Goal: Task Accomplishment & Management: Manage account settings

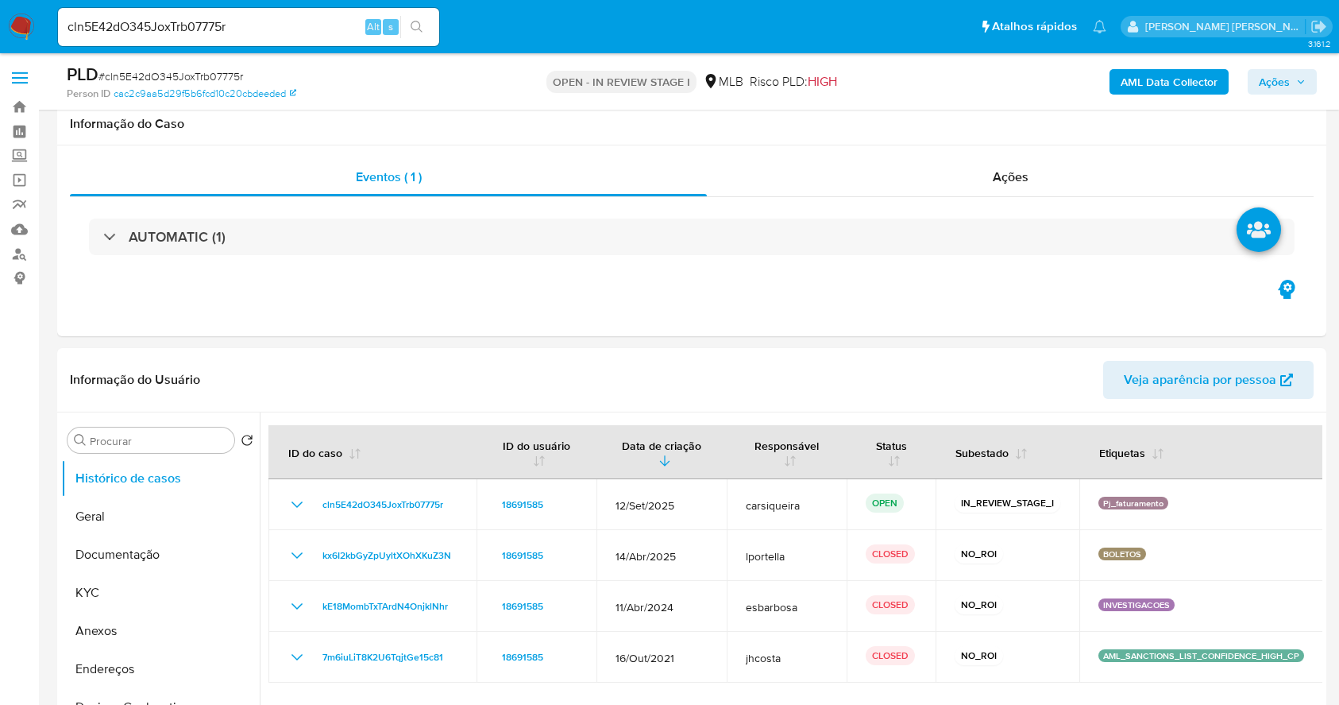
select select "10"
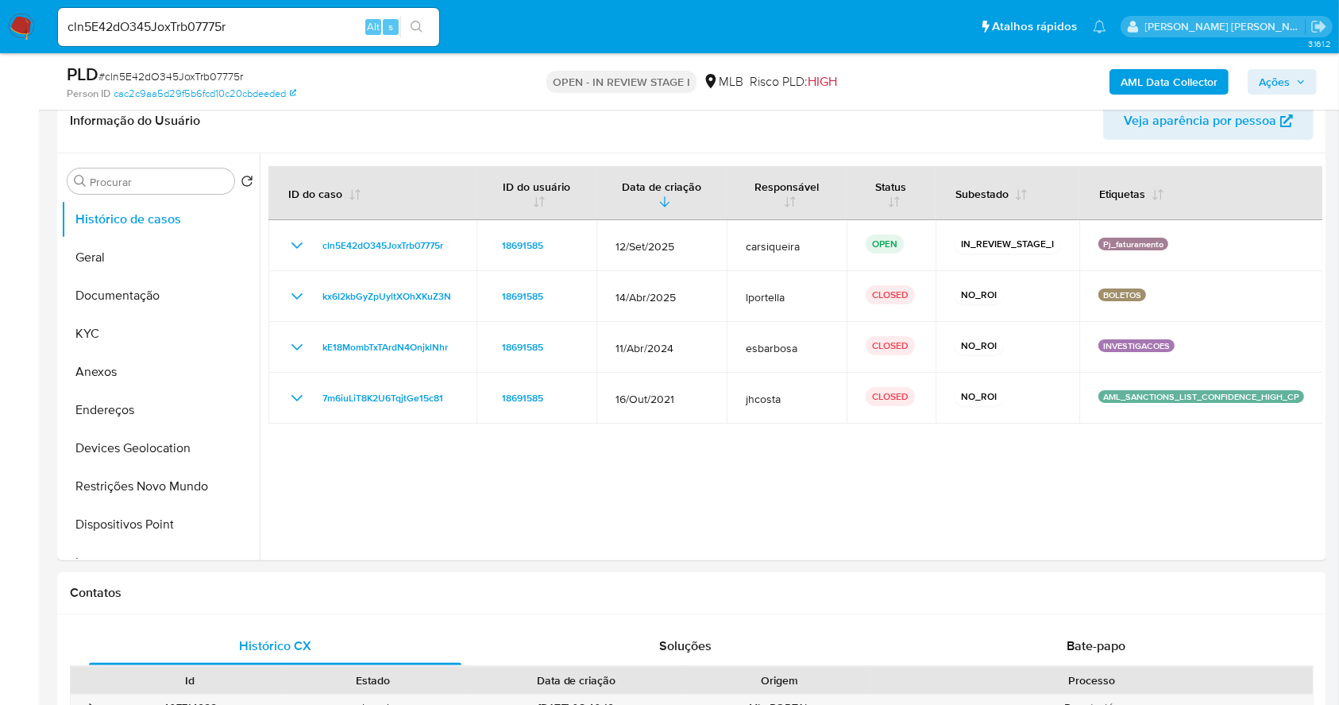
scroll to position [255, 0]
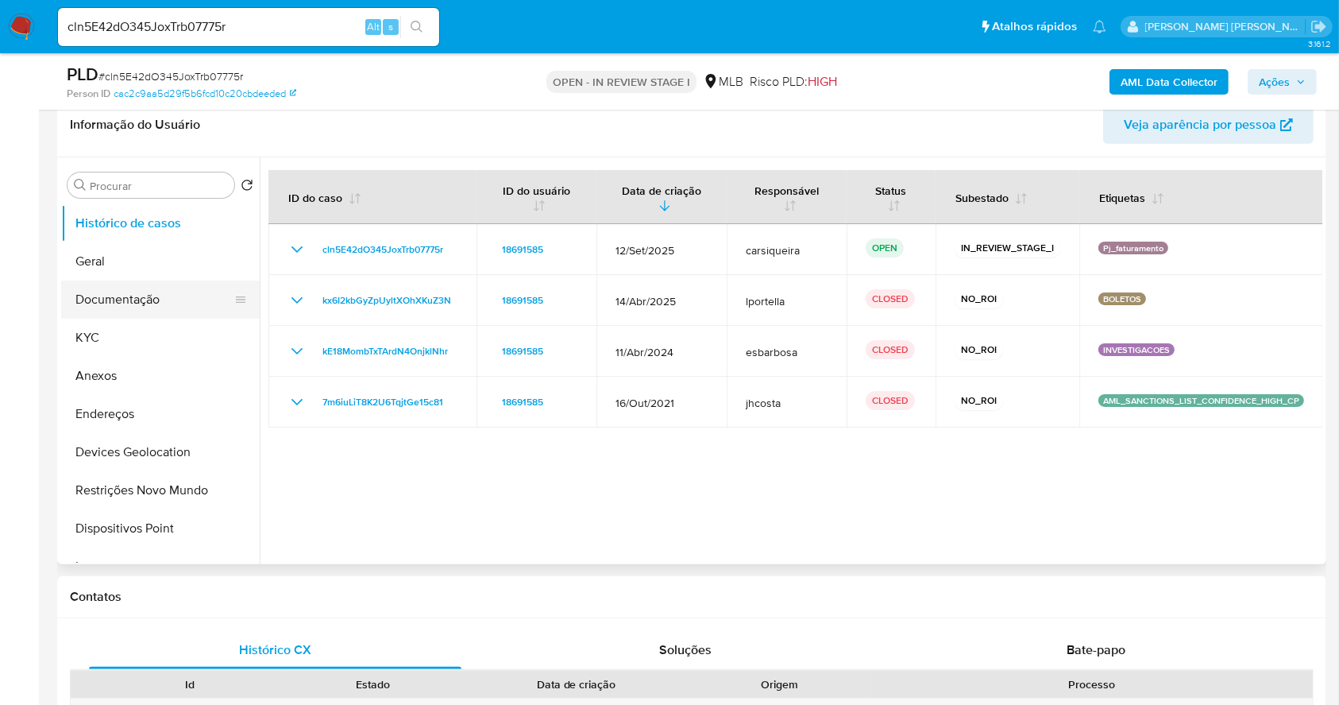
click at [138, 286] on button "Documentação" at bounding box center [154, 299] width 186 height 38
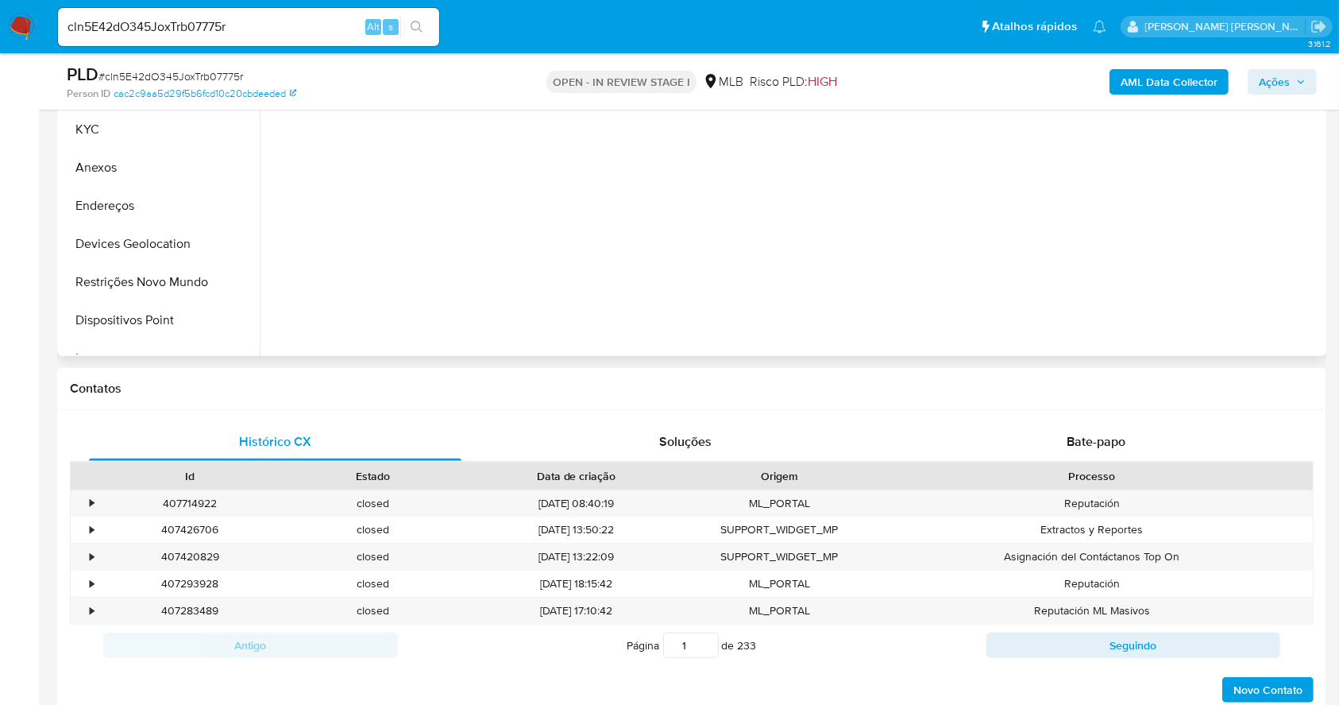
scroll to position [467, 0]
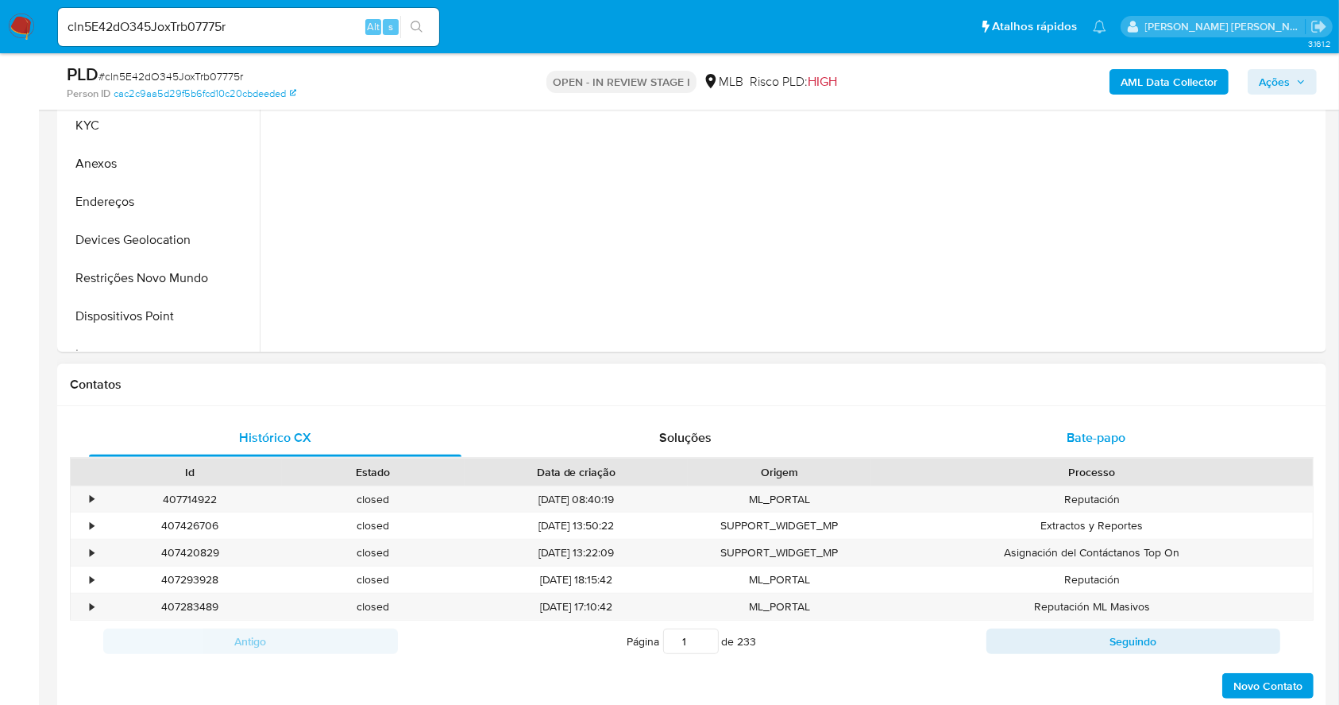
click at [1127, 431] on div "Bate-papo" at bounding box center [1096, 438] width 373 height 38
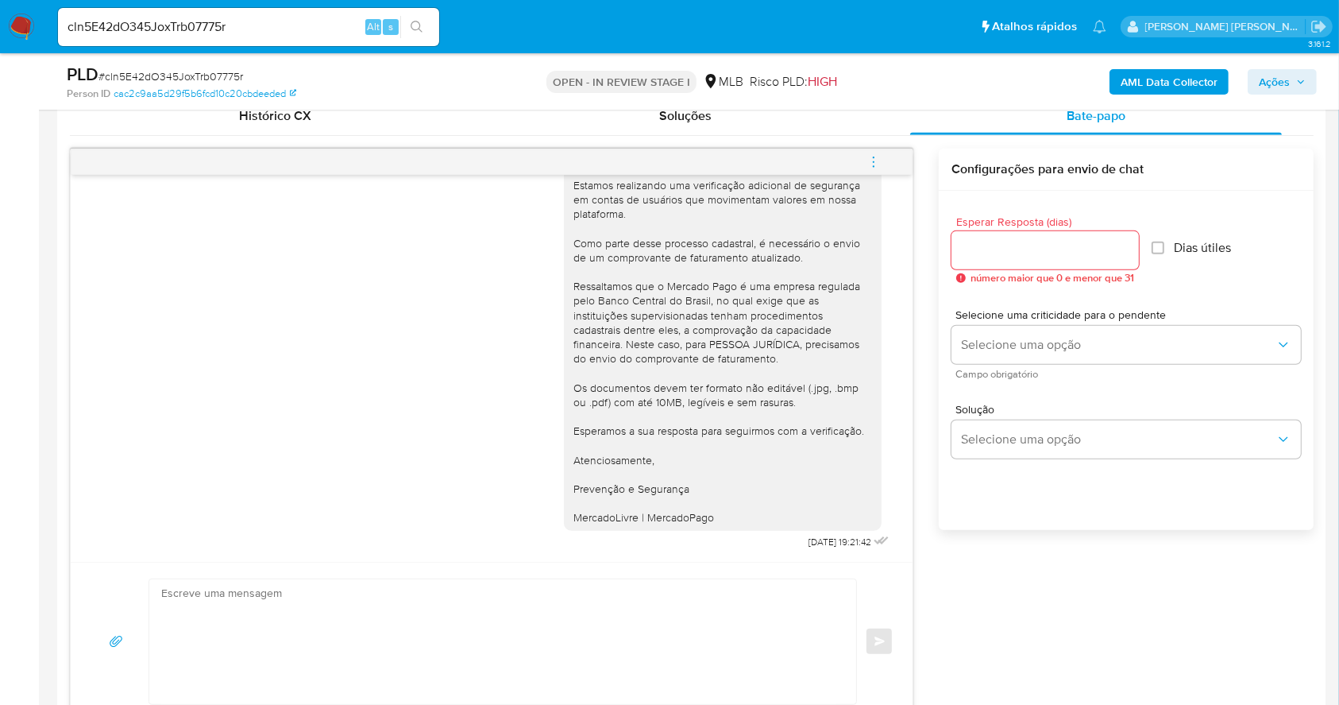
scroll to position [0, 0]
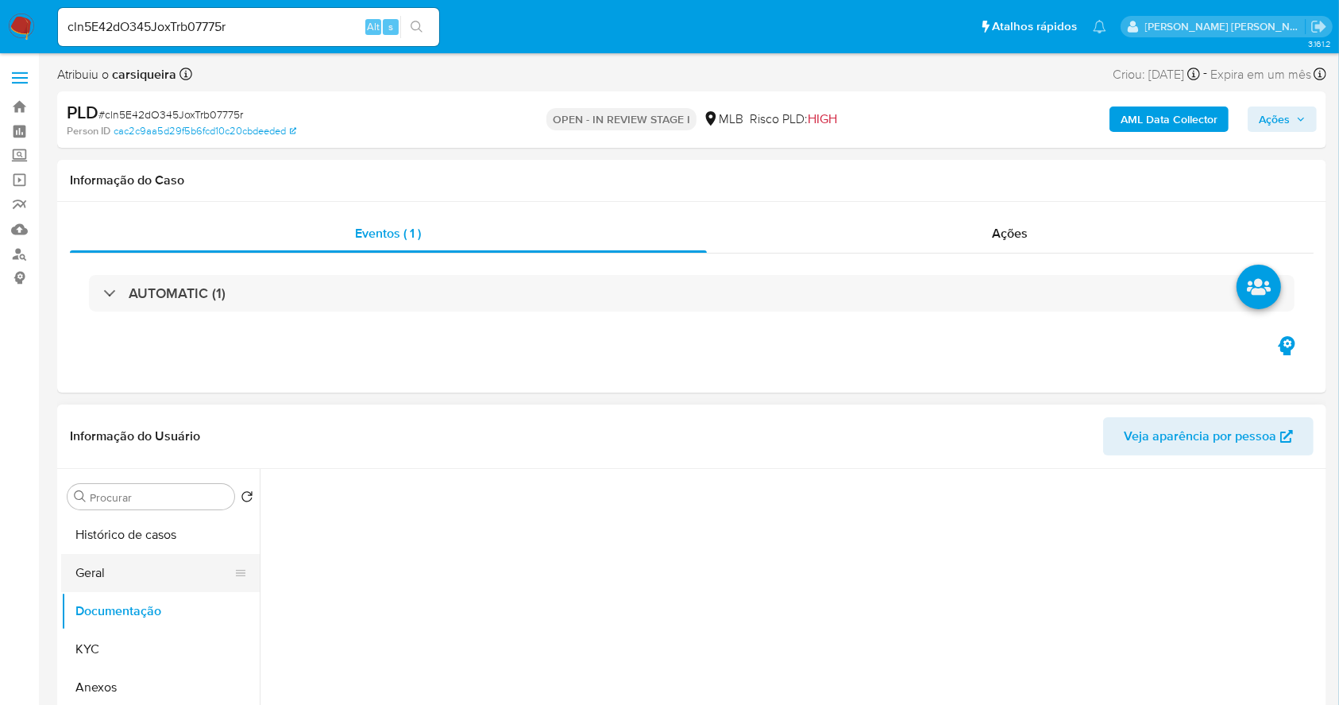
click at [140, 570] on button "Geral" at bounding box center [154, 573] width 186 height 38
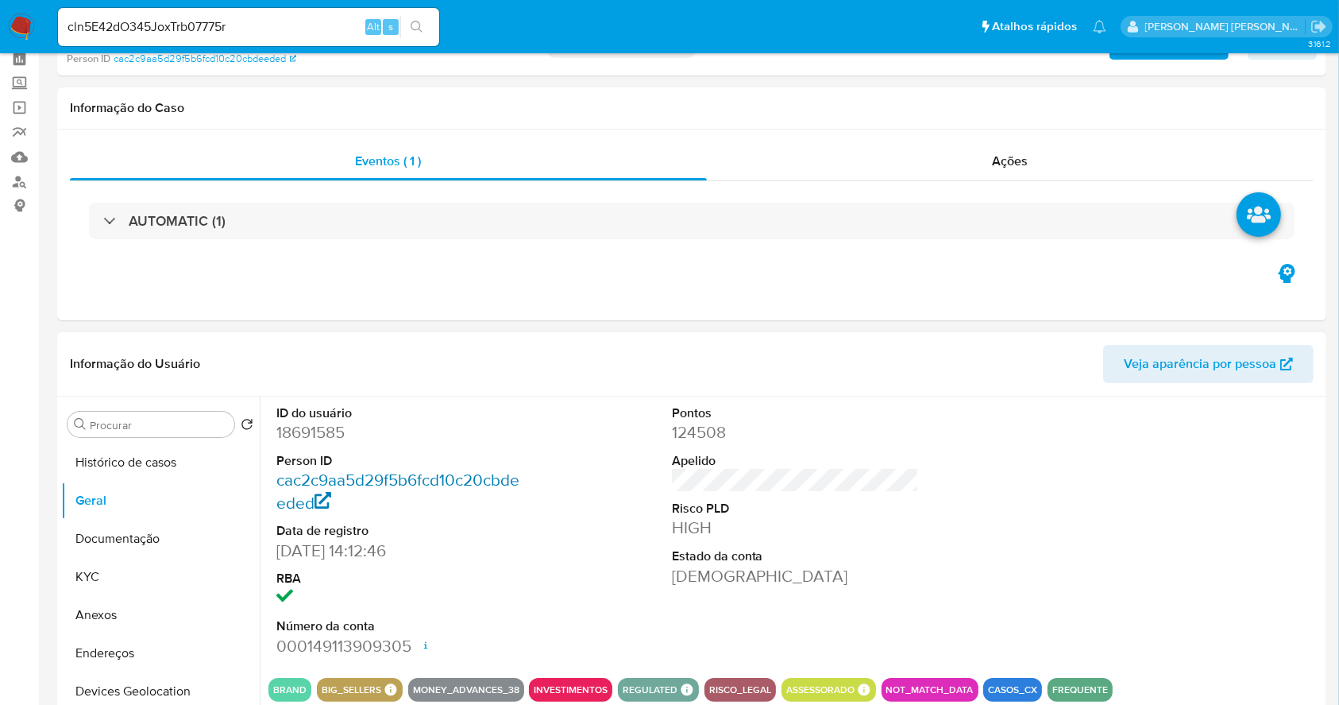
scroll to position [106, 0]
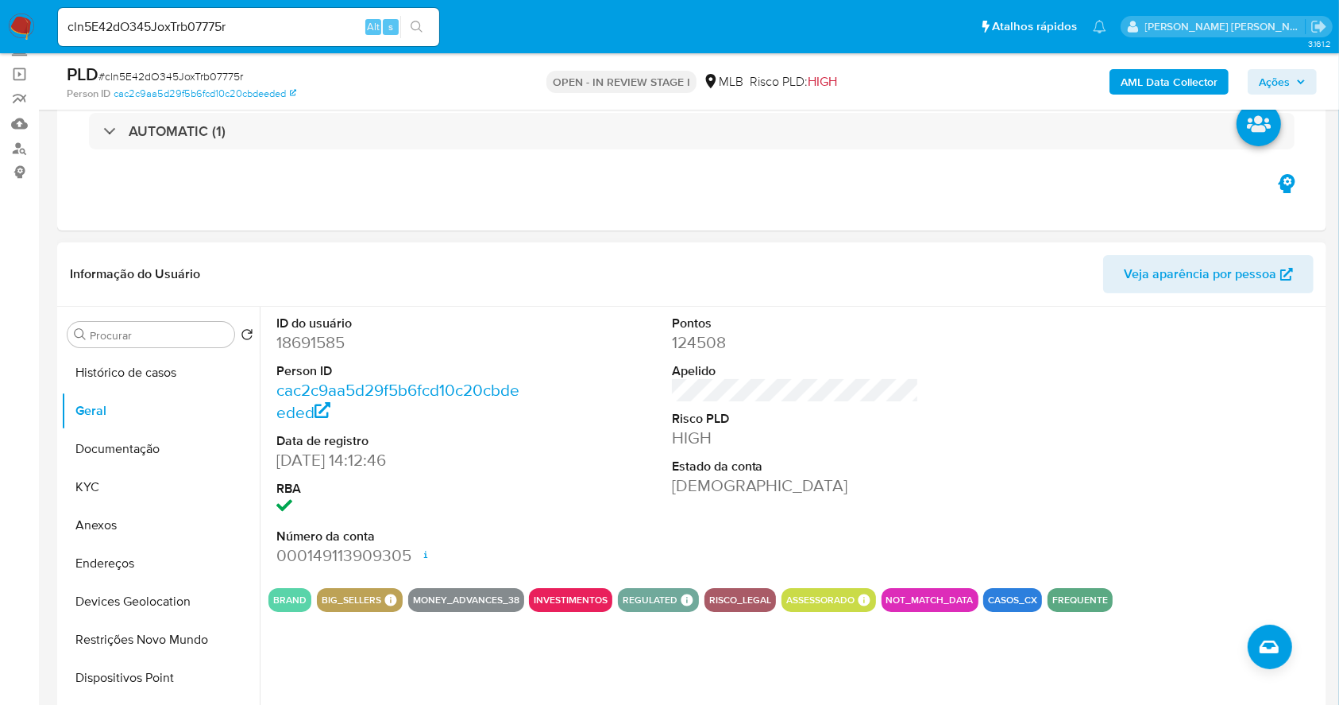
click at [317, 344] on dd "18691585" at bounding box center [400, 342] width 248 height 22
copy dd "18691585"
click at [122, 469] on button "KYC" at bounding box center [154, 487] width 186 height 38
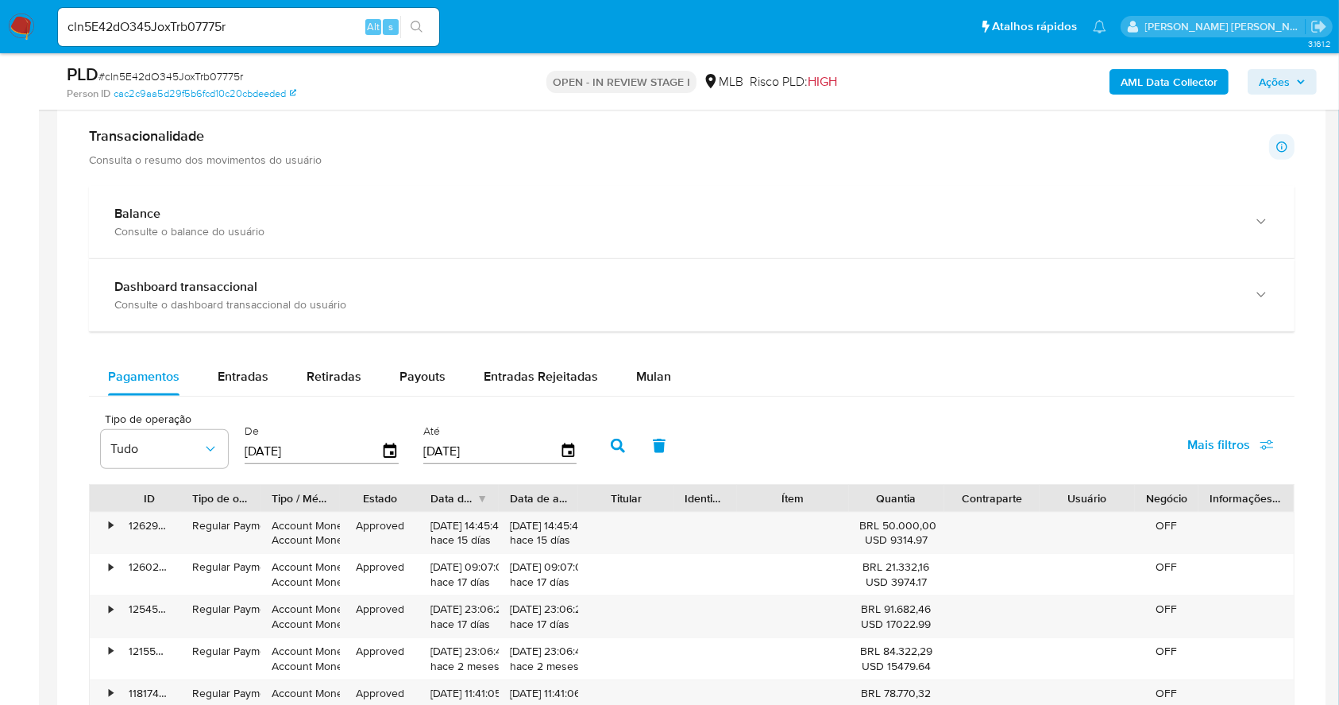
scroll to position [1392, 0]
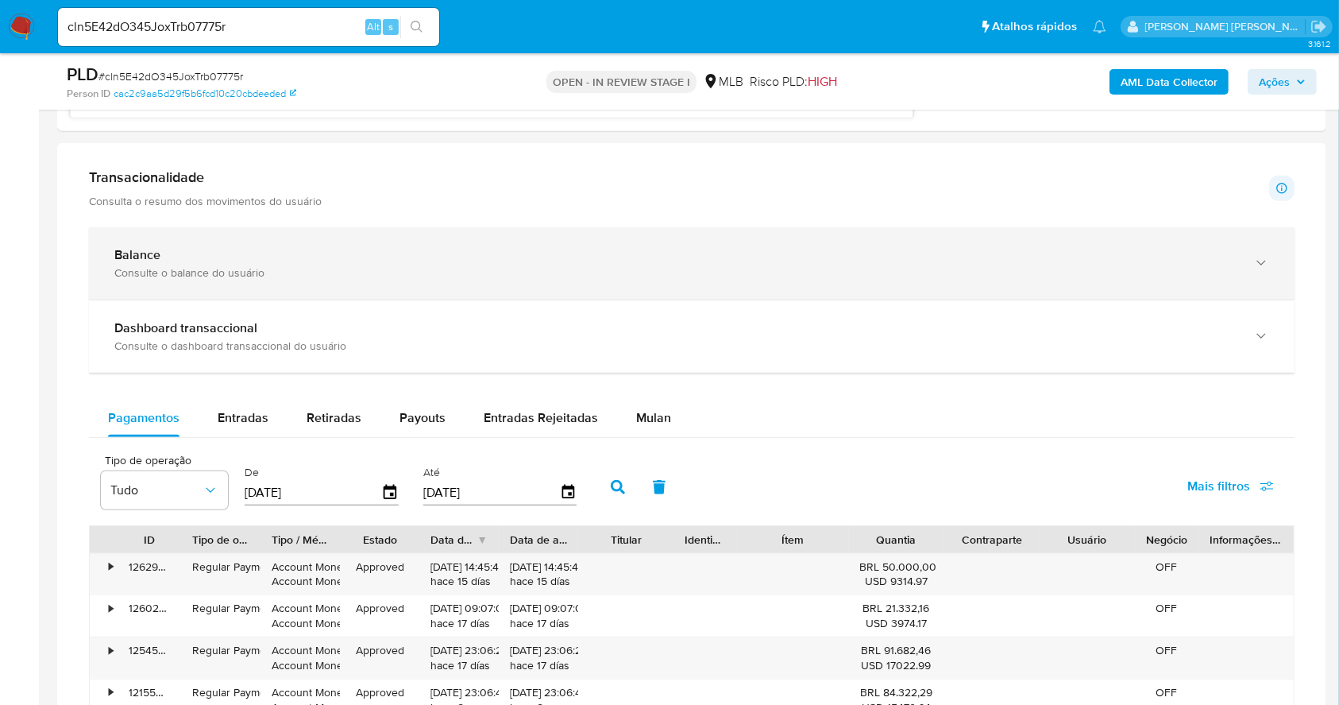
click at [469, 252] on div "Balance" at bounding box center [675, 255] width 1123 height 16
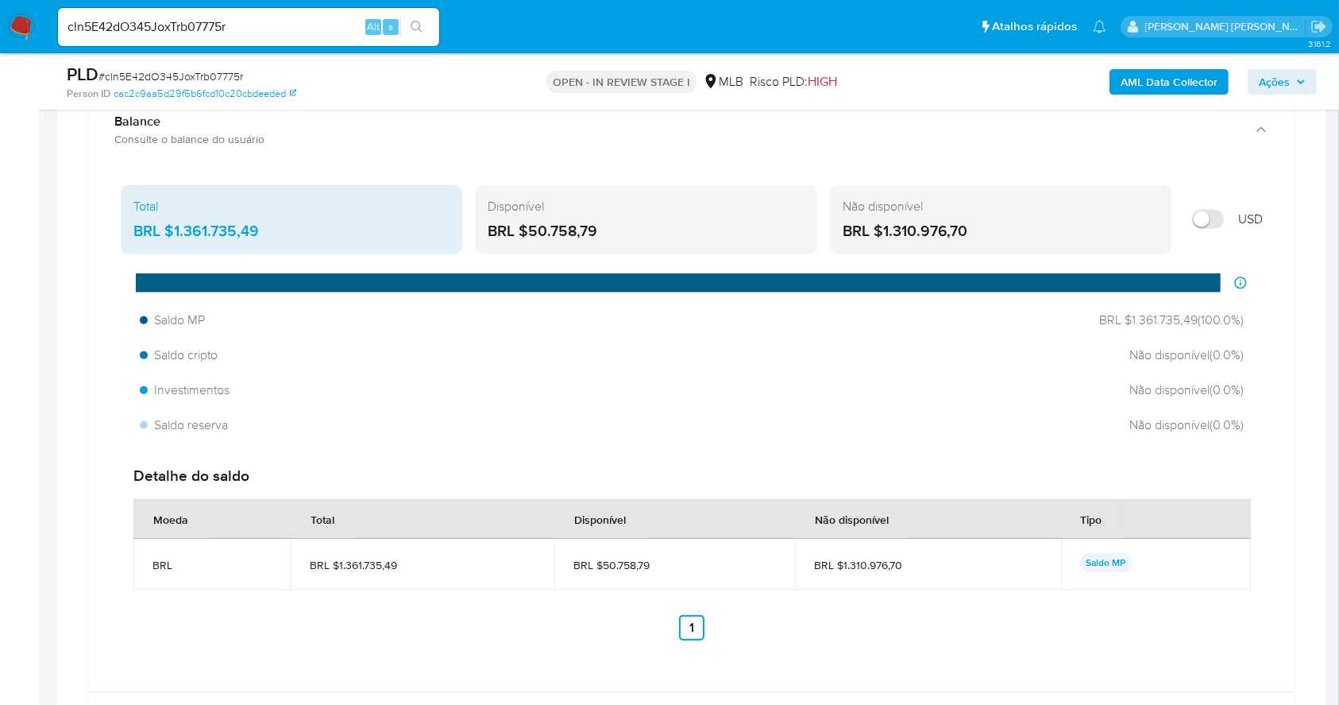
scroll to position [1498, 0]
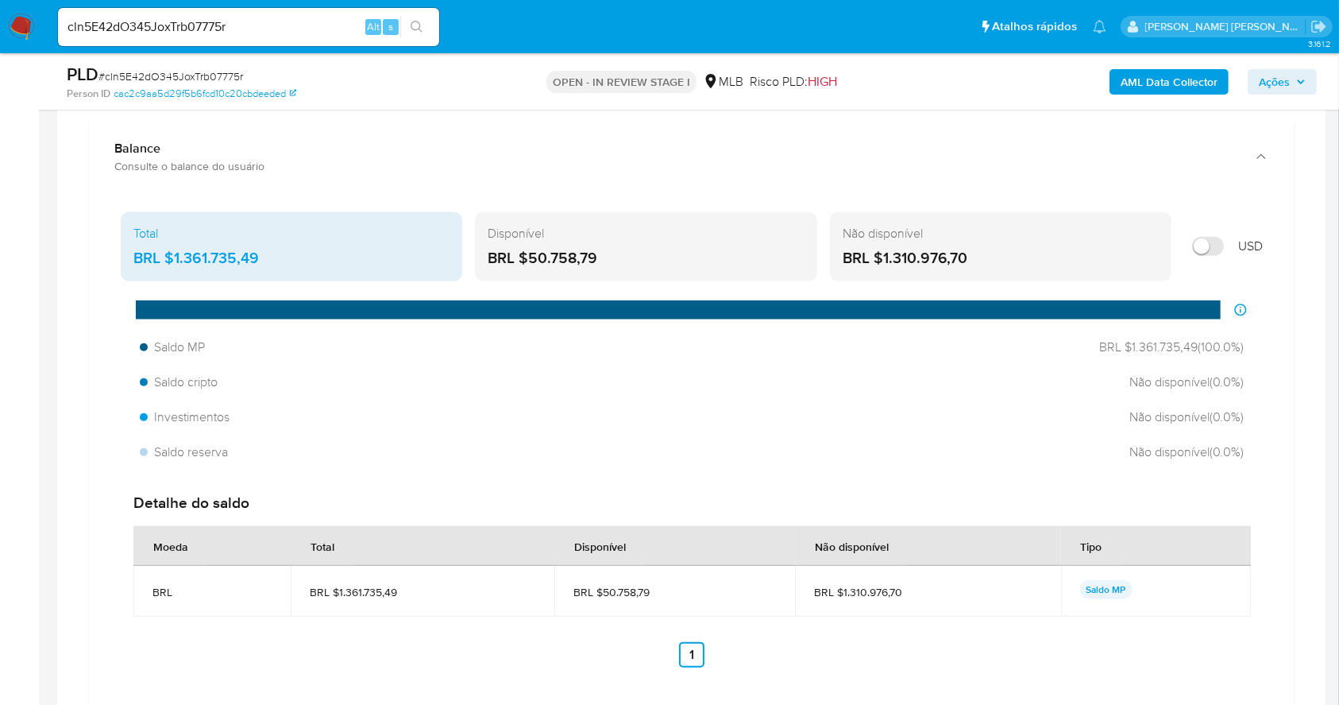
drag, startPoint x: 601, startPoint y: 249, endPoint x: 527, endPoint y: 261, distance: 74.0
click at [527, 261] on div "BRL $50.758,79" at bounding box center [646, 258] width 316 height 21
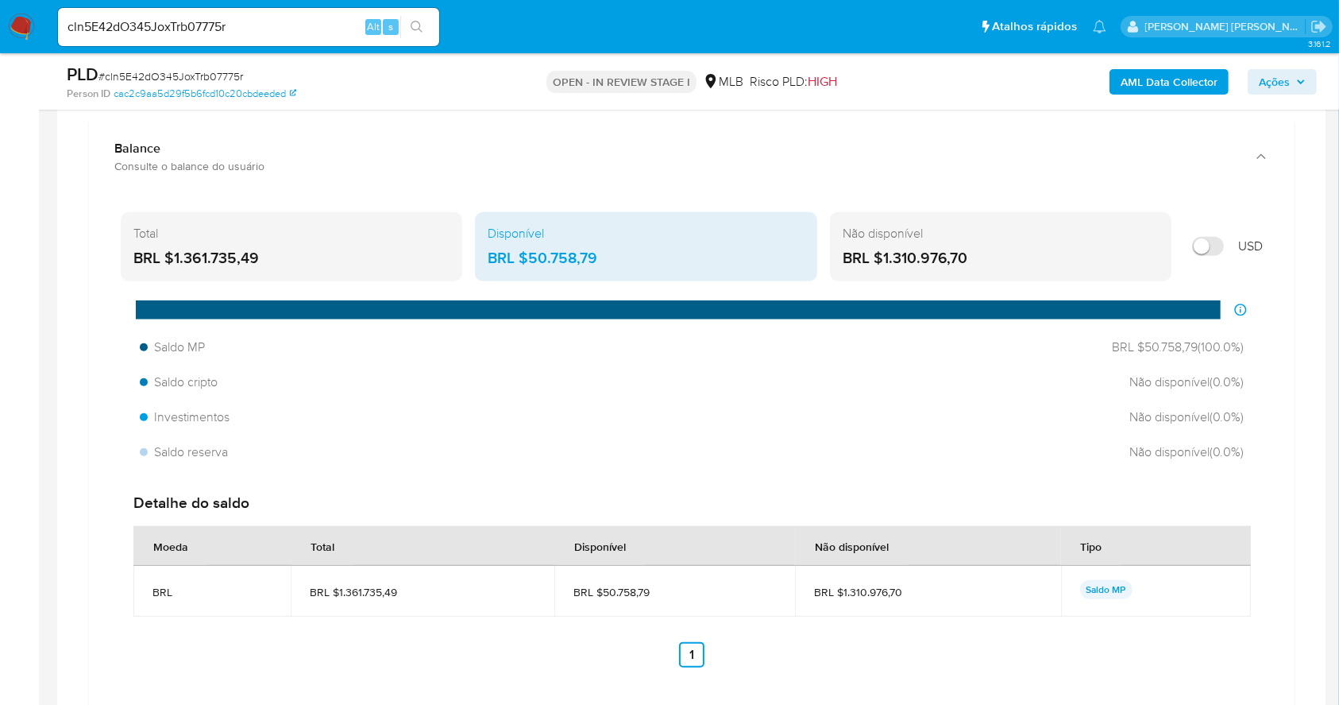
click at [1151, 93] on b "AML Data Collector" at bounding box center [1169, 81] width 97 height 25
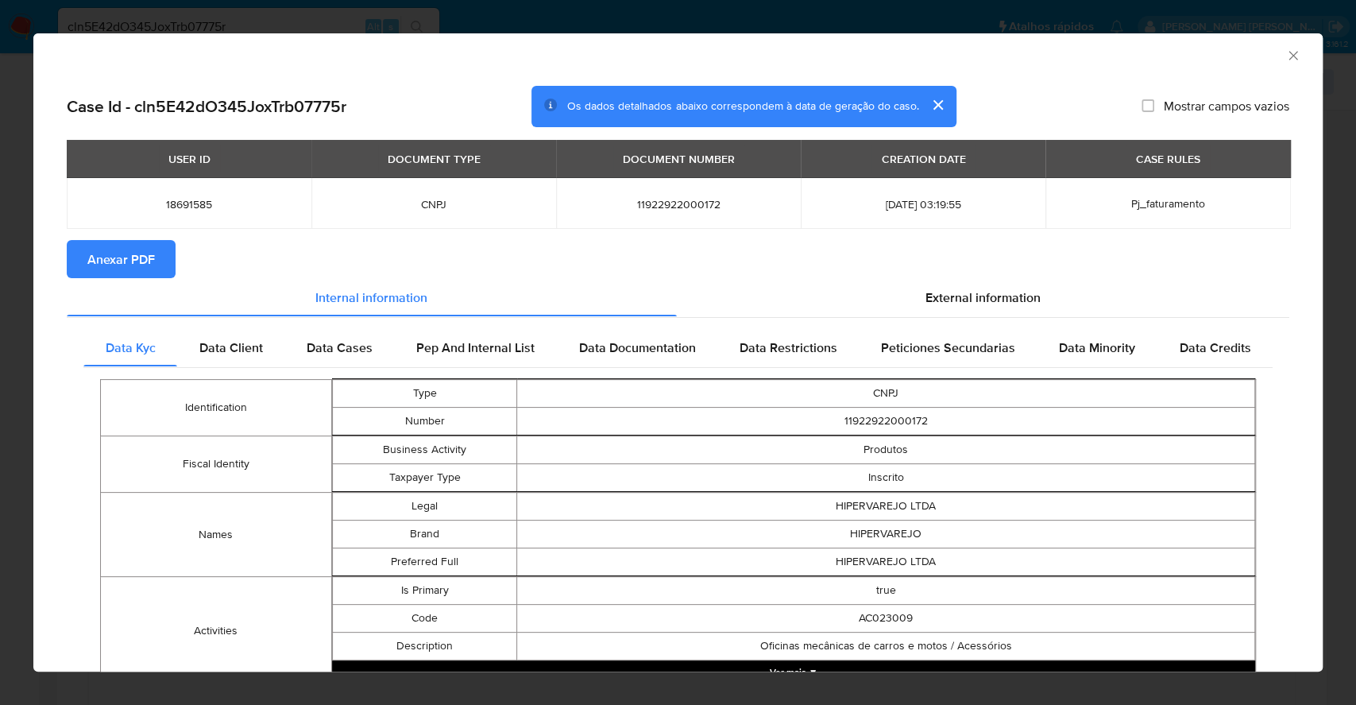
click at [95, 253] on span "Anexar PDF" at bounding box center [121, 258] width 68 height 35
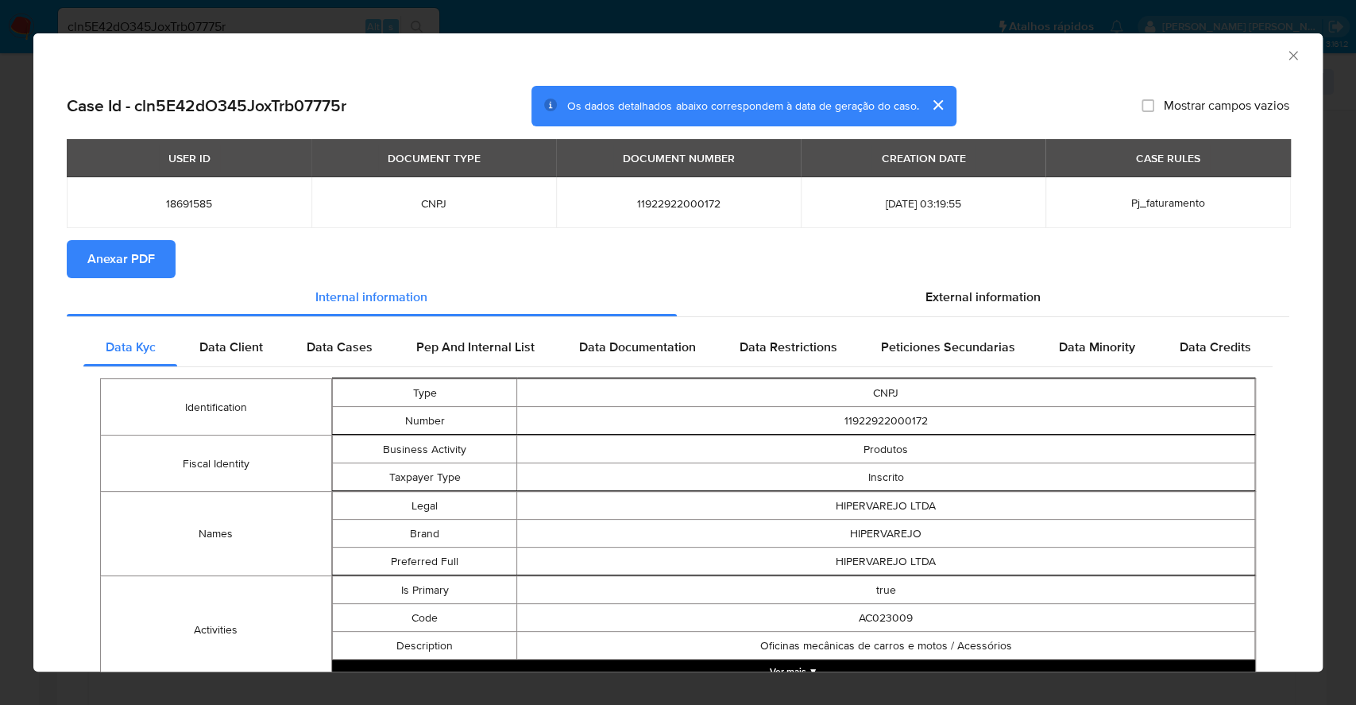
click at [0, 325] on div "AML Data Collector Case Id - cln5E42dO345JoxTrb07775r Os dados detalhados abaix…" at bounding box center [678, 352] width 1356 height 705
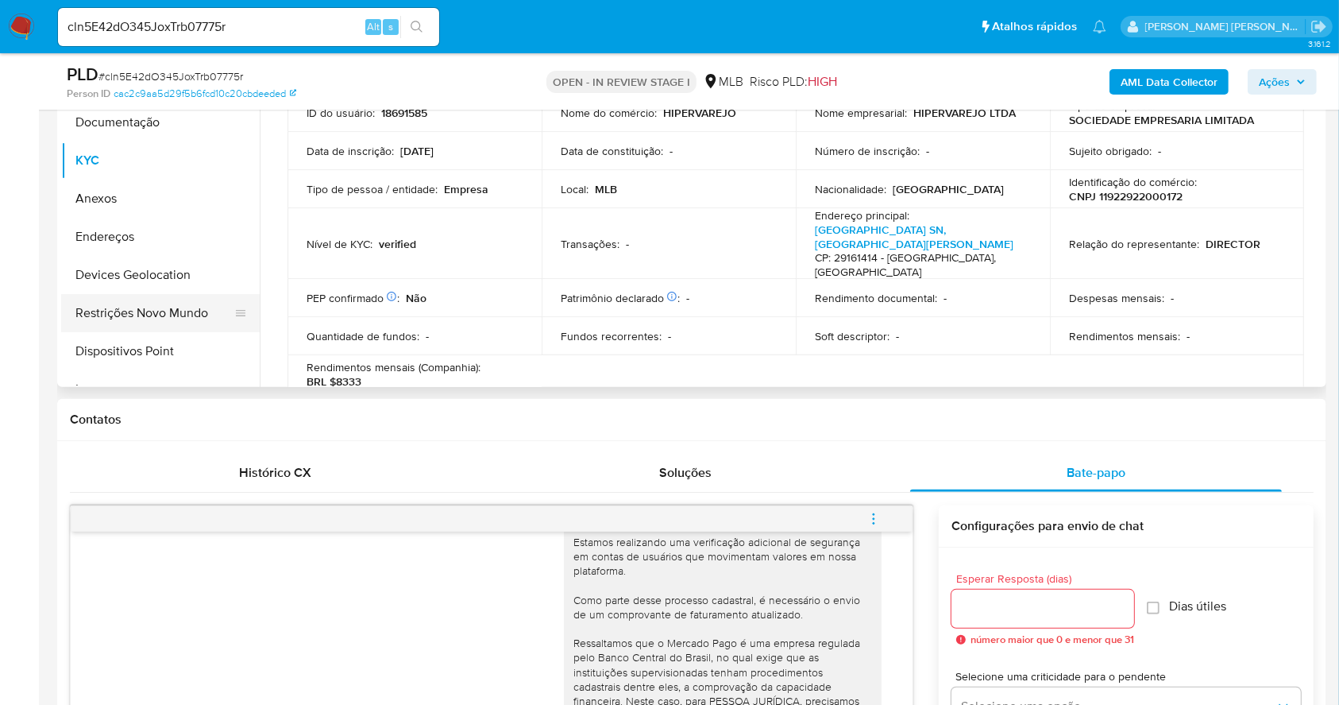
scroll to position [227, 0]
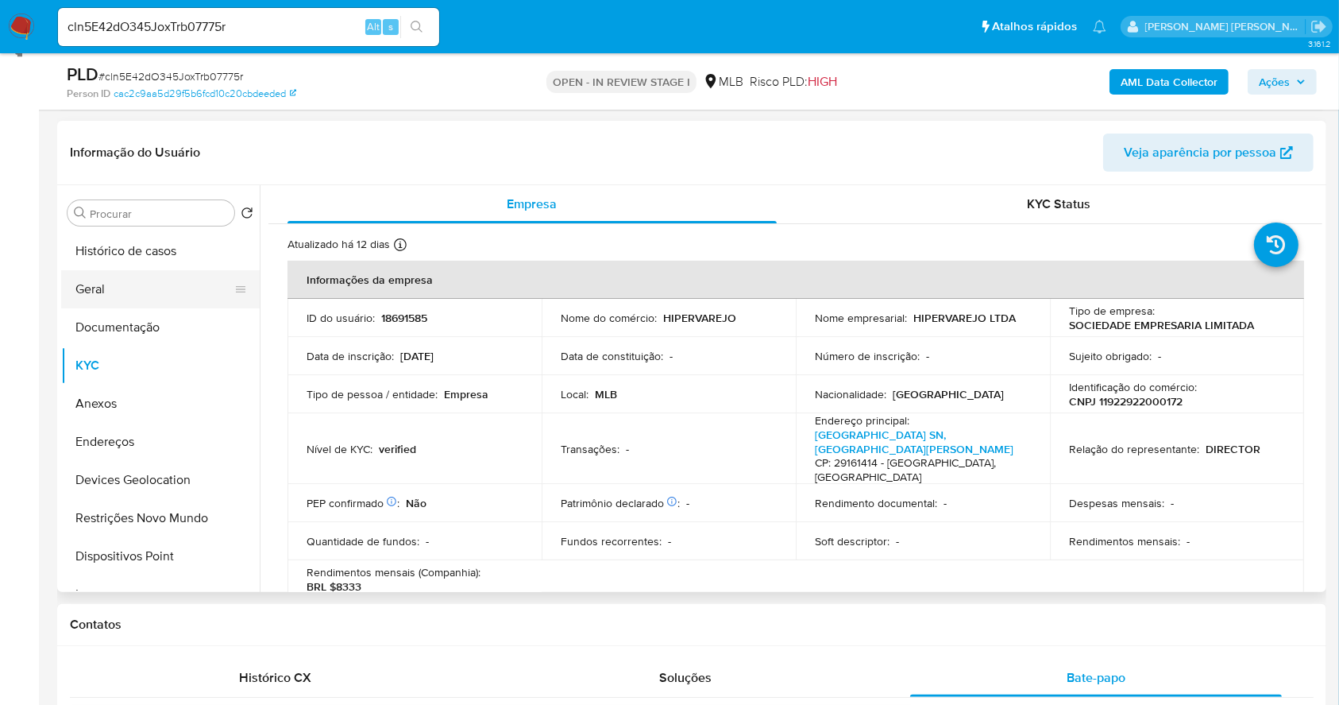
click at [118, 286] on button "Geral" at bounding box center [154, 289] width 186 height 38
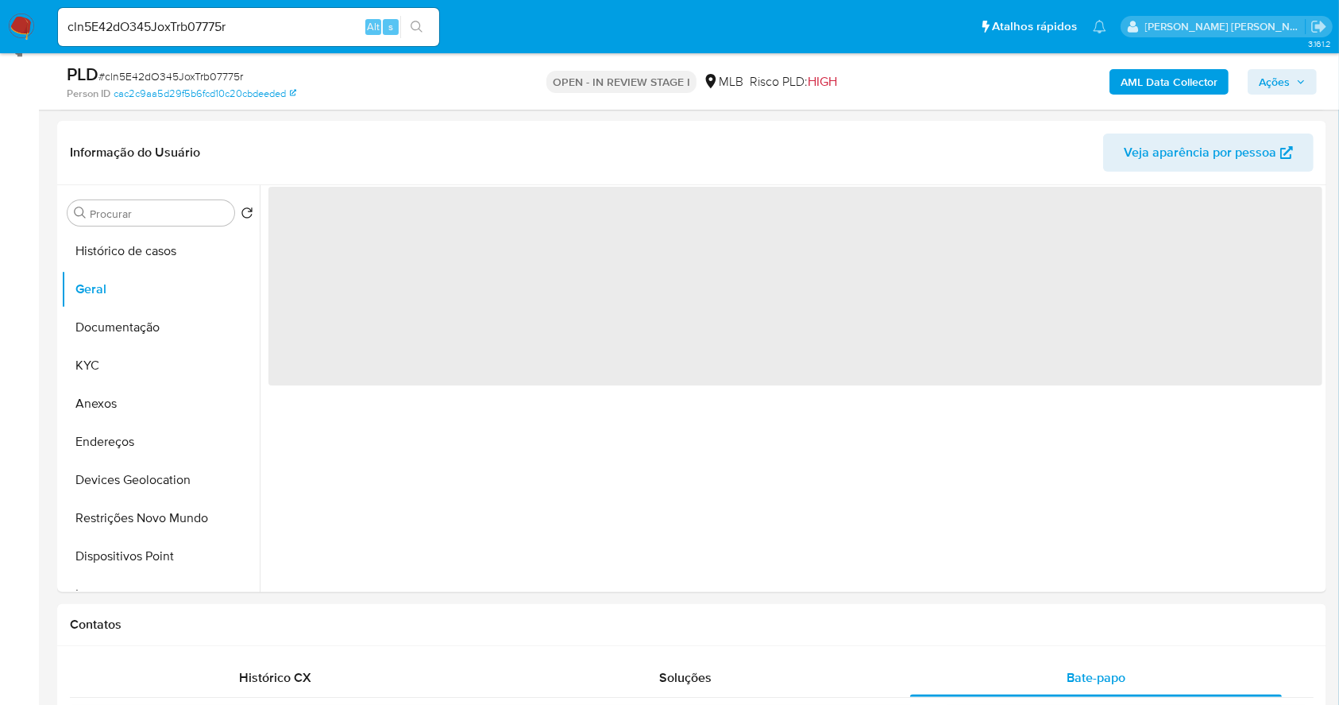
scroll to position [234, 0]
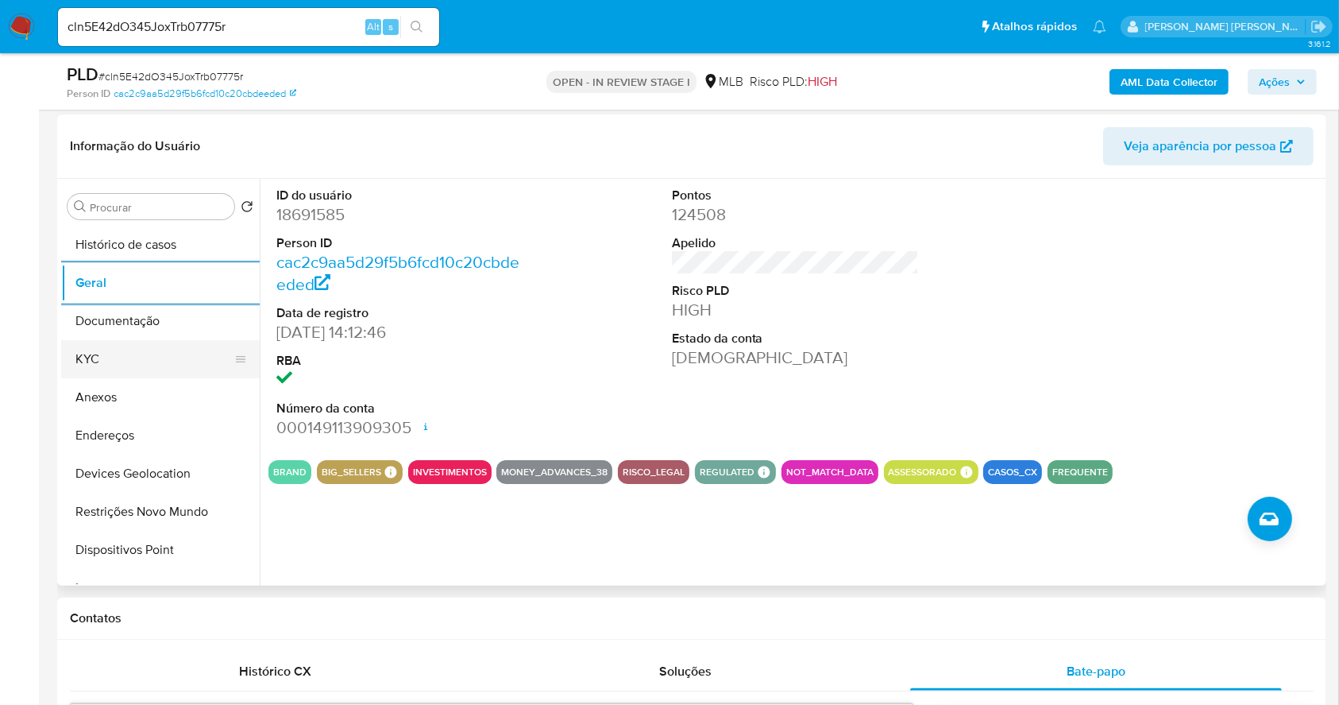
click at [130, 374] on button "KYC" at bounding box center [154, 359] width 186 height 38
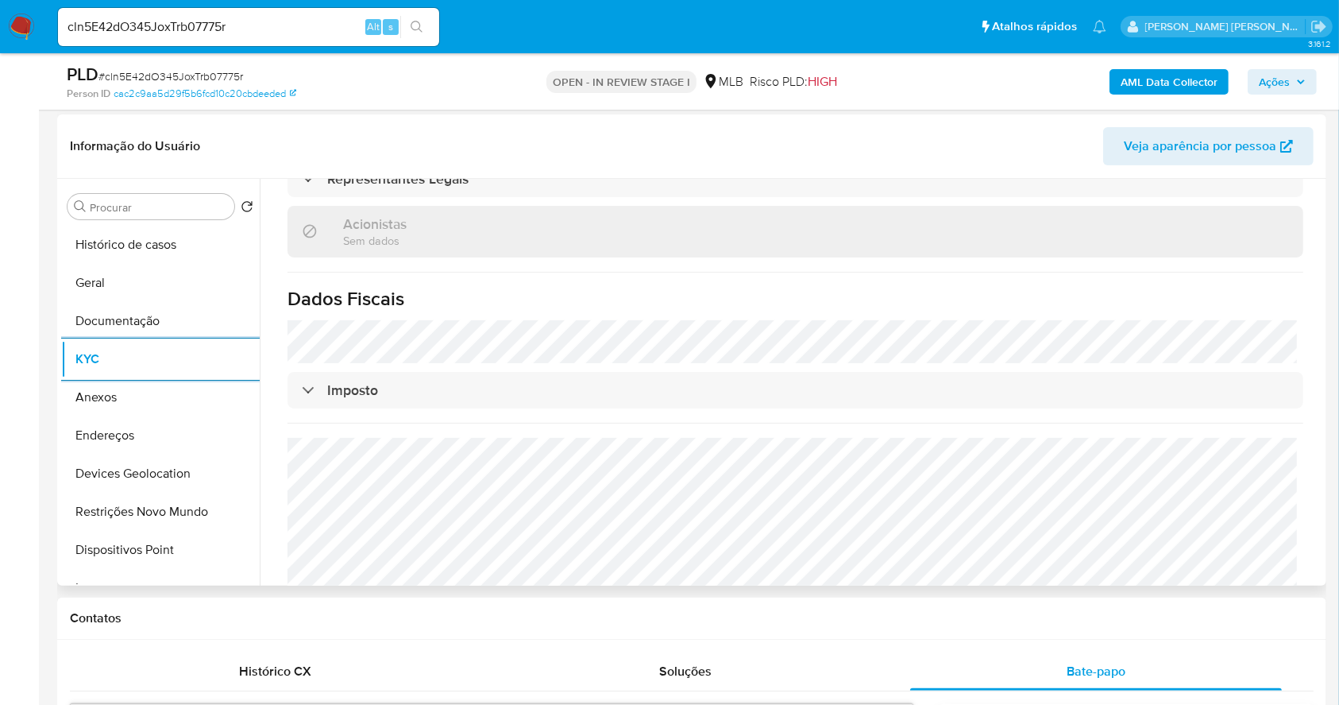
scroll to position [936, 0]
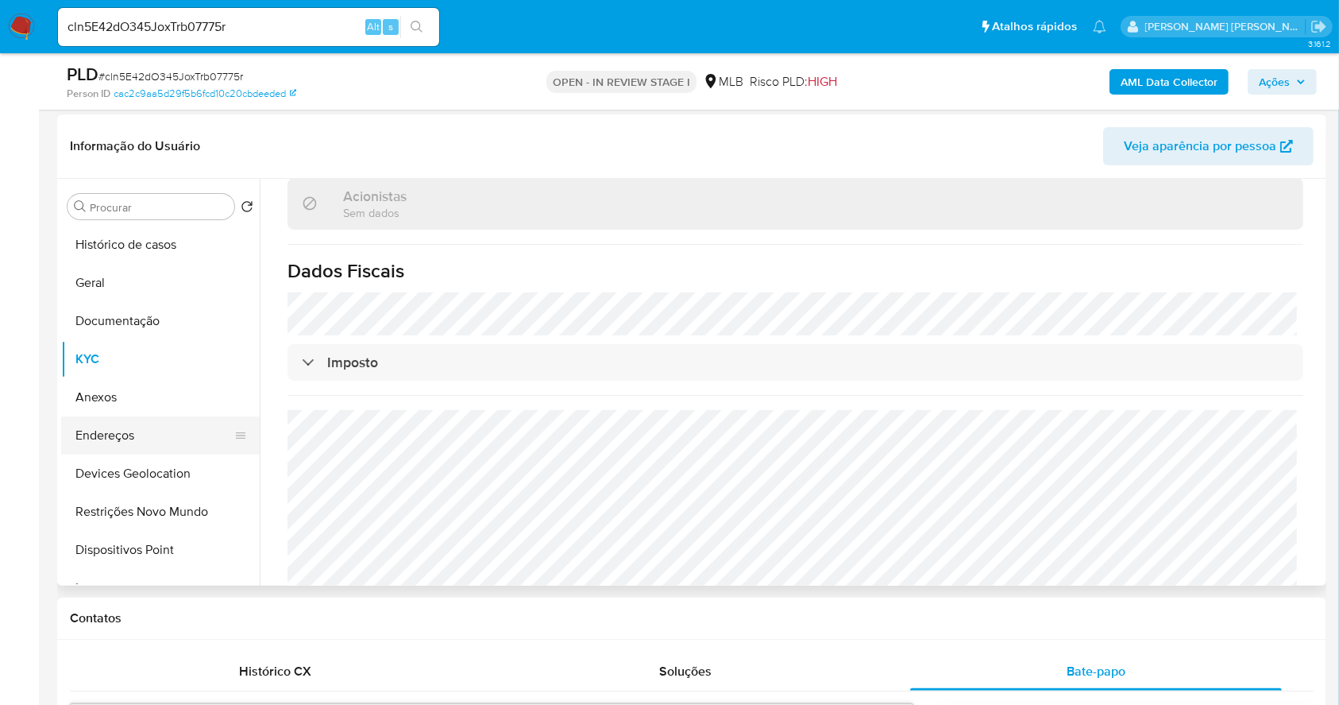
click at [155, 435] on button "Endereços" at bounding box center [154, 435] width 186 height 38
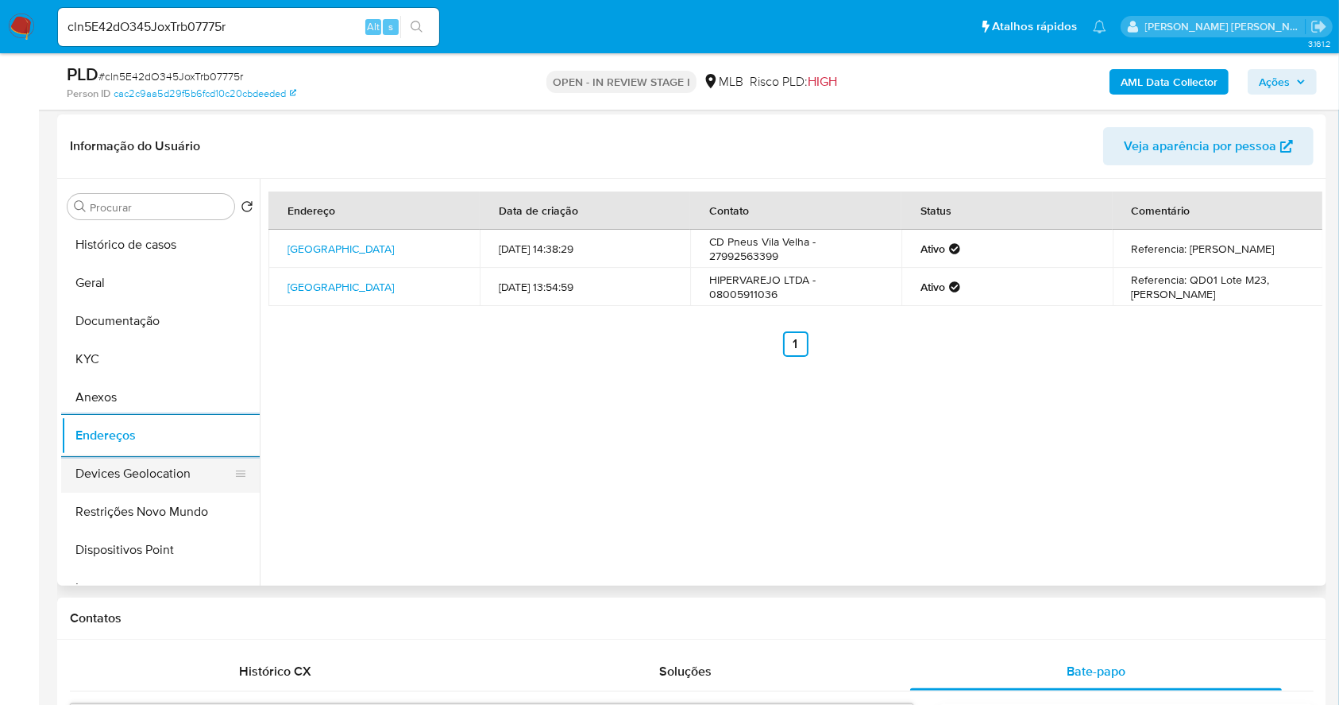
click at [177, 467] on button "Devices Geolocation" at bounding box center [154, 473] width 186 height 38
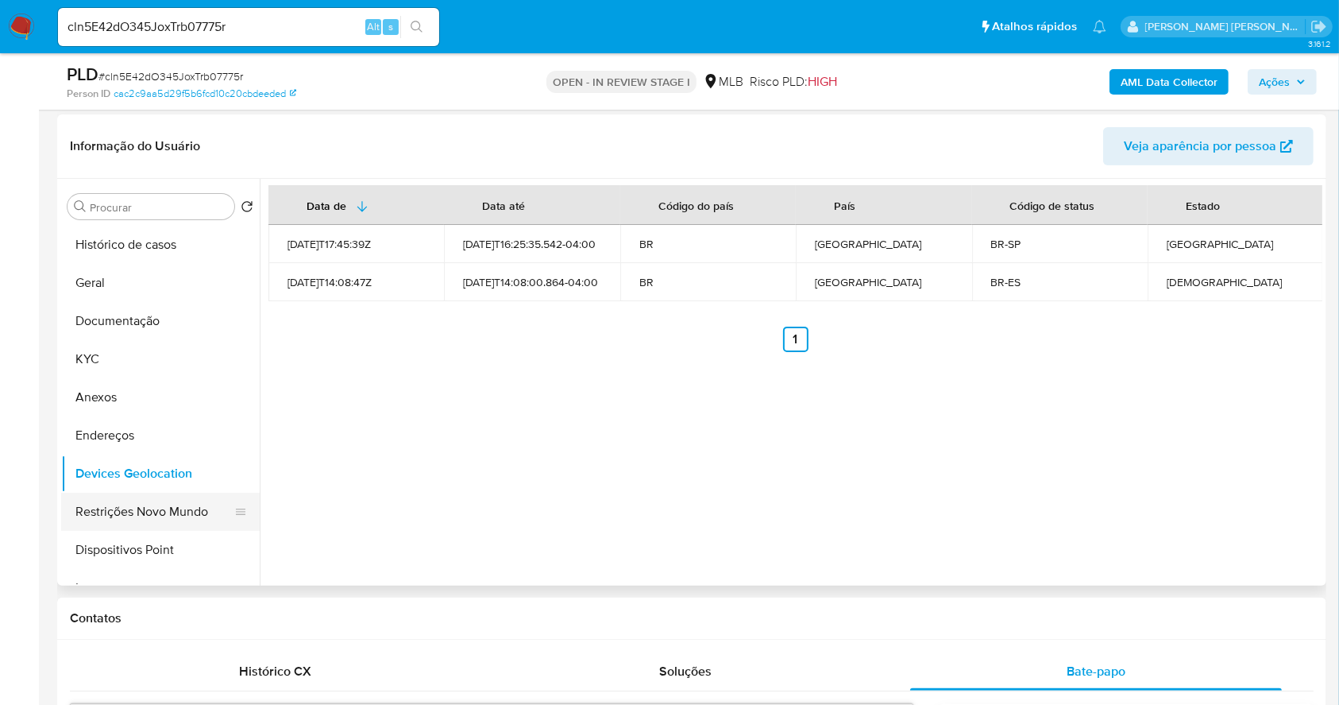
click at [122, 504] on button "Restrições Novo Mundo" at bounding box center [154, 512] width 186 height 38
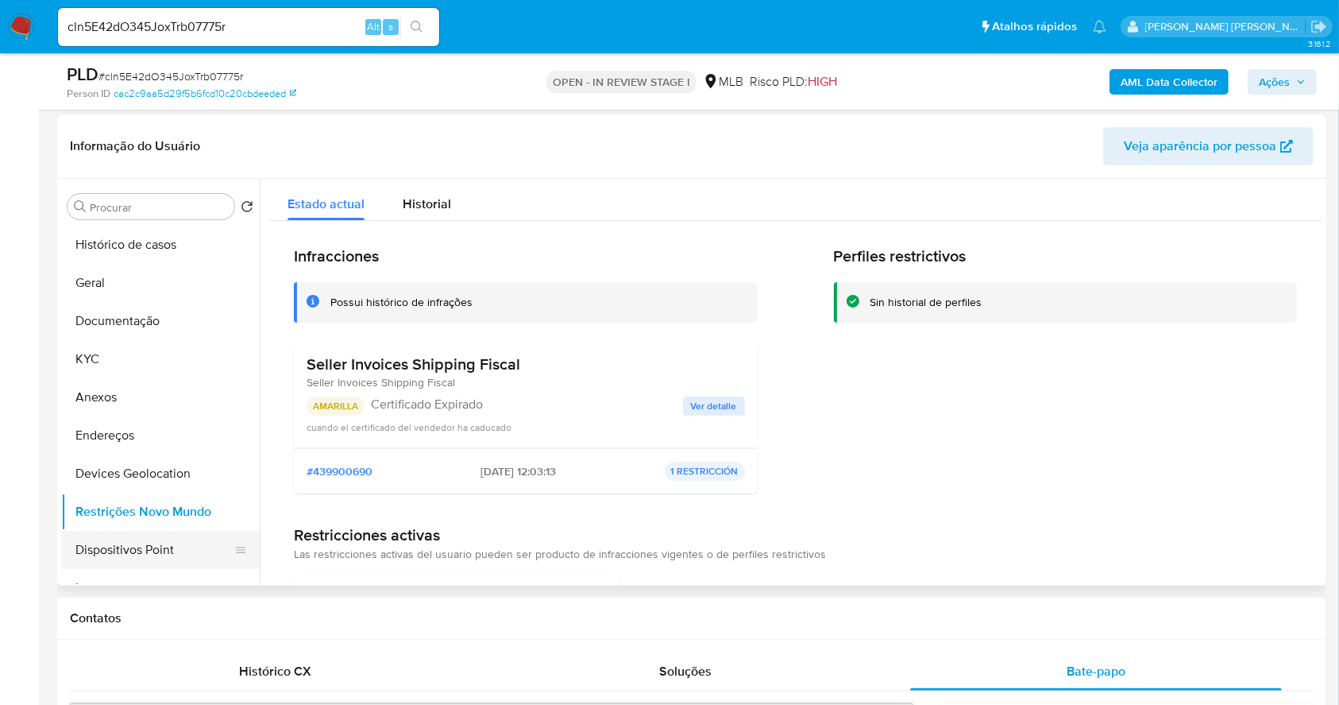
click at [152, 544] on button "Dispositivos Point" at bounding box center [154, 550] width 186 height 38
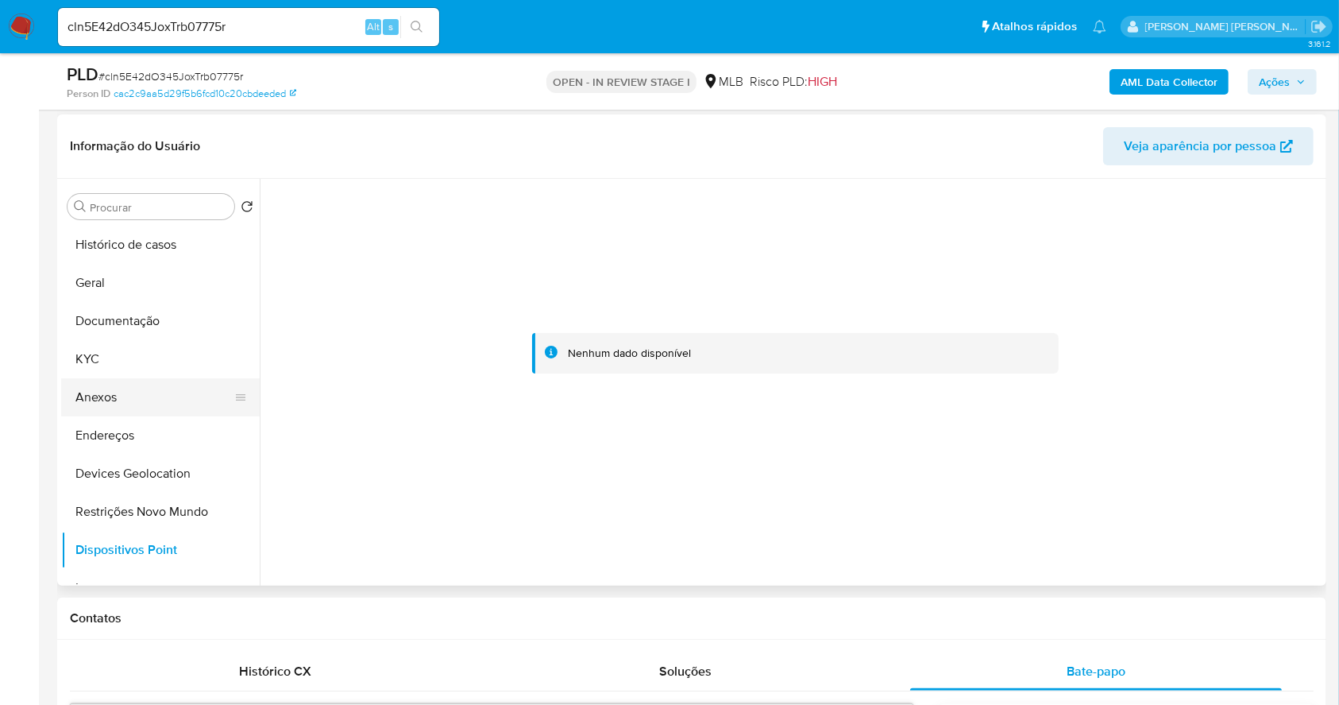
click at [149, 407] on button "Anexos" at bounding box center [154, 397] width 186 height 38
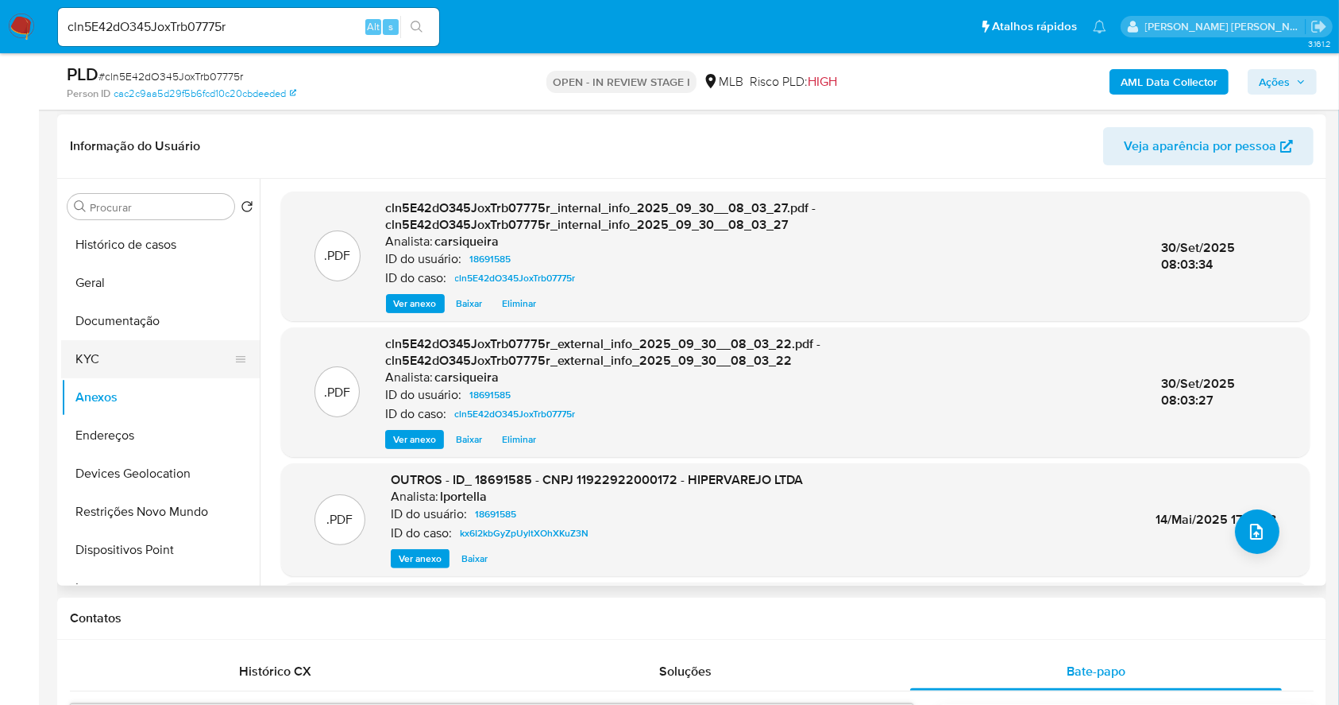
click at [127, 353] on button "KYC" at bounding box center [154, 359] width 186 height 38
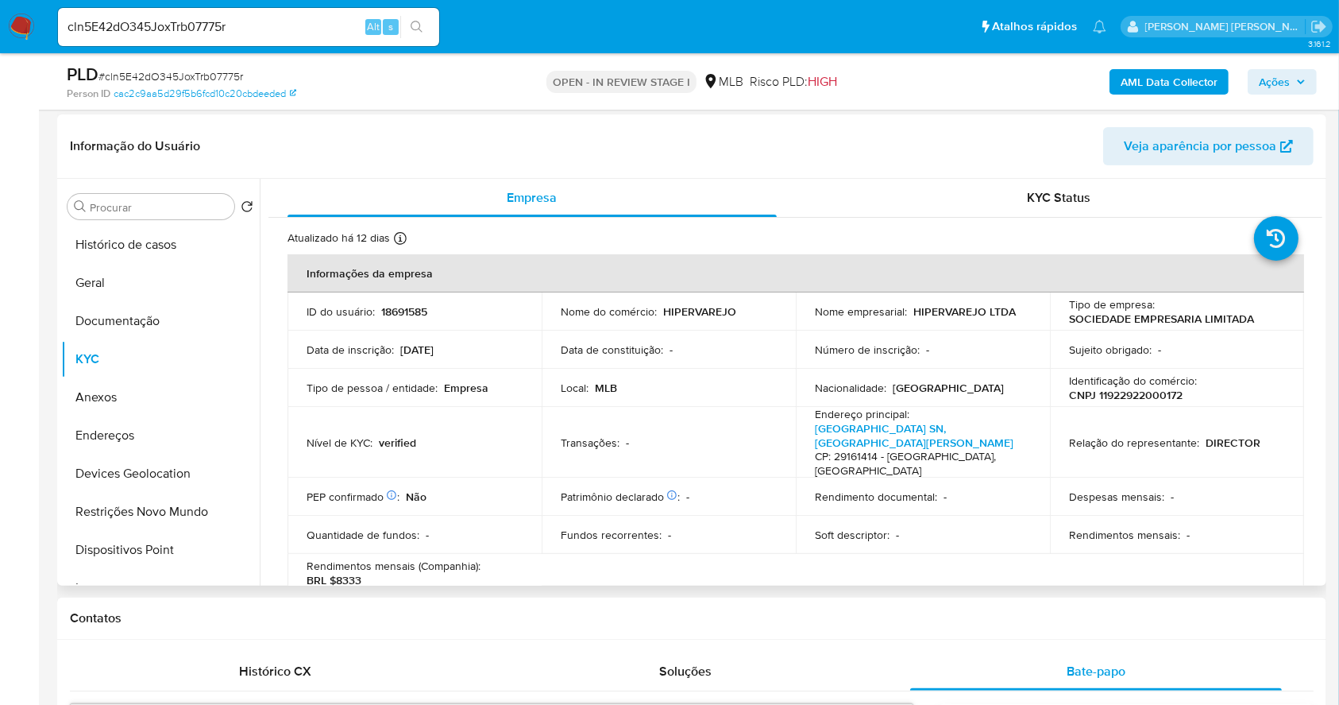
click at [1111, 388] on p "CNPJ 11922922000172" at bounding box center [1126, 395] width 114 height 14
copy p "11922922000172"
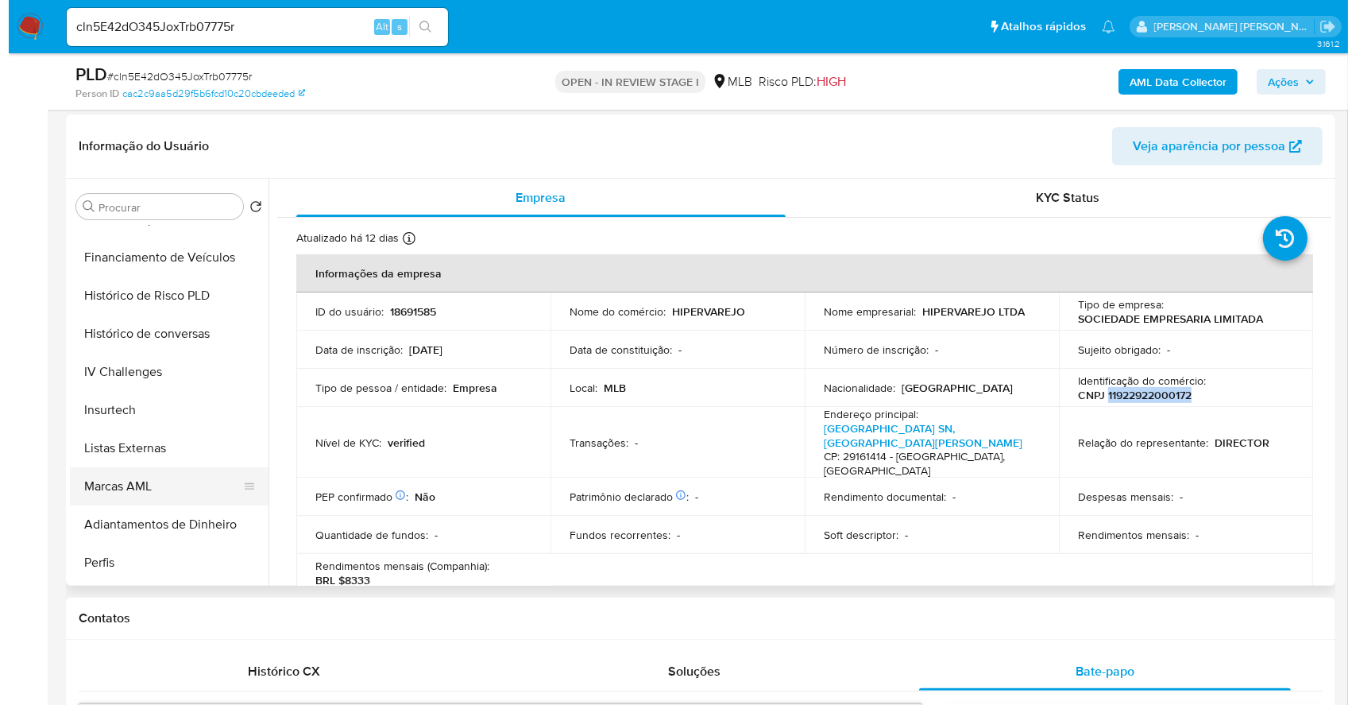
scroll to position [741, 0]
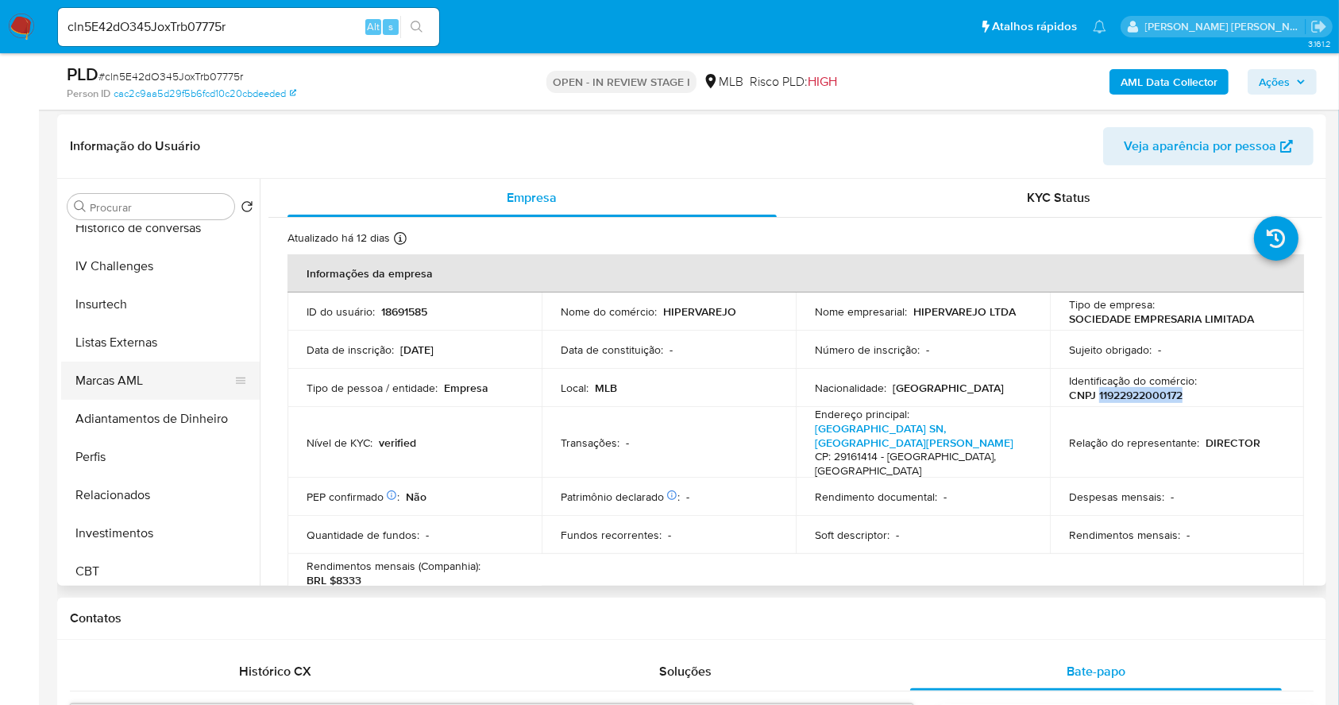
click at [129, 384] on button "Marcas AML" at bounding box center [154, 380] width 186 height 38
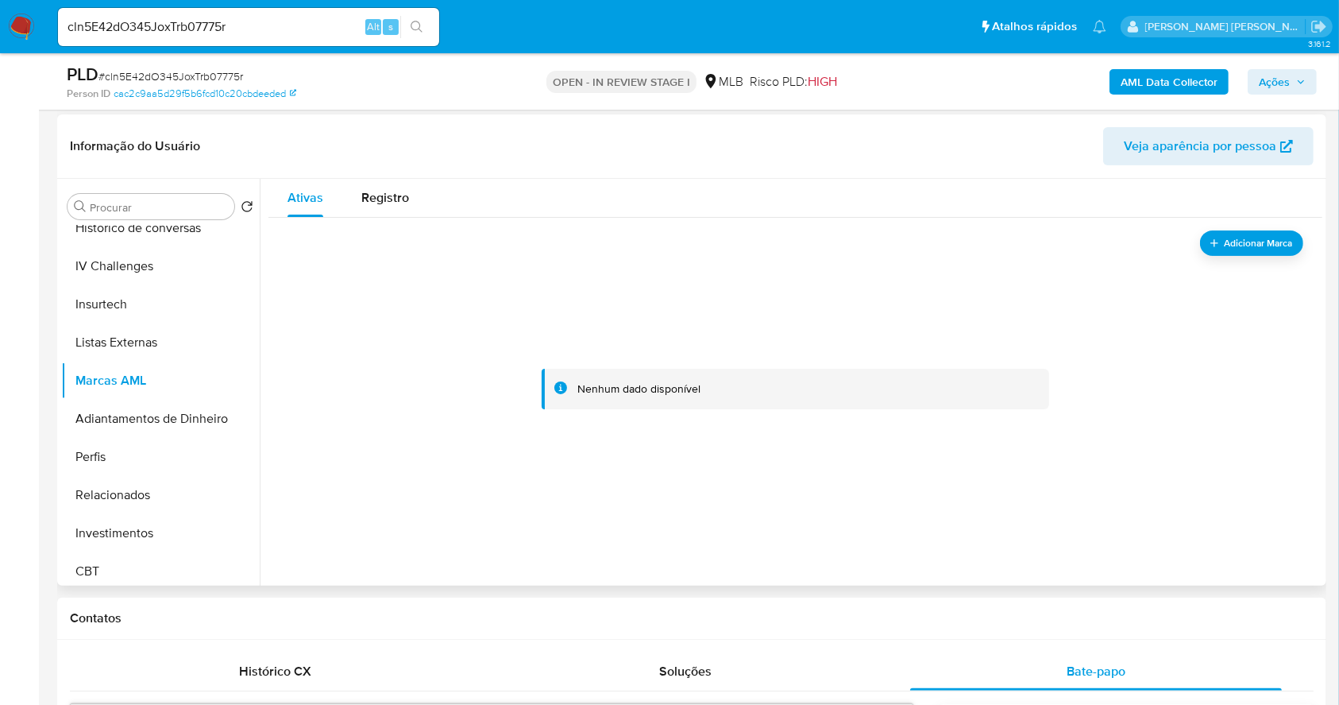
click at [1301, 240] on div "Adicionar Marca Nenhum dado disponível" at bounding box center [796, 389] width 1054 height 343
click at [1234, 240] on span "Adicionar Marca" at bounding box center [1258, 243] width 71 height 20
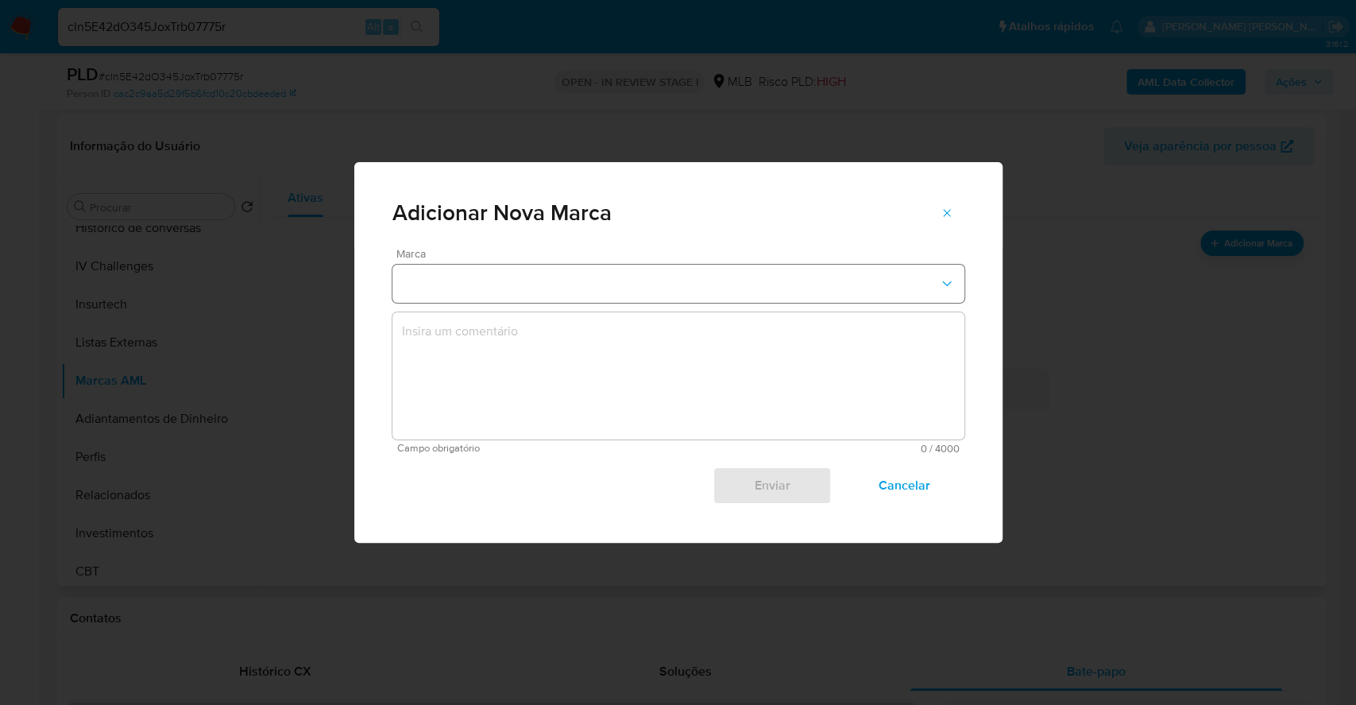
click at [840, 285] on button "marks-modal" at bounding box center [678, 284] width 572 height 38
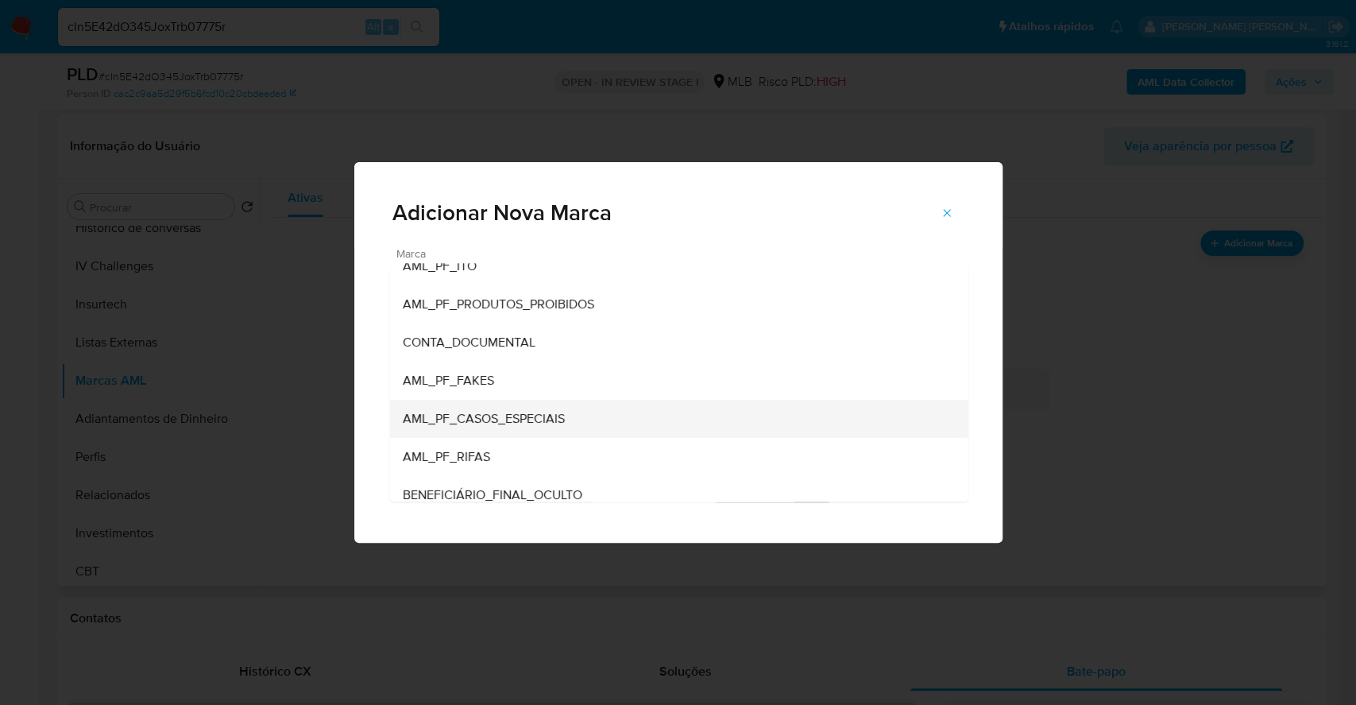
scroll to position [0, 0]
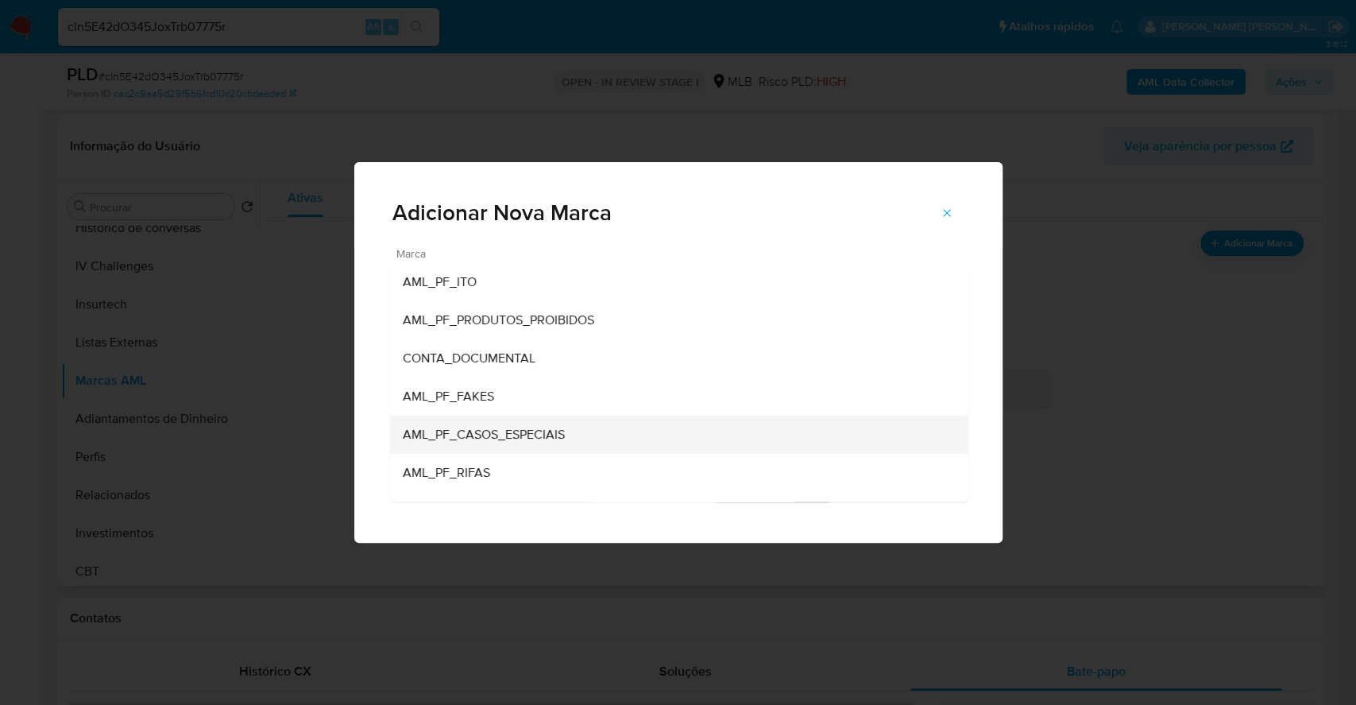
click at [554, 440] on span "AML_PF_CASOS_ESPECIAIS" at bounding box center [483, 435] width 162 height 16
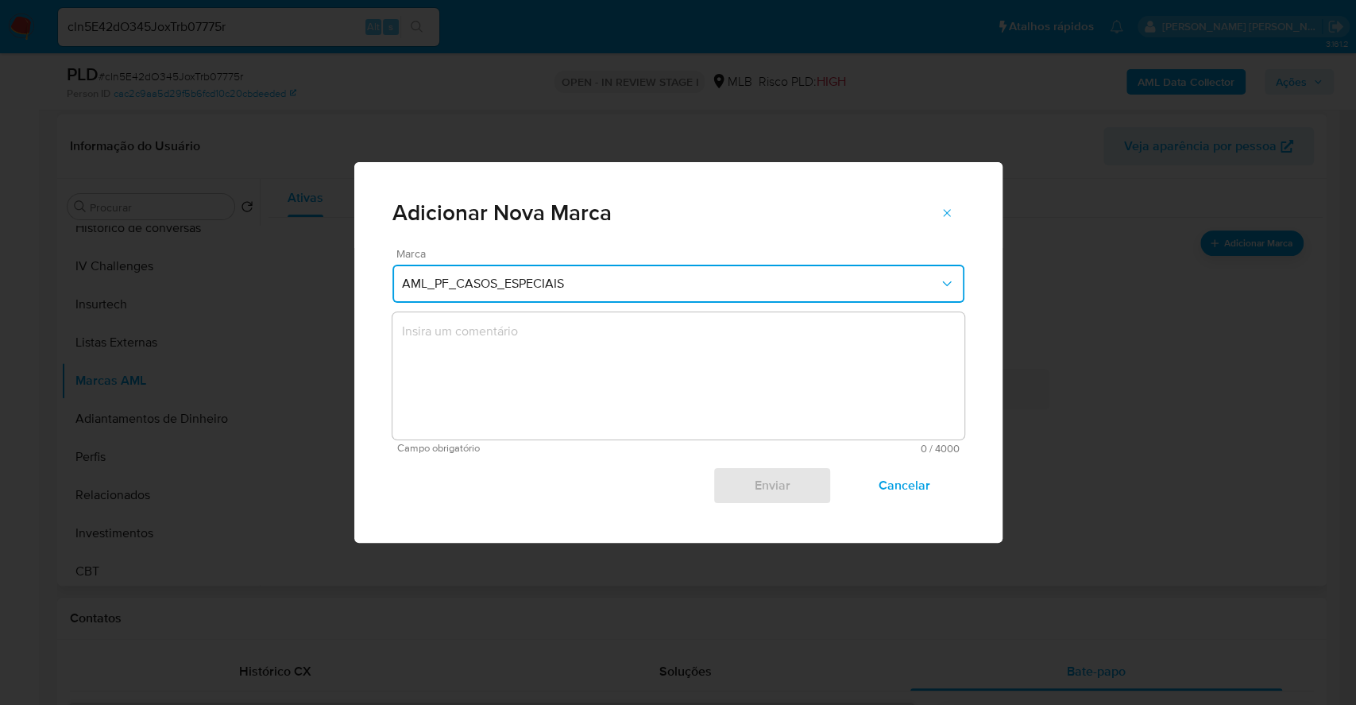
click at [548, 374] on textarea "marks-modal" at bounding box center [678, 375] width 572 height 127
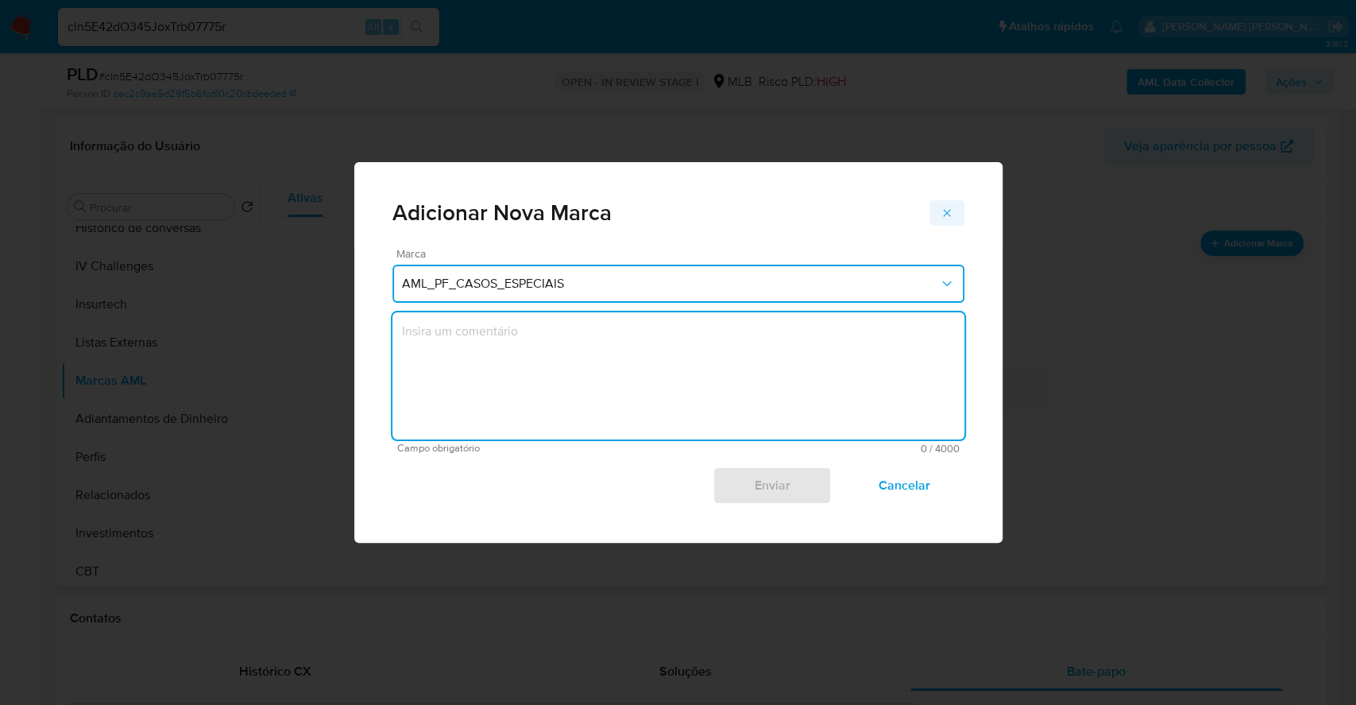
click at [942, 219] on span "marks-modal" at bounding box center [947, 213] width 13 height 22
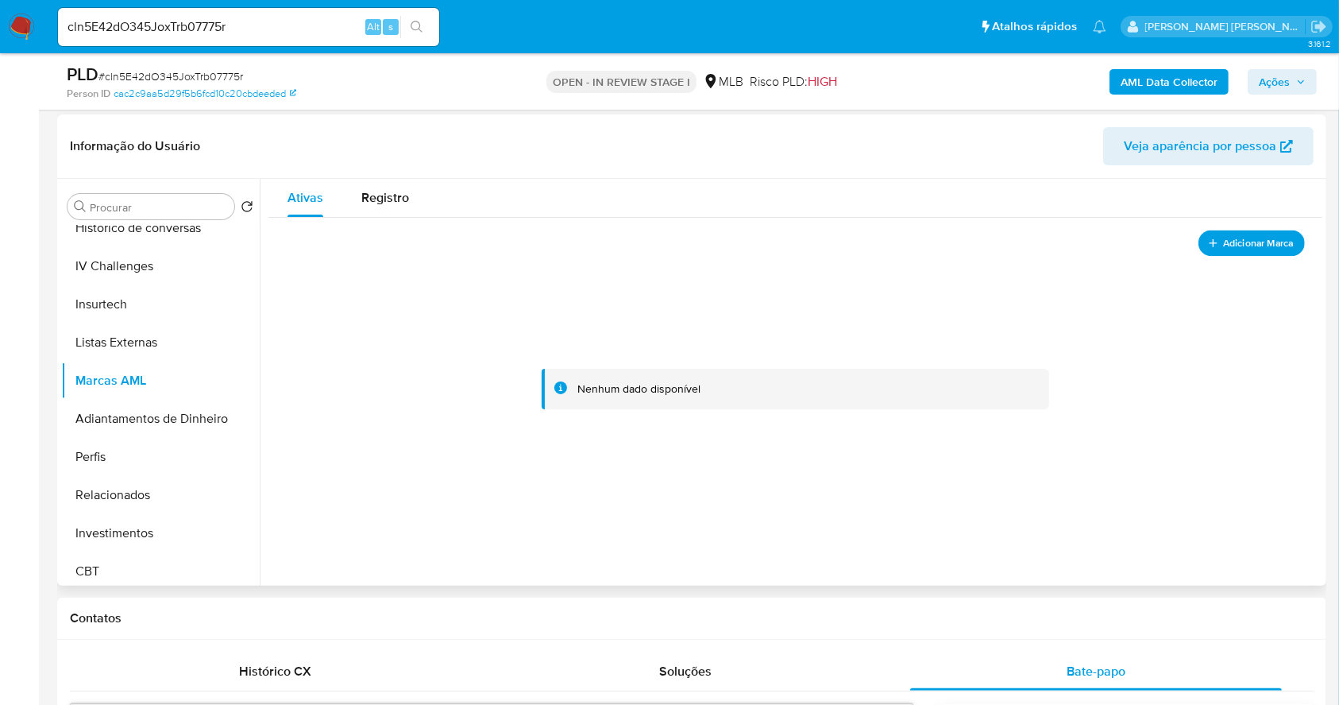
click at [1246, 241] on span "Adicionar Marca" at bounding box center [1258, 243] width 71 height 20
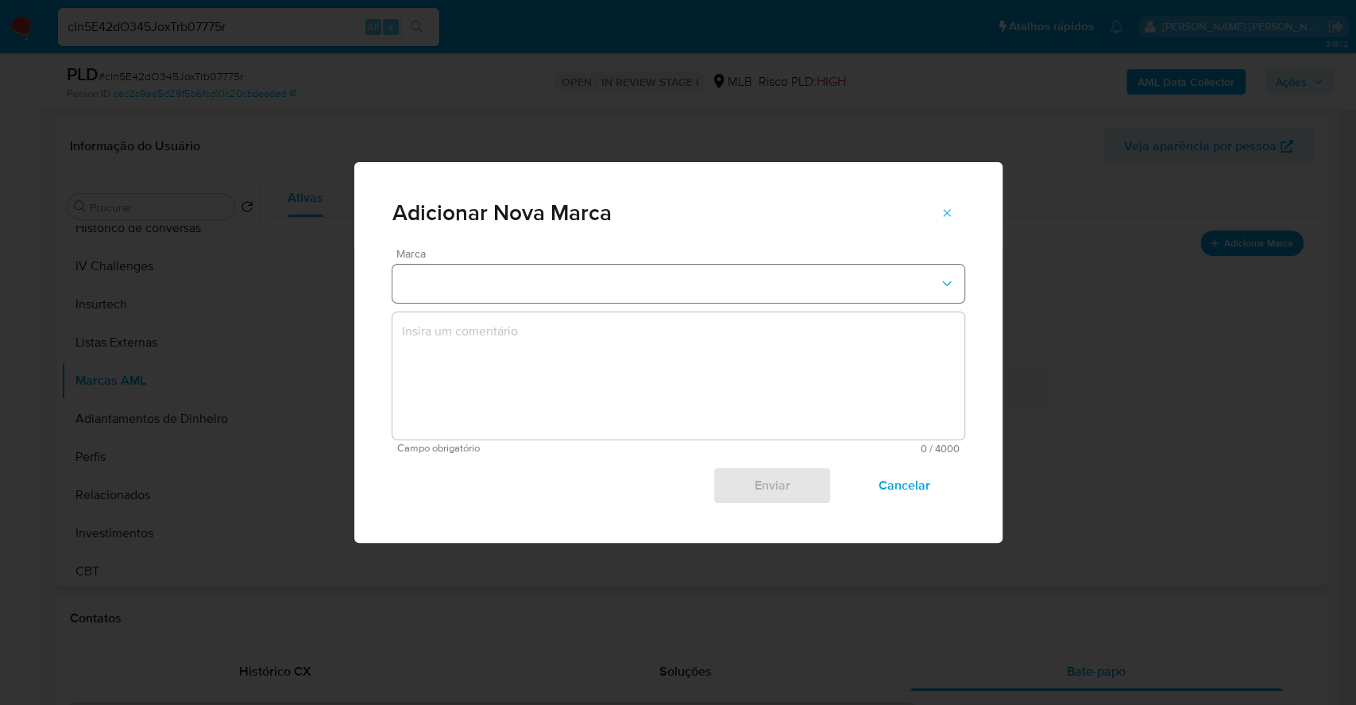
click at [812, 272] on button "marks-modal" at bounding box center [678, 284] width 572 height 38
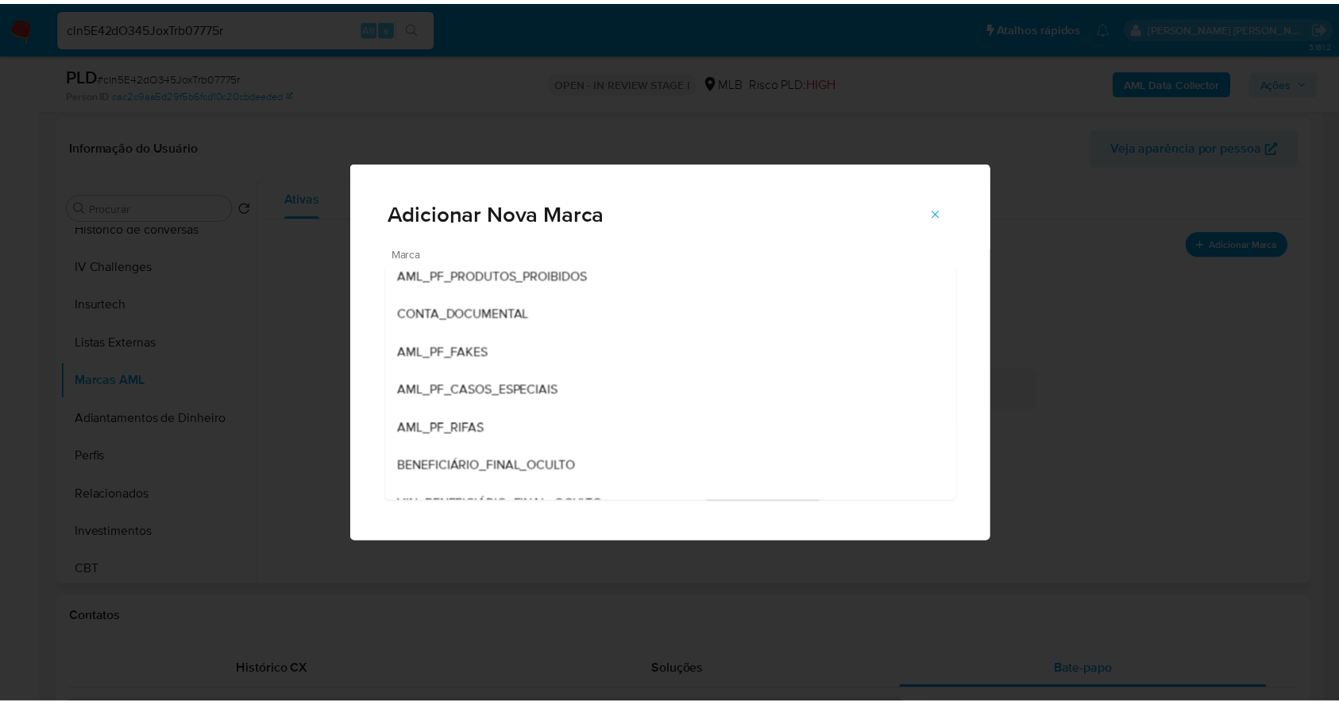
scroll to position [87, 0]
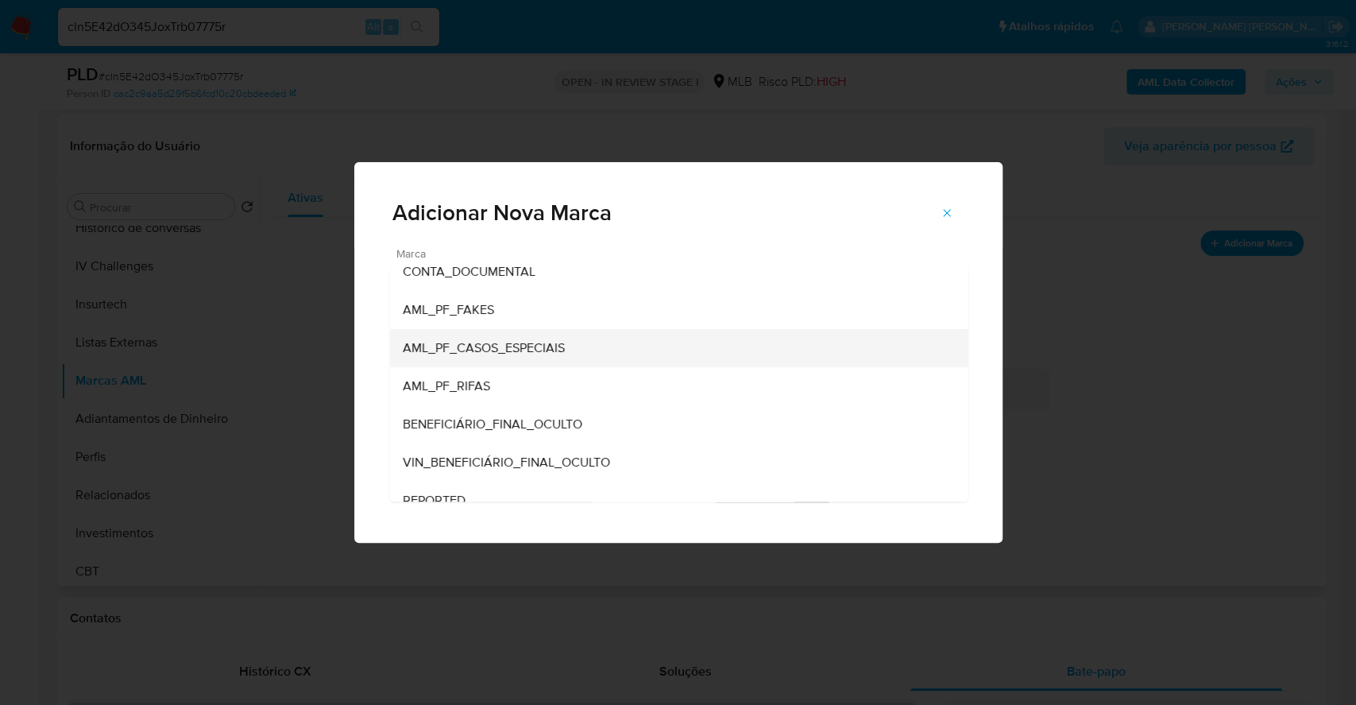
click at [655, 349] on div "AML_PF_CASOS_ESPECIAIS" at bounding box center [673, 348] width 543 height 38
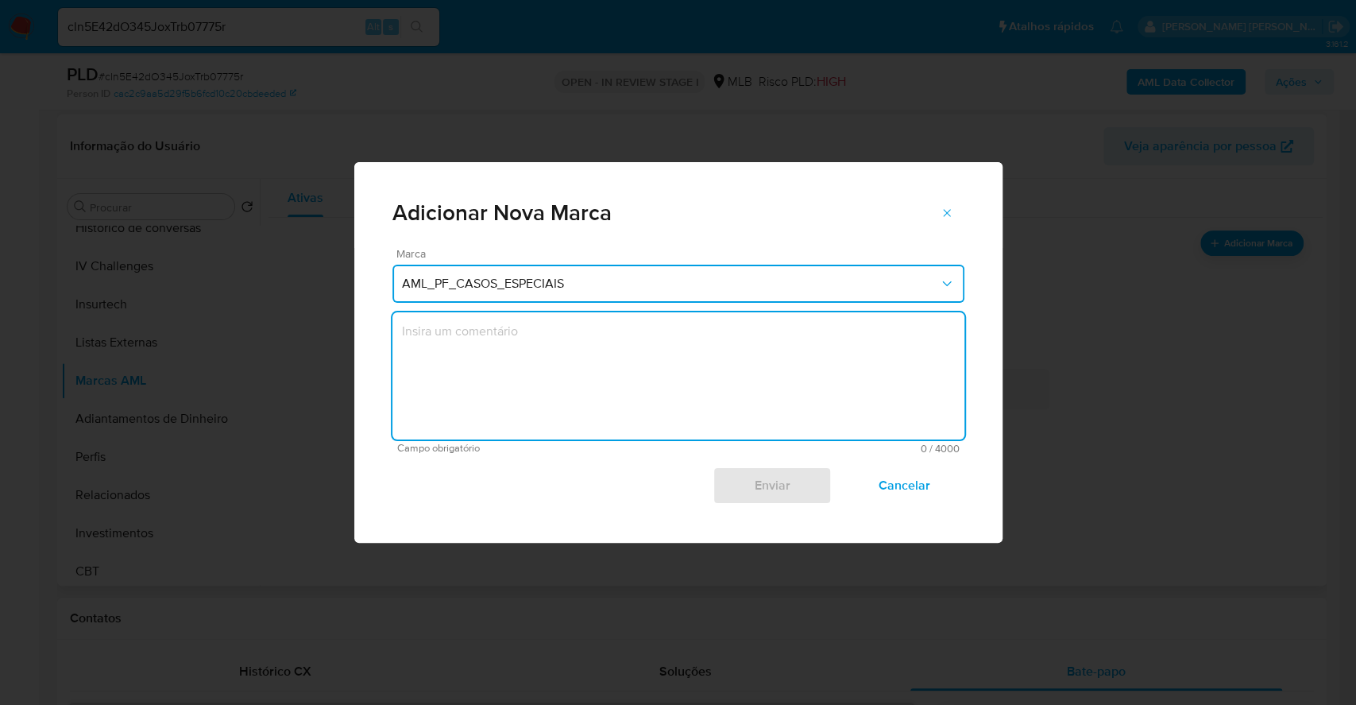
click at [744, 377] on textarea "marks-modal" at bounding box center [678, 375] width 572 height 127
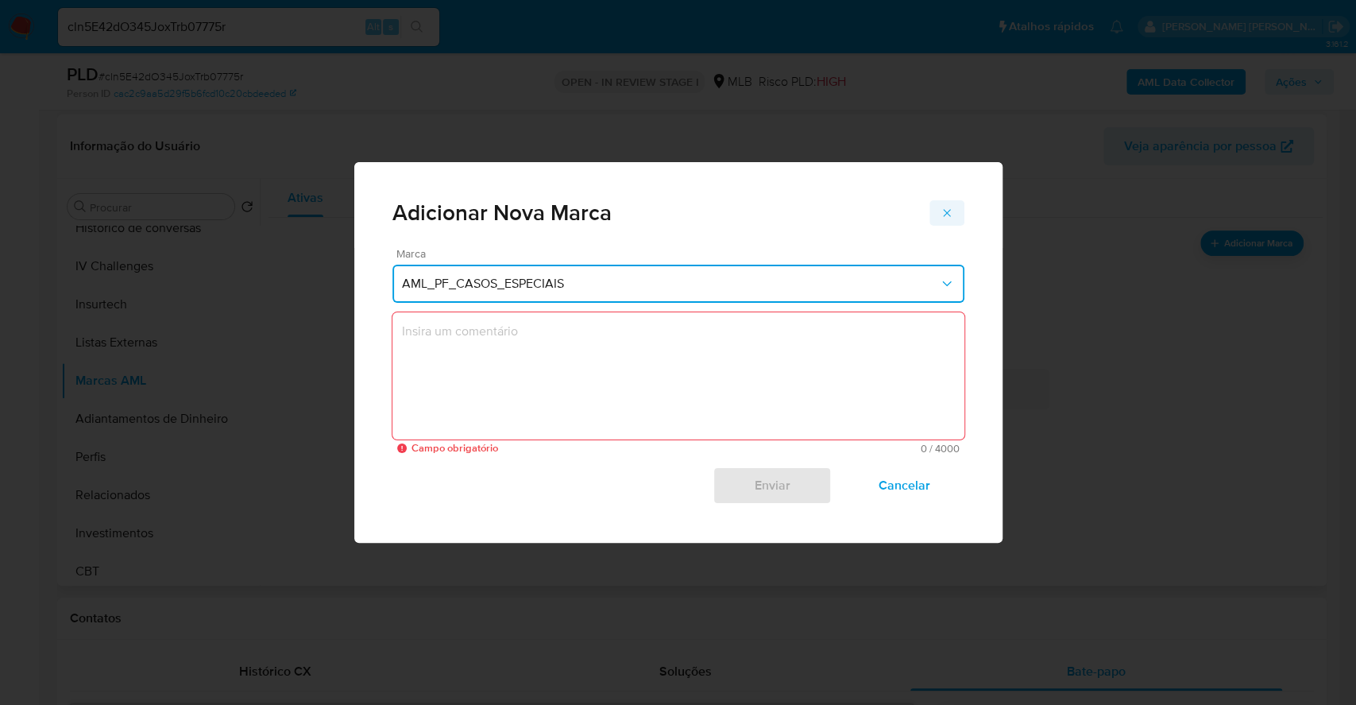
click at [941, 218] on icon "marks-modal" at bounding box center [947, 213] width 13 height 13
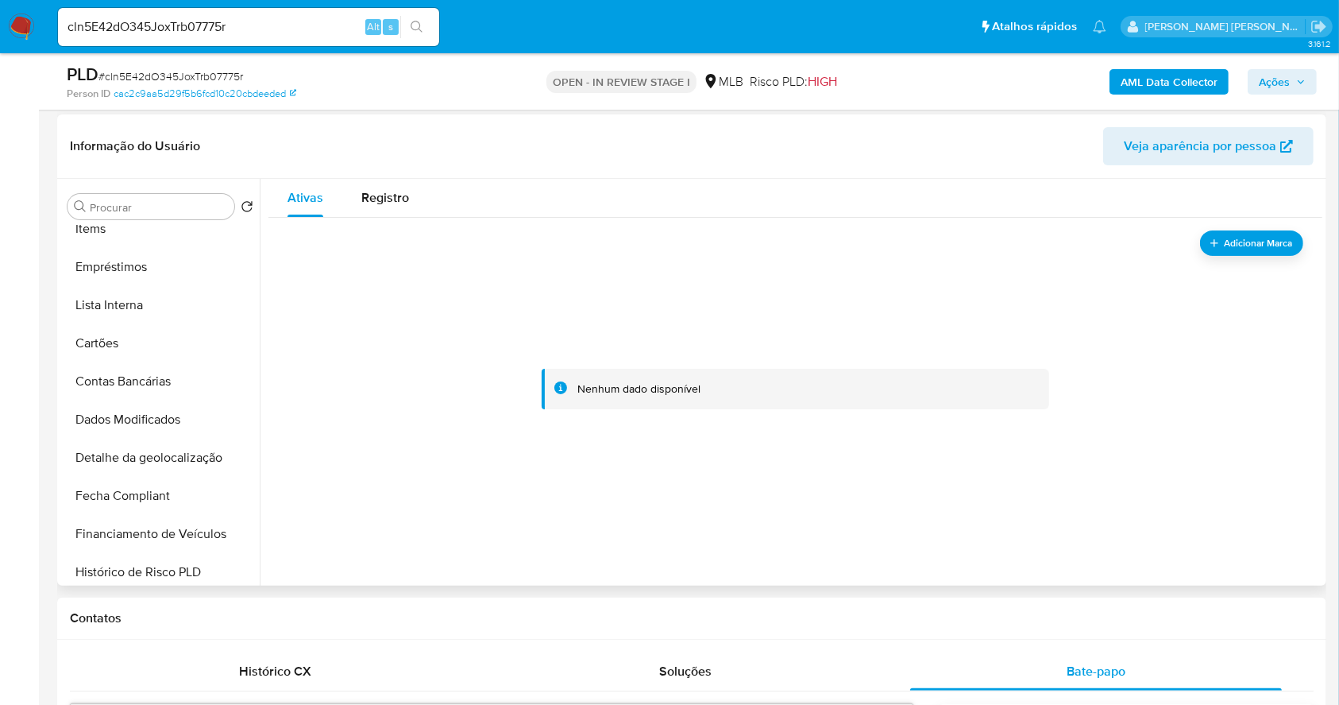
scroll to position [0, 0]
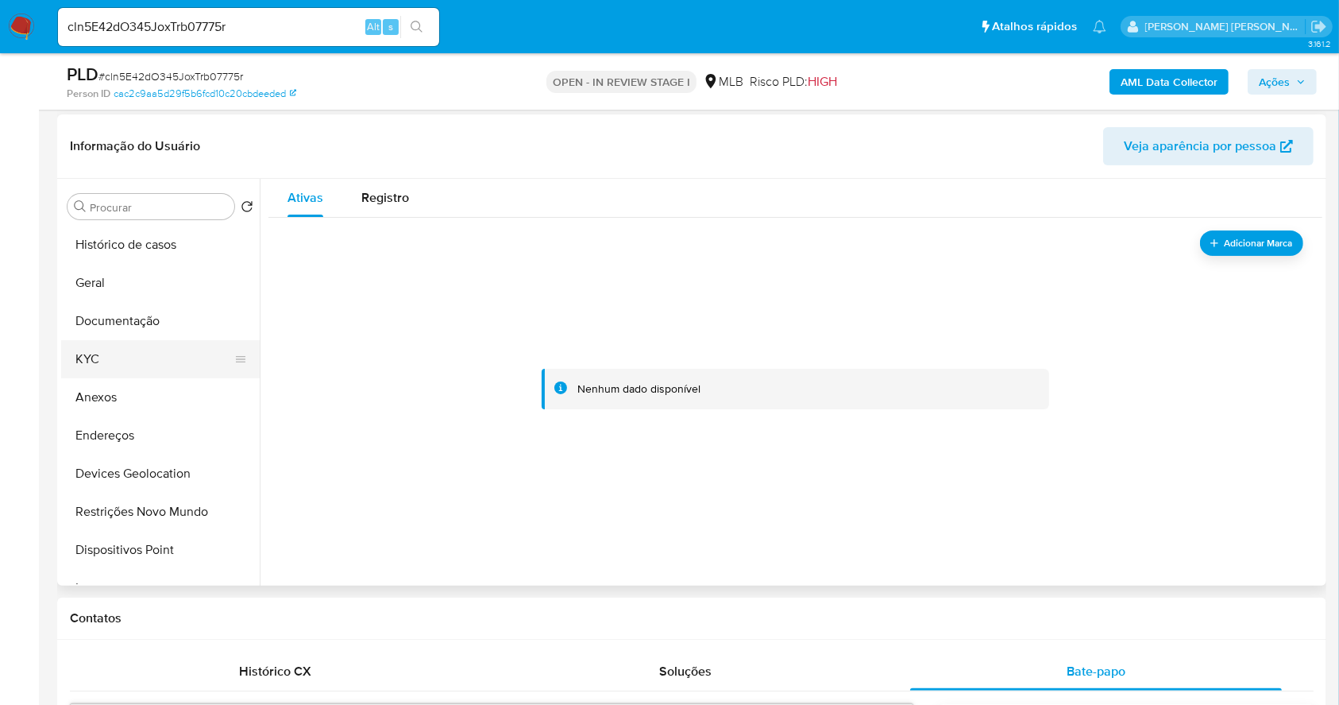
click at [151, 357] on button "KYC" at bounding box center [154, 359] width 186 height 38
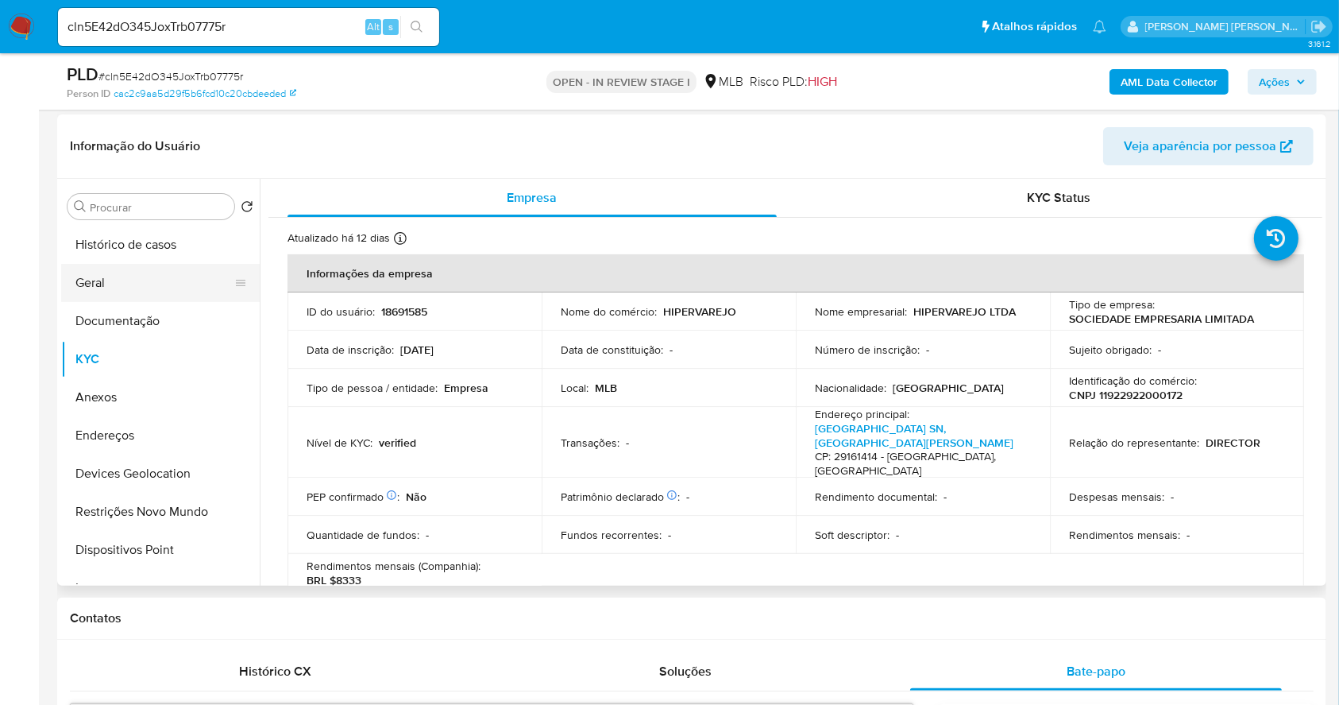
click at [117, 284] on button "Geral" at bounding box center [154, 283] width 186 height 38
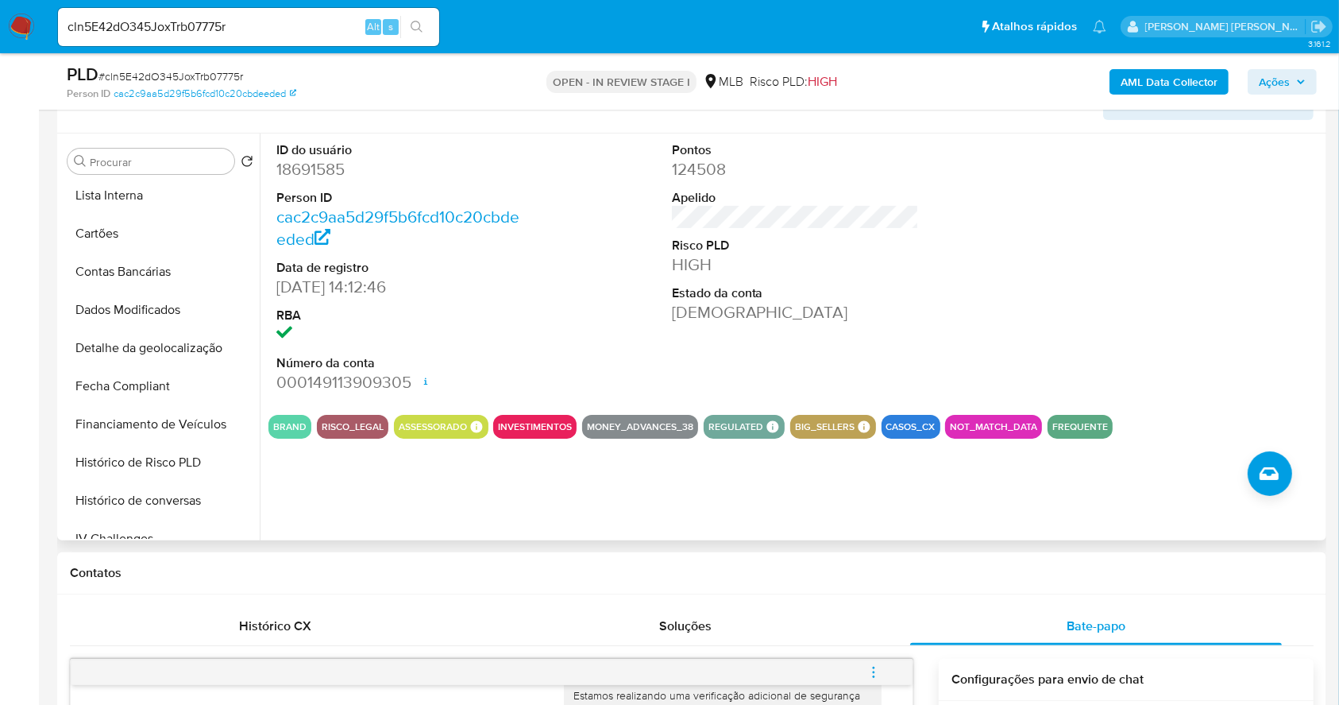
scroll to position [211, 0]
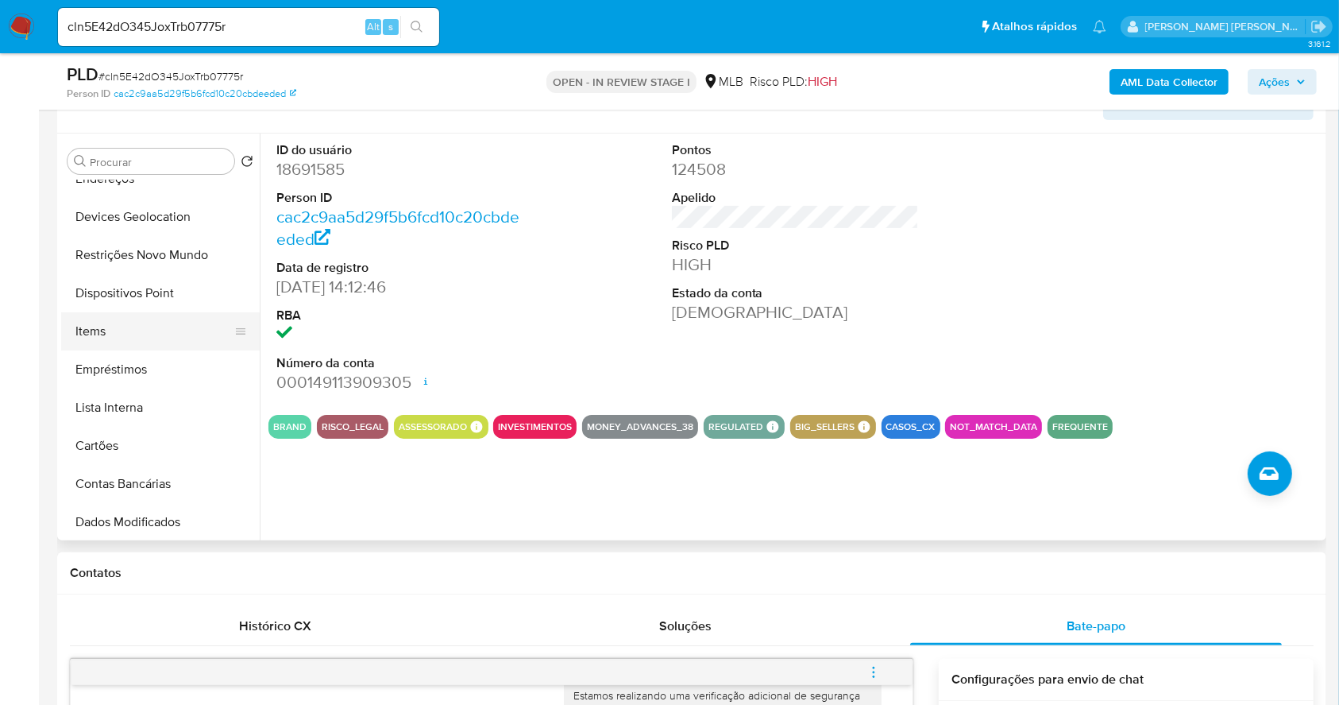
click at [133, 333] on button "Items" at bounding box center [154, 331] width 186 height 38
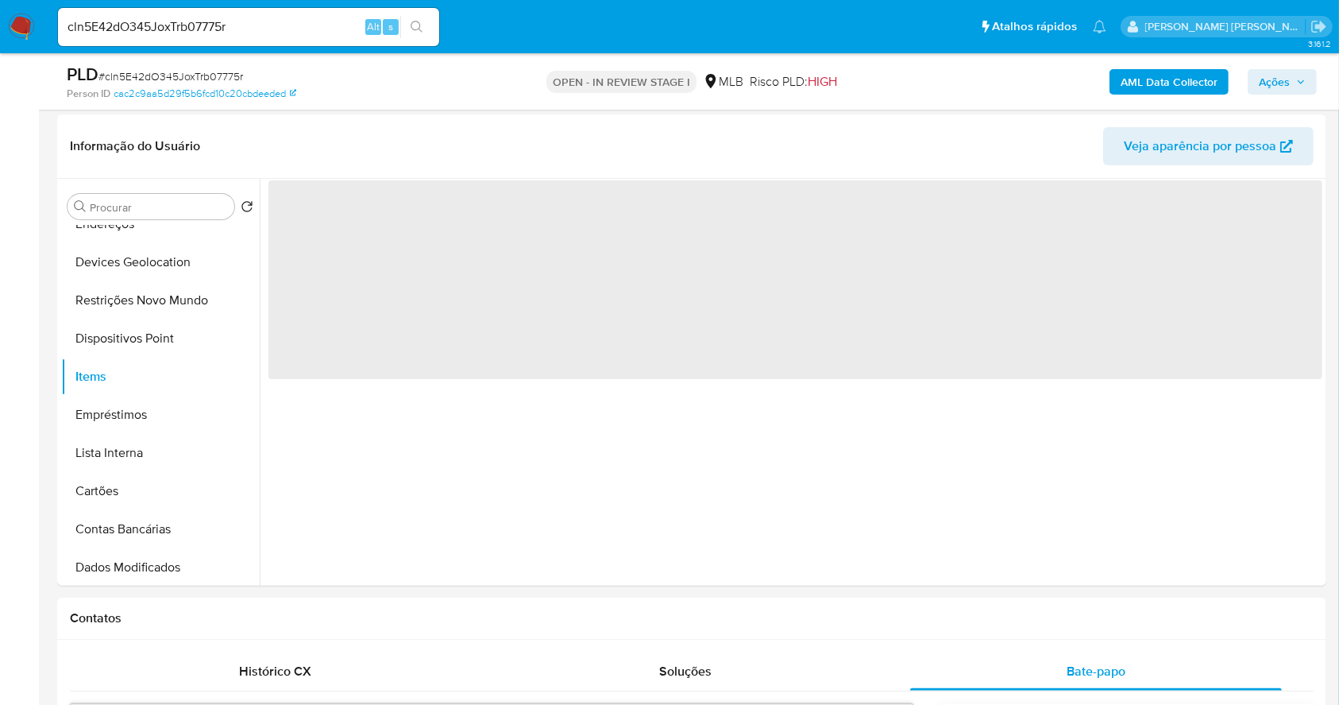
scroll to position [221, 0]
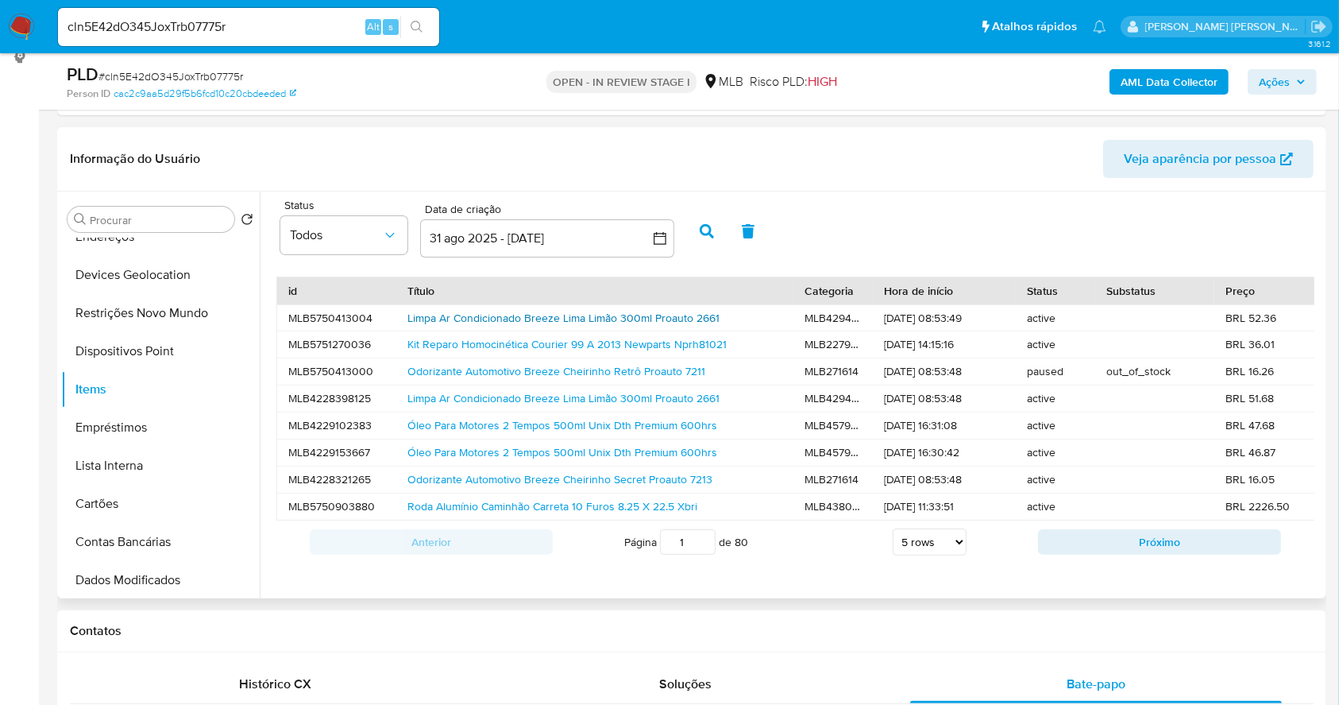
click at [656, 318] on link "Limpa Ar Condicionado Breeze Lima Limão 300ml Proauto 2661" at bounding box center [564, 318] width 312 height 16
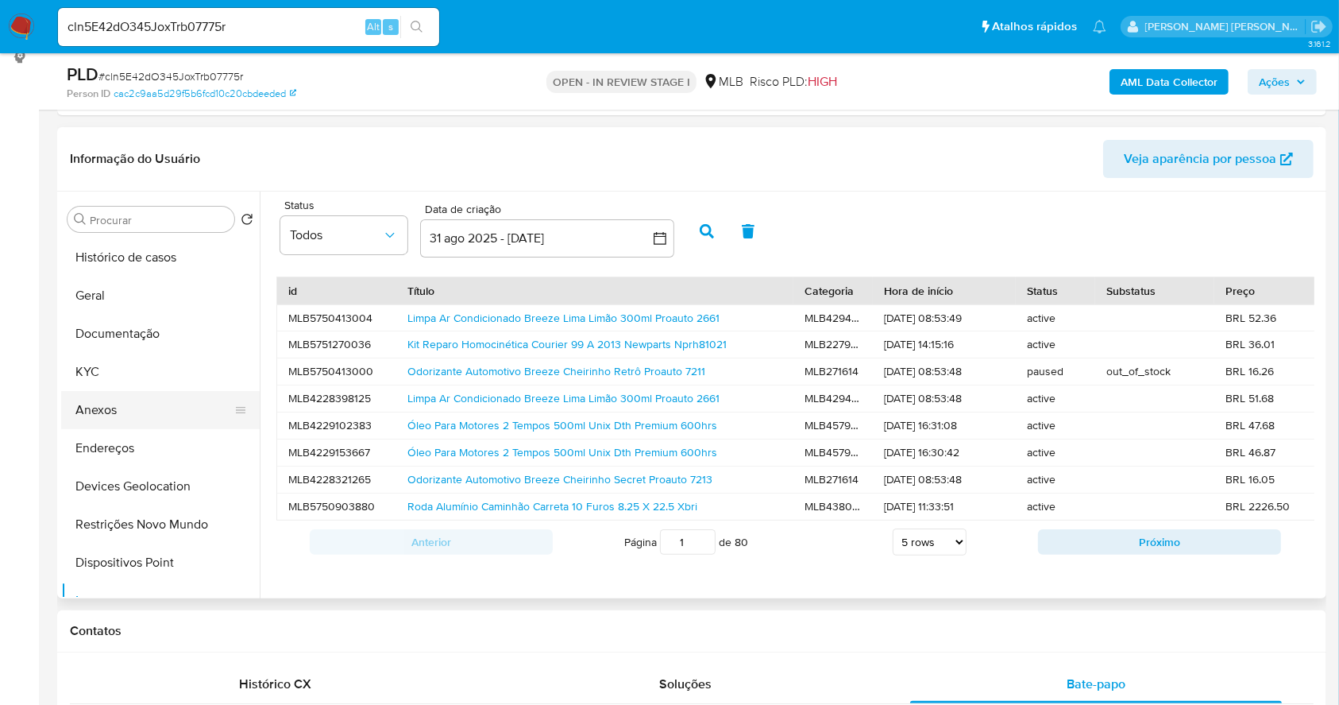
click at [150, 404] on button "Anexos" at bounding box center [154, 410] width 186 height 38
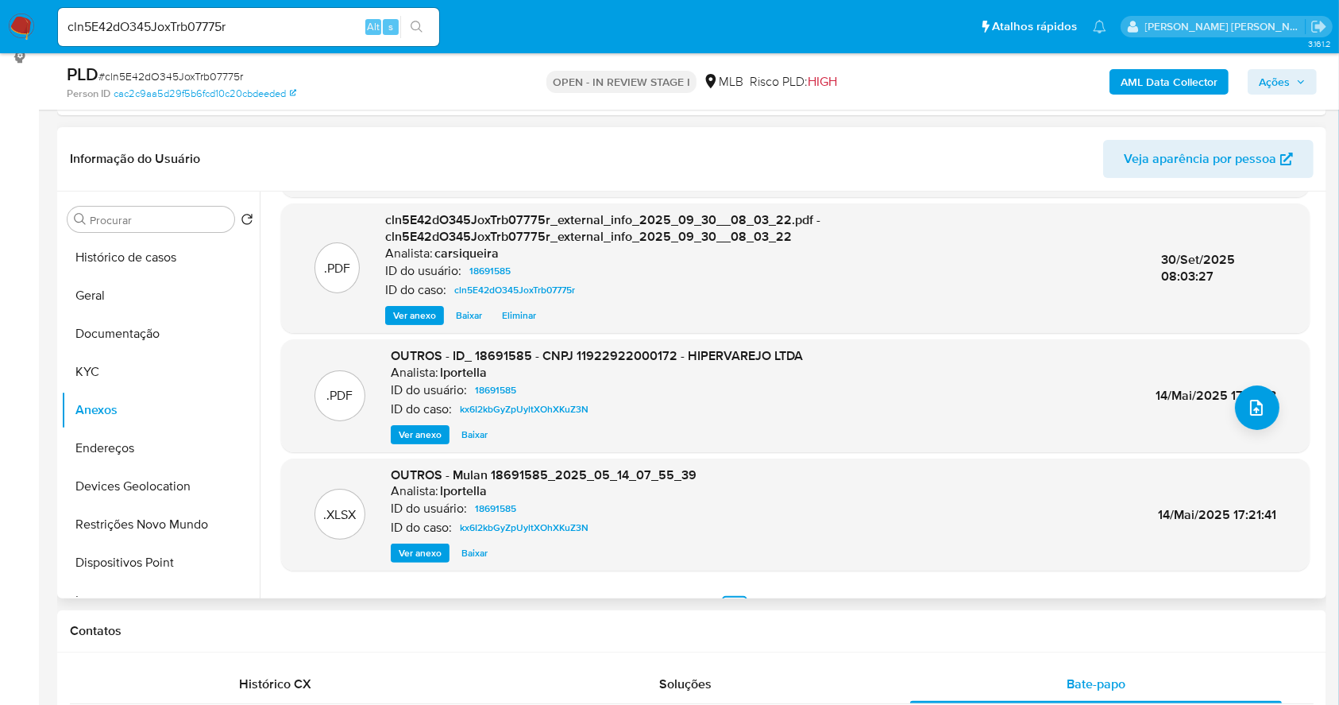
scroll to position [168, 0]
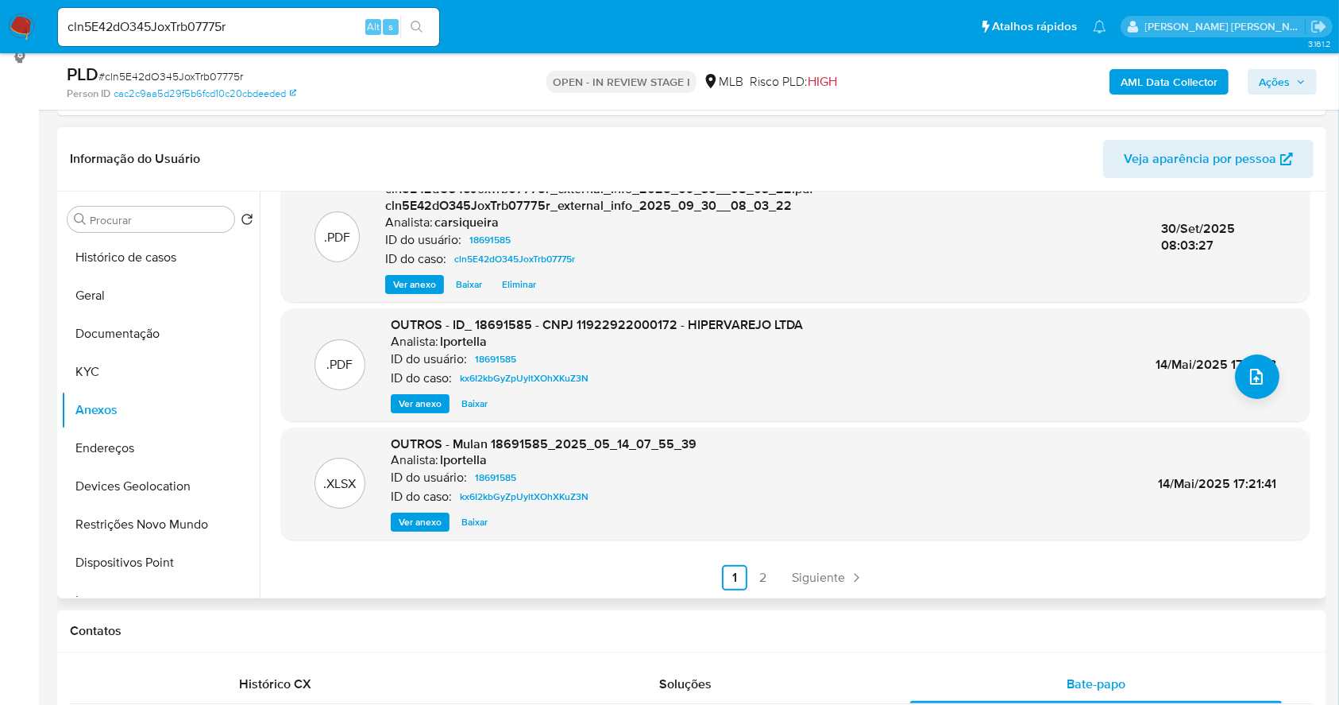
click at [408, 401] on span "Ver anexo" at bounding box center [420, 404] width 43 height 16
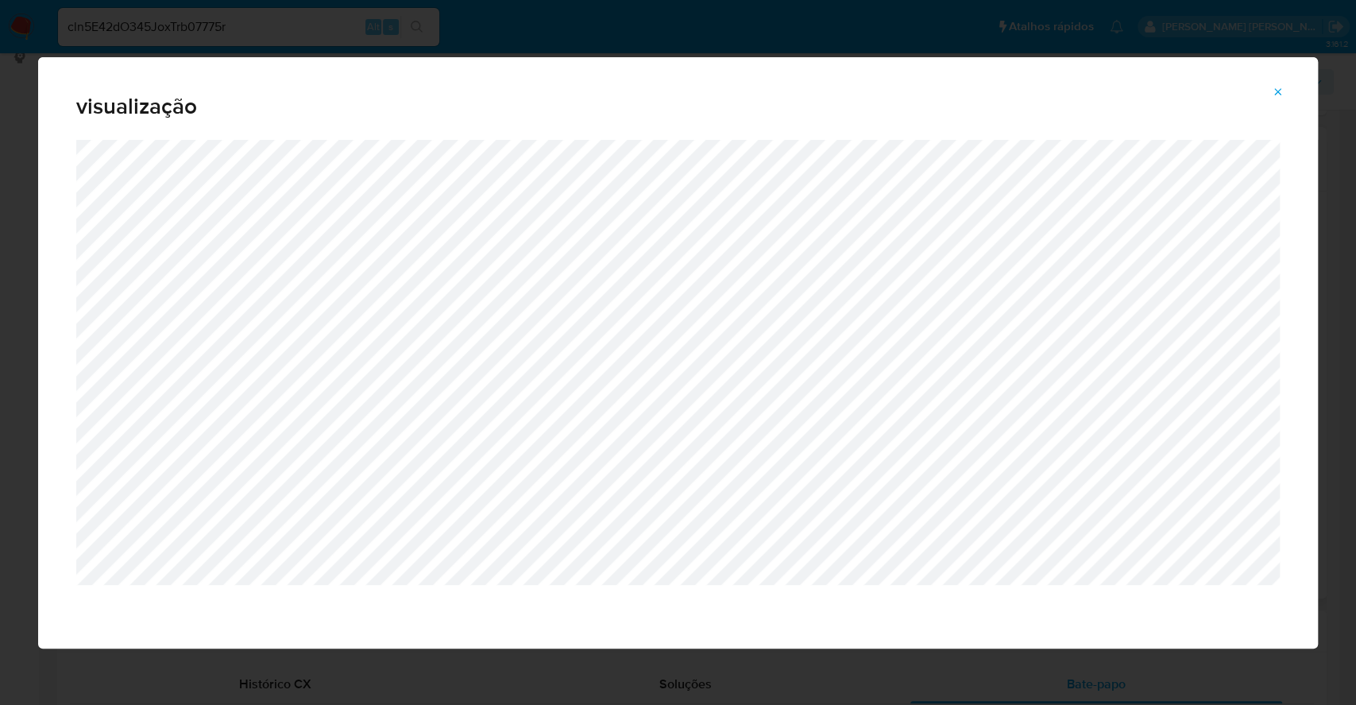
click at [1278, 95] on icon "Attachment preview" at bounding box center [1278, 92] width 13 height 13
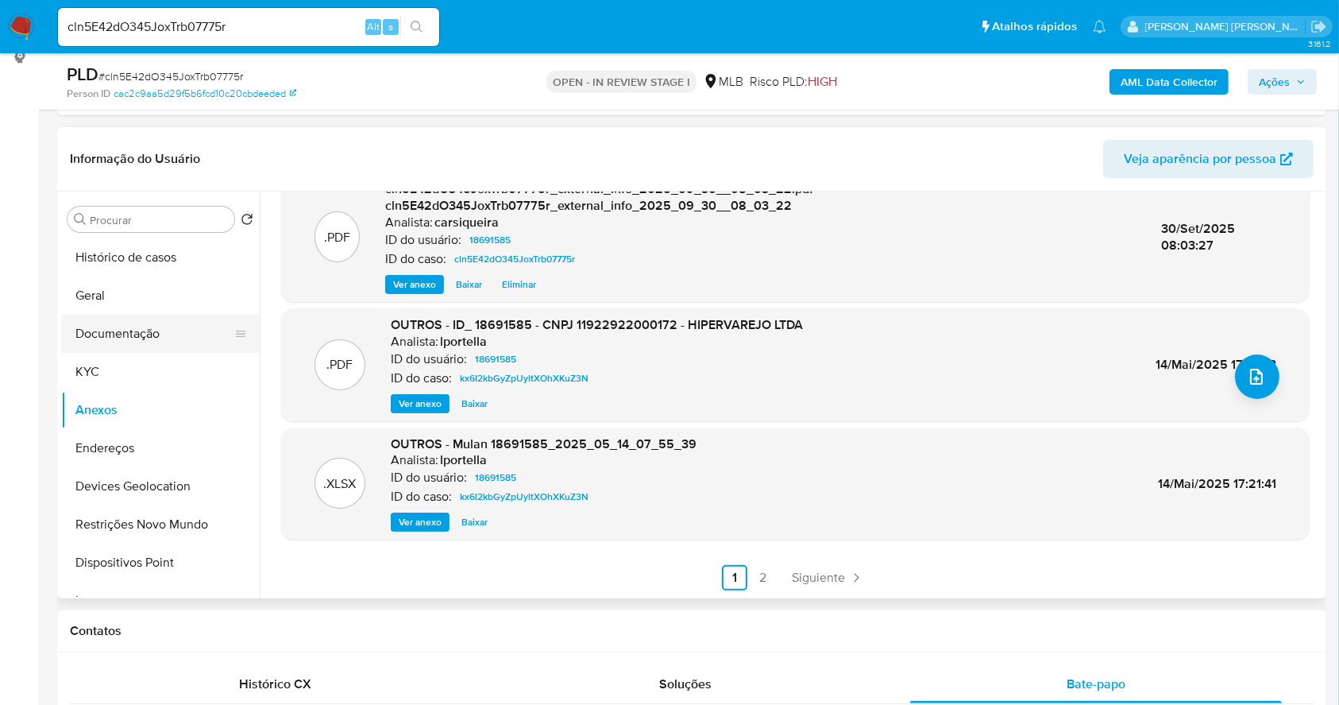
click at [139, 316] on button "Documentação" at bounding box center [154, 334] width 186 height 38
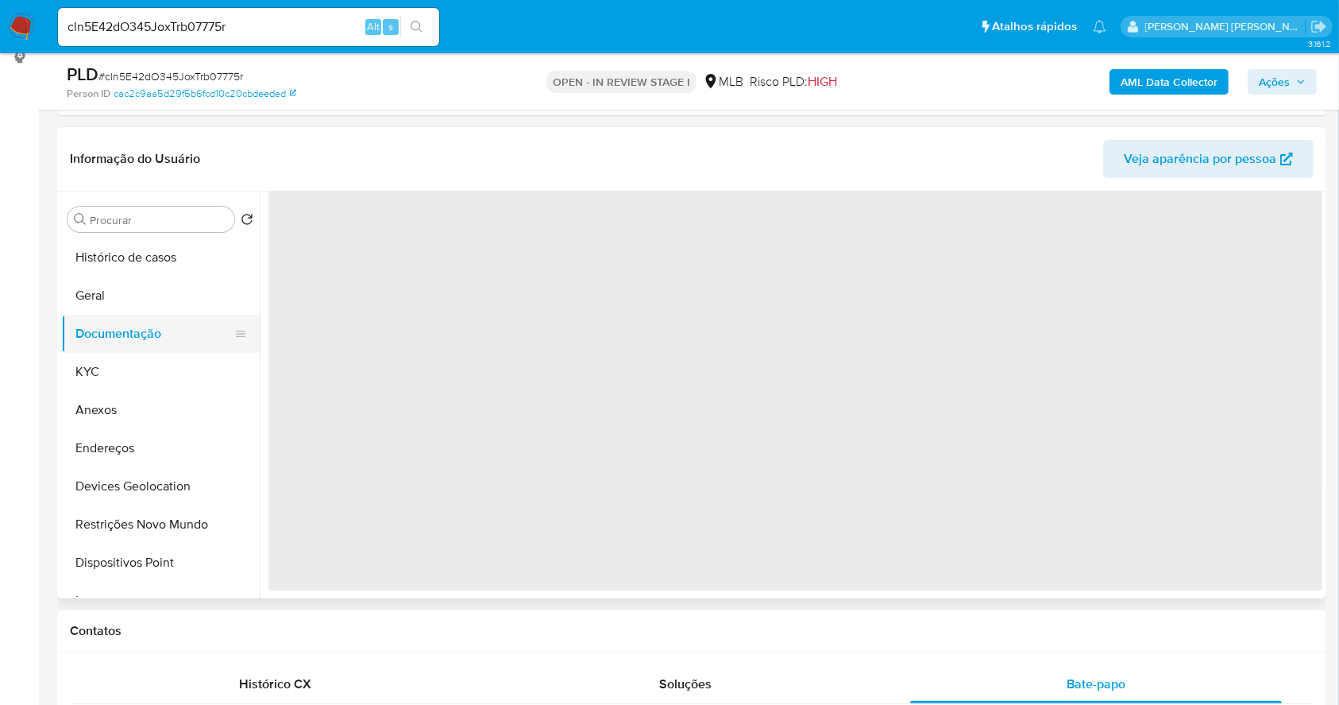
scroll to position [0, 0]
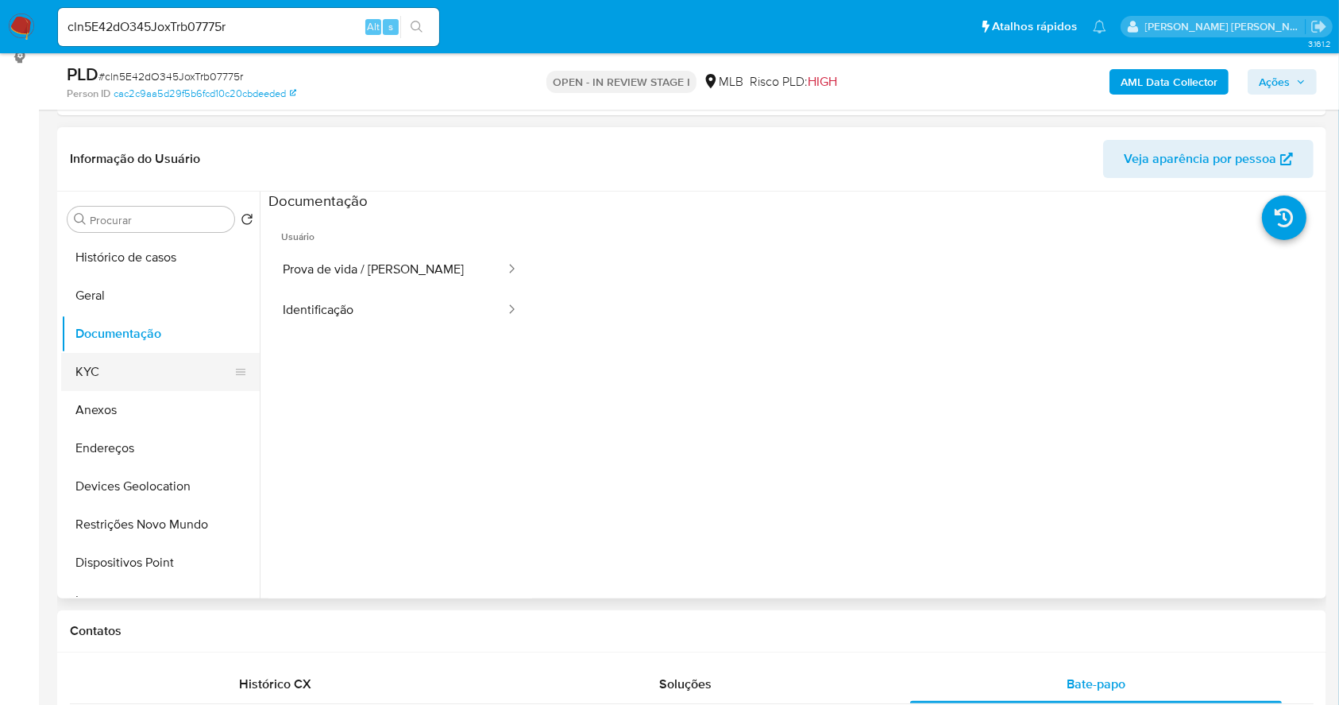
click at [109, 375] on button "KYC" at bounding box center [154, 372] width 186 height 38
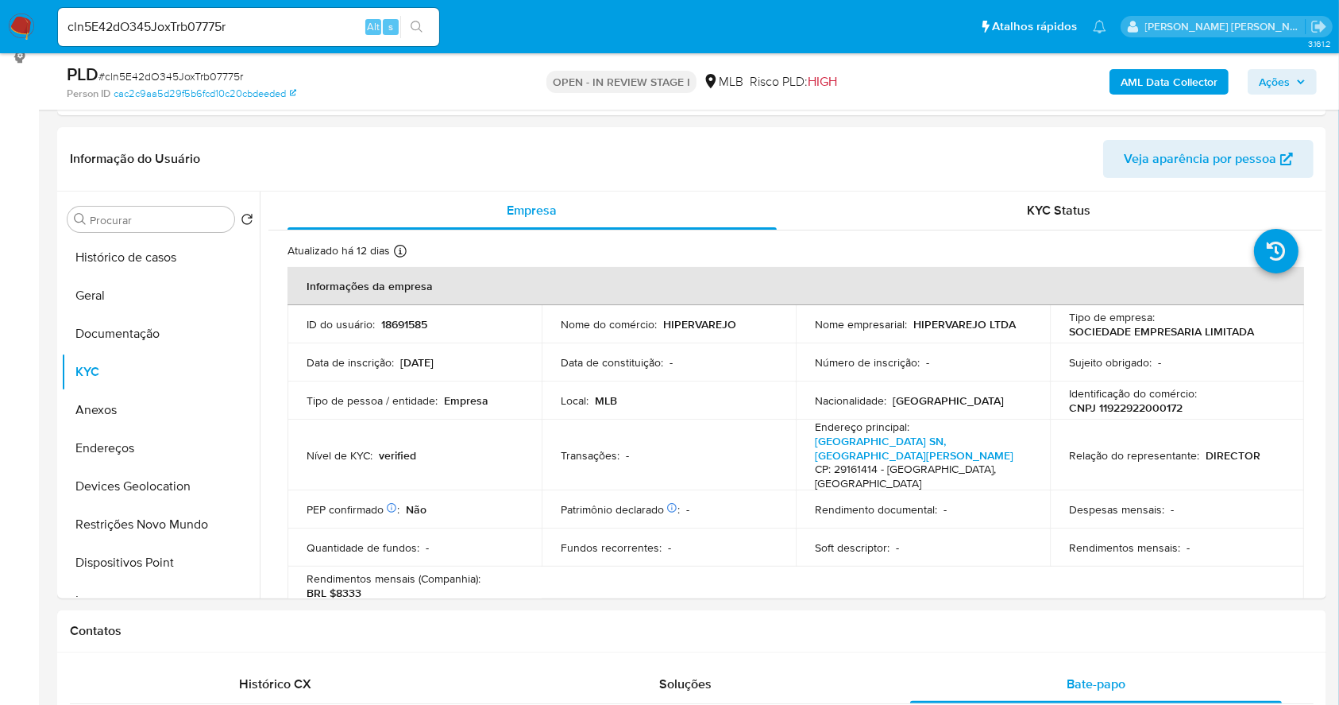
click at [1166, 403] on p "CNPJ 11922922000172" at bounding box center [1126, 407] width 114 height 14
copy p "11922922000172"
click at [126, 408] on button "Anexos" at bounding box center [154, 410] width 186 height 38
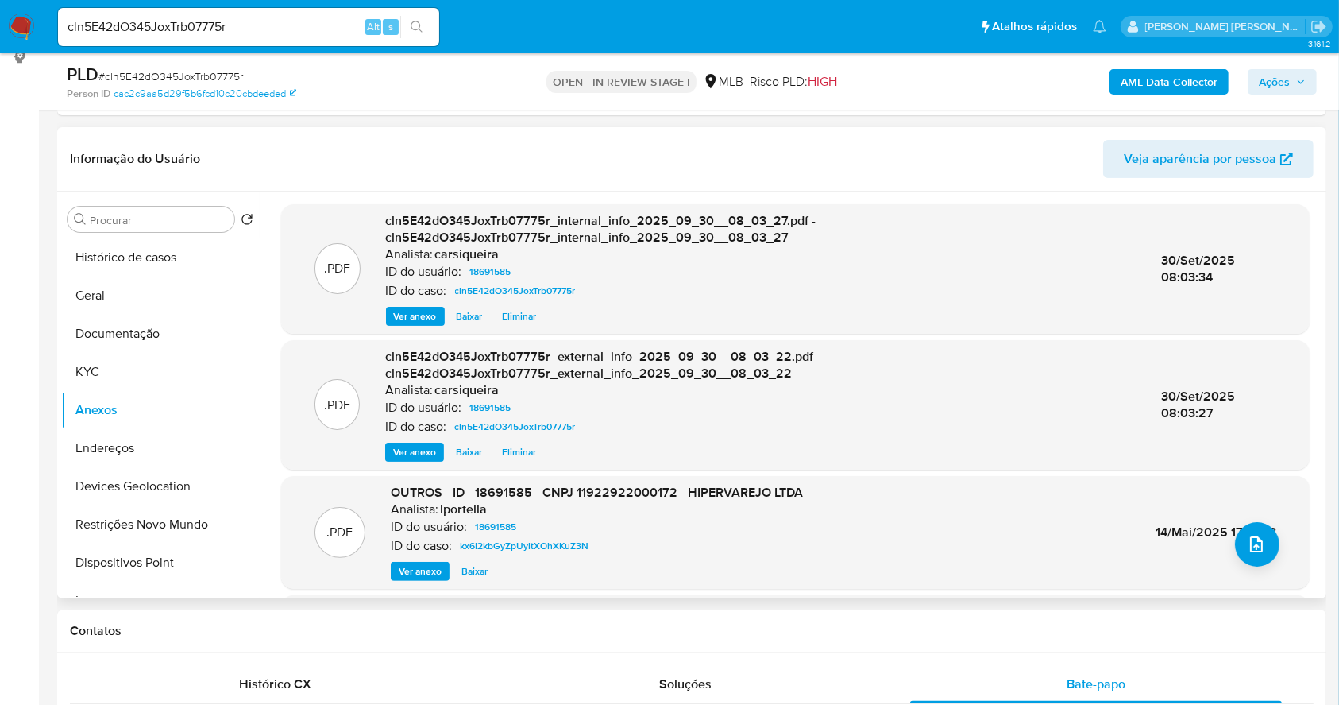
scroll to position [106, 0]
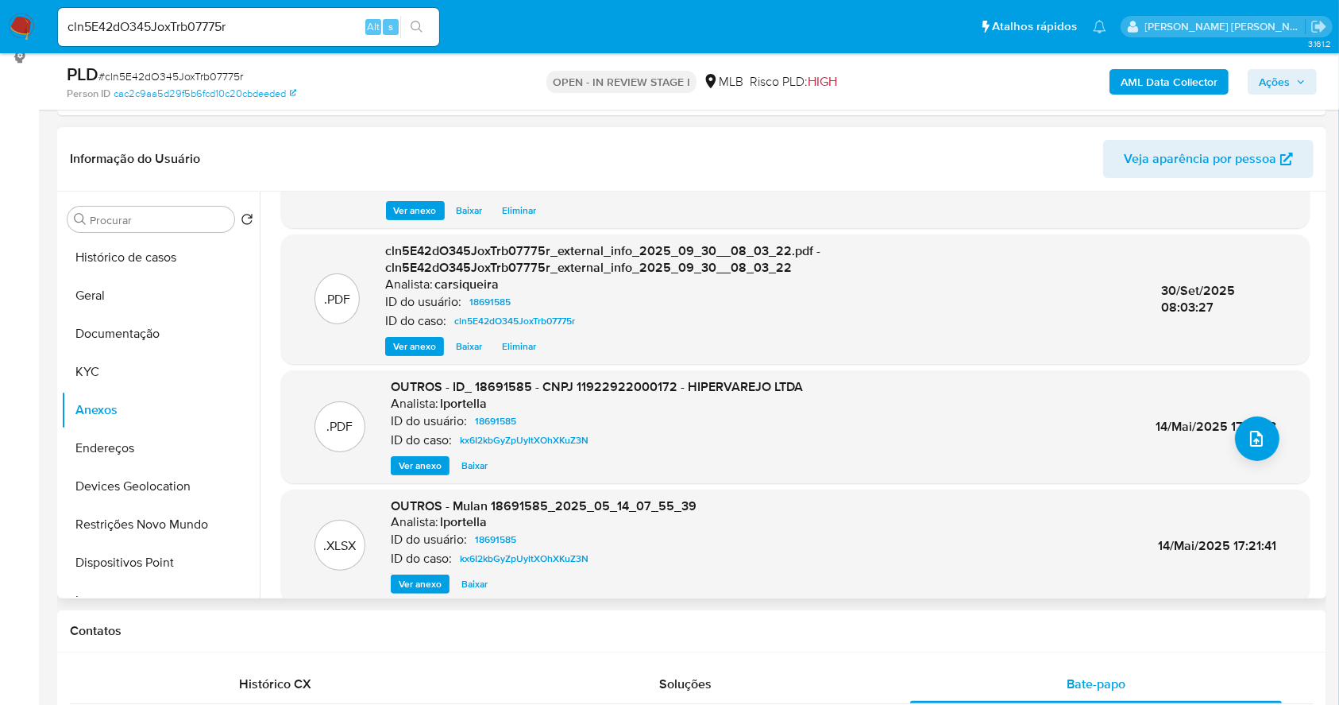
click at [414, 460] on span "Ver anexo" at bounding box center [420, 466] width 43 height 16
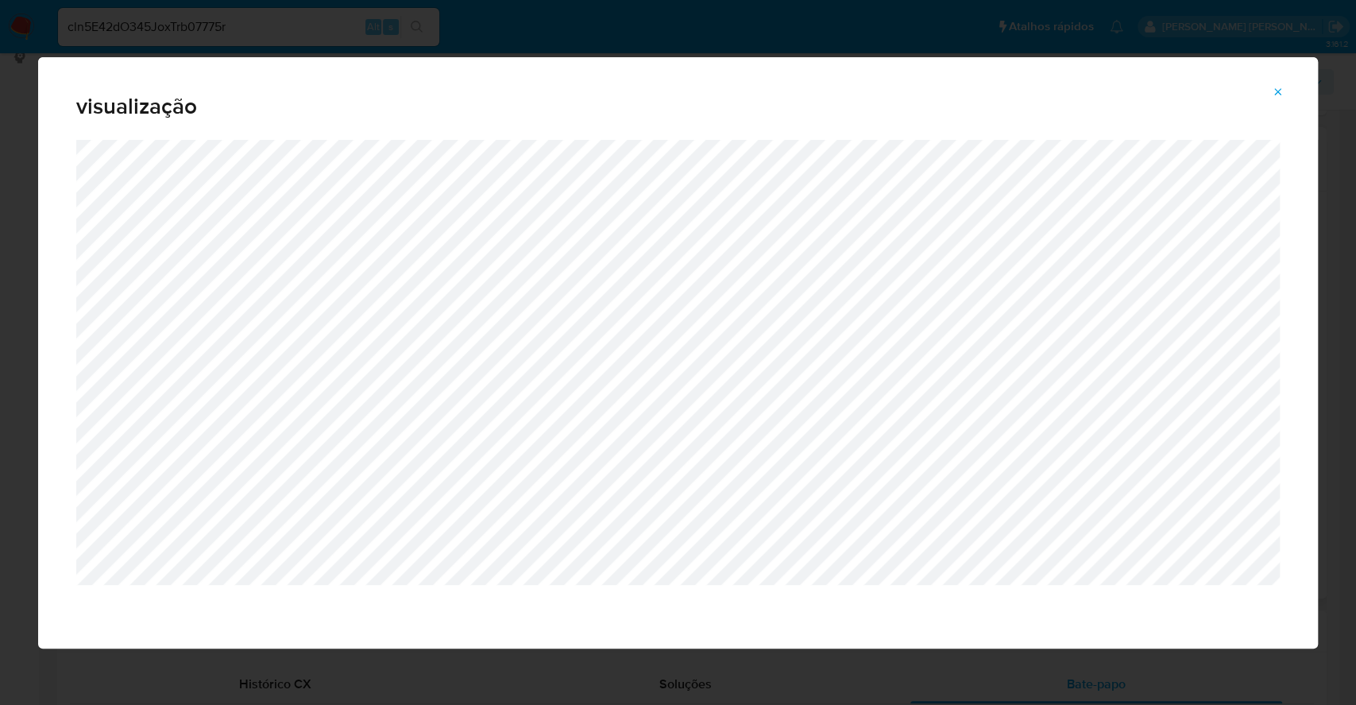
click at [1281, 90] on icon "Attachment preview" at bounding box center [1278, 92] width 13 height 13
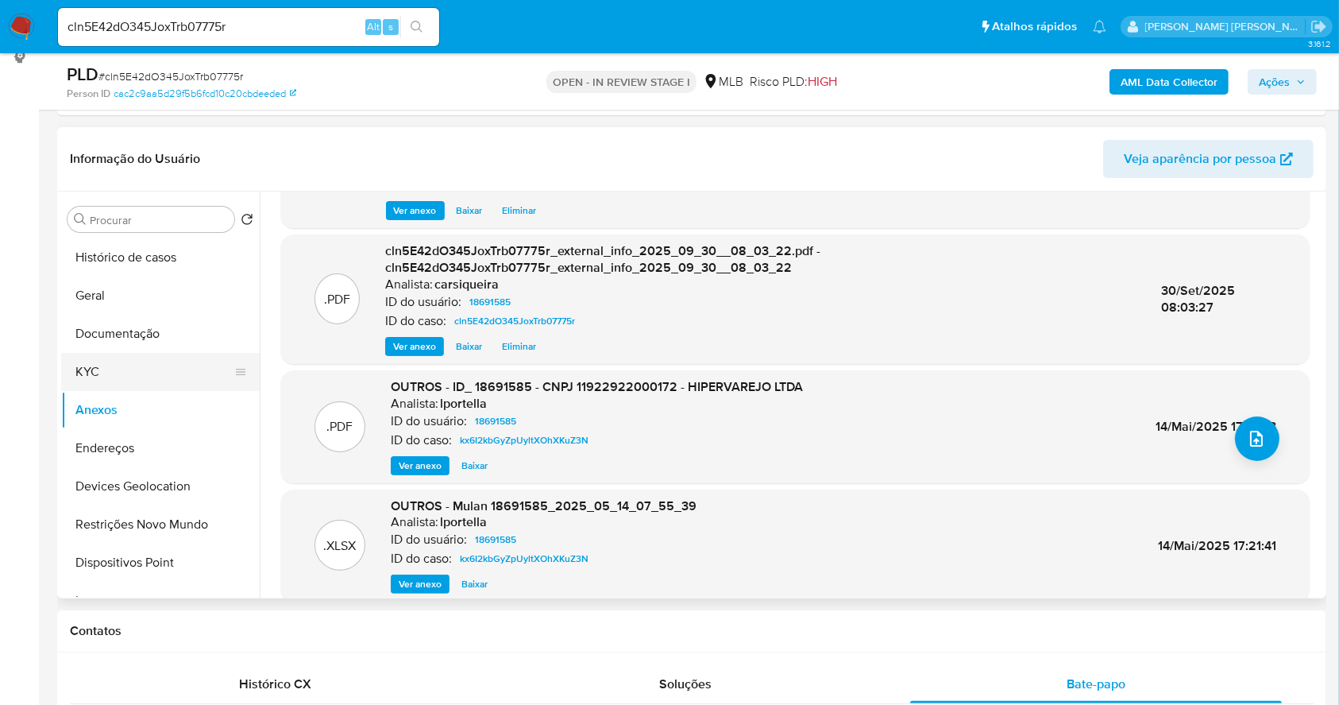
click at [97, 379] on button "KYC" at bounding box center [154, 372] width 186 height 38
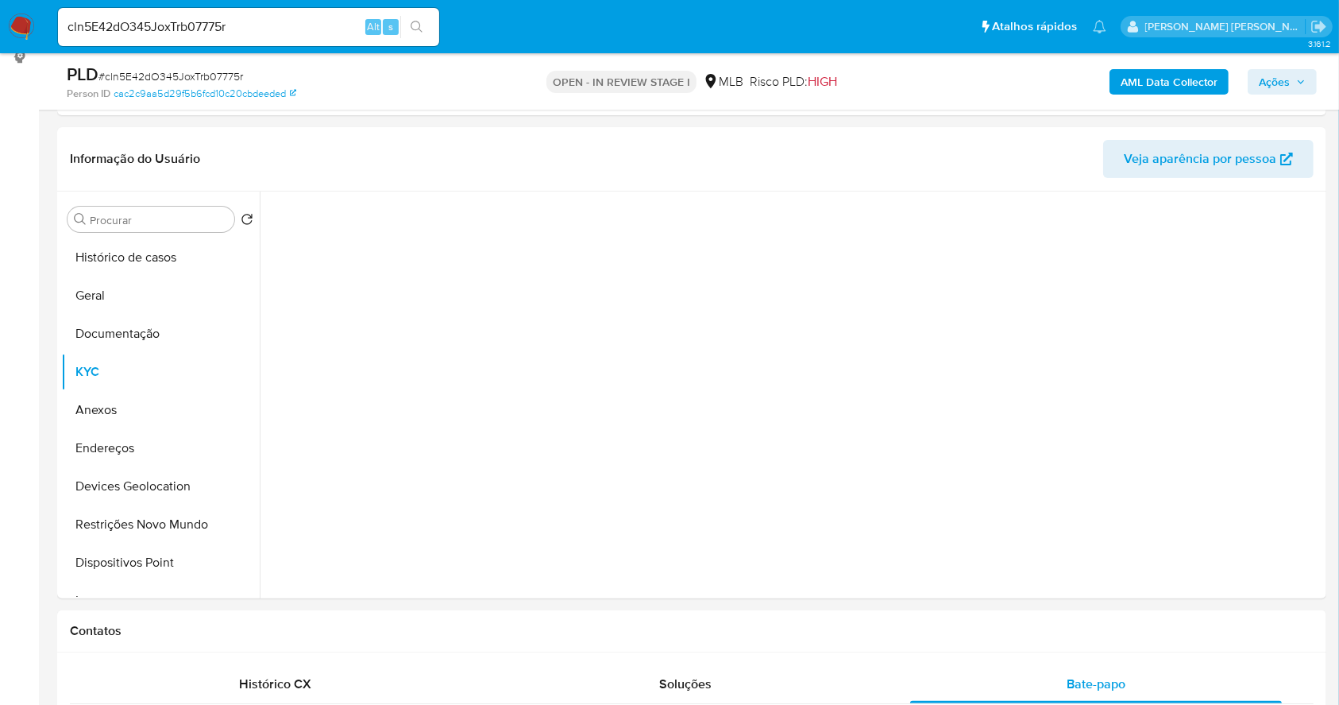
scroll to position [0, 0]
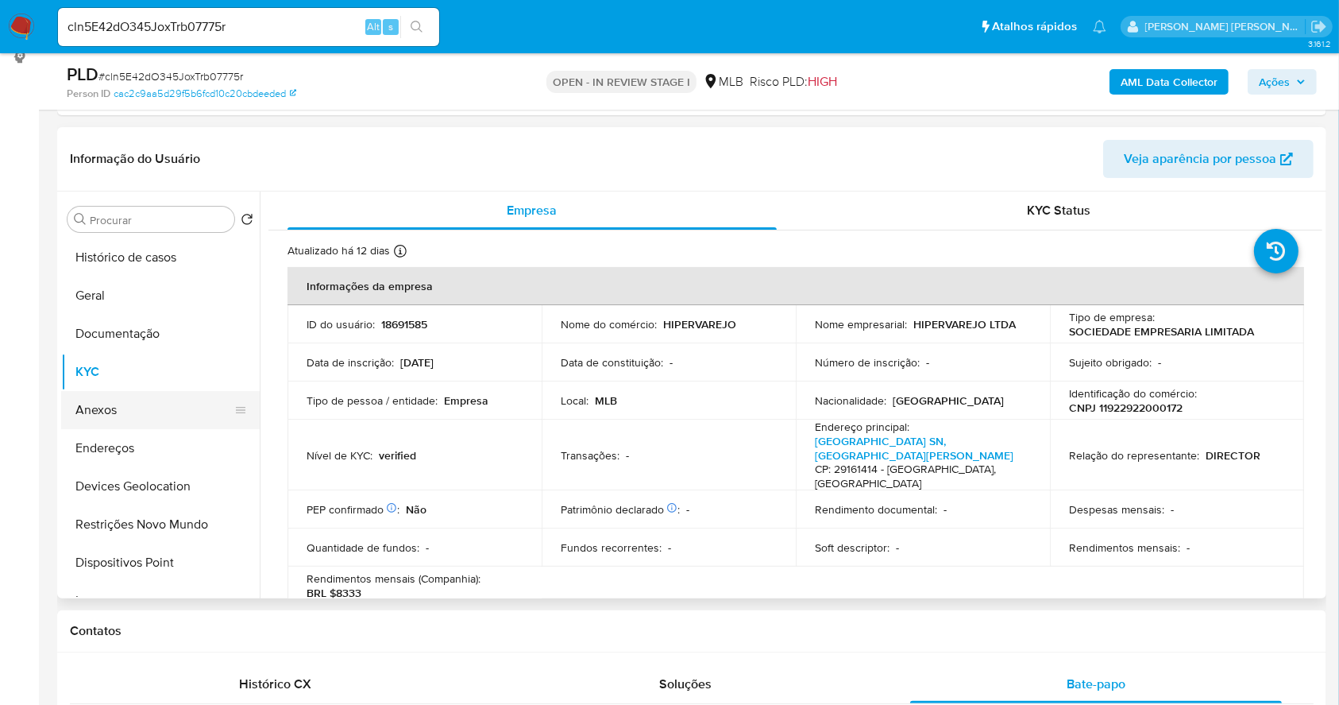
click at [113, 410] on button "Anexos" at bounding box center [154, 410] width 186 height 38
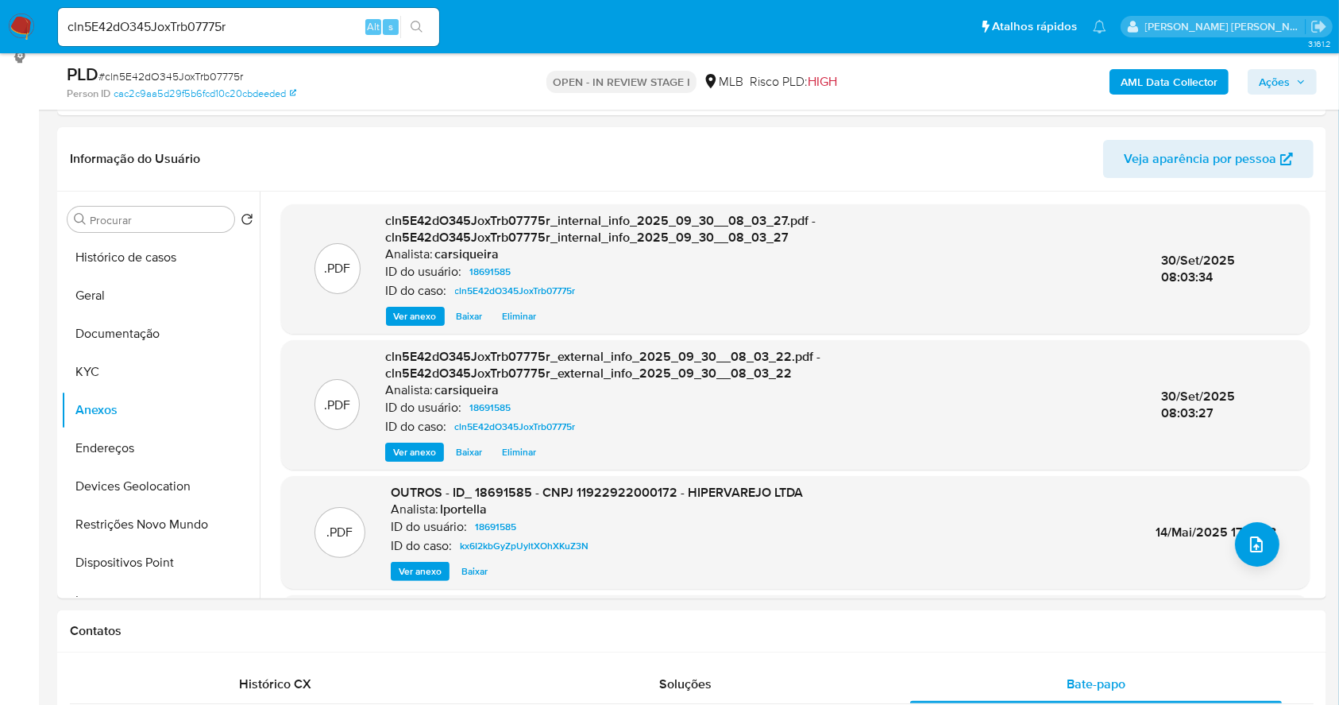
click at [400, 567] on span "Ver anexo" at bounding box center [420, 571] width 43 height 16
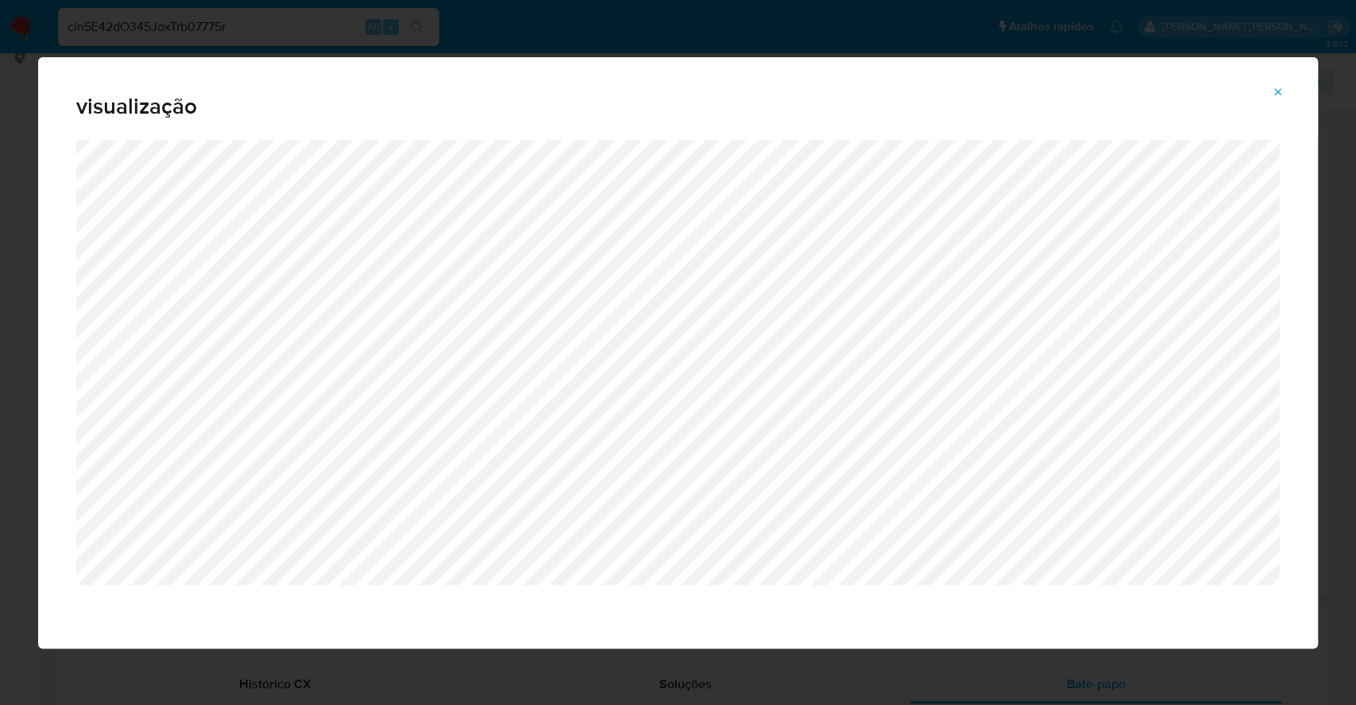
click at [1284, 86] on button "Attachment preview" at bounding box center [1278, 91] width 35 height 25
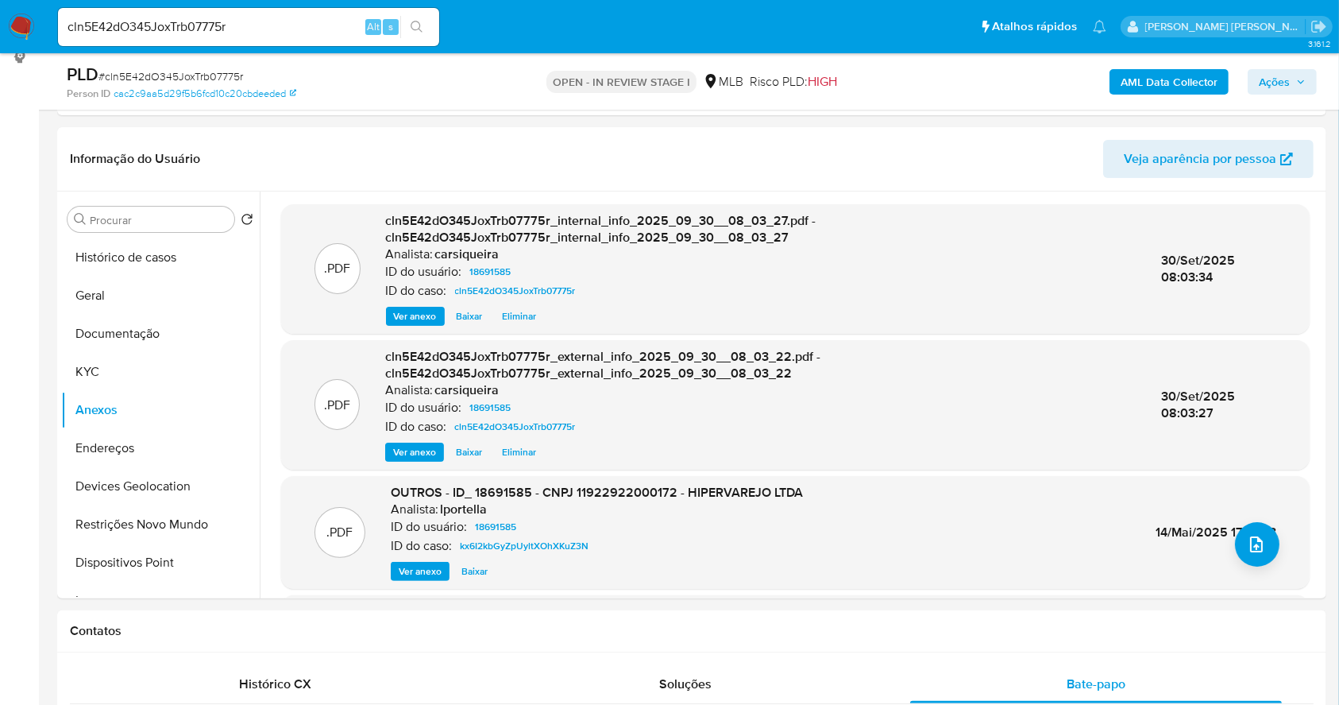
click at [418, 571] on span "Ver anexo" at bounding box center [420, 571] width 43 height 16
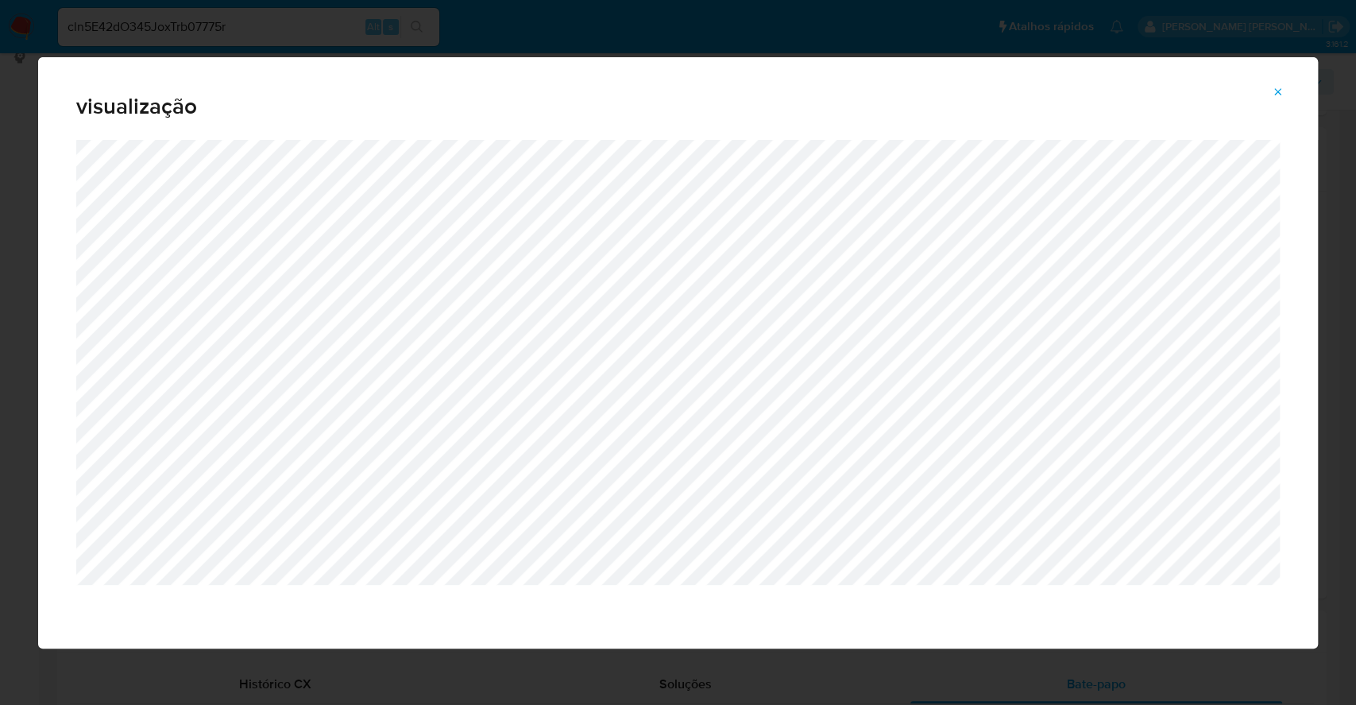
click at [1279, 88] on icon "Attachment preview" at bounding box center [1278, 92] width 13 height 13
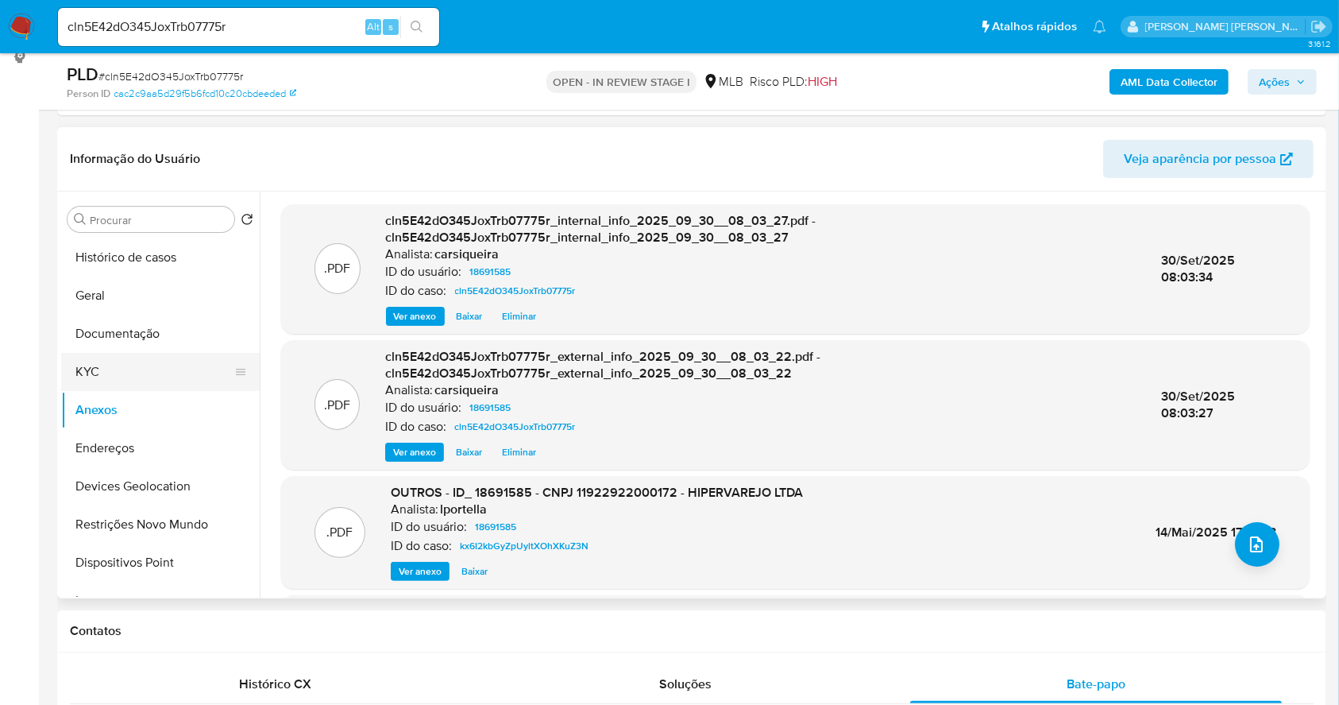
click at [146, 375] on button "KYC" at bounding box center [154, 372] width 186 height 38
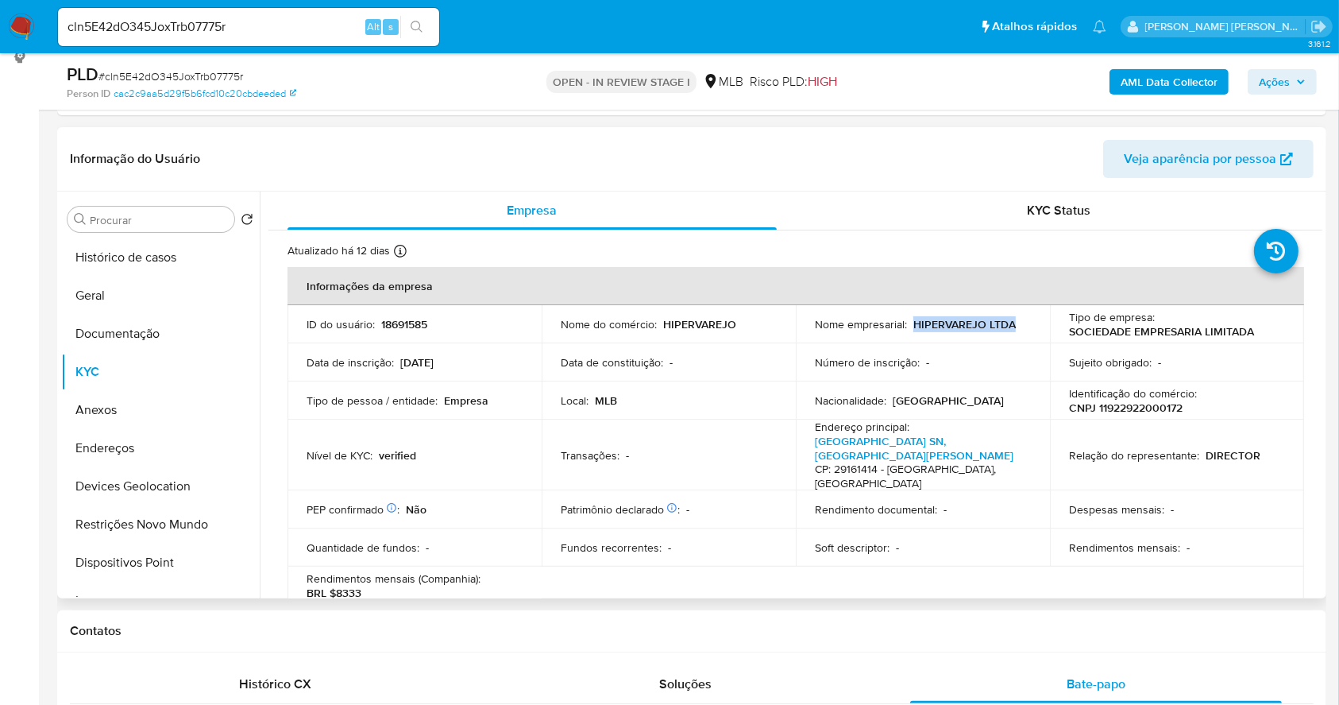
drag, startPoint x: 1004, startPoint y: 323, endPoint x: 909, endPoint y: 327, distance: 95.4
click at [909, 327] on div "Nome empresarial : HIPERVAREJO LTDA" at bounding box center [923, 324] width 216 height 14
copy p "HIPERVAREJO LTDA"
click at [155, 336] on button "Documentação" at bounding box center [154, 334] width 186 height 38
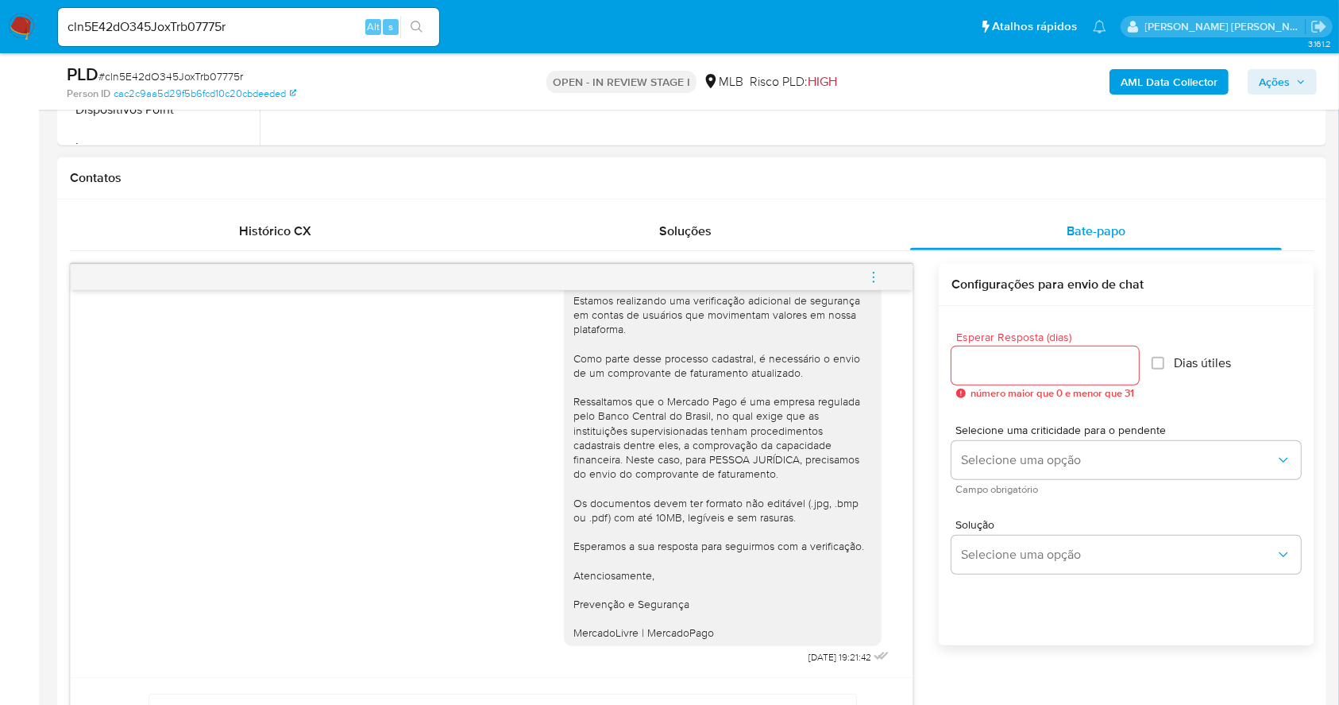
scroll to position [750, 0]
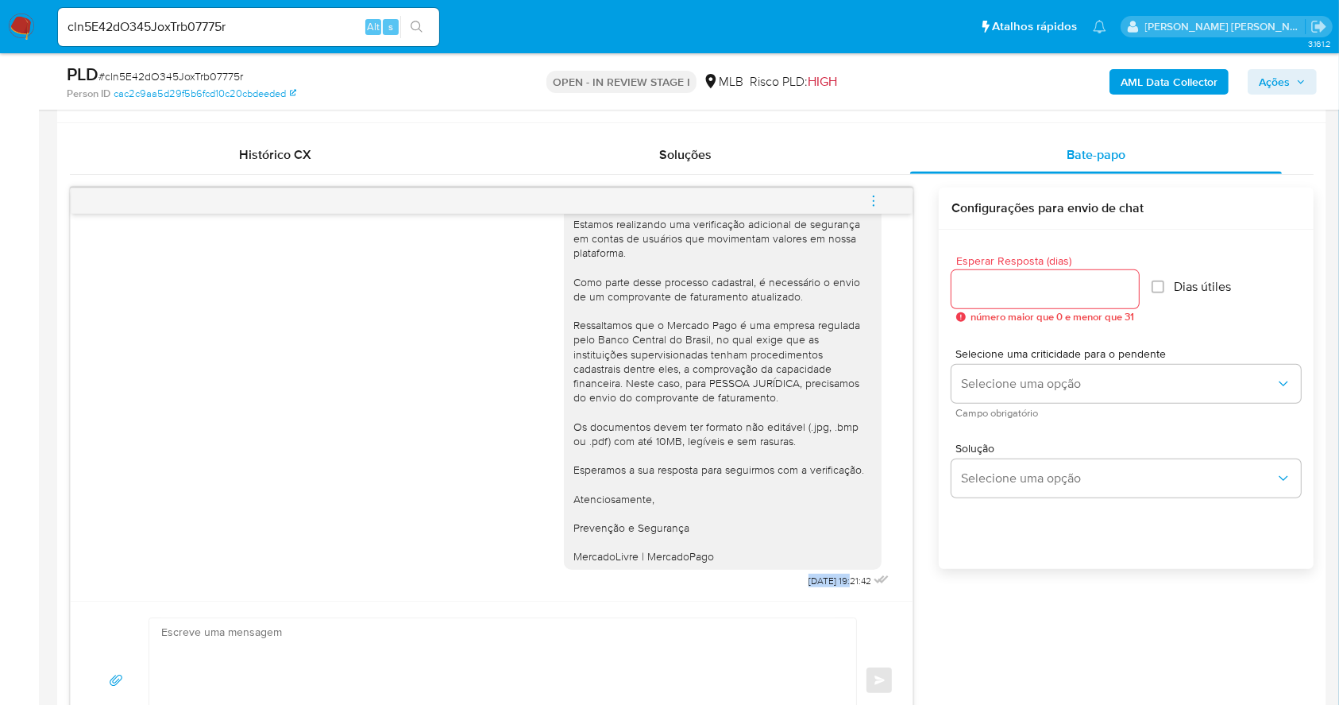
drag, startPoint x: 753, startPoint y: 583, endPoint x: 820, endPoint y: 581, distance: 66.7
click at [820, 581] on div "Ola, Estamos realizando uma verificação adicional de segurança em contas de usu…" at bounding box center [728, 382] width 329 height 422
click at [820, 589] on div "24/09/2025 19:21:42" at bounding box center [851, 581] width 84 height 22
drag, startPoint x: 820, startPoint y: 576, endPoint x: 771, endPoint y: 581, distance: 49.6
click at [809, 581] on span "24/09/2025 19:21:42" at bounding box center [840, 580] width 63 height 13
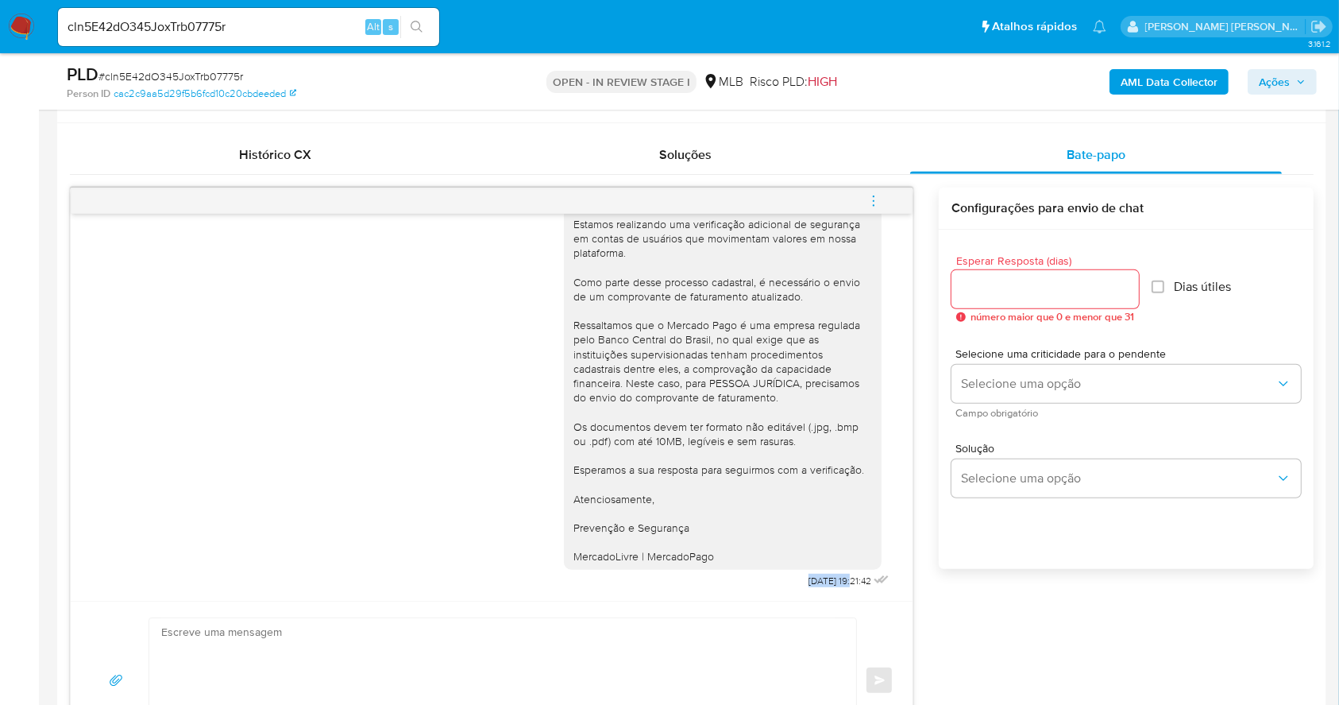
copy span "24/09/2025"
click at [1292, 87] on span "Ações" at bounding box center [1282, 82] width 47 height 22
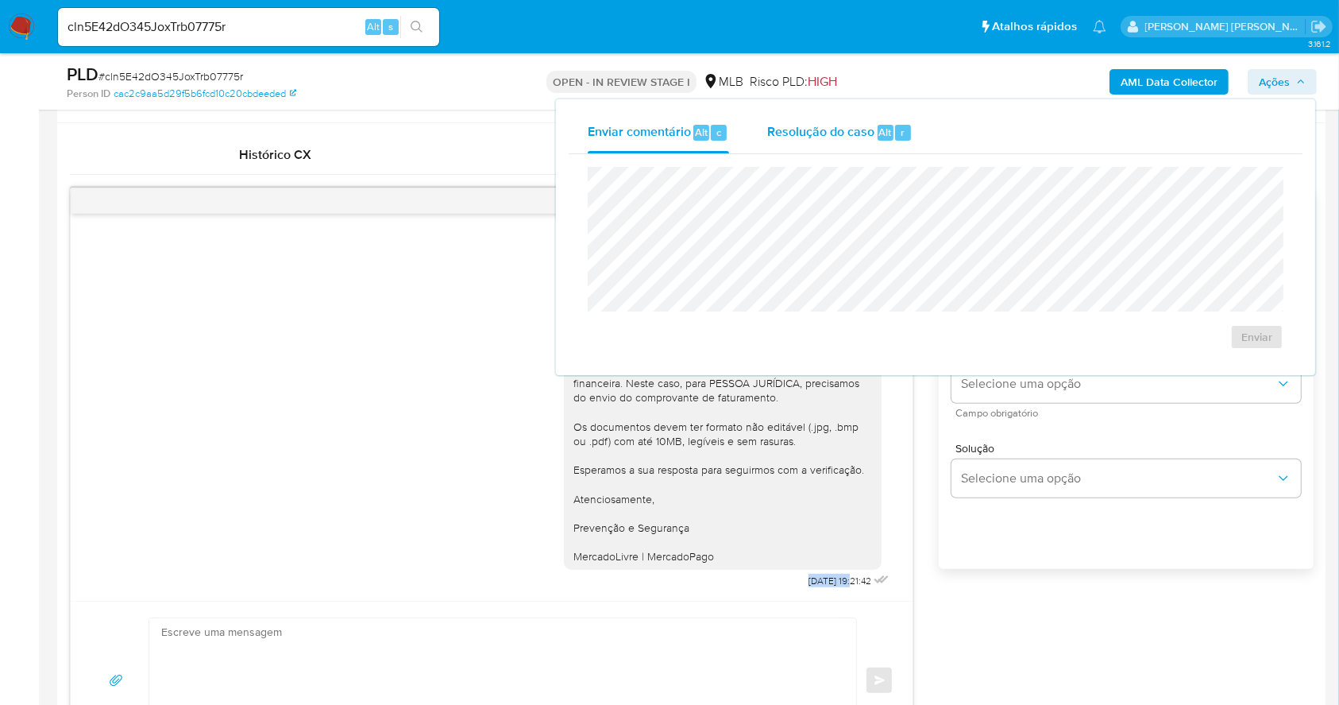
click at [895, 137] on div "r" at bounding box center [903, 133] width 16 height 16
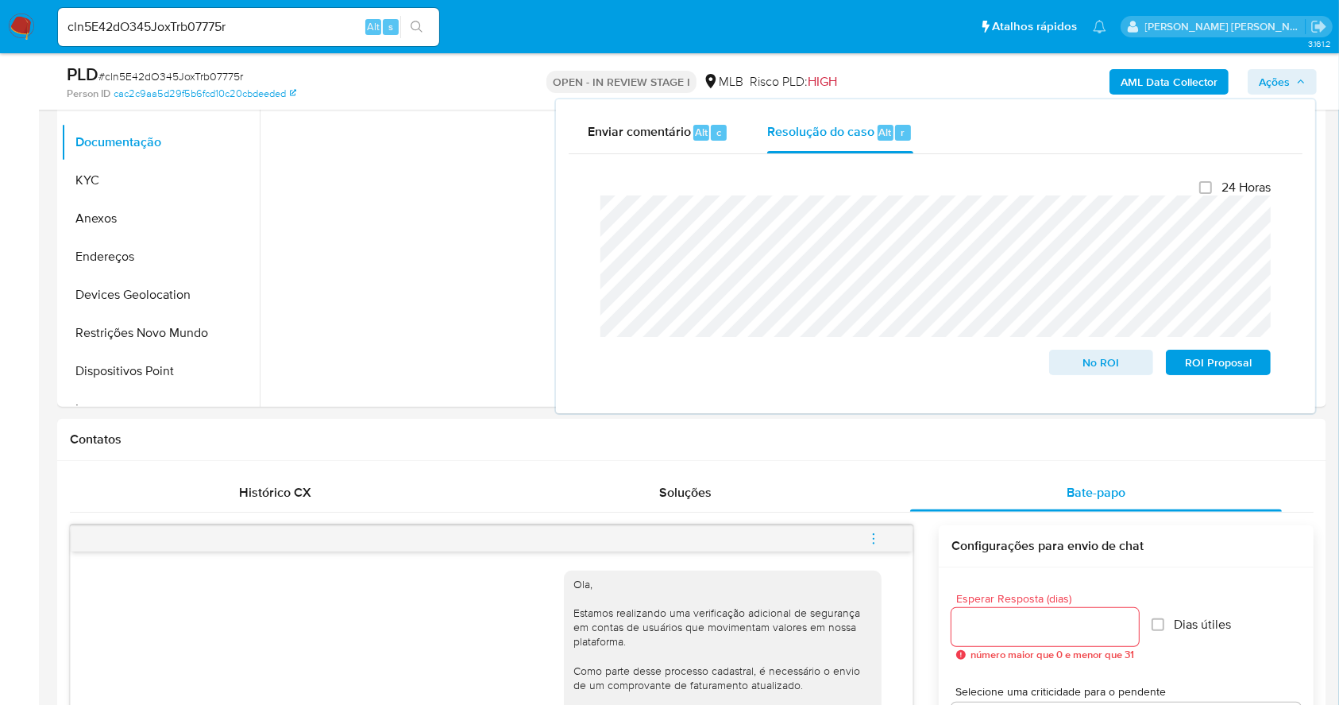
scroll to position [114, 0]
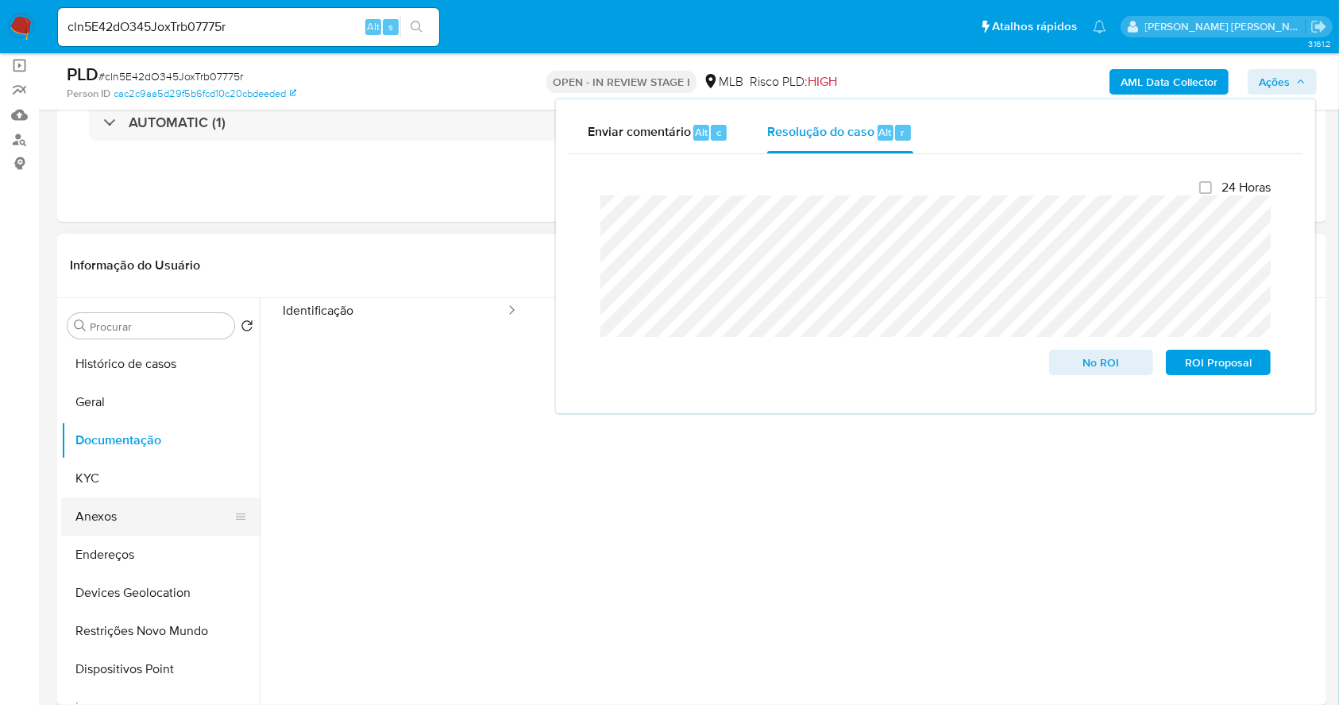
click at [122, 512] on button "Anexos" at bounding box center [154, 516] width 186 height 38
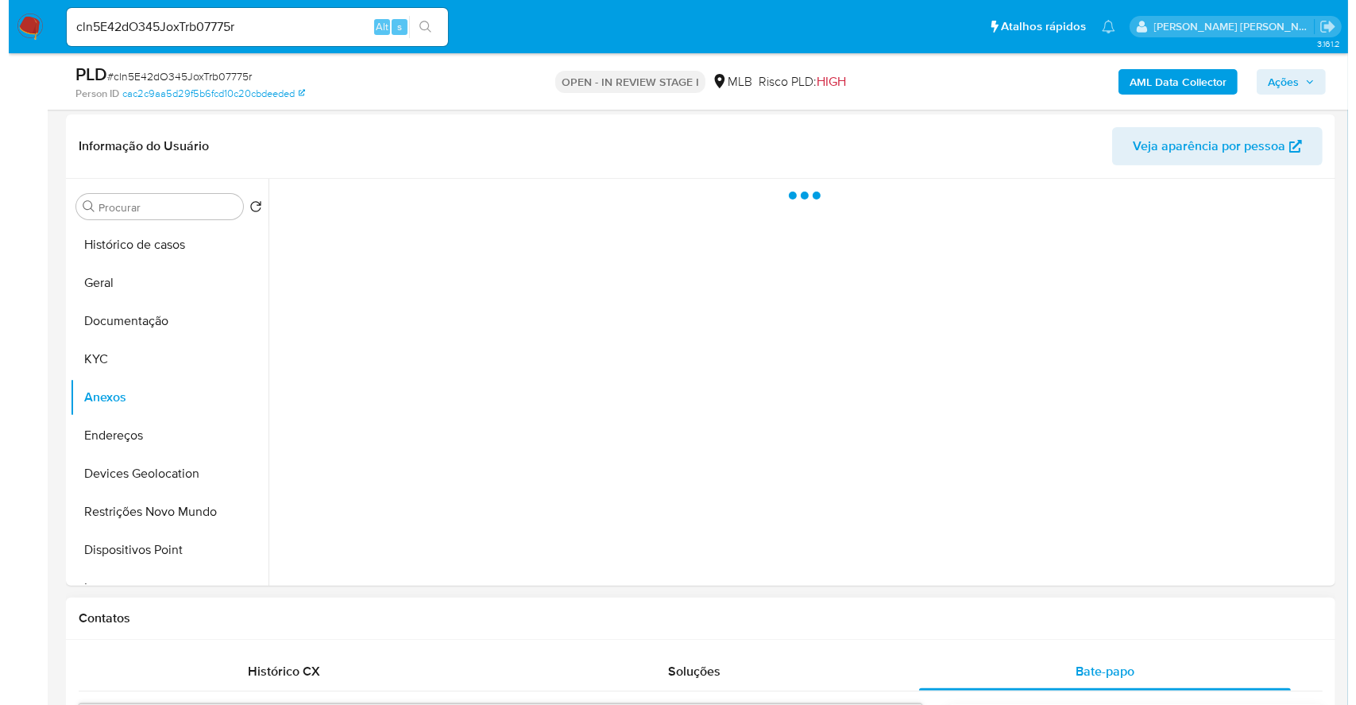
scroll to position [326, 0]
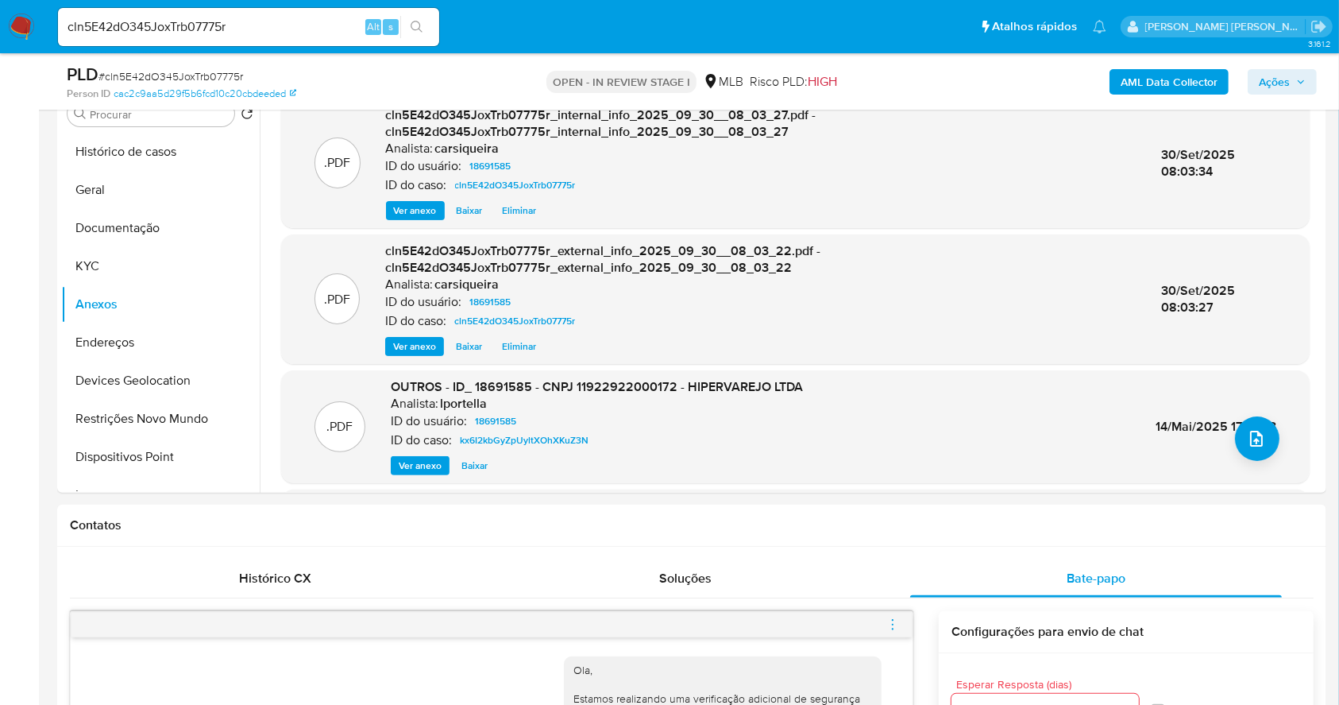
click at [1289, 69] on span "Ações" at bounding box center [1274, 81] width 31 height 25
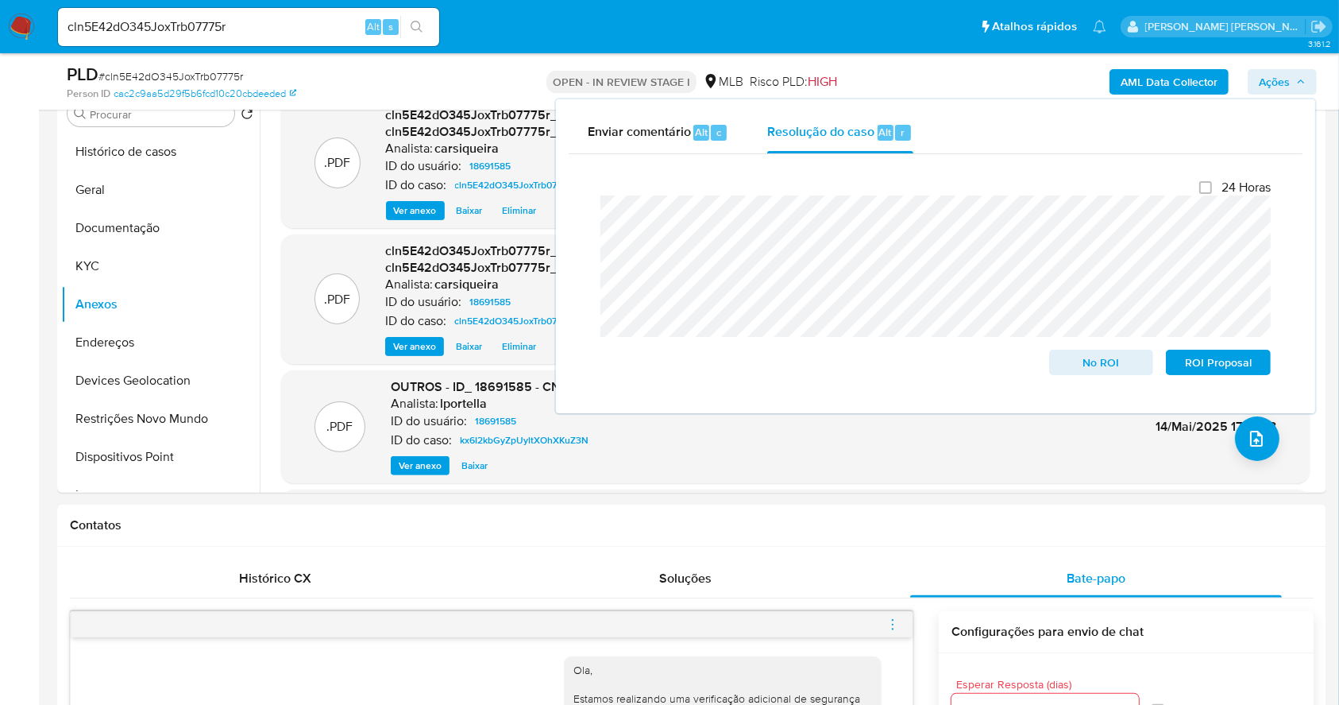
click at [1289, 69] on span "Ações" at bounding box center [1274, 81] width 31 height 25
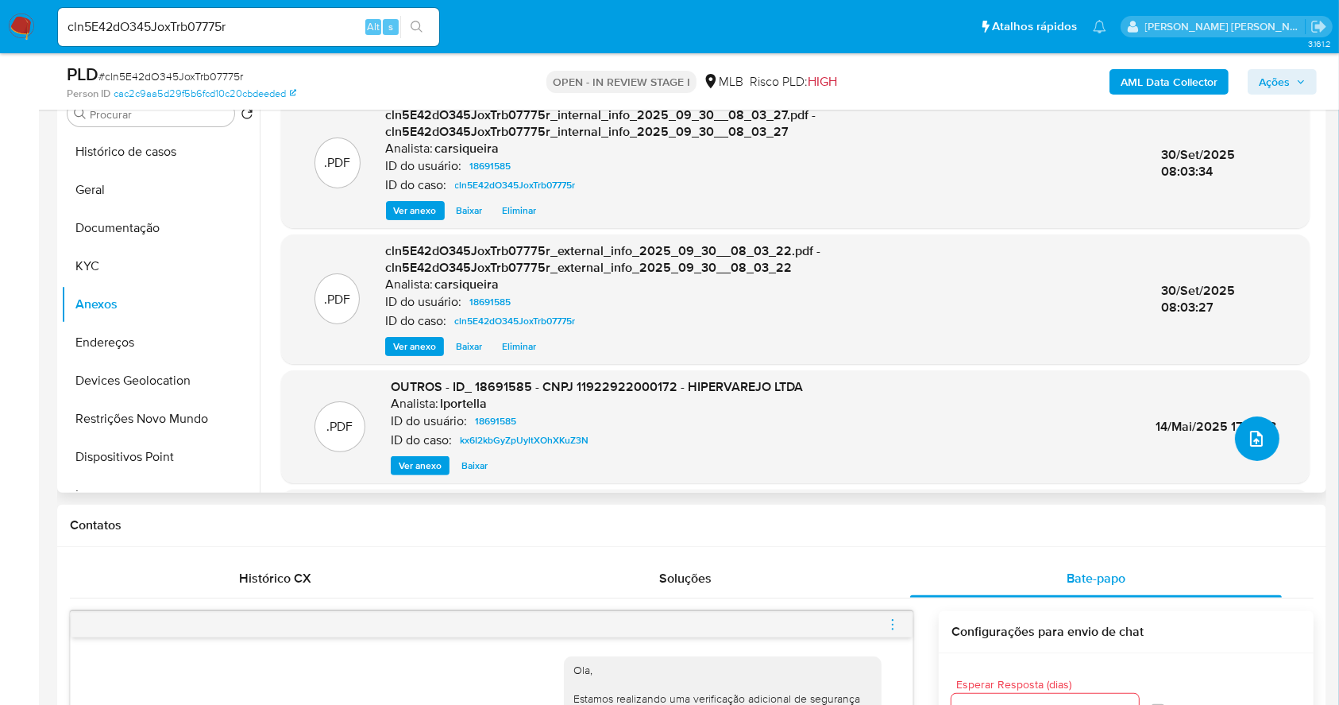
click at [1256, 440] on icon "upload-file" at bounding box center [1256, 438] width 19 height 19
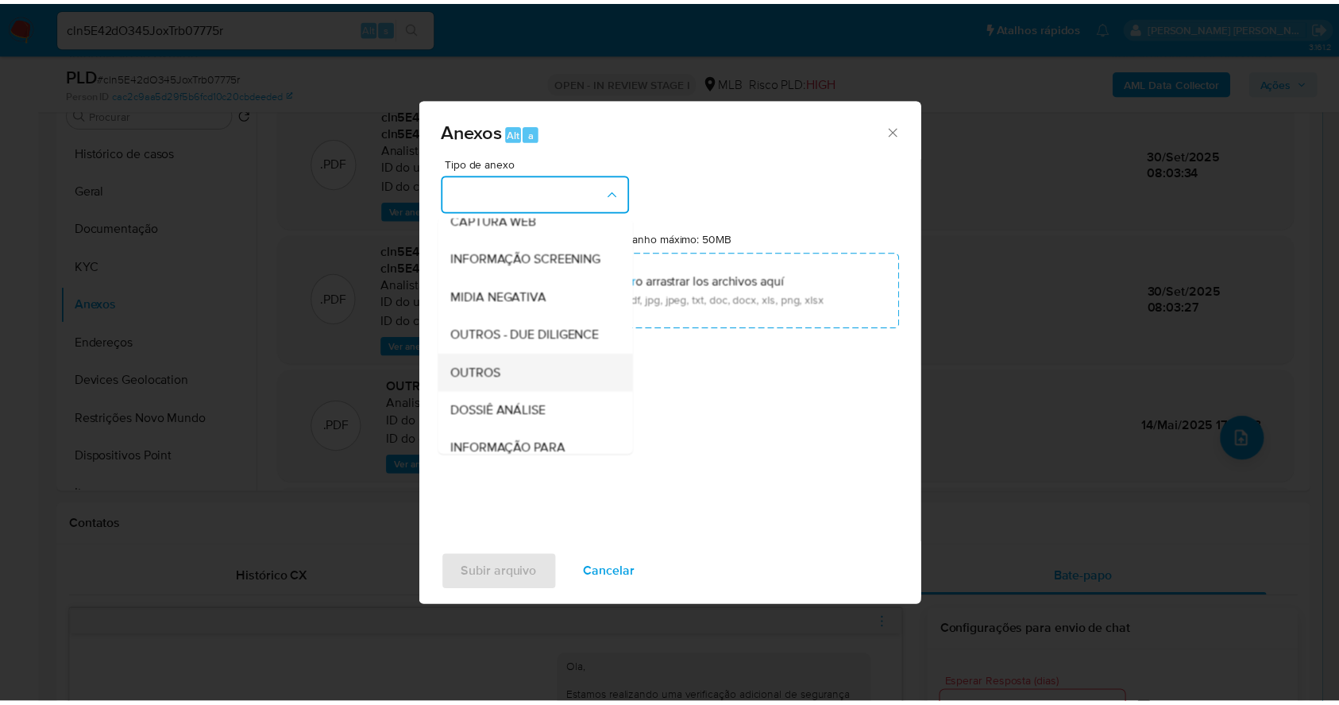
scroll to position [244, 0]
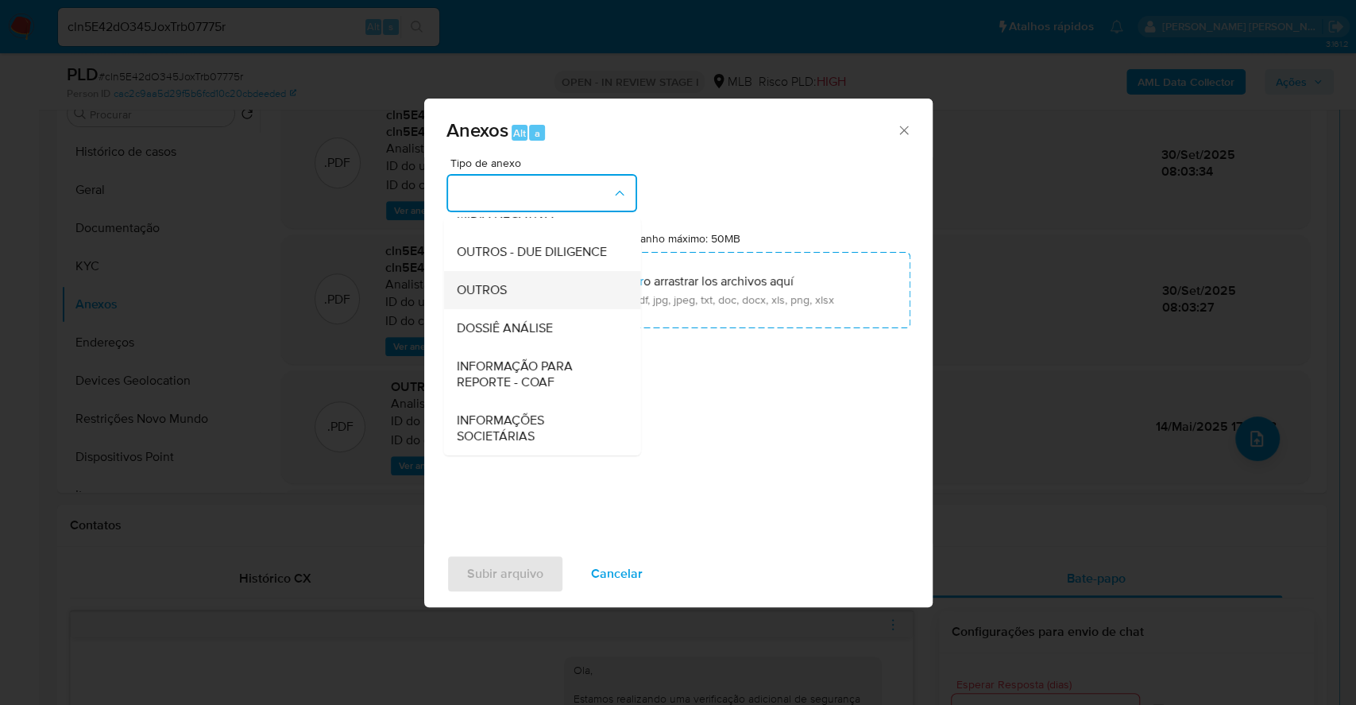
click at [504, 284] on span "OUTROS" at bounding box center [481, 290] width 50 height 16
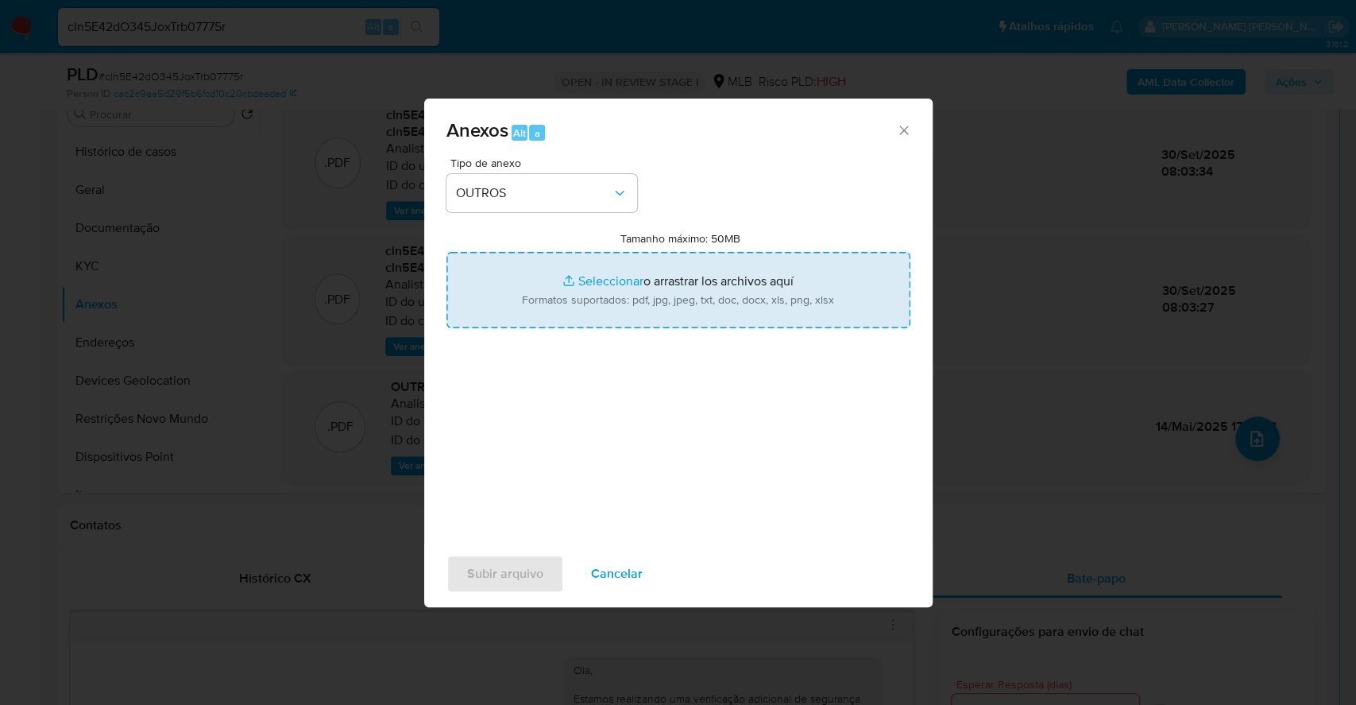
click at [604, 278] on input "Tamanho máximo: 50MB Seleccionar archivos" at bounding box center [678, 290] width 464 height 76
type input "C:\fakepath\DECLÍNIO - SAR - cln5E42dO345JoxTrb07775r - CNPJ 11922922000172 - H…"
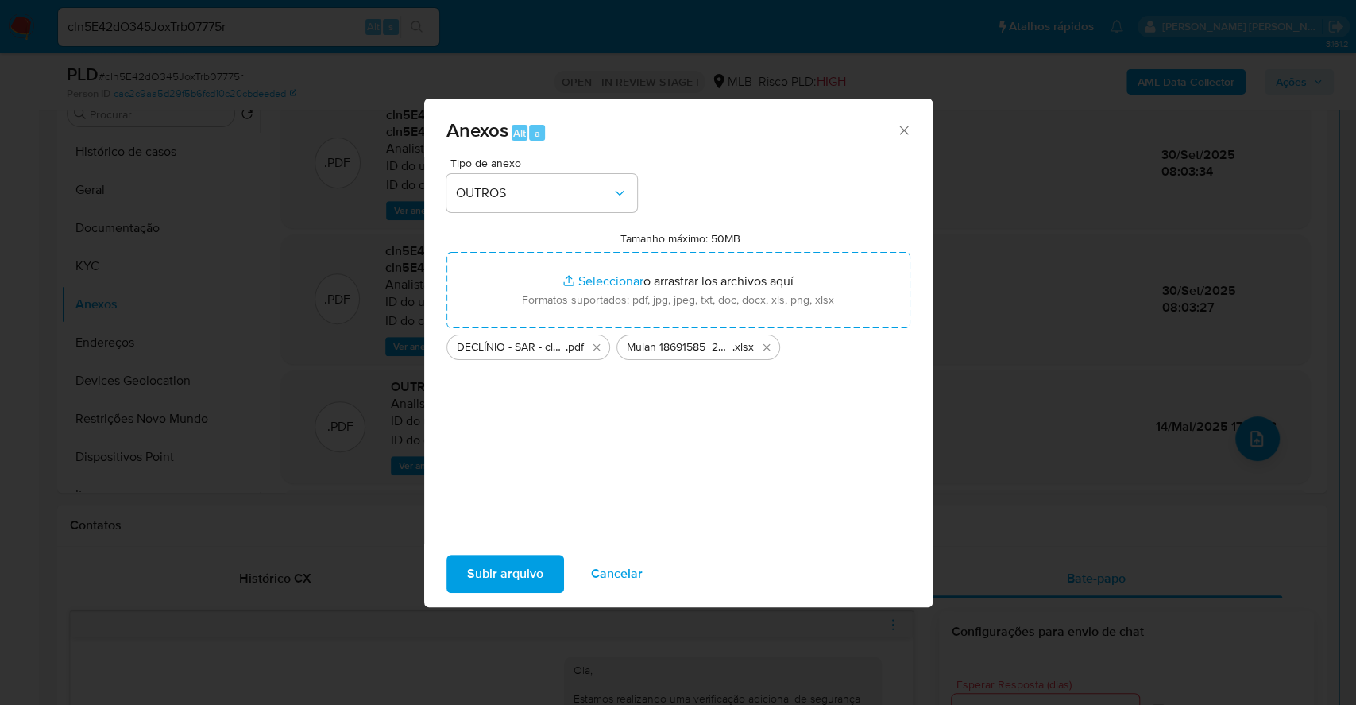
click at [498, 571] on span "Subir arquivo" at bounding box center [505, 573] width 76 height 35
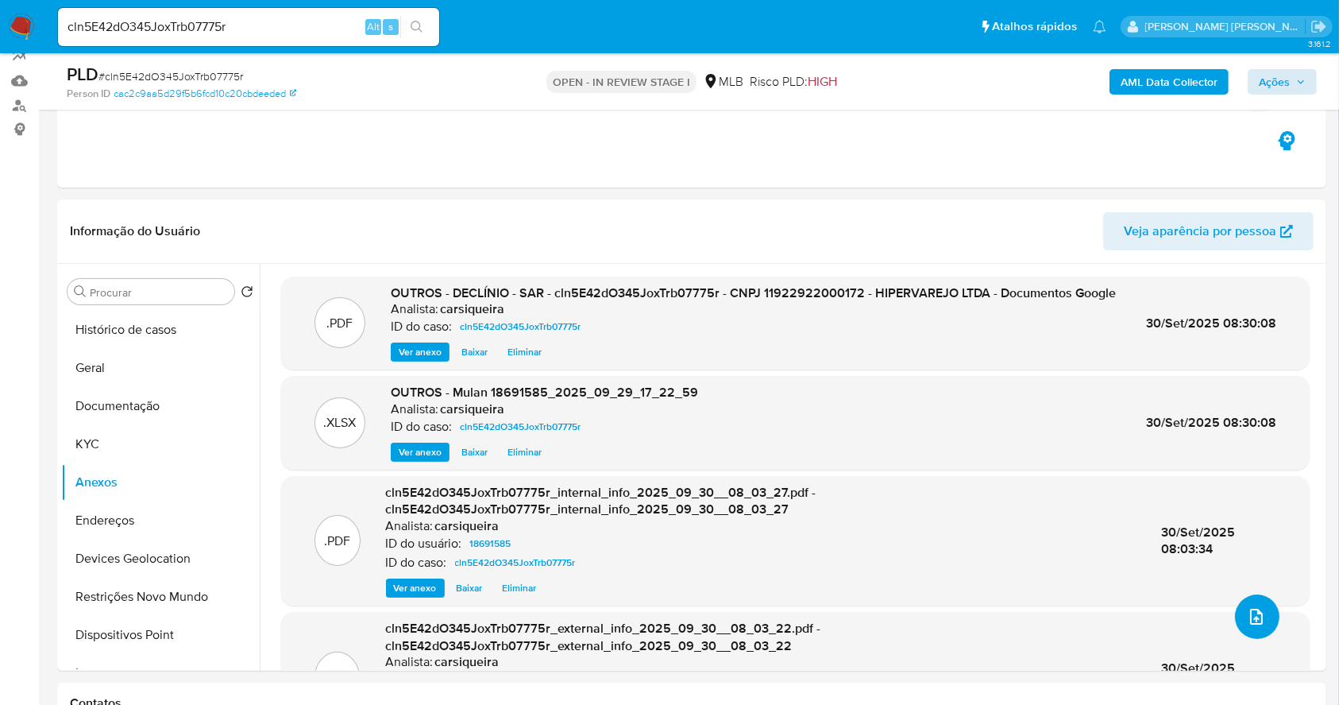
scroll to position [114, 0]
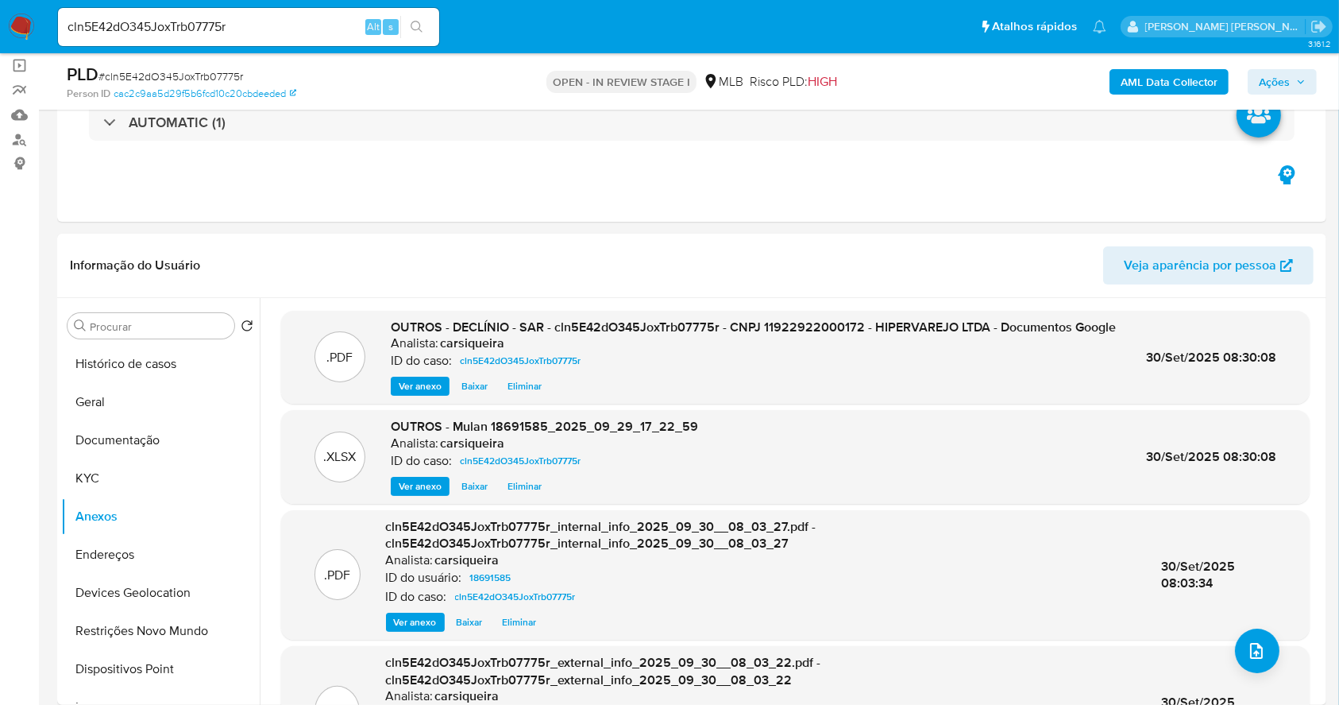
click at [1275, 73] on span "Ações" at bounding box center [1274, 81] width 31 height 25
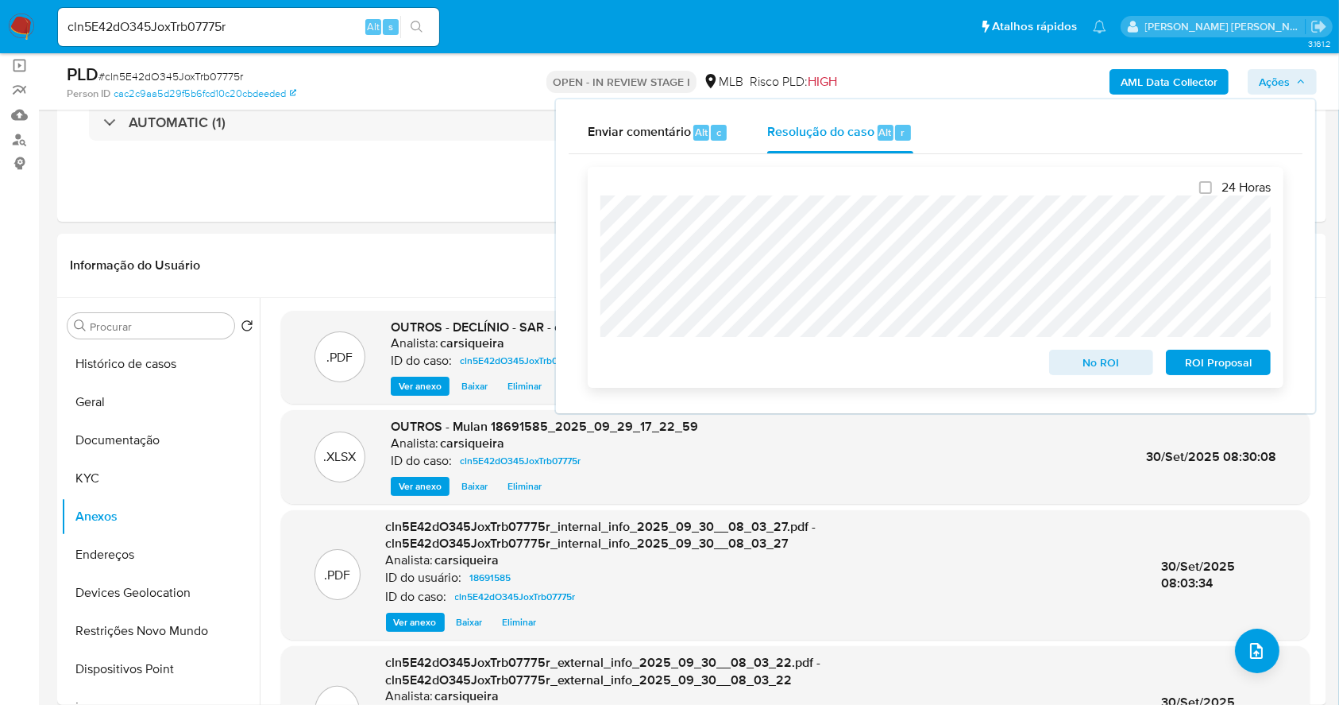
click at [1106, 363] on span "No ROI" at bounding box center [1101, 362] width 83 height 22
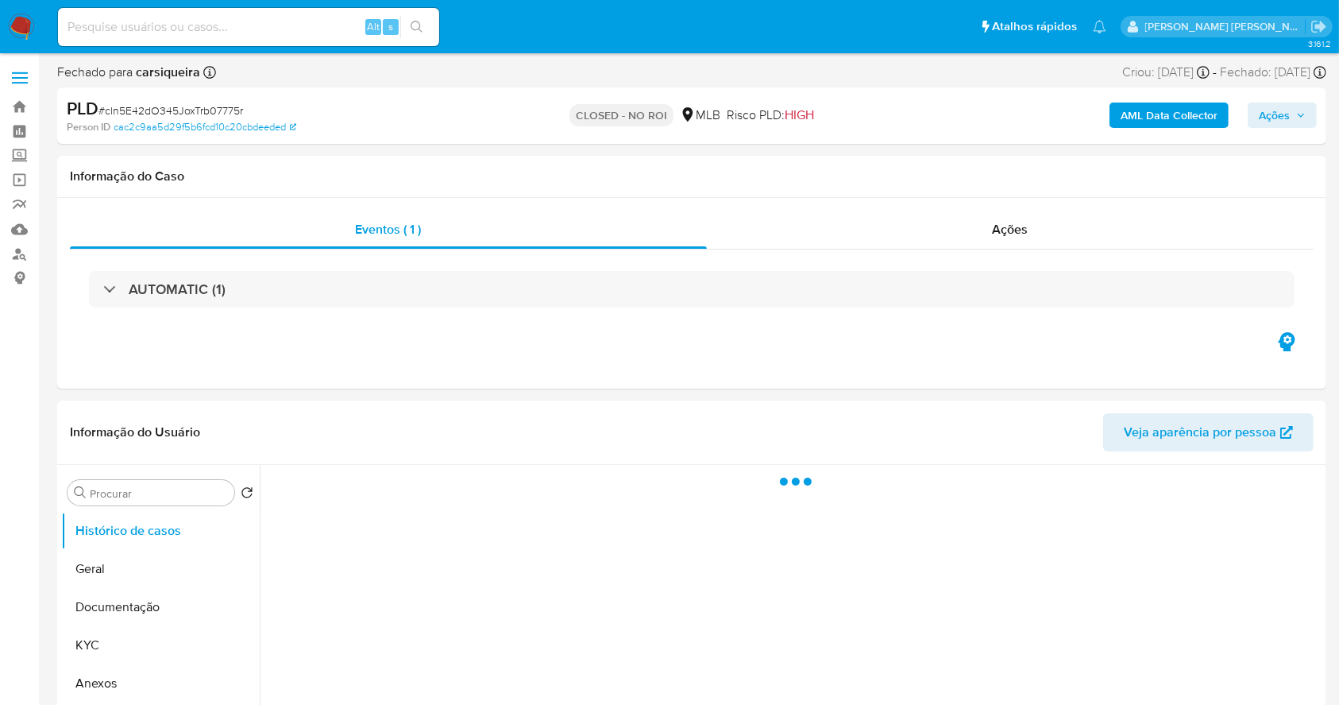
select select "10"
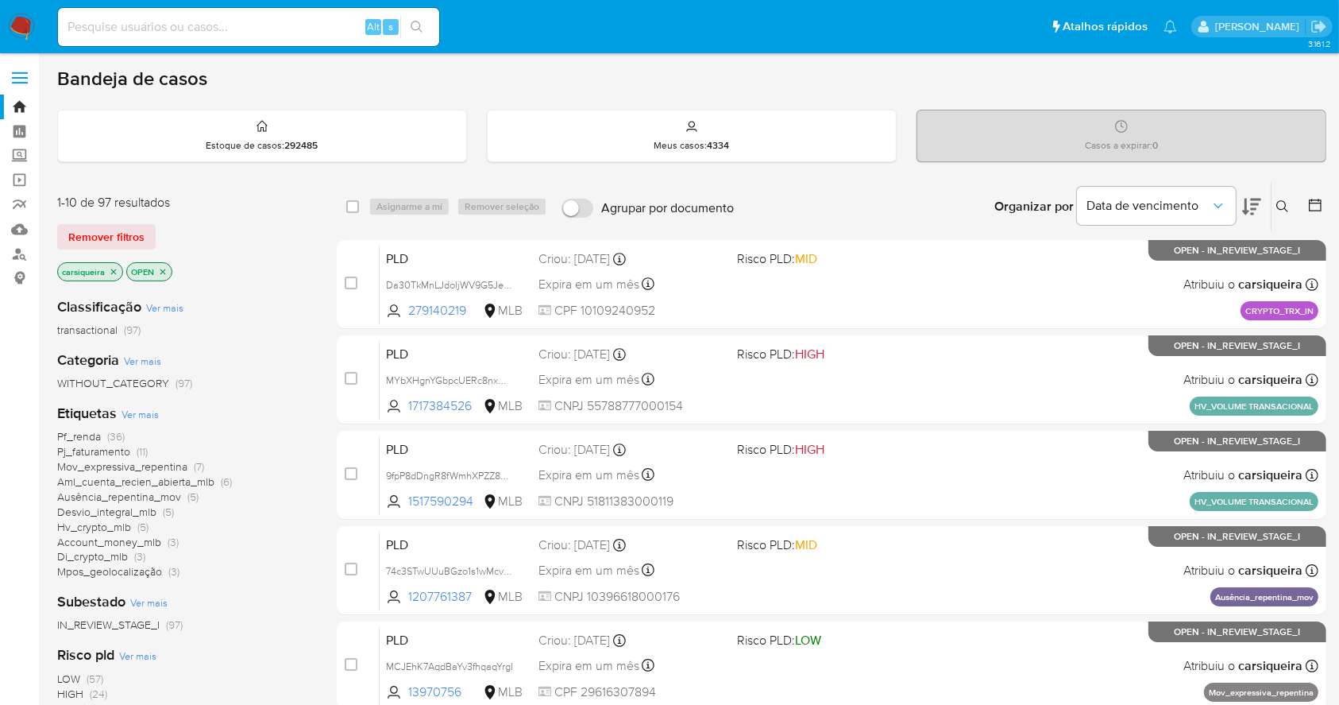
click at [114, 269] on icon "close-filter" at bounding box center [114, 272] width 10 height 10
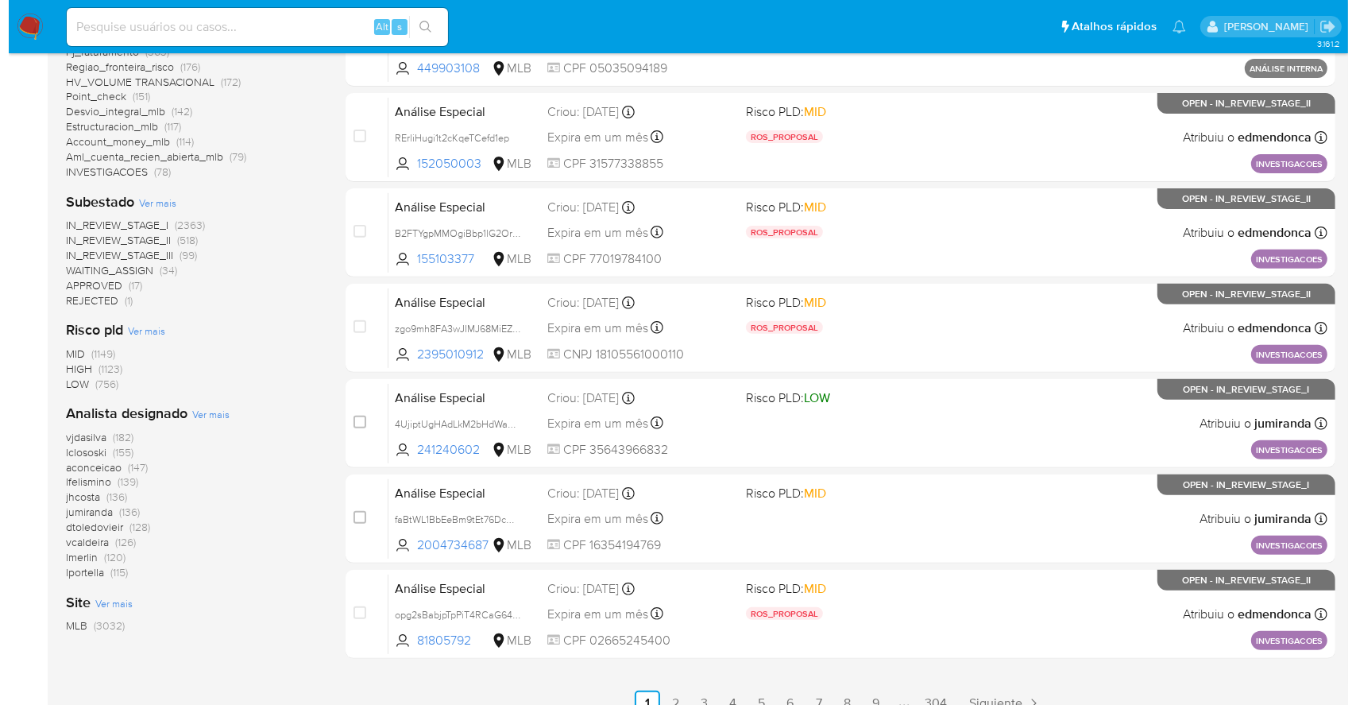
scroll to position [529, 0]
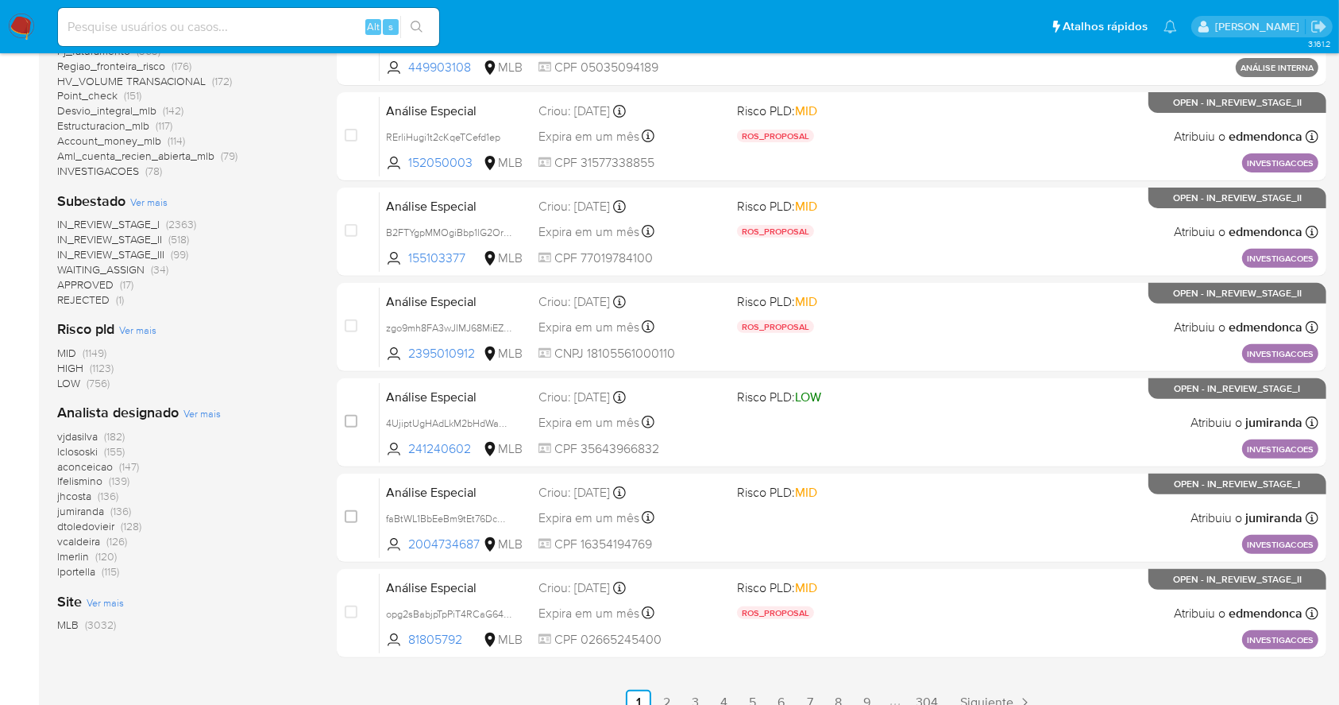
click at [208, 415] on span "Ver mais" at bounding box center [202, 413] width 37 height 14
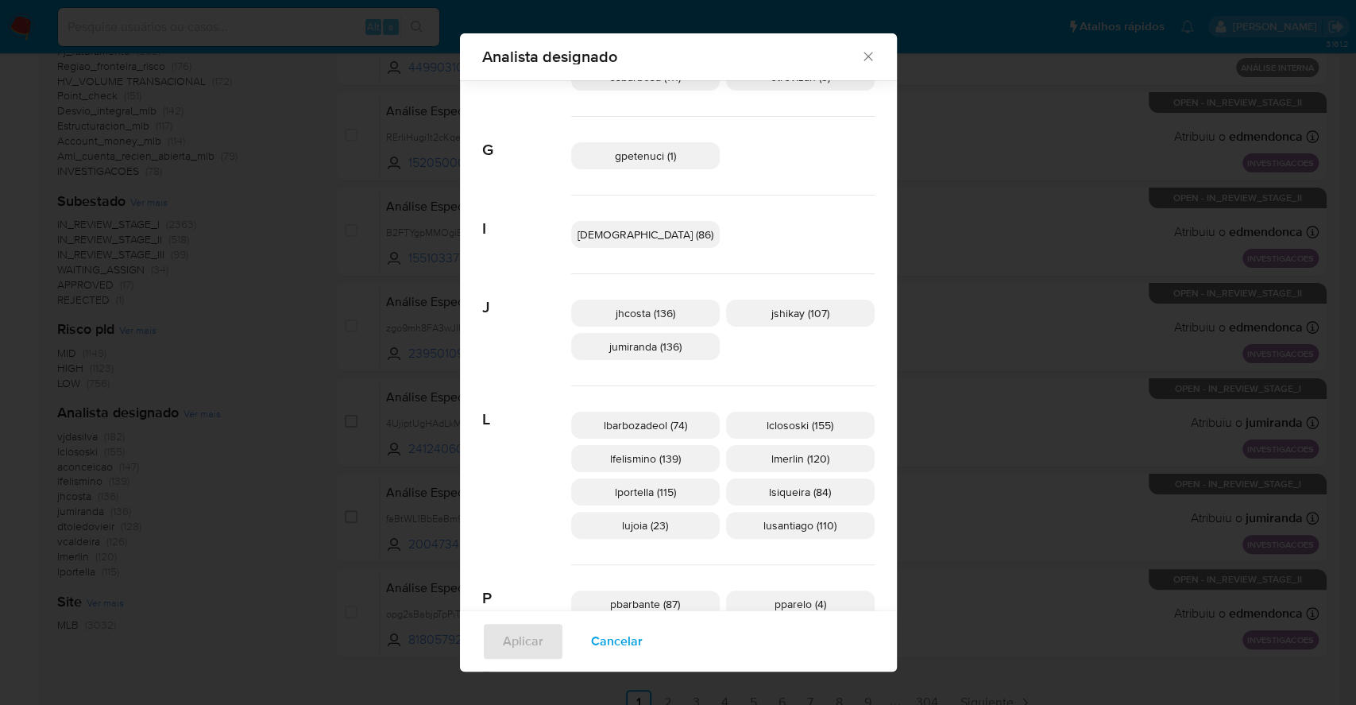
scroll to position [874, 0]
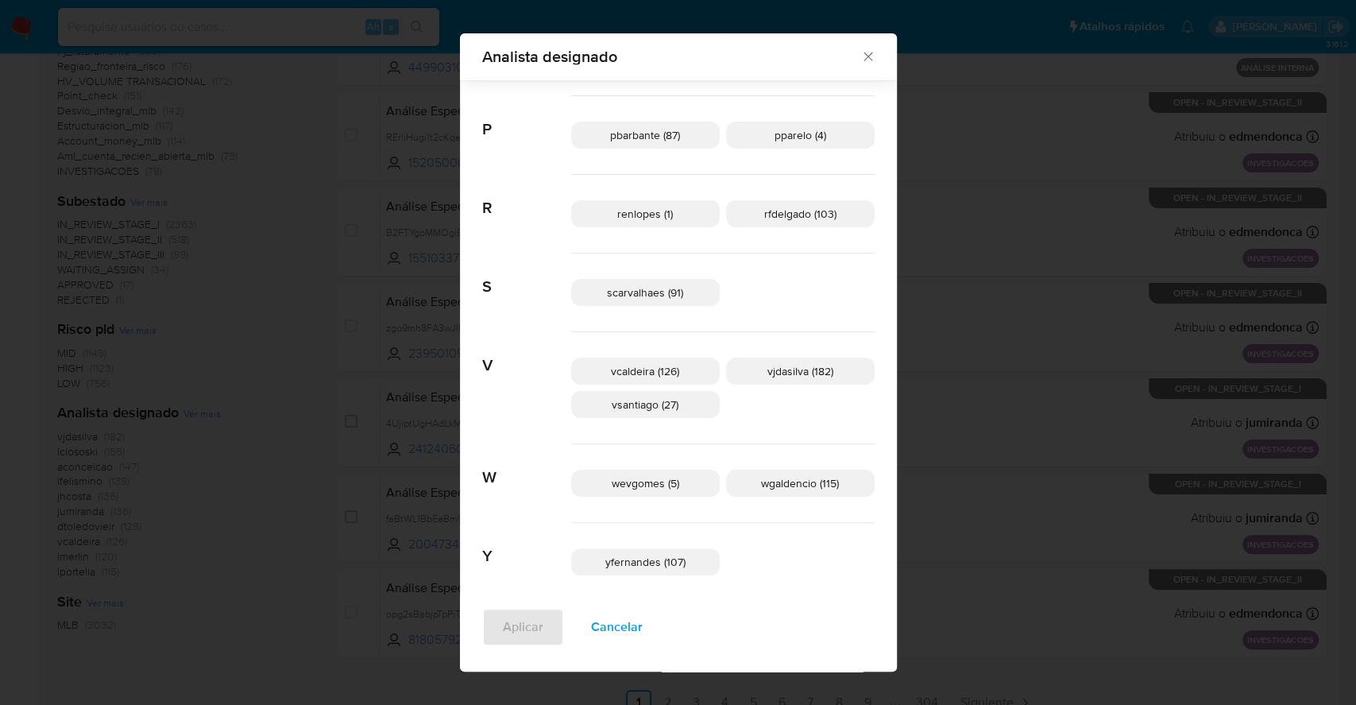
click at [643, 627] on span "Cancelar" at bounding box center [617, 626] width 52 height 35
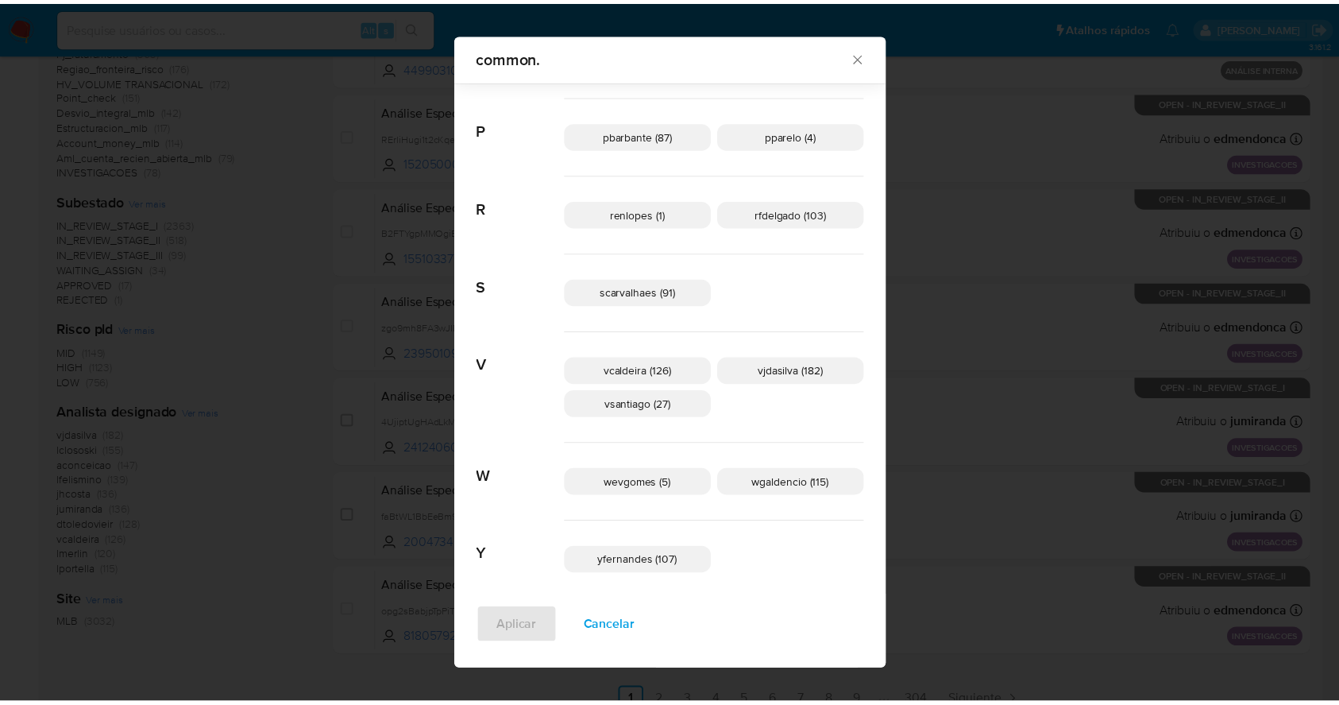
scroll to position [0, 0]
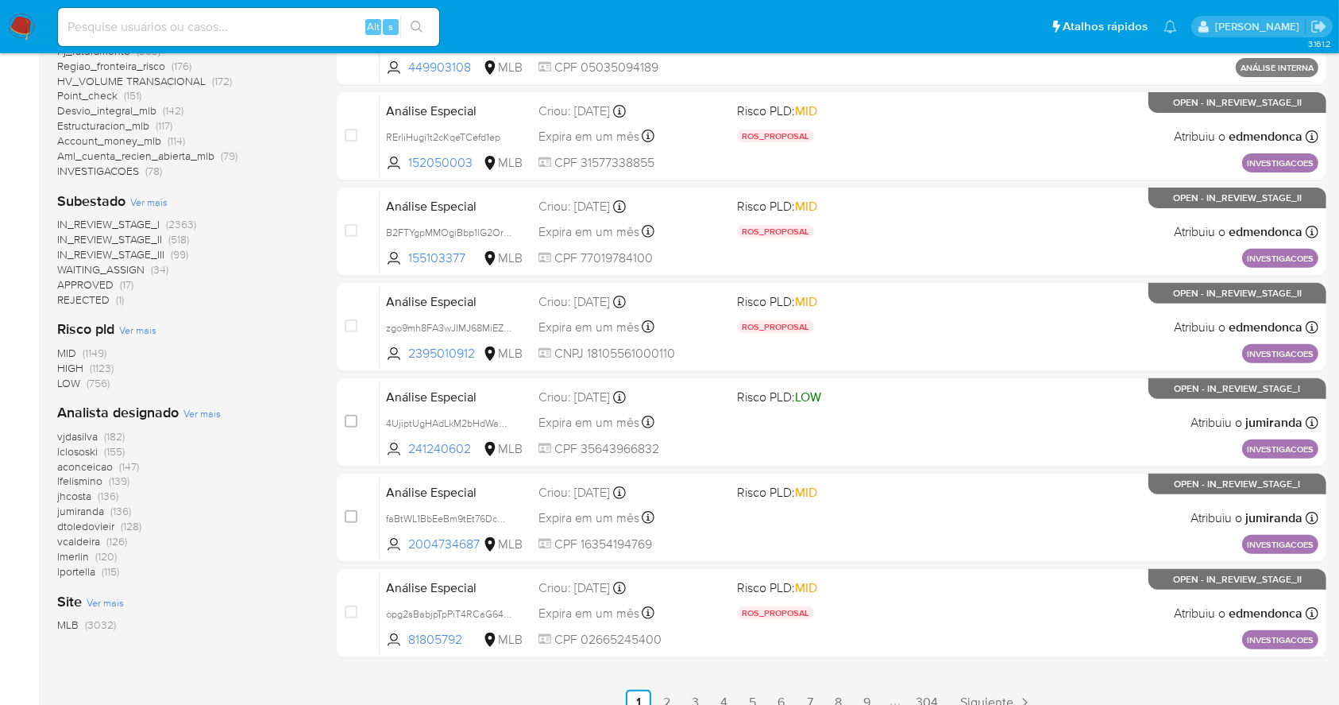
click at [27, 31] on img at bounding box center [21, 27] width 27 height 27
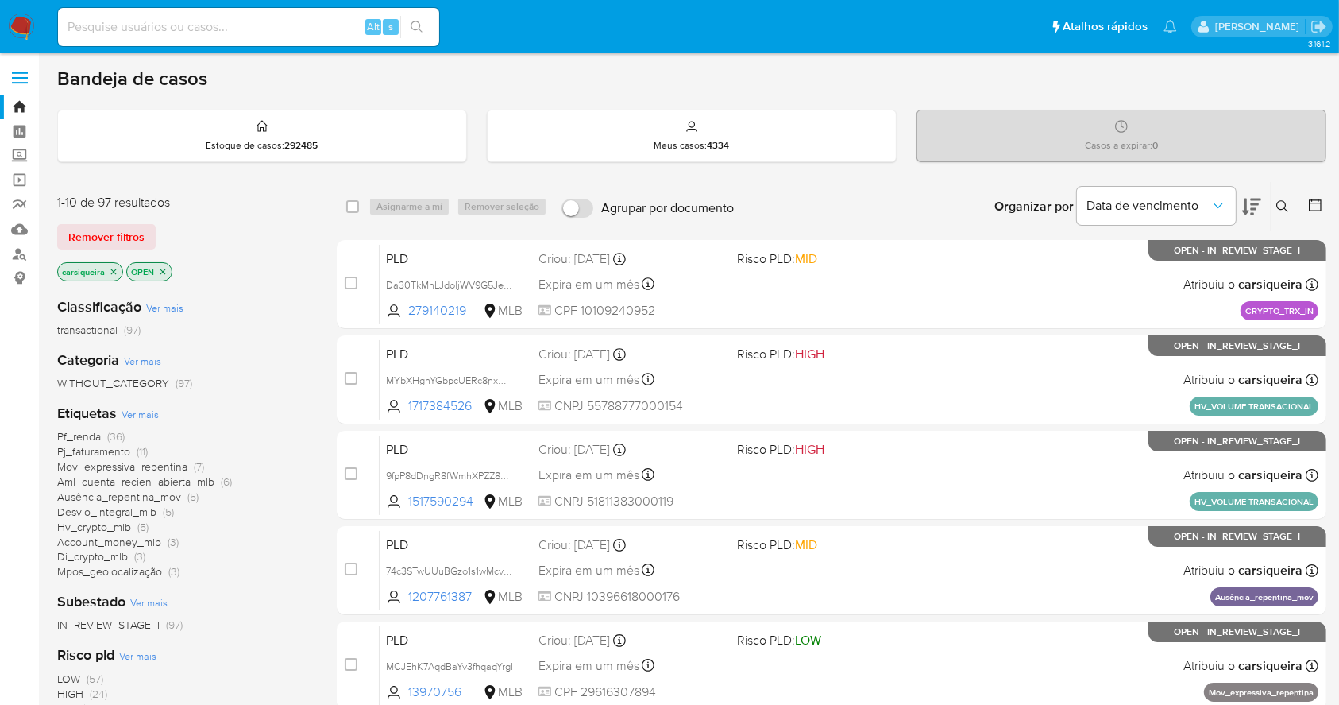
click at [167, 27] on input at bounding box center [248, 27] width 381 height 21
paste input "NeXYlDC8mUSG5suYverEko2j"
type input "NeXYlDC8mUSG5suYverEko2j"
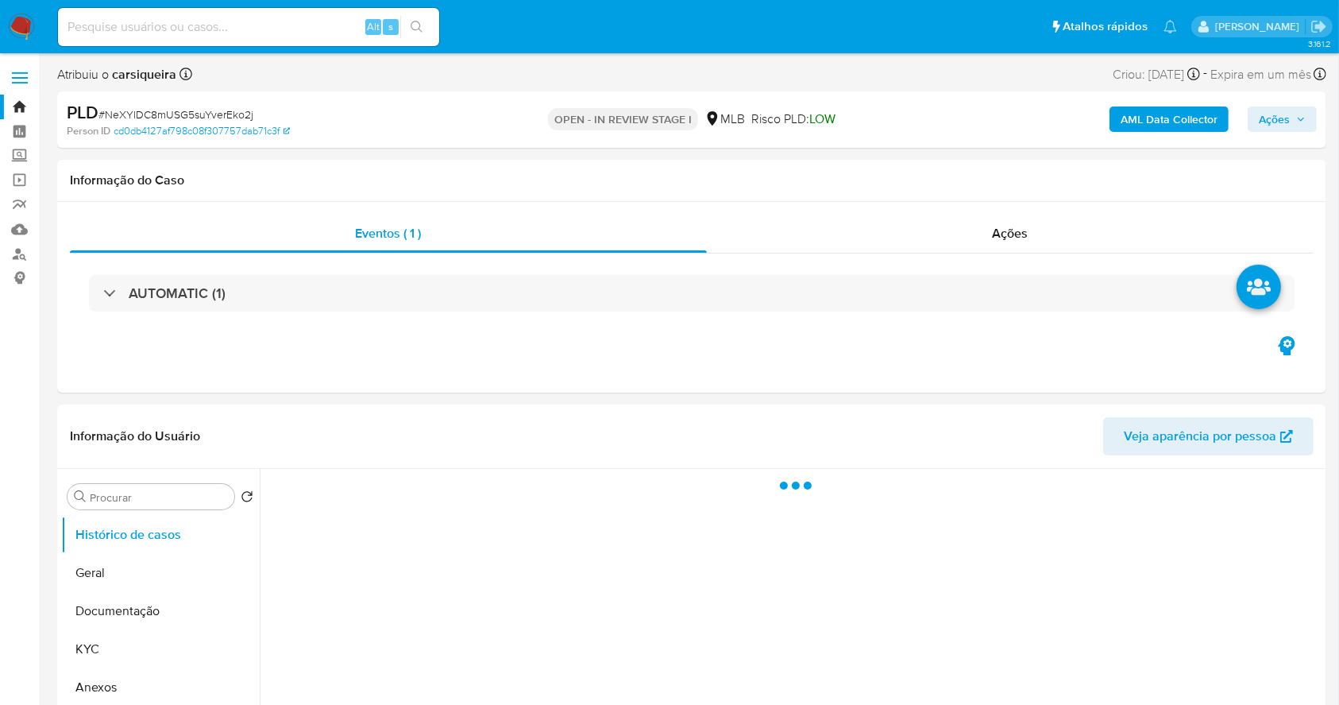
select select "10"
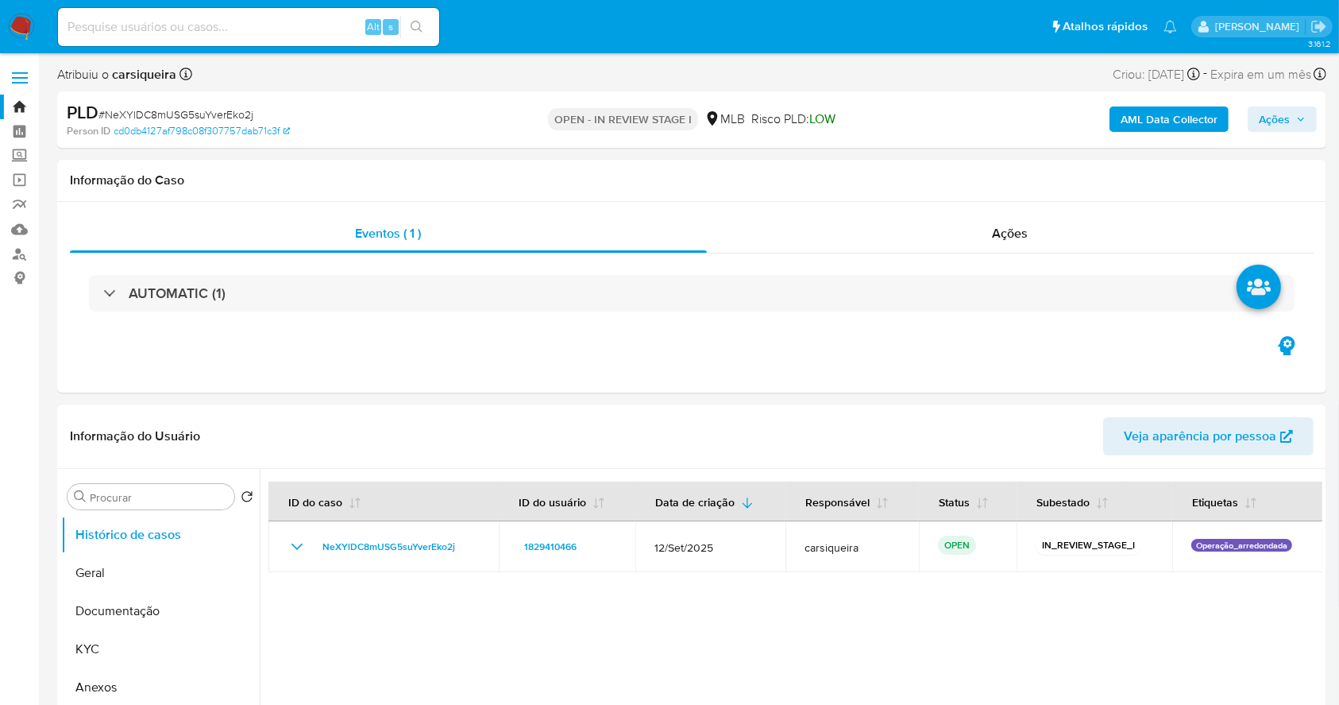
click at [1138, 129] on b "AML Data Collector" at bounding box center [1169, 118] width 97 height 25
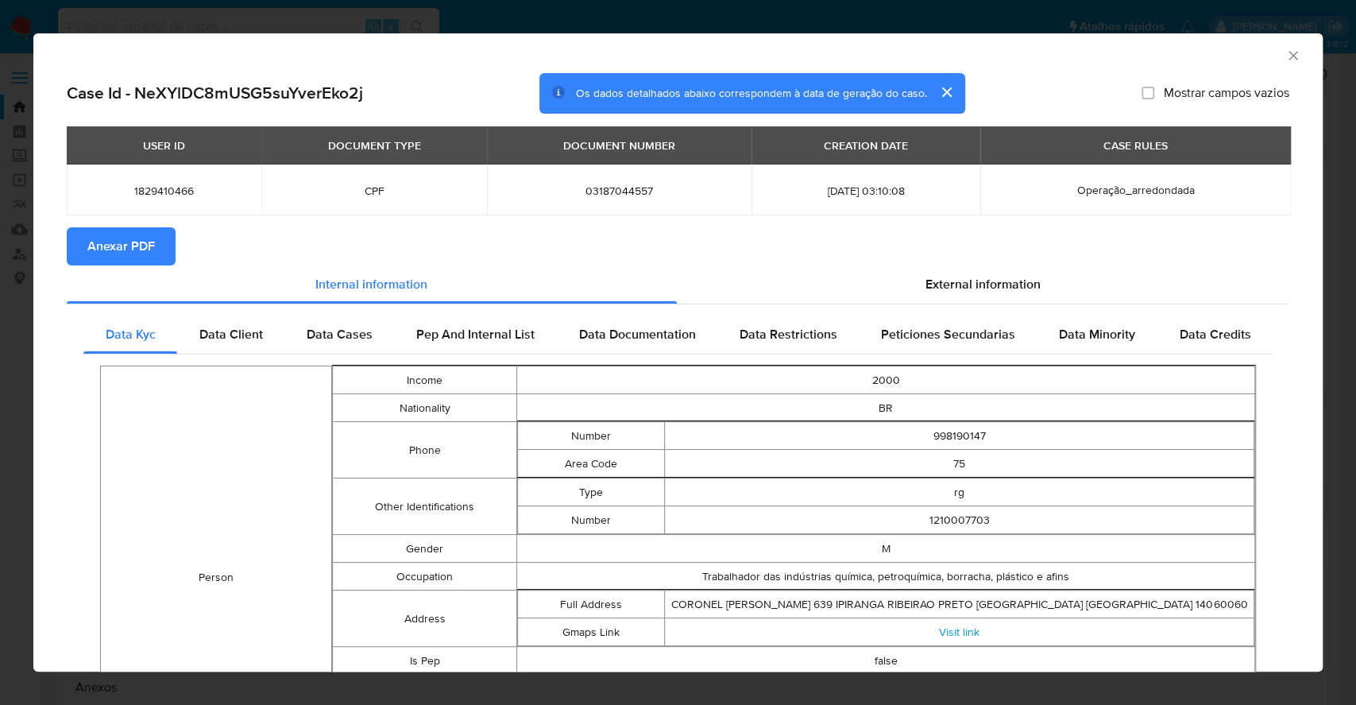
click at [0, 210] on div "AML Data Collector Case Id - NeXYlDC8mUSG5suYverEko2j Os dados detalhados abaix…" at bounding box center [678, 352] width 1356 height 705
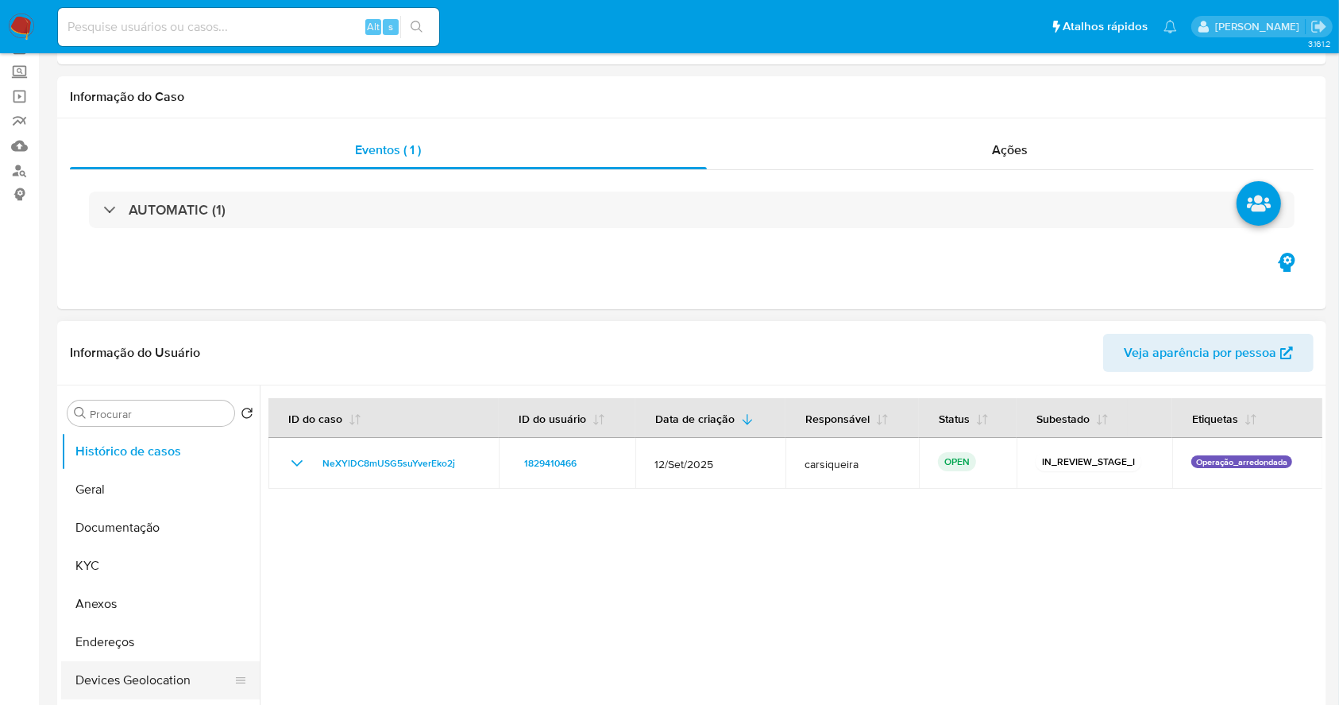
scroll to position [211, 0]
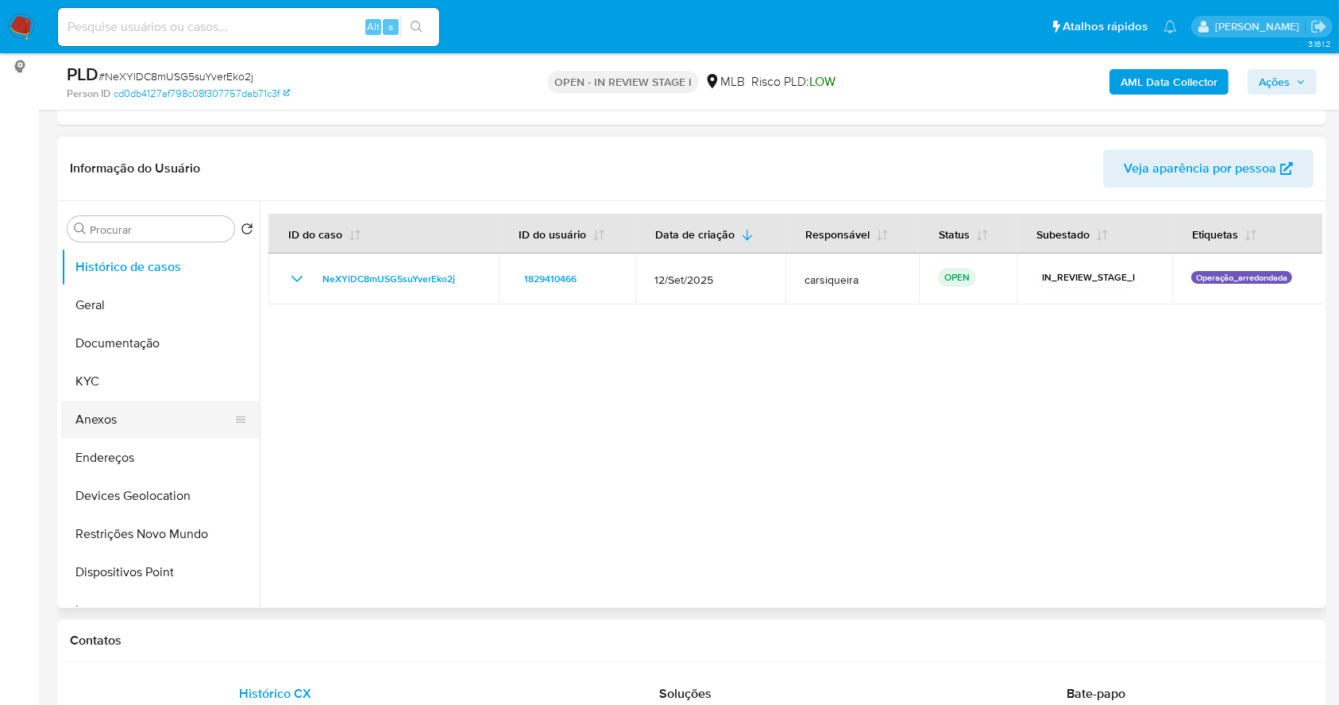
click at [121, 429] on button "Anexos" at bounding box center [154, 419] width 186 height 38
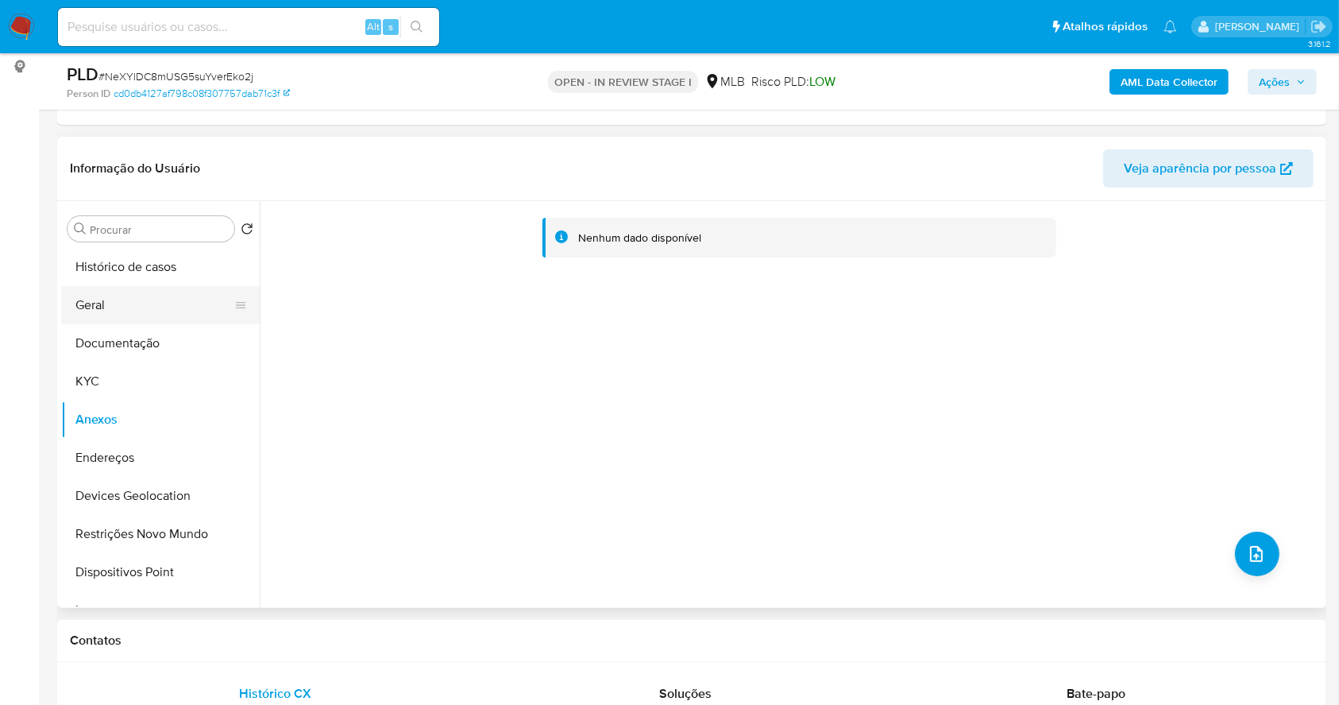
click at [143, 314] on button "Geral" at bounding box center [154, 305] width 186 height 38
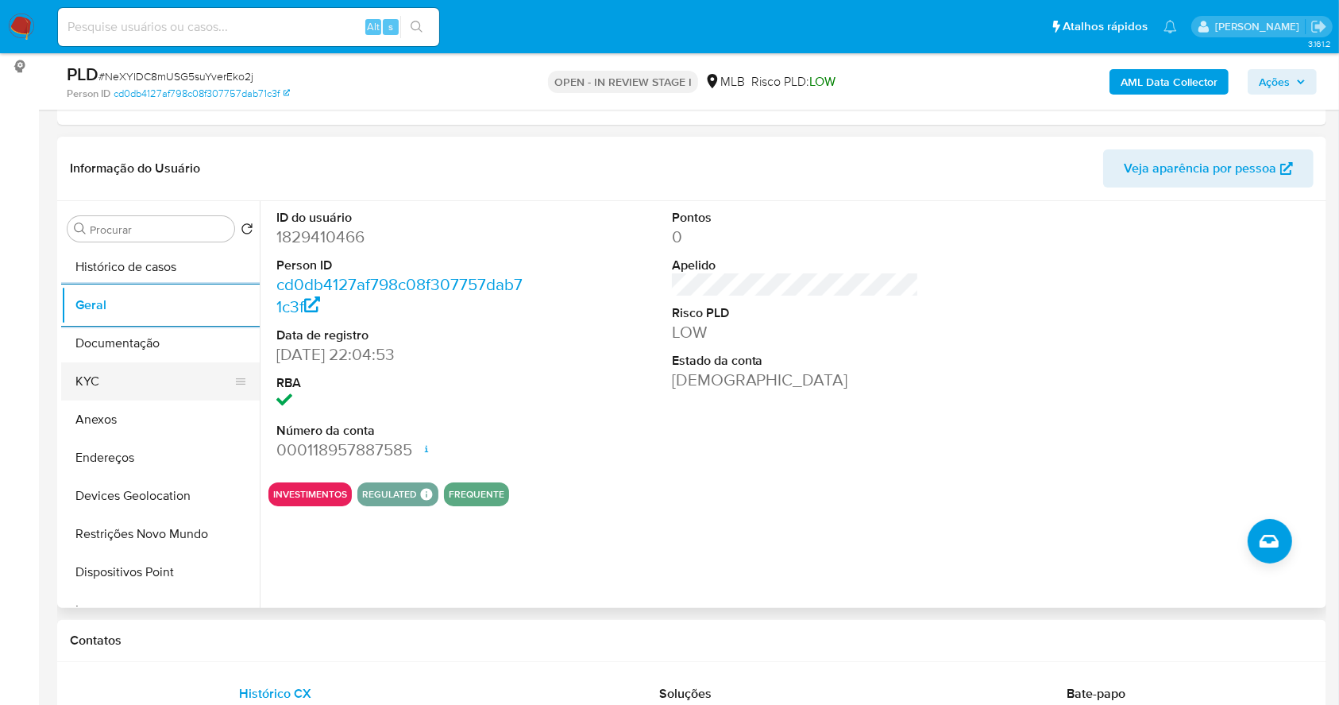
click at [138, 372] on button "KYC" at bounding box center [154, 381] width 186 height 38
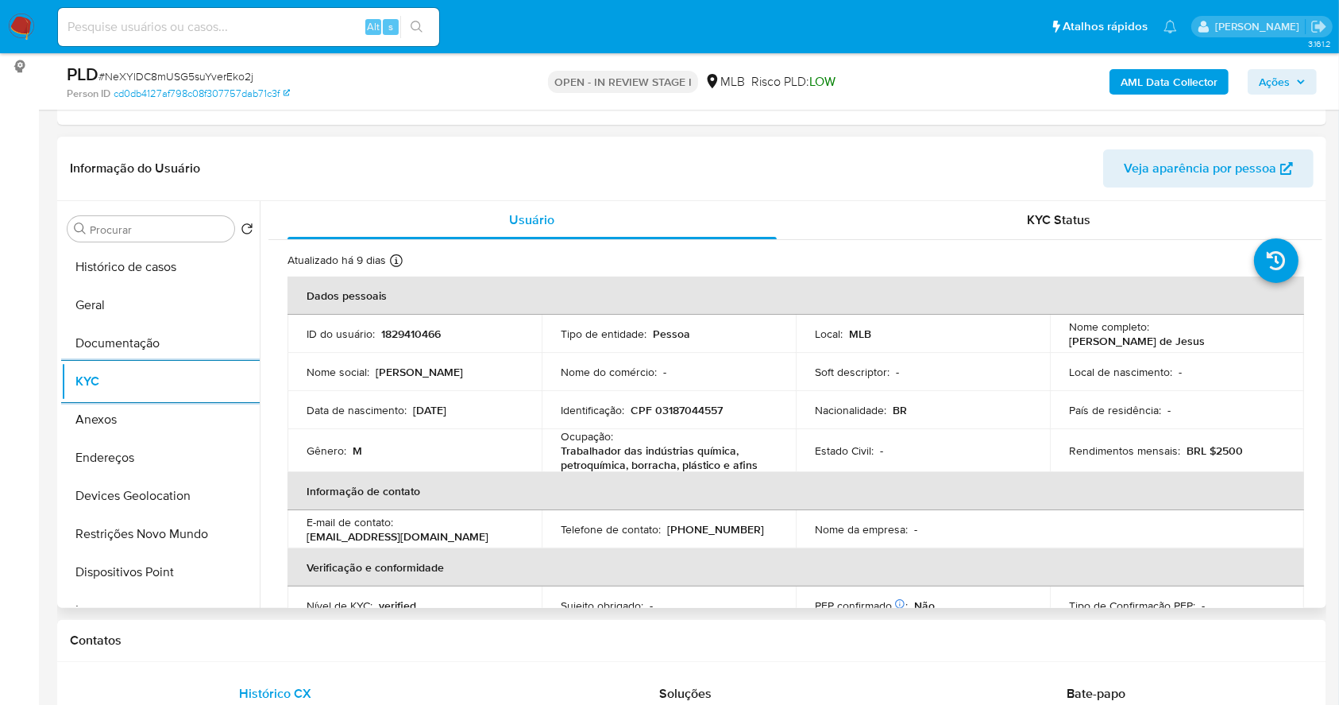
scroll to position [680, 0]
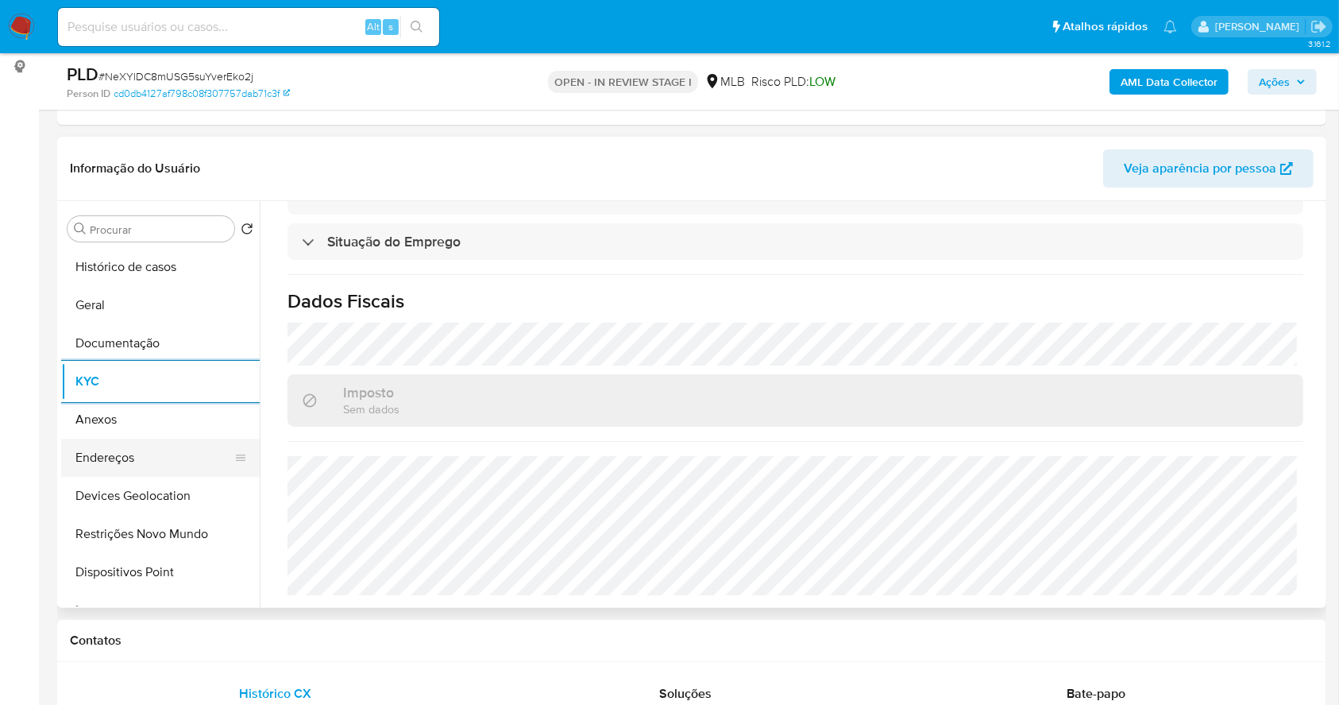
click at [114, 448] on button "Endereços" at bounding box center [154, 457] width 186 height 38
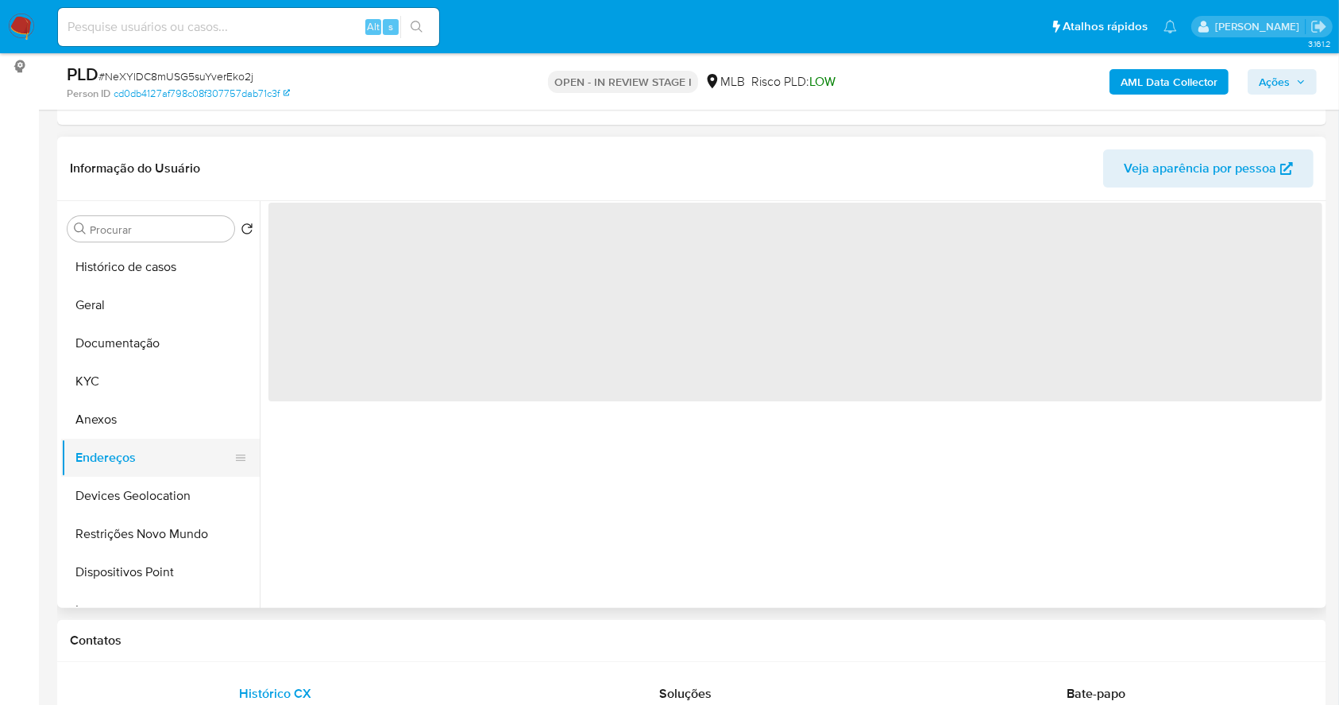
scroll to position [0, 0]
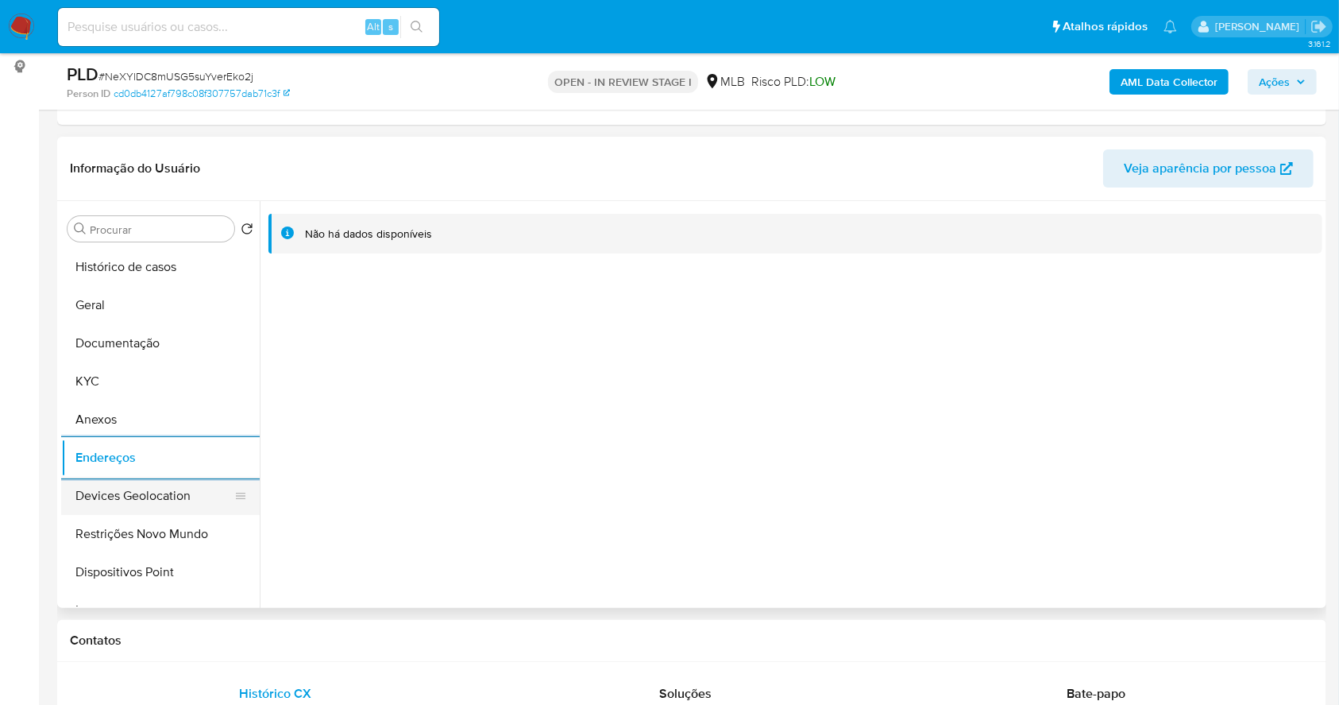
click at [183, 502] on button "Devices Geolocation" at bounding box center [154, 496] width 186 height 38
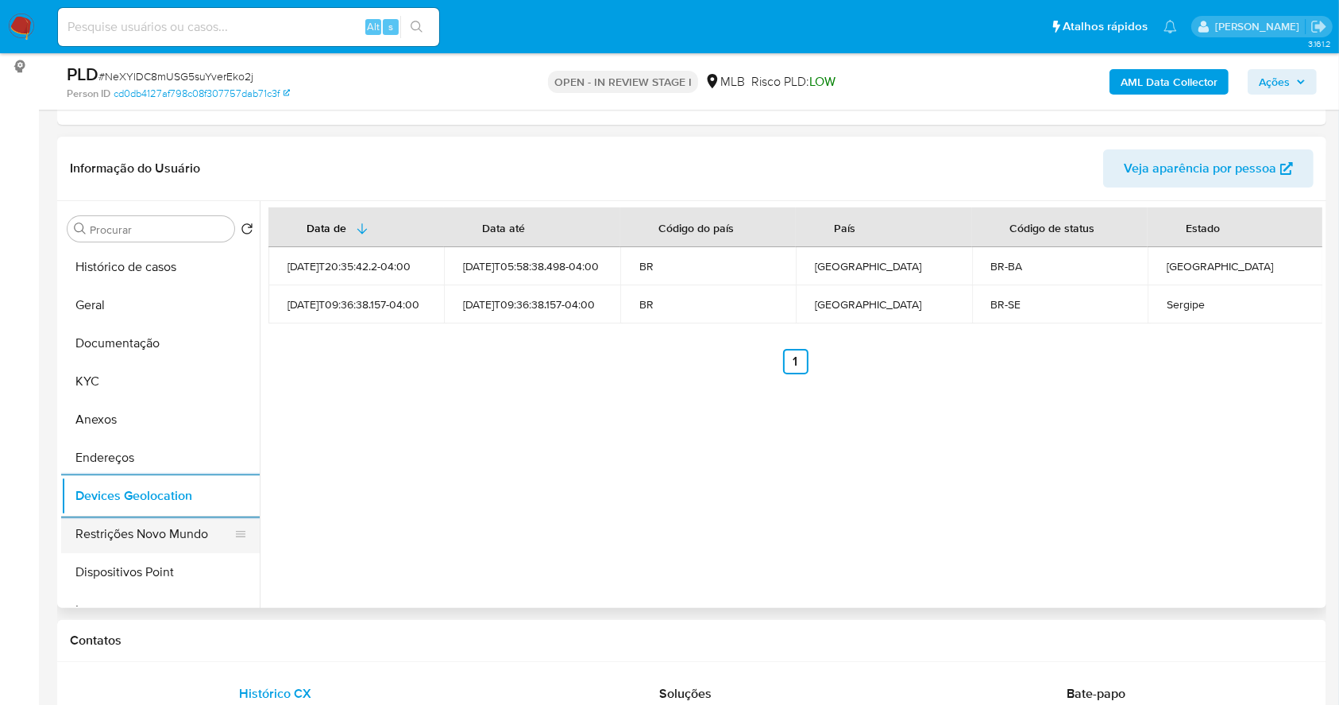
click at [180, 531] on button "Restrições Novo Mundo" at bounding box center [154, 534] width 186 height 38
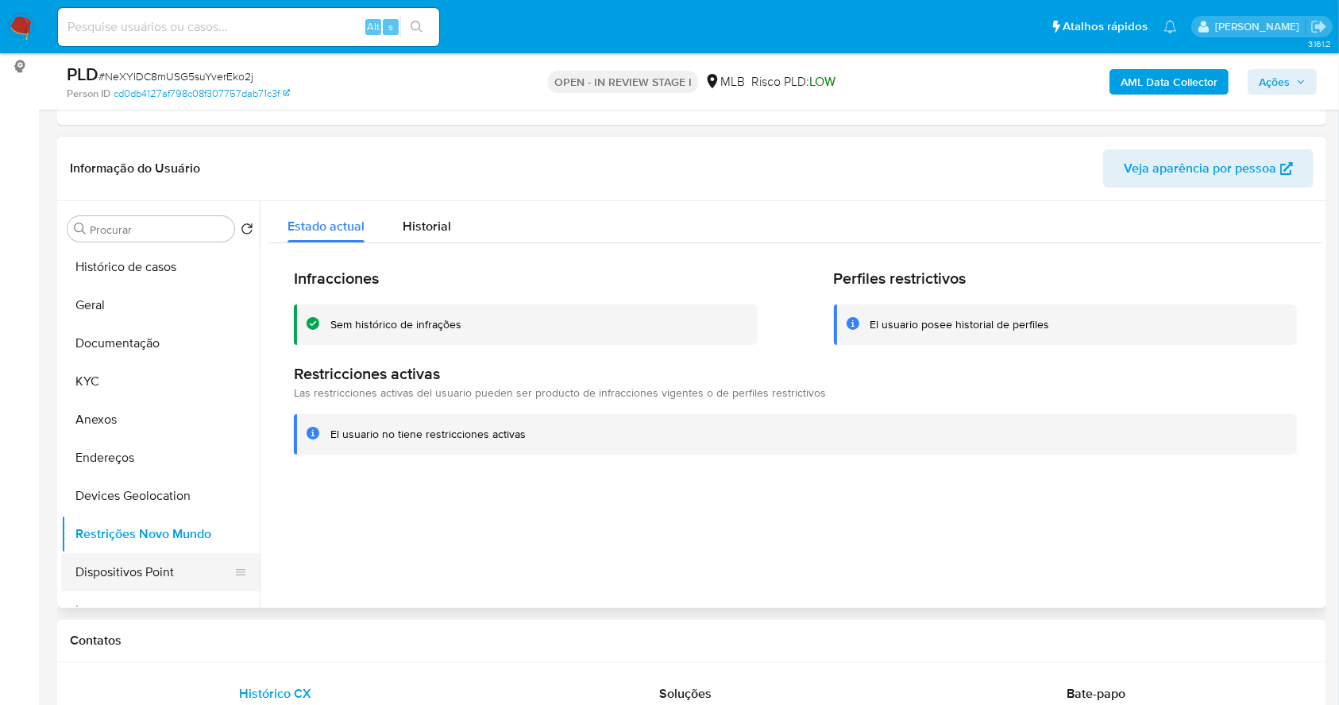
click at [155, 578] on button "Dispositivos Point" at bounding box center [154, 572] width 186 height 38
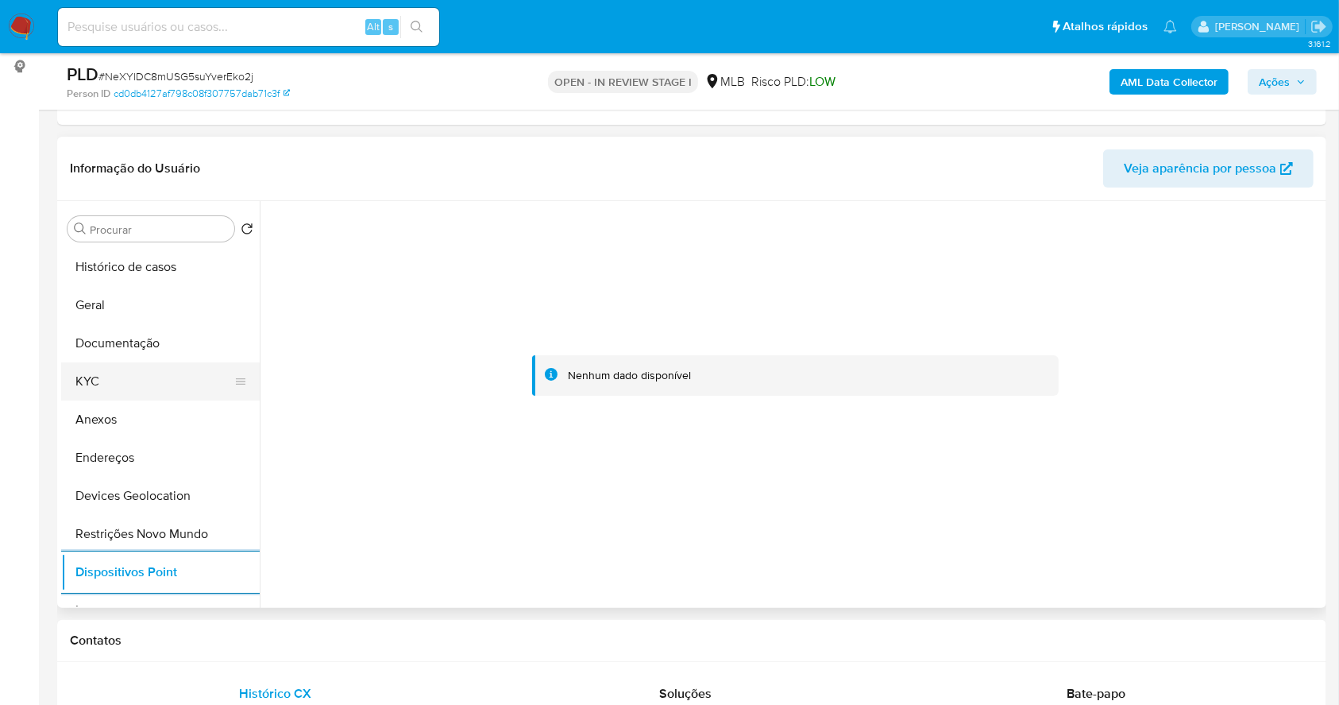
click at [120, 370] on button "KYC" at bounding box center [154, 381] width 186 height 38
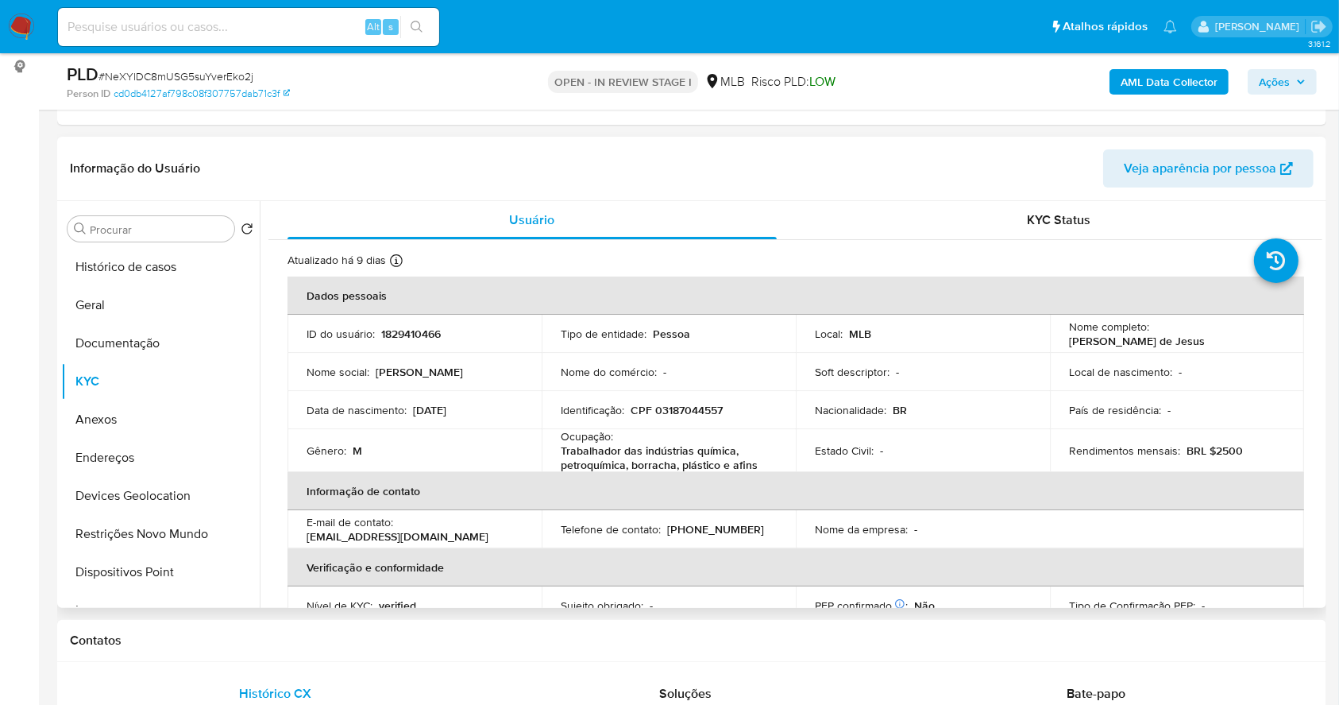
click at [692, 410] on p "CPF 03187044557" at bounding box center [677, 410] width 92 height 14
copy p "03187044557"
click at [682, 413] on p "CPF 03187044557" at bounding box center [677, 410] width 92 height 14
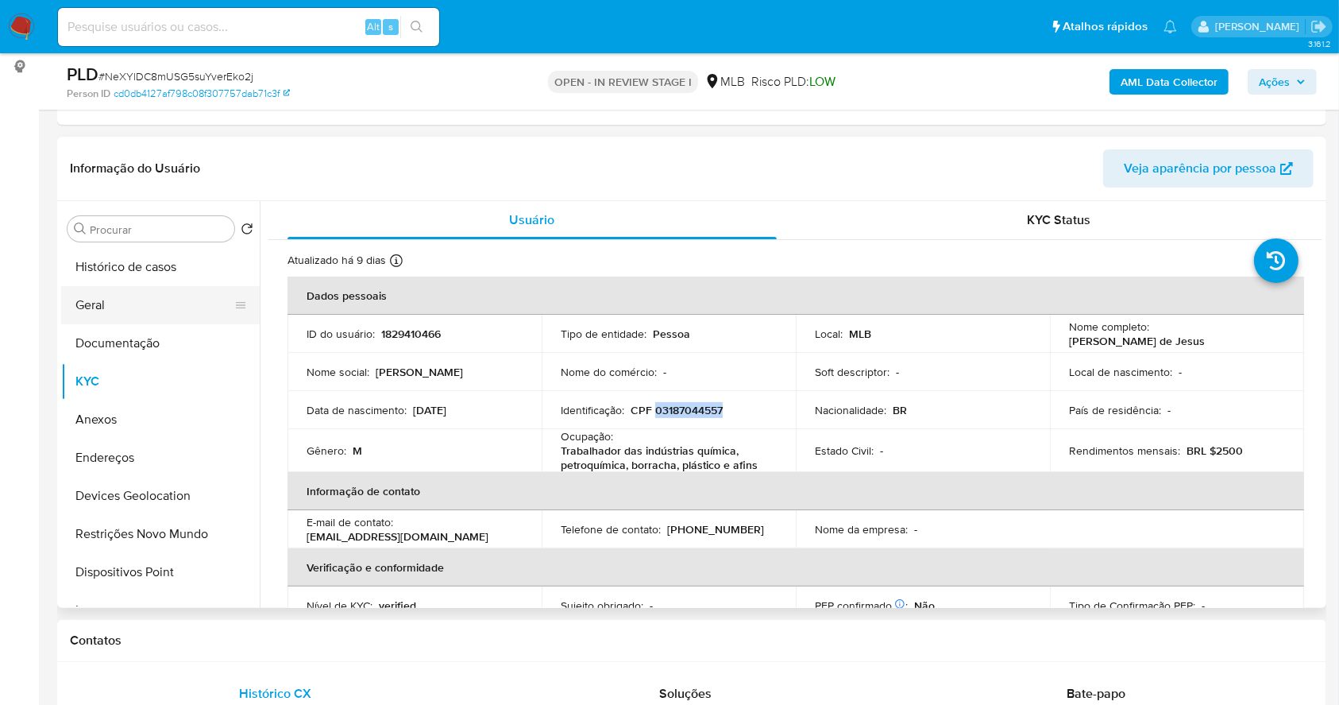
click at [146, 315] on button "Geral" at bounding box center [154, 305] width 186 height 38
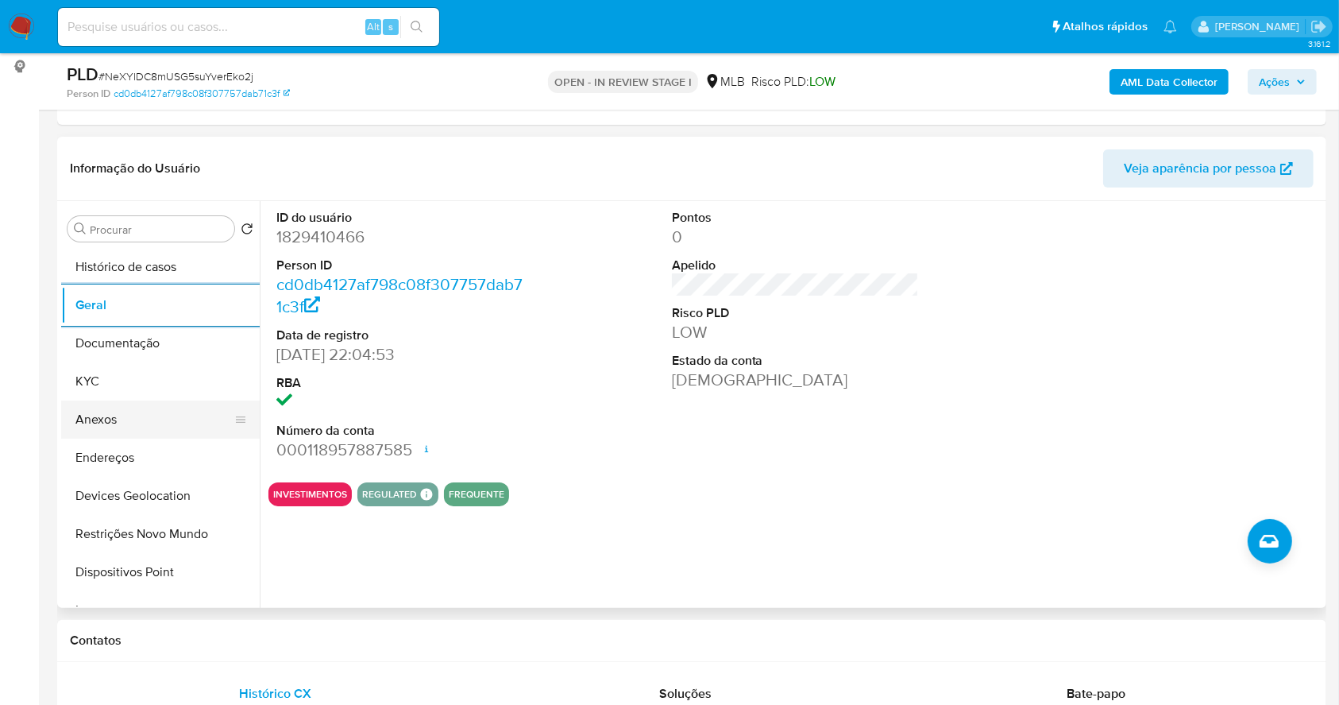
drag, startPoint x: 109, startPoint y: 385, endPoint x: 116, endPoint y: 409, distance: 24.9
click at [109, 385] on button "KYC" at bounding box center [160, 381] width 199 height 38
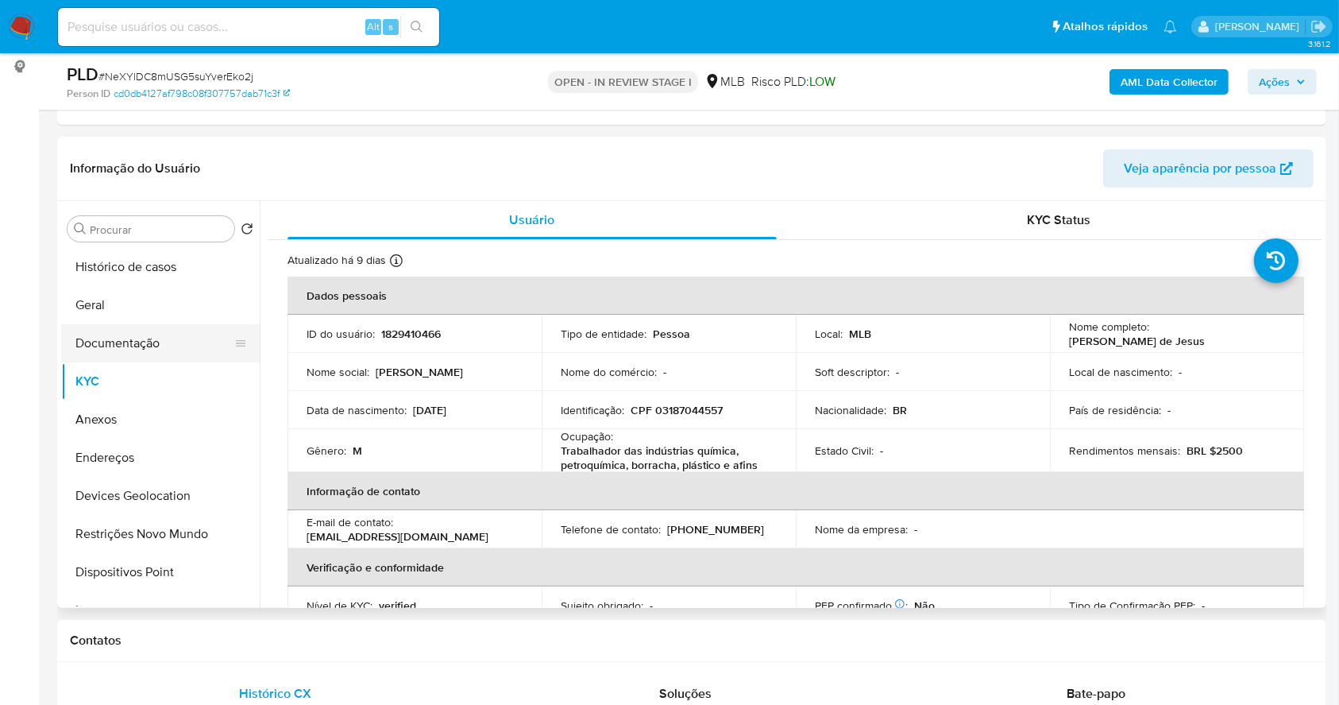
click at [158, 338] on button "Documentação" at bounding box center [154, 343] width 186 height 38
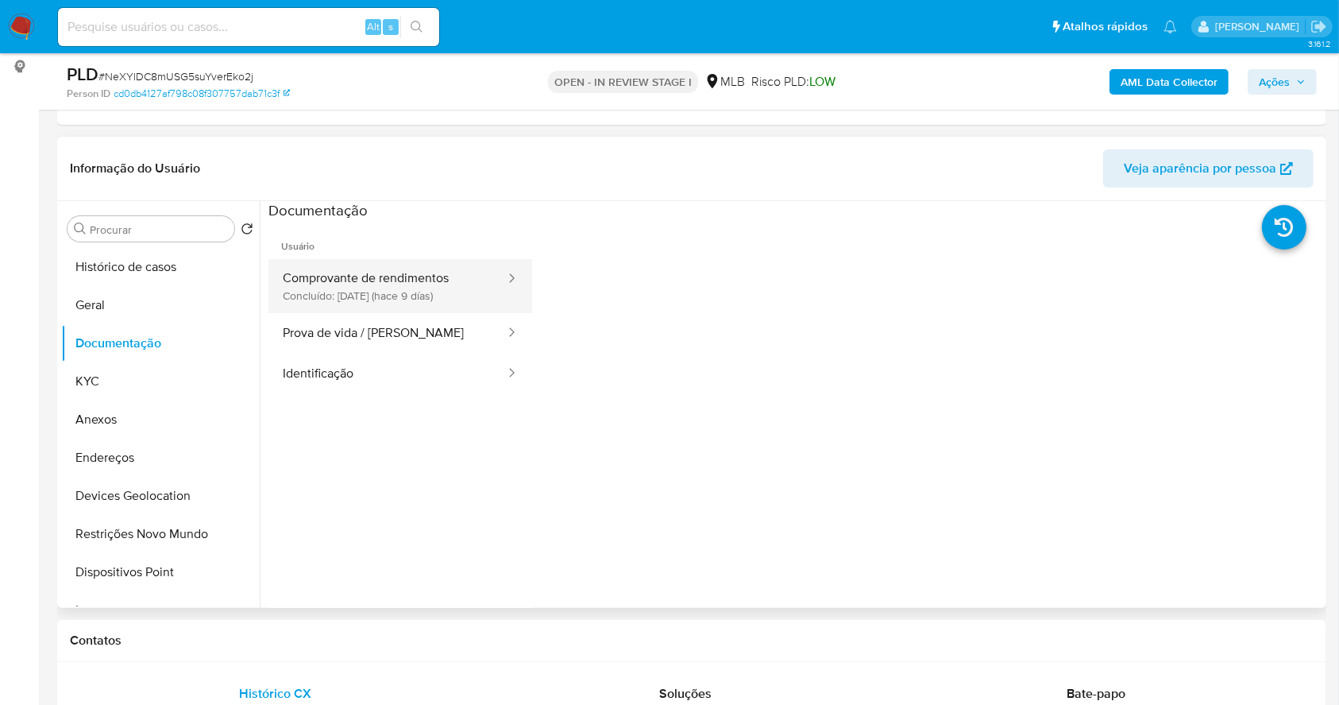
click at [430, 269] on button "Comprovante de rendimentos Concluído: 20/09/2025 (hace 9 días)" at bounding box center [388, 286] width 238 height 54
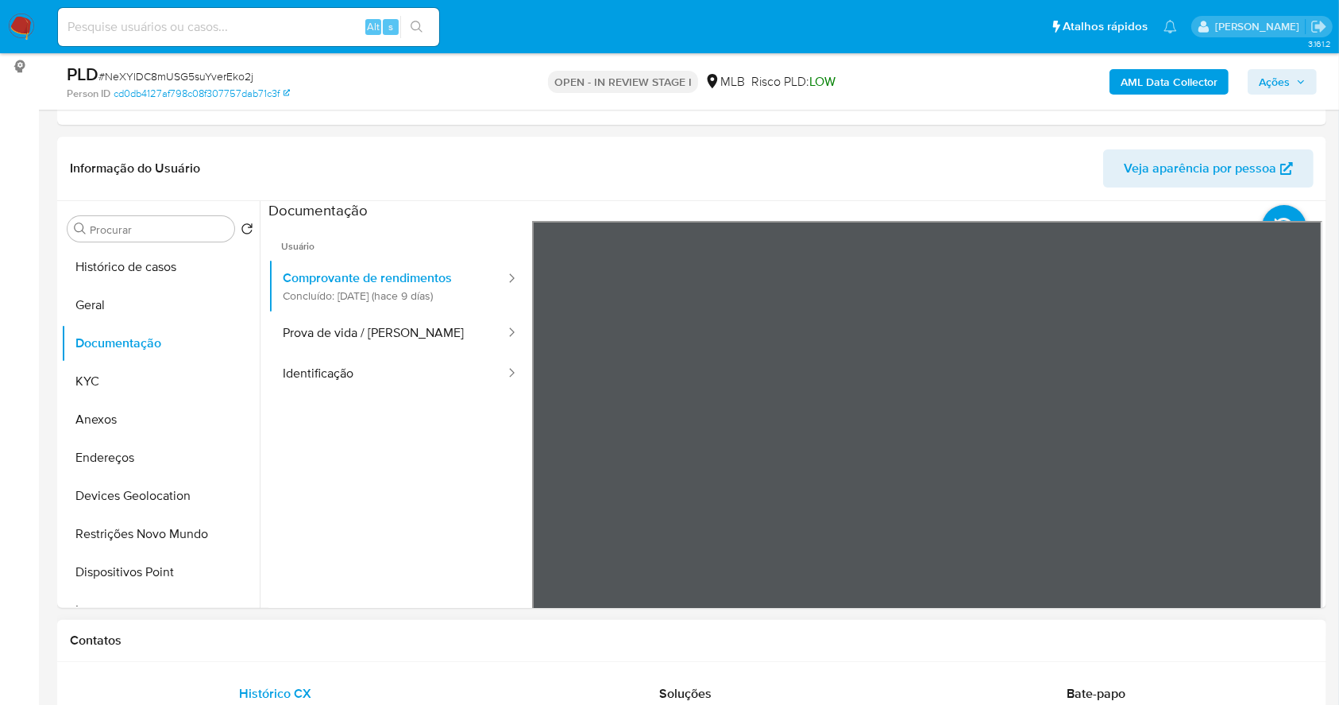
click at [97, 363] on button "KYC" at bounding box center [154, 381] width 186 height 38
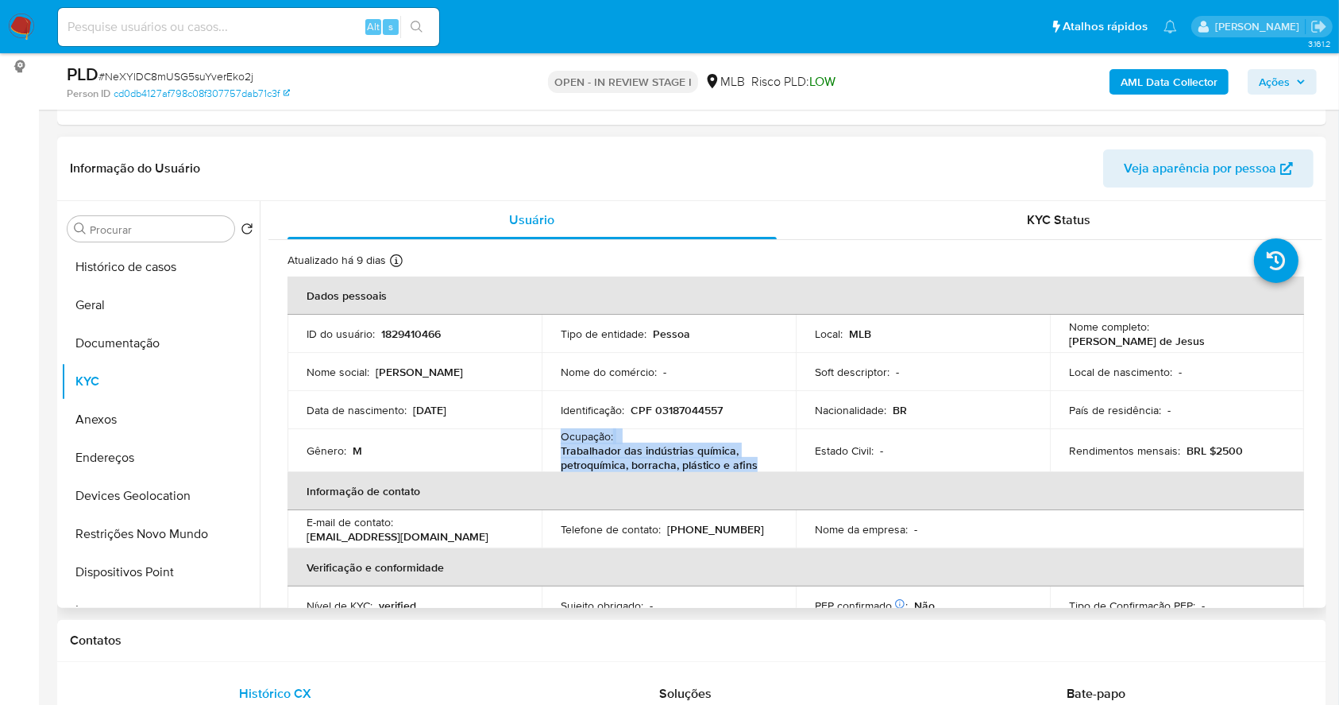
drag, startPoint x: 555, startPoint y: 434, endPoint x: 764, endPoint y: 466, distance: 211.3
click at [764, 466] on td "Ocupação : Trabalhador das indústrias química, petroquímica, borracha, plástico…" at bounding box center [669, 450] width 254 height 43
copy div "Ocupação : Trabalhador das indústrias química, petroquímica, borracha, plástico…"
click at [150, 345] on button "Documentação" at bounding box center [160, 343] width 199 height 38
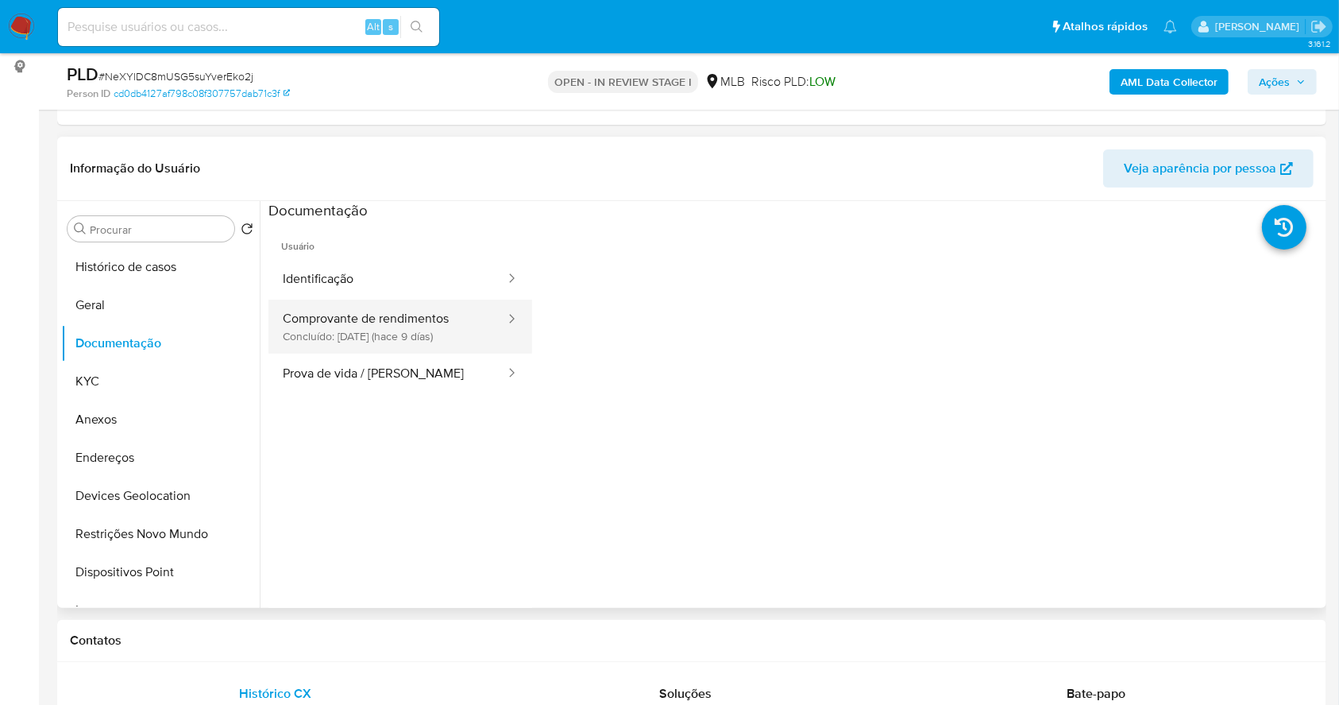
click at [419, 327] on button "Comprovante de rendimentos Concluído: 20/09/2025 (hace 9 días)" at bounding box center [388, 326] width 238 height 54
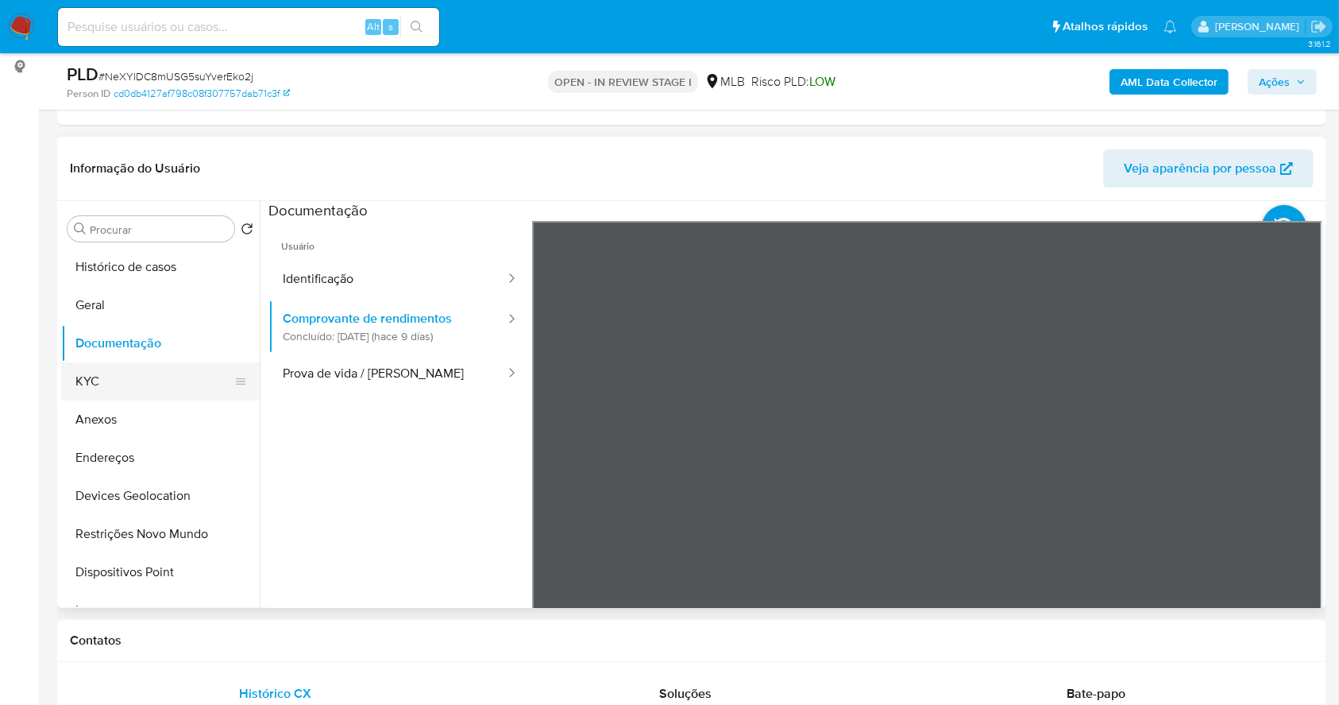
click at [105, 384] on button "KYC" at bounding box center [154, 381] width 186 height 38
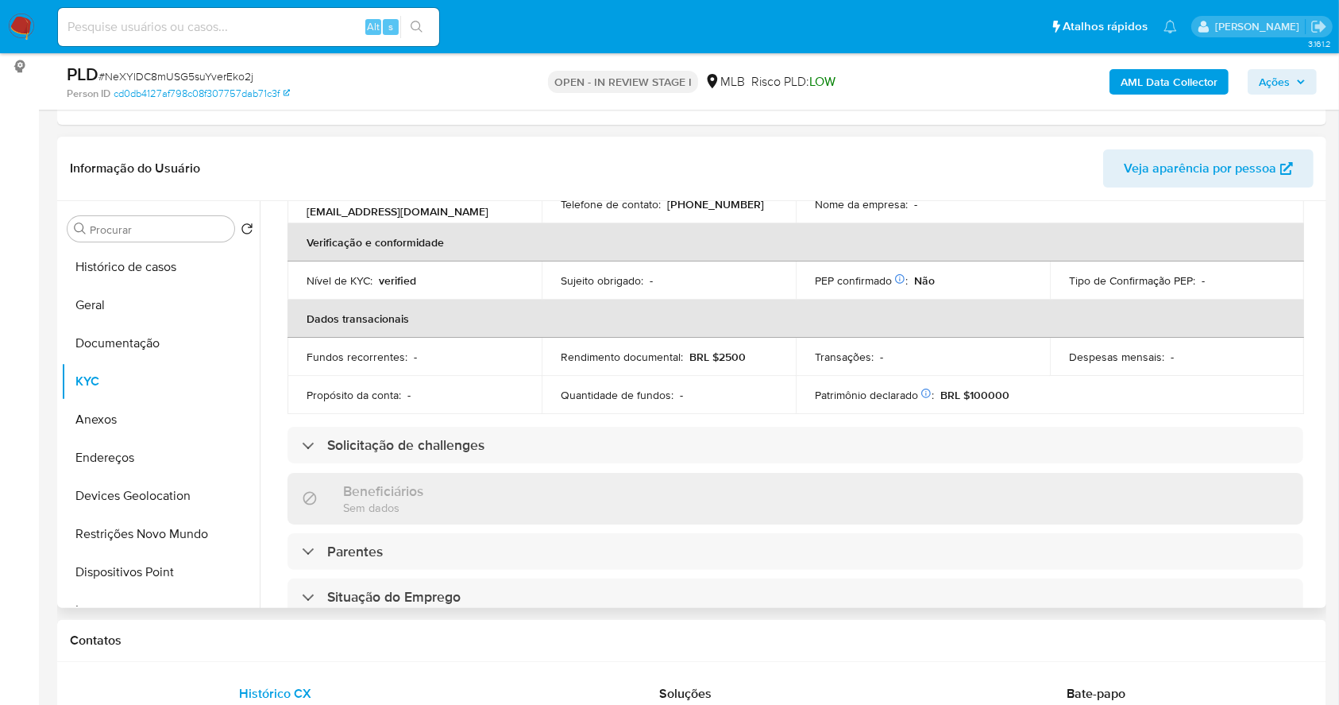
scroll to position [680, 0]
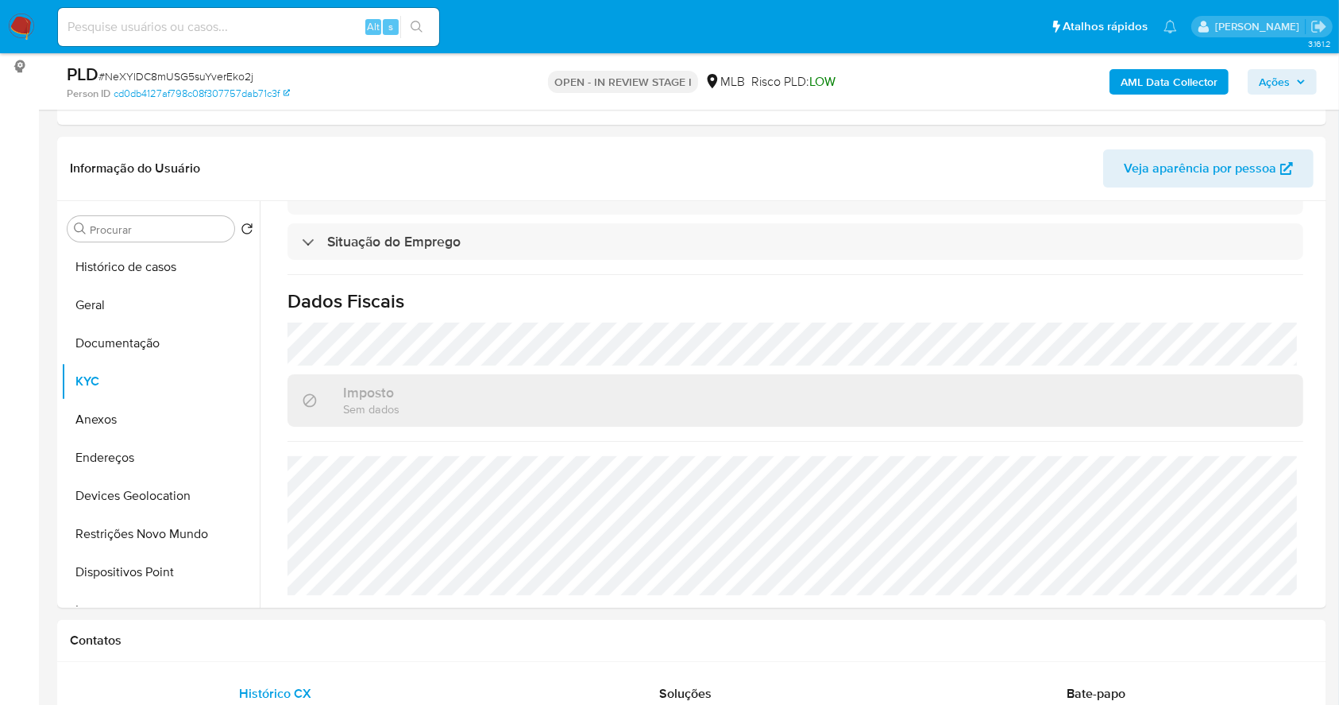
click at [1288, 78] on span "Ações" at bounding box center [1274, 81] width 31 height 25
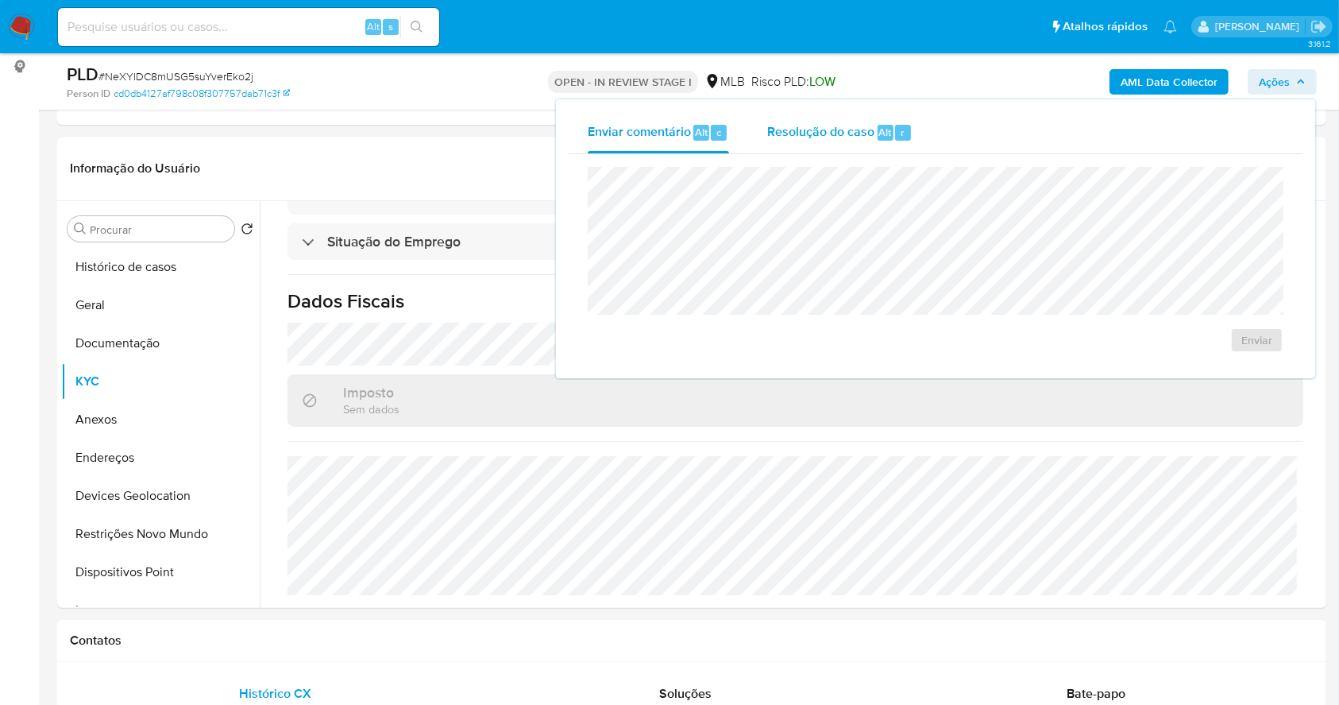
drag, startPoint x: 872, startPoint y: 140, endPoint x: 871, endPoint y: 151, distance: 11.1
click at [871, 140] on span "Resolução do caso" at bounding box center [820, 131] width 107 height 18
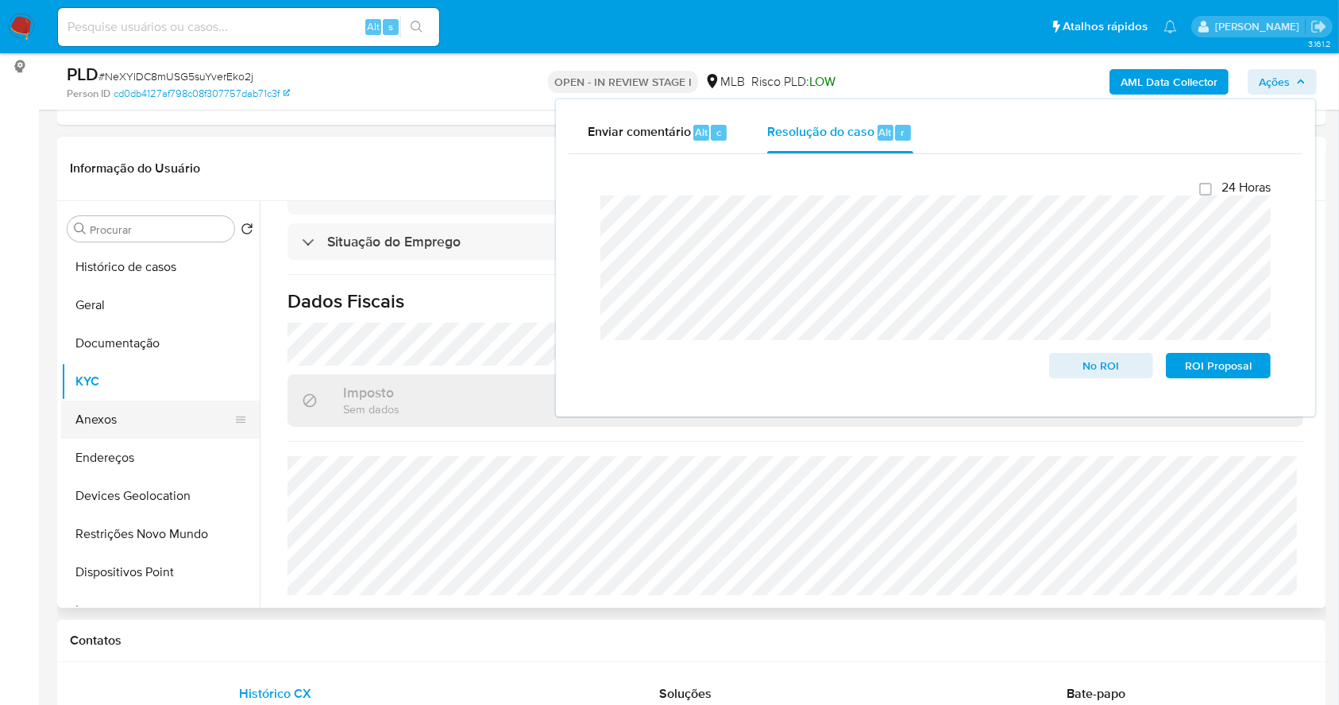
click at [159, 414] on button "Anexos" at bounding box center [154, 419] width 186 height 38
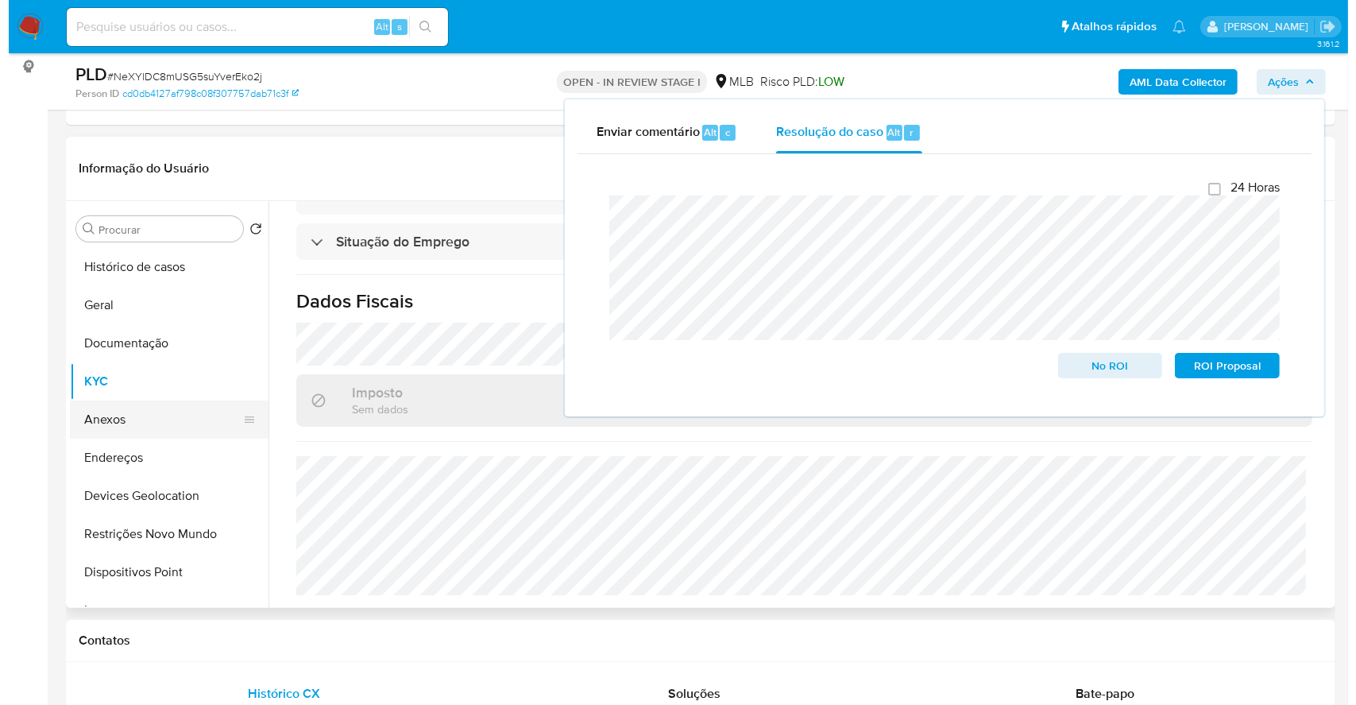
scroll to position [0, 0]
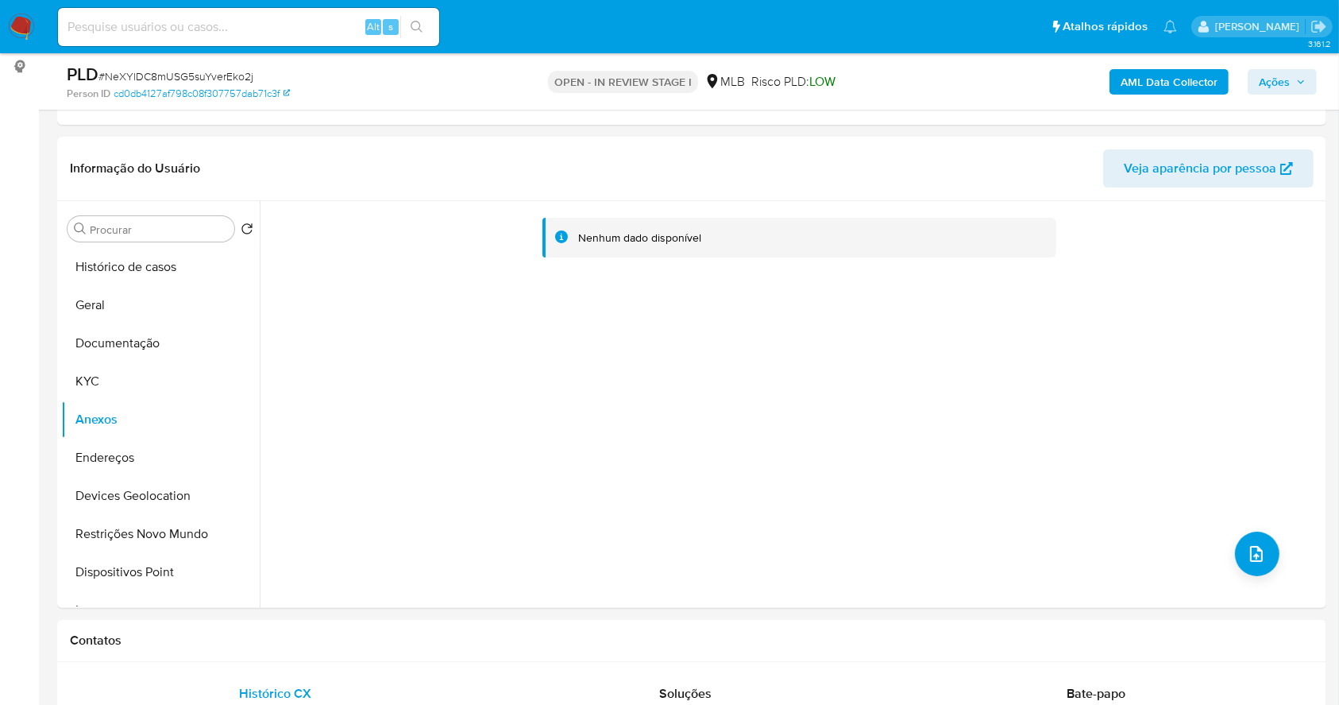
click at [1177, 83] on b "AML Data Collector" at bounding box center [1169, 81] width 97 height 25
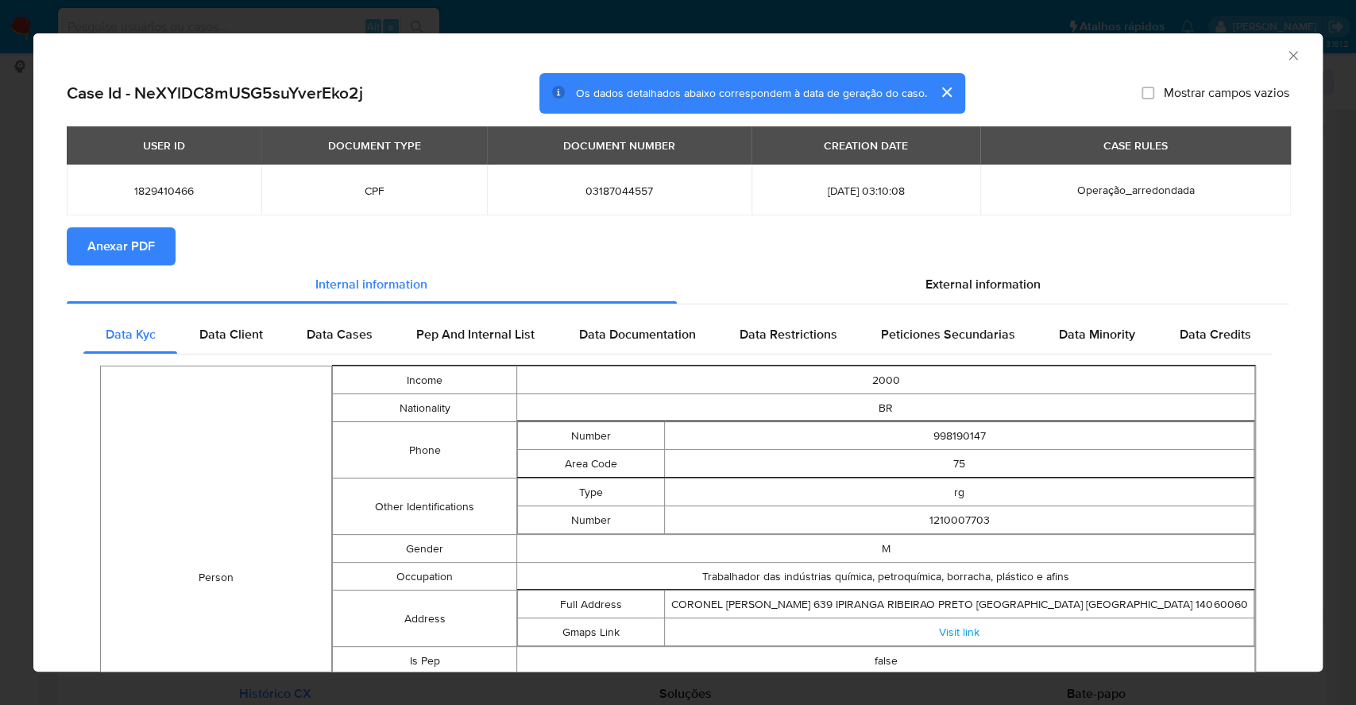
click at [143, 249] on span "Anexar PDF" at bounding box center [121, 246] width 68 height 35
click at [1285, 60] on icon "Fechar a janela" at bounding box center [1293, 56] width 16 height 16
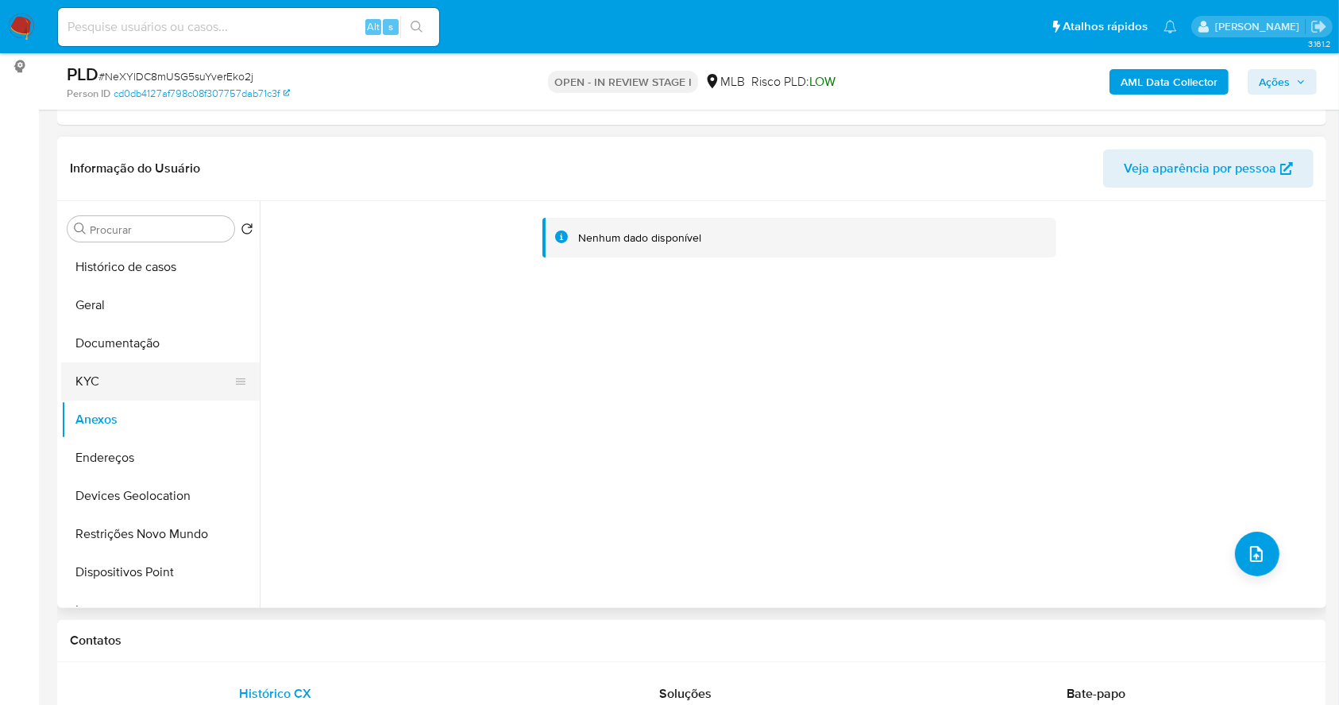
click at [120, 377] on button "KYC" at bounding box center [154, 381] width 186 height 38
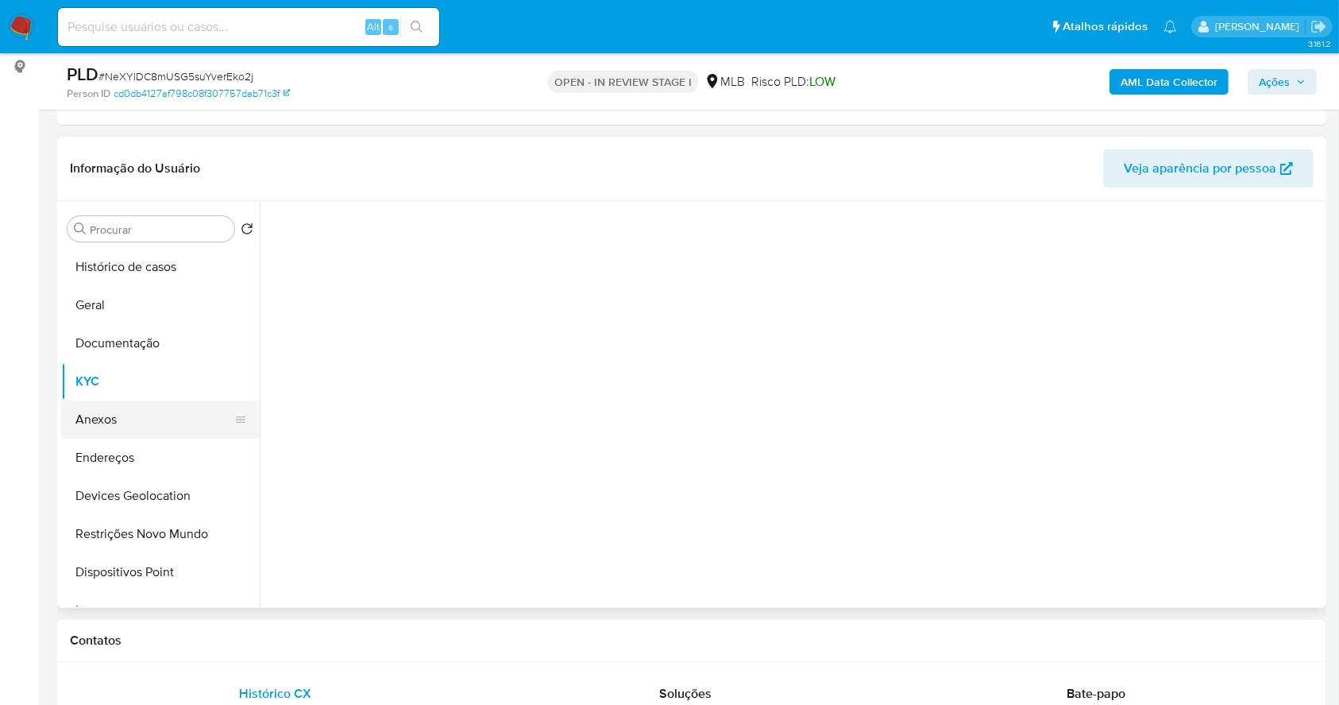
click at [129, 404] on button "Anexos" at bounding box center [154, 419] width 186 height 38
click at [1290, 79] on span "Ações" at bounding box center [1274, 81] width 31 height 25
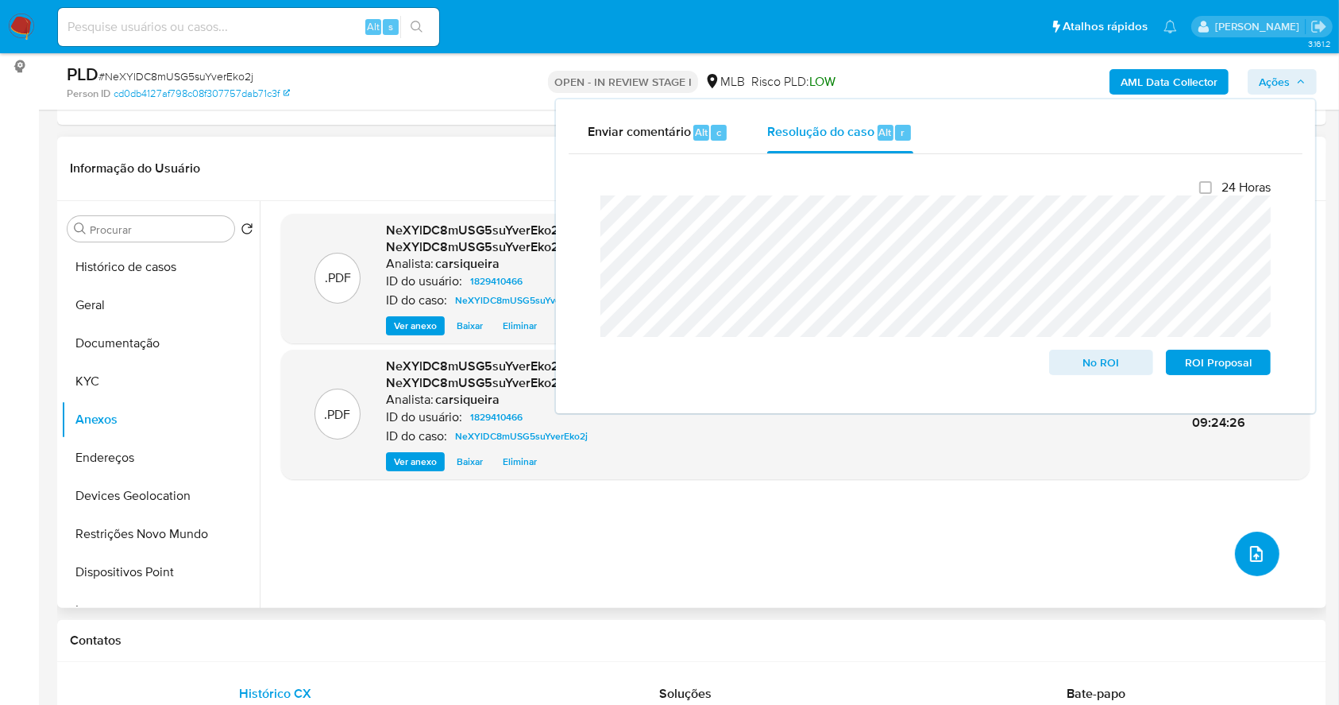
click at [1258, 548] on icon "upload-file" at bounding box center [1256, 553] width 19 height 19
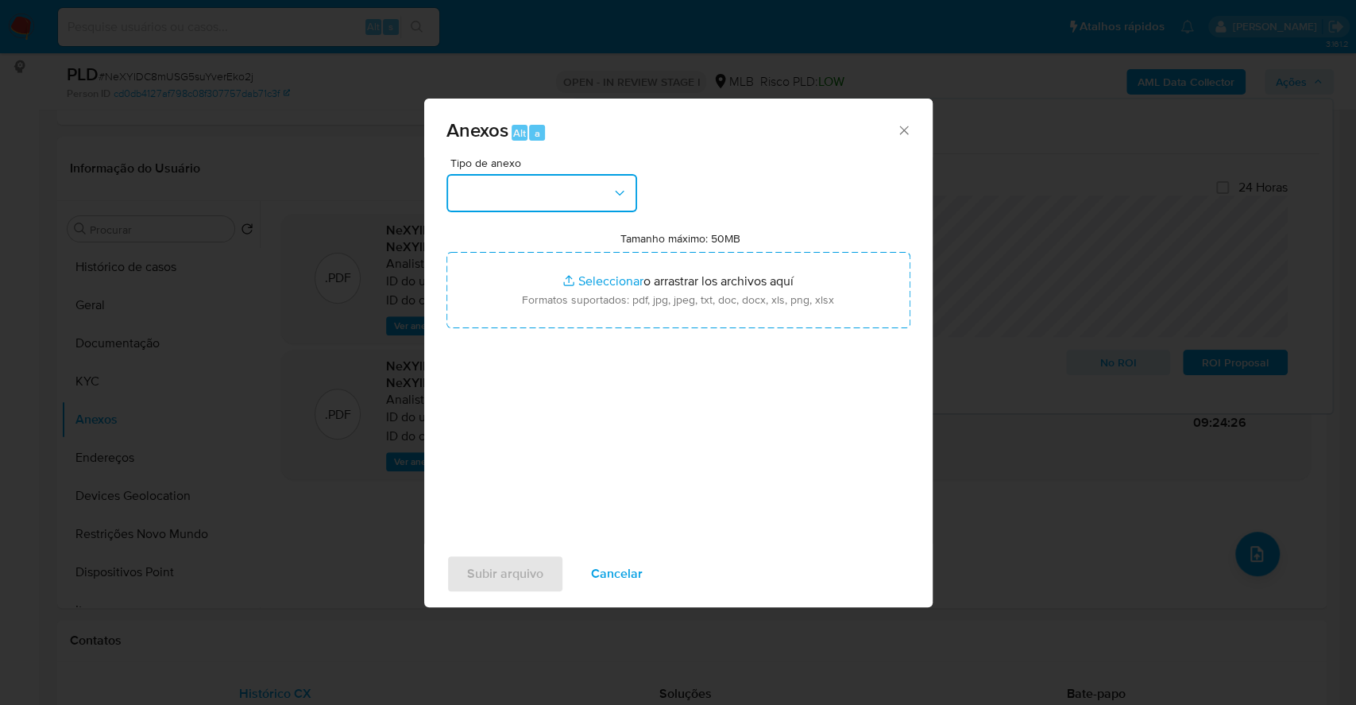
click at [525, 184] on button "button" at bounding box center [541, 193] width 191 height 38
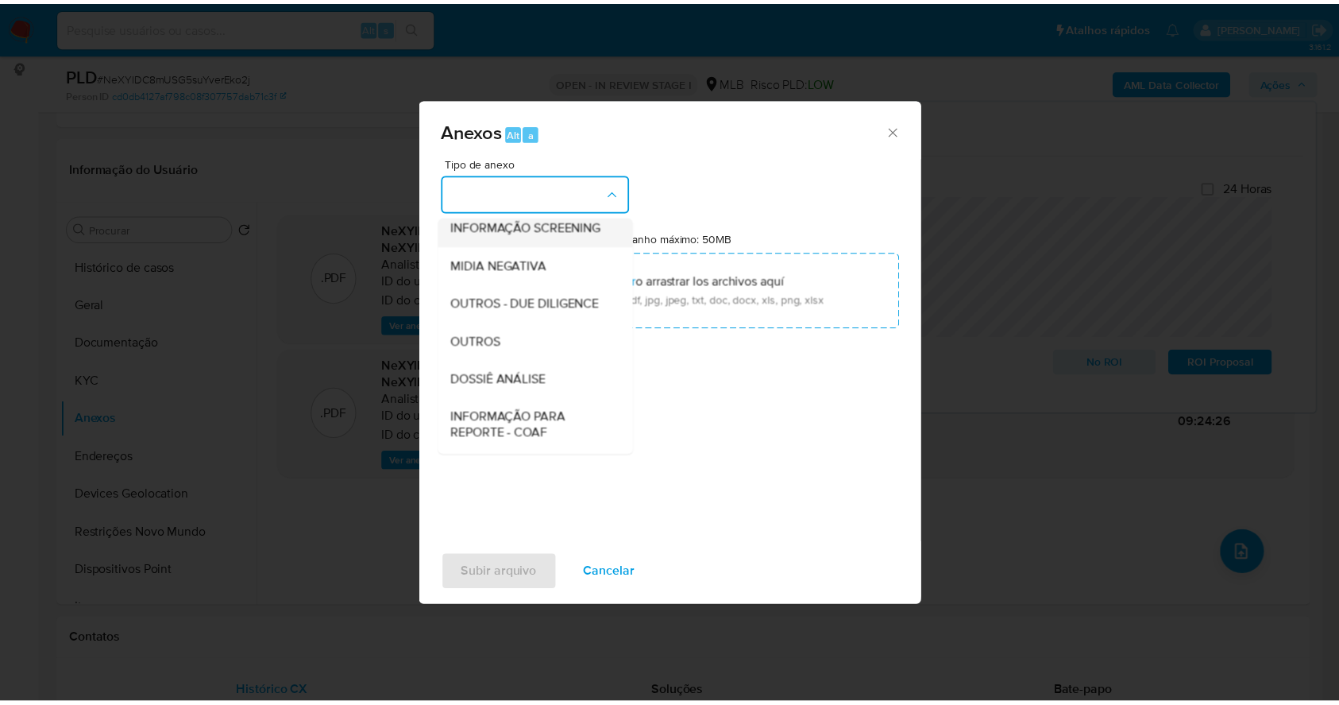
scroll to position [138, 0]
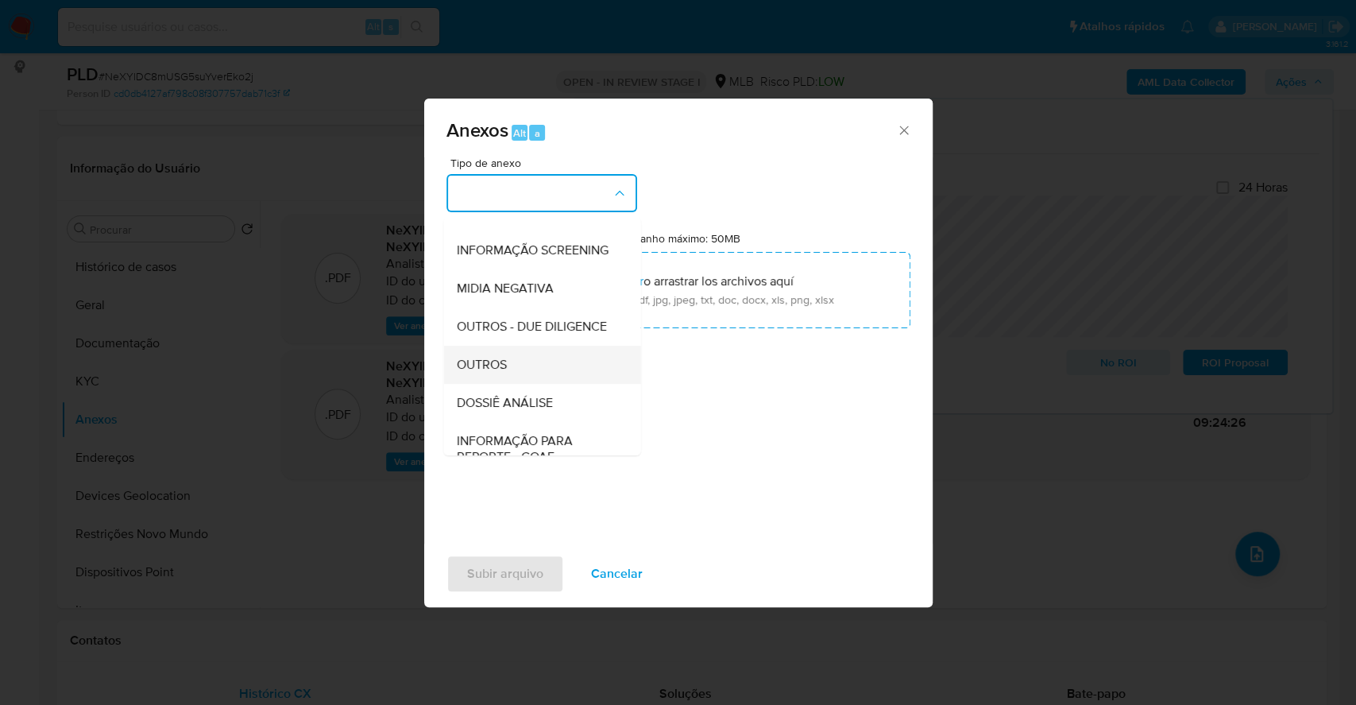
click at [535, 384] on div "OUTROS" at bounding box center [537, 365] width 162 height 38
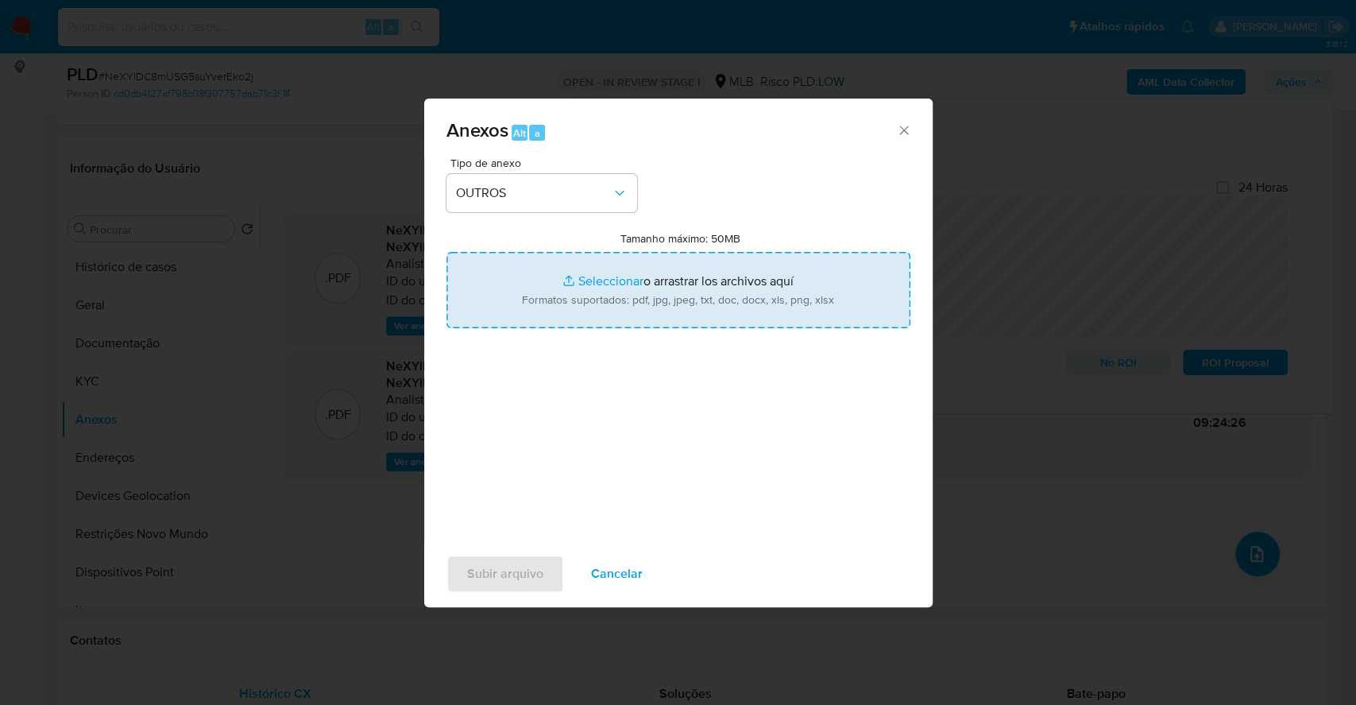
click at [572, 279] on input "Tamanho máximo: 50MB Seleccionar archivos" at bounding box center [678, 290] width 464 height 76
type input "C:\fakepath\Mulan 1829410466_2025_09_29_06_19_36.xlsx"
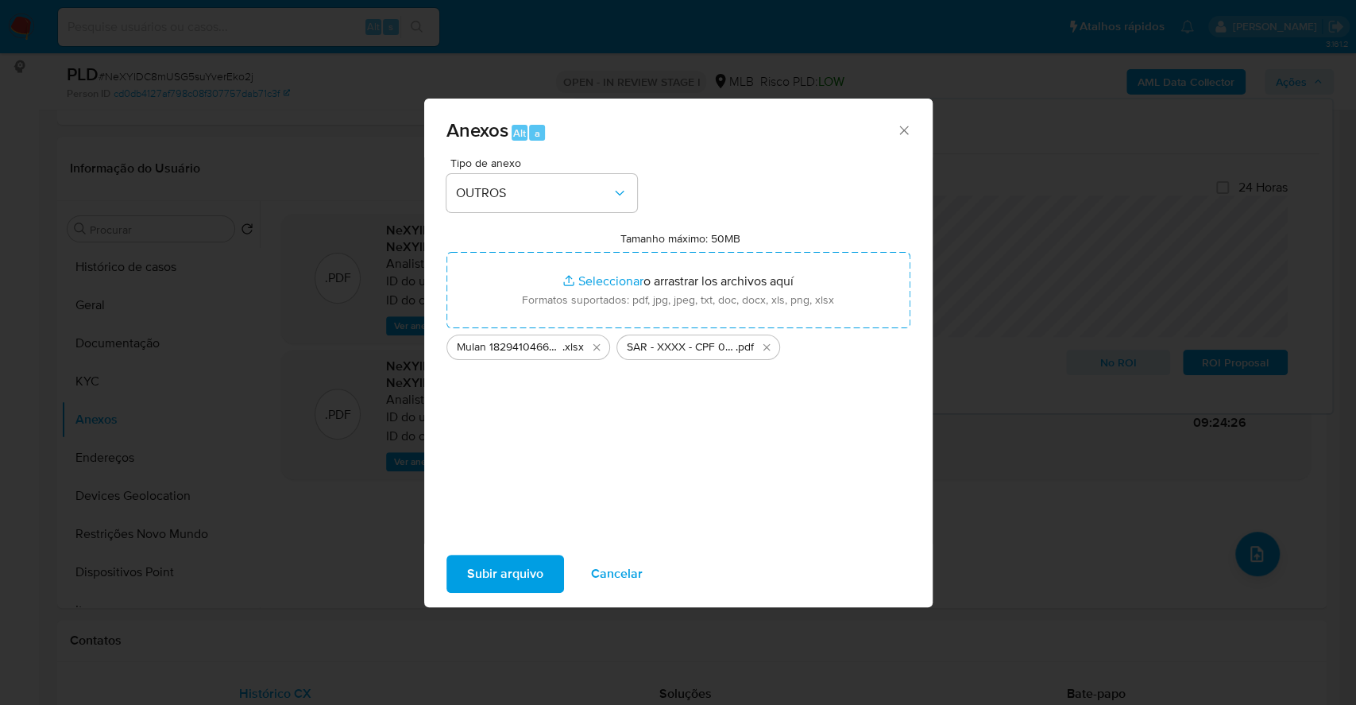
click at [523, 582] on span "Subir arquivo" at bounding box center [505, 573] width 76 height 35
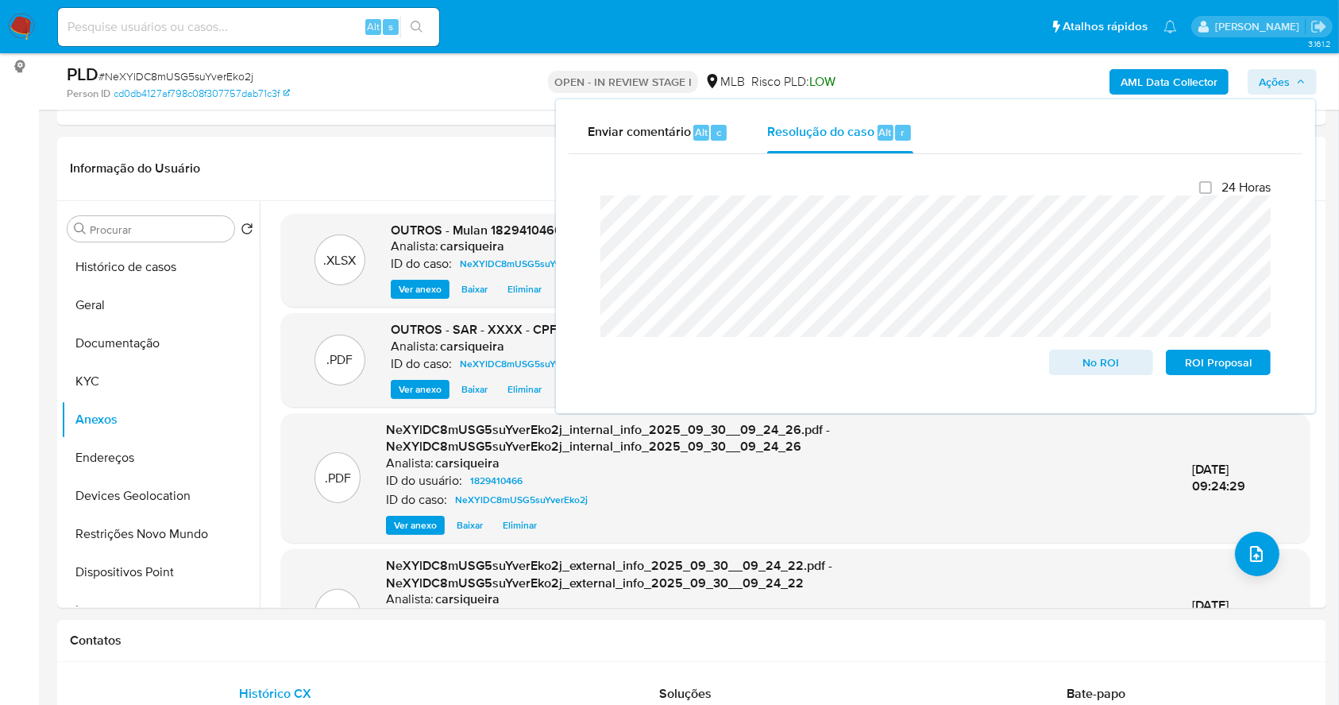
click at [419, 102] on div "PLD # NeXYlDC8mUSG5suYverEko2j Person ID cd0db4127af798c08f307757dab71c3f OPEN …" at bounding box center [691, 81] width 1269 height 56
click at [1281, 79] on span "Ações" at bounding box center [1274, 81] width 31 height 25
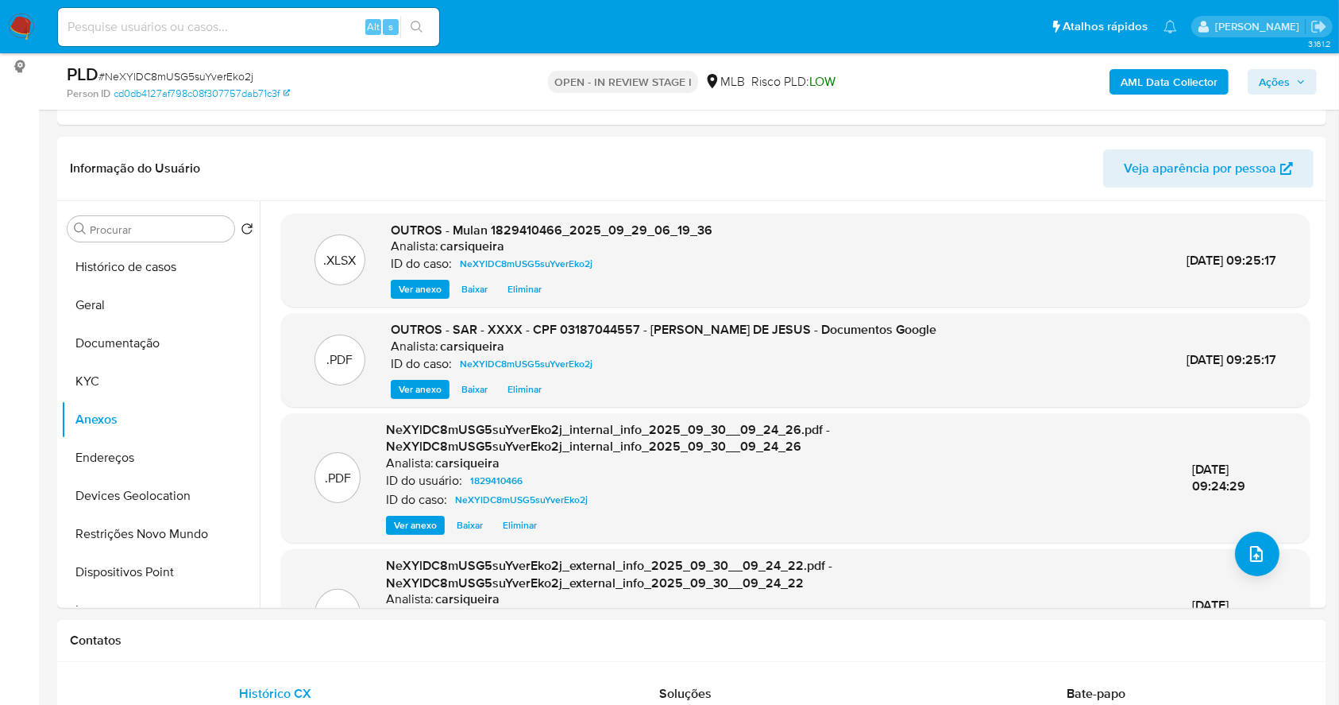
click at [1279, 79] on span "Ações" at bounding box center [1274, 81] width 31 height 25
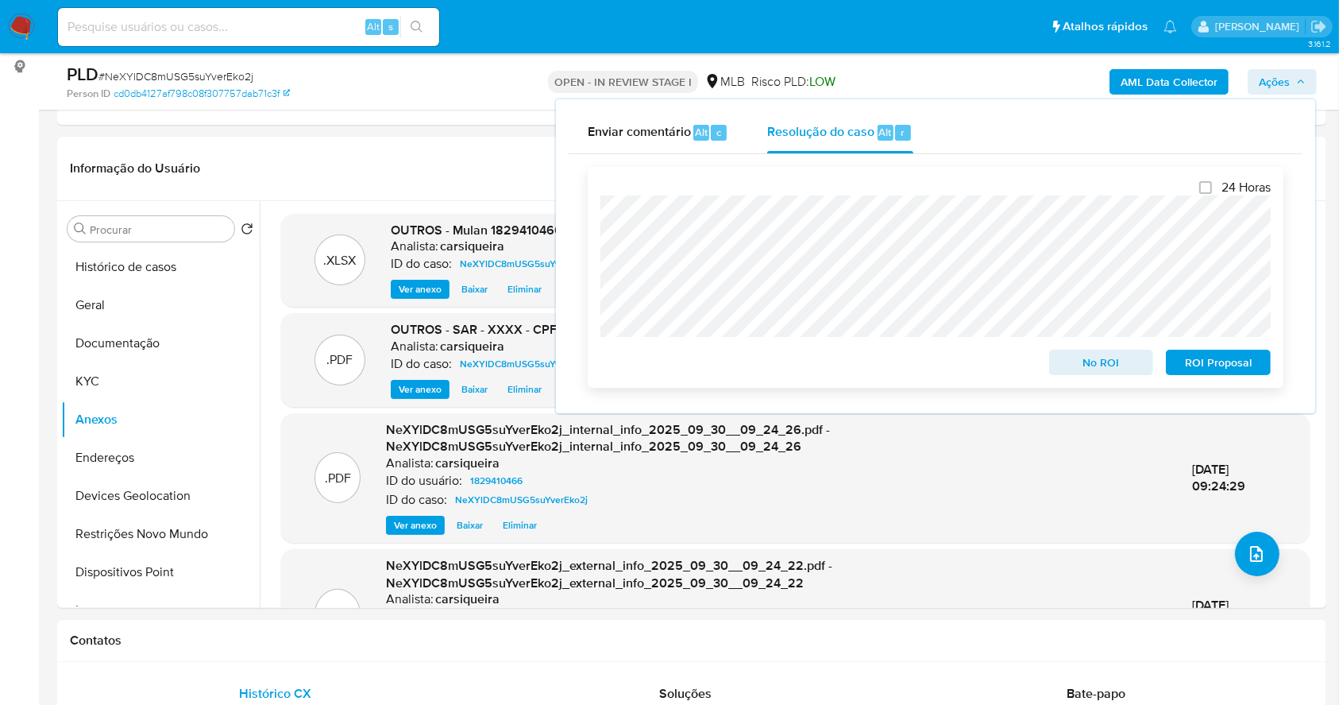
click at [1251, 371] on span "ROI Proposal" at bounding box center [1218, 362] width 83 height 22
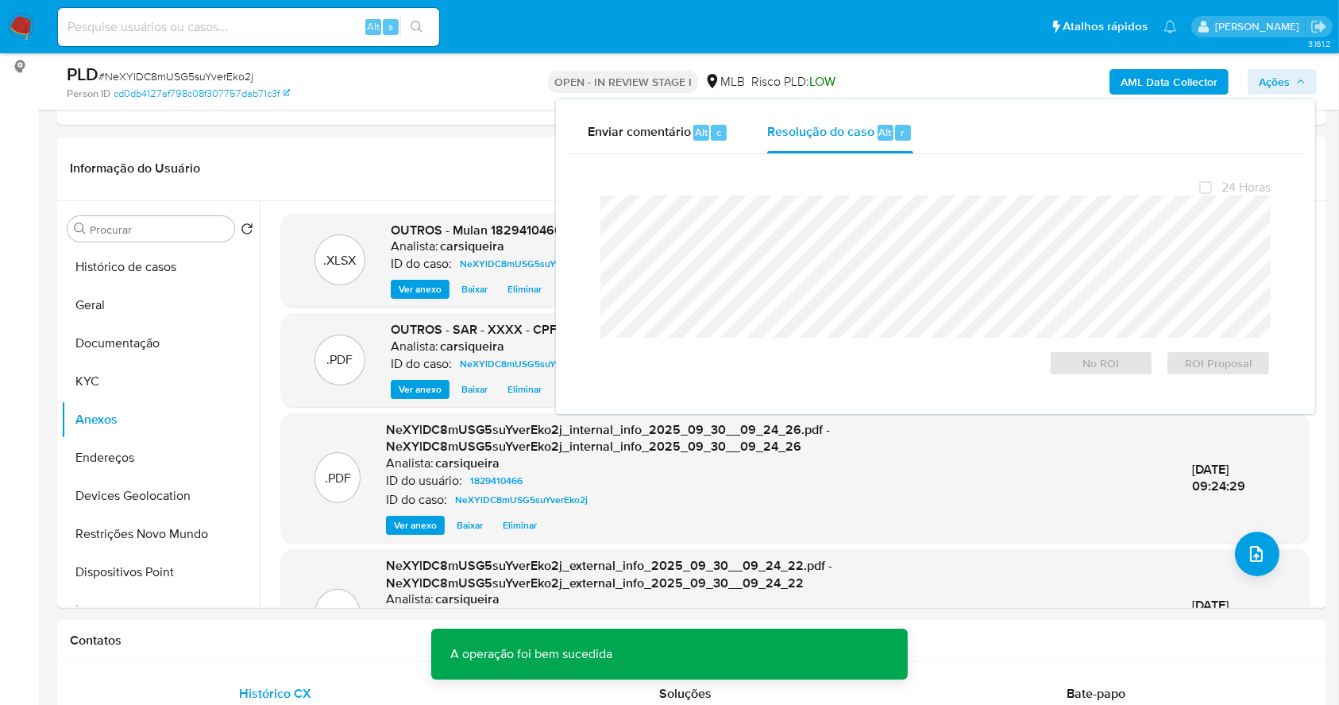
click at [198, 79] on span "# NeXYlDC8mUSG5suYverEko2j" at bounding box center [176, 76] width 155 height 16
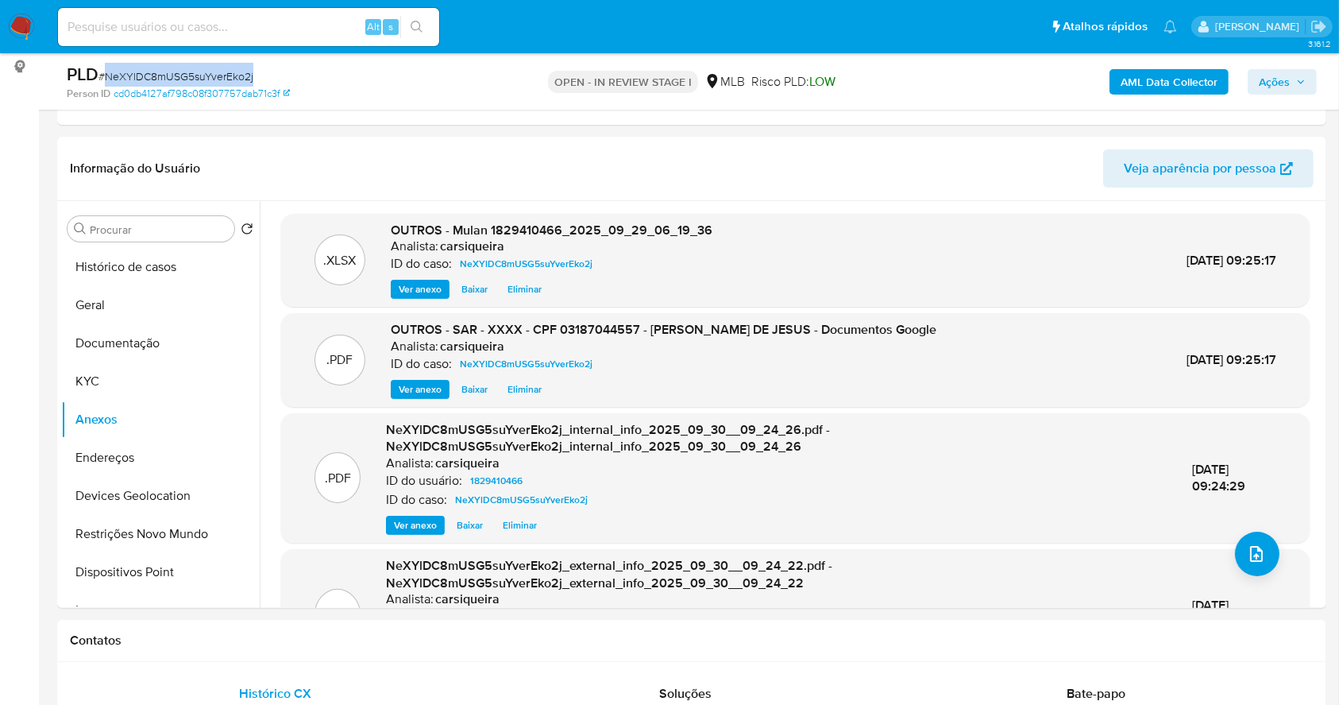
click at [198, 79] on span "# NeXYlDC8mUSG5suYverEko2j" at bounding box center [176, 76] width 155 height 16
copy span "NeXYlDC8mUSG5suYverEko2j"
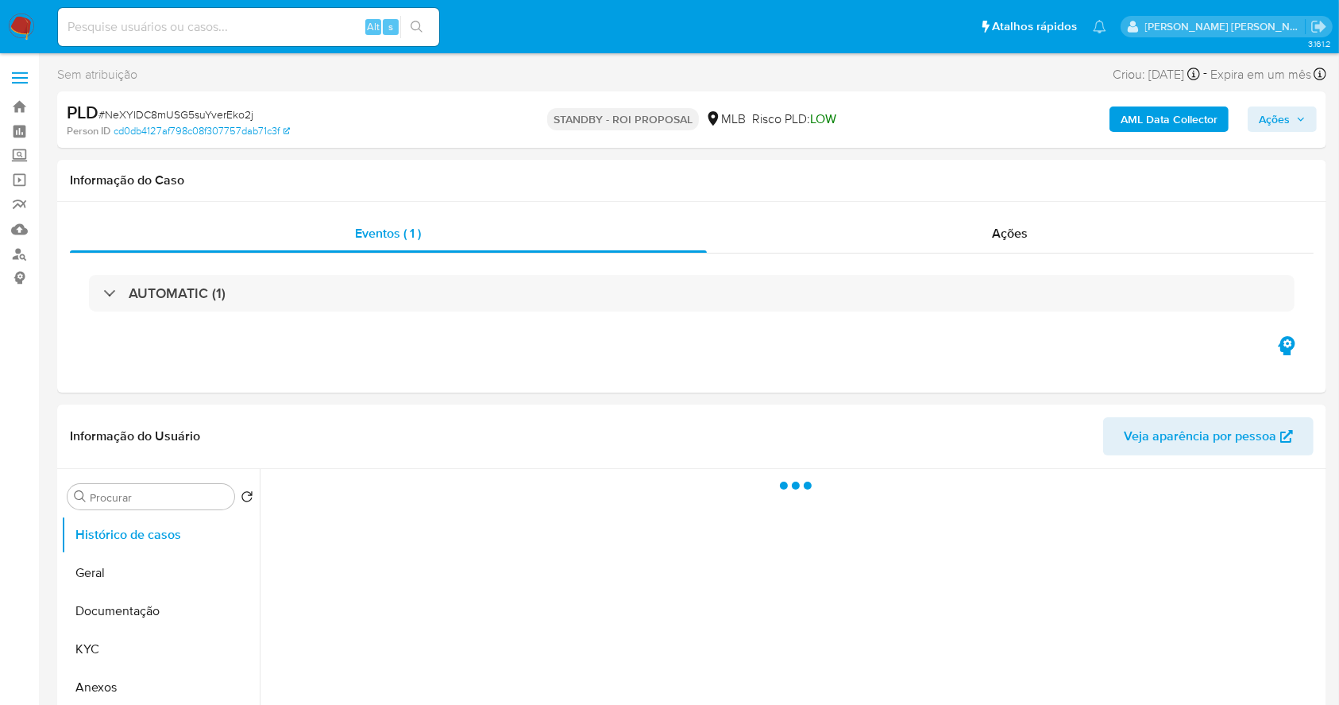
click at [25, 26] on img at bounding box center [21, 27] width 27 height 27
select select "10"
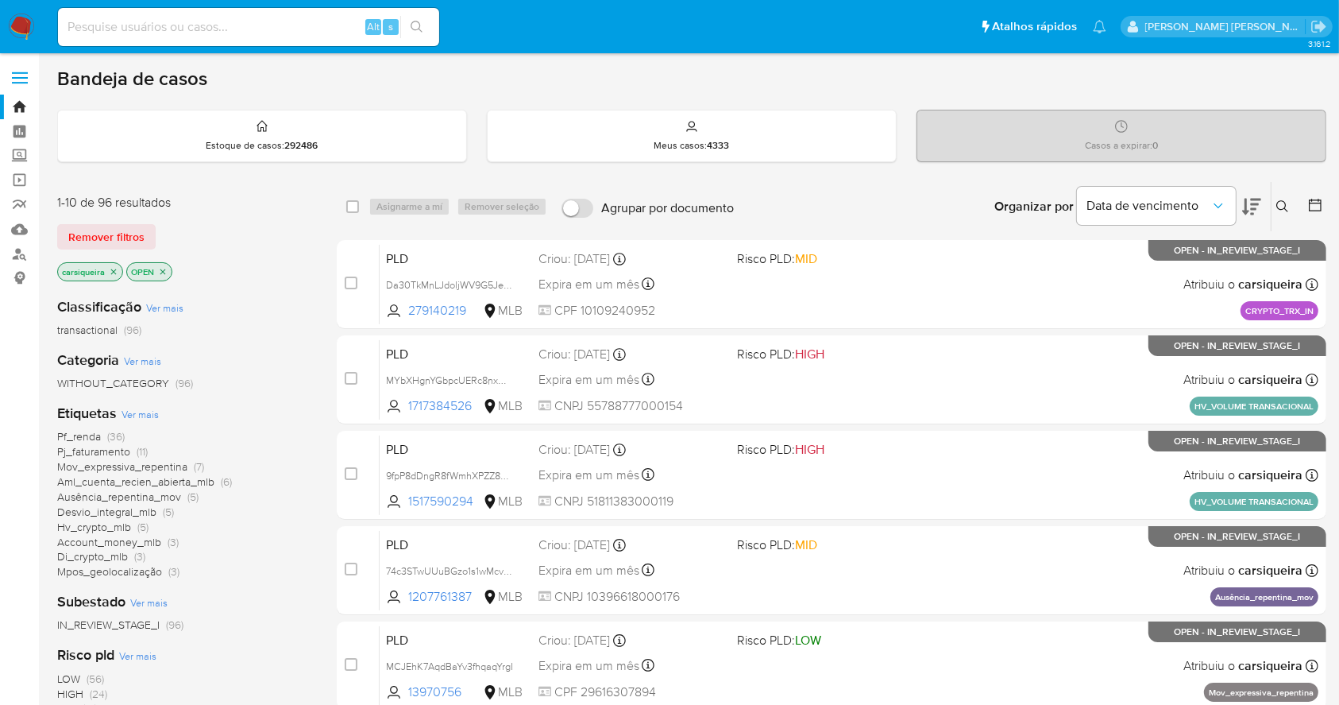
drag, startPoint x: 214, startPoint y: 48, endPoint x: 199, endPoint y: 36, distance: 19.2
click at [200, 37] on nav "Pausado Ver notificaciones Alt s Atalhos rápidos Presiona las siguientes teclas…" at bounding box center [669, 26] width 1339 height 53
click at [199, 36] on input at bounding box center [248, 27] width 381 height 21
paste input "QNqrUY9jmfrYWBfvULOnDWRY"
type input "QNqrUY9jmfrYWBfvULOnDWRY"
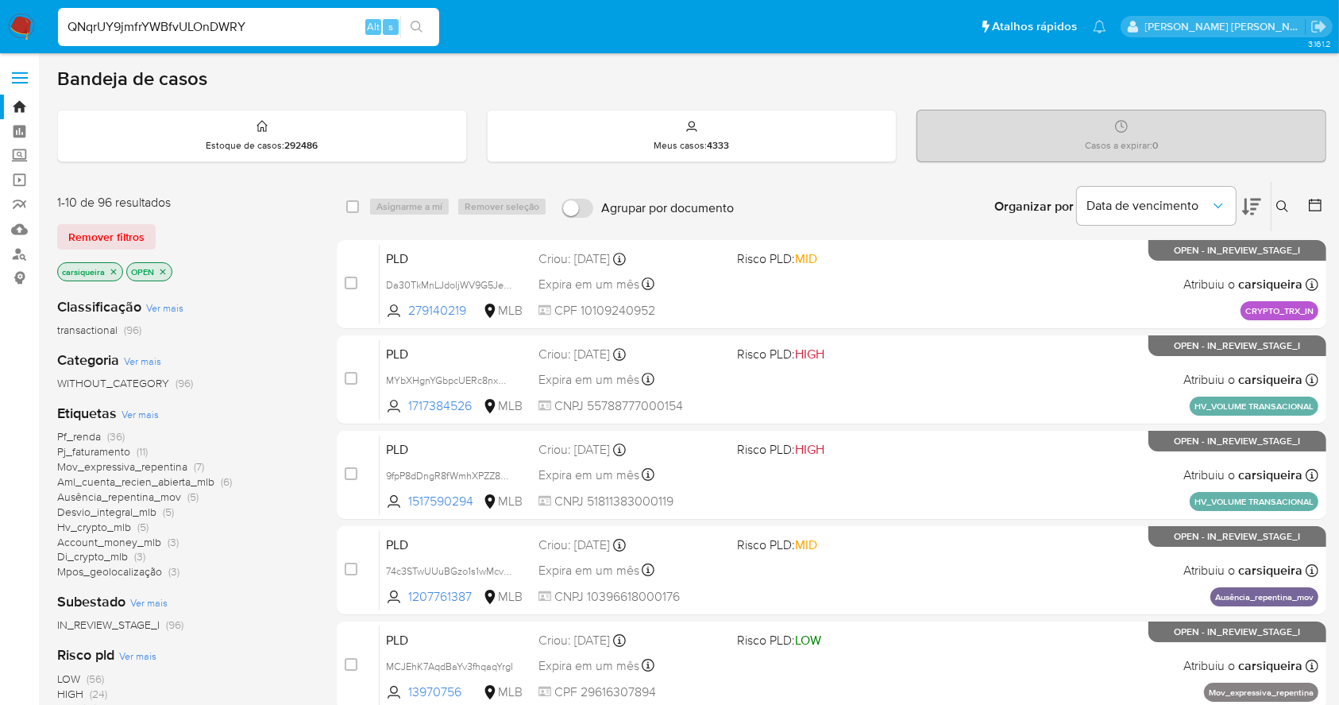
click at [418, 21] on icon "search-icon" at bounding box center [417, 27] width 12 height 12
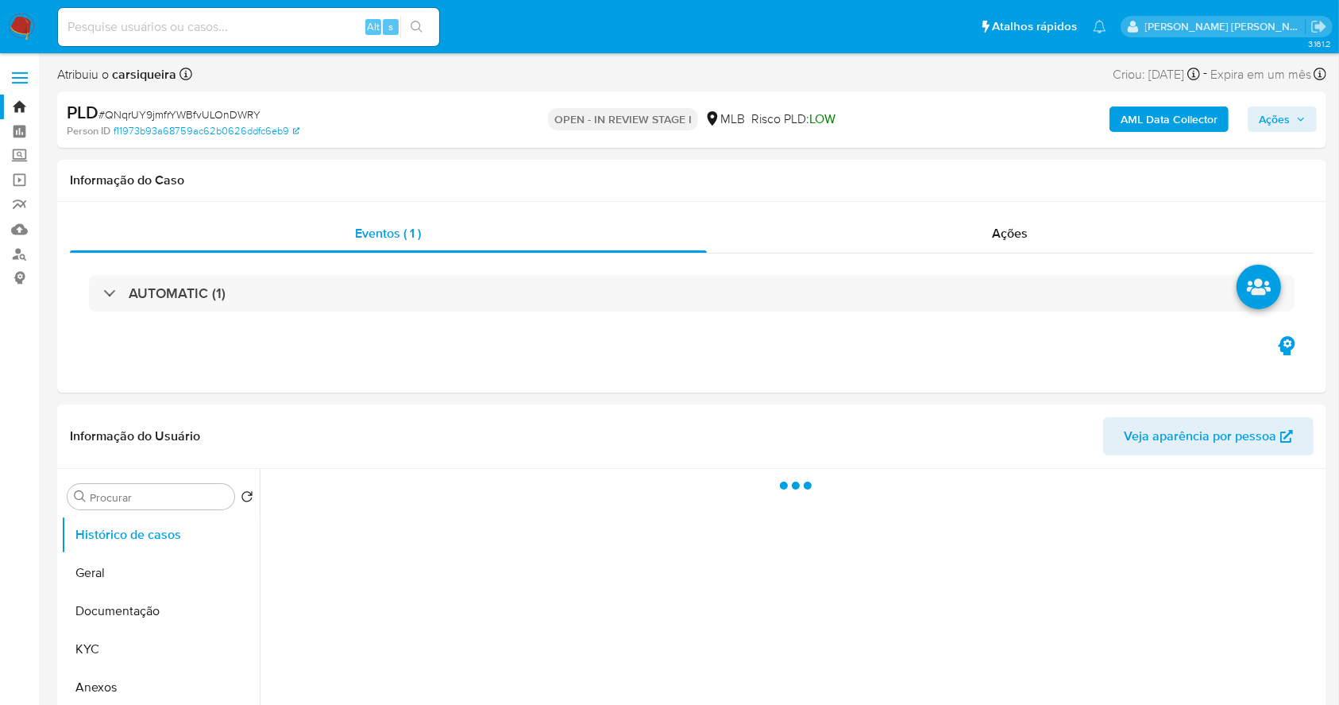
select select "10"
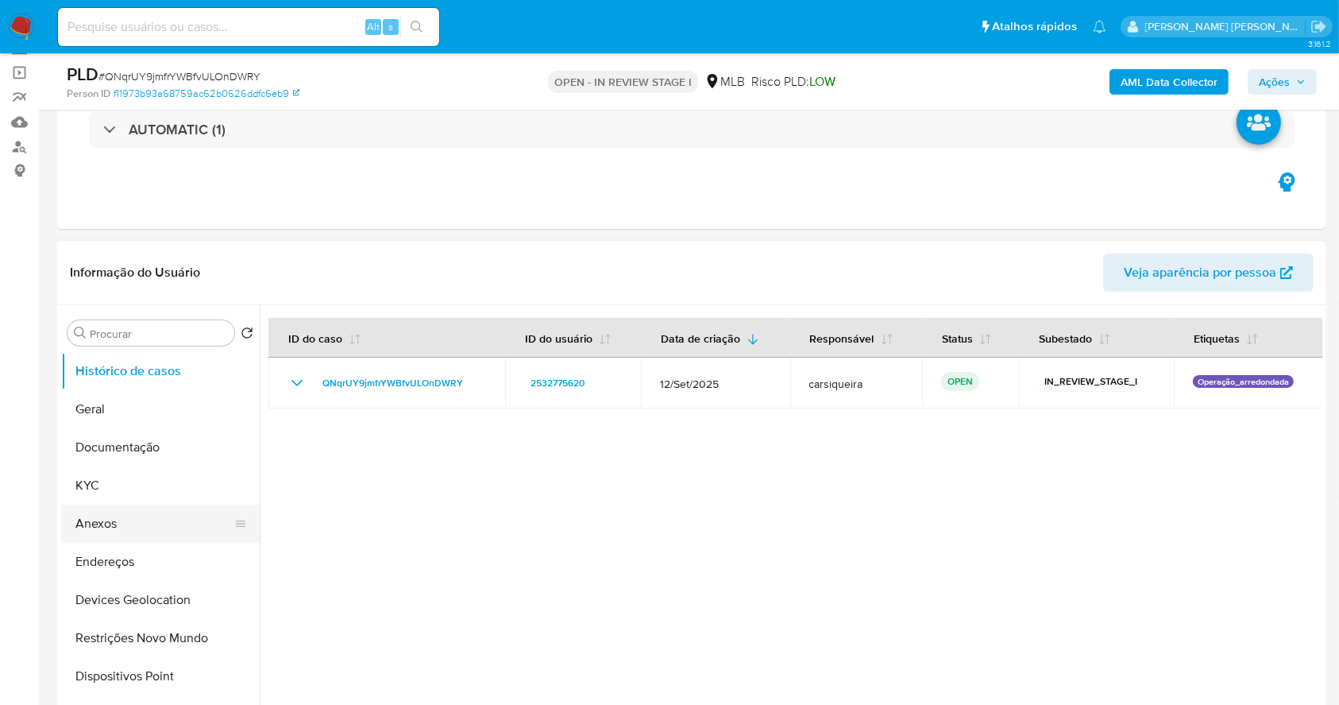
scroll to position [211, 0]
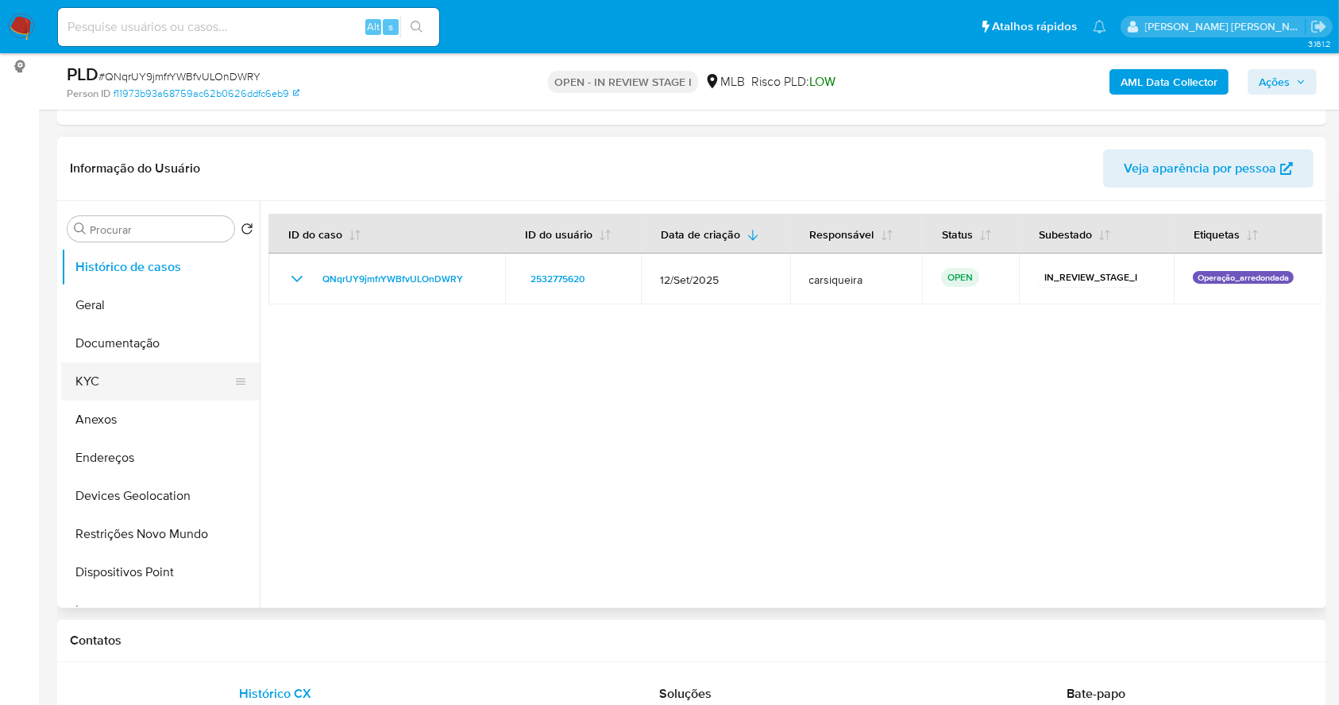
click at [133, 372] on button "KYC" at bounding box center [154, 381] width 186 height 38
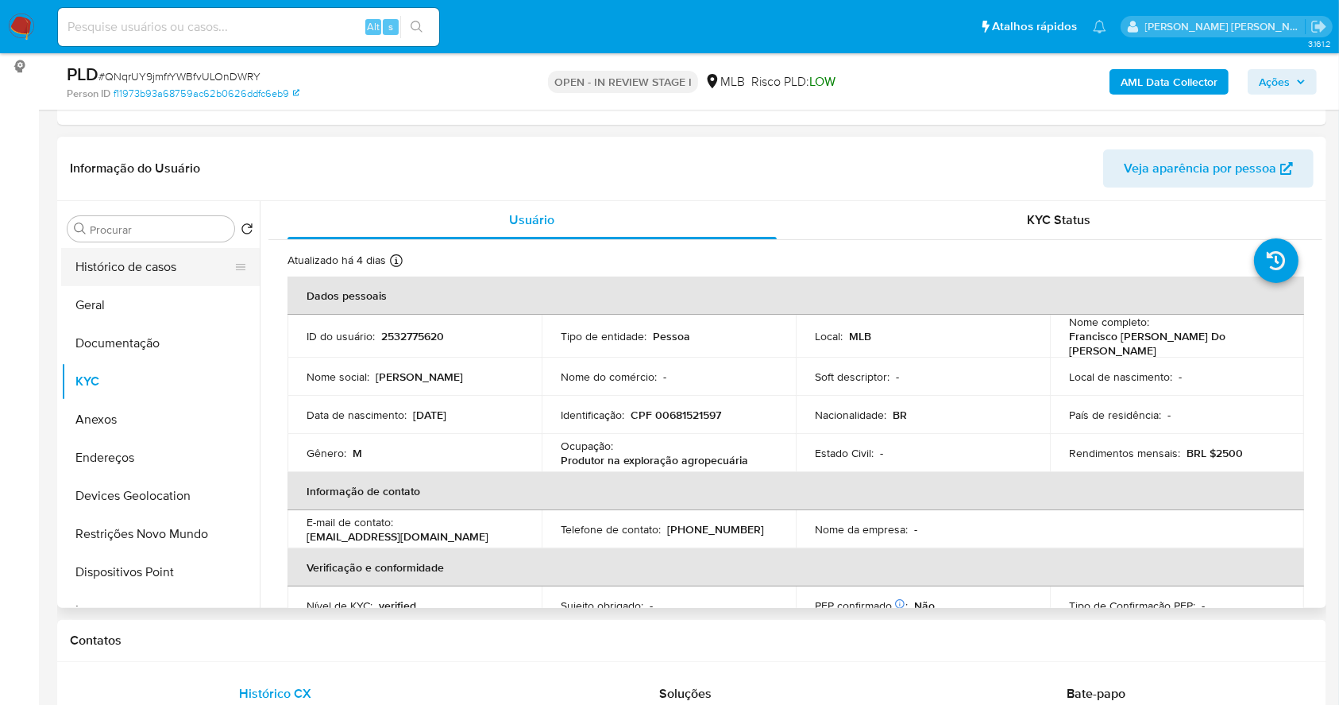
click at [140, 280] on button "Histórico de casos" at bounding box center [154, 267] width 186 height 38
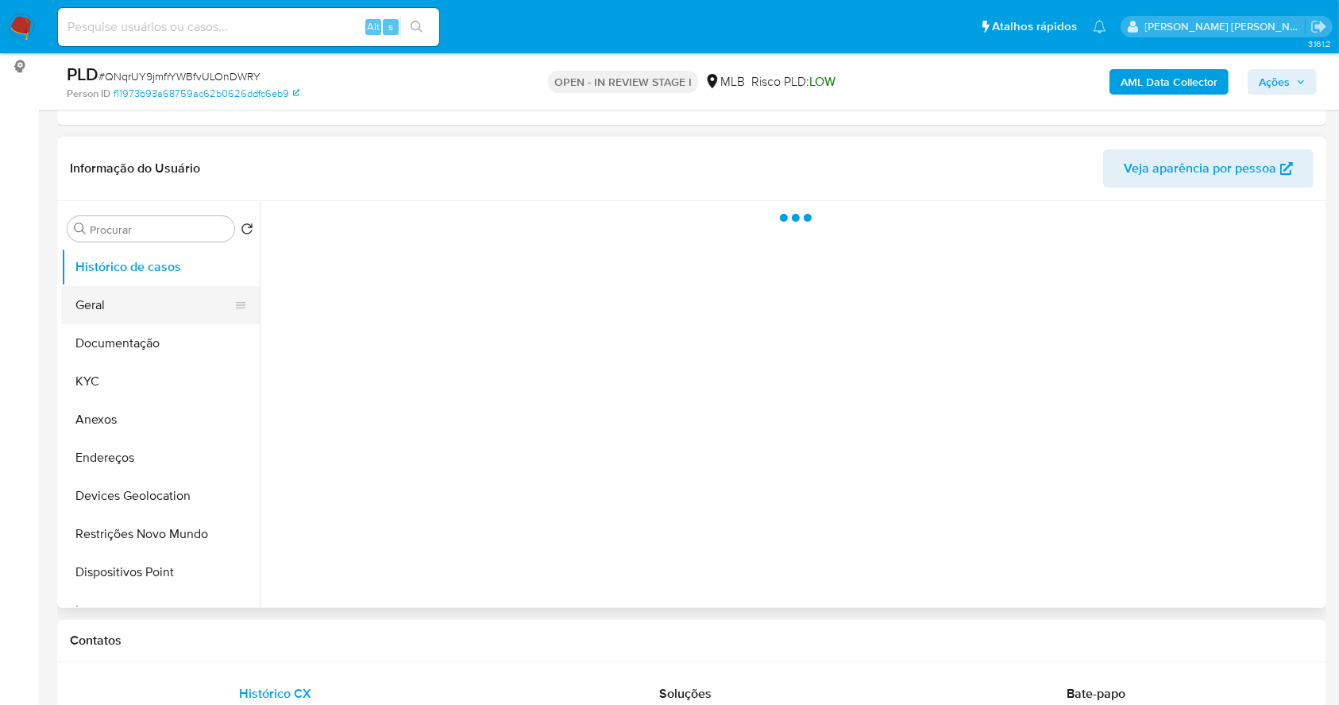
click at [149, 295] on button "Geral" at bounding box center [154, 305] width 186 height 38
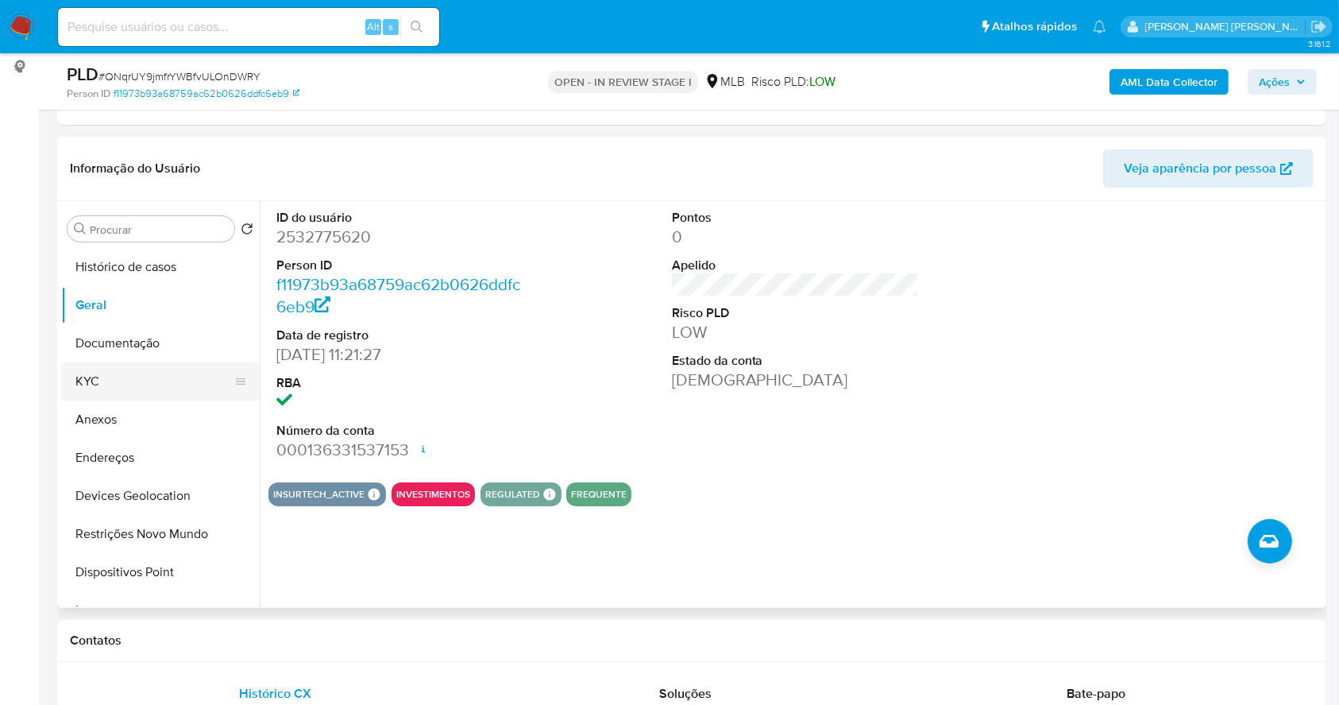
click at [101, 365] on button "KYC" at bounding box center [154, 381] width 186 height 38
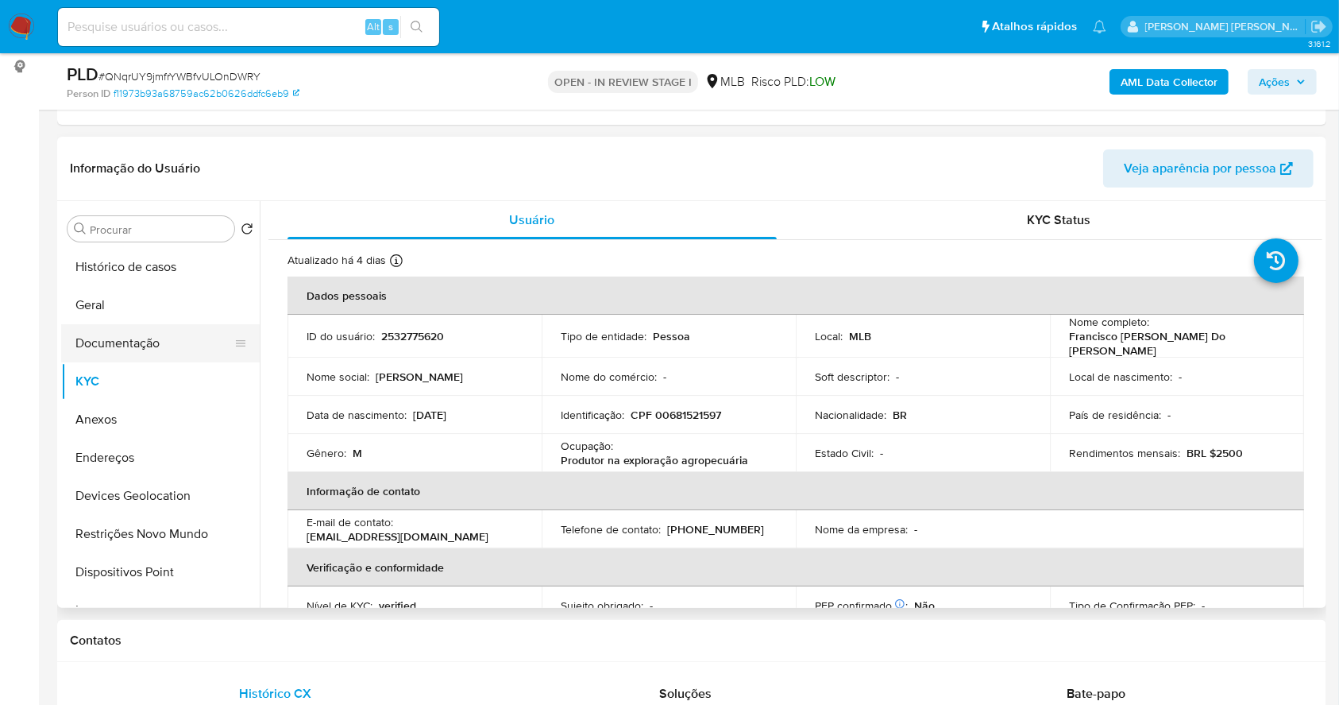
click at [155, 351] on button "Documentação" at bounding box center [154, 343] width 186 height 38
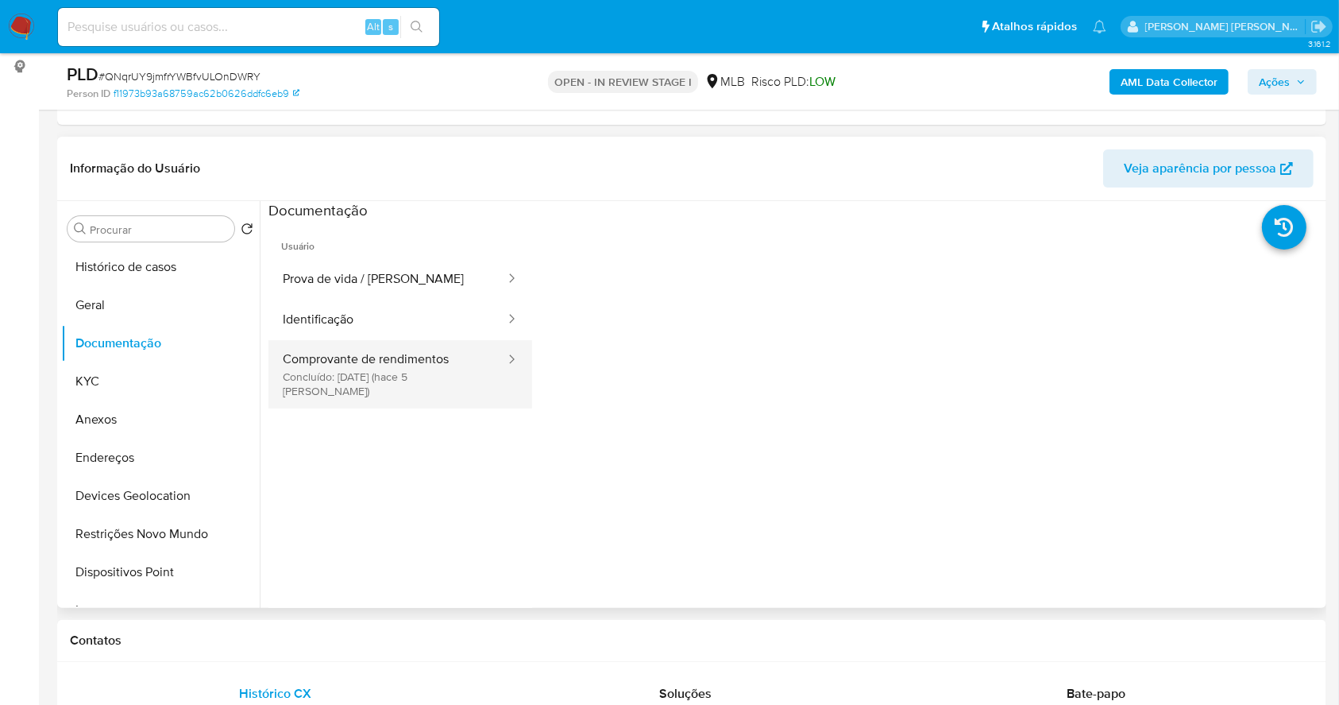
click at [400, 354] on button "Comprovante de rendimentos Concluído: [DATE] (hace 5 [PERSON_NAME])" at bounding box center [388, 374] width 238 height 68
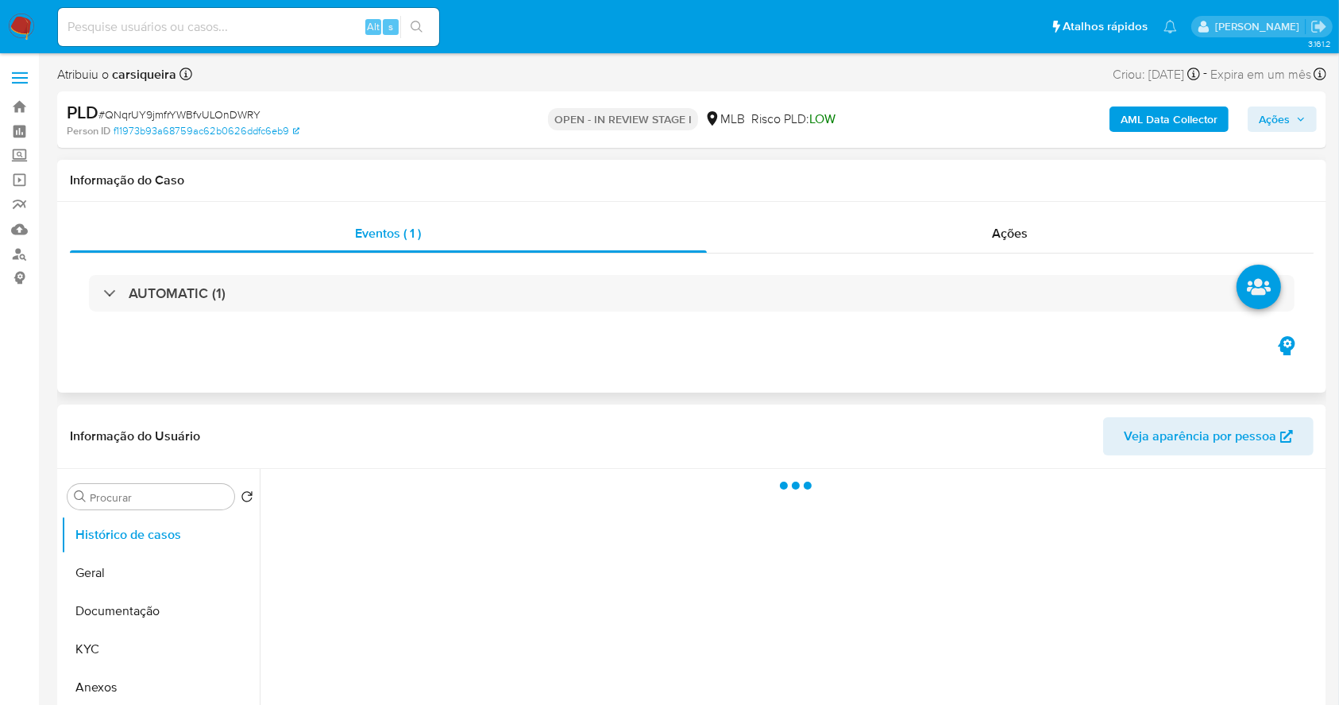
select select "10"
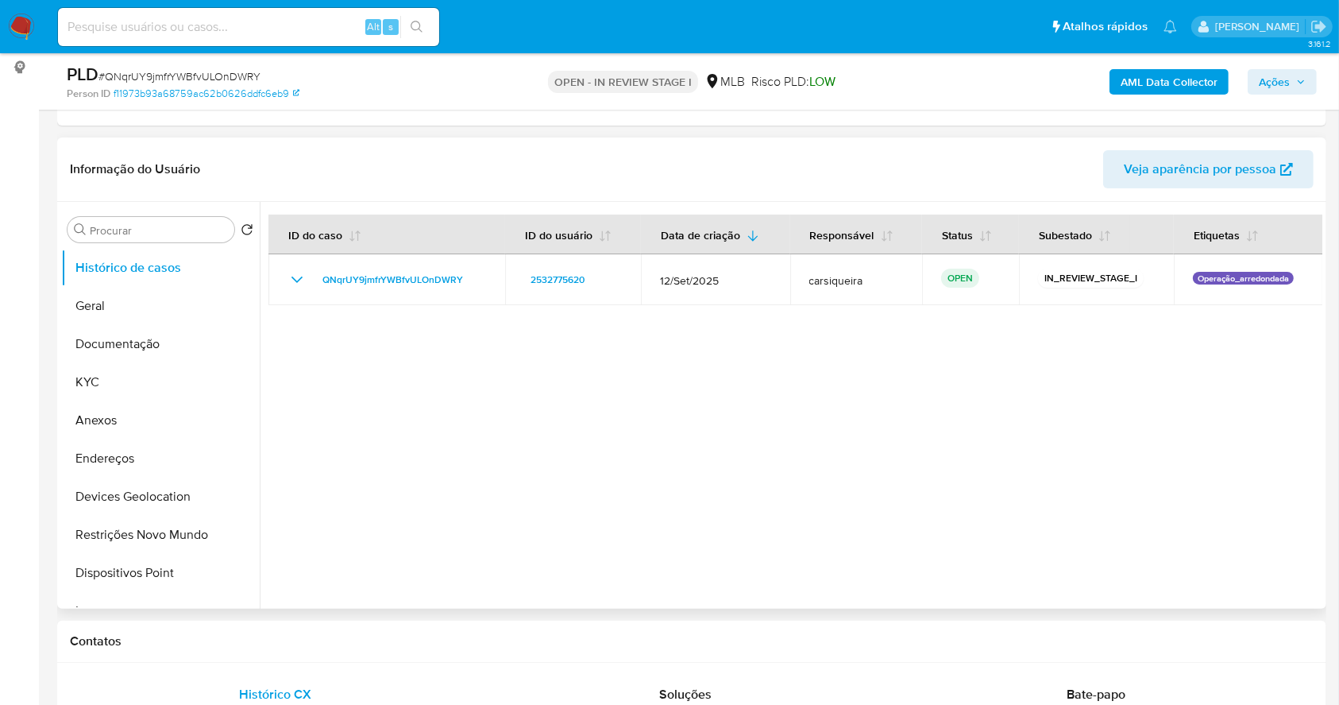
scroll to position [211, 0]
click at [114, 380] on button "KYC" at bounding box center [154, 381] width 186 height 38
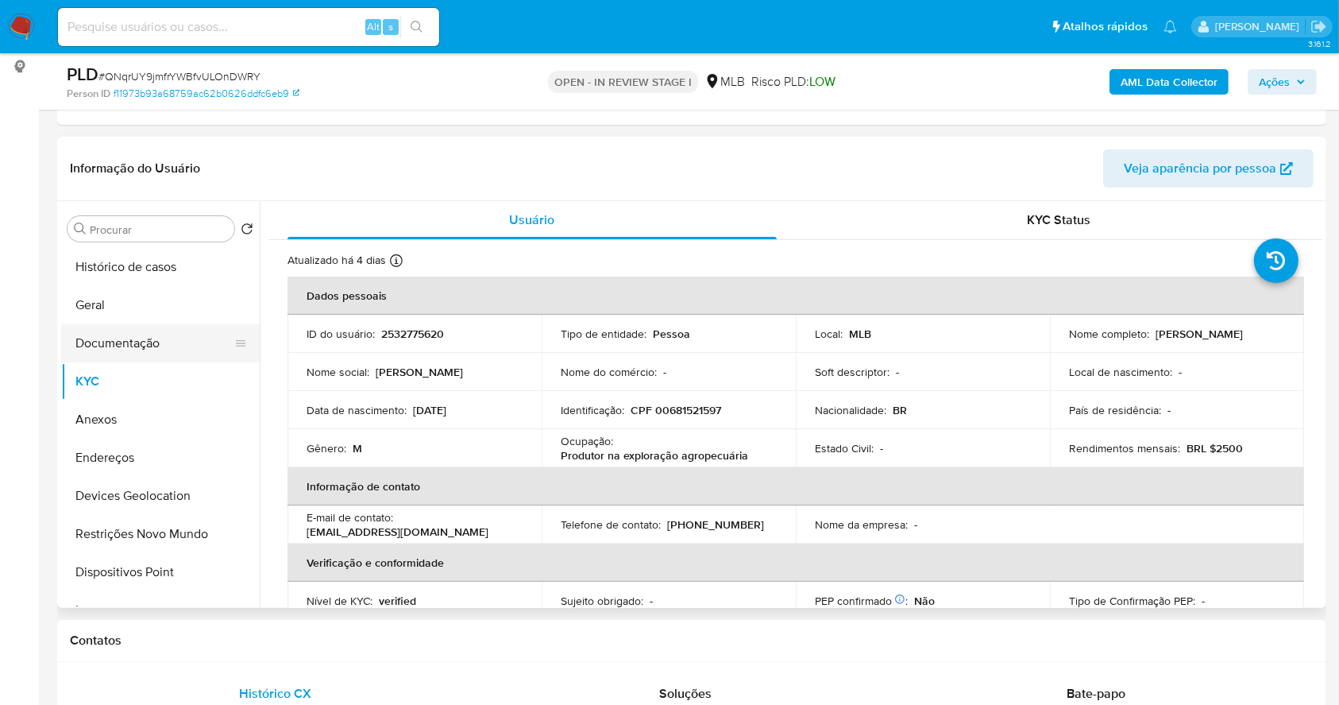
click at [130, 346] on button "Documentação" at bounding box center [154, 343] width 186 height 38
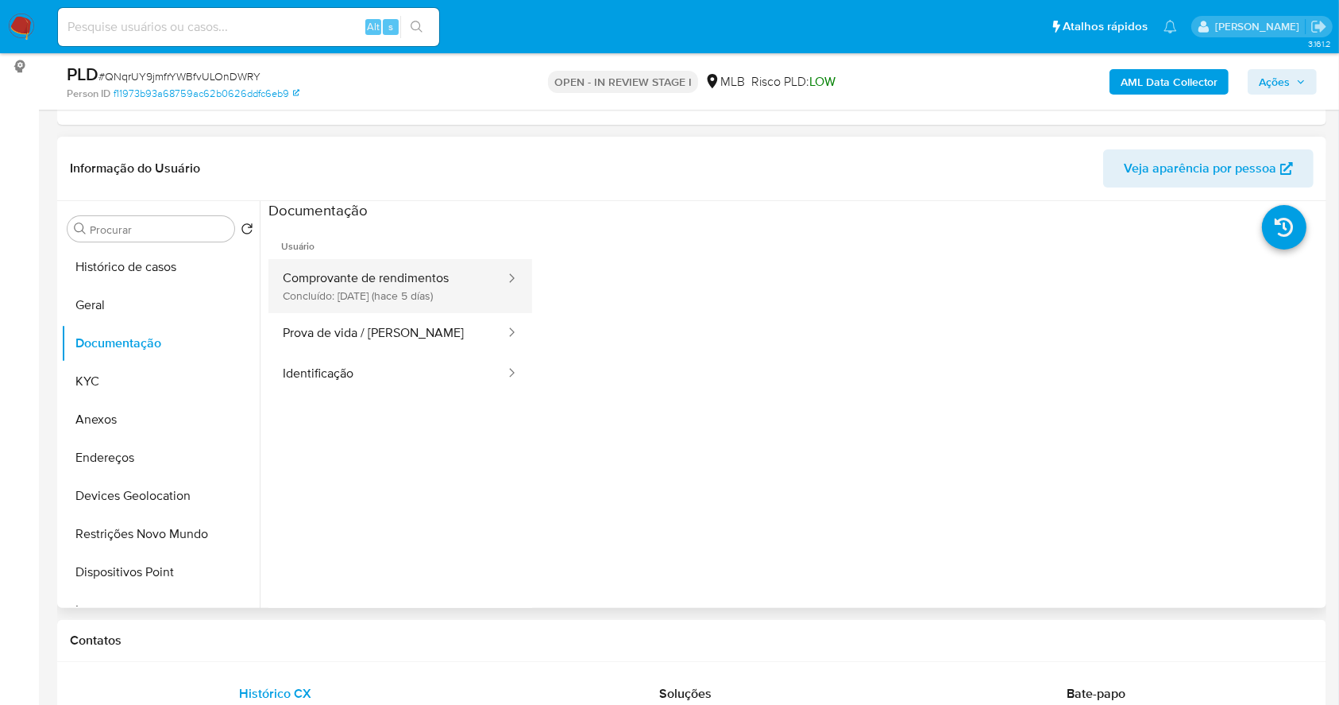
click at [494, 272] on div at bounding box center [506, 279] width 25 height 18
click at [430, 284] on button "Comprovante de rendimentos Concluído: [DATE] (hace 5 días)" at bounding box center [388, 286] width 238 height 54
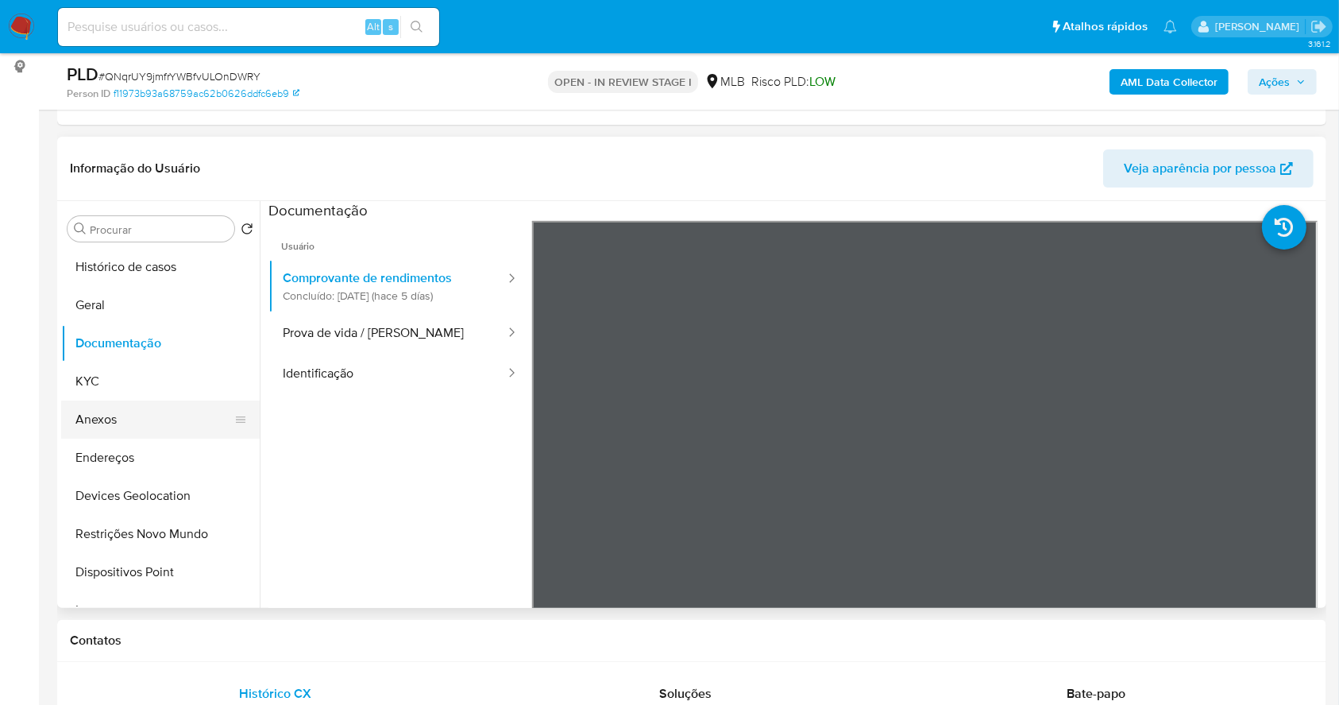
click at [126, 400] on button "Anexos" at bounding box center [154, 419] width 186 height 38
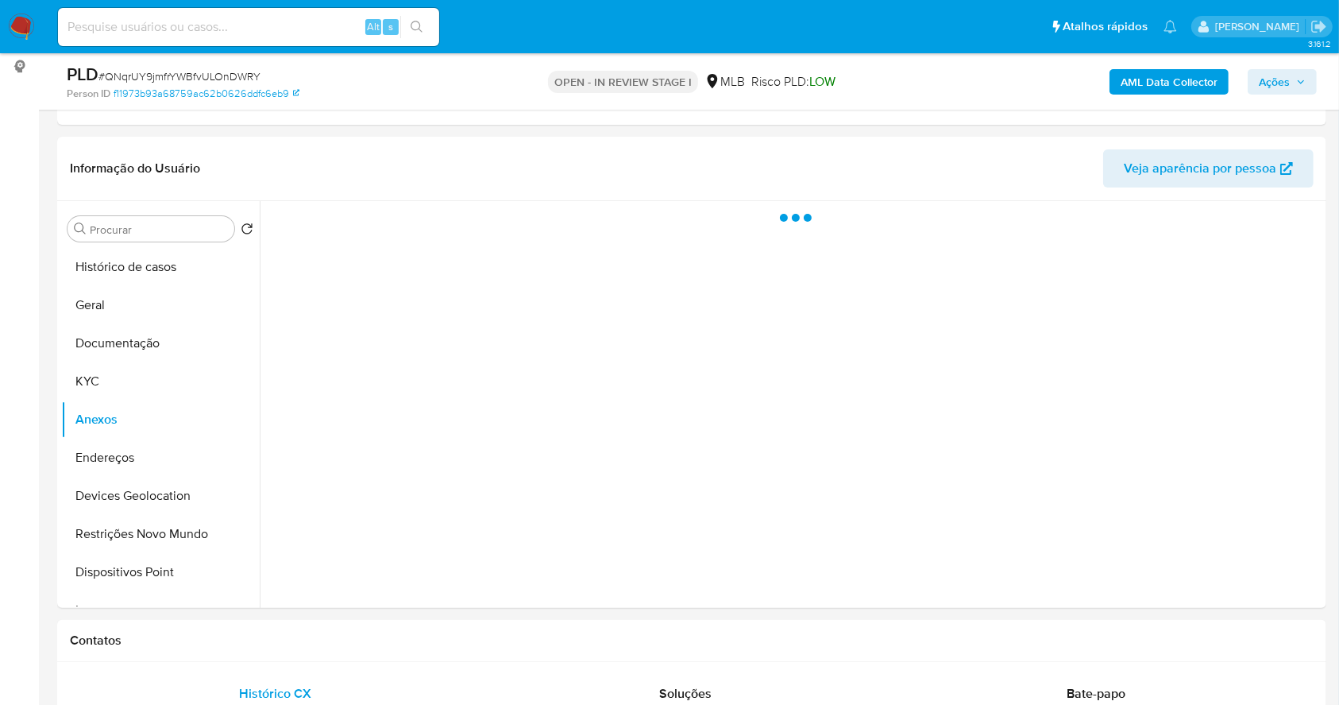
click at [1167, 84] on b "AML Data Collector" at bounding box center [1169, 81] width 97 height 25
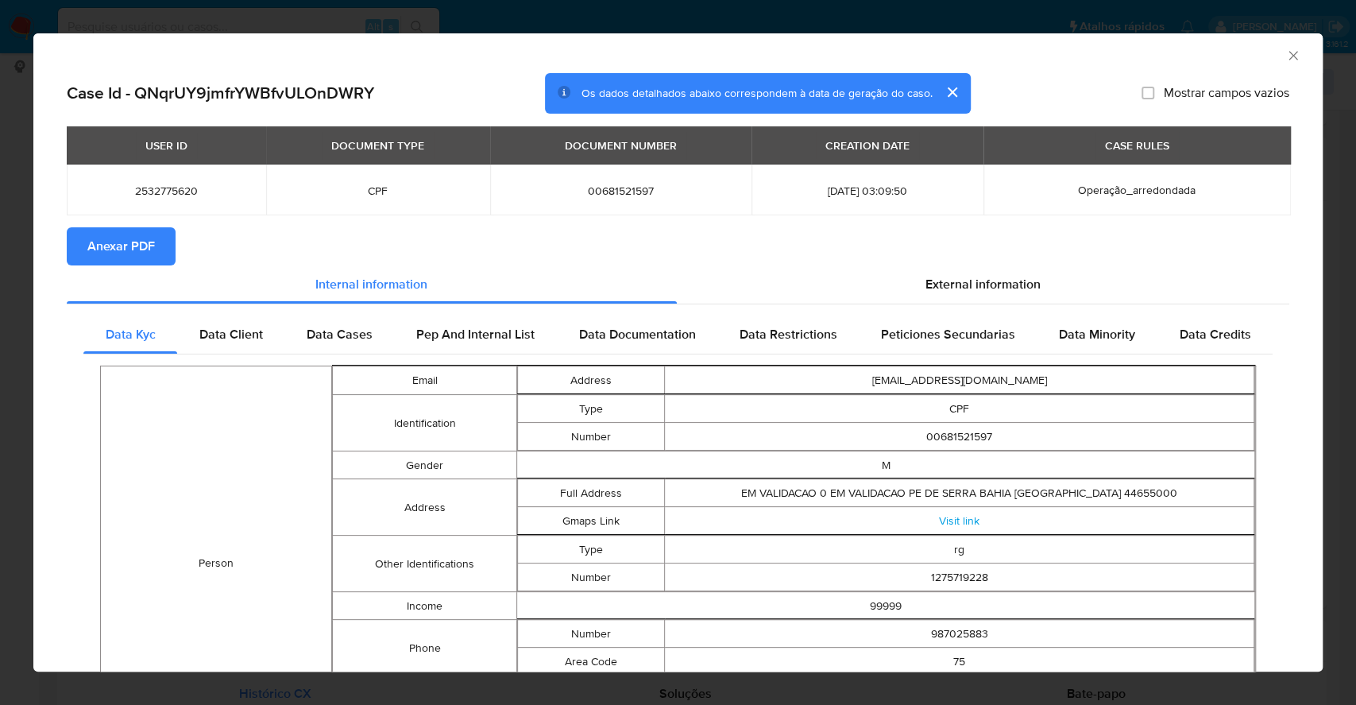
click at [0, 276] on div "AML Data Collector Case Id - QNqrUY9jmfrYWBfvULOnDWRY Os dados detalhados abaix…" at bounding box center [678, 352] width 1356 height 705
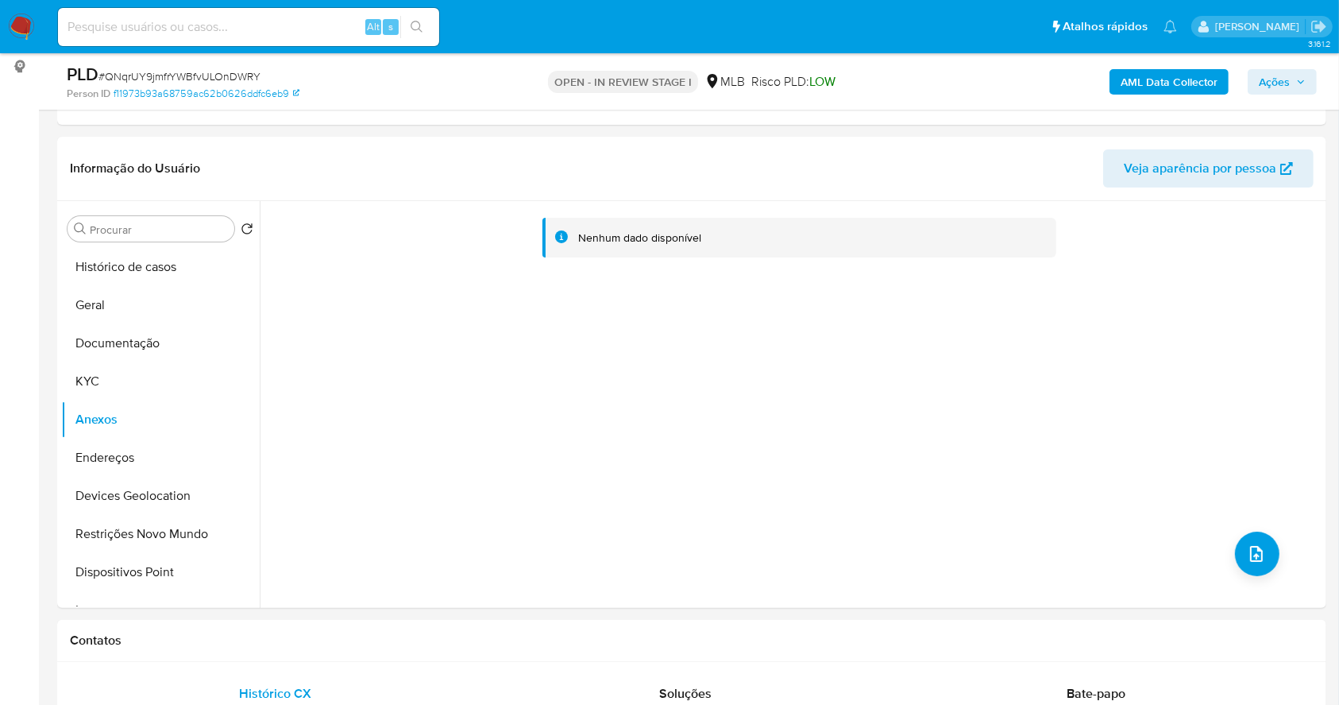
click at [1135, 75] on b "AML Data Collector" at bounding box center [1169, 81] width 97 height 25
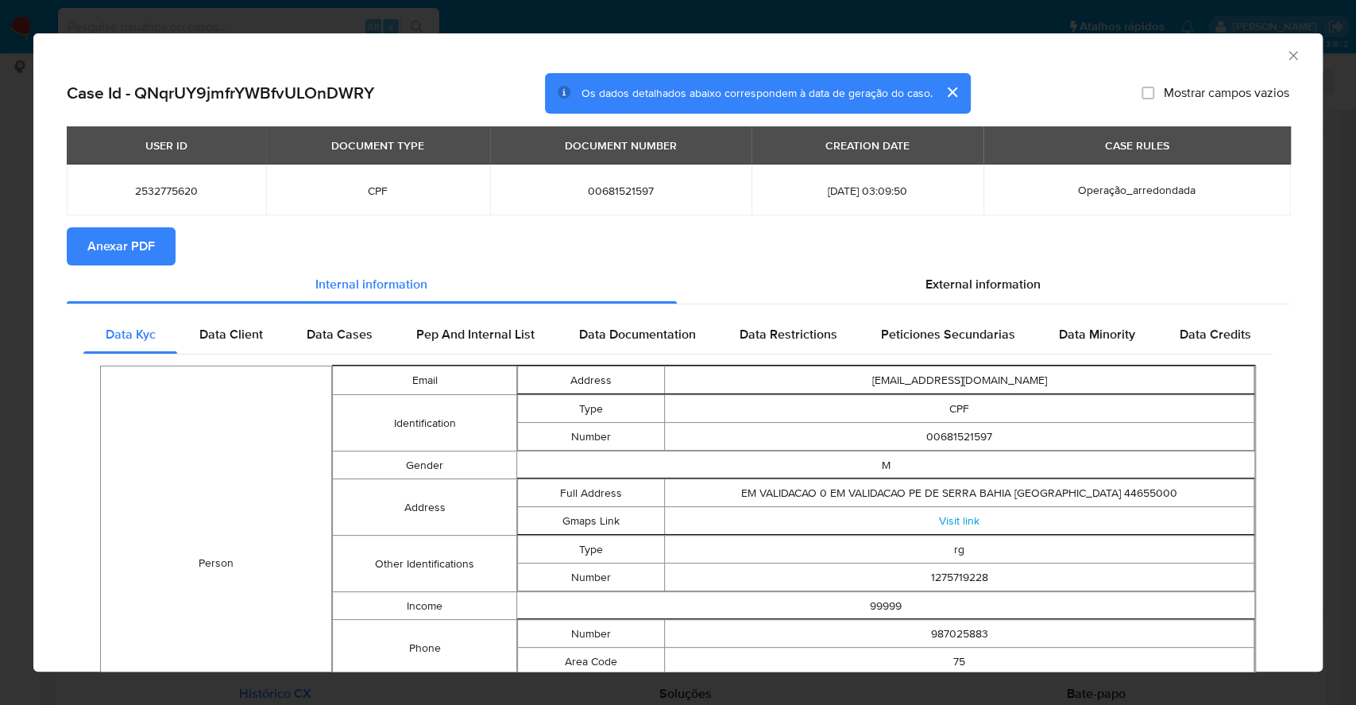
click at [124, 232] on span "Anexar PDF" at bounding box center [121, 246] width 68 height 35
click at [1285, 56] on icon "Fechar a janela" at bounding box center [1293, 56] width 16 height 16
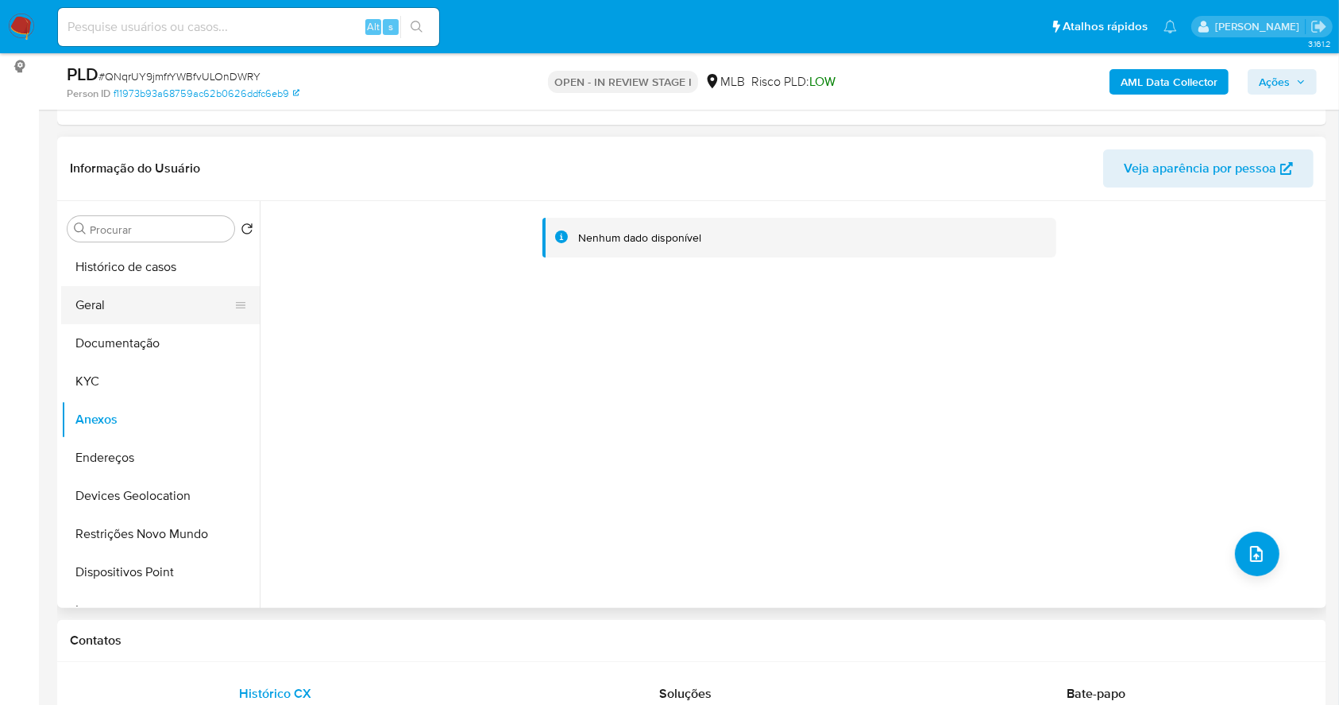
click at [126, 312] on button "Geral" at bounding box center [154, 305] width 186 height 38
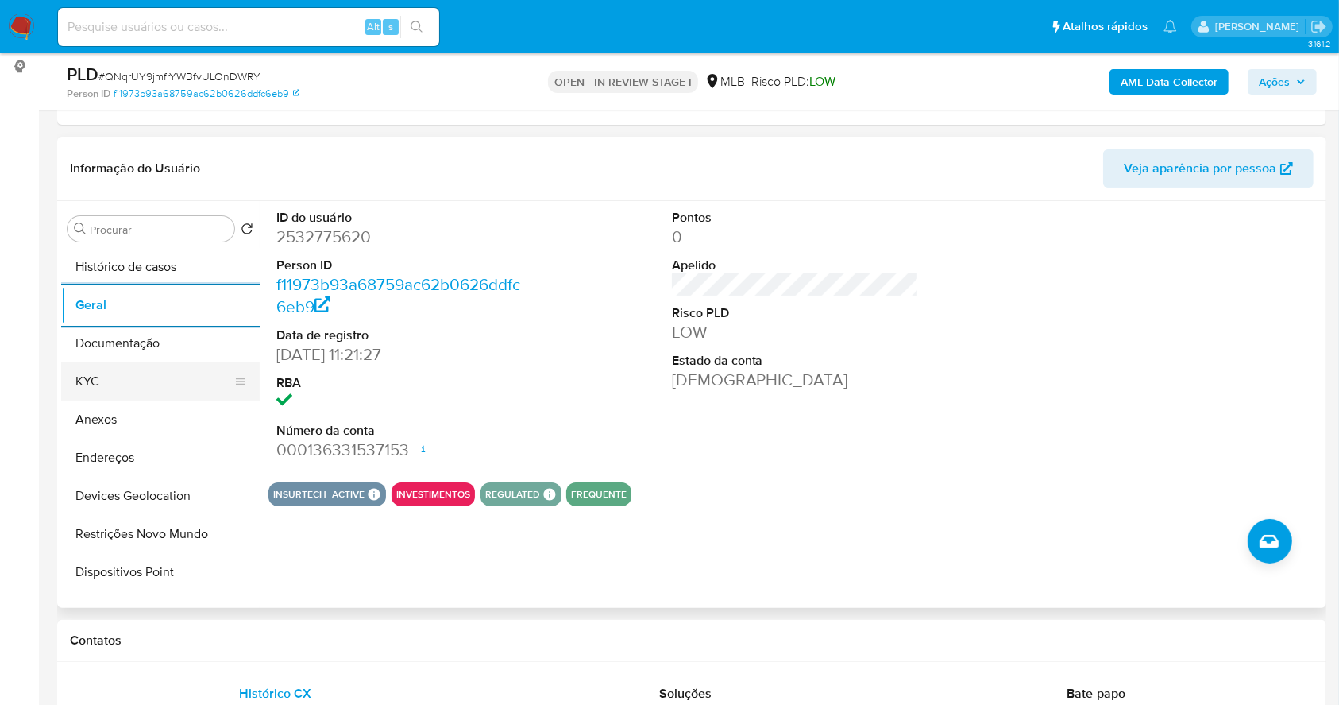
click at [122, 370] on button "KYC" at bounding box center [154, 381] width 186 height 38
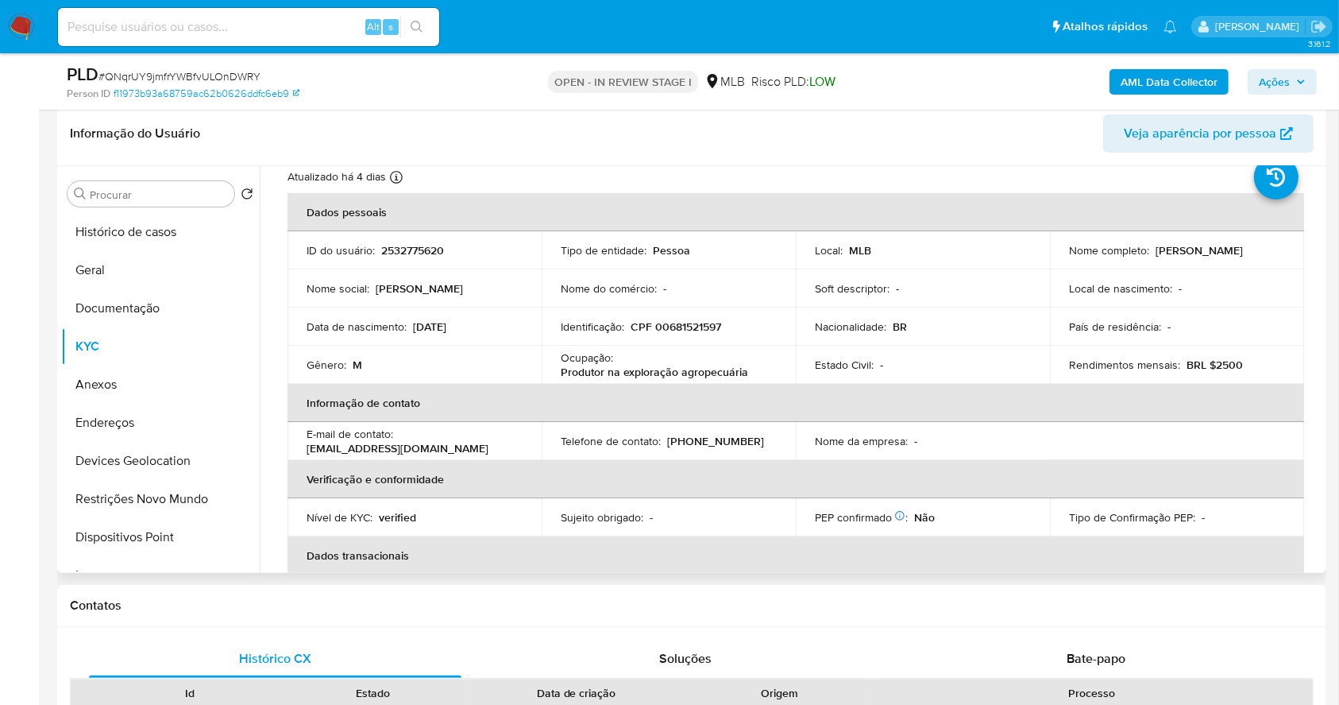
scroll to position [52, 0]
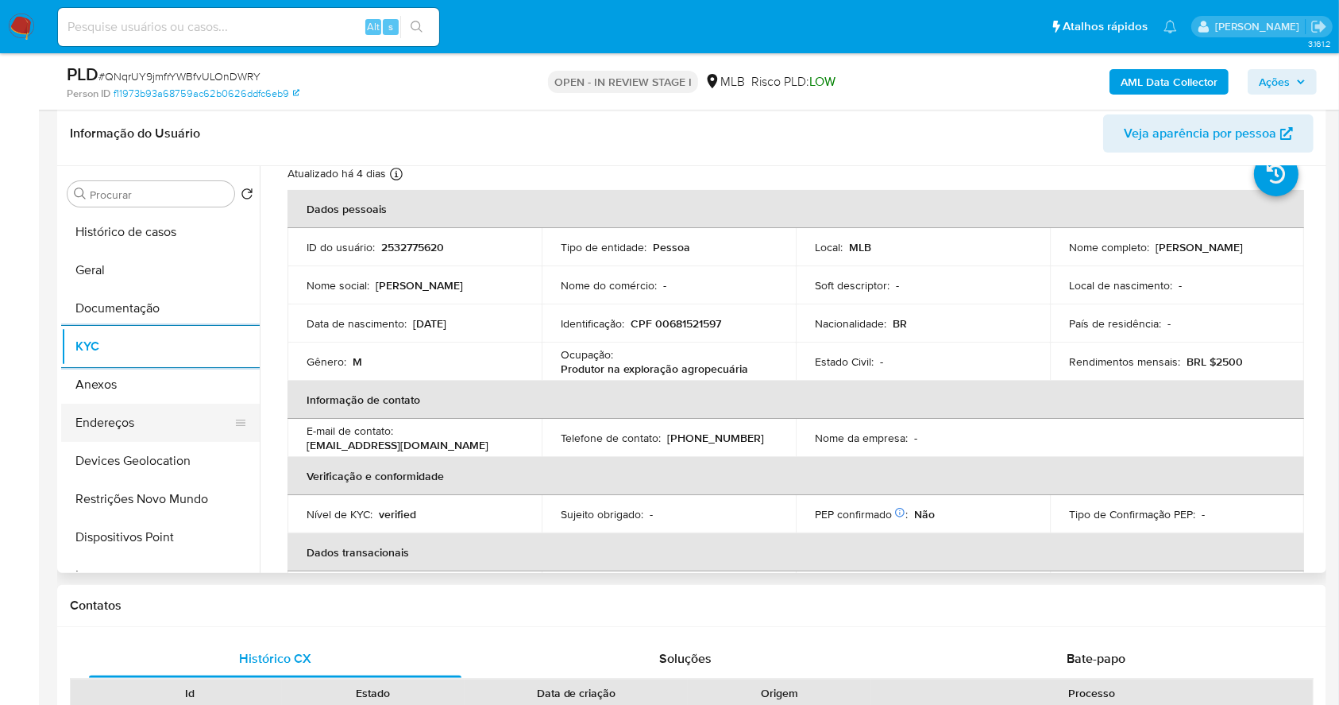
click at [89, 434] on button "Endereços" at bounding box center [154, 423] width 186 height 38
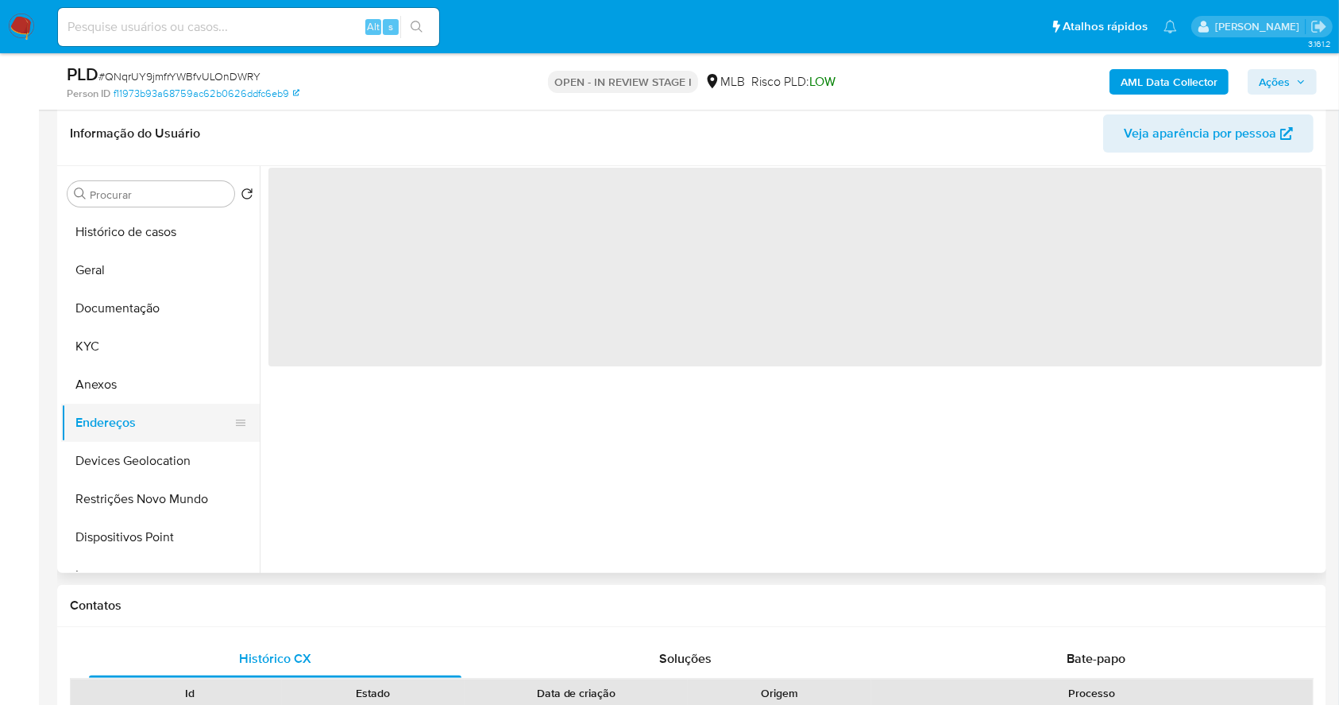
scroll to position [0, 0]
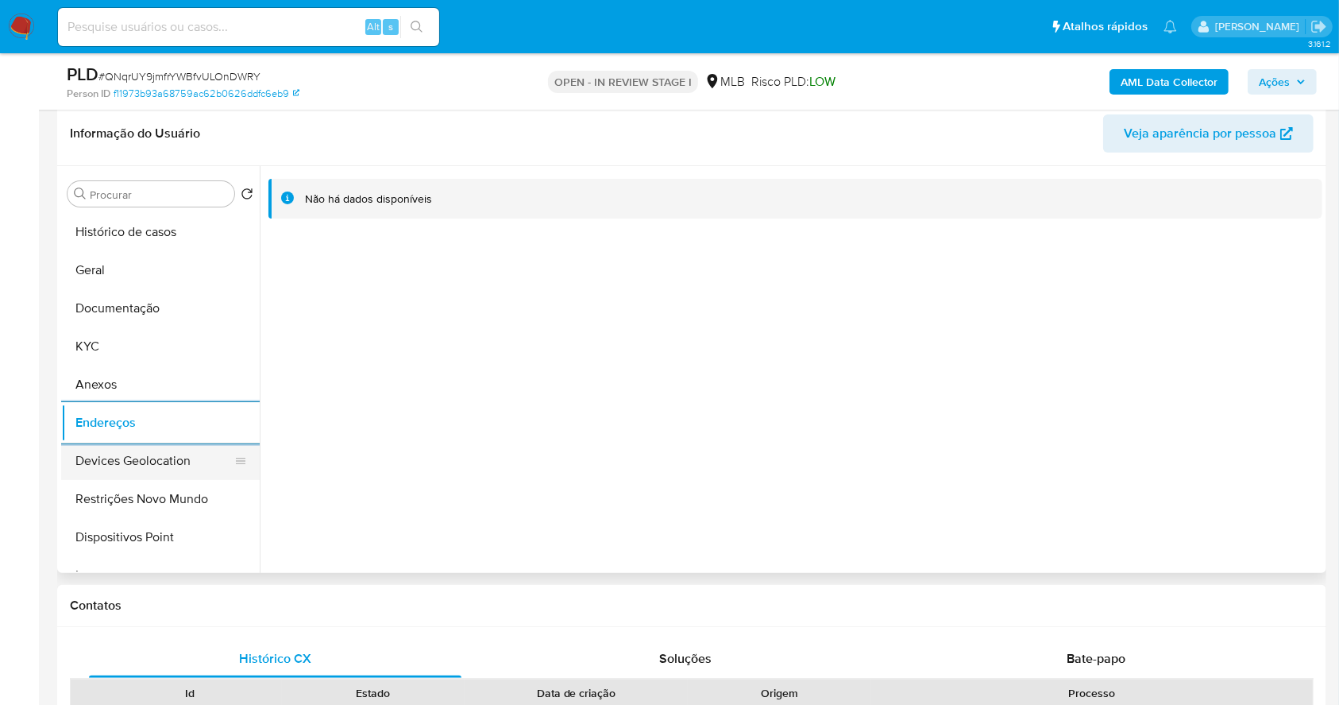
click at [130, 465] on button "Devices Geolocation" at bounding box center [154, 461] width 186 height 38
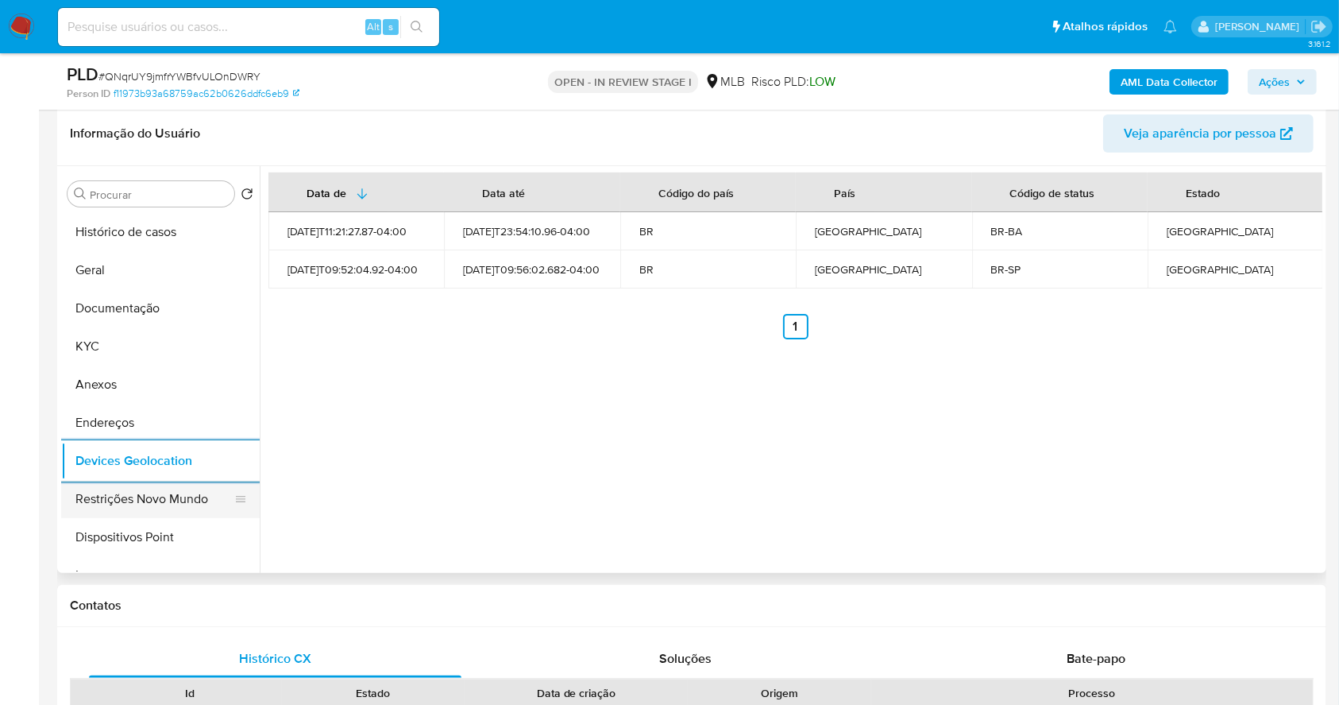
click at [165, 505] on button "Restrições Novo Mundo" at bounding box center [154, 499] width 186 height 38
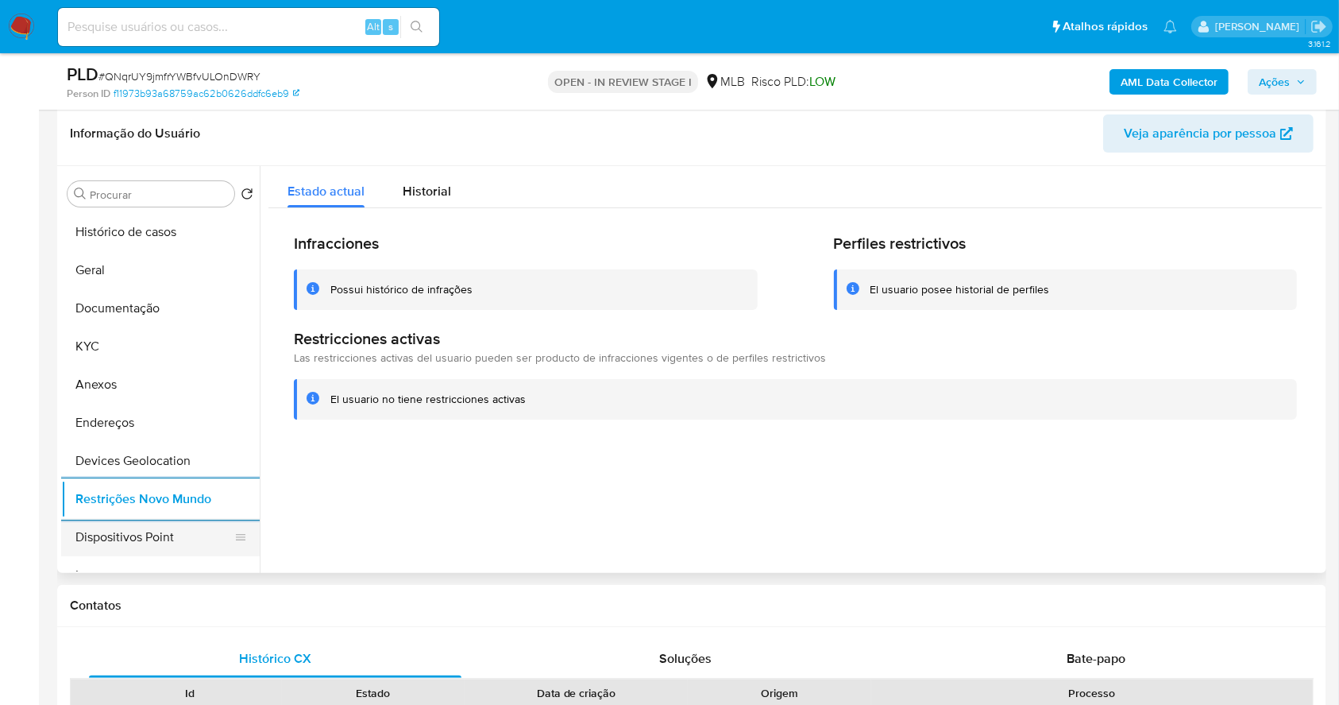
click at [182, 523] on button "Dispositivos Point" at bounding box center [154, 537] width 186 height 38
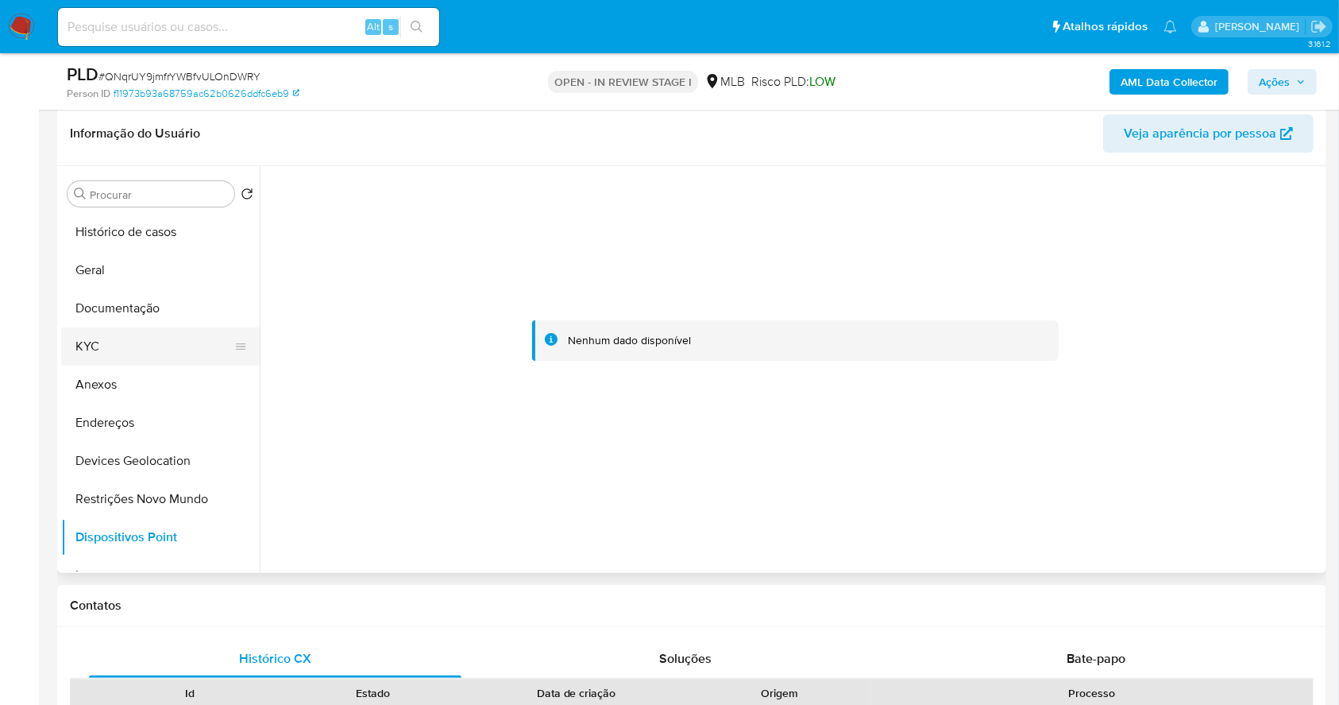
click at [121, 340] on button "KYC" at bounding box center [154, 346] width 186 height 38
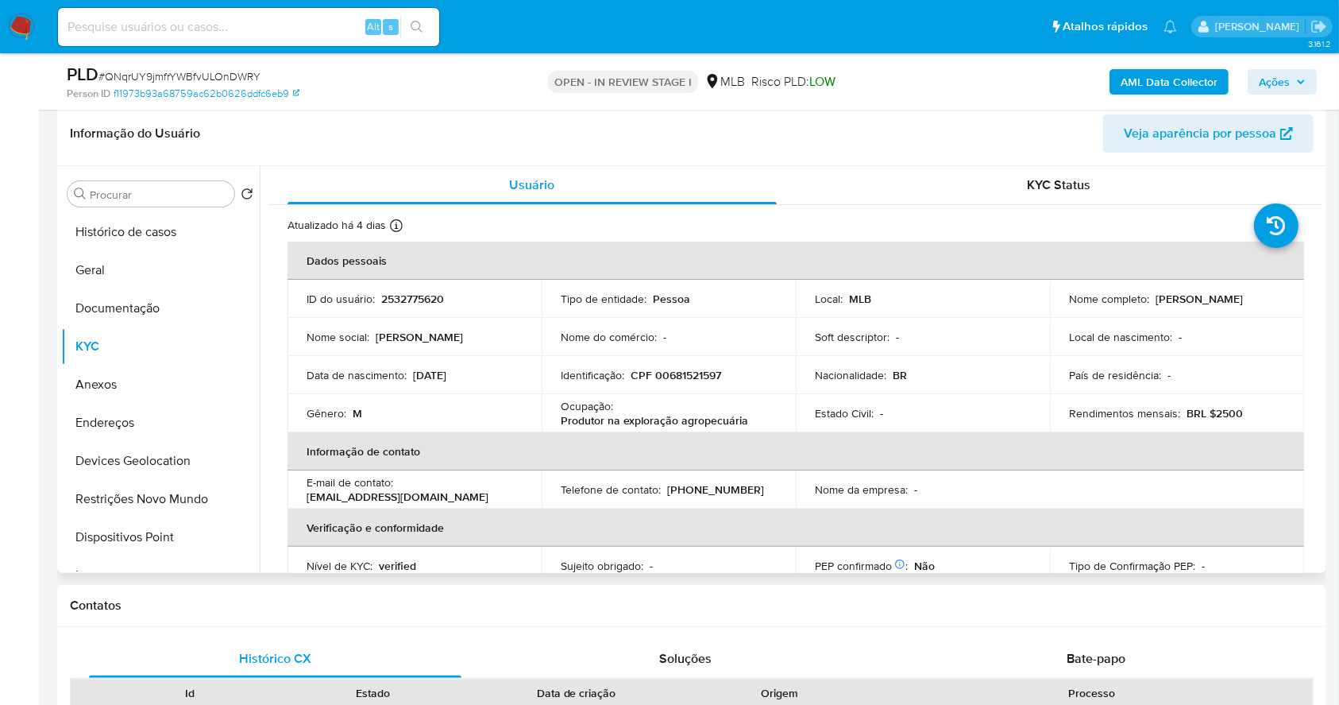
click at [678, 381] on p "CPF 00681521597" at bounding box center [676, 375] width 91 height 14
copy p "00681521597"
click at [750, 410] on div "Ocupação : Produtor na exploração agropecuária" at bounding box center [669, 413] width 216 height 29
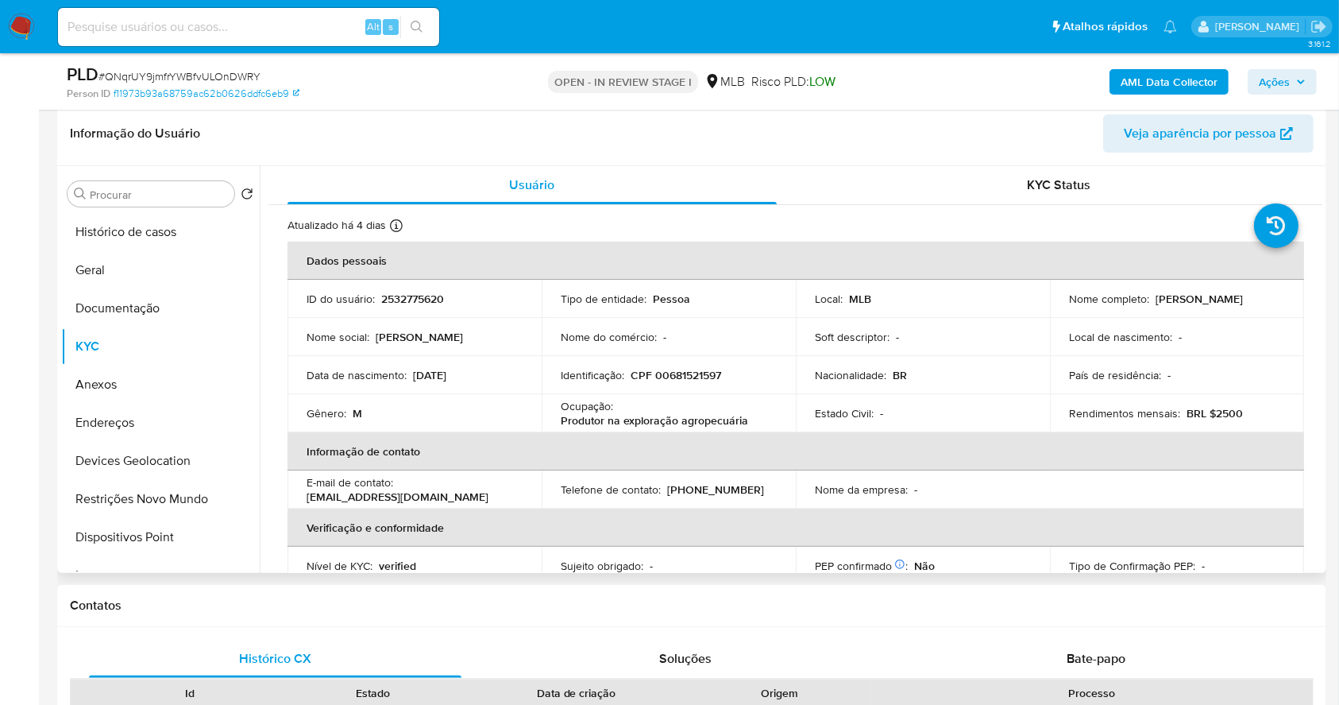
click at [686, 376] on p "CPF 00681521597" at bounding box center [676, 375] width 91 height 14
copy p "00681521597"
click at [159, 289] on button "Documentação" at bounding box center [154, 308] width 186 height 38
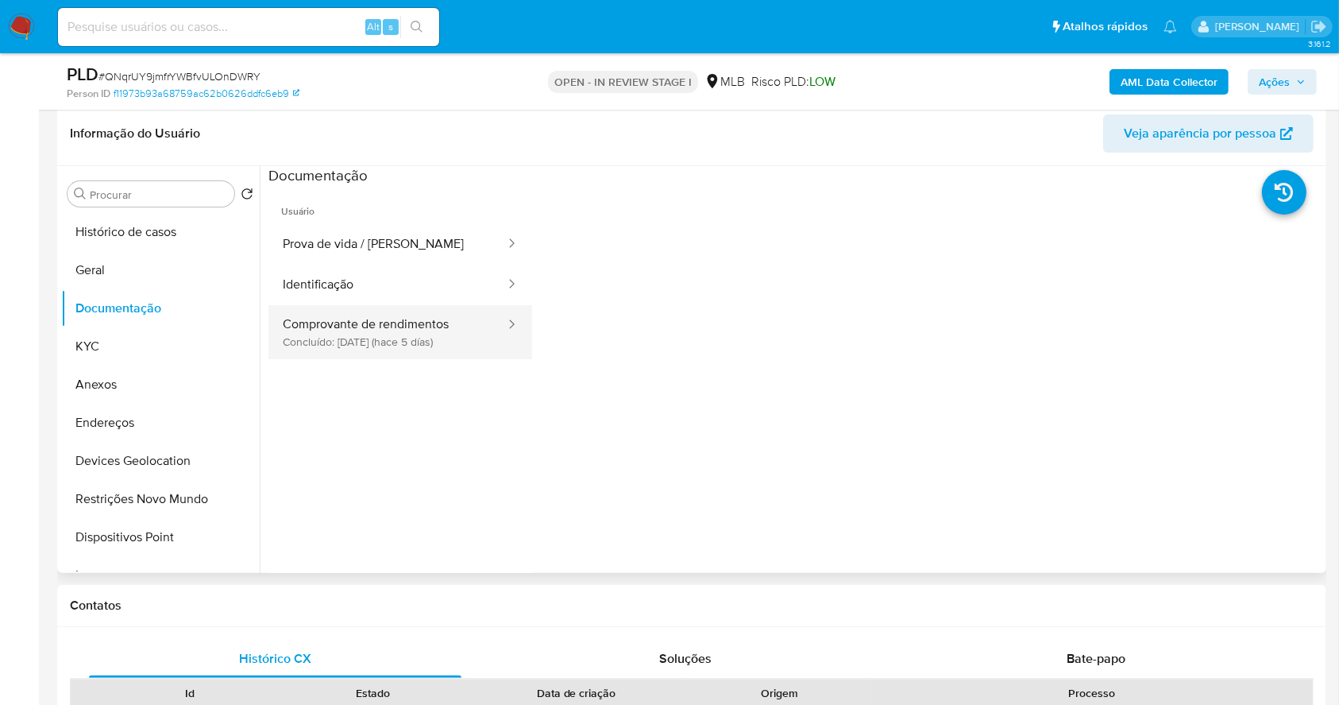
click at [414, 318] on button "Comprovante de rendimentos Concluído: 25/09/2025 (hace 5 días)" at bounding box center [388, 332] width 238 height 54
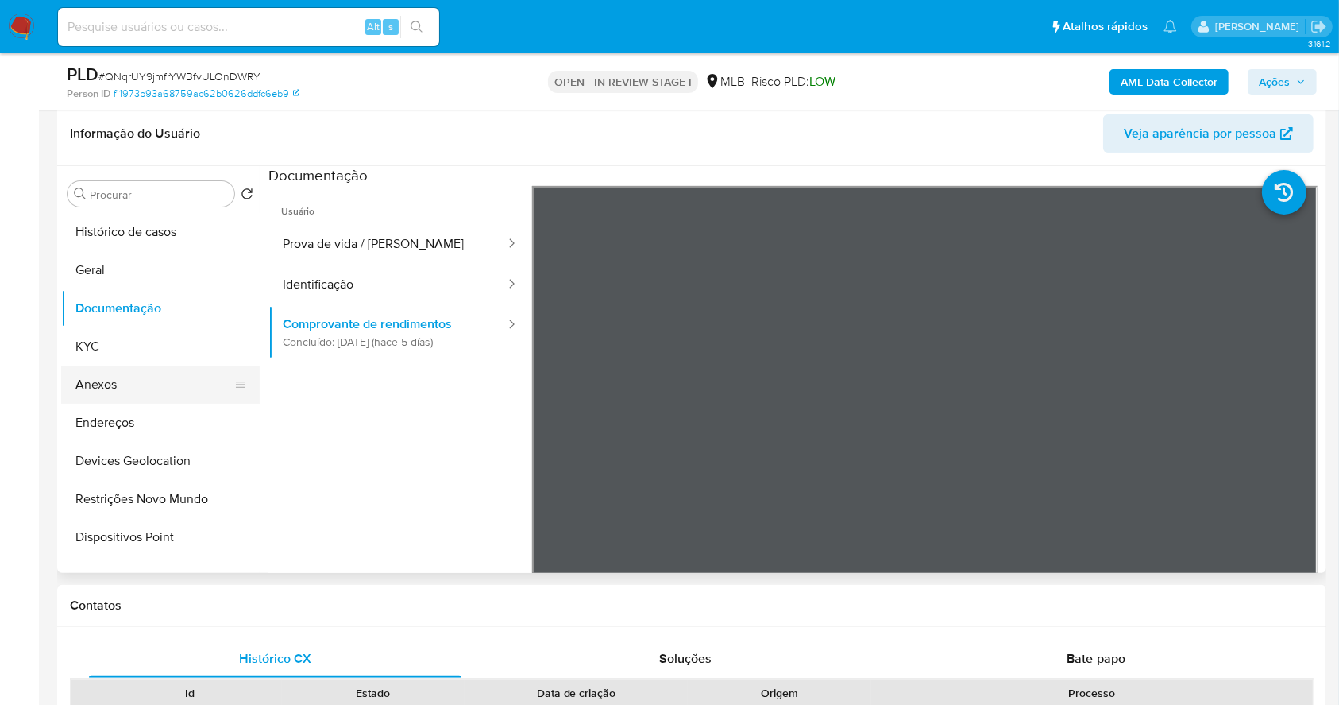
drag, startPoint x: 159, startPoint y: 360, endPoint x: 153, endPoint y: 365, distance: 8.4
click at [153, 365] on ul "Histórico de casos Geral Documentação KYC Anexos Endereços Devices Geolocation …" at bounding box center [160, 392] width 199 height 358
click at [98, 350] on button "KYC" at bounding box center [154, 346] width 186 height 38
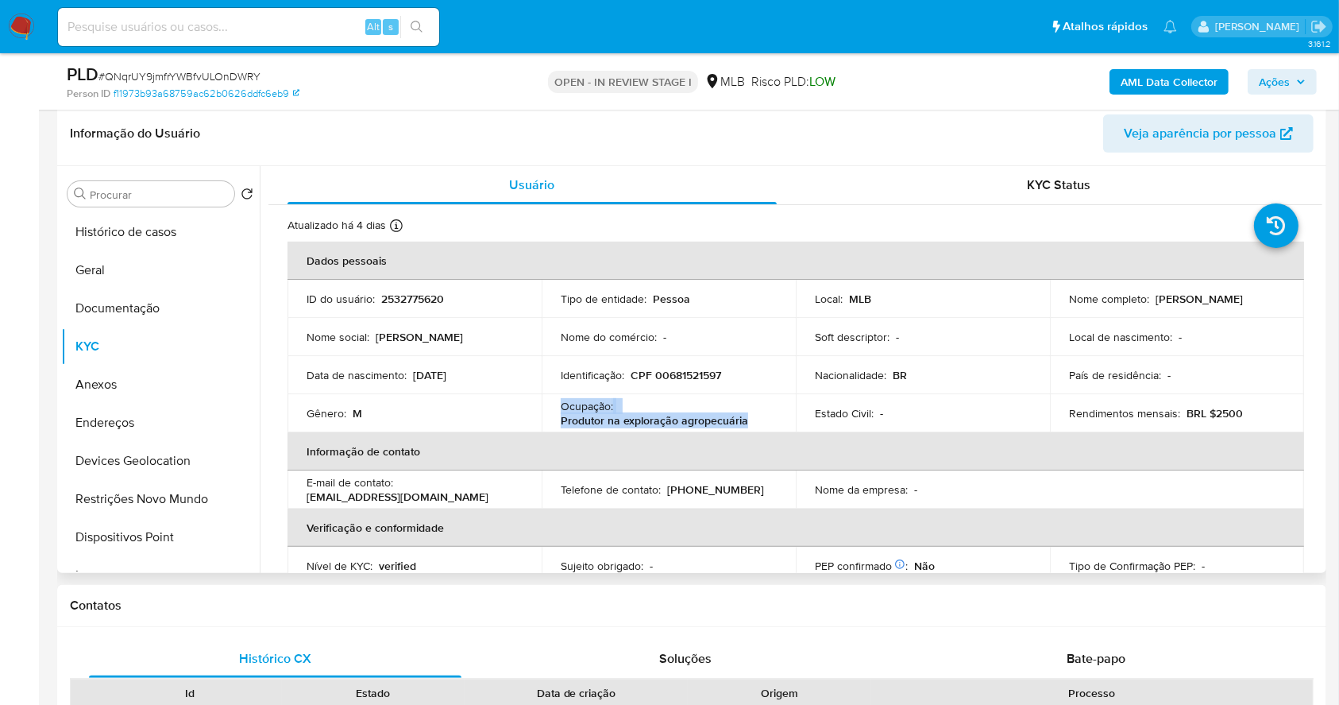
drag, startPoint x: 771, startPoint y: 427, endPoint x: 551, endPoint y: 409, distance: 221.5
click at [551, 409] on td "Ocupação : Produtor na exploração agropecuária" at bounding box center [669, 413] width 254 height 38
copy div "Ocupação : Produtor na exploração agropecuária"
click at [123, 265] on button "Geral" at bounding box center [154, 270] width 186 height 38
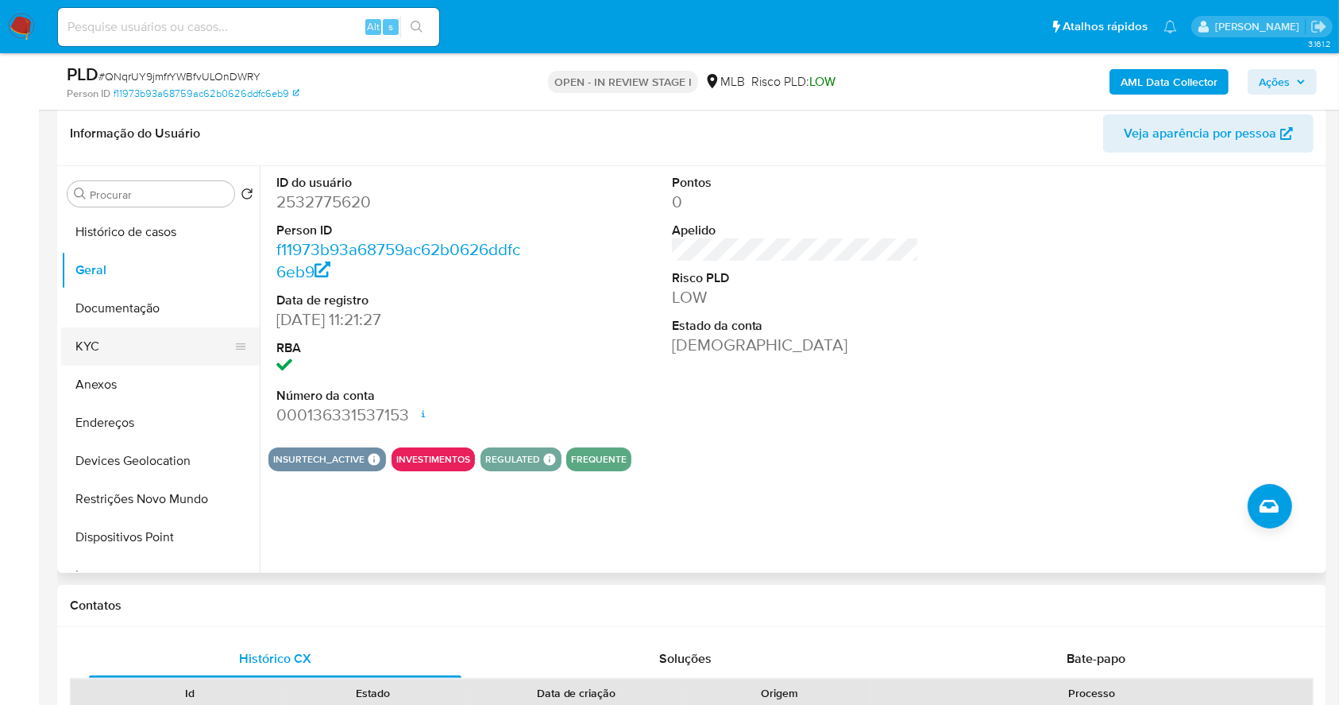
click at [145, 354] on button "KYC" at bounding box center [154, 346] width 186 height 38
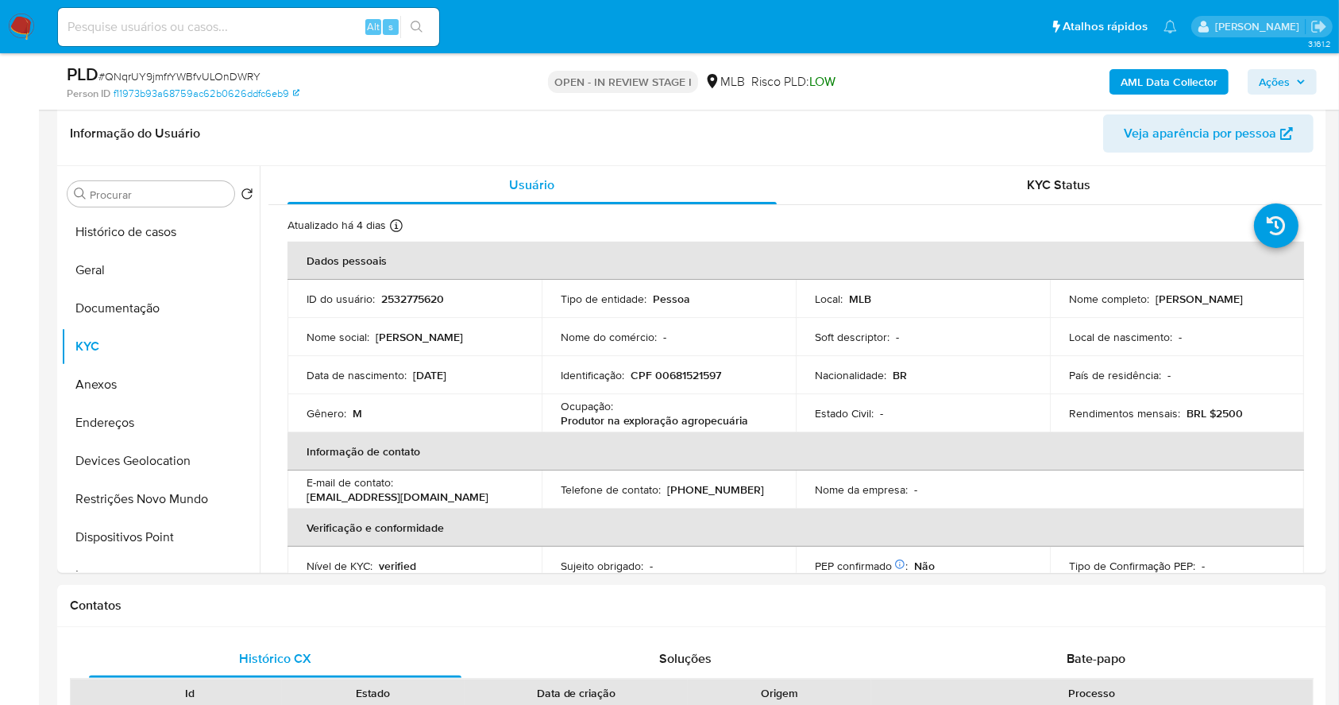
drag, startPoint x: 1269, startPoint y: 80, endPoint x: 1191, endPoint y: 91, distance: 78.5
click at [1269, 79] on span "Ações" at bounding box center [1274, 81] width 31 height 25
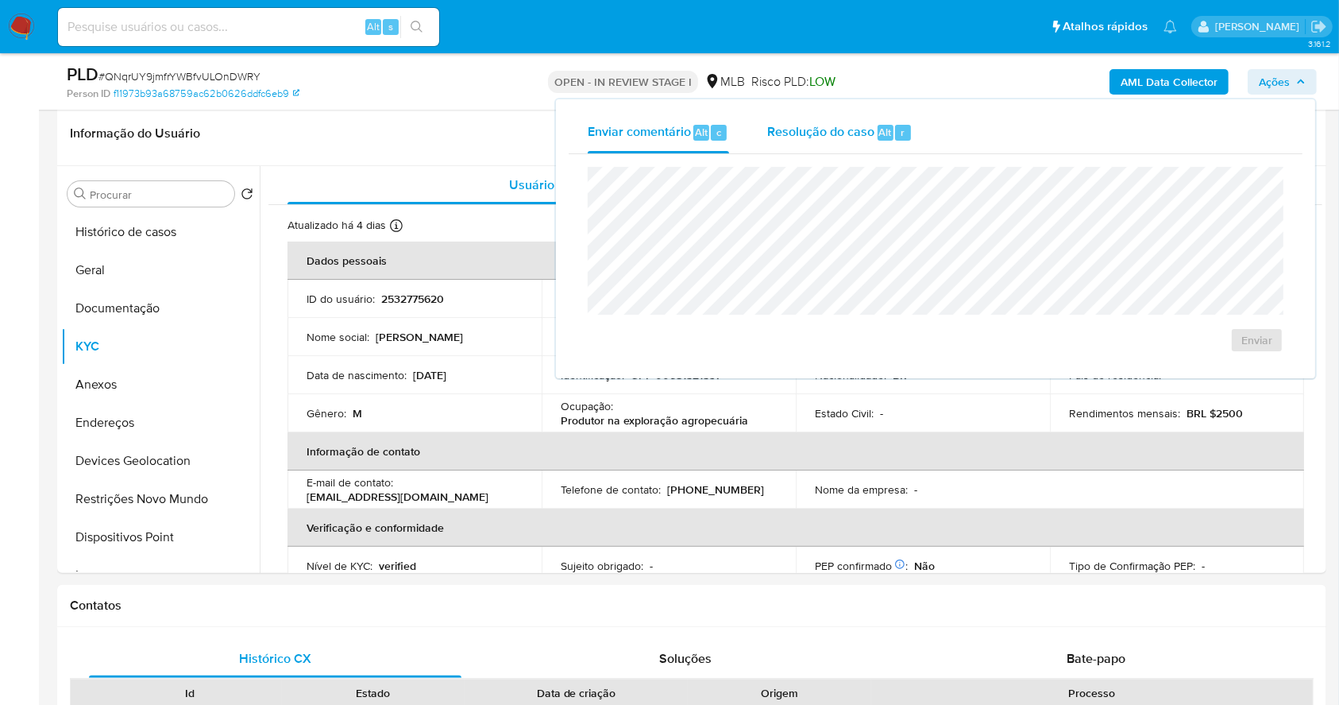
click at [889, 129] on div "Alt" at bounding box center [886, 133] width 16 height 16
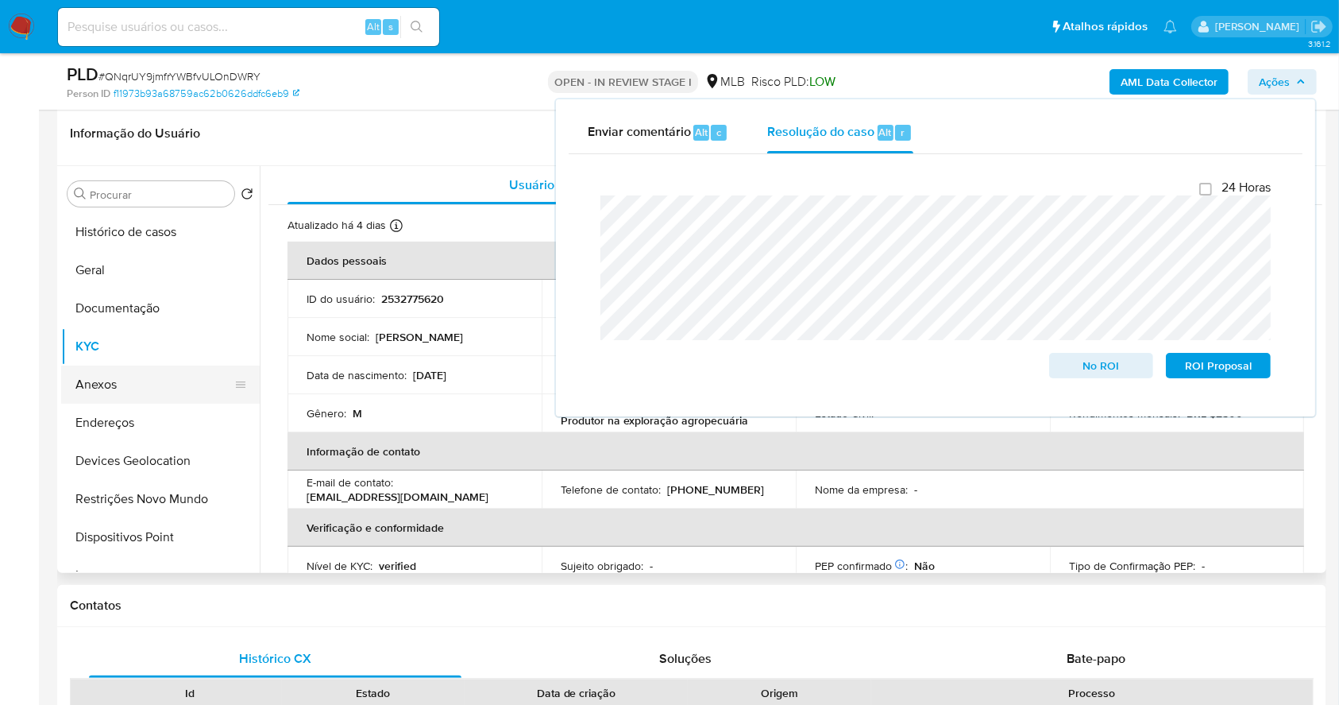
drag, startPoint x: 122, startPoint y: 381, endPoint x: 138, endPoint y: 384, distance: 17.0
click at [121, 381] on button "Anexos" at bounding box center [154, 384] width 186 height 38
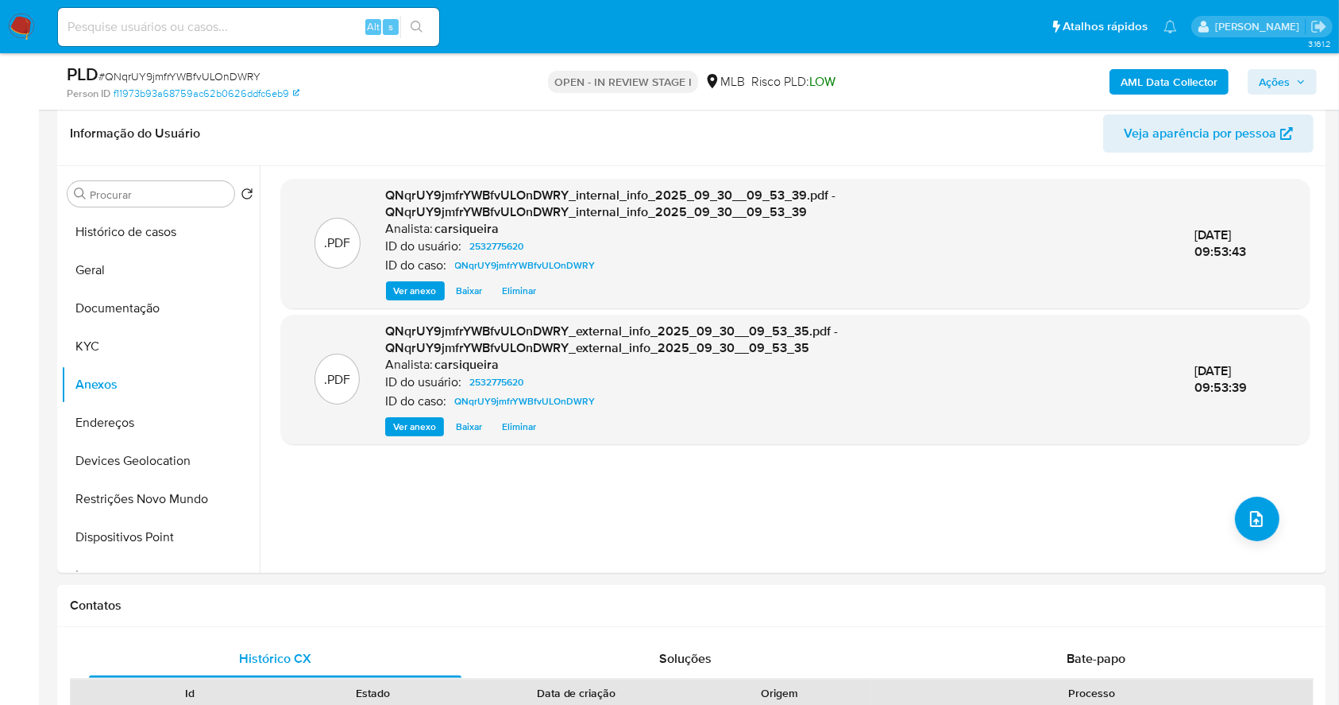
click at [1273, 77] on span "Ações" at bounding box center [1274, 81] width 31 height 25
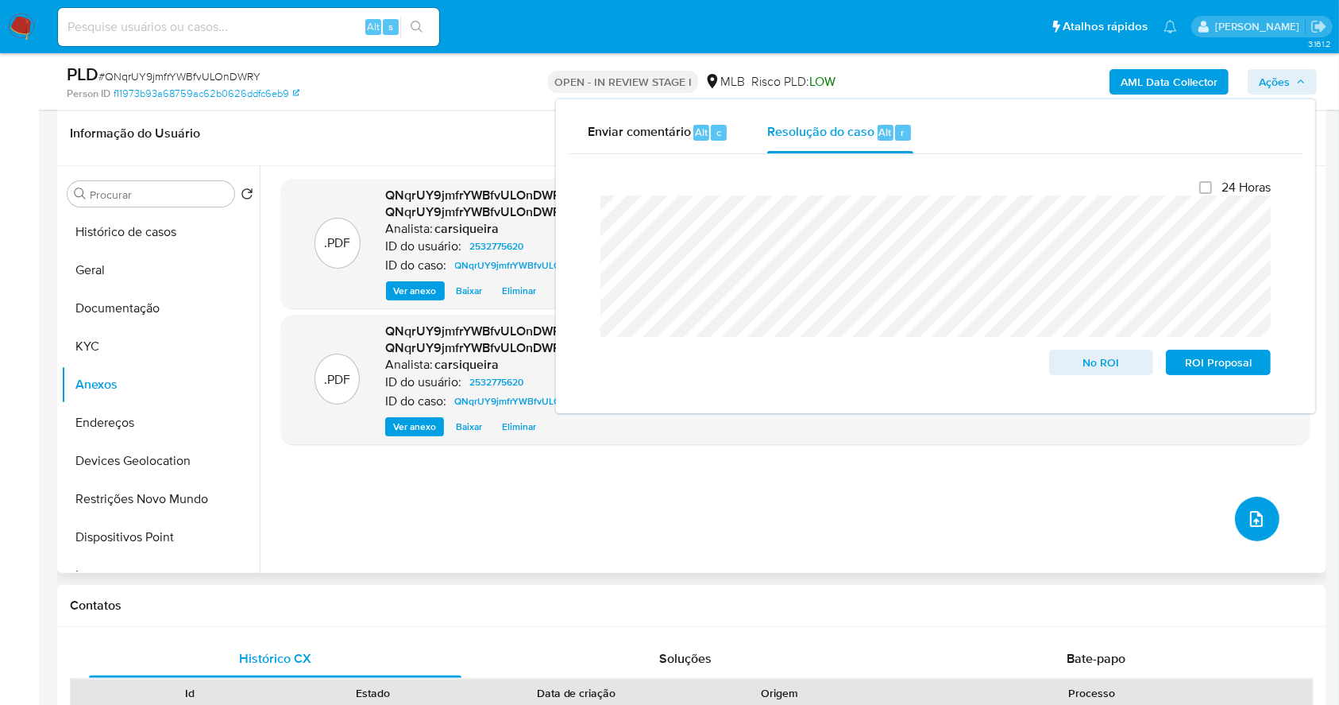
click at [1258, 503] on button "upload-file" at bounding box center [1257, 518] width 44 height 44
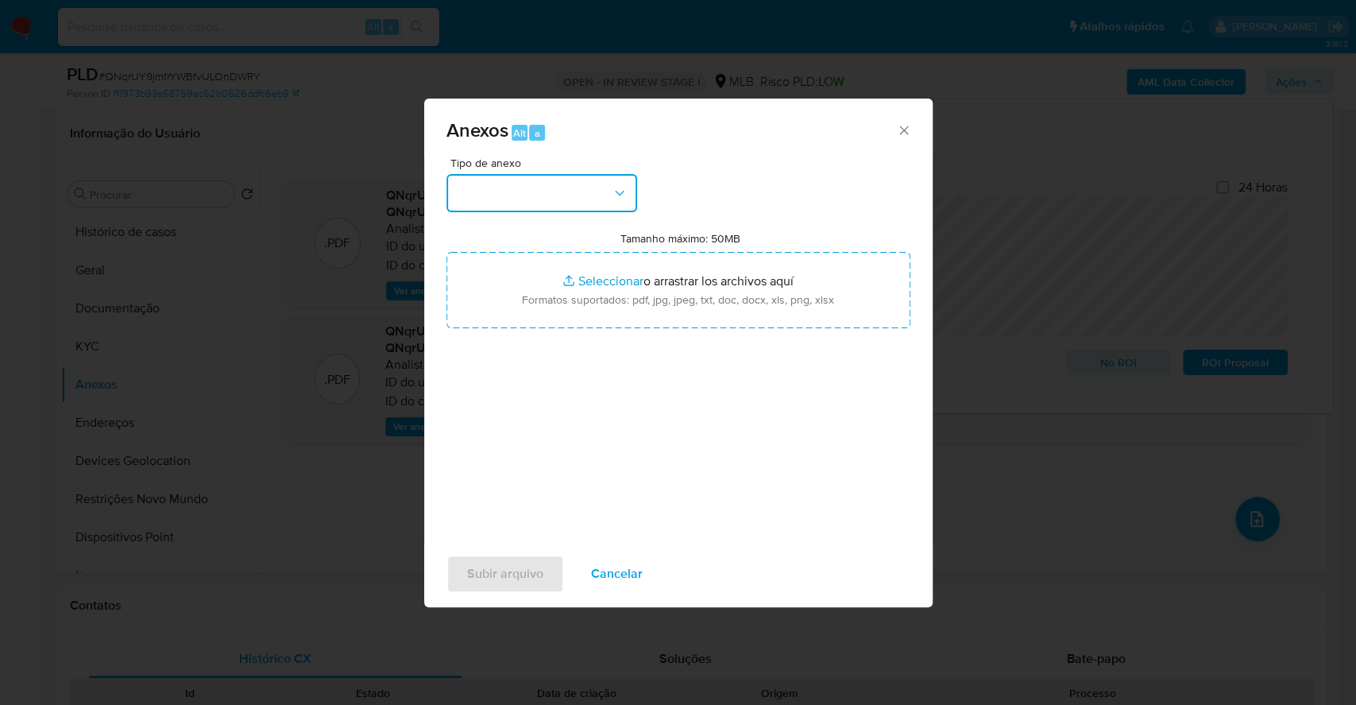
click at [555, 185] on button "button" at bounding box center [541, 193] width 191 height 38
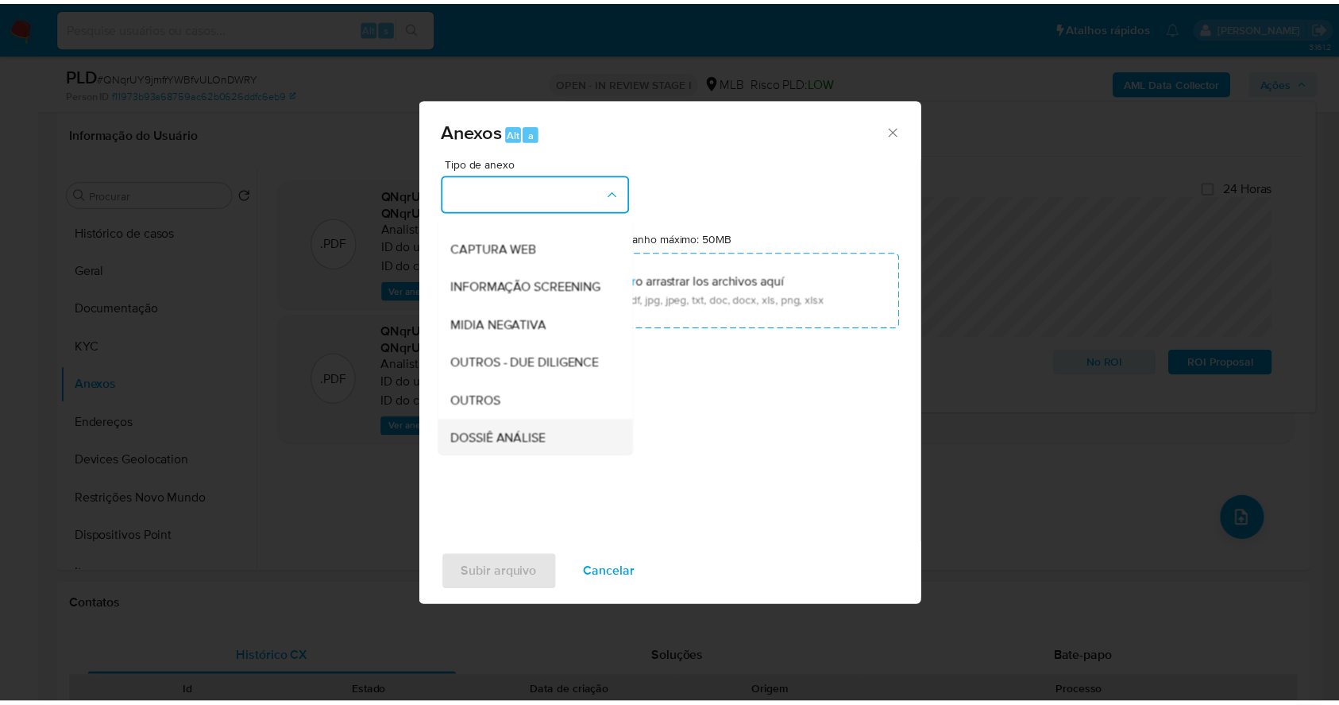
scroll to position [244, 0]
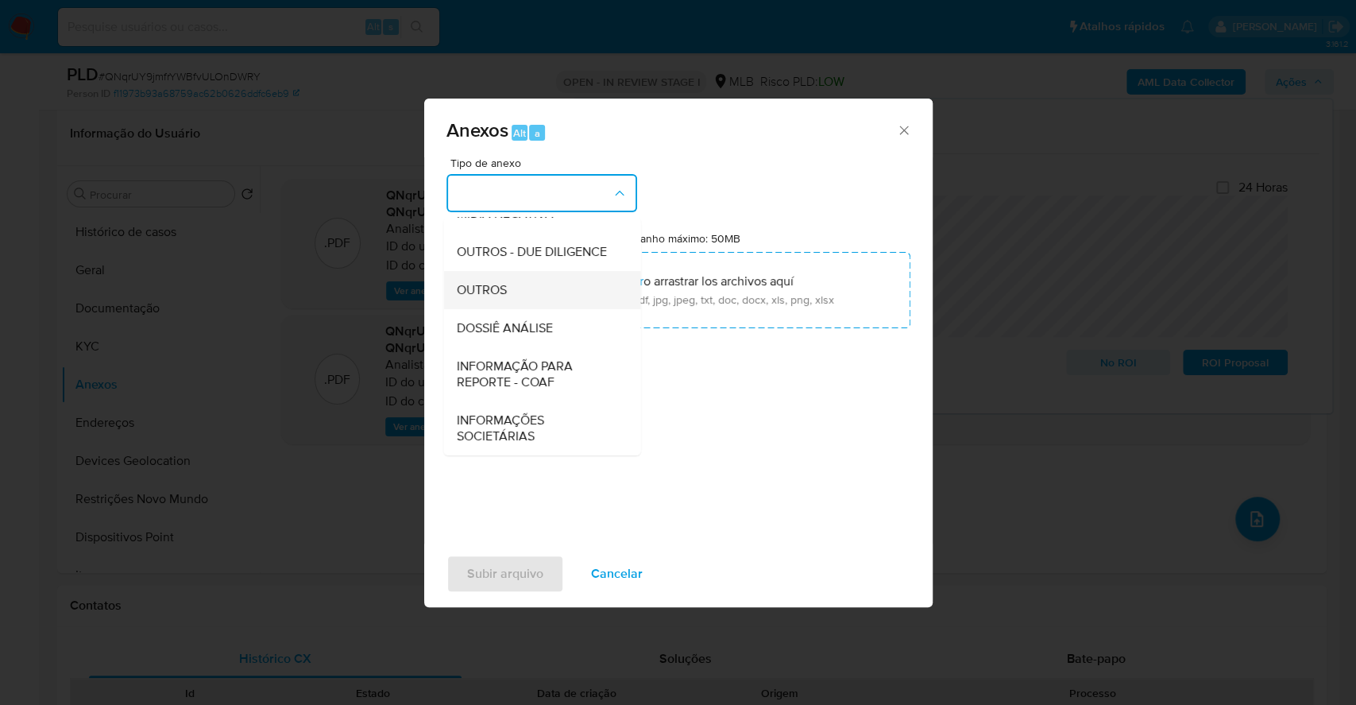
click at [493, 288] on span "OUTROS" at bounding box center [481, 290] width 50 height 16
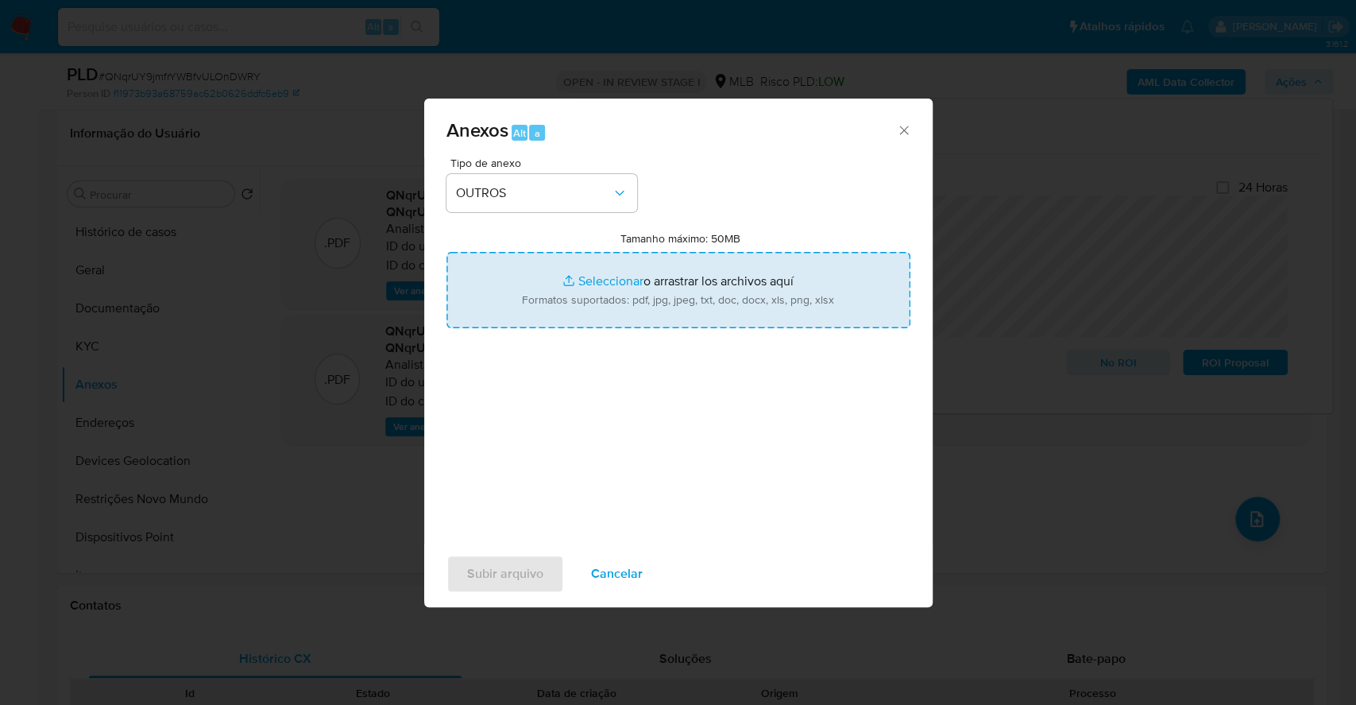
click at [567, 273] on input "Tamanho máximo: 50MB Seleccionar archivos" at bounding box center [678, 290] width 464 height 76
type input "C:\fakepath\Mulan 2532775620_2025_09_29_06_19_51.xlsx"
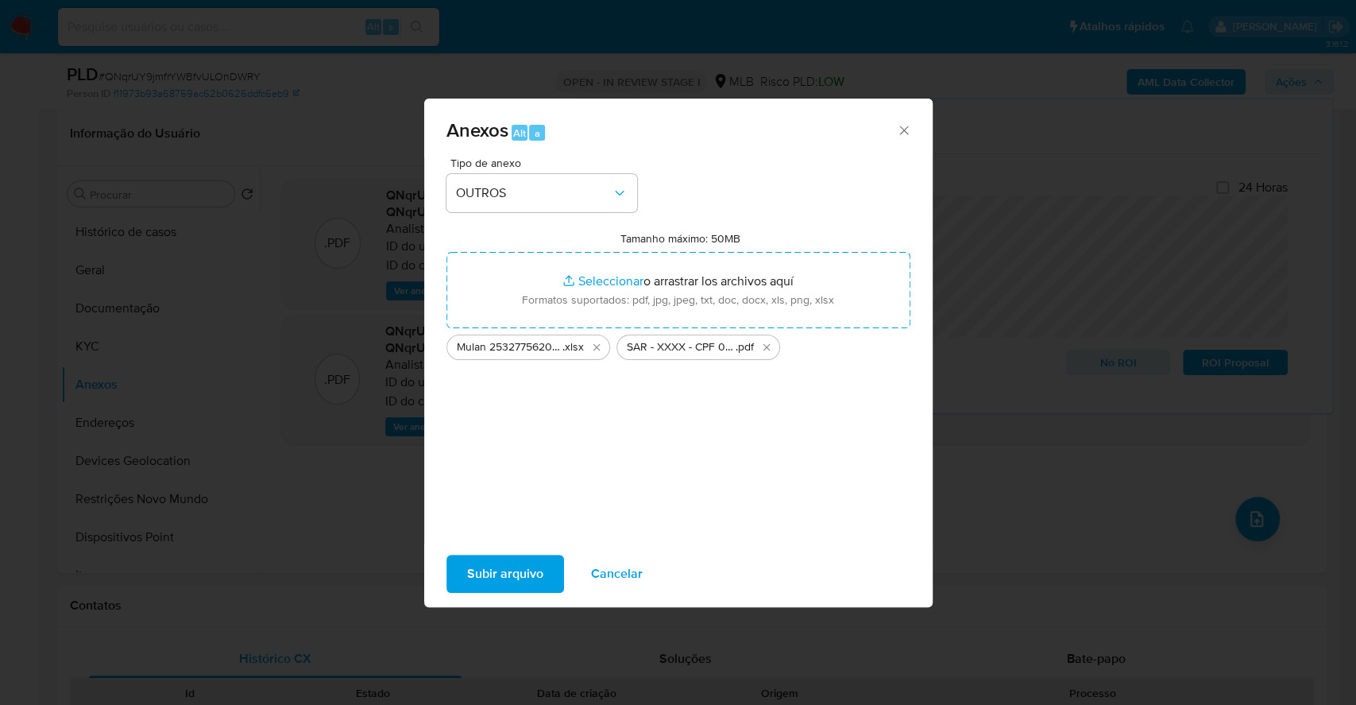
click at [527, 559] on span "Subir arquivo" at bounding box center [505, 573] width 76 height 35
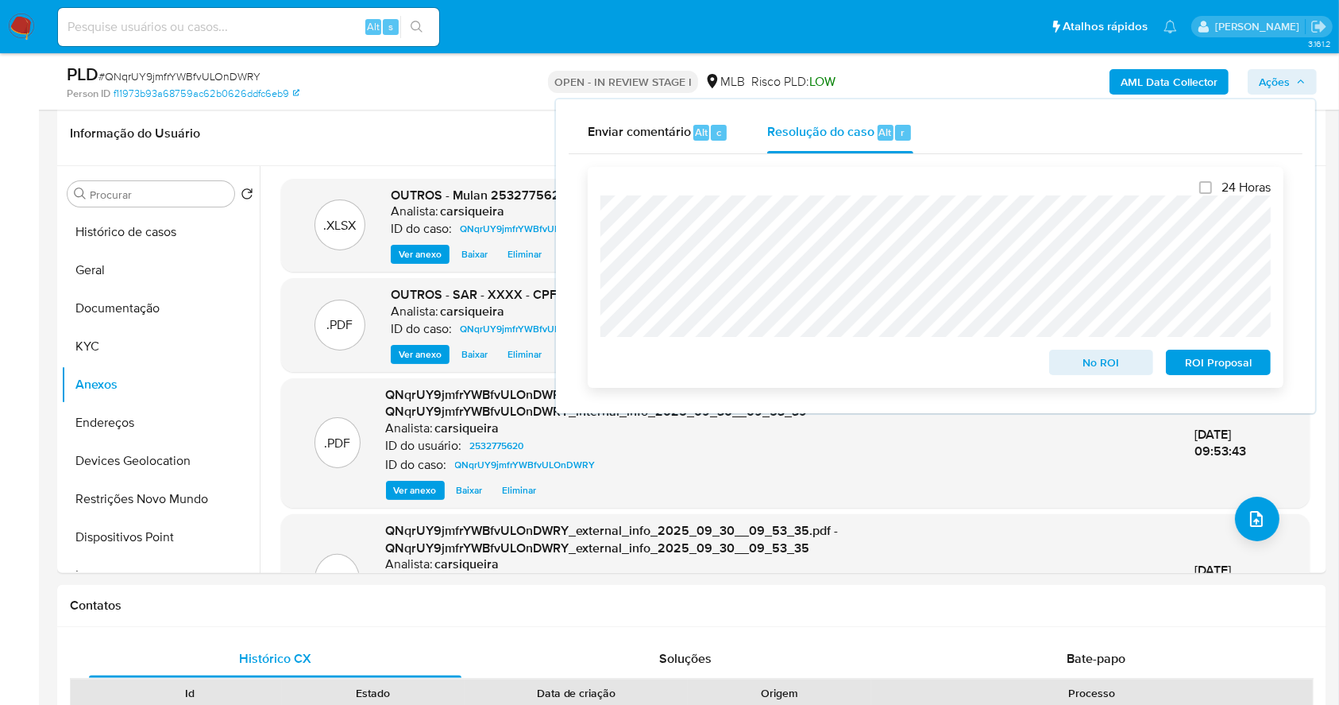
click at [1220, 368] on span "ROI Proposal" at bounding box center [1218, 362] width 83 height 22
click at [191, 75] on span "# QNqrUY9jmfrYWBfvULOnDWRY" at bounding box center [180, 76] width 162 height 16
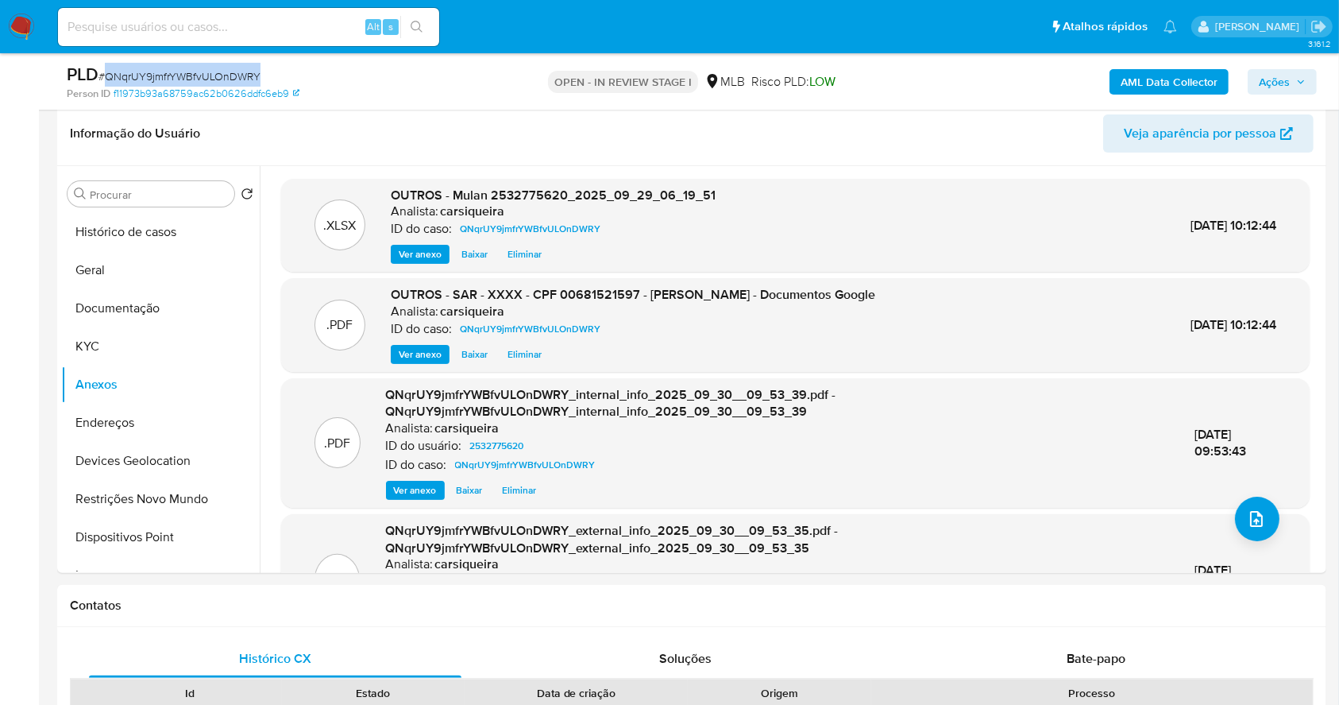
click at [191, 75] on span "# QNqrUY9jmfrYWBfvULOnDWRY" at bounding box center [180, 76] width 162 height 16
copy span "QNqrUY9jmfrYWBfvULOnDWRY"
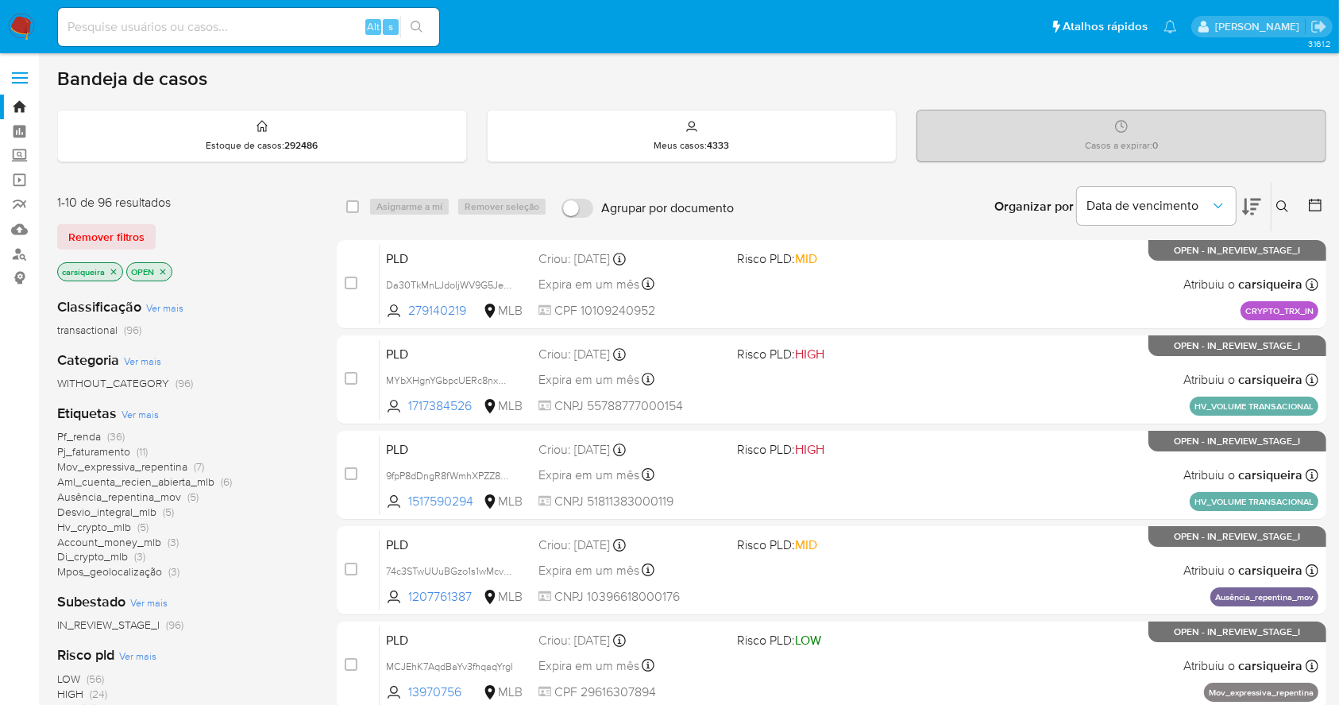
click at [222, 34] on input at bounding box center [248, 27] width 381 height 21
paste input "2278041305"
type input "2278041305"
click at [411, 24] on icon "search-icon" at bounding box center [417, 27] width 13 height 13
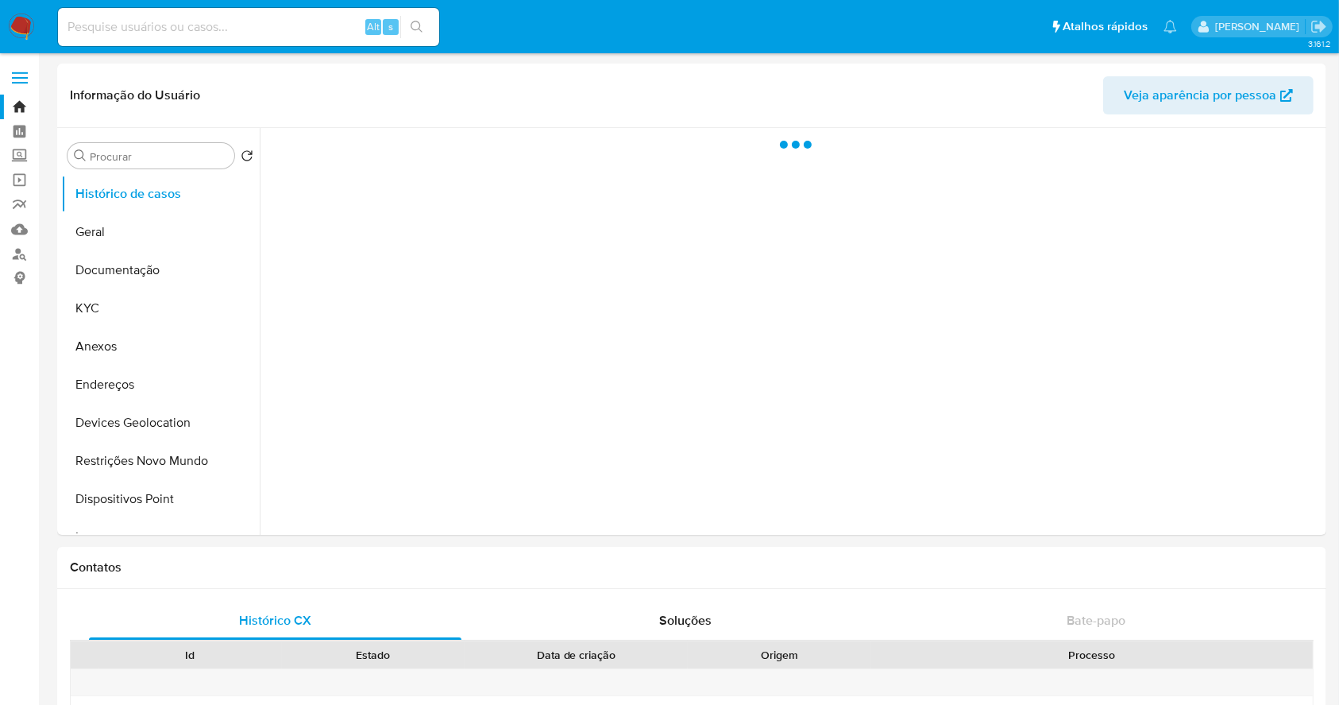
select select "10"
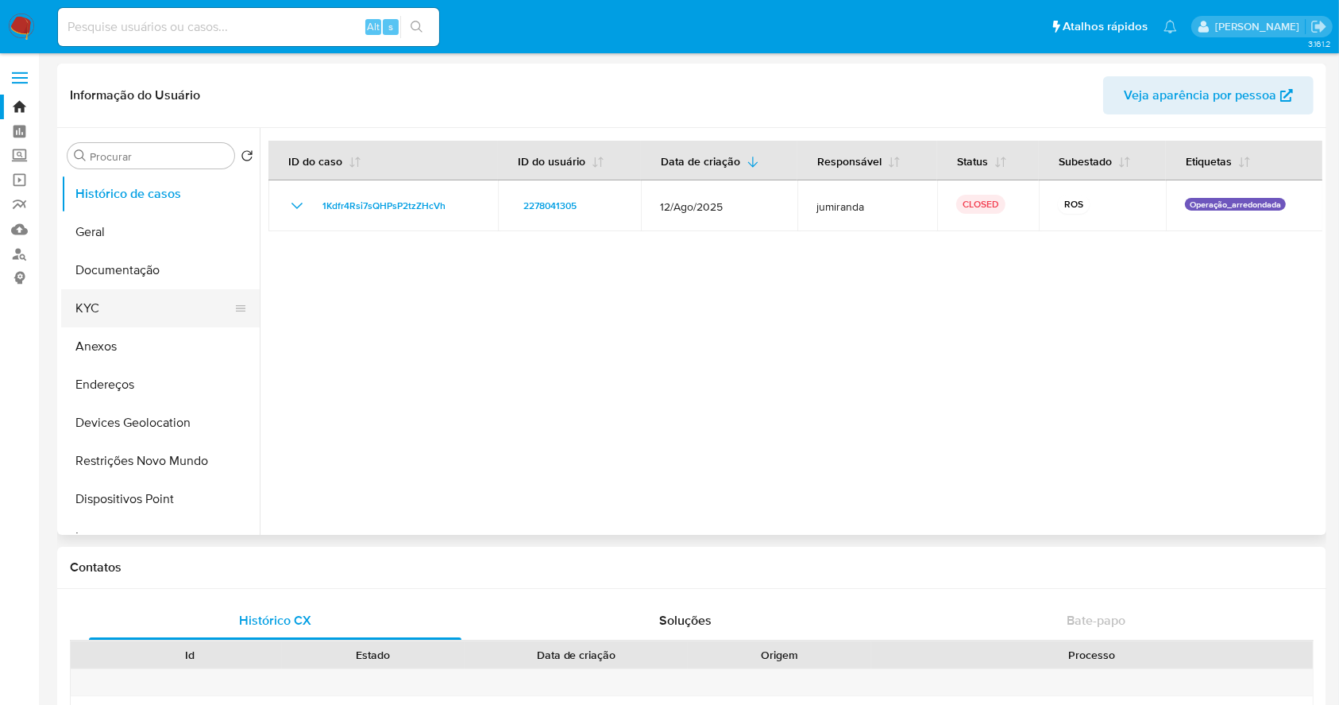
click at [123, 302] on button "KYC" at bounding box center [154, 308] width 186 height 38
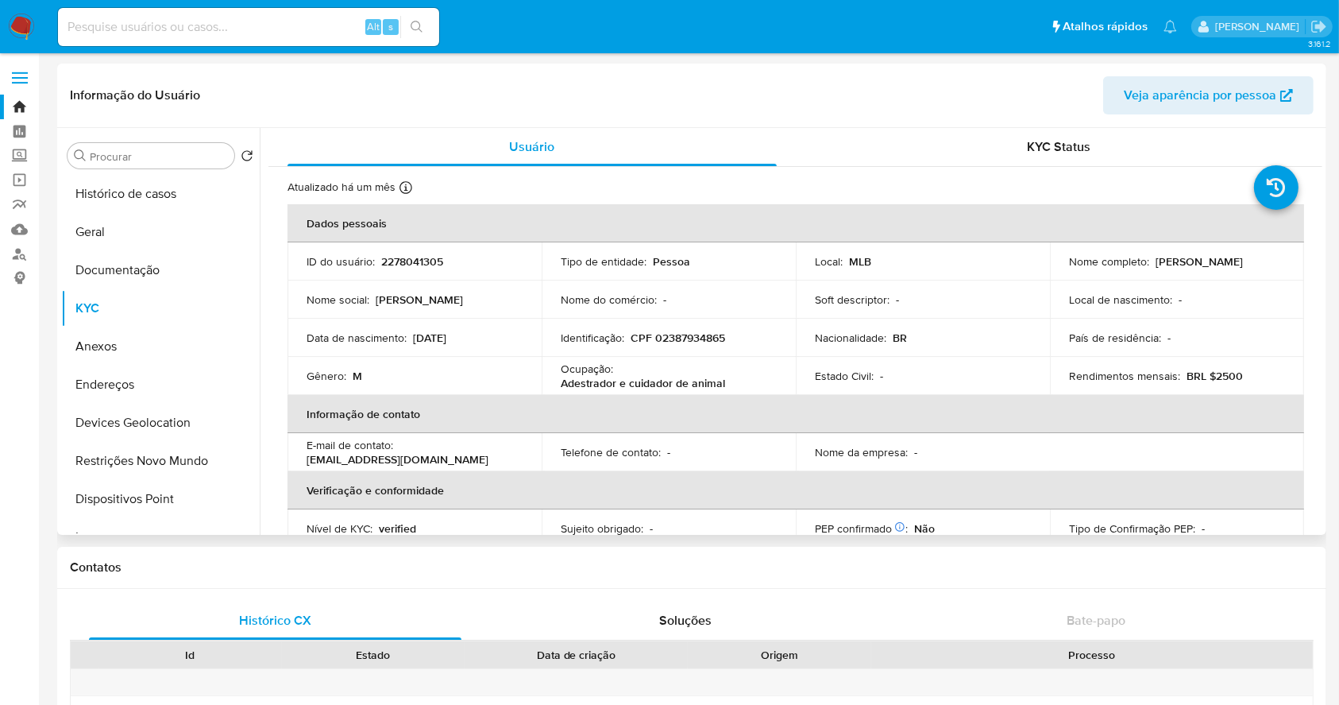
click at [684, 336] on p "CPF 02387934865" at bounding box center [678, 337] width 95 height 14
click at [681, 338] on p "CPF 02387934865" at bounding box center [678, 337] width 95 height 14
click at [95, 192] on button "Histórico de casos" at bounding box center [154, 194] width 186 height 38
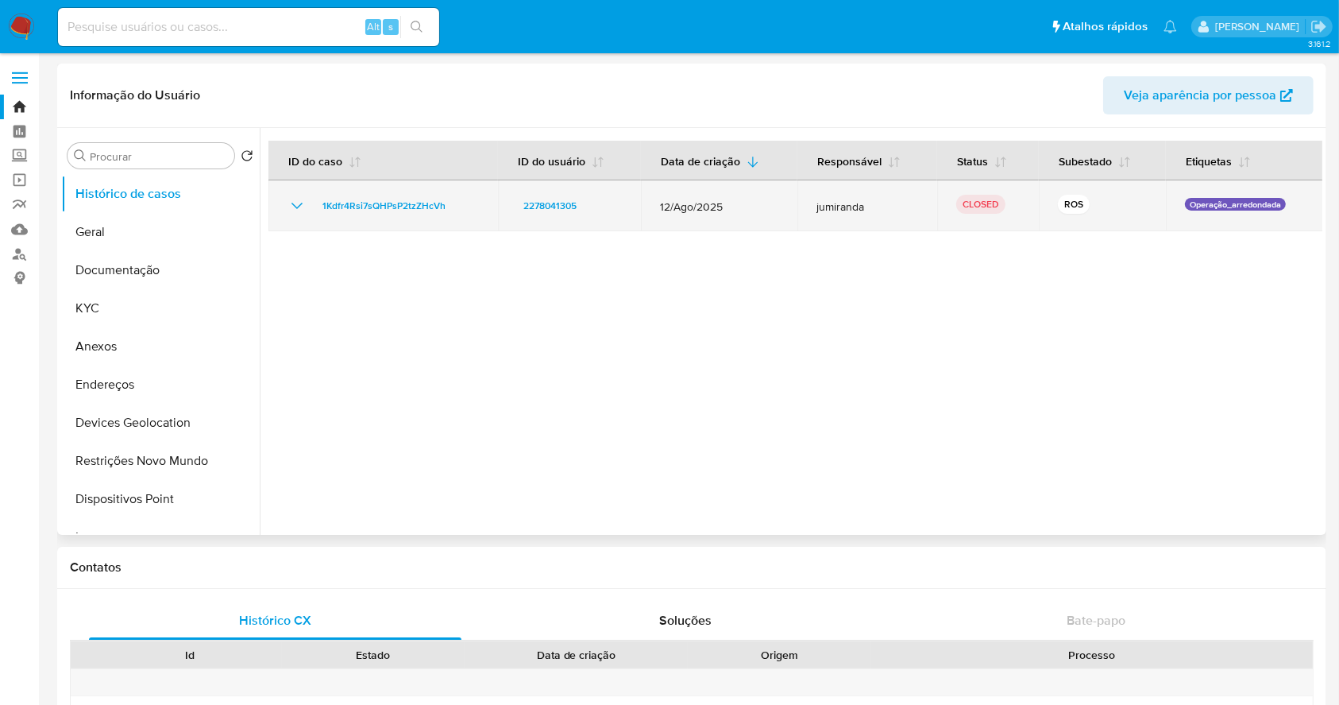
click at [296, 206] on icon "Mostrar/Ocultar" at bounding box center [297, 205] width 19 height 19
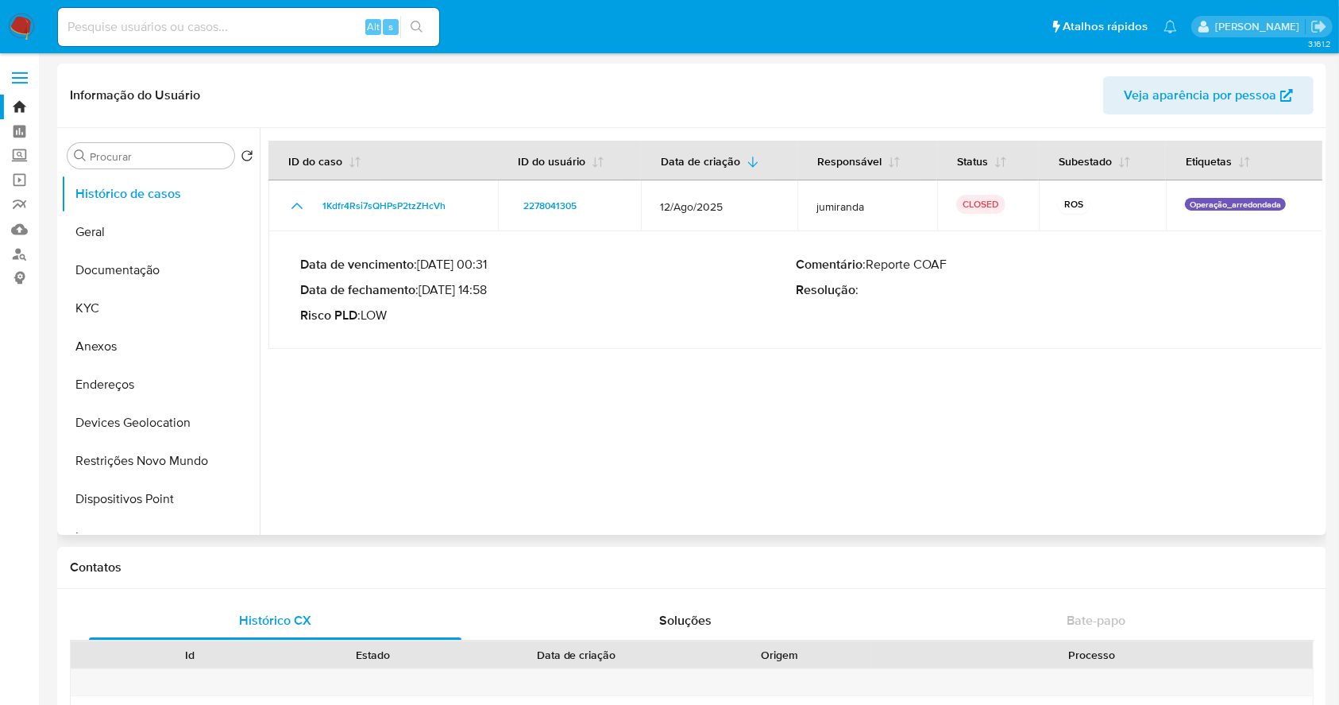
drag, startPoint x: 424, startPoint y: 289, endPoint x: 489, endPoint y: 289, distance: 65.1
click at [489, 289] on p "Data de fechamento : 29/08/2025 14:58" at bounding box center [548, 290] width 496 height 16
click at [136, 322] on button "KYC" at bounding box center [154, 308] width 186 height 38
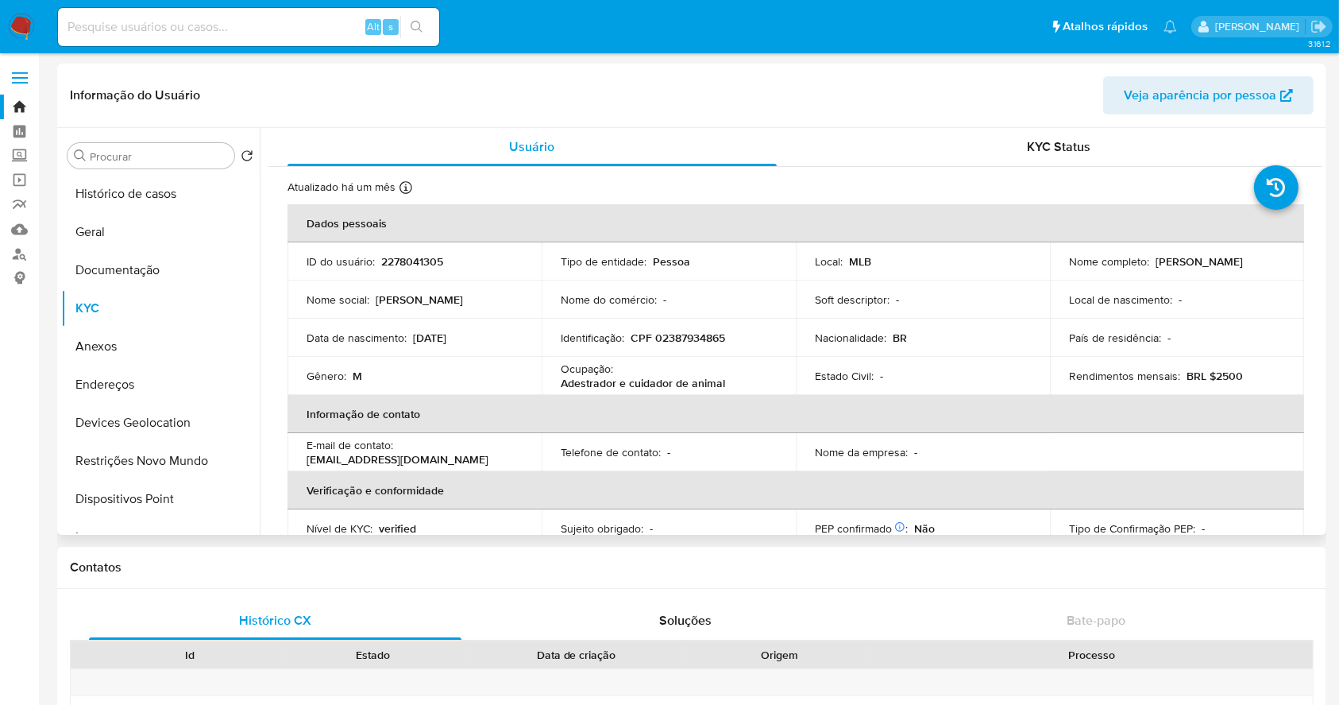
click at [1195, 267] on p "Carlos Eduardo Aragao Do Nascimento" at bounding box center [1199, 261] width 87 height 14
drag, startPoint x: 1239, startPoint y: 270, endPoint x: 1256, endPoint y: 268, distance: 16.9
click at [1241, 269] on p "Carlos Eduardo Aragao Do Nascimento" at bounding box center [1199, 261] width 87 height 14
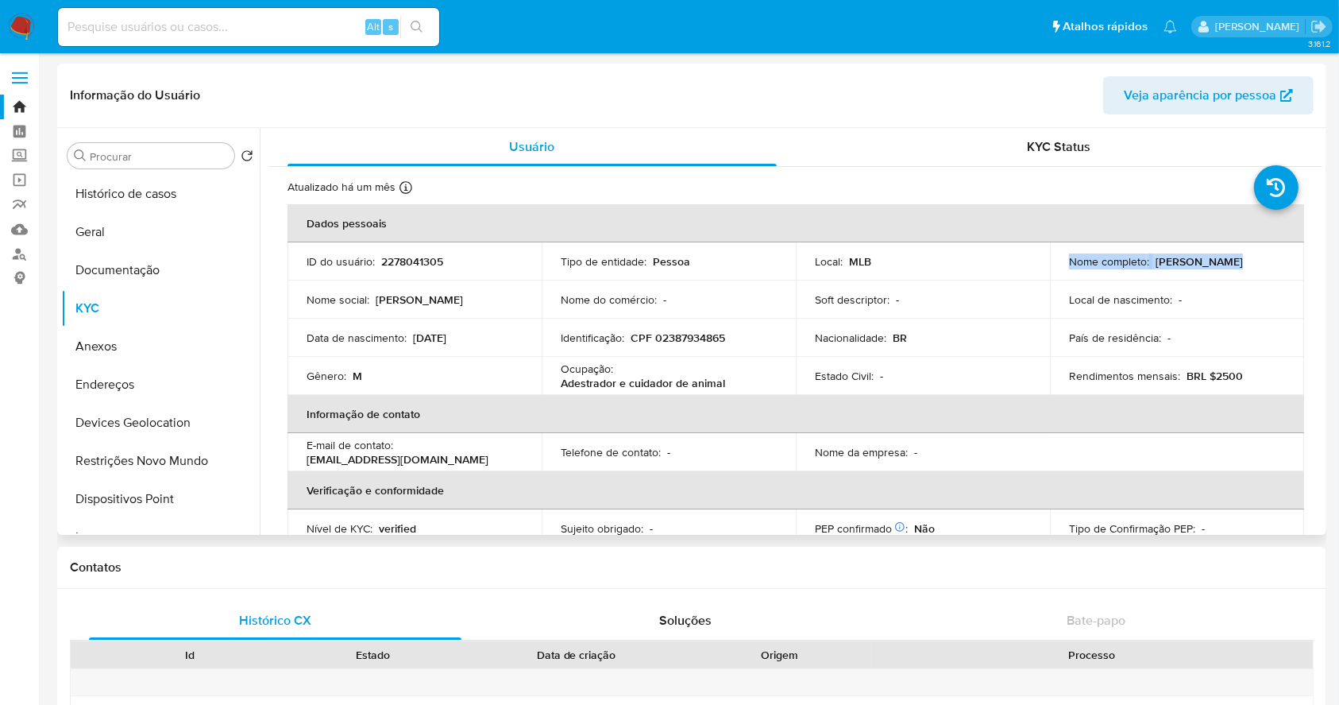
click at [1271, 269] on div "Nome completo : Carlos Eduardo Aragao Do Nascimento" at bounding box center [1177, 261] width 216 height 14
drag, startPoint x: 1271, startPoint y: 269, endPoint x: 1059, endPoint y: 274, distance: 212.2
click at [1059, 274] on td "Nome completo : Carlos Eduardo Aragao Do Nascimento" at bounding box center [1177, 261] width 254 height 38
copy p "Carlos Eduardo Aragao Do Nascimento"
click at [164, 261] on button "Documentação" at bounding box center [154, 270] width 186 height 38
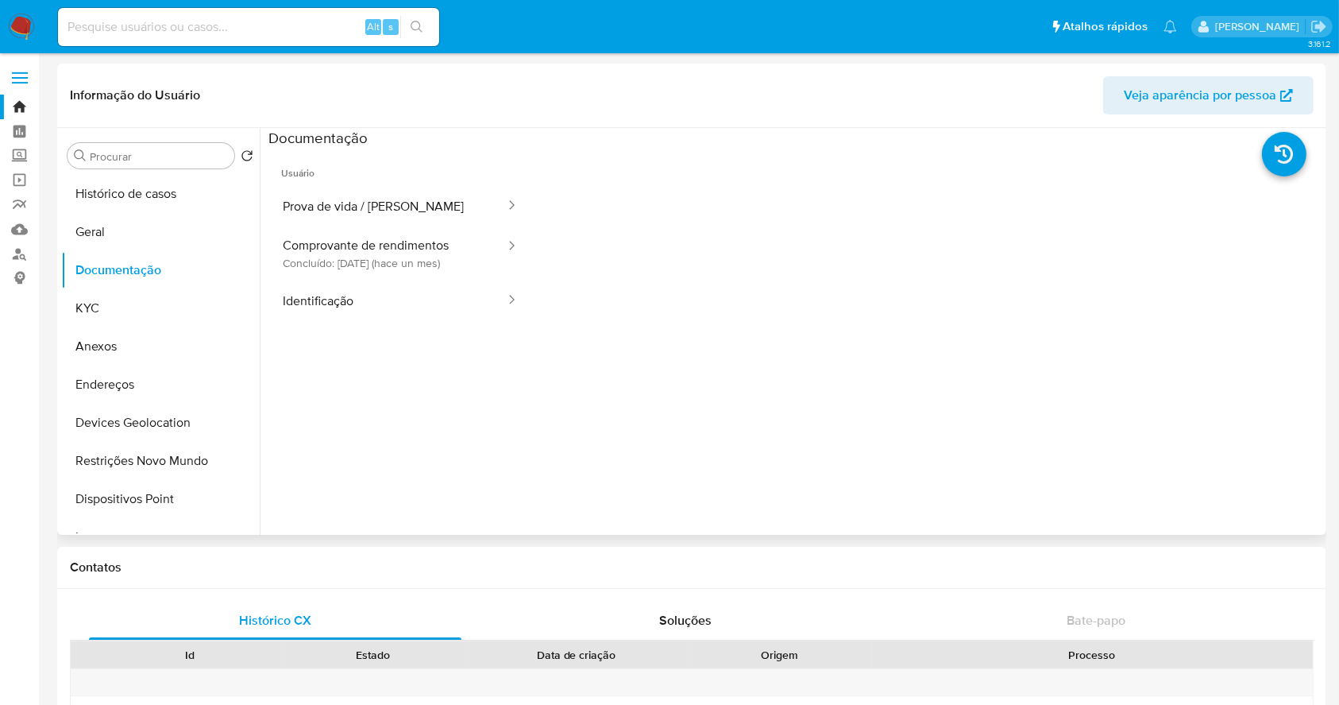
click at [794, 432] on div at bounding box center [927, 402] width 790 height 508
click at [775, 422] on div at bounding box center [927, 402] width 790 height 508
click at [126, 299] on button "KYC" at bounding box center [154, 308] width 186 height 38
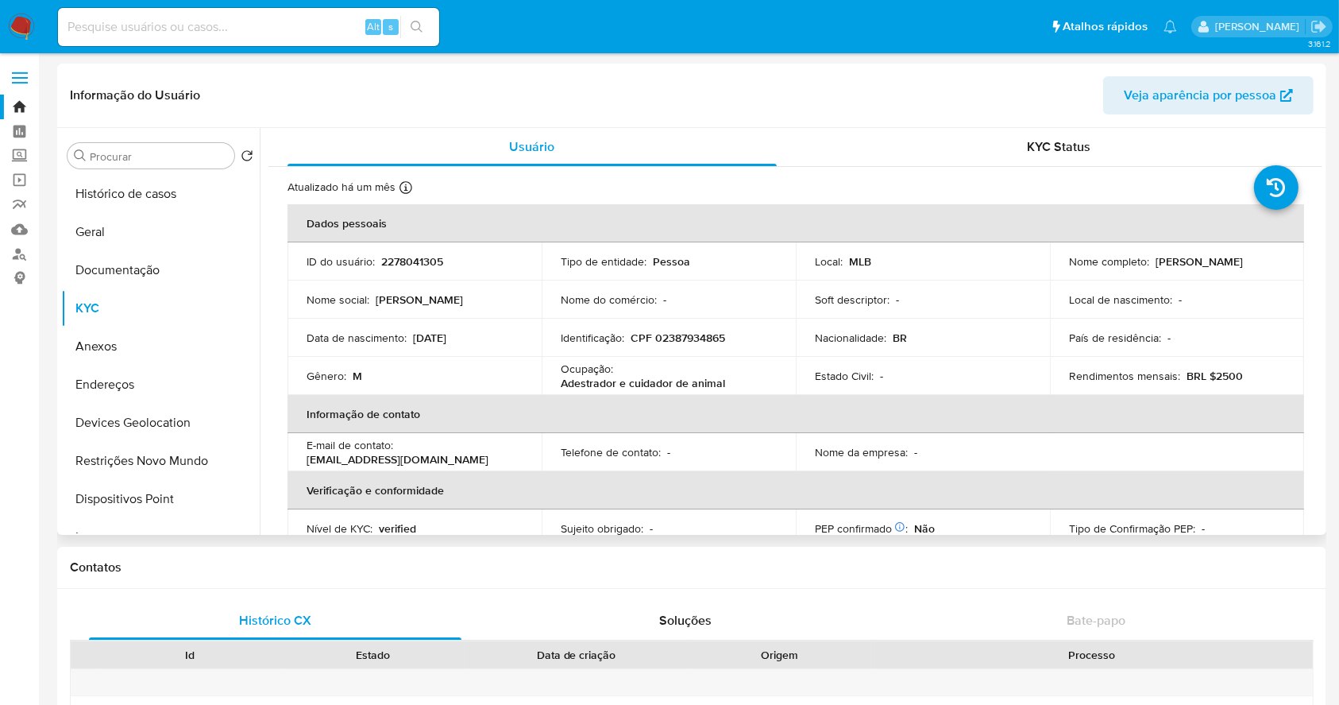
drag, startPoint x: 496, startPoint y: 342, endPoint x: 411, endPoint y: 340, distance: 84.2
click at [411, 340] on div "Data de nascimento : 01/12/2005" at bounding box center [415, 337] width 216 height 14
copy p "01/12/2005"
click at [155, 271] on button "Documentação" at bounding box center [154, 270] width 186 height 38
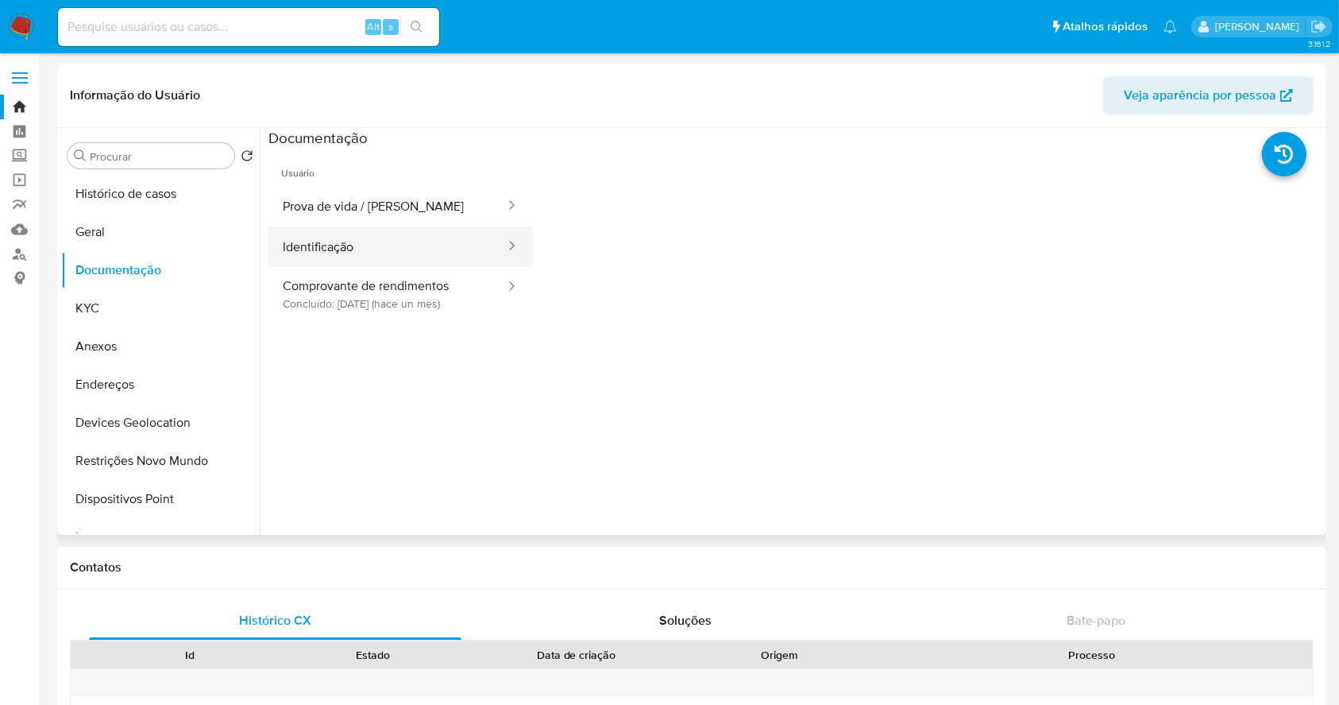
click at [350, 245] on button "Identificação" at bounding box center [388, 246] width 238 height 41
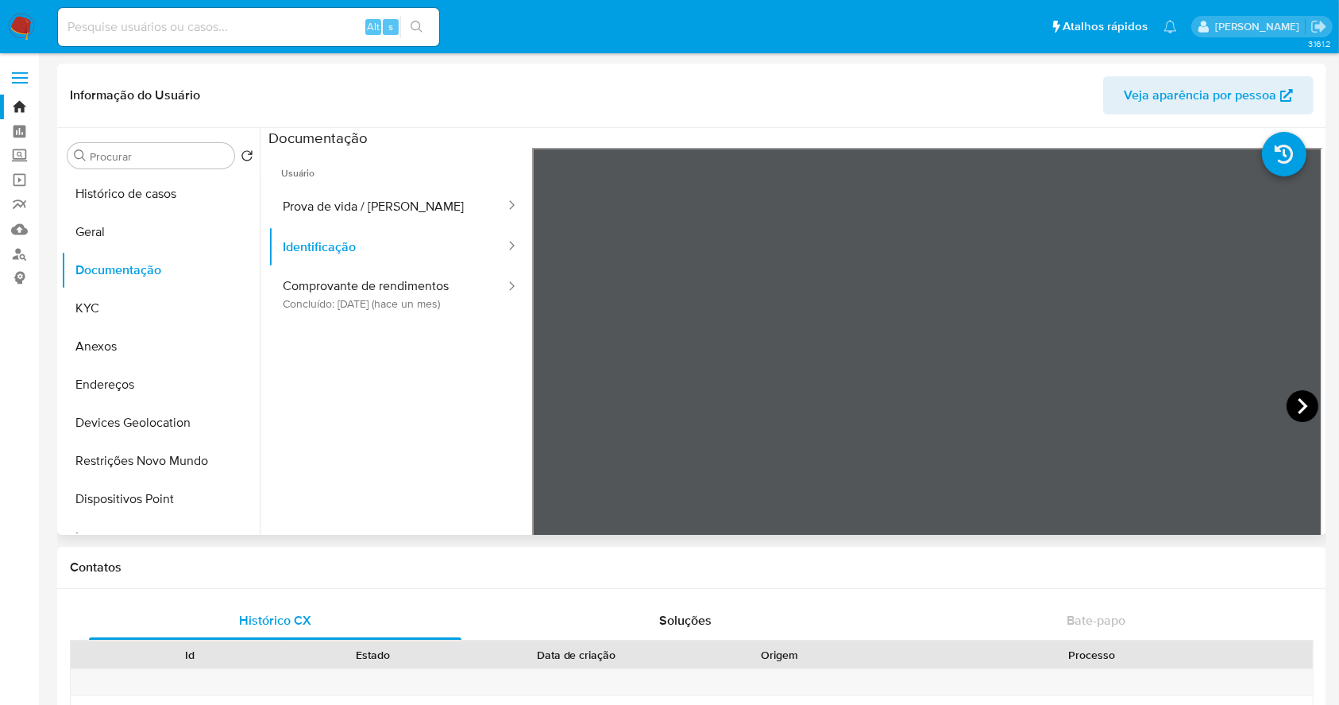
click at [1287, 394] on icon at bounding box center [1303, 406] width 32 height 32
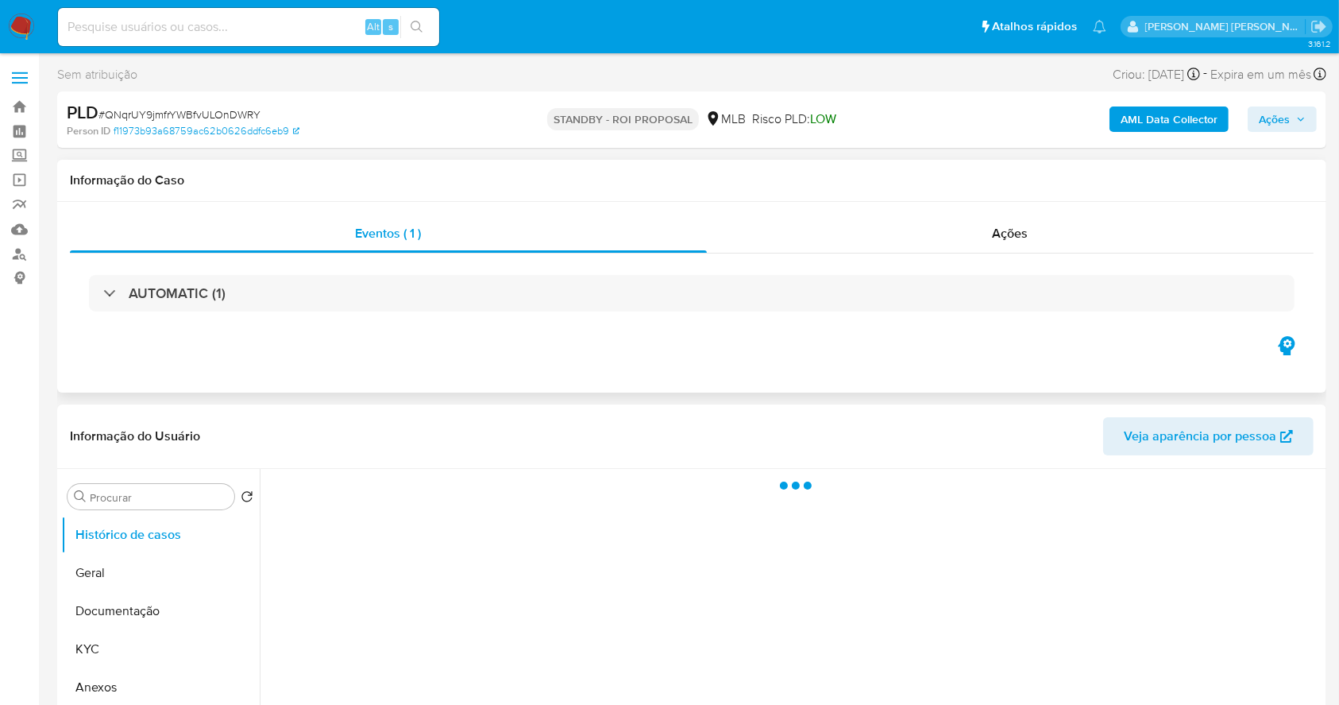
select select "10"
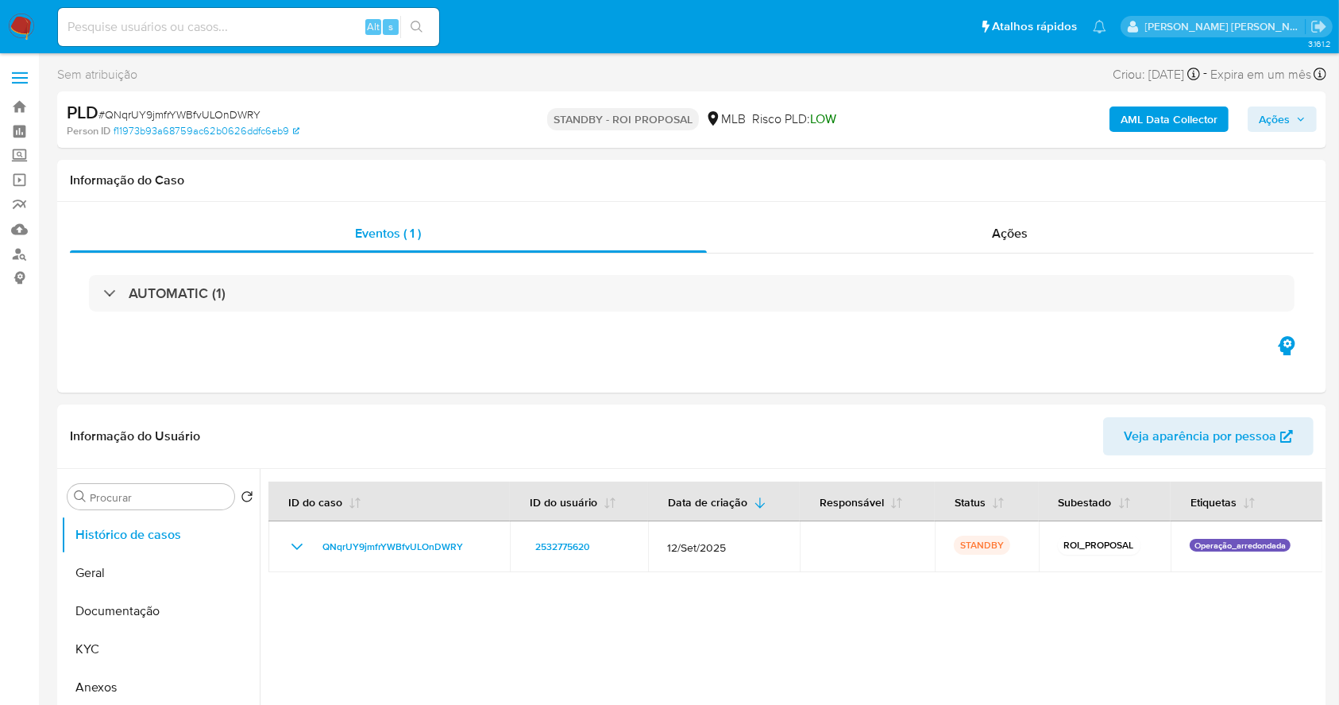
click at [11, 17] on img at bounding box center [21, 27] width 27 height 27
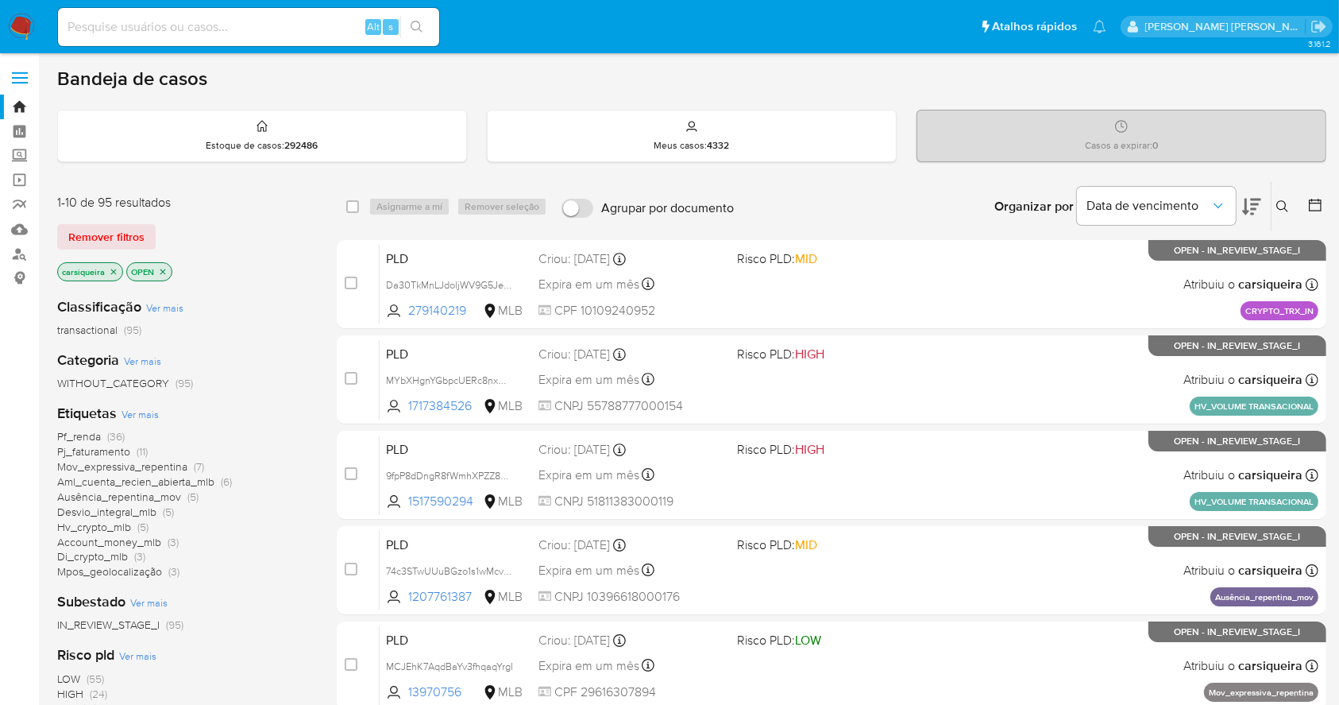
click at [235, 33] on input at bounding box center [248, 27] width 381 height 21
paste input "ZRJNnK9OxcwbmSkDXW6FjlIR"
type input "ZRJNnK9OxcwbmSkDXW6FjlIR"
click at [419, 30] on icon "search-icon" at bounding box center [417, 27] width 13 height 13
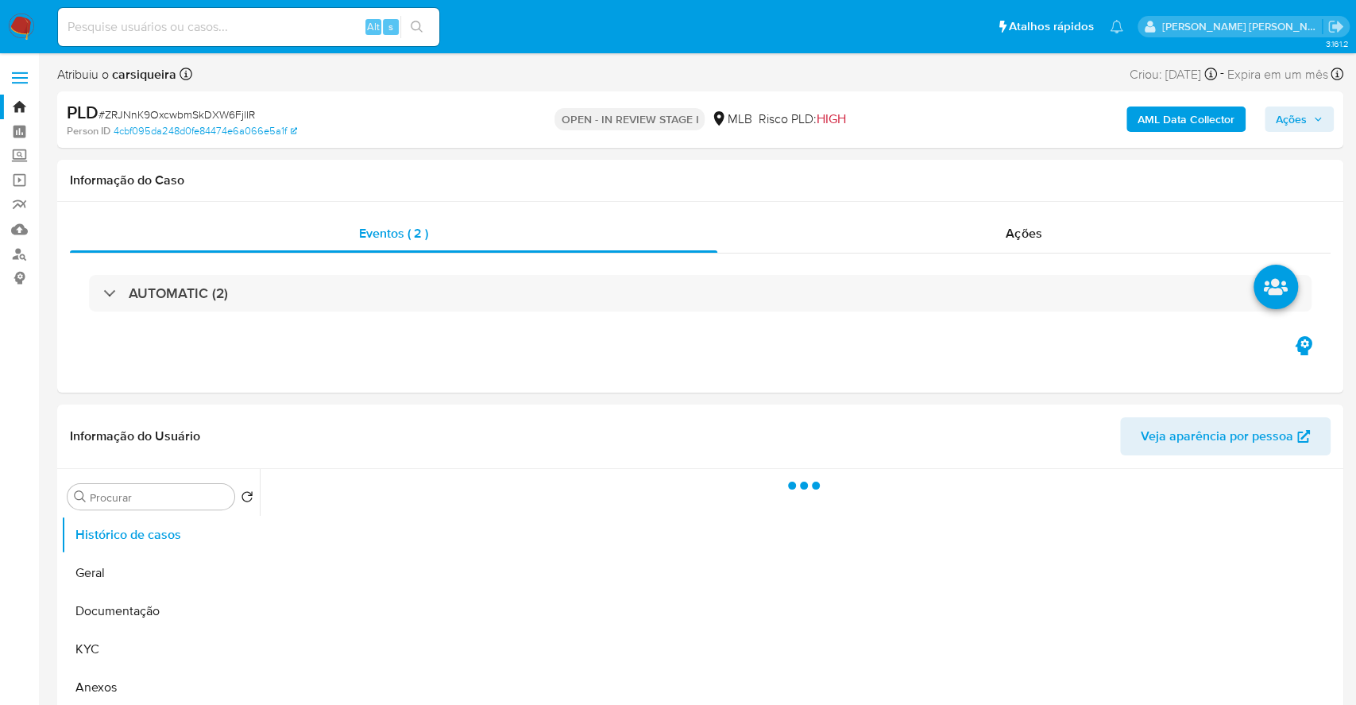
select select "10"
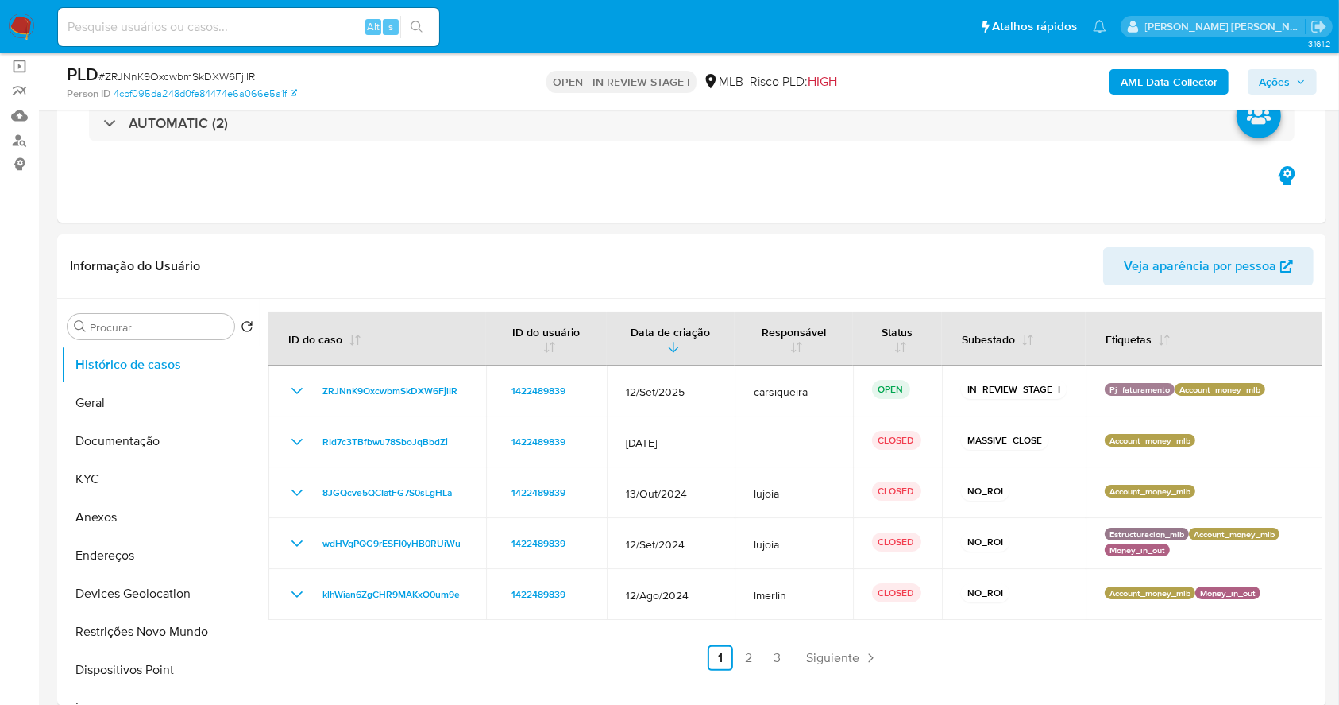
scroll to position [133, 0]
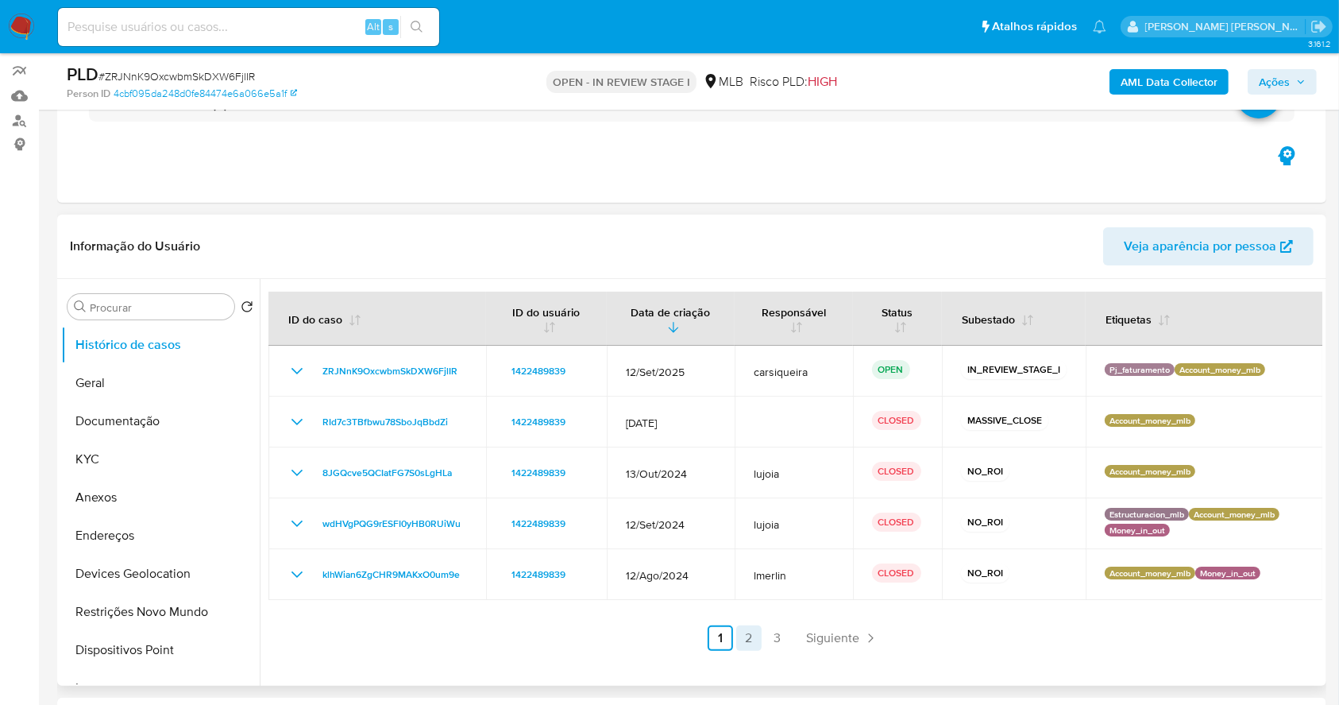
click at [742, 638] on link "2" at bounding box center [748, 637] width 25 height 25
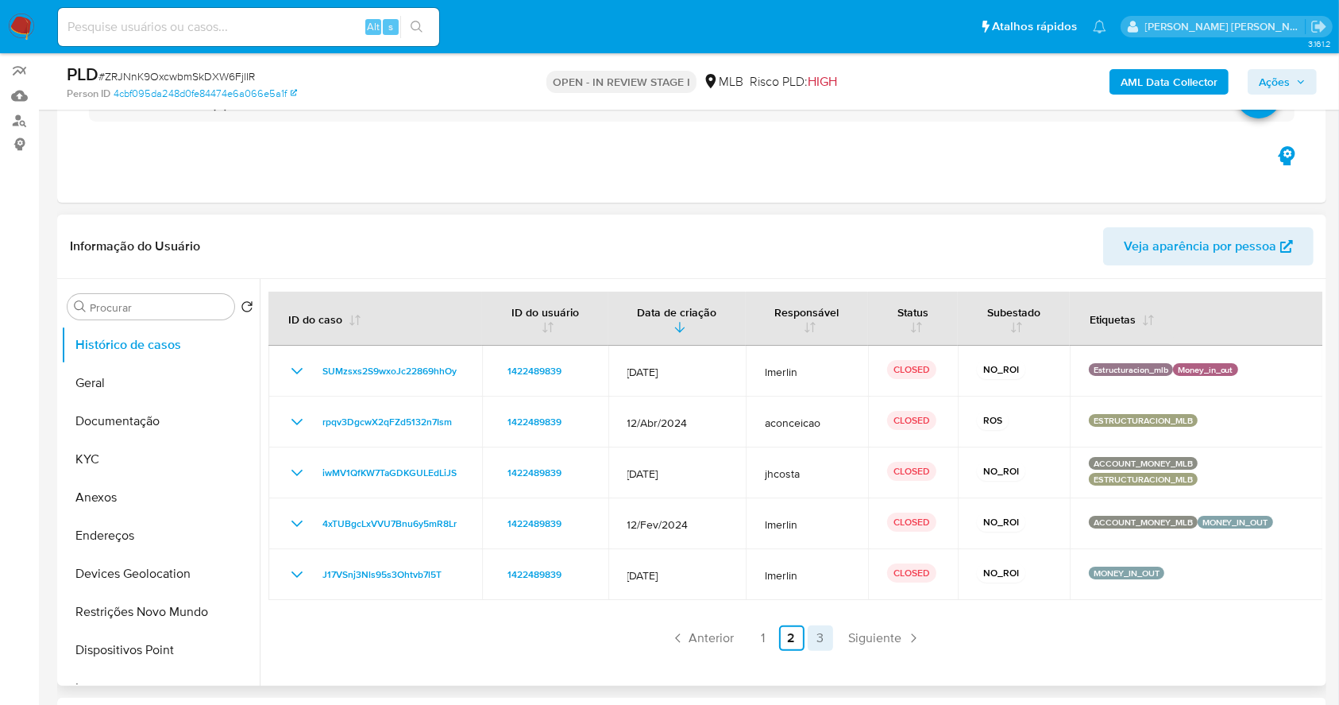
click at [813, 645] on link "3" at bounding box center [820, 637] width 25 height 25
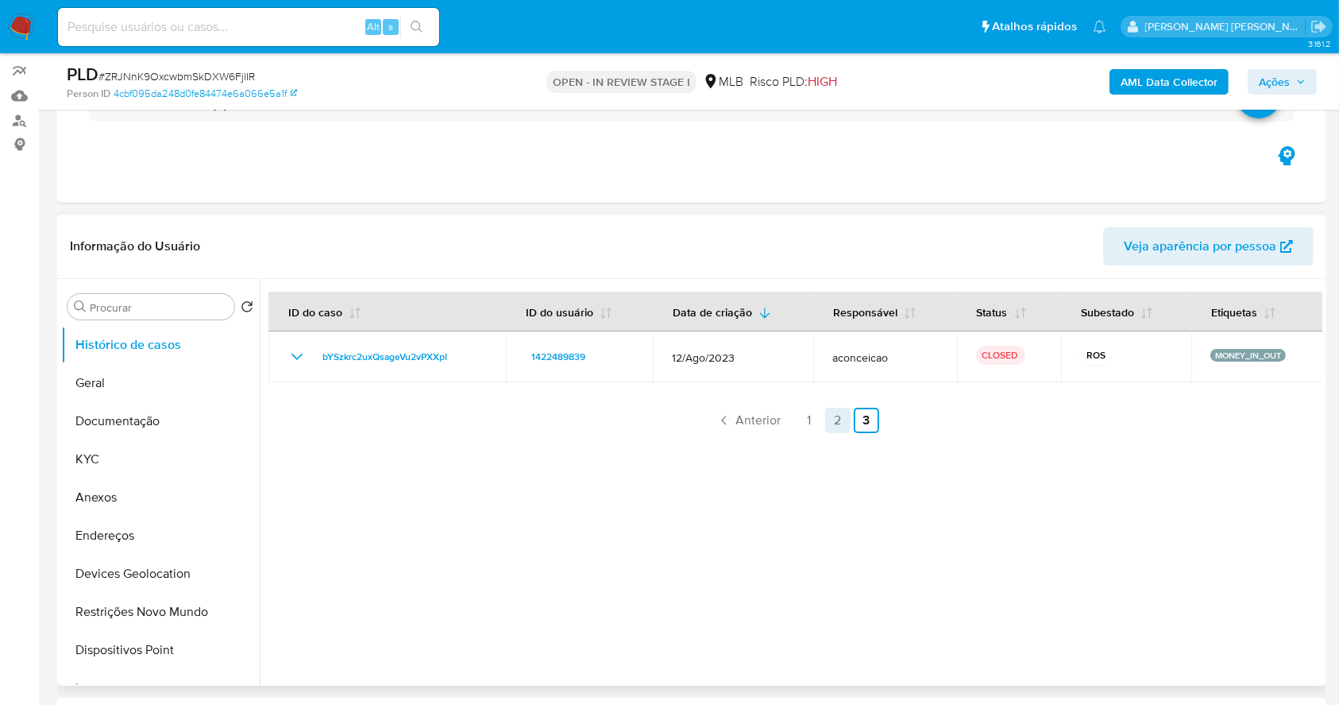
click at [833, 418] on link "2" at bounding box center [837, 420] width 25 height 25
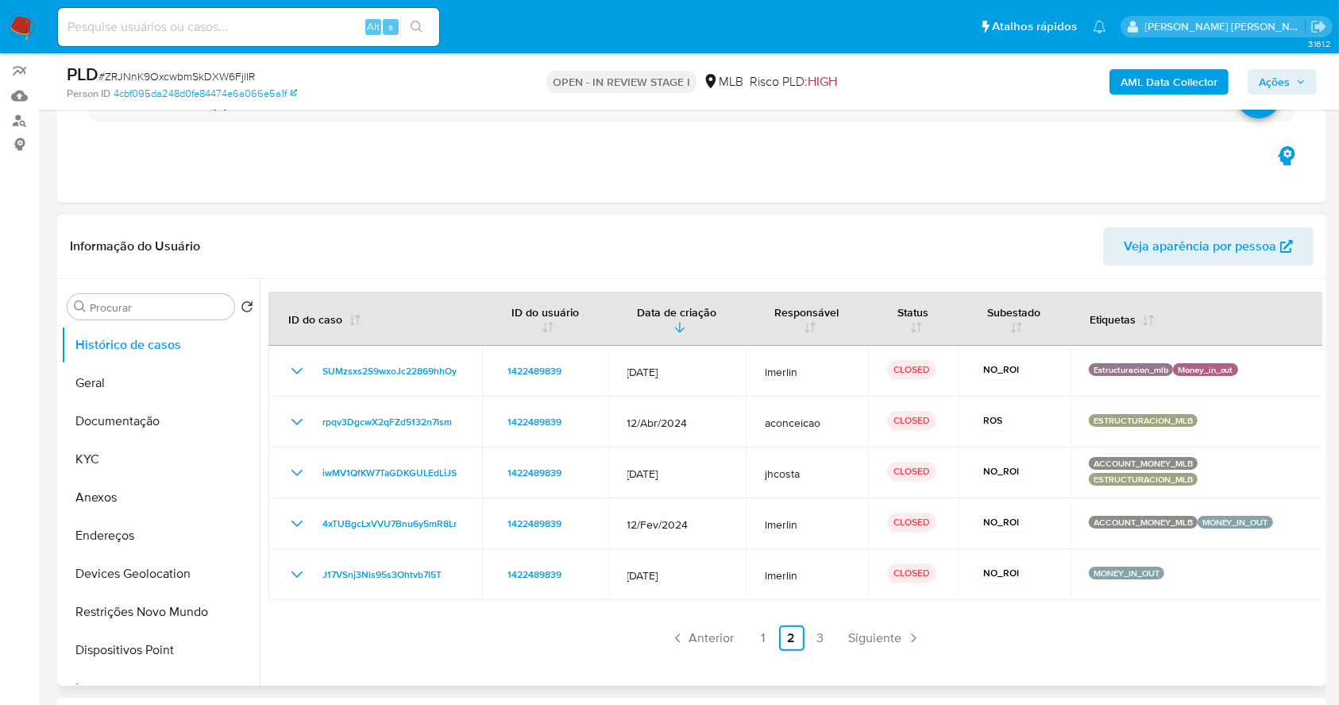
click at [761, 632] on link "1" at bounding box center [763, 637] width 25 height 25
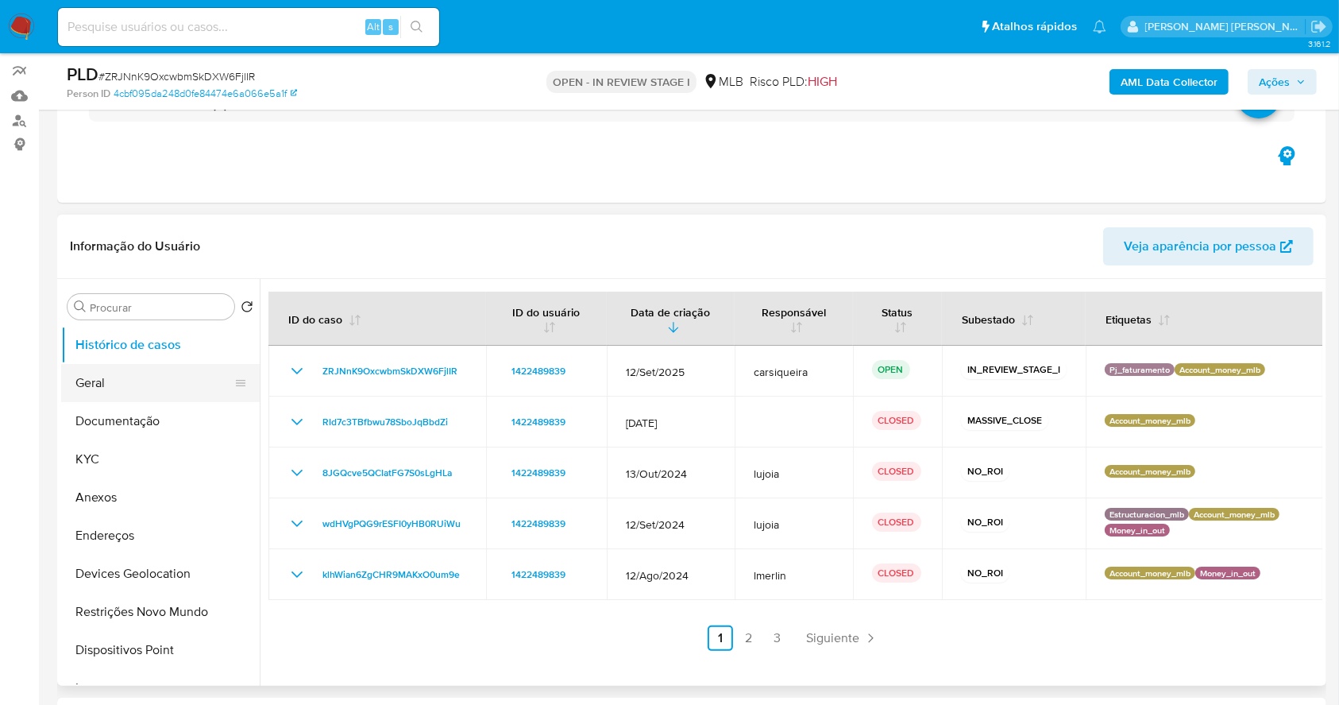
click at [95, 368] on button "Geral" at bounding box center [154, 383] width 186 height 38
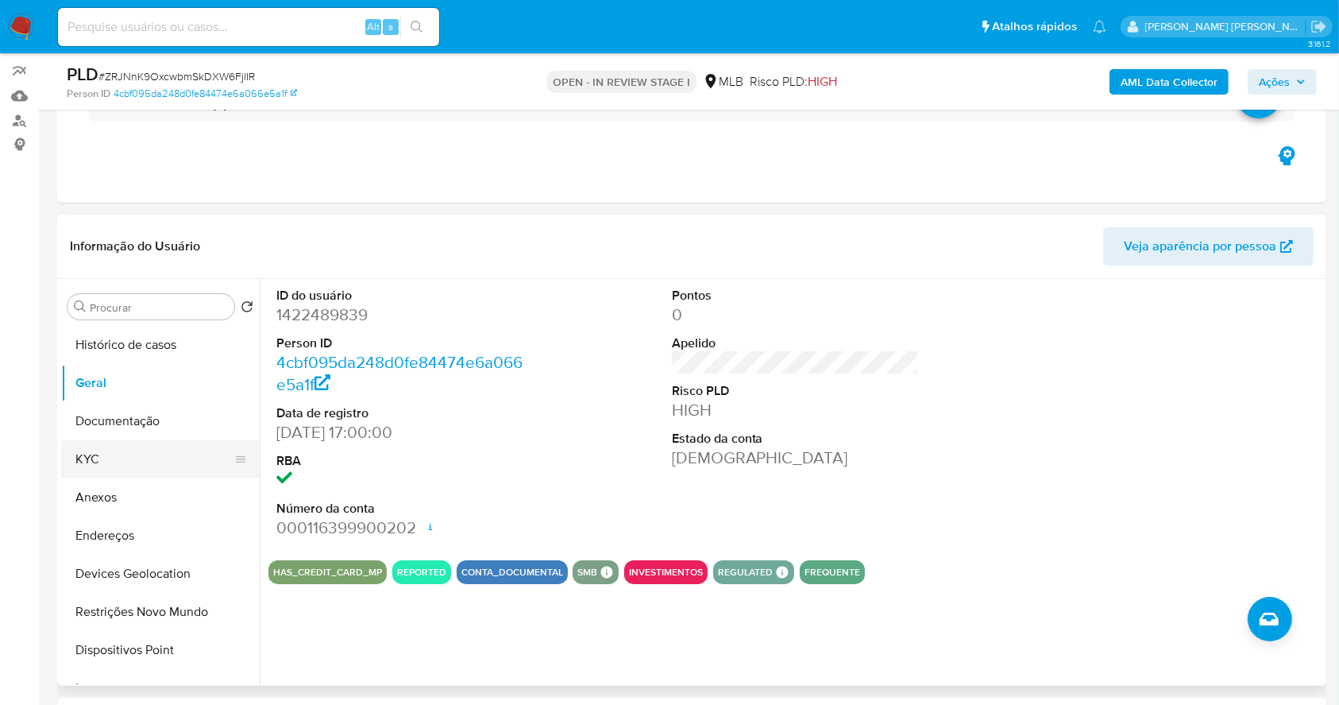
click at [124, 458] on button "KYC" at bounding box center [154, 459] width 186 height 38
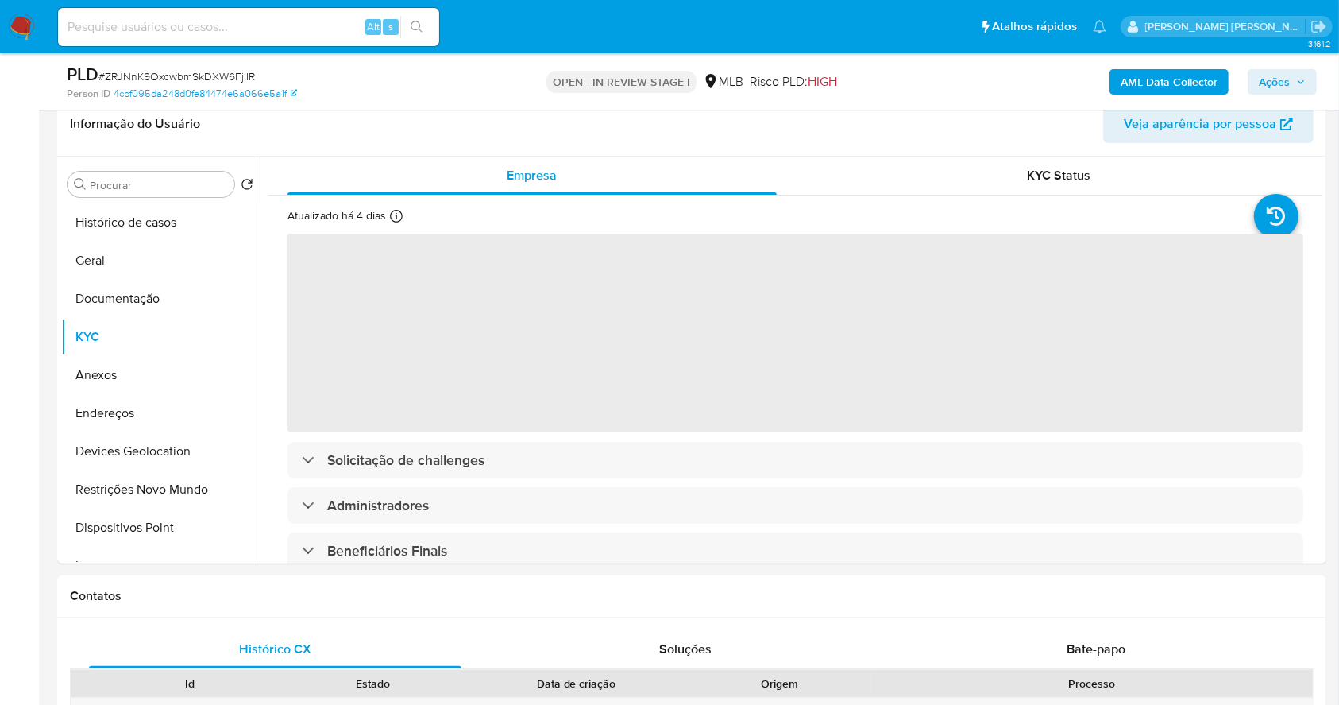
scroll to position [259, 0]
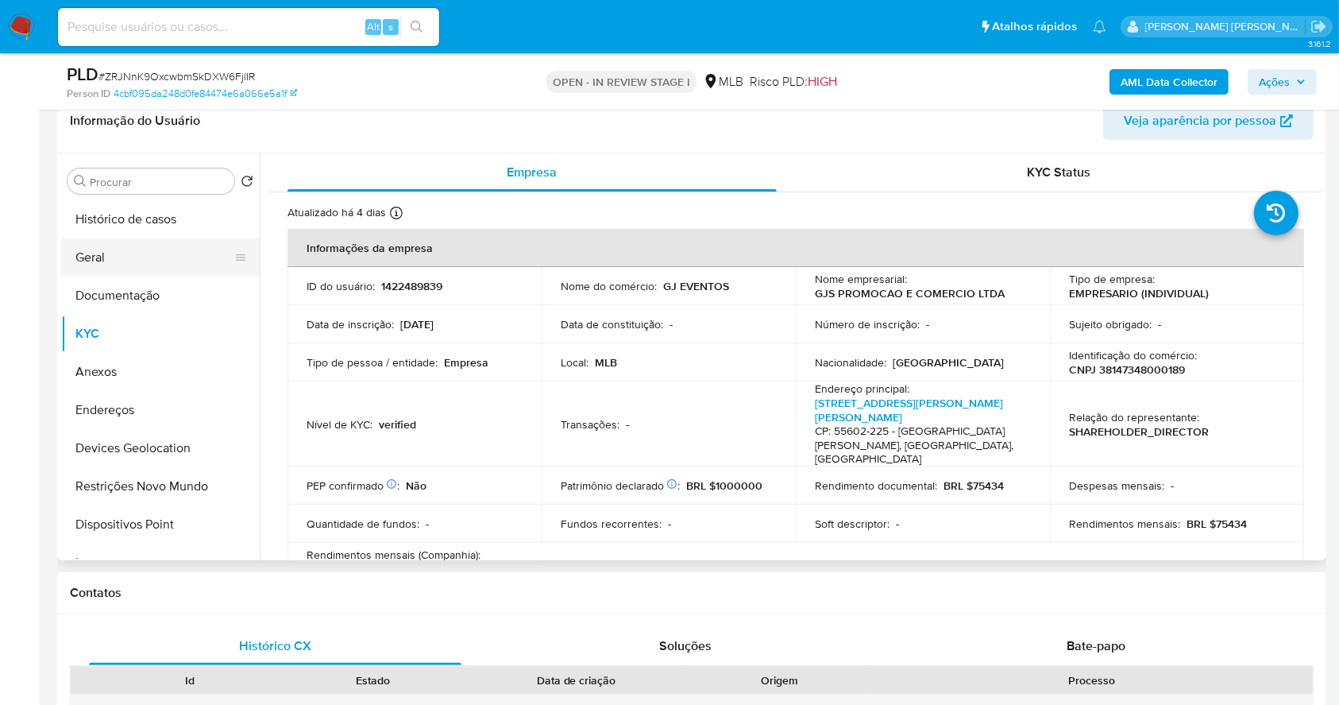
click at [159, 266] on button "Geral" at bounding box center [154, 257] width 186 height 38
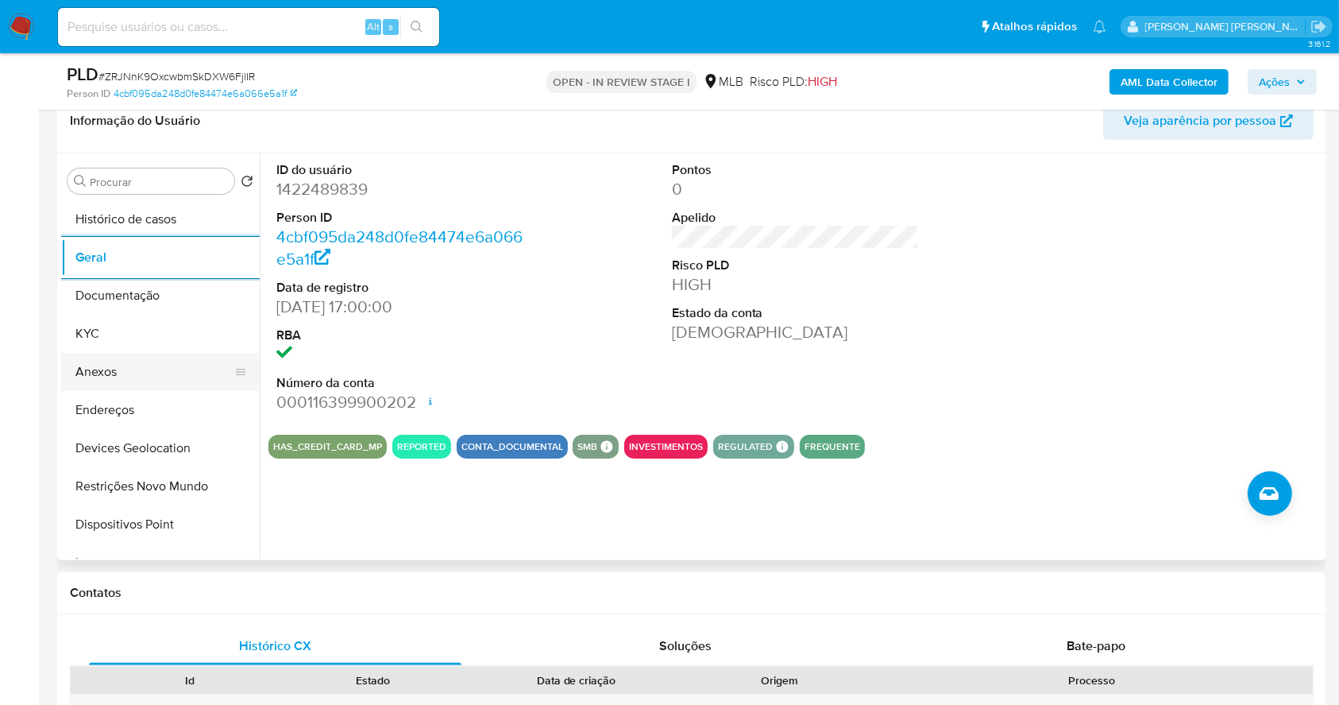
click at [83, 354] on button "Anexos" at bounding box center [154, 372] width 186 height 38
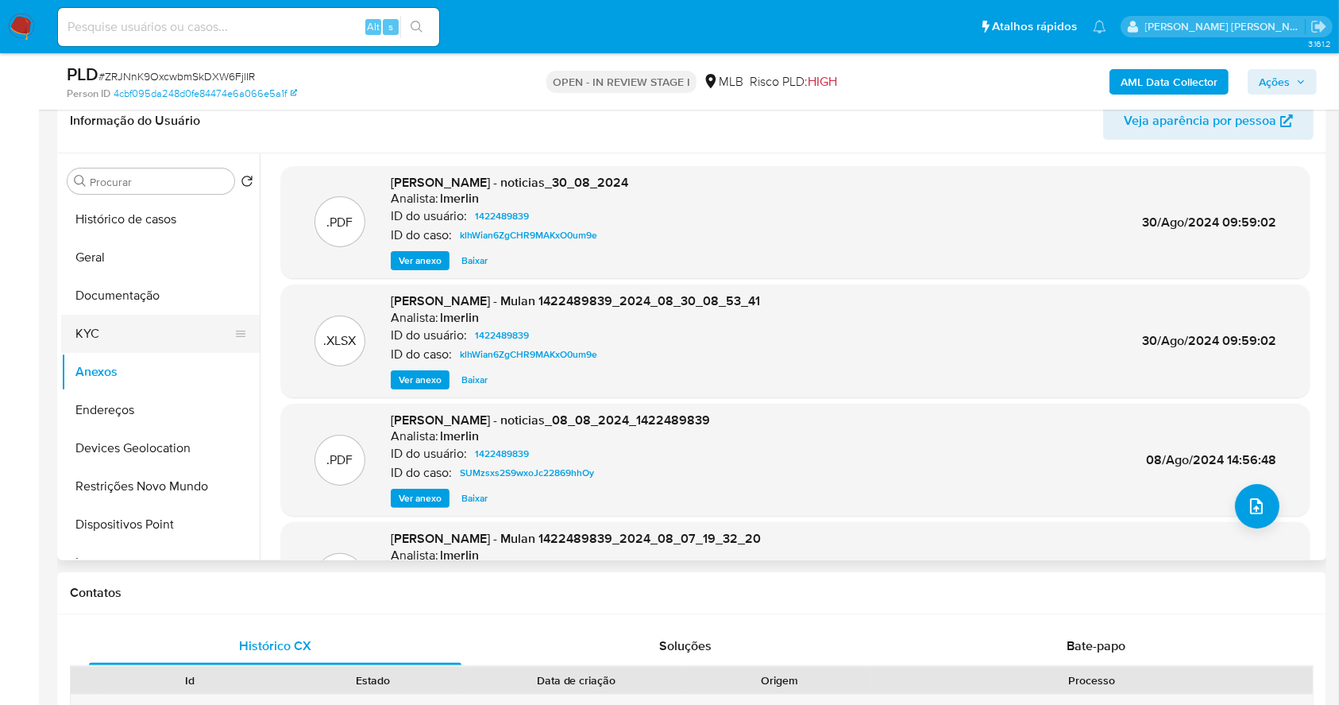
click at [144, 340] on button "KYC" at bounding box center [154, 334] width 186 height 38
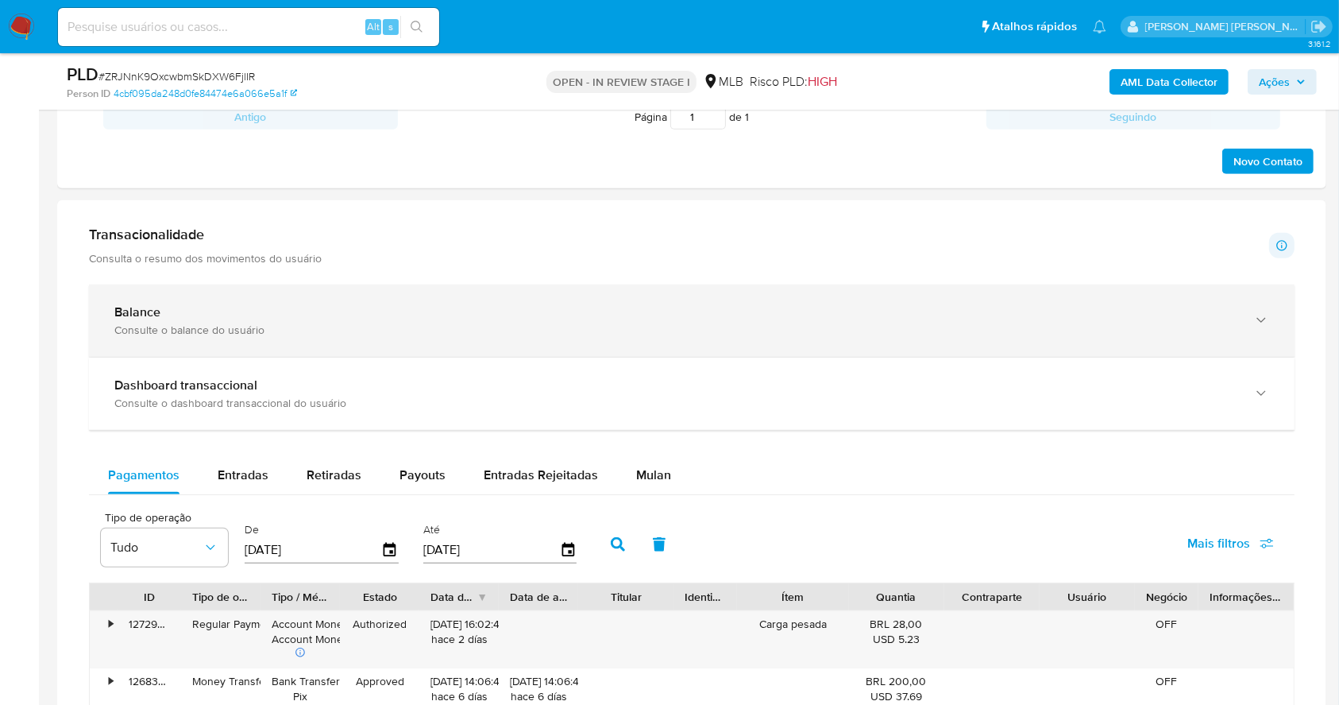
scroll to position [995, 0]
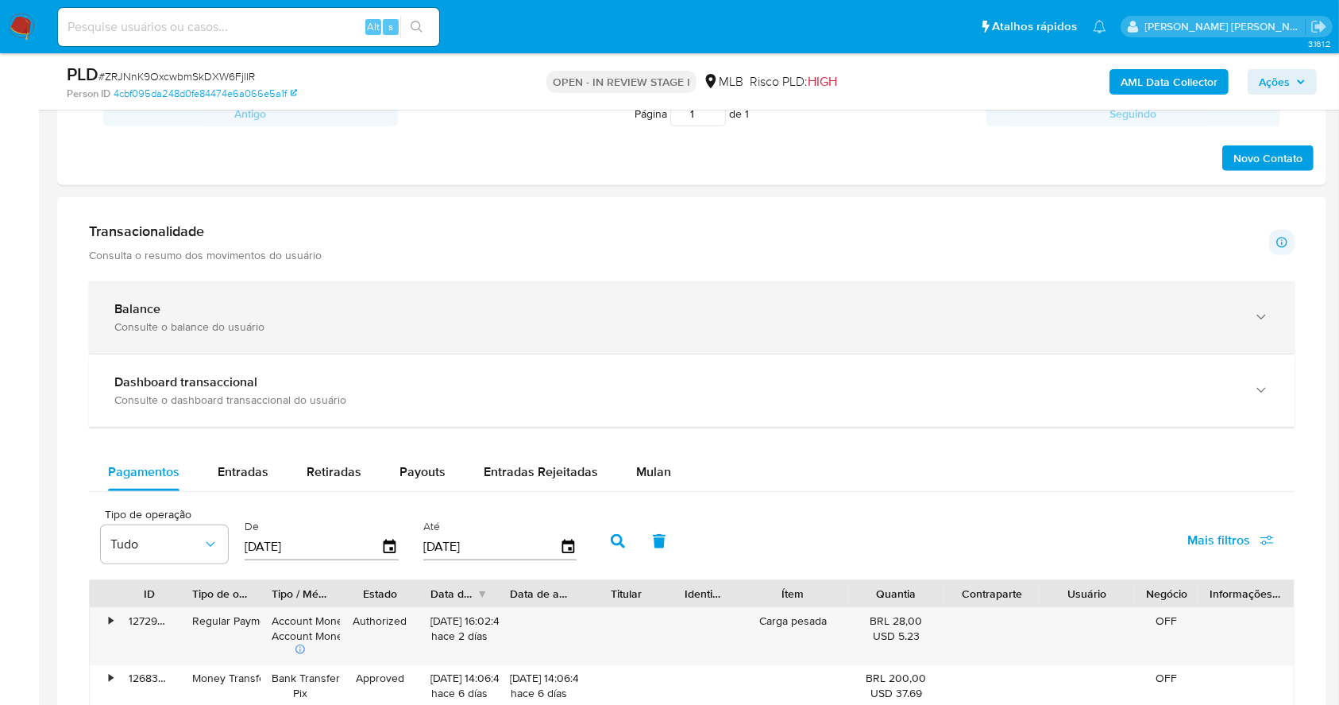
click at [607, 302] on div "Balance" at bounding box center [675, 309] width 1123 height 16
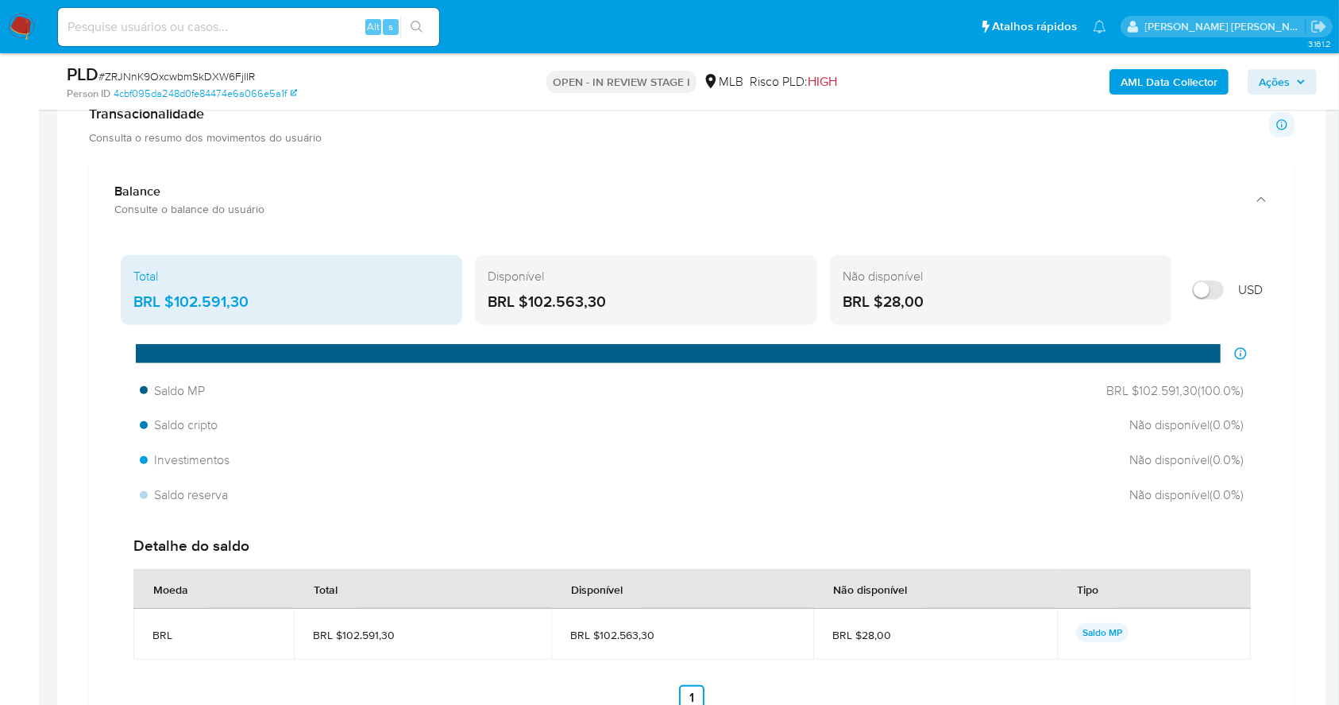
scroll to position [1207, 0]
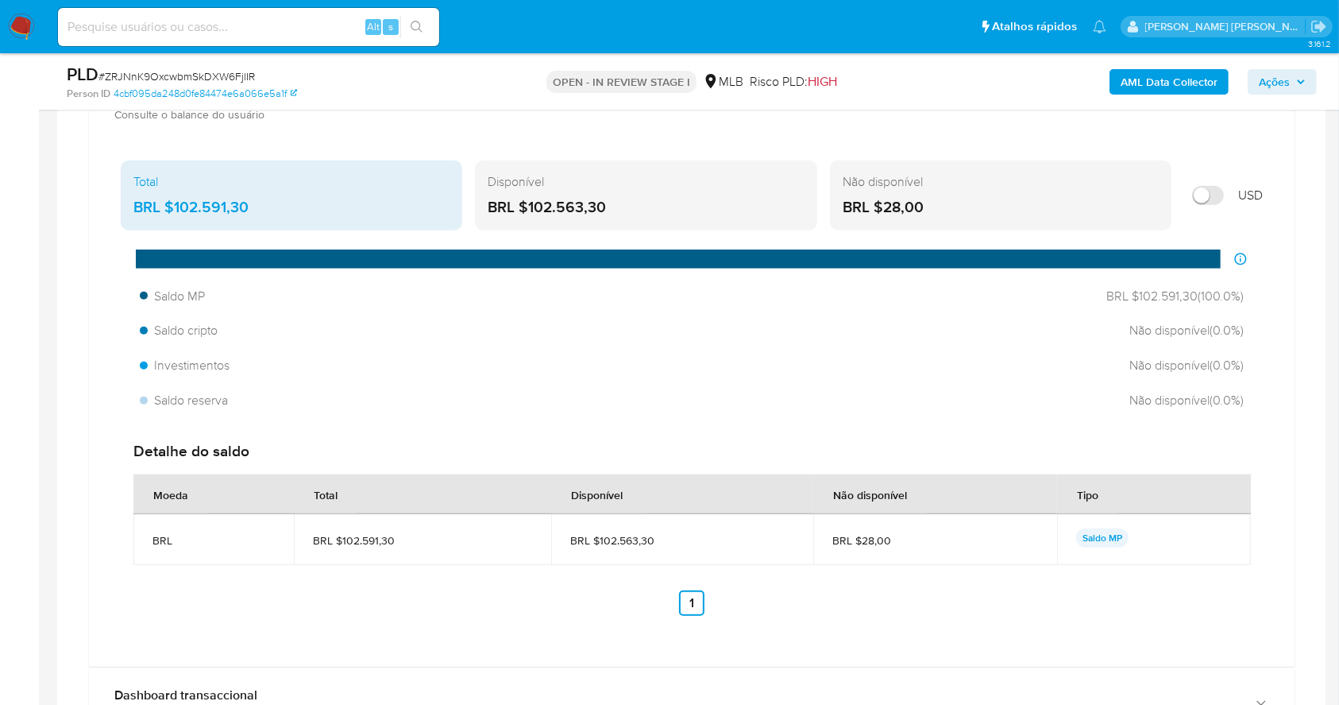
drag, startPoint x: 546, startPoint y: 206, endPoint x: 528, endPoint y: 207, distance: 17.5
click at [528, 207] on div "BRL $102.563,30" at bounding box center [646, 207] width 316 height 21
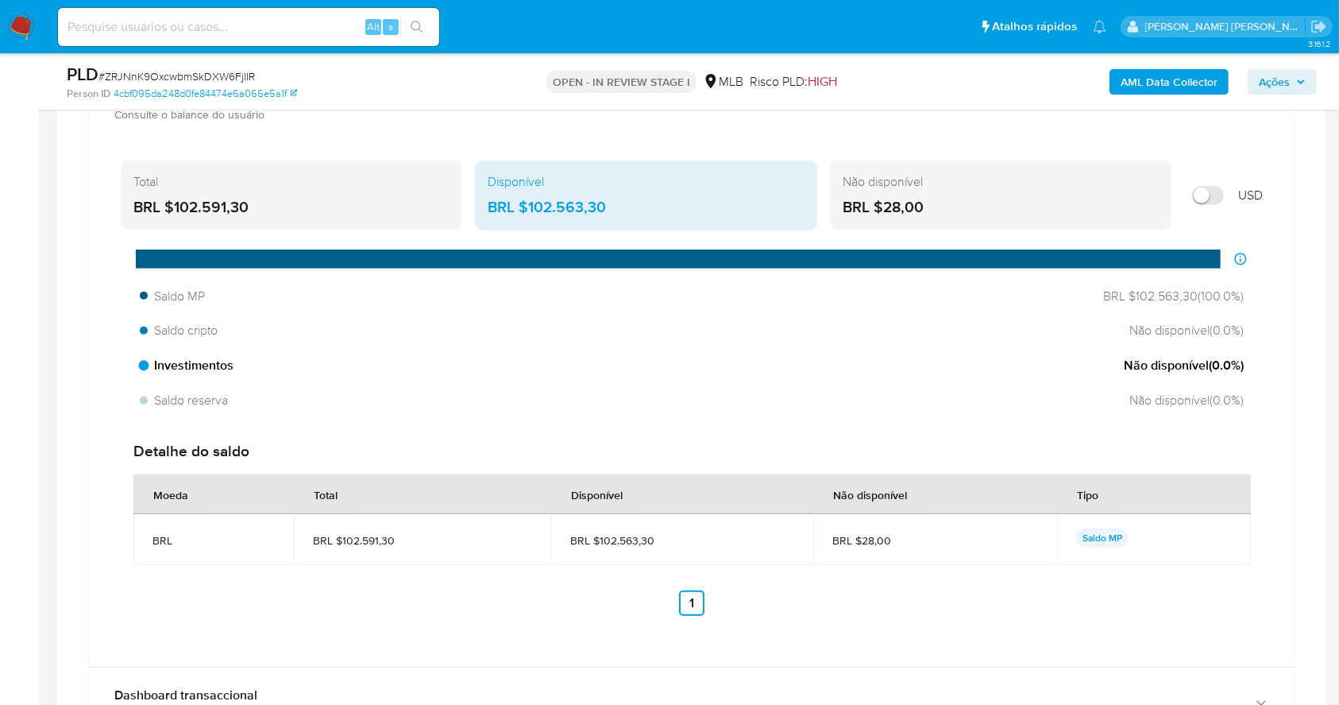
click at [750, 350] on div "Investimentos Não disponível ( 0.0 %)" at bounding box center [691, 365] width 1117 height 30
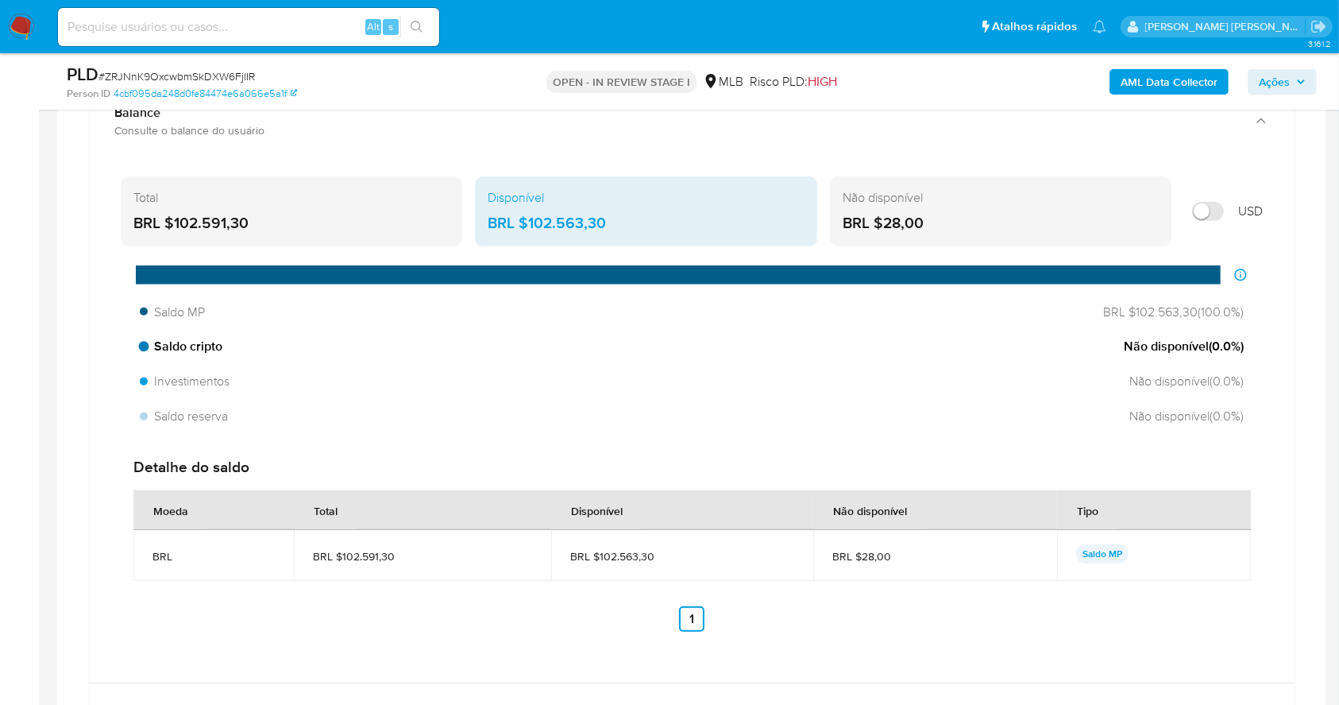
scroll to position [359, 0]
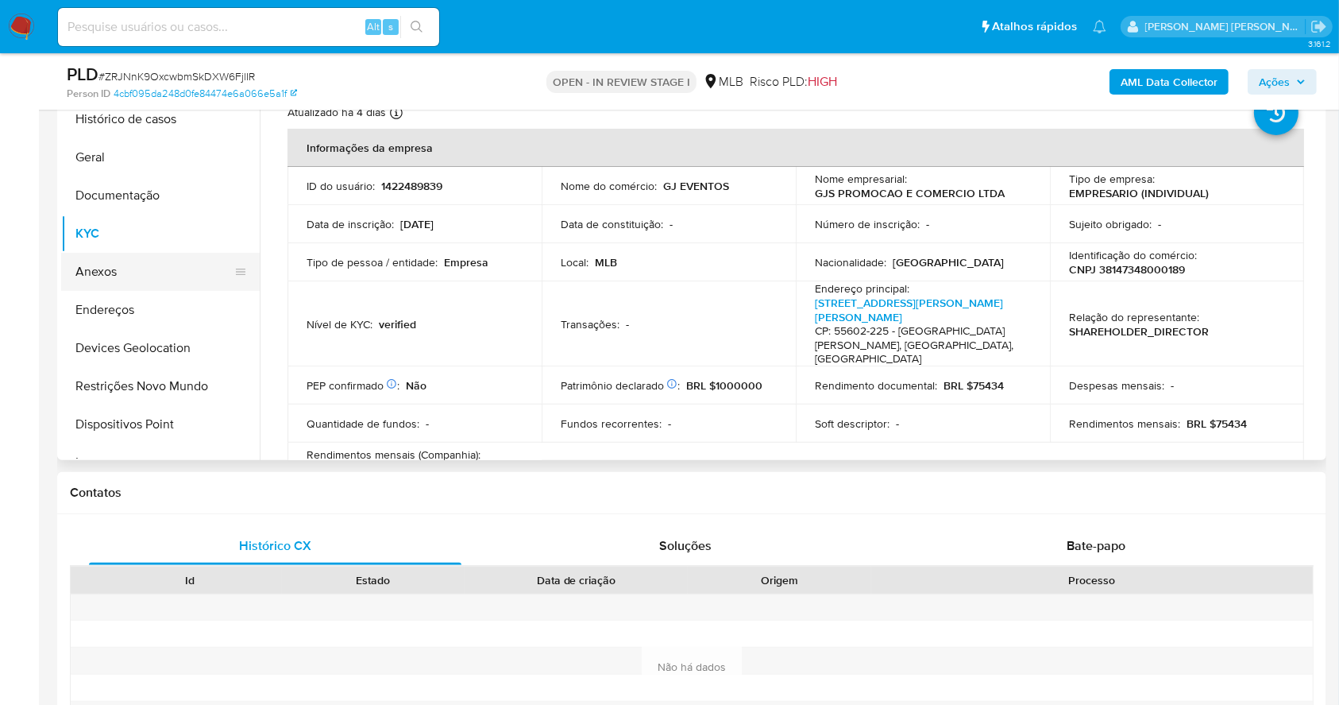
click at [118, 265] on button "Anexos" at bounding box center [154, 272] width 186 height 38
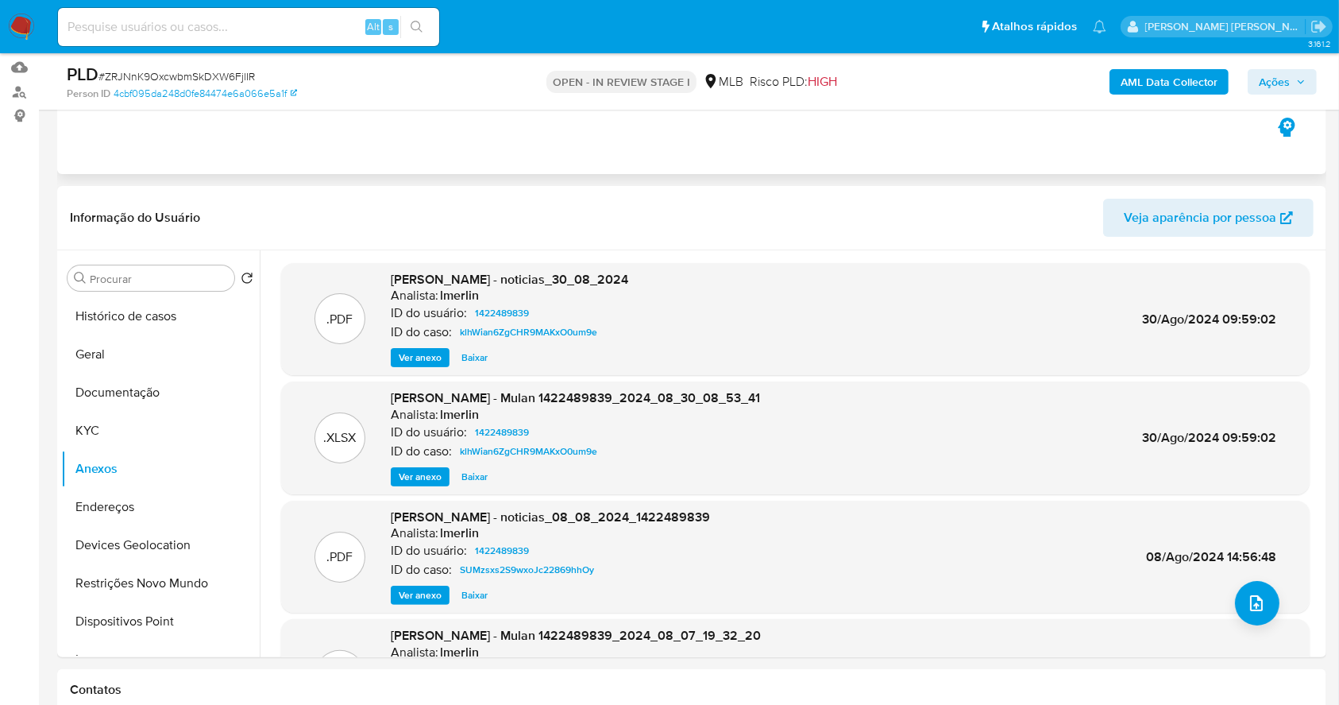
scroll to position [253, 0]
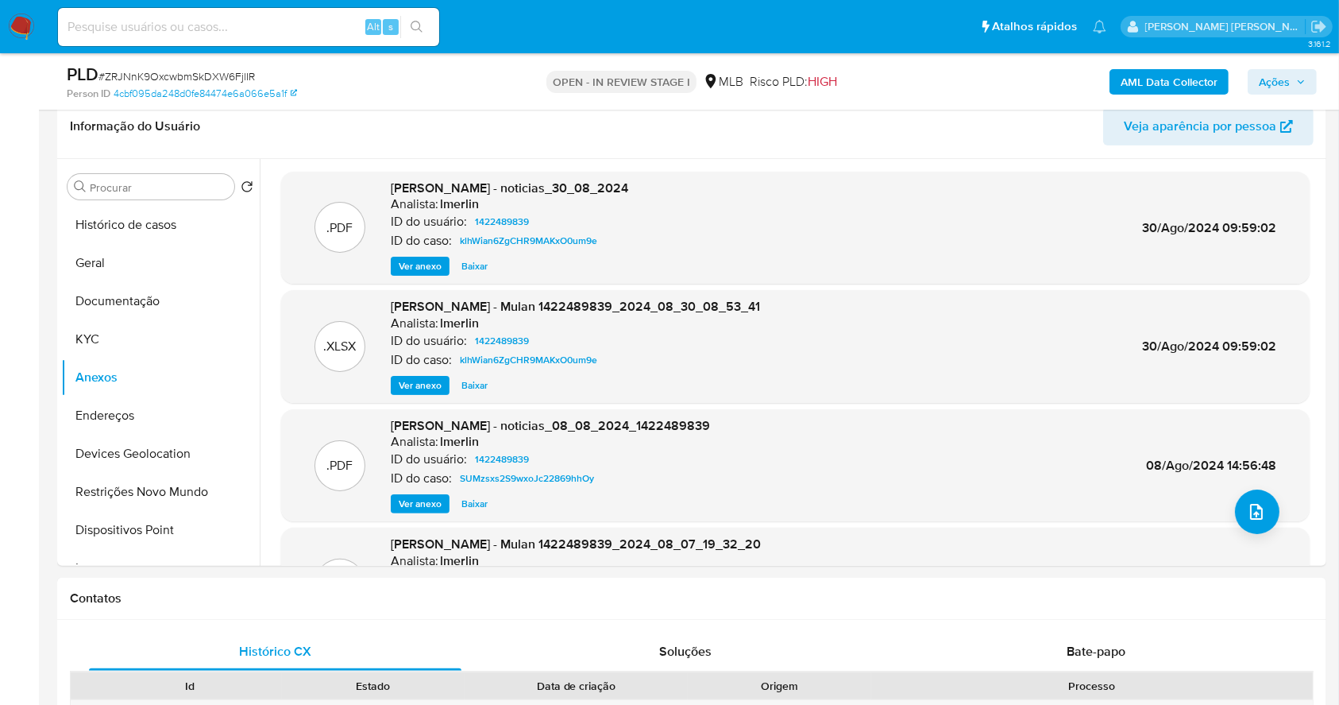
click at [1157, 69] on b "AML Data Collector" at bounding box center [1169, 81] width 97 height 25
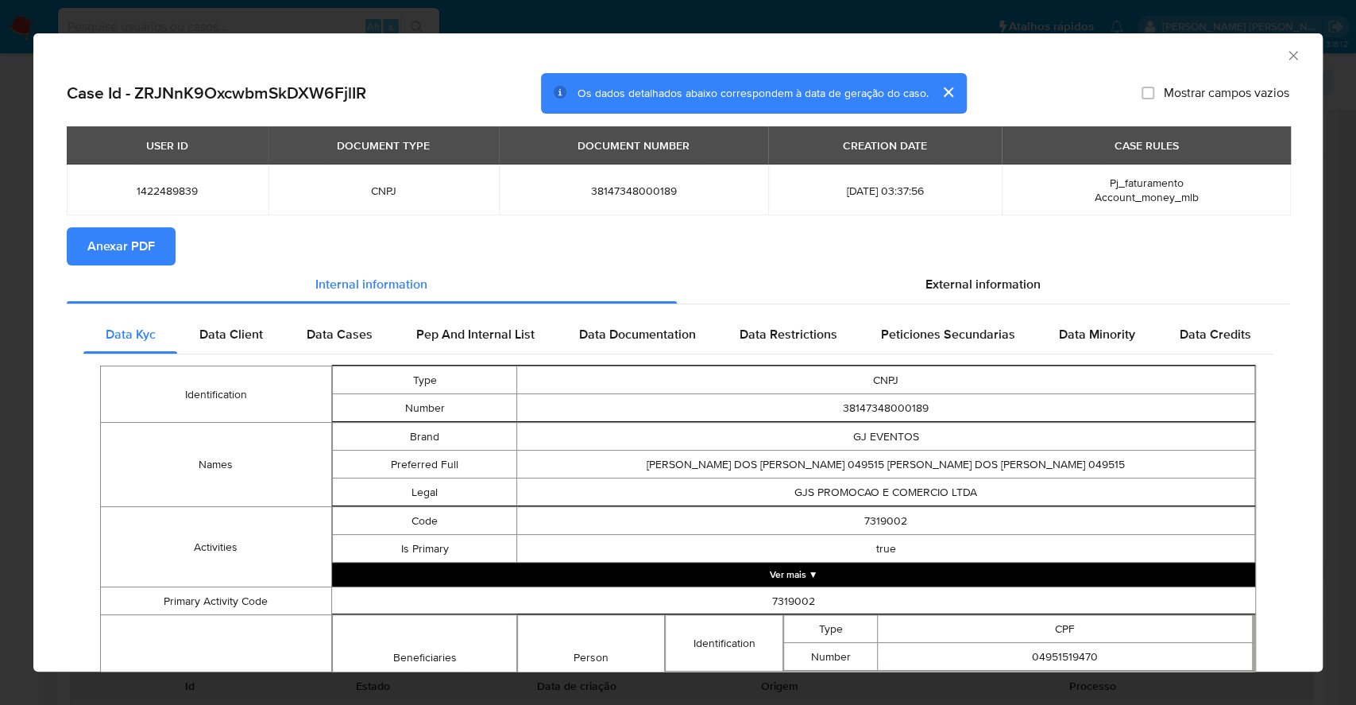
click at [126, 248] on span "Anexar PDF" at bounding box center [121, 246] width 68 height 35
click at [0, 384] on div "AML Data Collector Case Id - ZRJNnK9OxcwbmSkDXW6FjlIR Os dados detalhados abaix…" at bounding box center [678, 352] width 1356 height 705
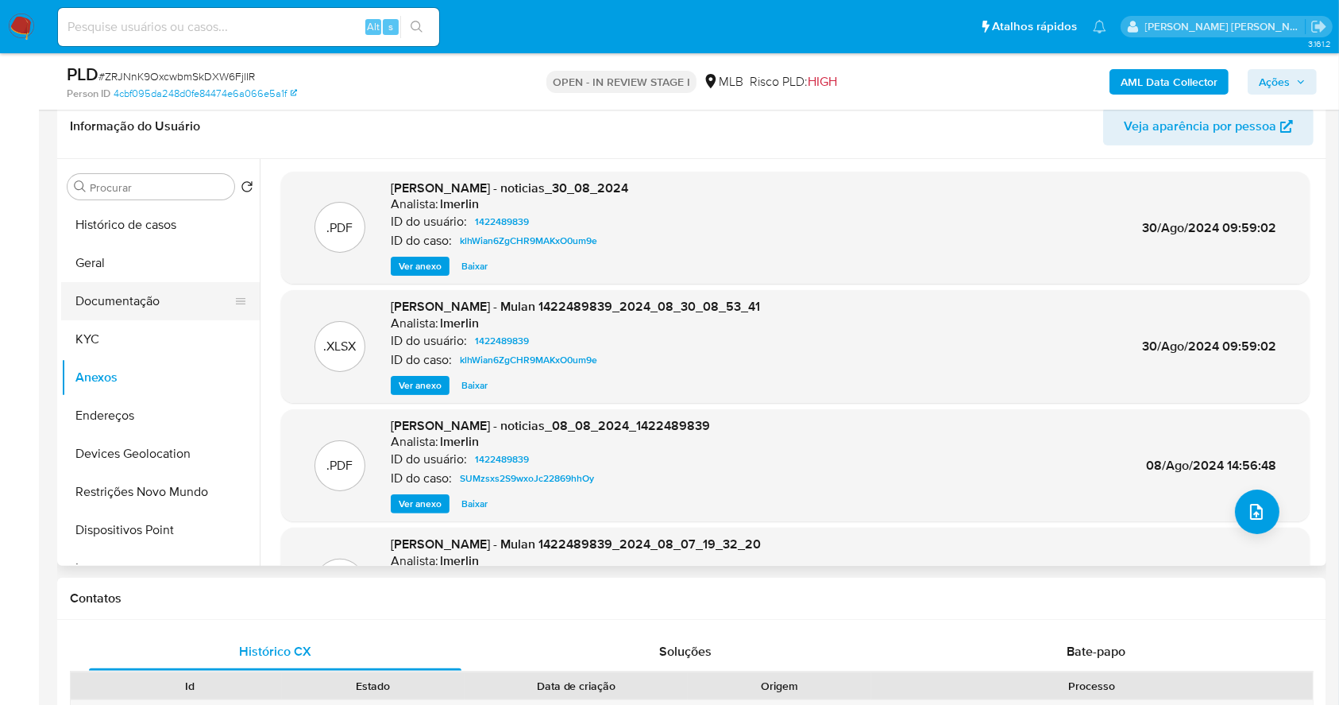
click at [130, 311] on button "Documentação" at bounding box center [154, 301] width 186 height 38
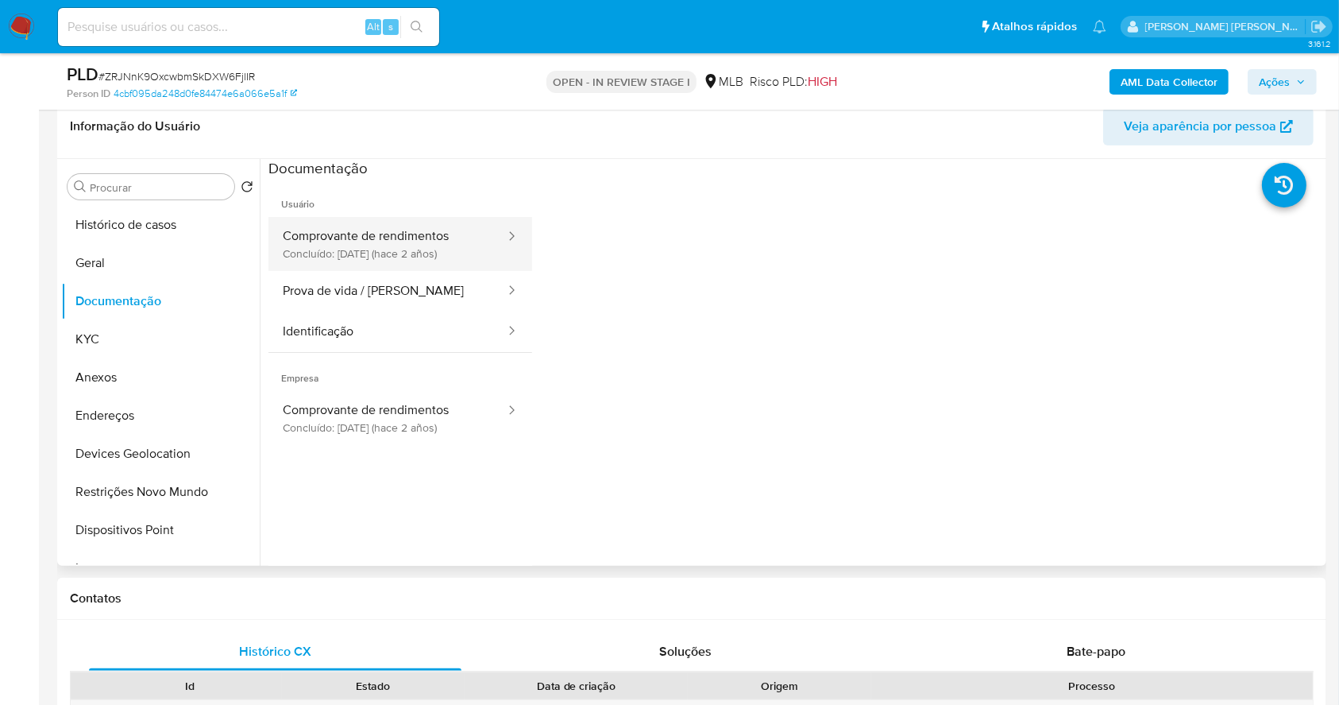
click at [419, 230] on button "Comprovante de rendimentos Concluído: [DATE] (hace 2 años)" at bounding box center [388, 244] width 238 height 54
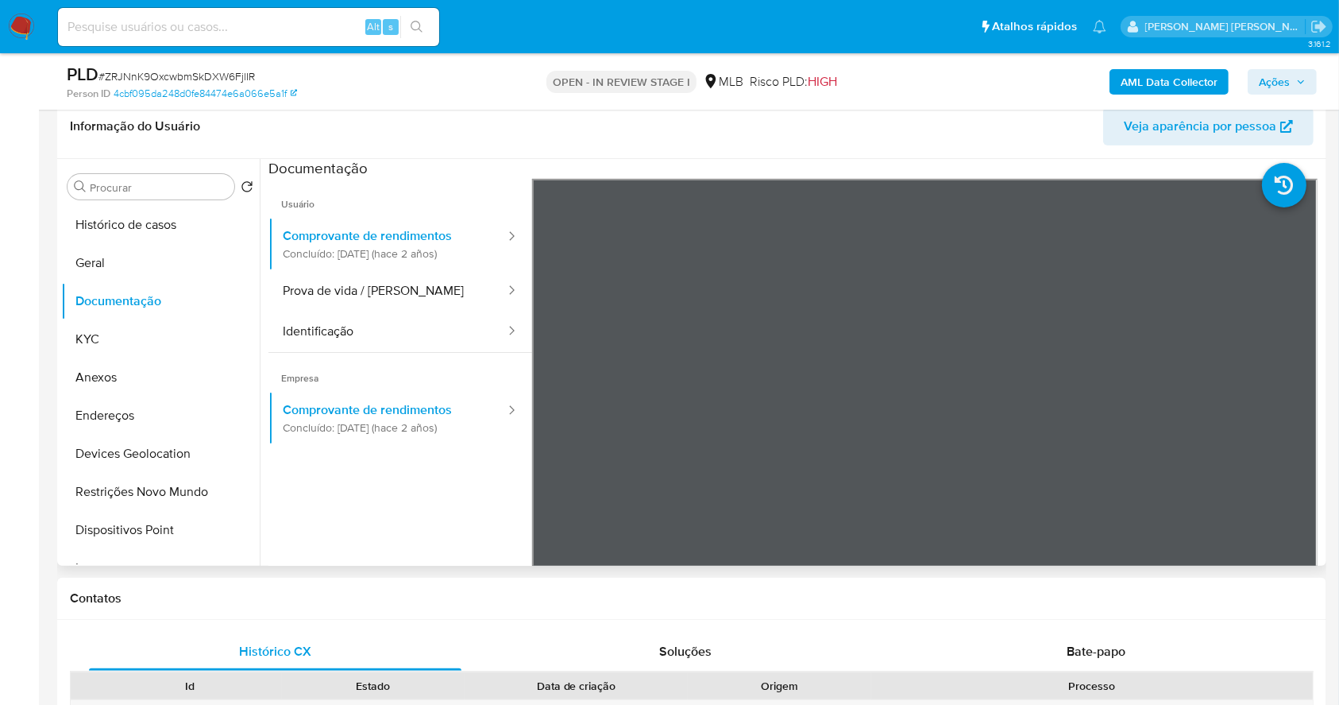
scroll to position [138, 0]
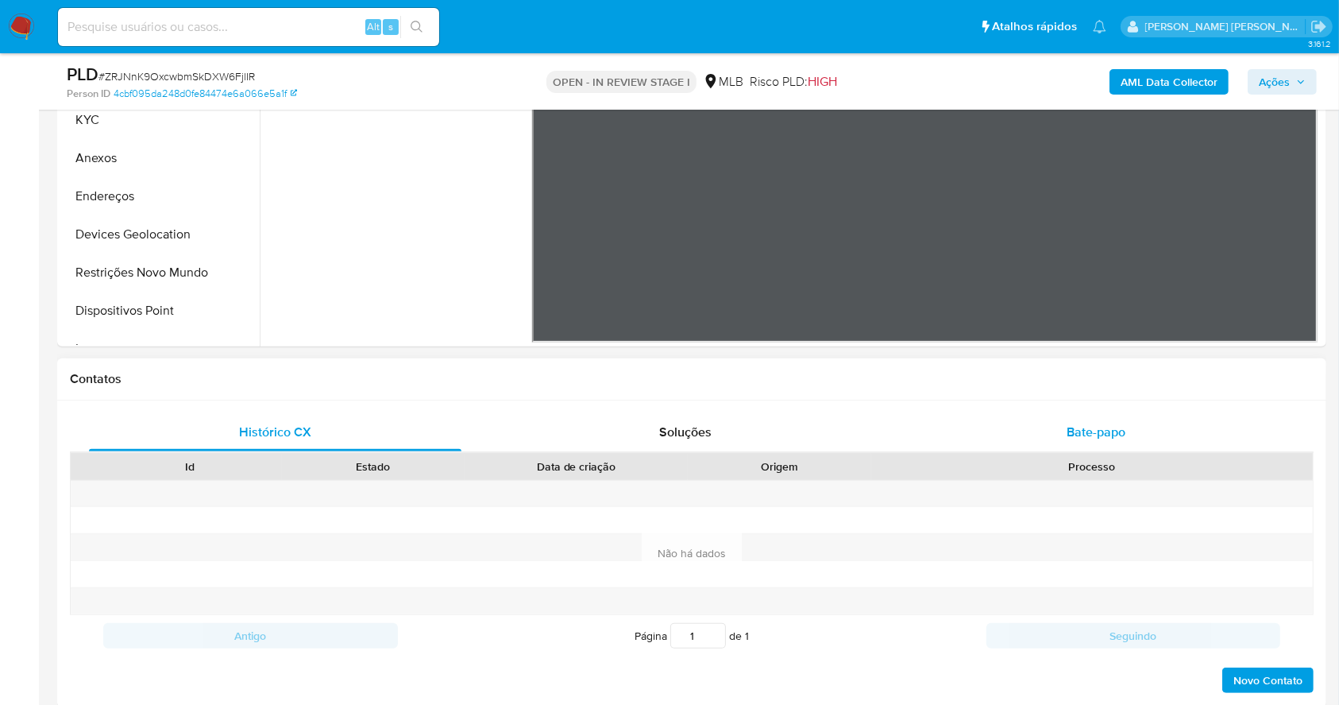
click at [1091, 430] on span "Bate-papo" at bounding box center [1096, 432] width 59 height 18
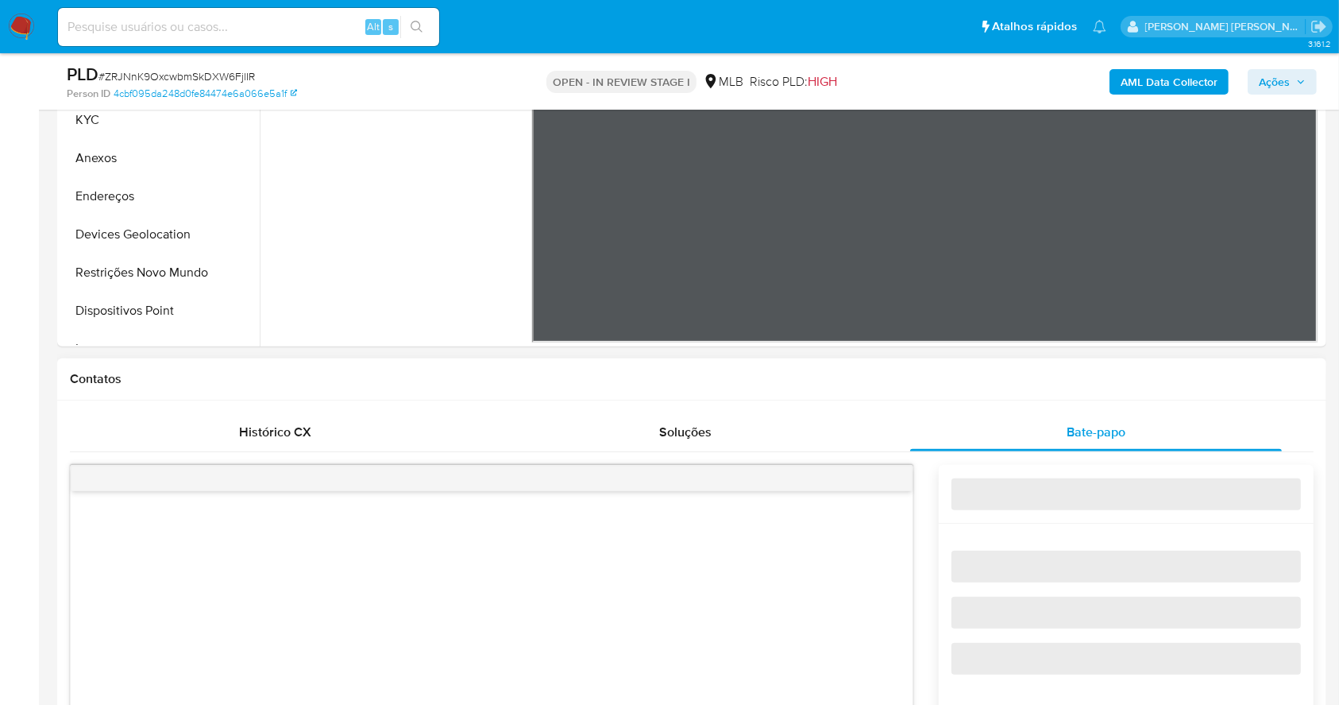
scroll to position [790, 0]
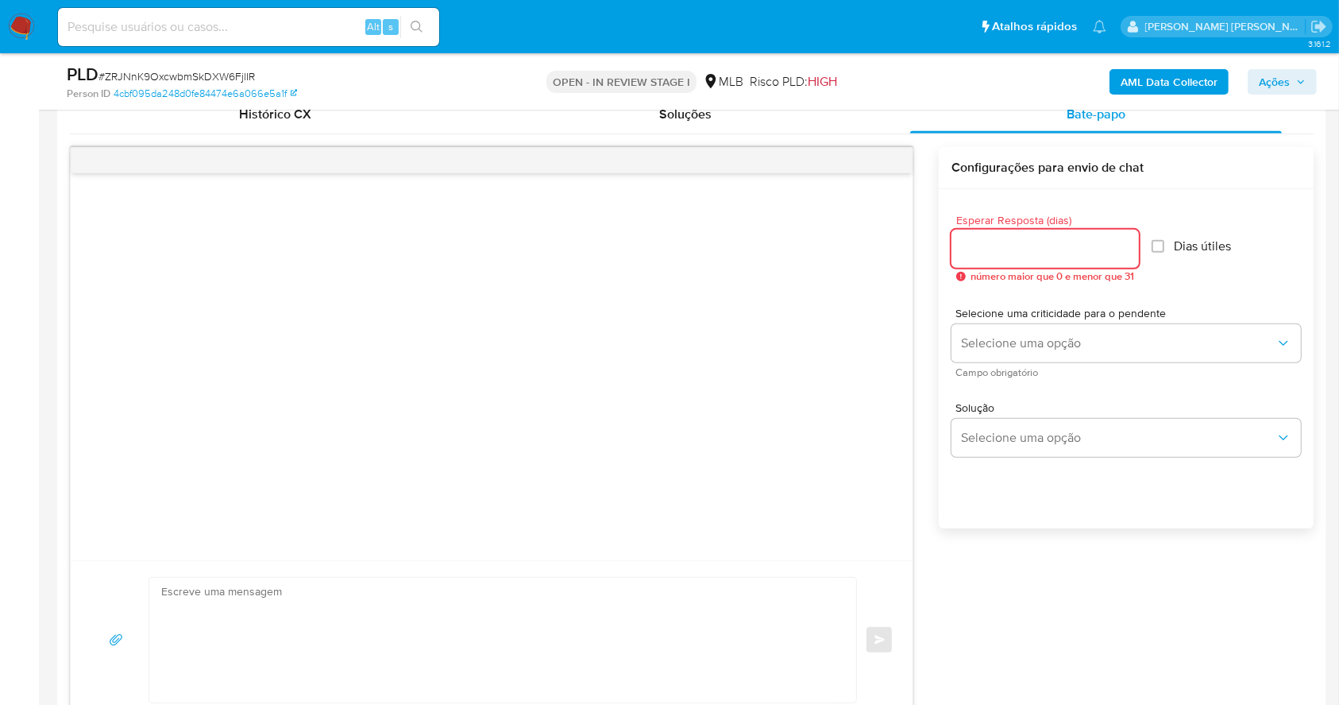
click at [1067, 246] on input "Esperar Resposta (dias)" at bounding box center [1045, 248] width 187 height 21
type input "3"
click at [1160, 244] on input "Dias útiles" at bounding box center [1153, 246] width 13 height 13
checkbox input "true"
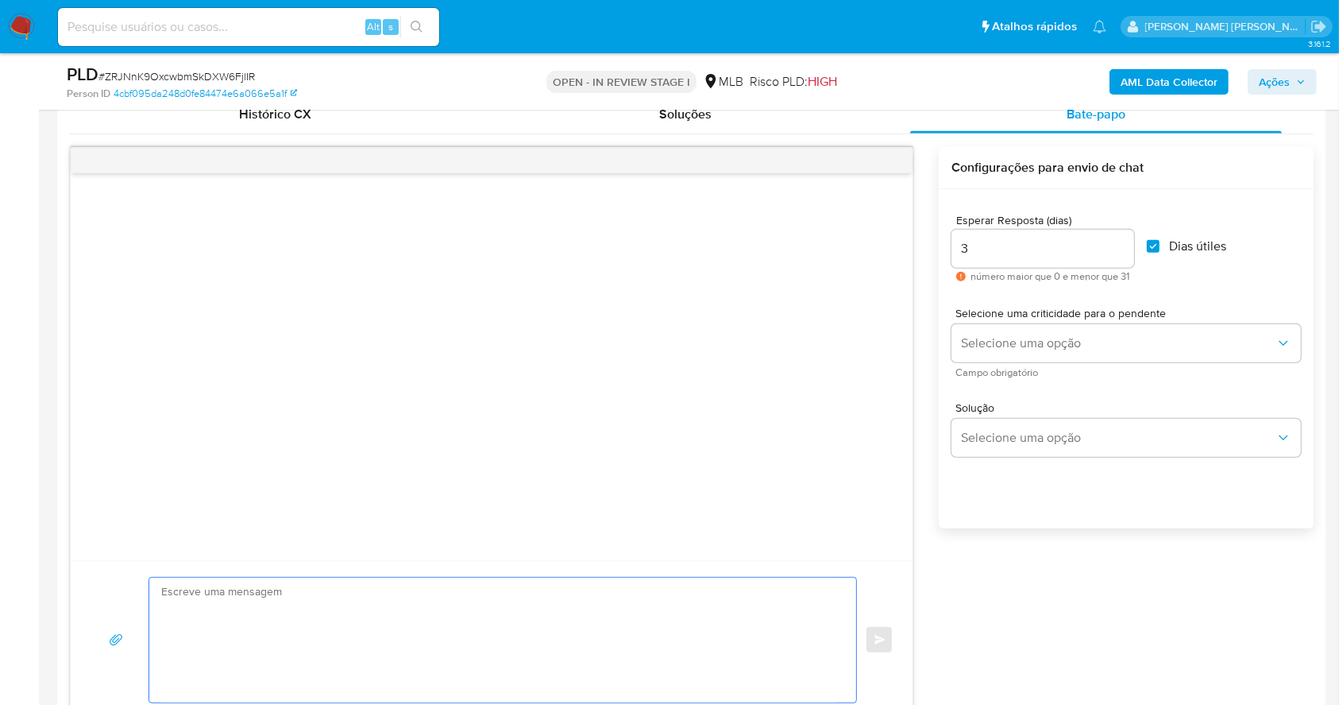
click at [527, 607] on textarea at bounding box center [498, 640] width 675 height 125
paste textarea "Olá, Estamos realizando uma verificação adicional de segurança [PERSON_NAME] de…"
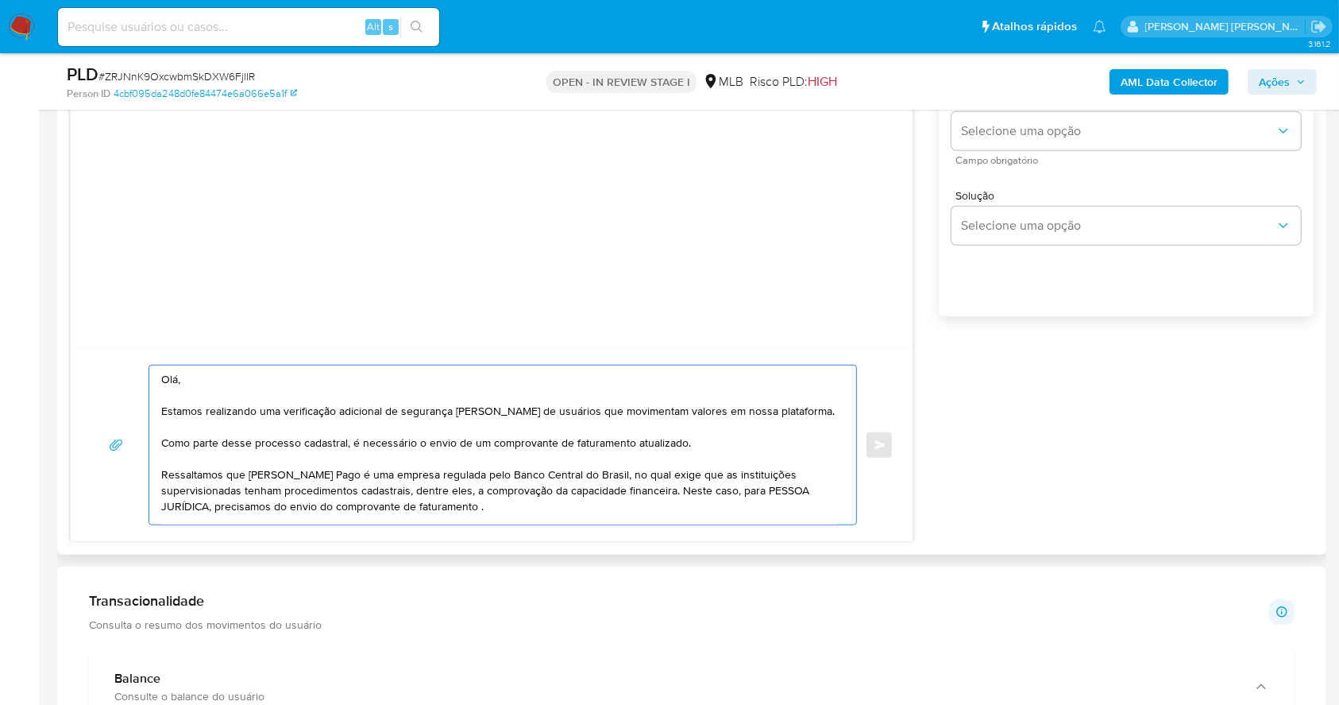
scroll to position [891, 0]
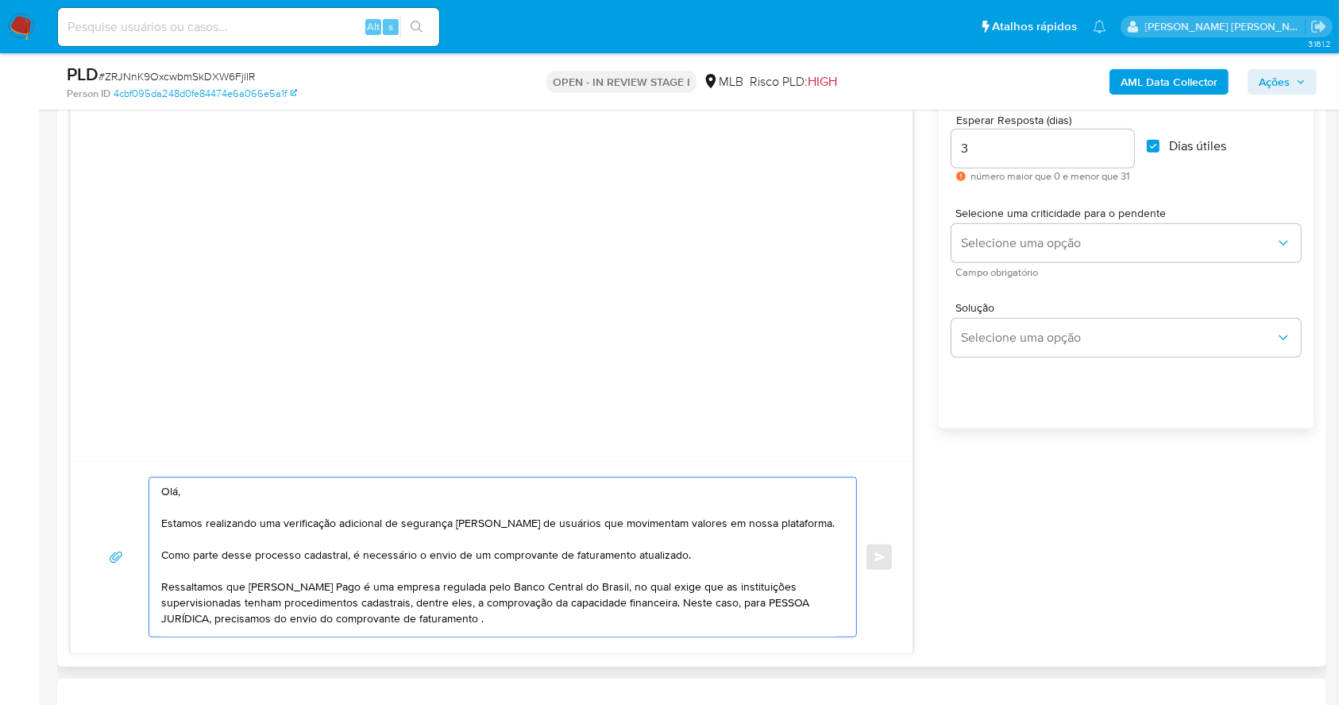
type textarea "Olá, Estamos realizando uma verificação adicional de segurança [PERSON_NAME] de…"
click at [883, 558] on div "Olá, Estamos realizando uma verificação adicional de segurança [PERSON_NAME] de…" at bounding box center [492, 557] width 804 height 160
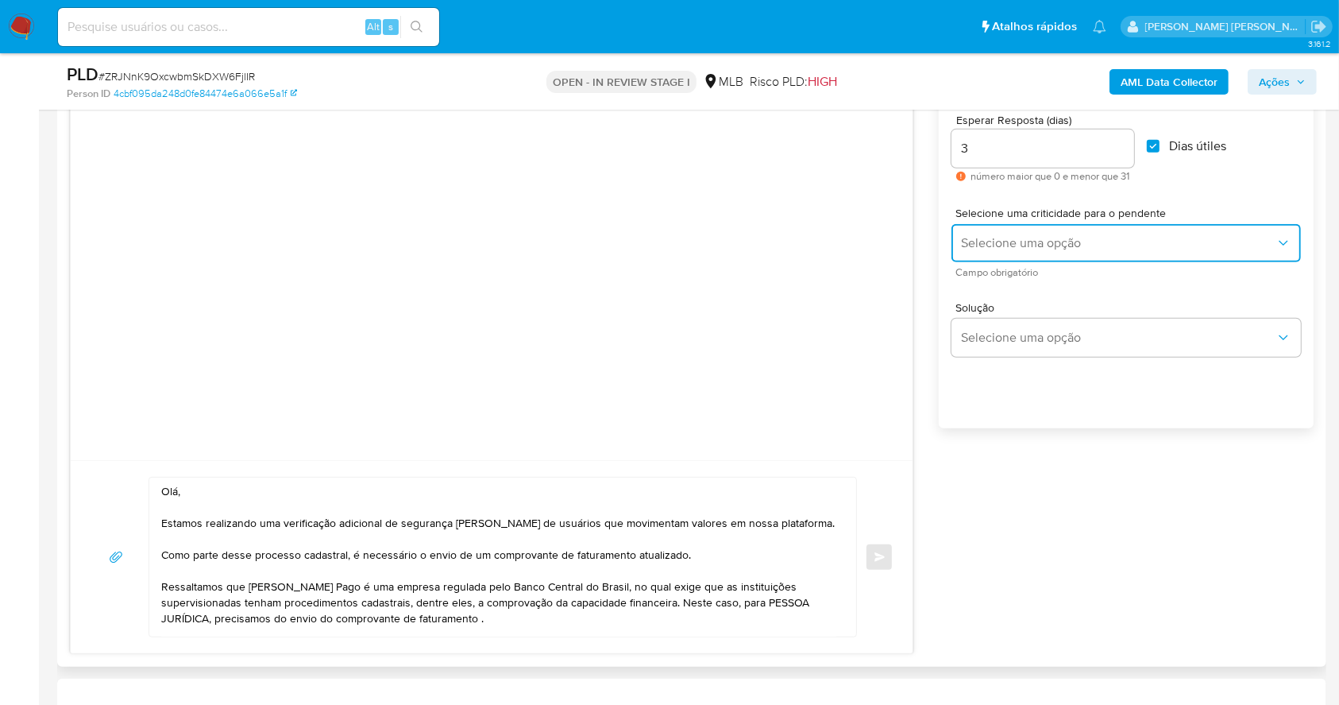
click at [1092, 246] on span "Selecione uma opção" at bounding box center [1118, 243] width 315 height 16
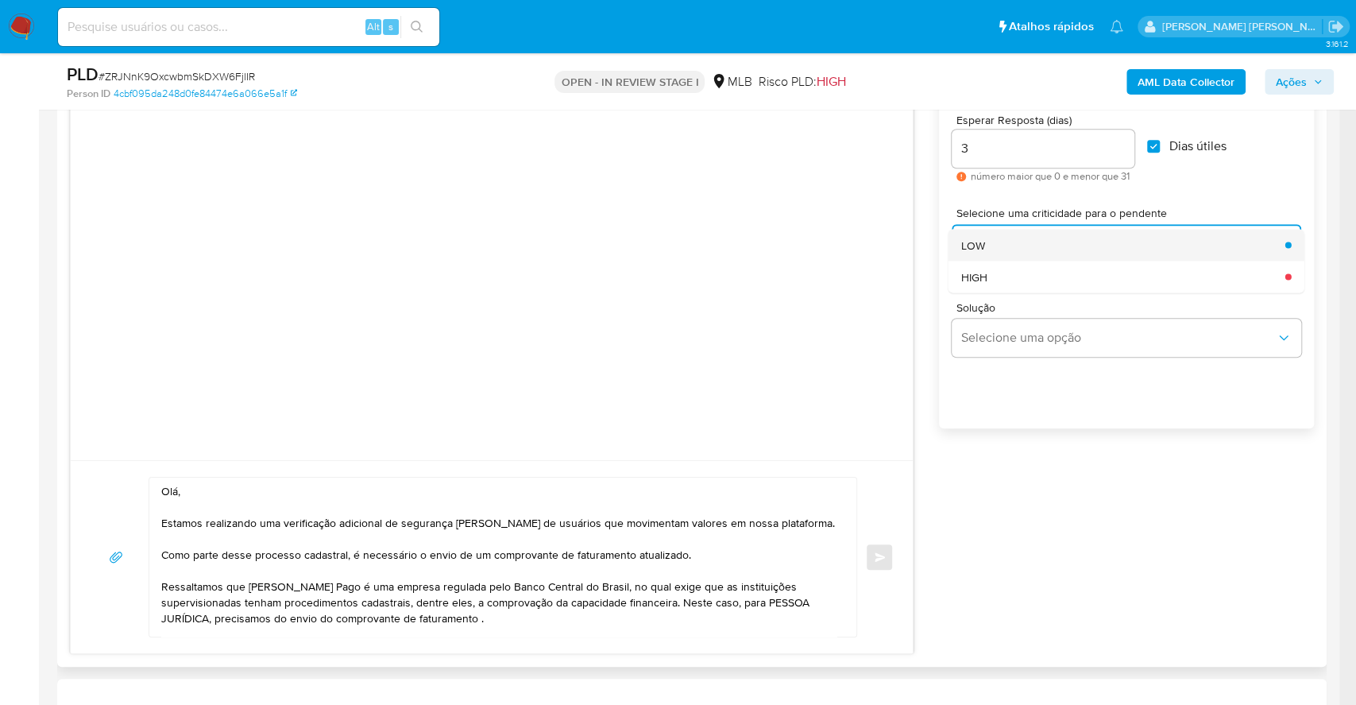
click at [1021, 249] on div "LOW" at bounding box center [1118, 245] width 315 height 32
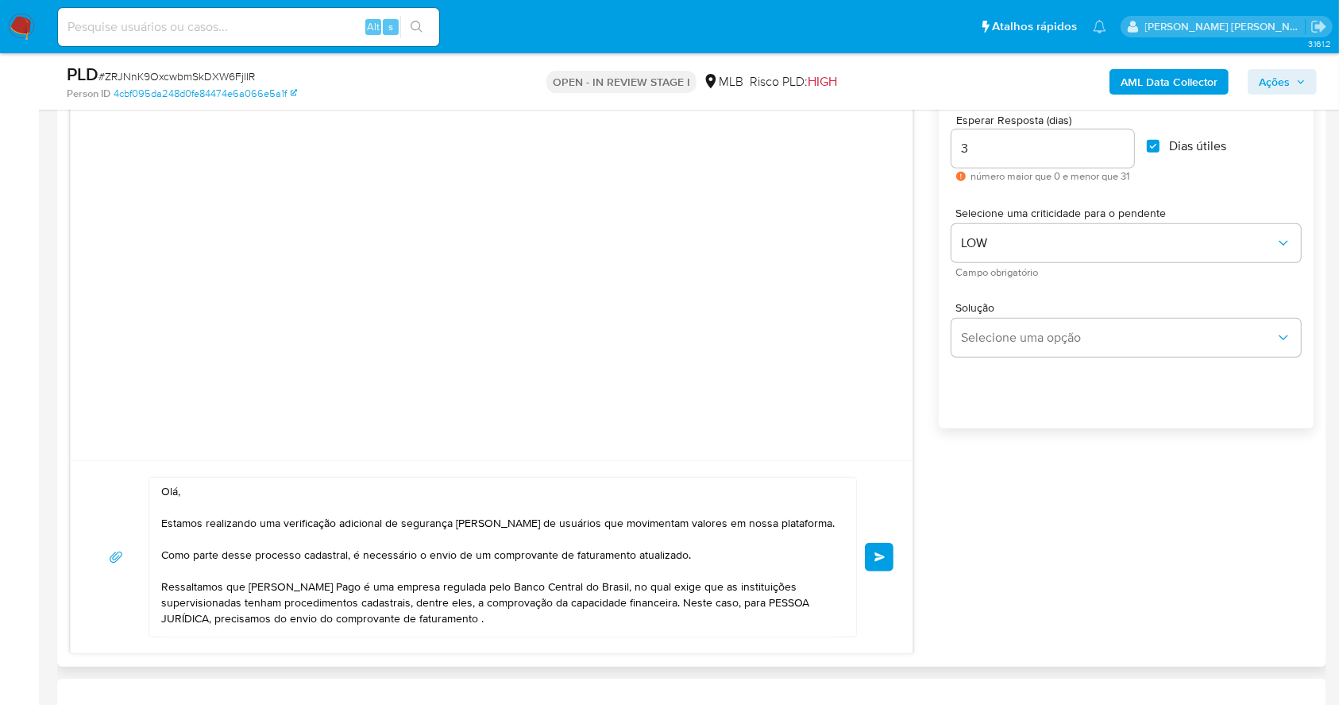
click at [880, 552] on span "common.send" at bounding box center [880, 557] width 11 height 10
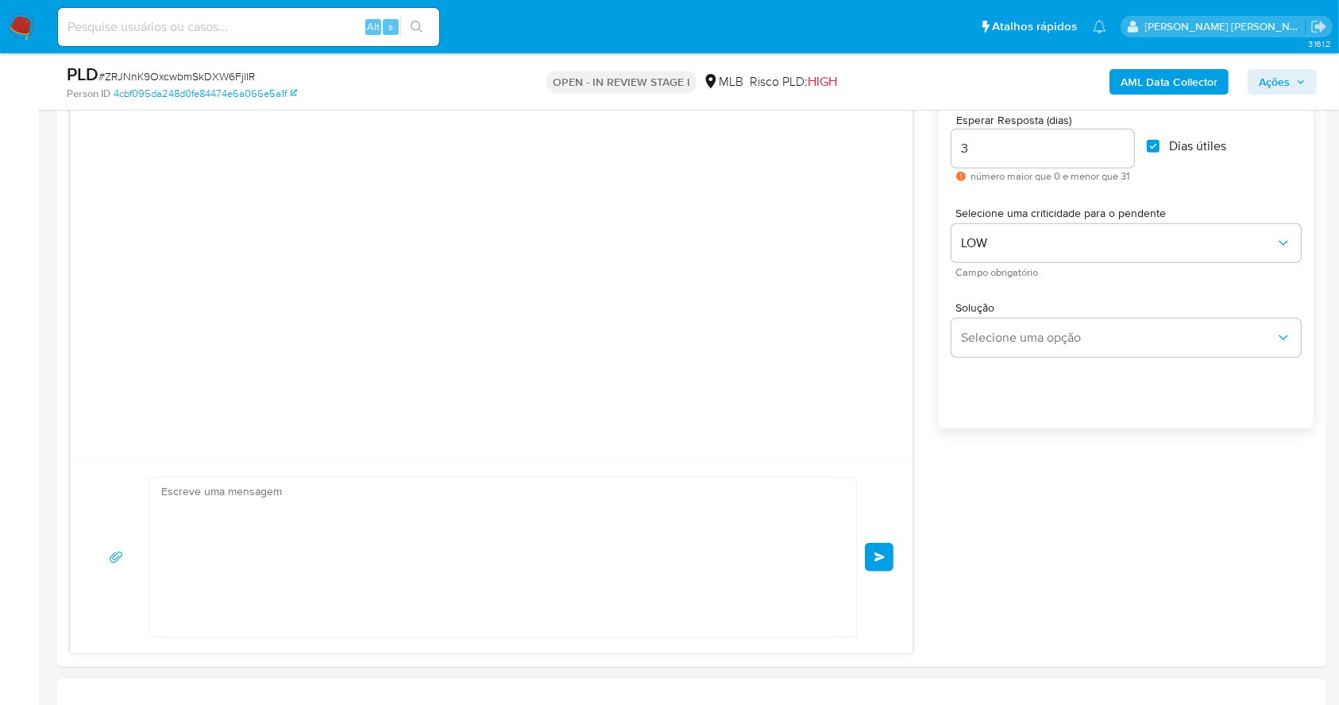
scroll to position [51, 0]
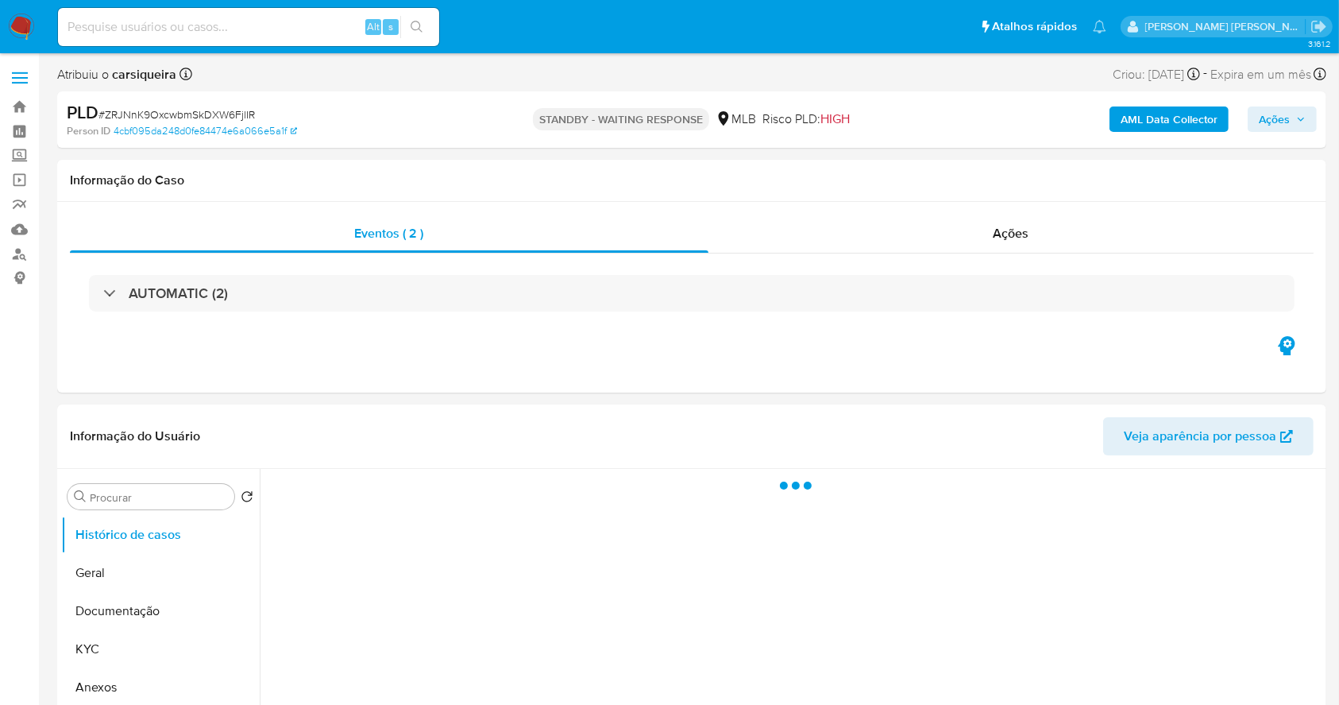
select select "10"
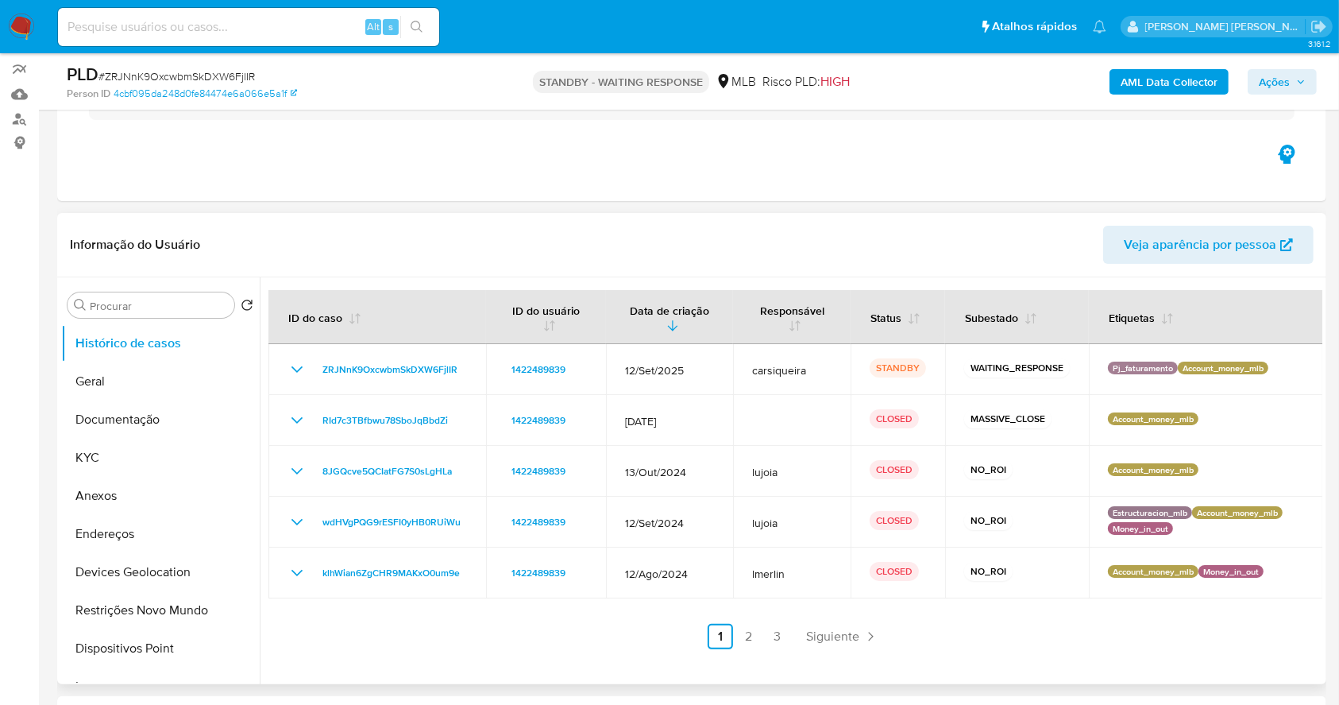
scroll to position [211, 0]
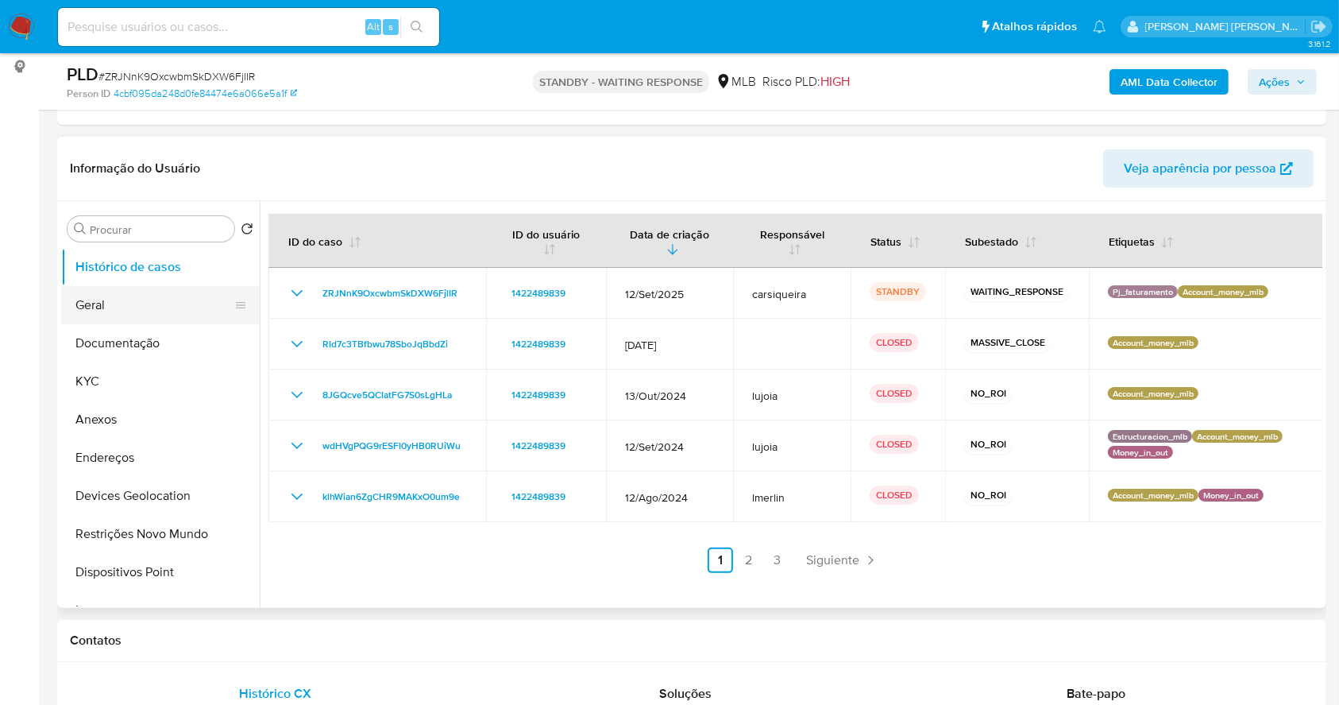
click at [137, 305] on button "Geral" at bounding box center [154, 305] width 186 height 38
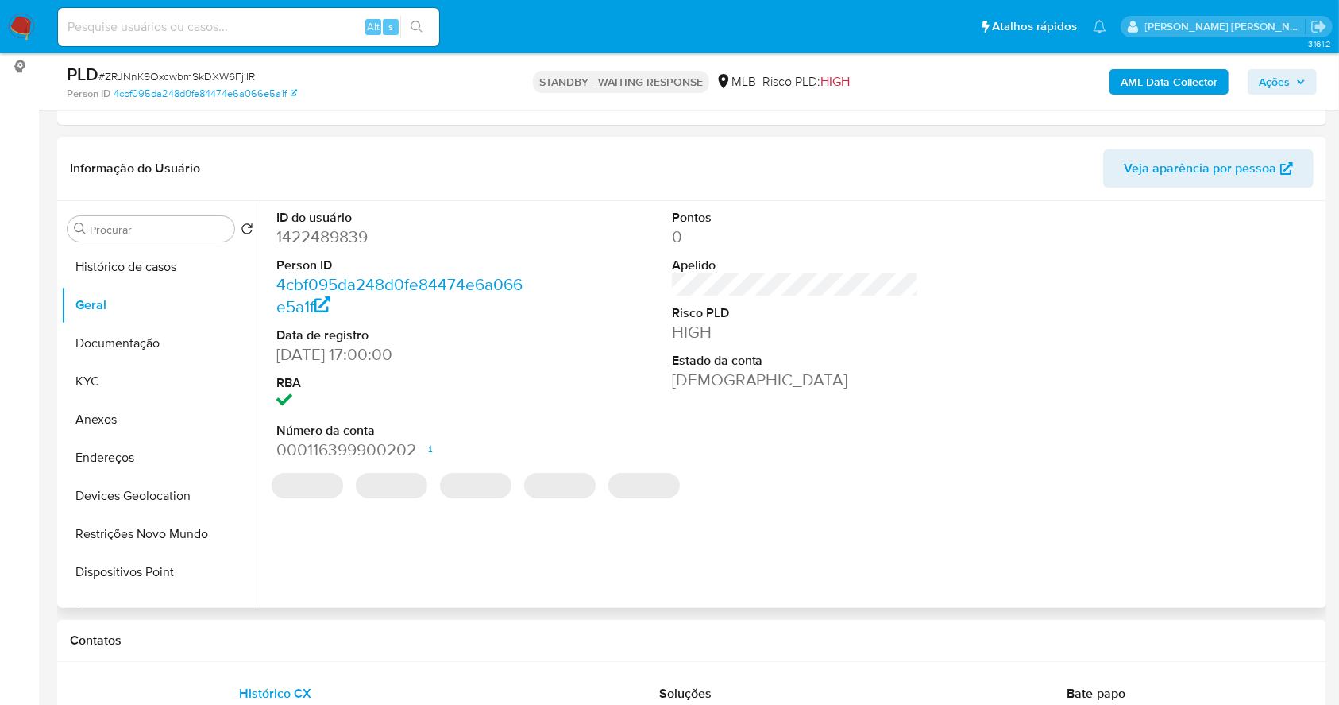
click at [335, 237] on dd "1422489839" at bounding box center [400, 237] width 248 height 22
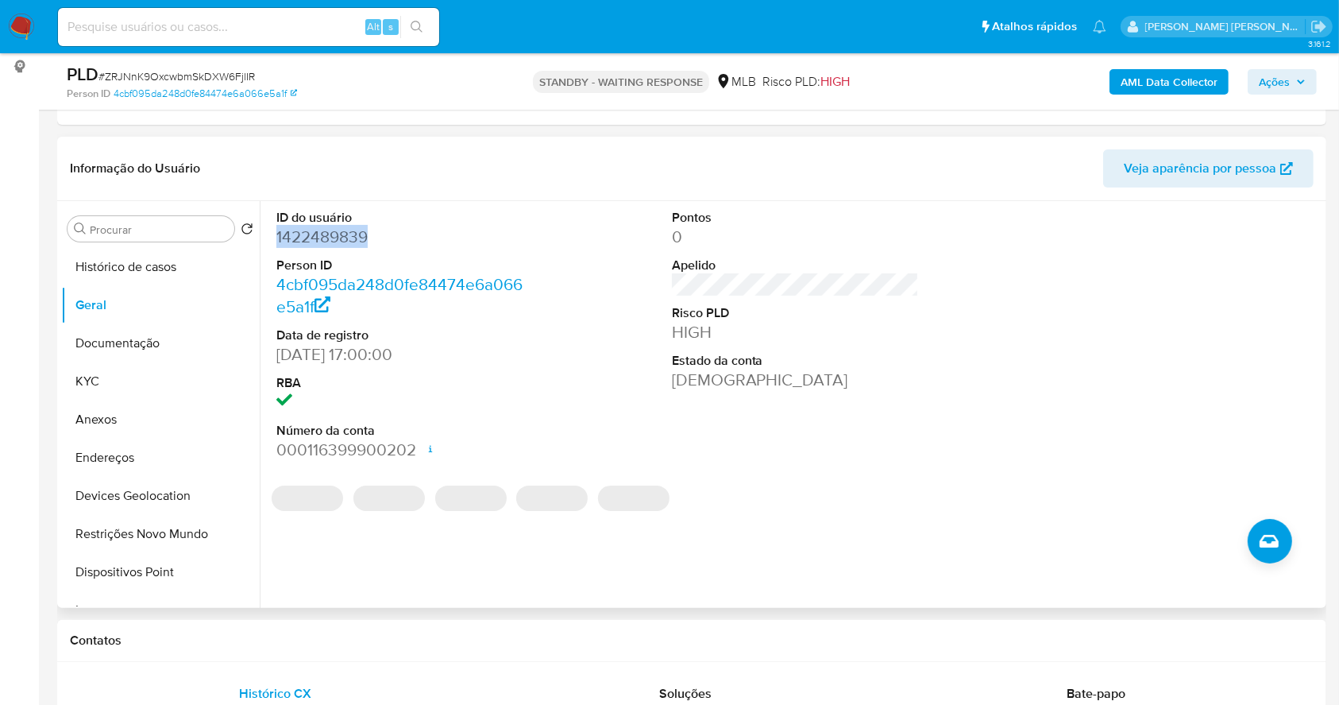
click at [335, 237] on dd "1422489839" at bounding box center [400, 237] width 248 height 22
copy dd "1422489839"
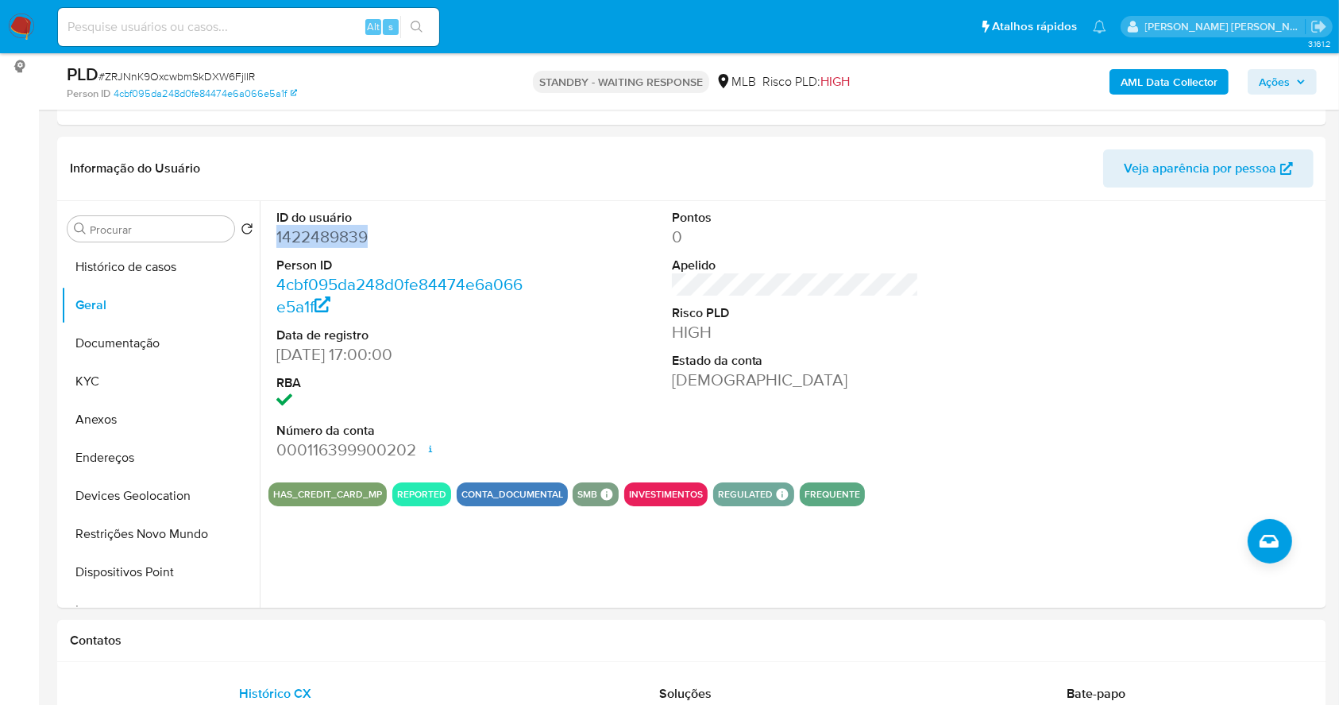
click at [27, 21] on img at bounding box center [21, 27] width 27 height 27
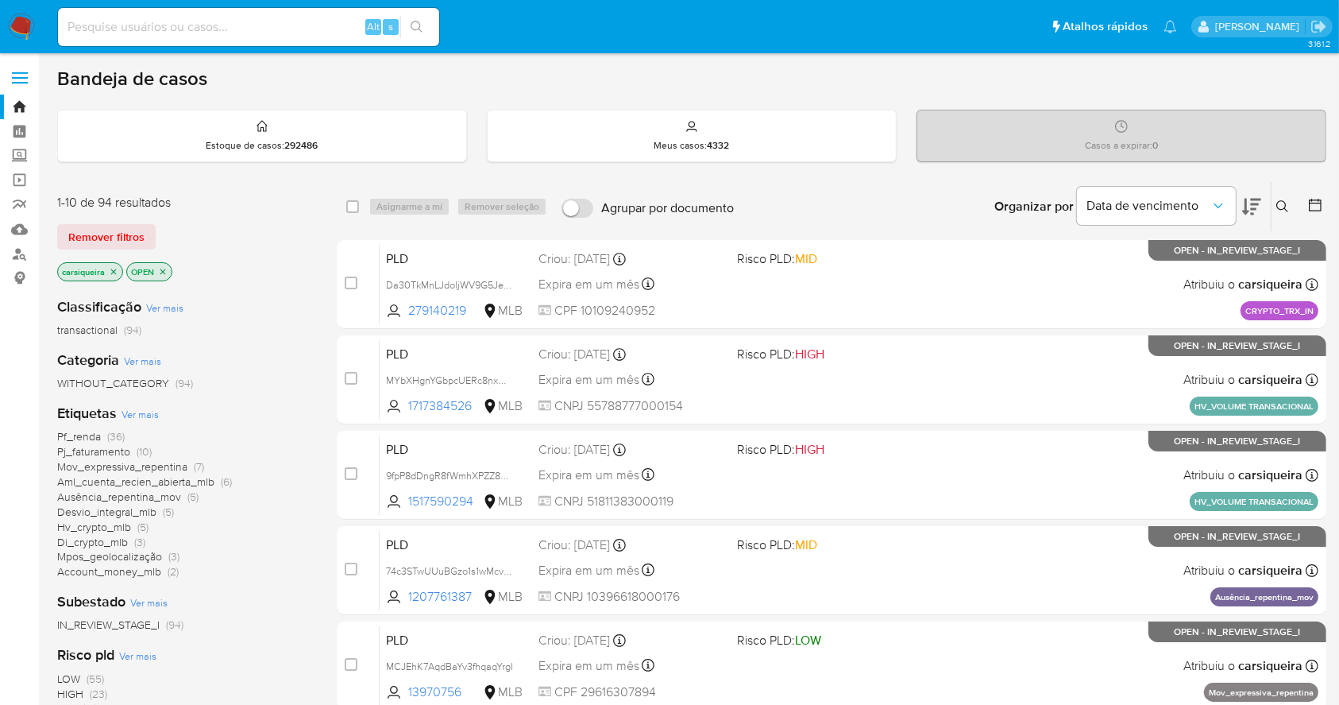
click at [228, 29] on input at bounding box center [248, 27] width 381 height 21
paste input "WJozdCC3SszJ8MVBtC7UsK1w"
type input "WJozdCC3SszJ8MVBtC7UsK1w"
click at [418, 31] on icon "search-icon" at bounding box center [417, 27] width 13 height 13
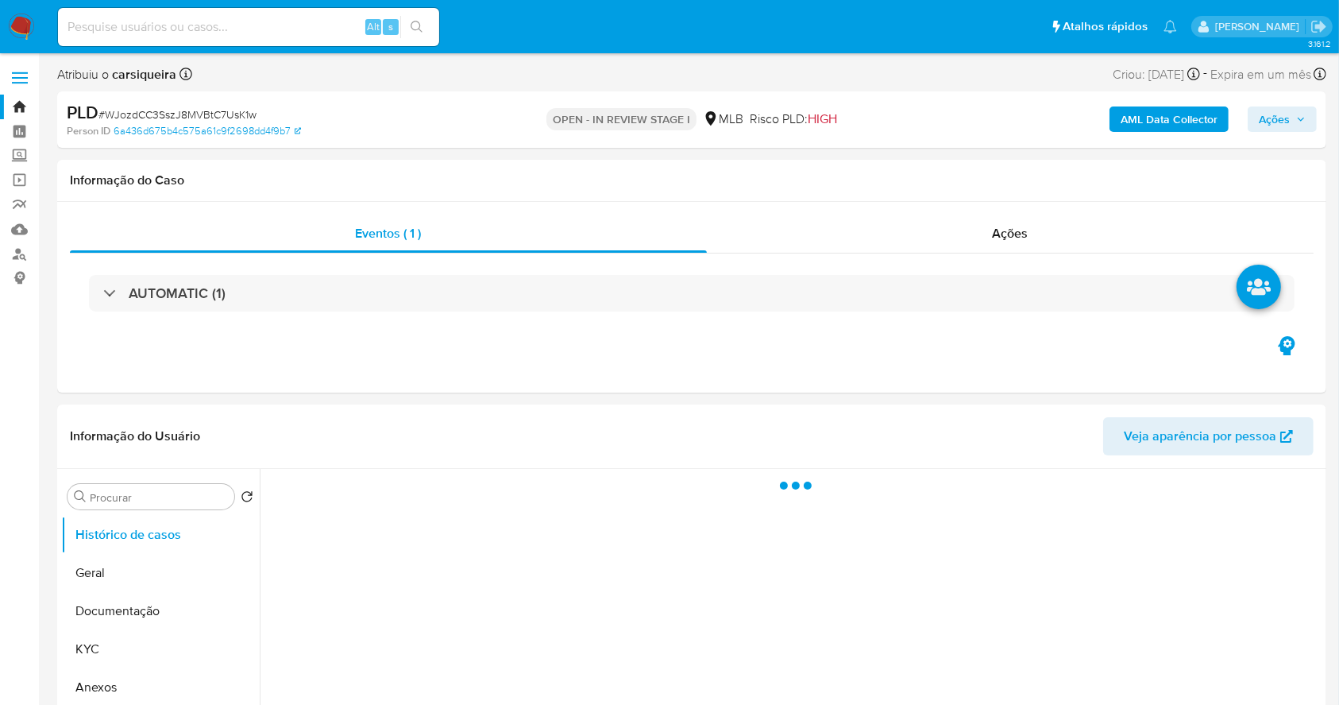
select select "10"
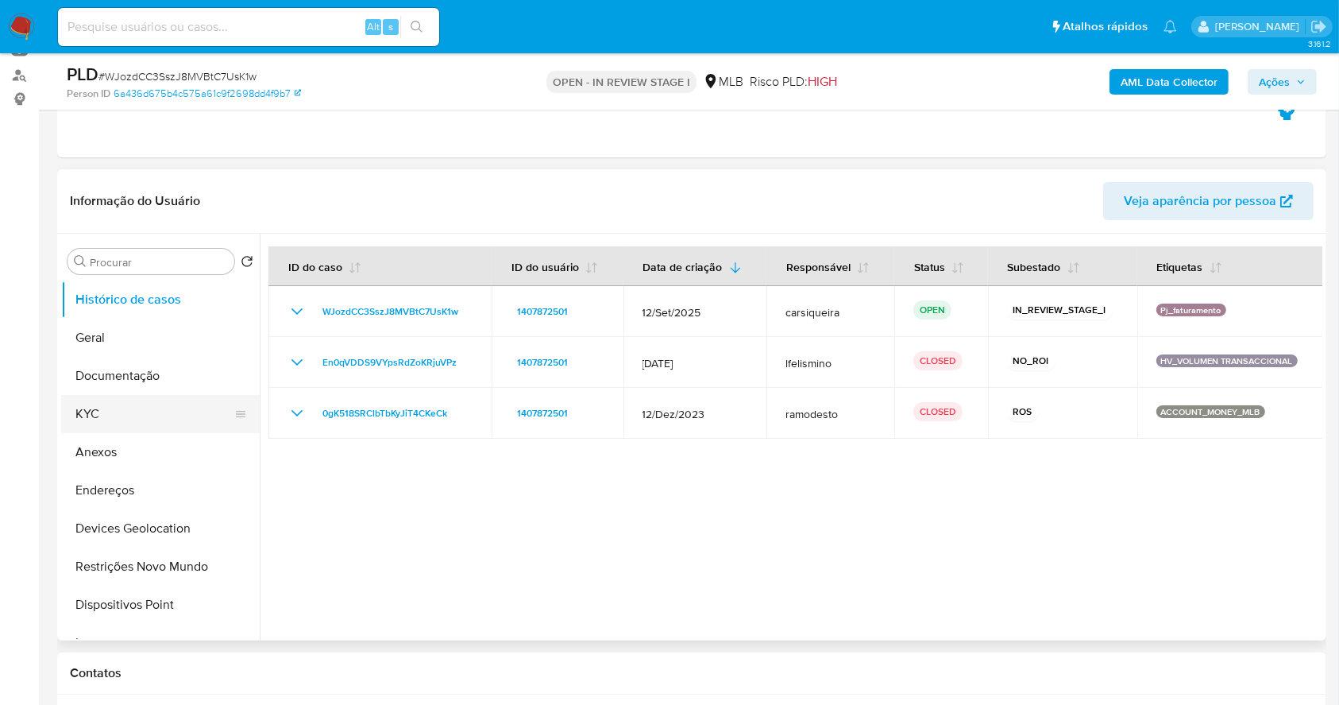
scroll to position [211, 0]
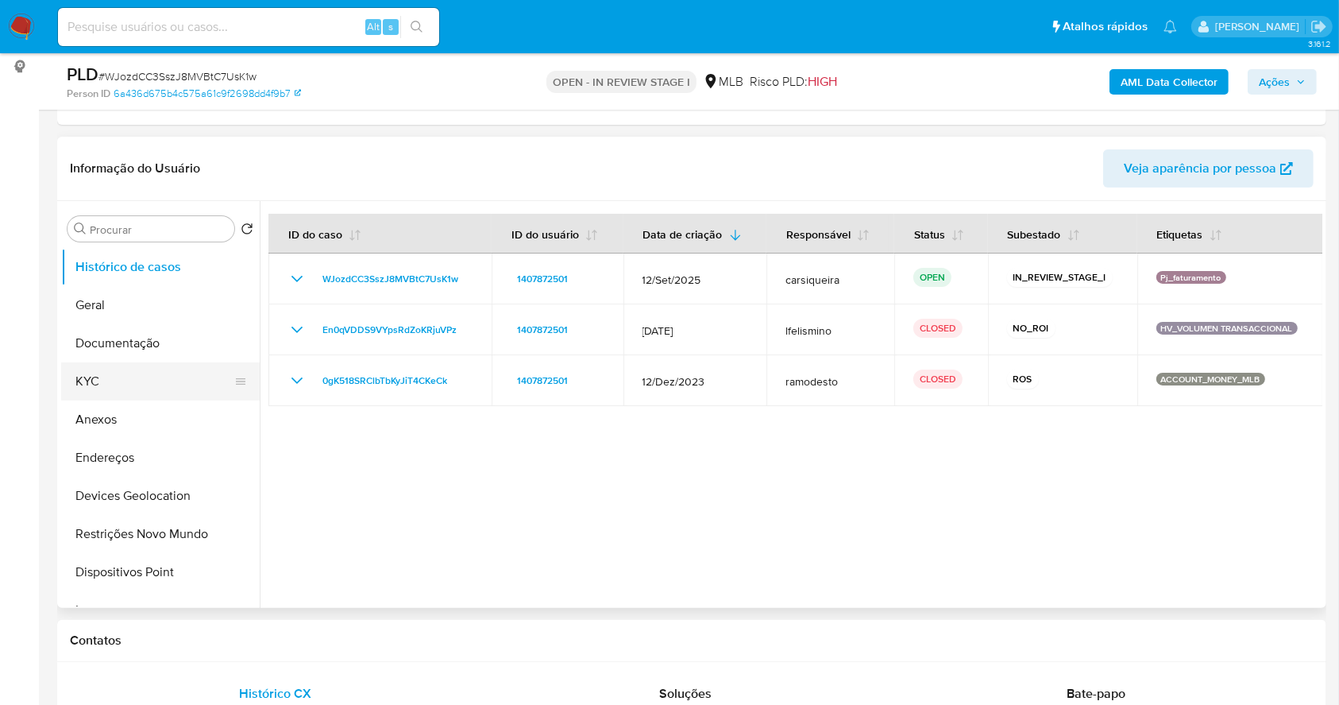
click at [137, 379] on button "KYC" at bounding box center [154, 381] width 186 height 38
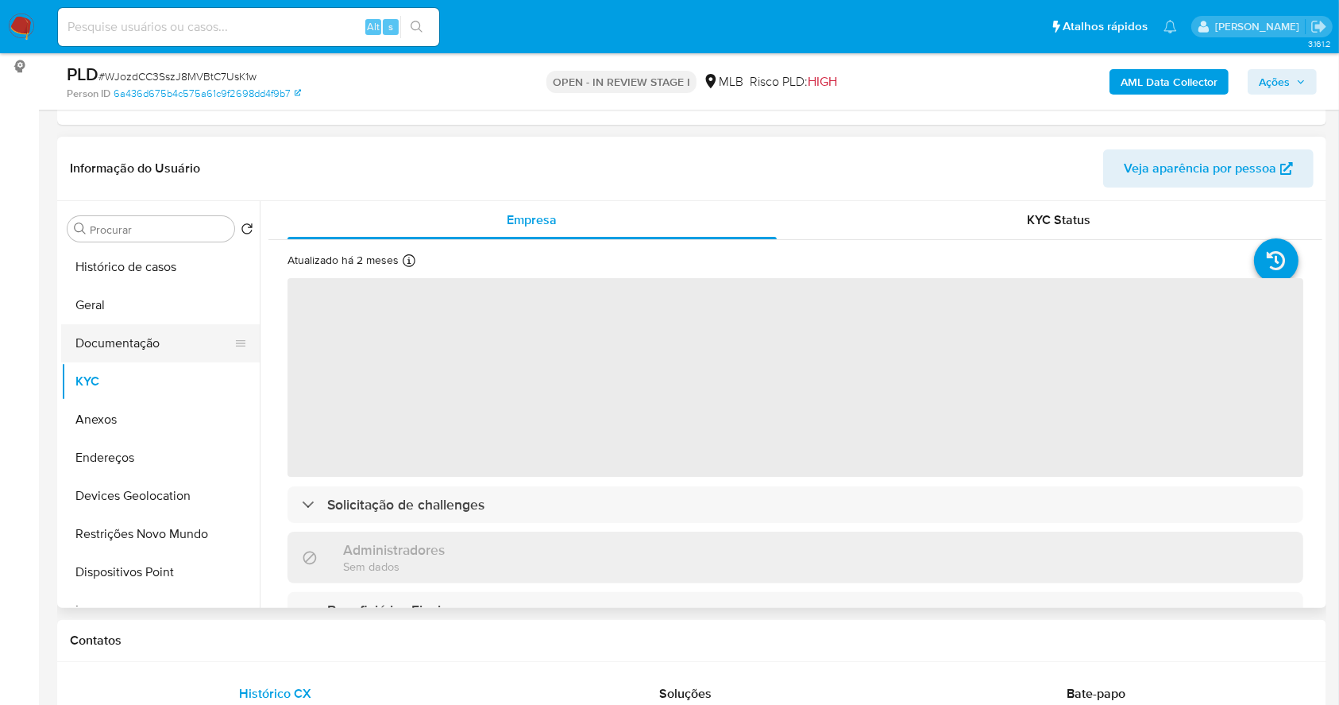
click at [143, 340] on button "Documentação" at bounding box center [154, 343] width 186 height 38
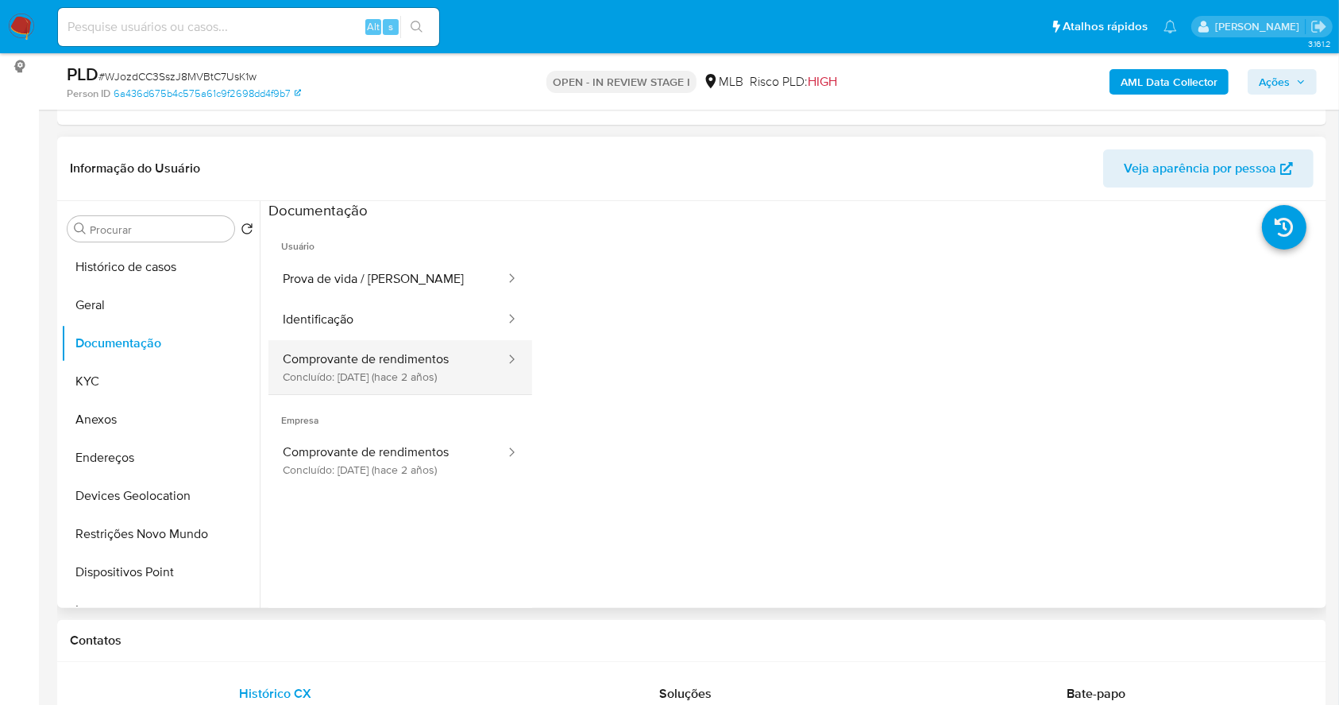
click at [395, 348] on button "Comprovante de rendimentos Concluído: [DATE] (hace 2 años)" at bounding box center [388, 367] width 238 height 54
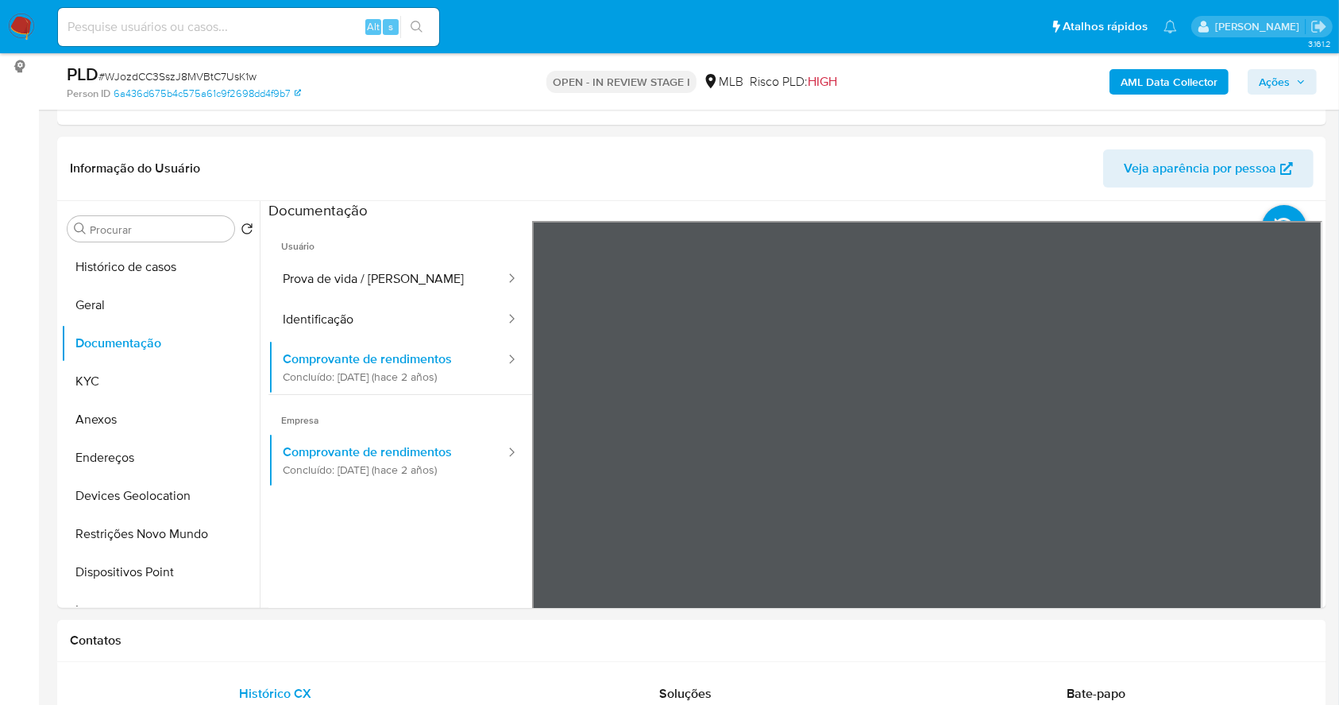
click at [168, 30] on input at bounding box center [248, 27] width 381 height 21
paste input "TdidnRI3XzEABm1IqT3jB0CM"
type input "TdidnRI3XzEABm1IqT3jB0CM"
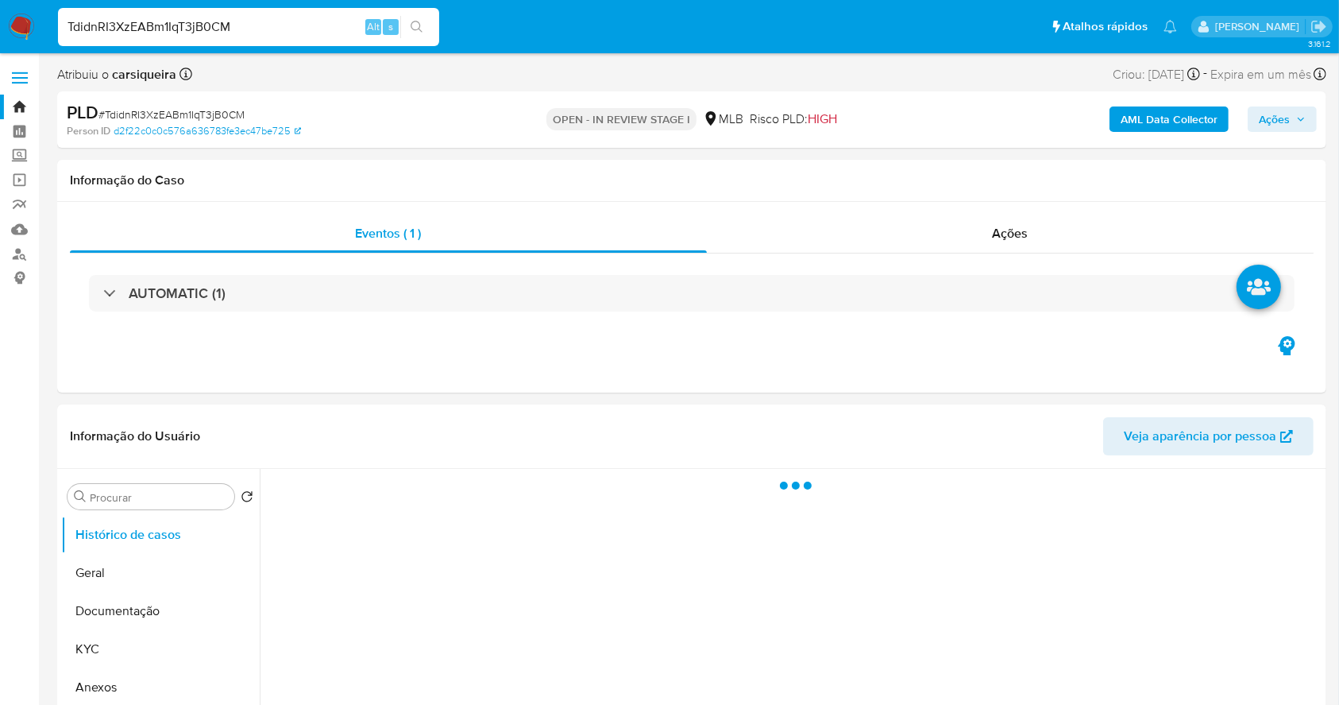
select select "10"
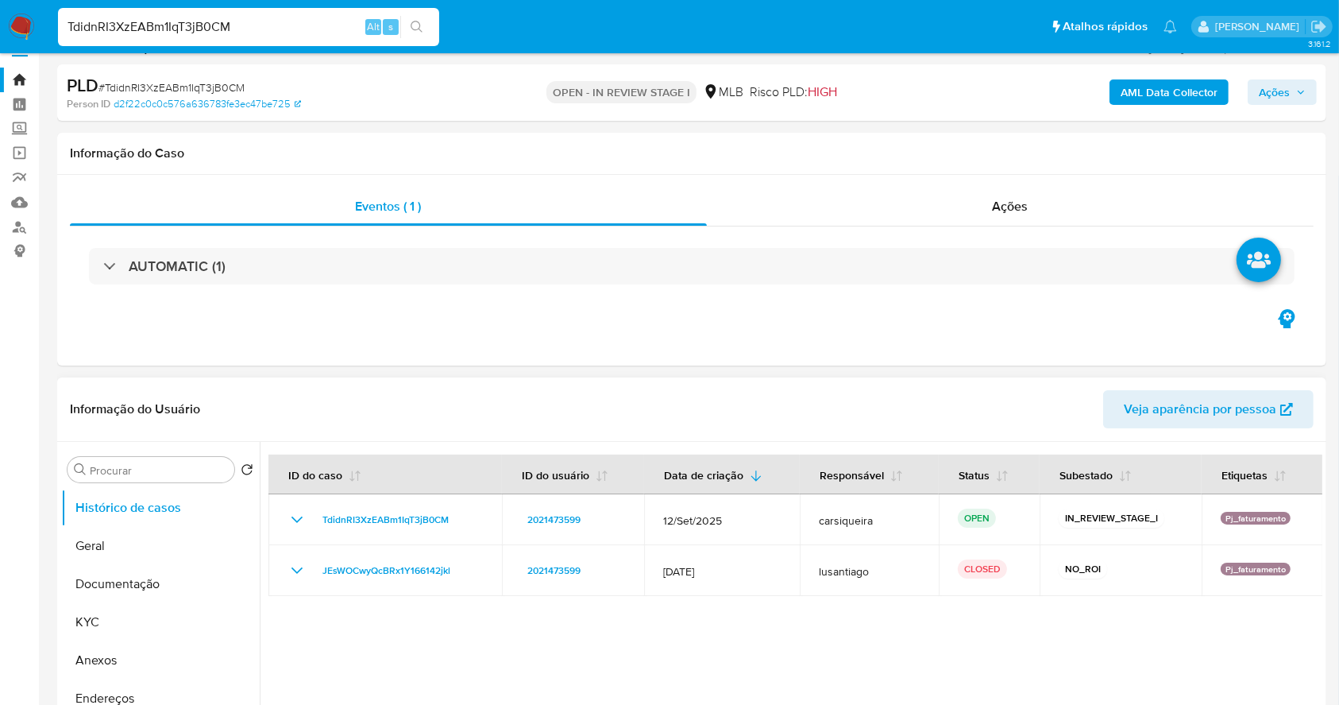
scroll to position [211, 0]
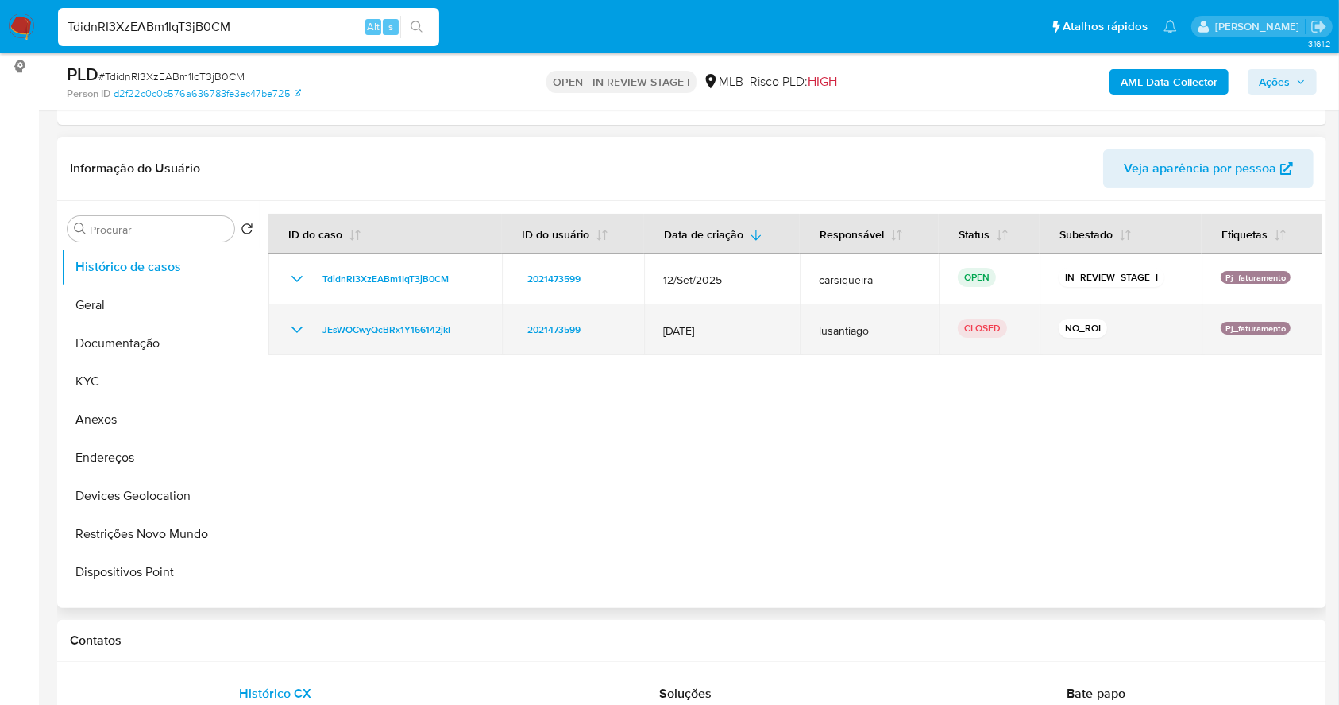
click at [291, 326] on icon "Mostrar/Ocultar" at bounding box center [297, 329] width 19 height 19
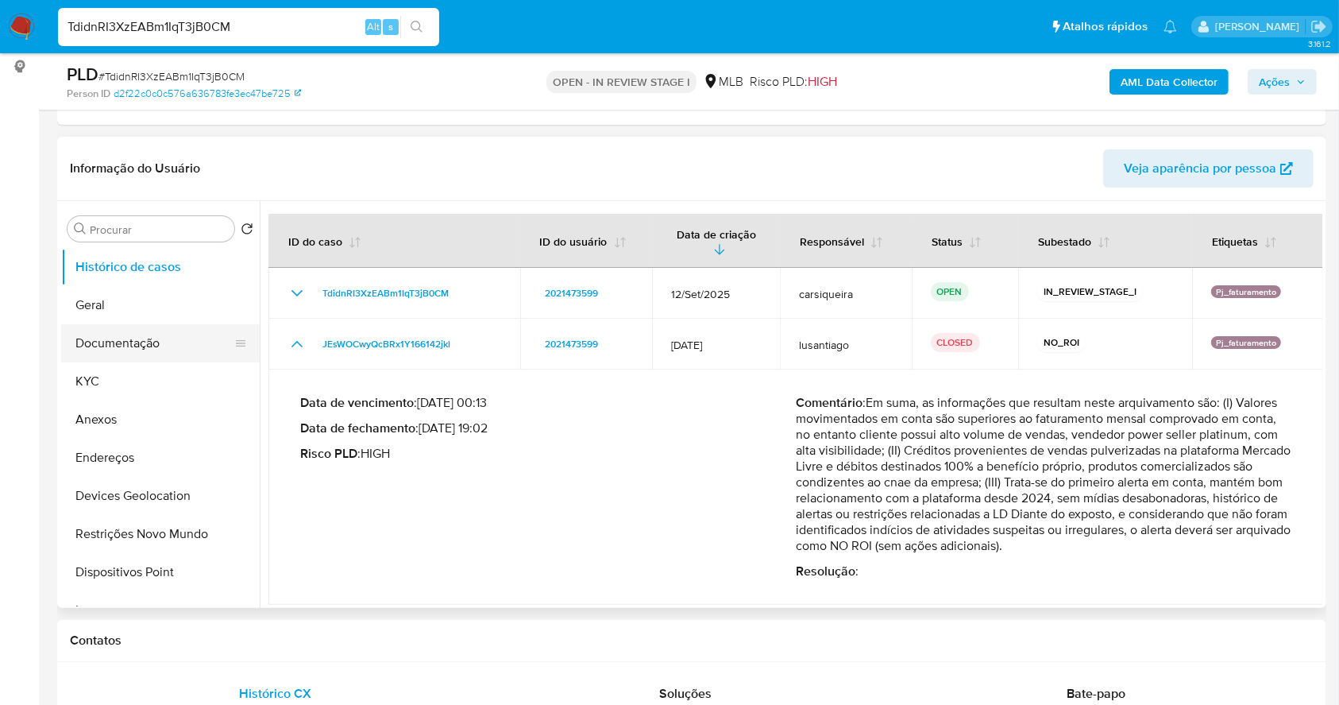
click at [141, 338] on button "Documentação" at bounding box center [154, 343] width 186 height 38
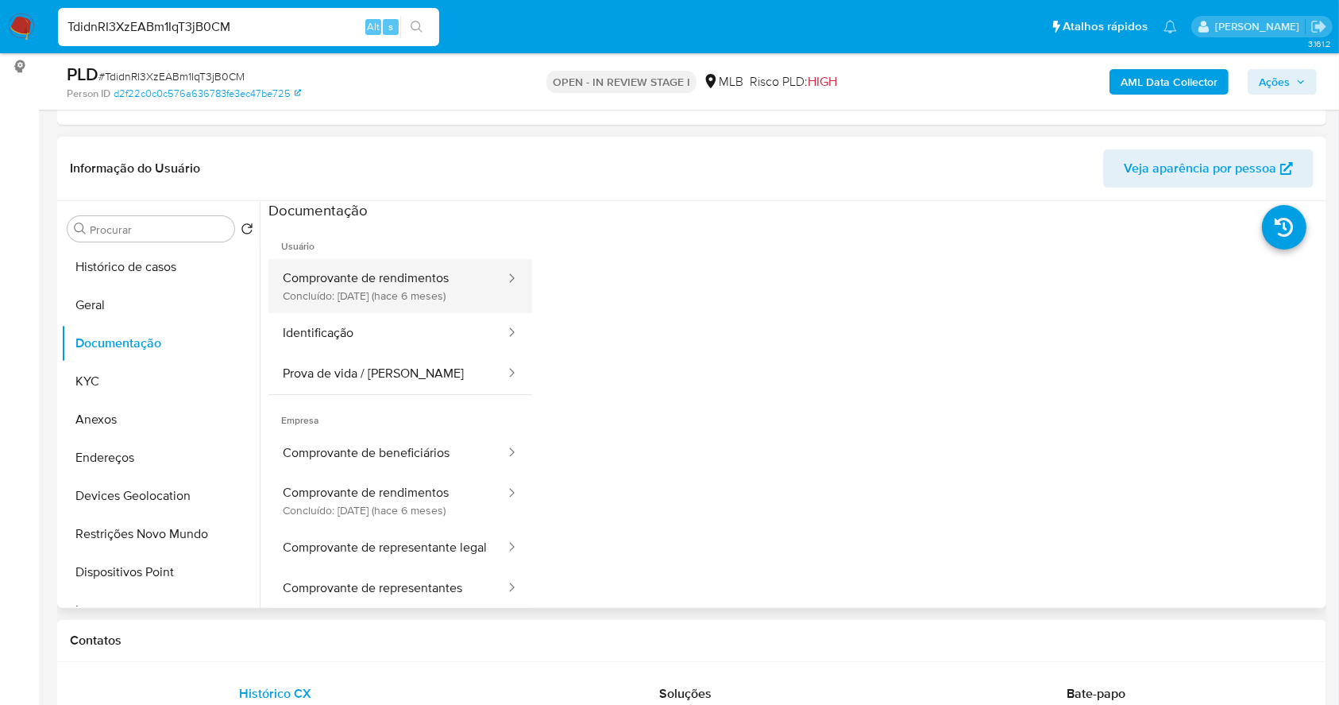
click at [414, 273] on button "Comprovante de rendimentos Concluído: [DATE] (hace 6 meses)" at bounding box center [388, 286] width 238 height 54
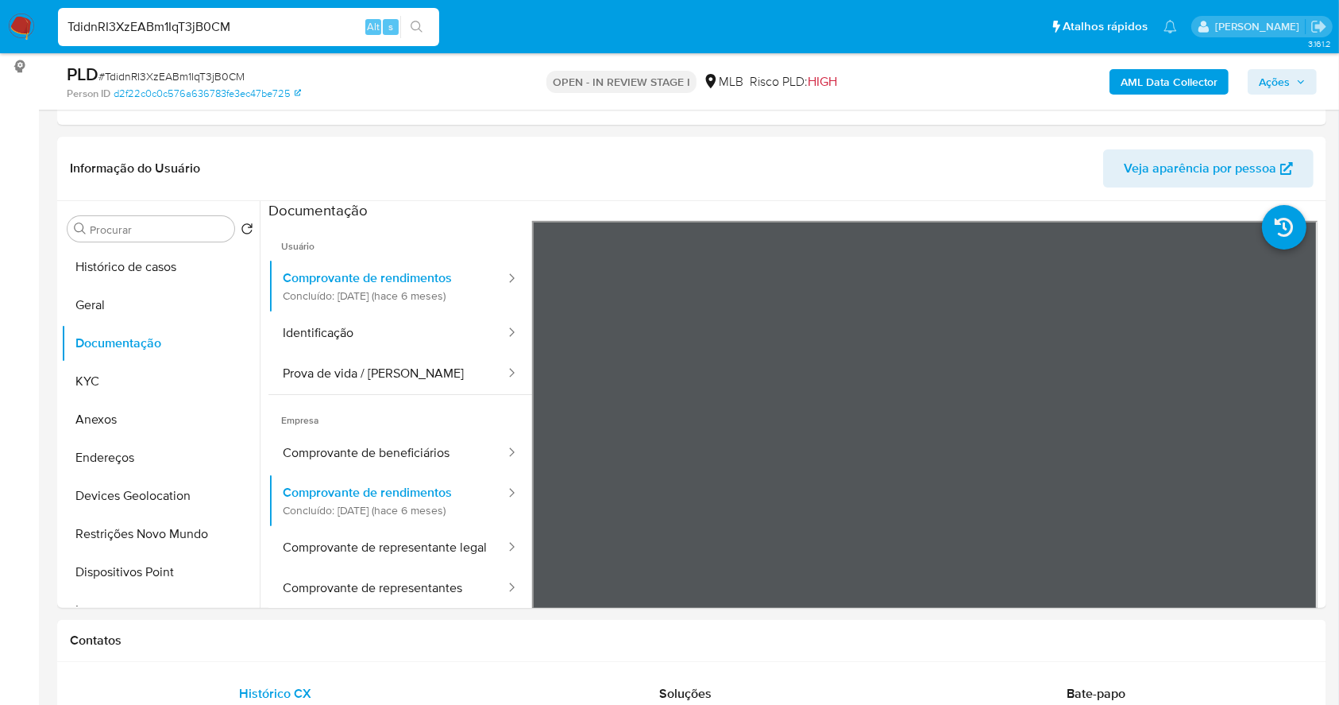
drag, startPoint x: 13, startPoint y: 26, endPoint x: 22, endPoint y: 16, distance: 14.1
click at [13, 26] on img at bounding box center [21, 27] width 27 height 27
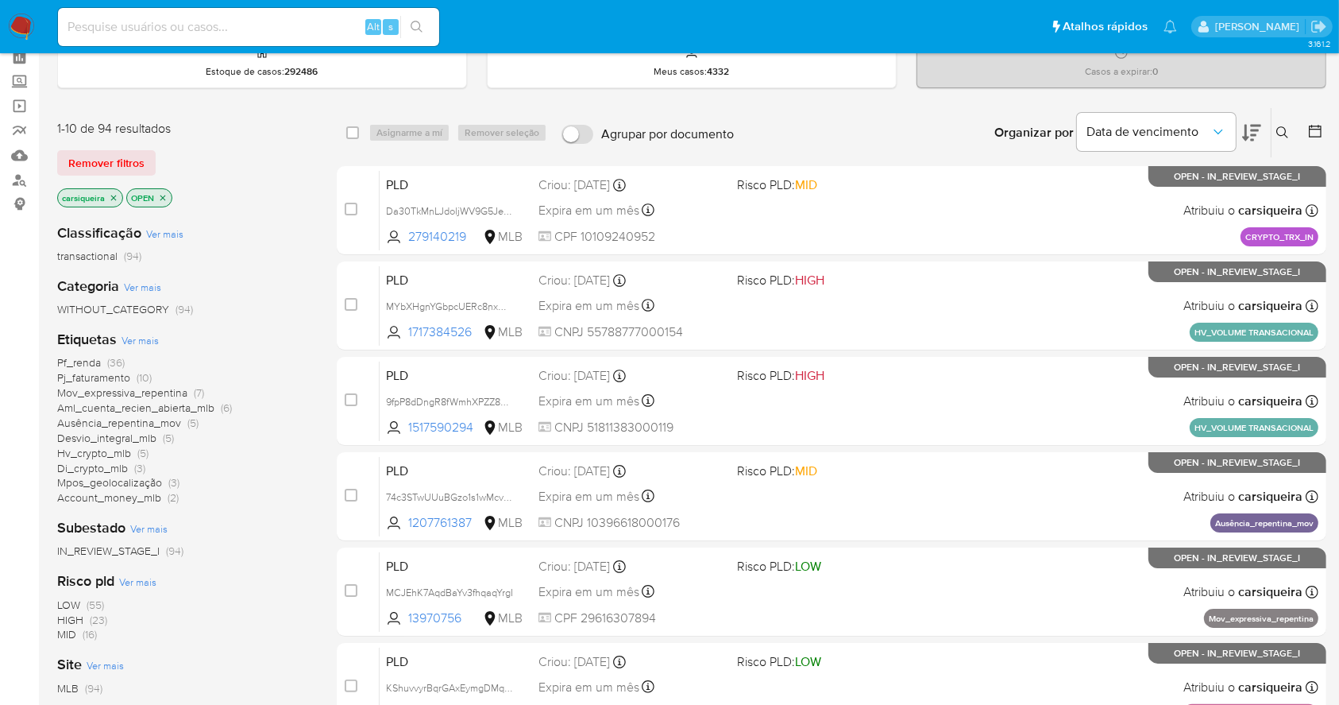
scroll to position [106, 0]
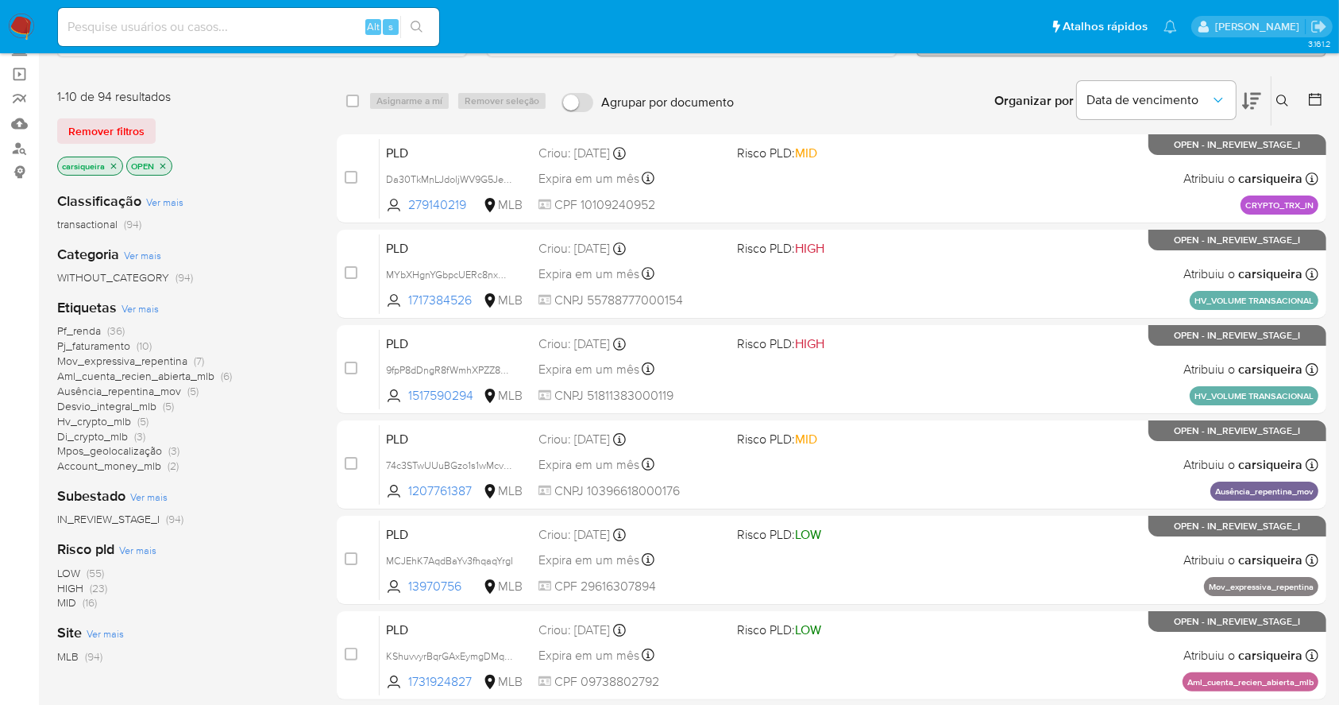
click at [144, 418] on span "(5)" at bounding box center [142, 421] width 11 height 16
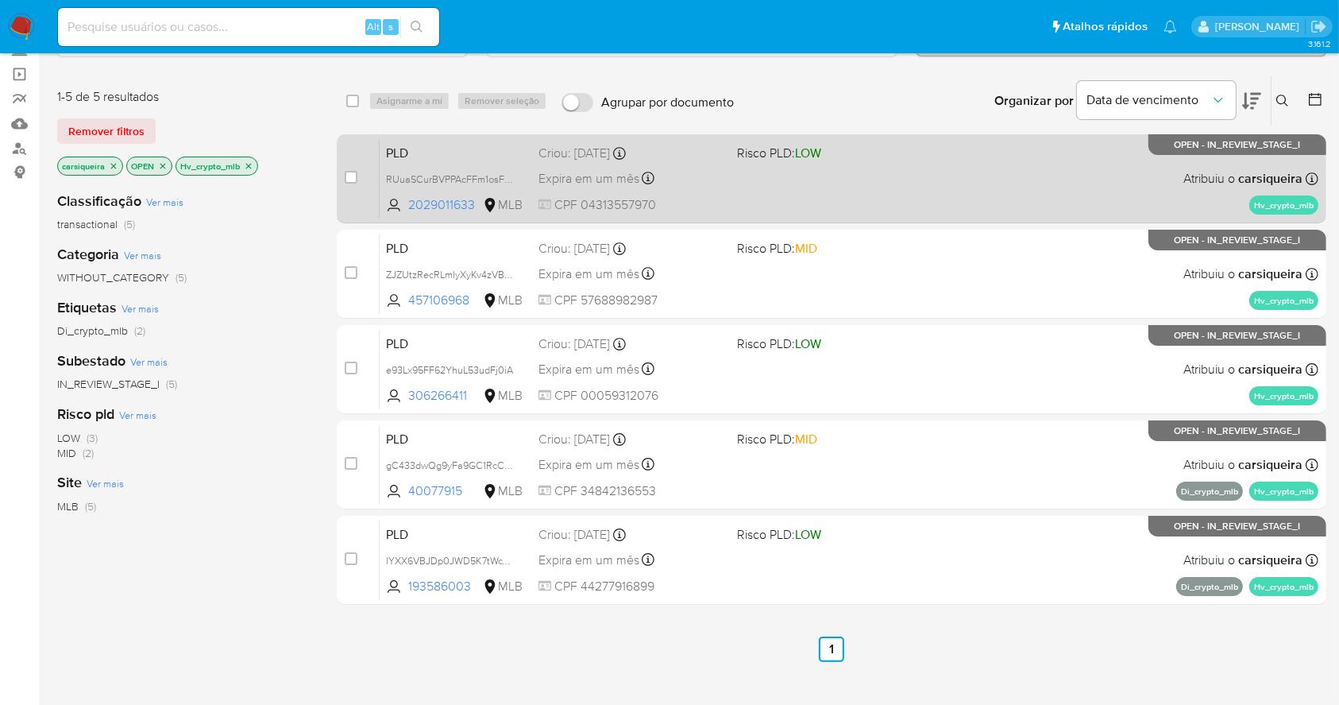
click at [739, 178] on span at bounding box center [829, 177] width 185 height 3
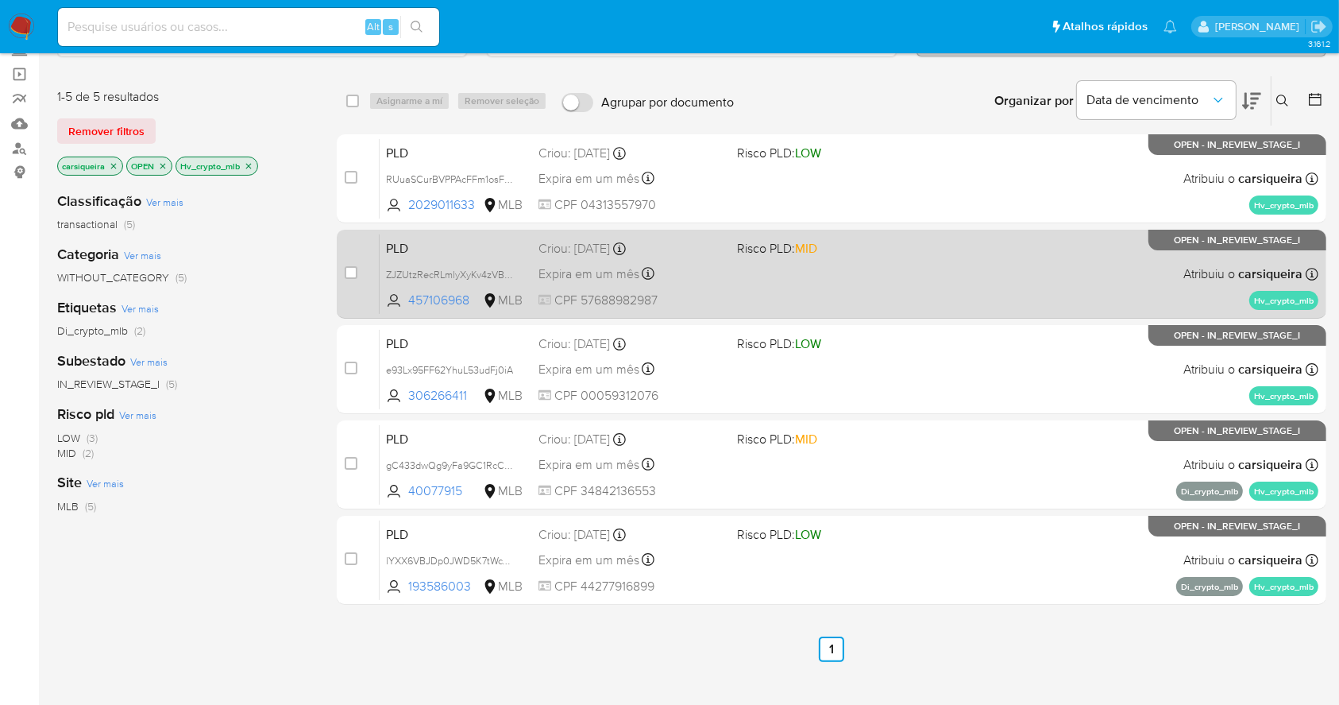
click at [880, 280] on div "PLD ZJZUtzRecRLmlyXyKv4zVB9w 457106968 MLB Risco PLD: MID Criou: [DATE] Criou: …" at bounding box center [849, 274] width 939 height 80
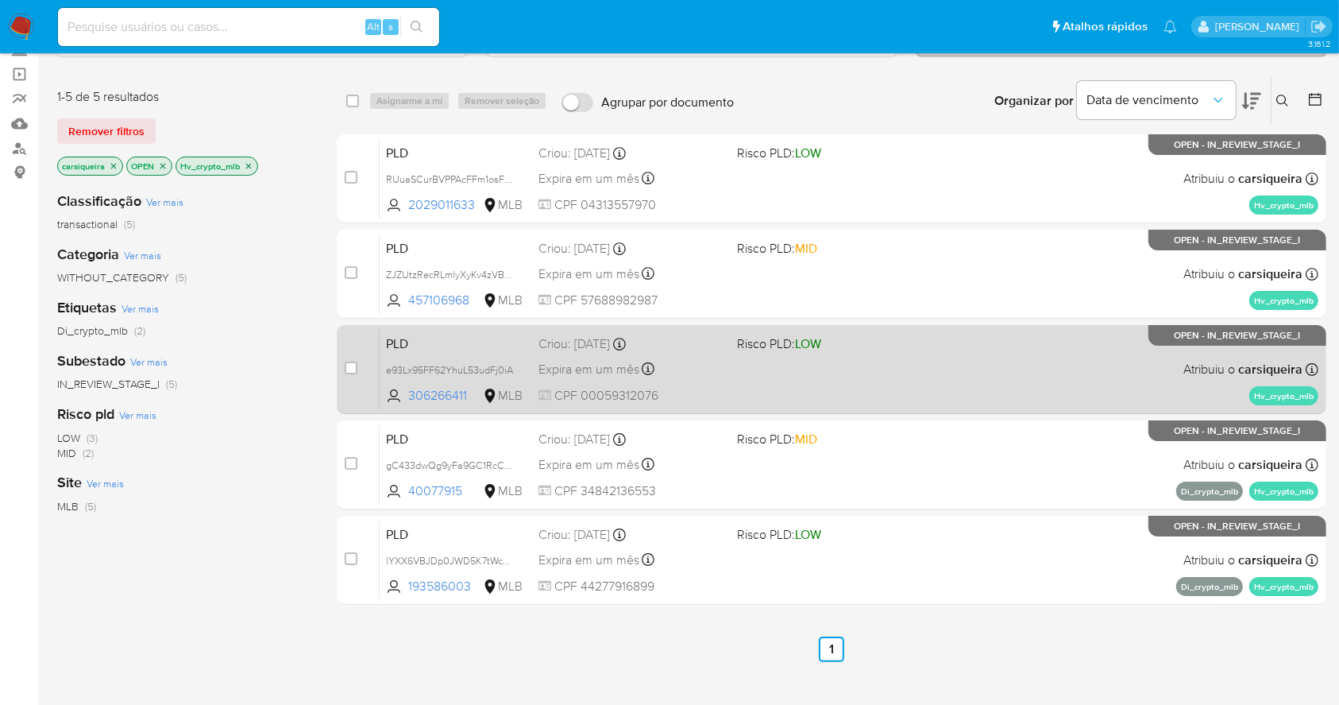
click at [960, 384] on div "PLD e93Lx95FF62YhuL53udFj0iA 306266411 MLB Risco PLD: LOW Criou: [DATE] Criou: …" at bounding box center [849, 369] width 939 height 80
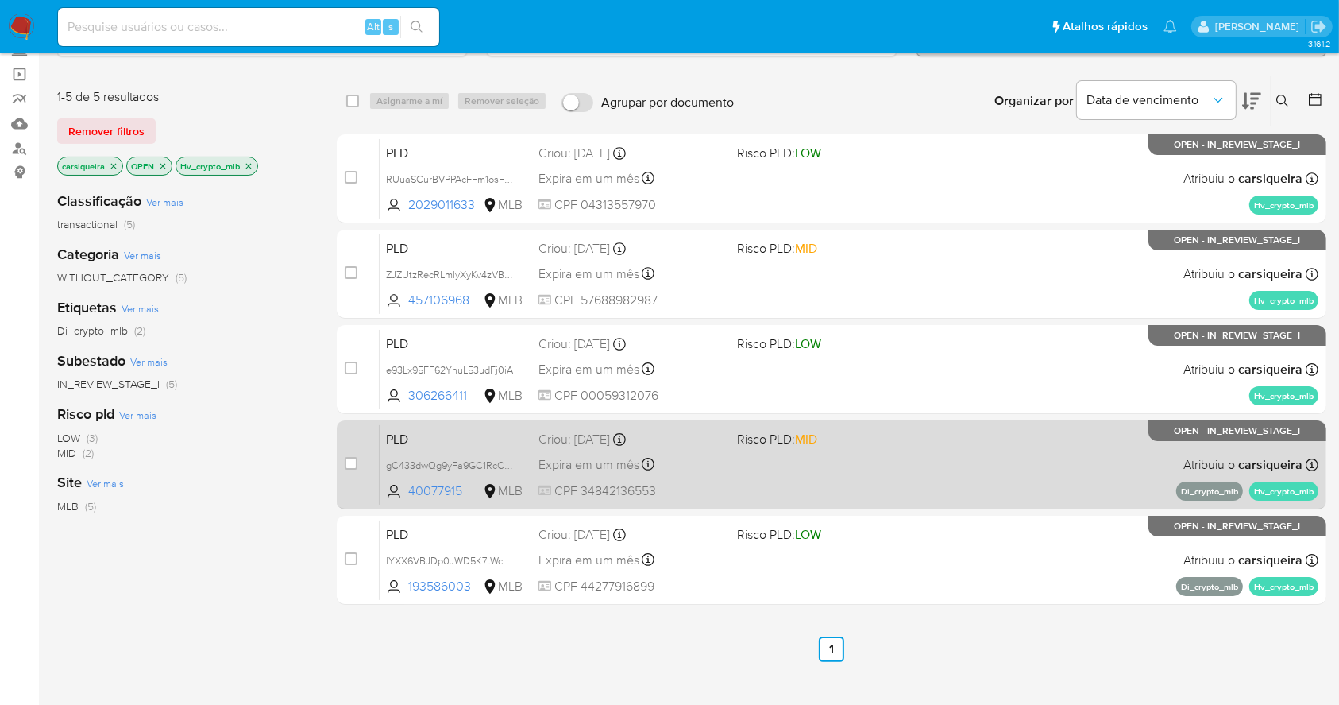
click at [898, 435] on span "Risco PLD: MID" at bounding box center [829, 437] width 185 height 21
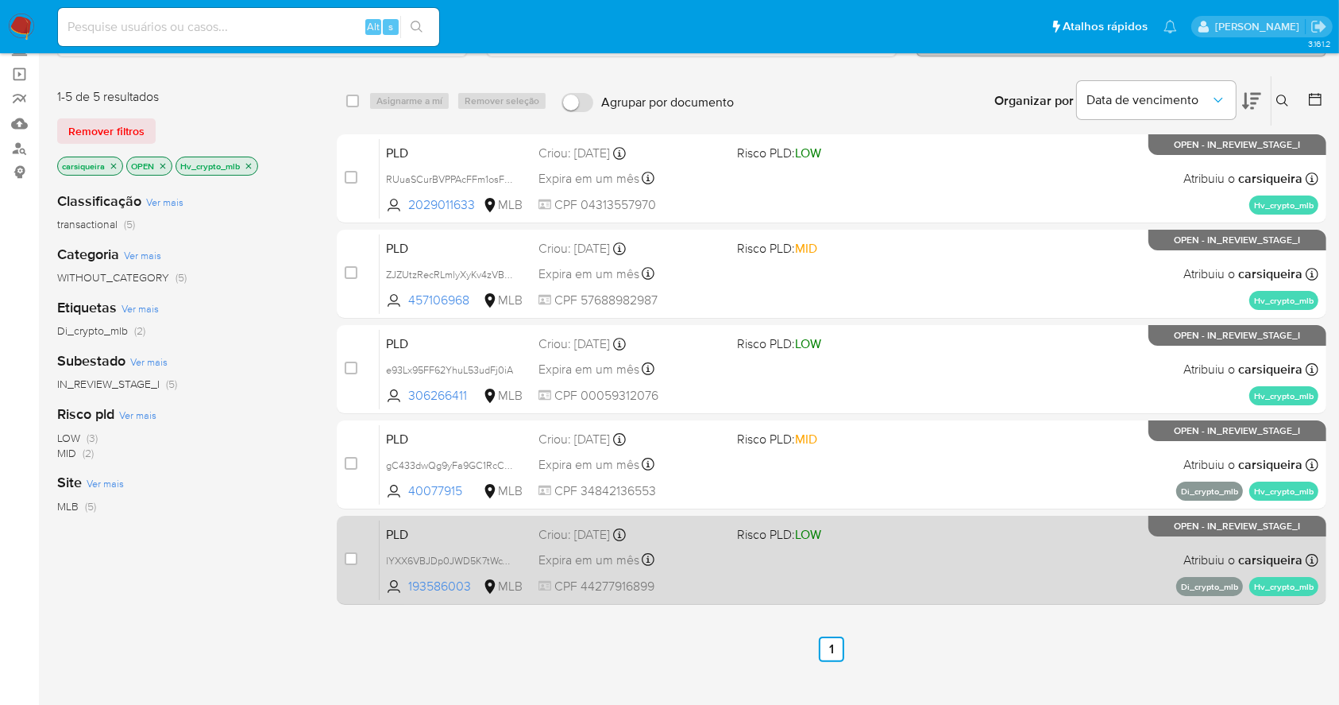
click at [874, 551] on div "PLD lYXX6VBJDp0JWD5K7tWcY0m4 193586003 MLB Risco PLD: LOW Criou: [DATE] Criou: …" at bounding box center [849, 560] width 939 height 80
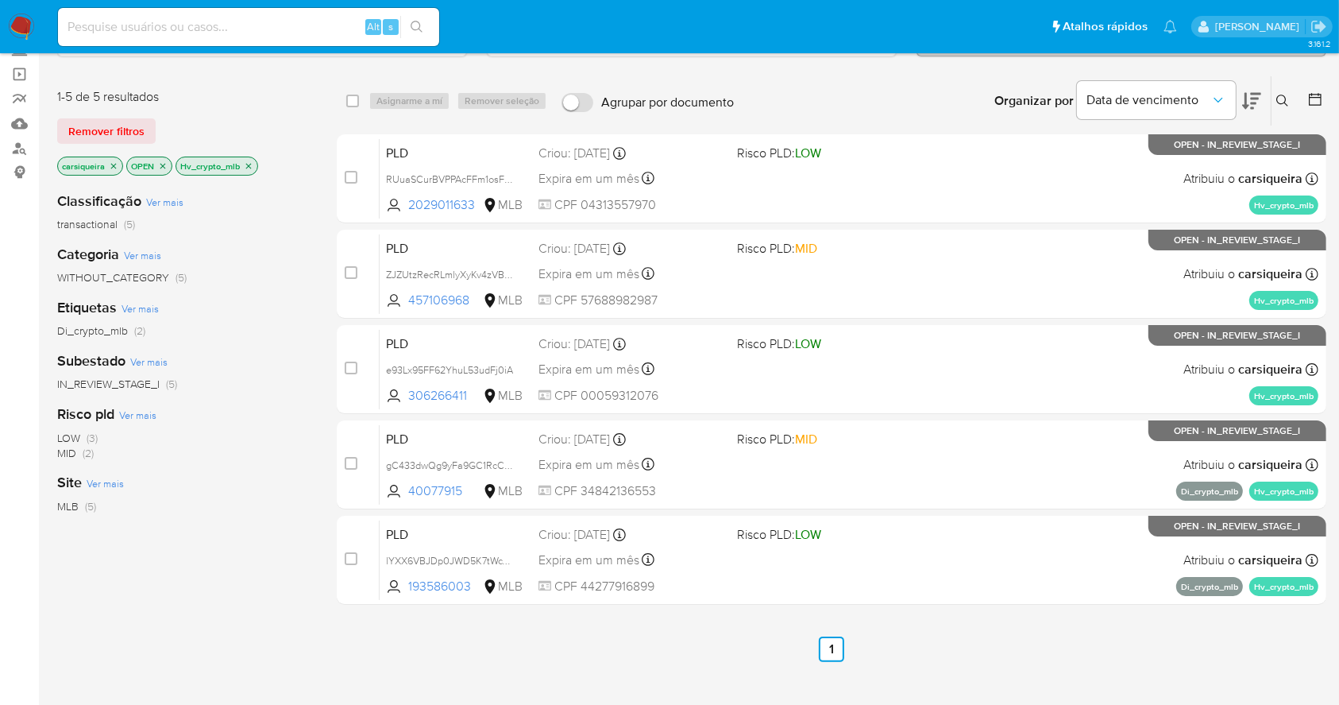
click at [248, 162] on icon "close-filter" at bounding box center [249, 166] width 10 height 10
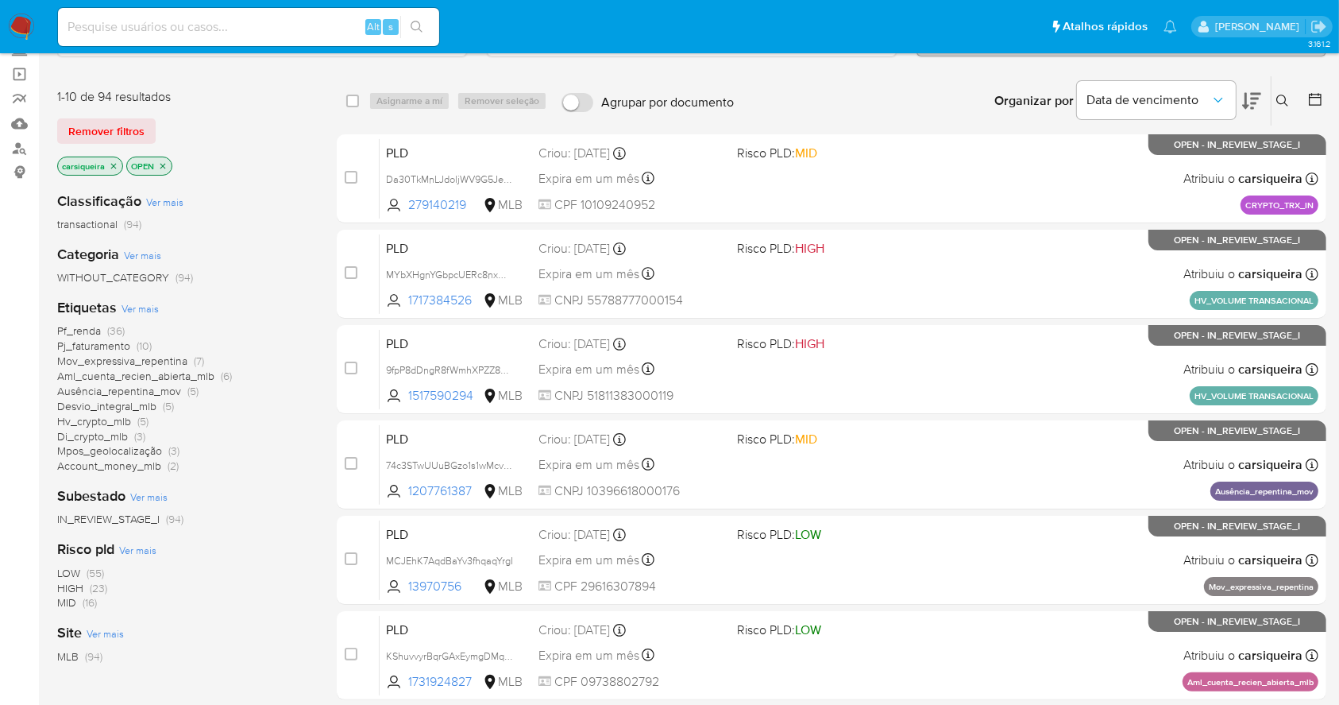
click at [136, 433] on span "(3)" at bounding box center [139, 436] width 11 height 16
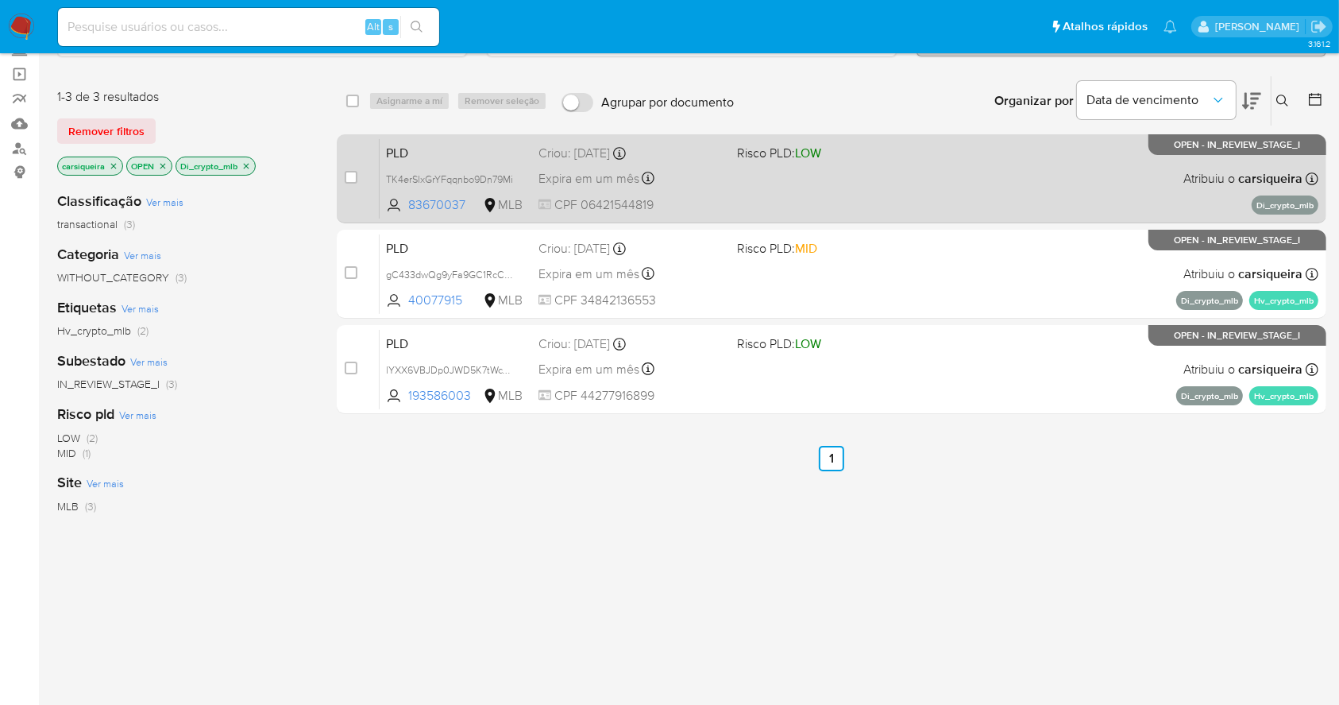
click at [754, 183] on div "PLD TK4erSlxGrYFqqnbo9Dn79Mi 83670037 MLB Risco PLD: LOW Criou: [DATE] Criou: […" at bounding box center [849, 178] width 939 height 80
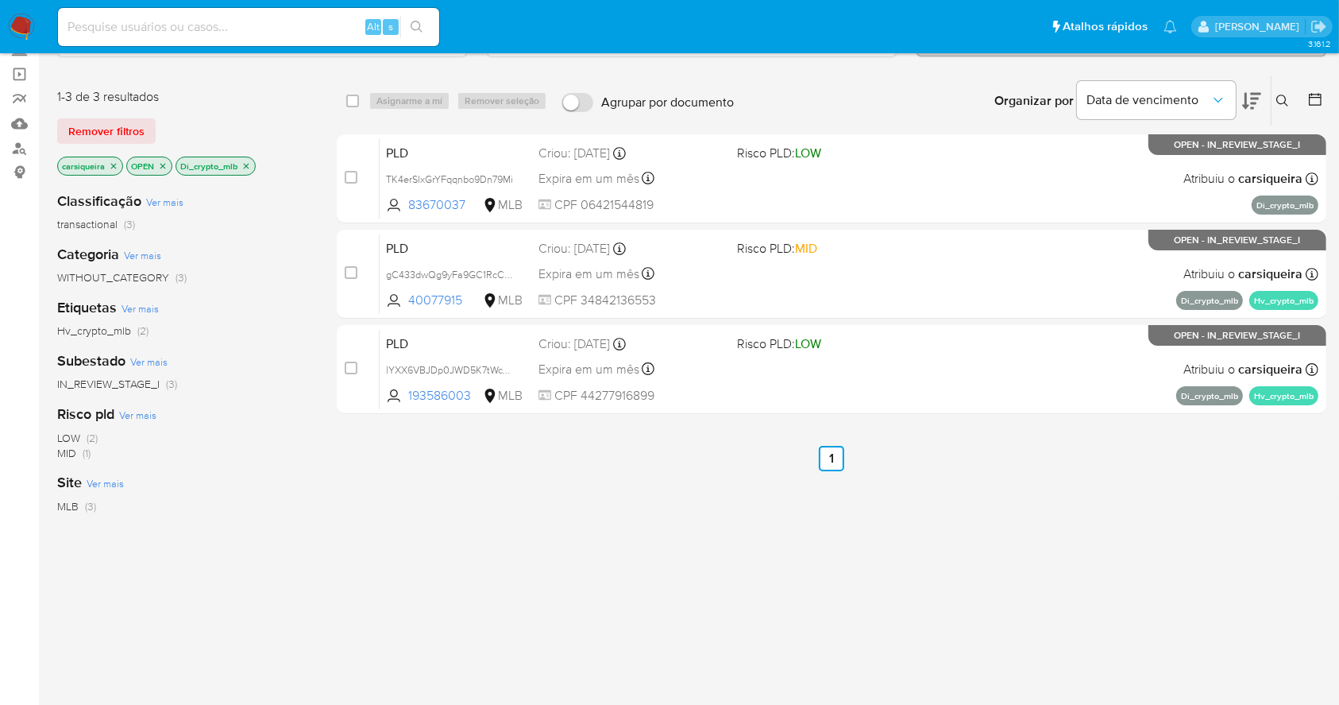
click at [13, 25] on img at bounding box center [21, 27] width 27 height 27
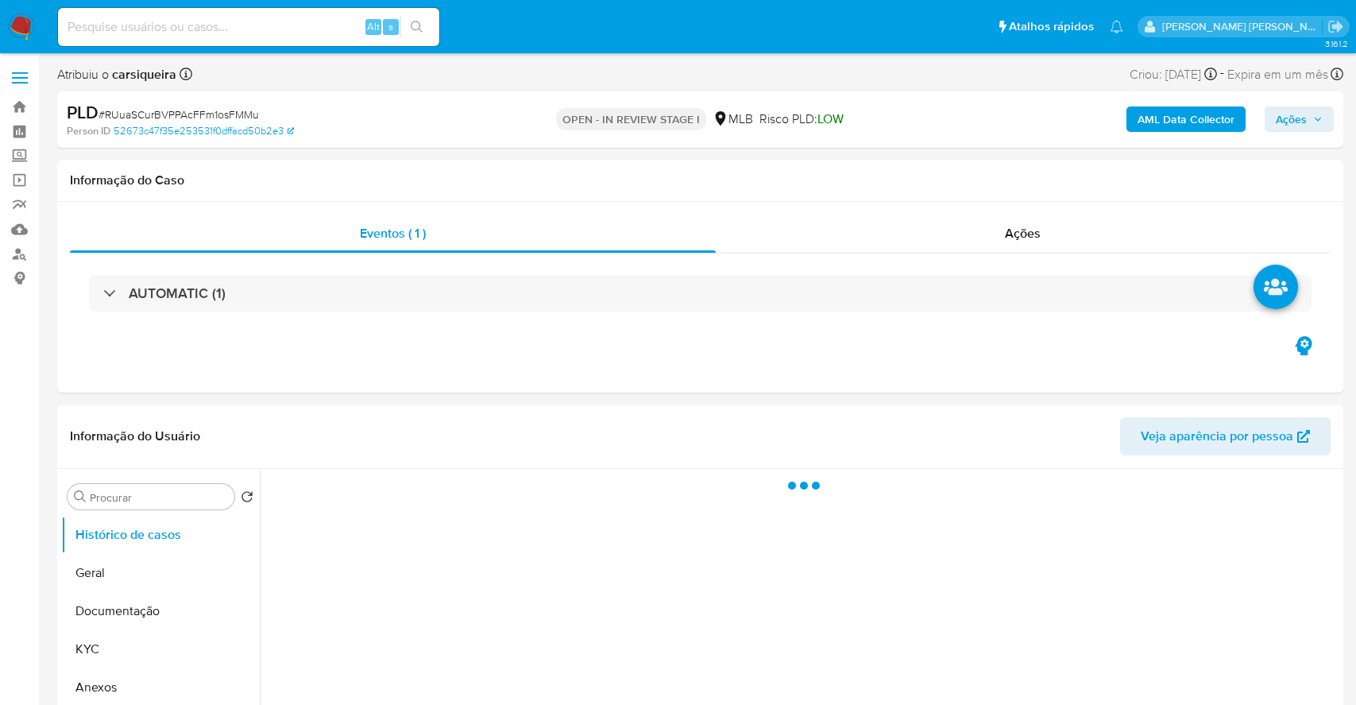
select select "10"
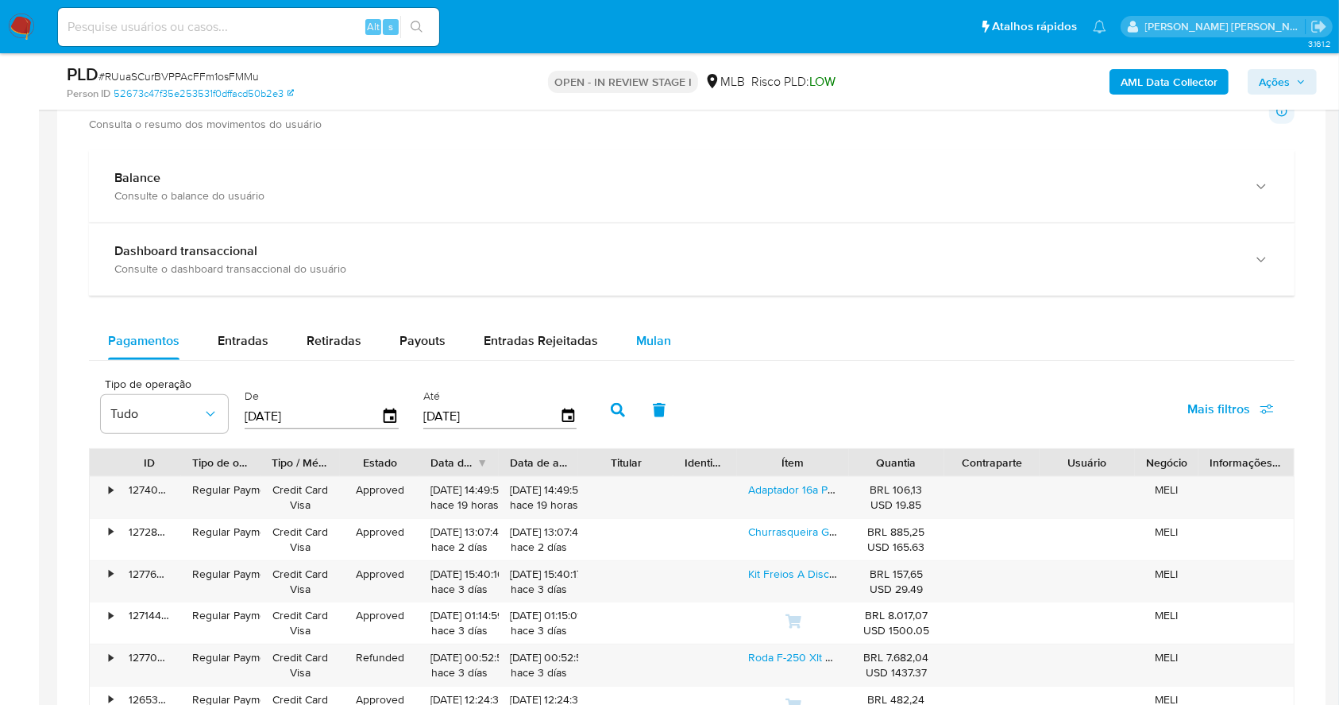
click at [651, 336] on span "Mulan" at bounding box center [653, 340] width 35 height 18
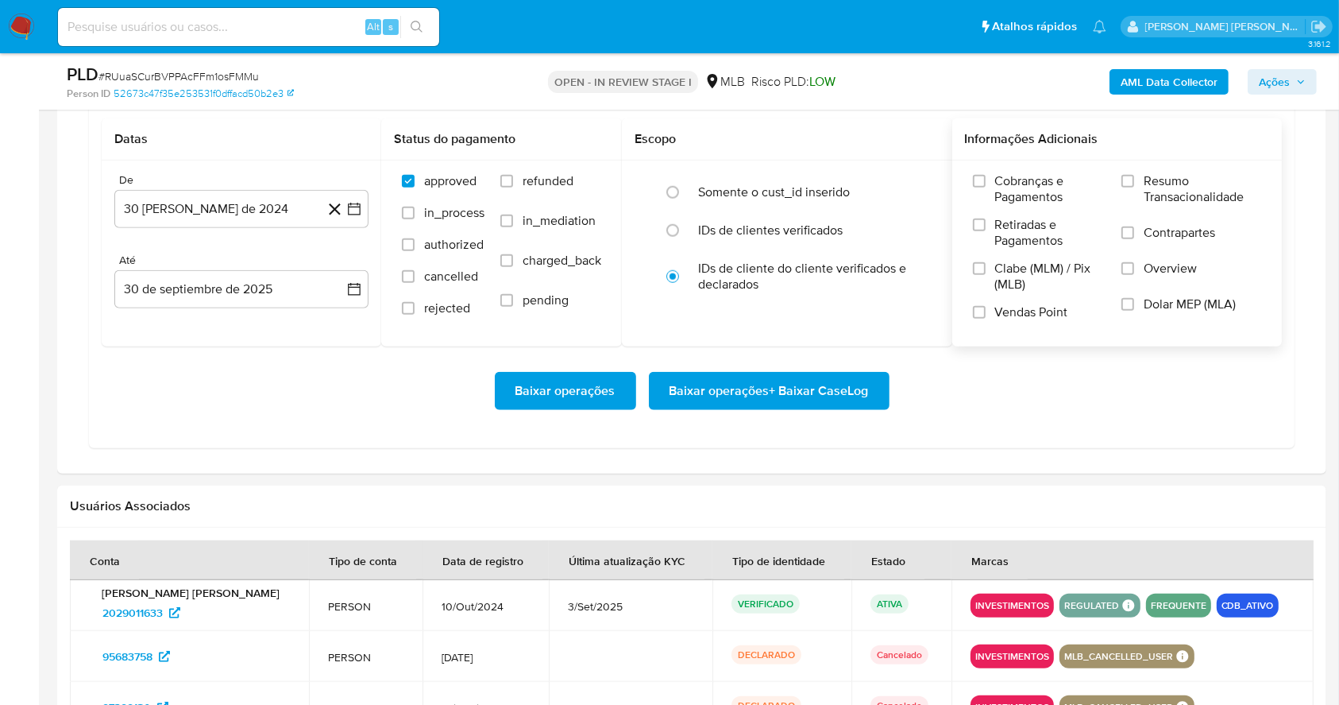
scroll to position [1416, 0]
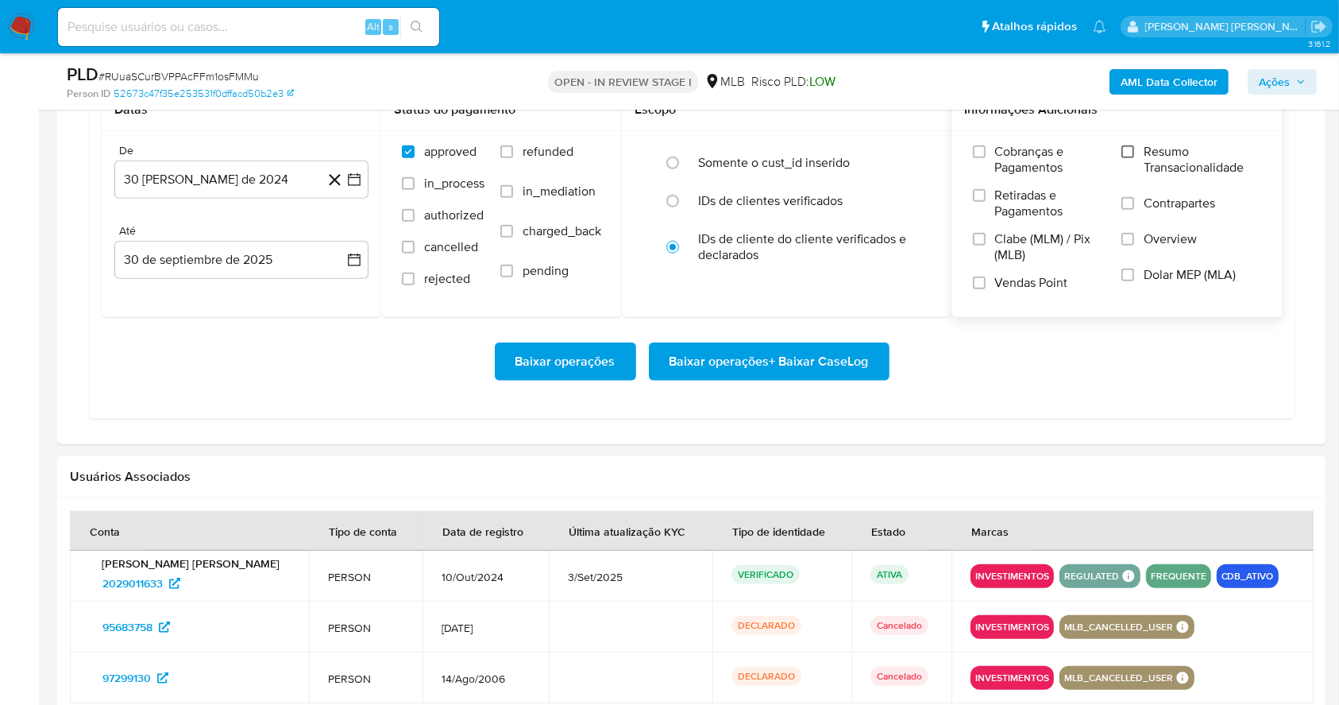
click at [1126, 154] on input "Resumo Transacionalidade" at bounding box center [1128, 151] width 13 height 13
click at [979, 276] on input "Vendas Point" at bounding box center [979, 282] width 13 height 13
click at [352, 174] on icon "button" at bounding box center [354, 179] width 13 height 13
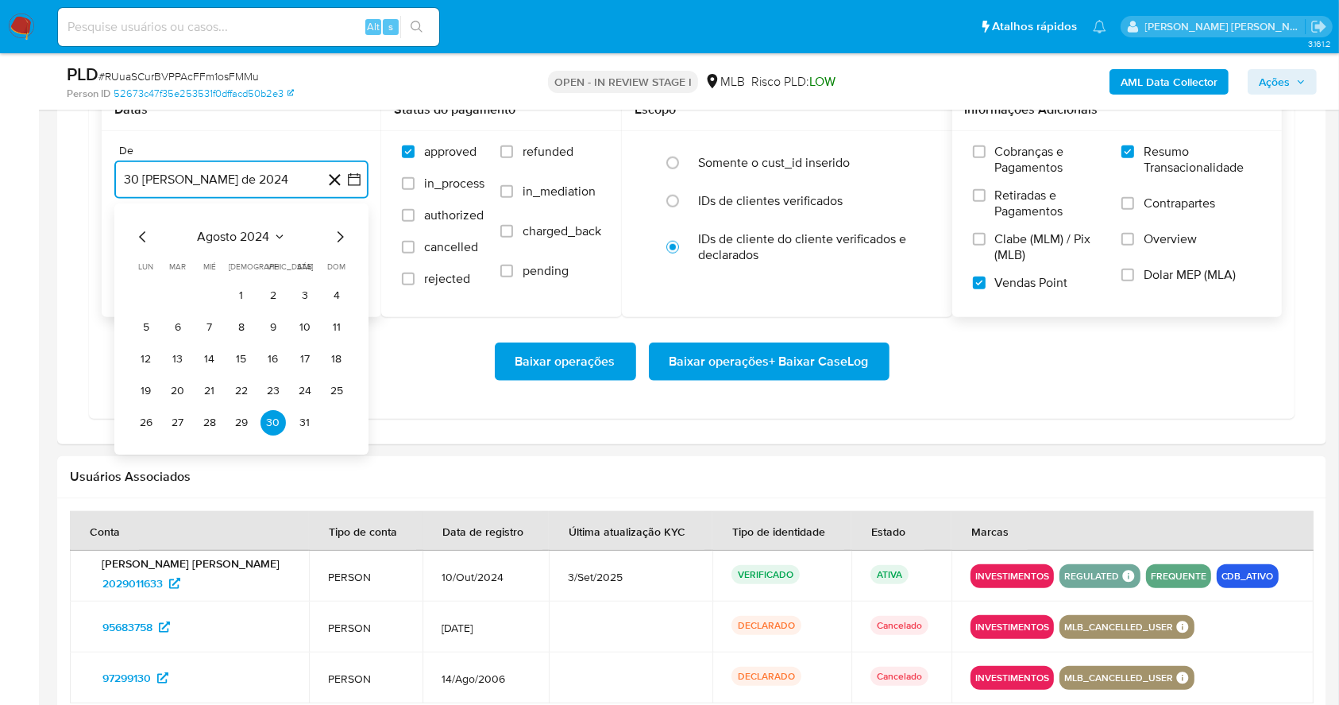
click at [338, 231] on icon "Mes siguiente" at bounding box center [341, 236] width 6 height 11
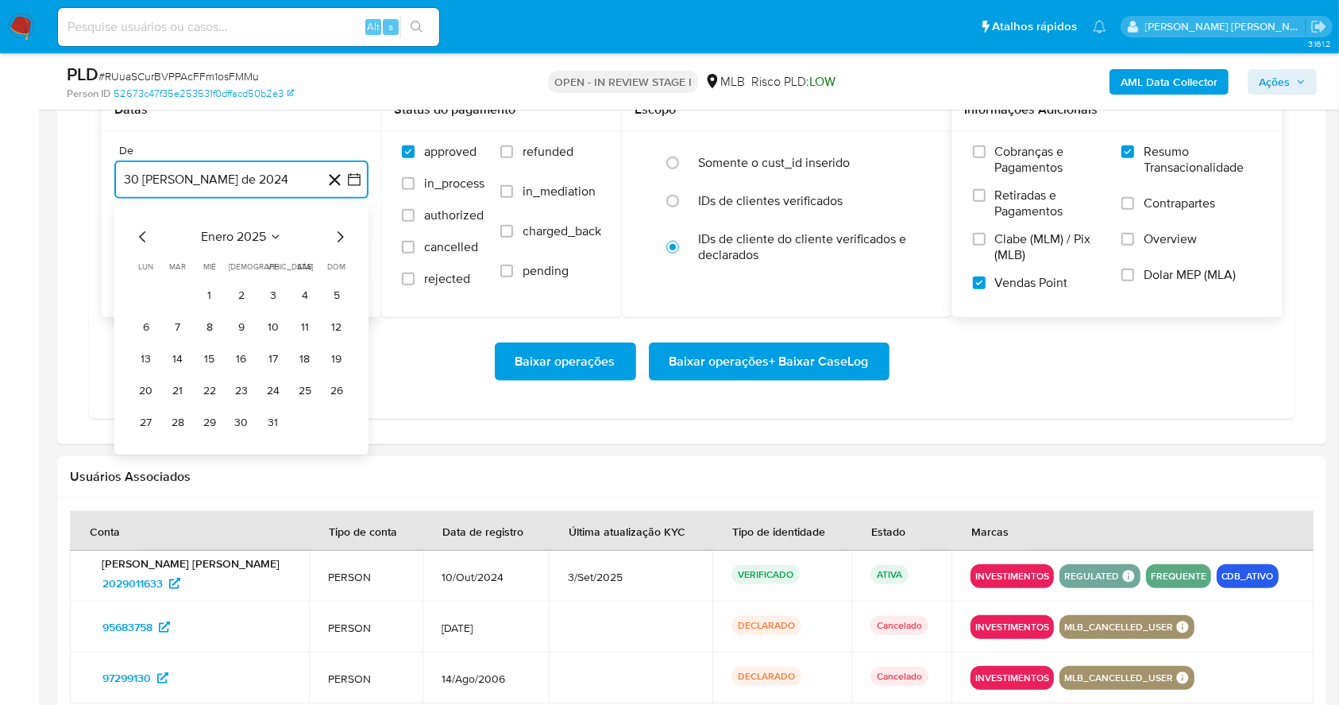
click at [338, 231] on icon "Mes siguiente" at bounding box center [341, 236] width 6 height 11
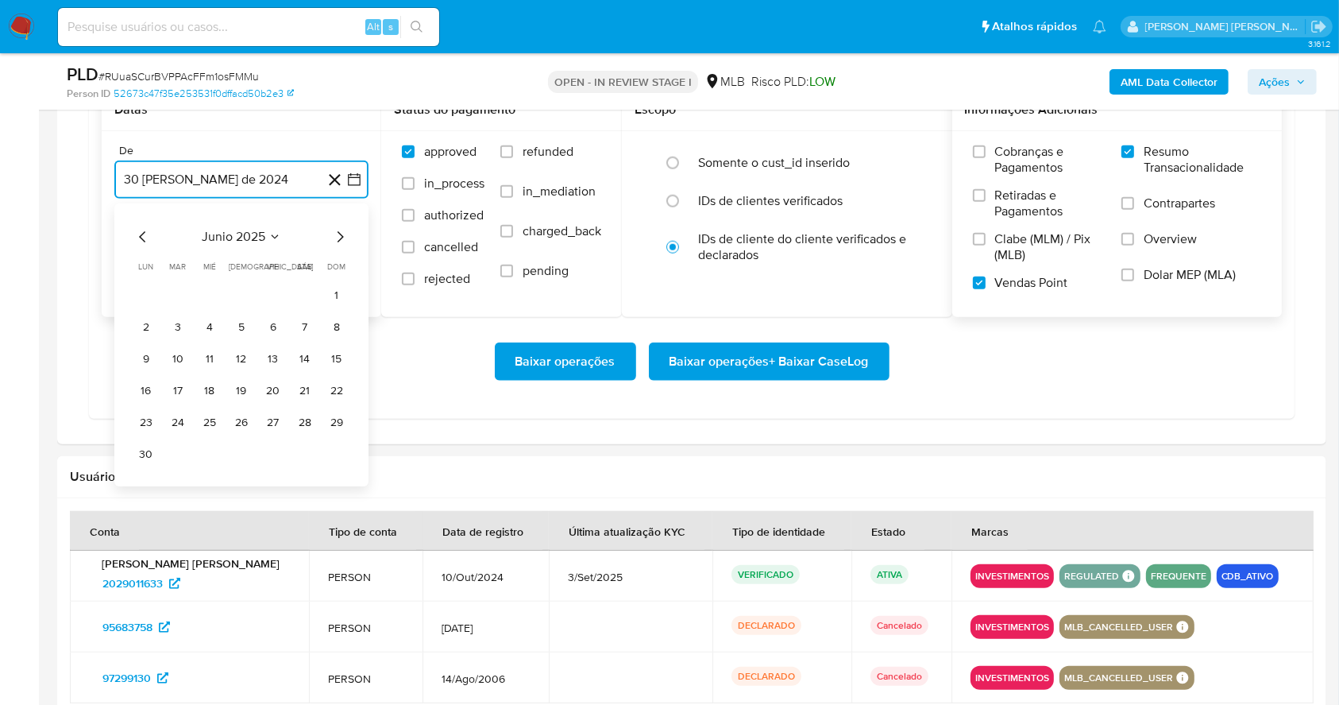
click at [338, 231] on icon "Mes siguiente" at bounding box center [341, 236] width 6 height 11
click at [338, 232] on icon "Mes siguiente" at bounding box center [339, 236] width 19 height 19
click at [276, 287] on button "1" at bounding box center [273, 295] width 25 height 25
click at [261, 241] on button "30 de septiembre de 2025" at bounding box center [241, 260] width 254 height 38
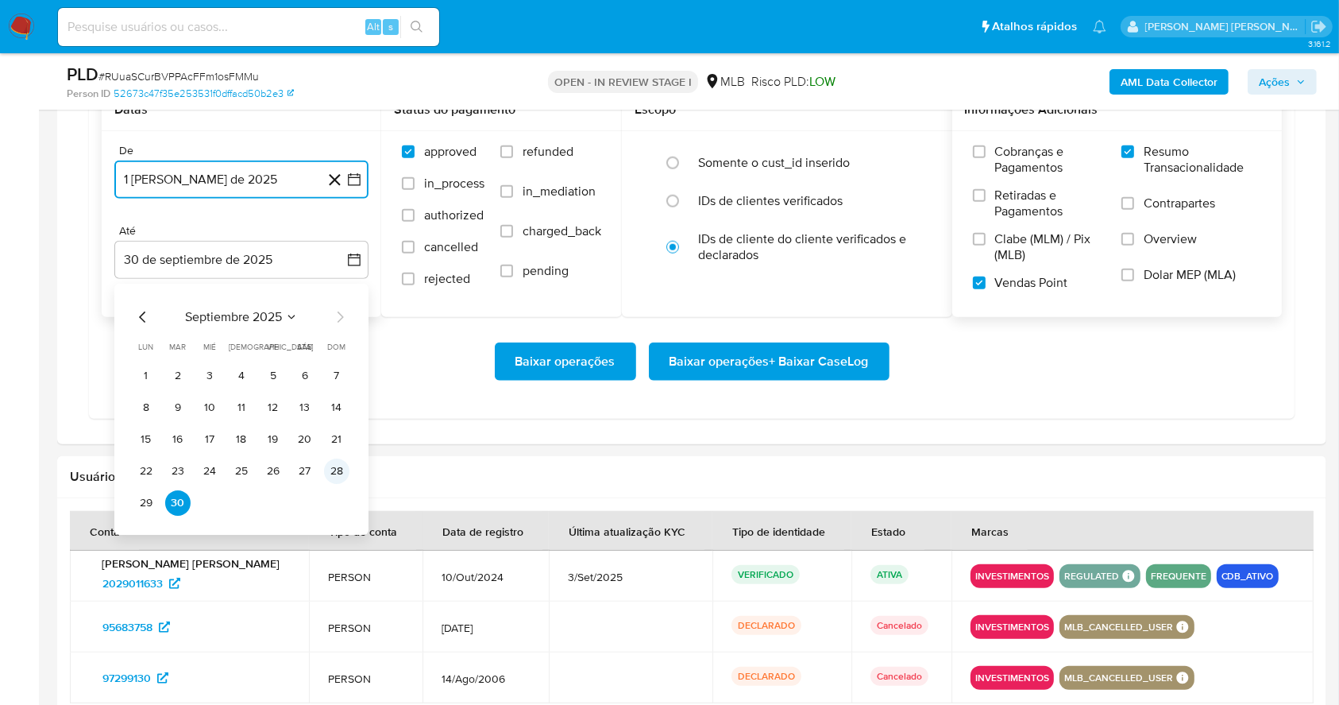
click at [336, 473] on button "28" at bounding box center [336, 470] width 25 height 25
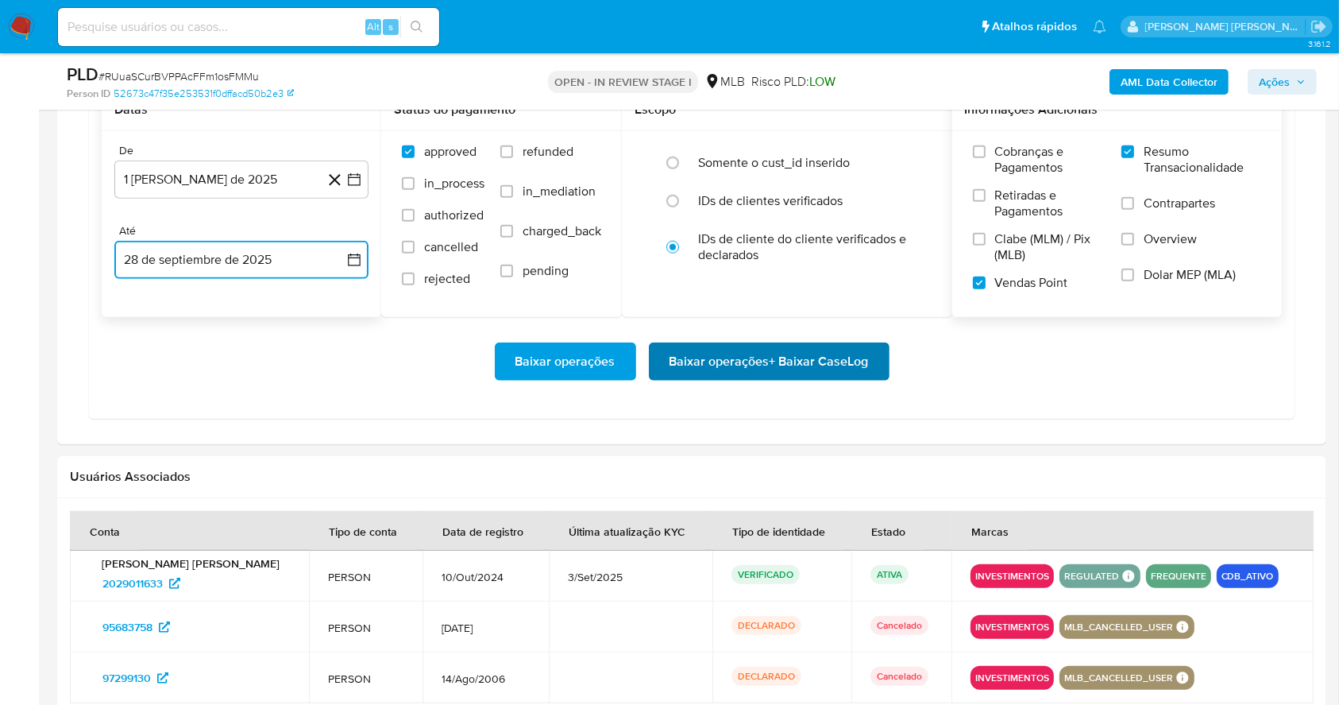
click at [833, 359] on span "Baixar operações + Baixar CaseLog" at bounding box center [769, 361] width 199 height 35
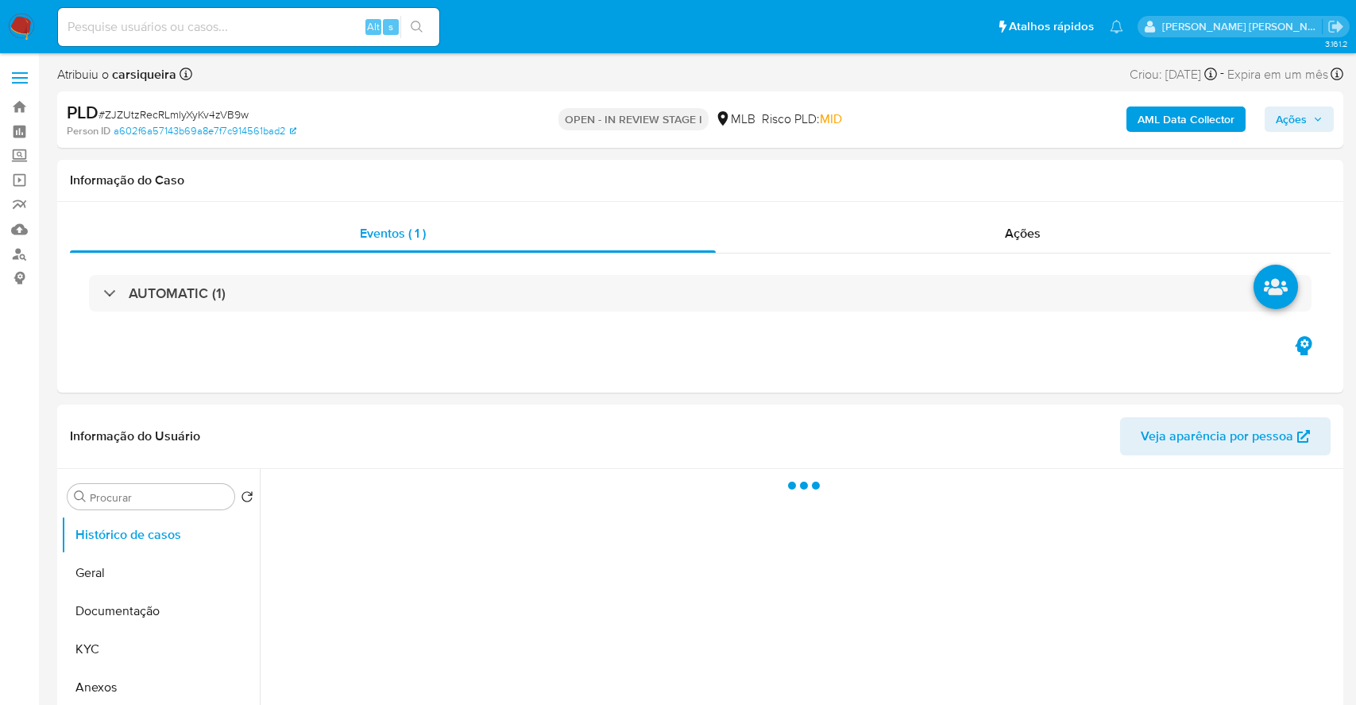
select select "10"
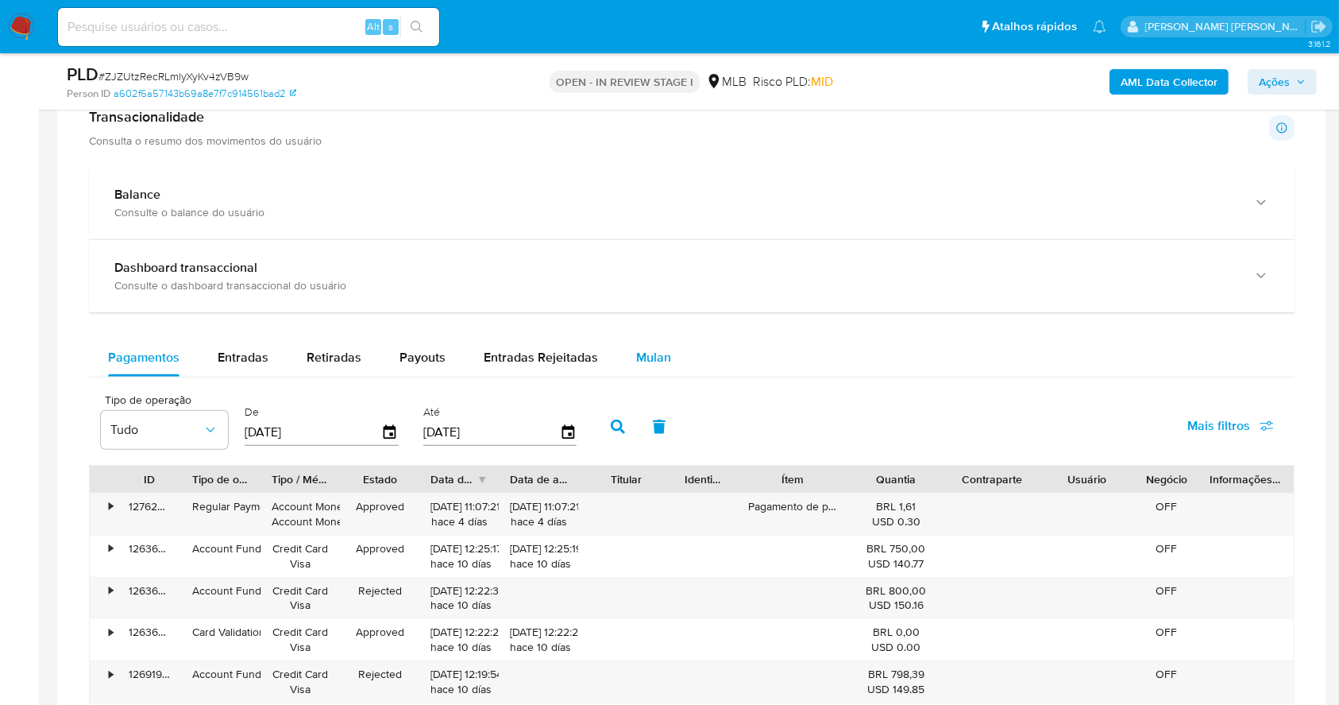
click at [636, 356] on span "Mulan" at bounding box center [653, 357] width 35 height 18
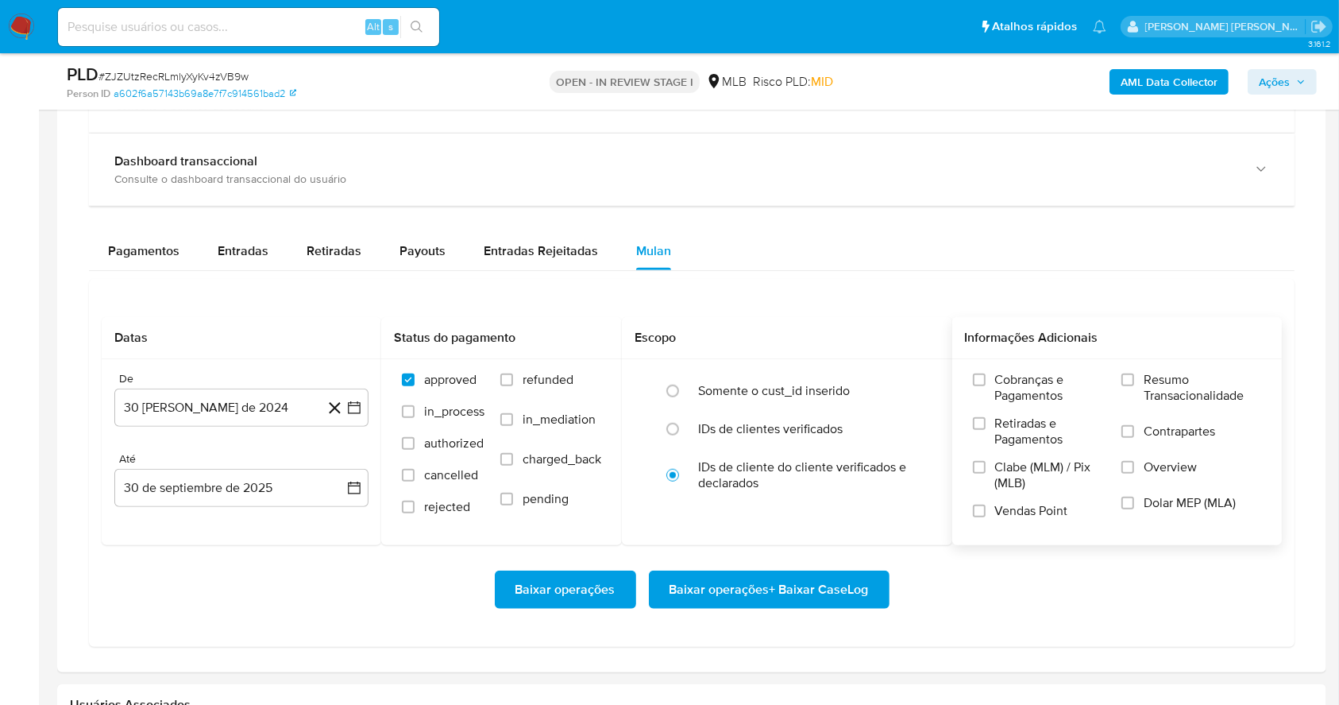
scroll to position [1321, 0]
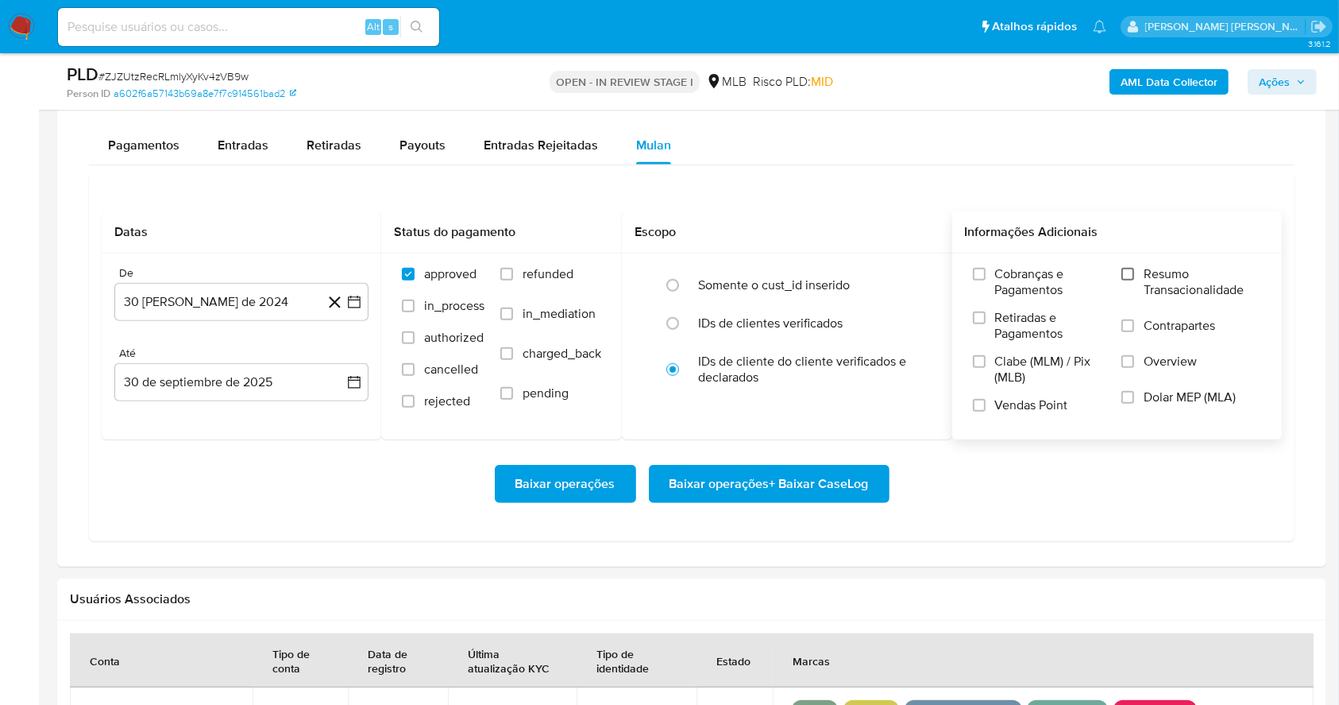
click at [1130, 271] on input "Resumo Transacionalidade" at bounding box center [1128, 274] width 13 height 13
click at [978, 410] on input "Vendas Point" at bounding box center [979, 405] width 13 height 13
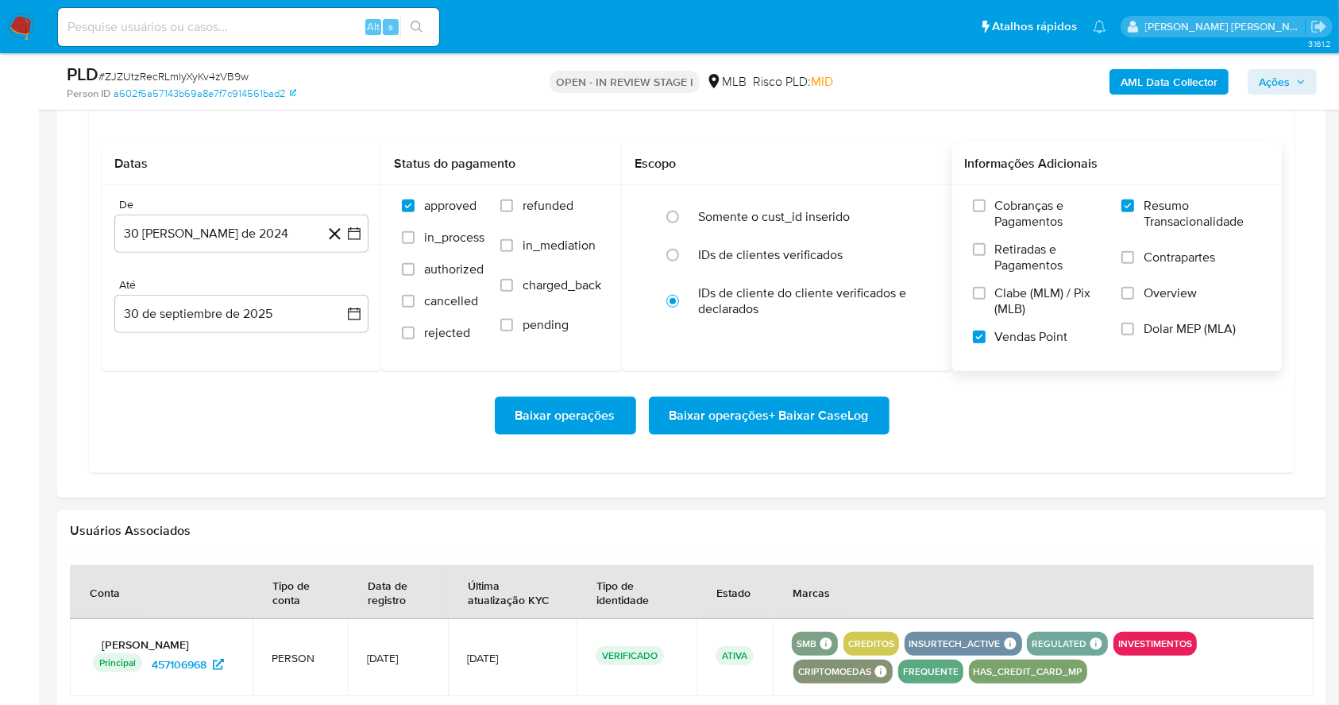
scroll to position [1404, 0]
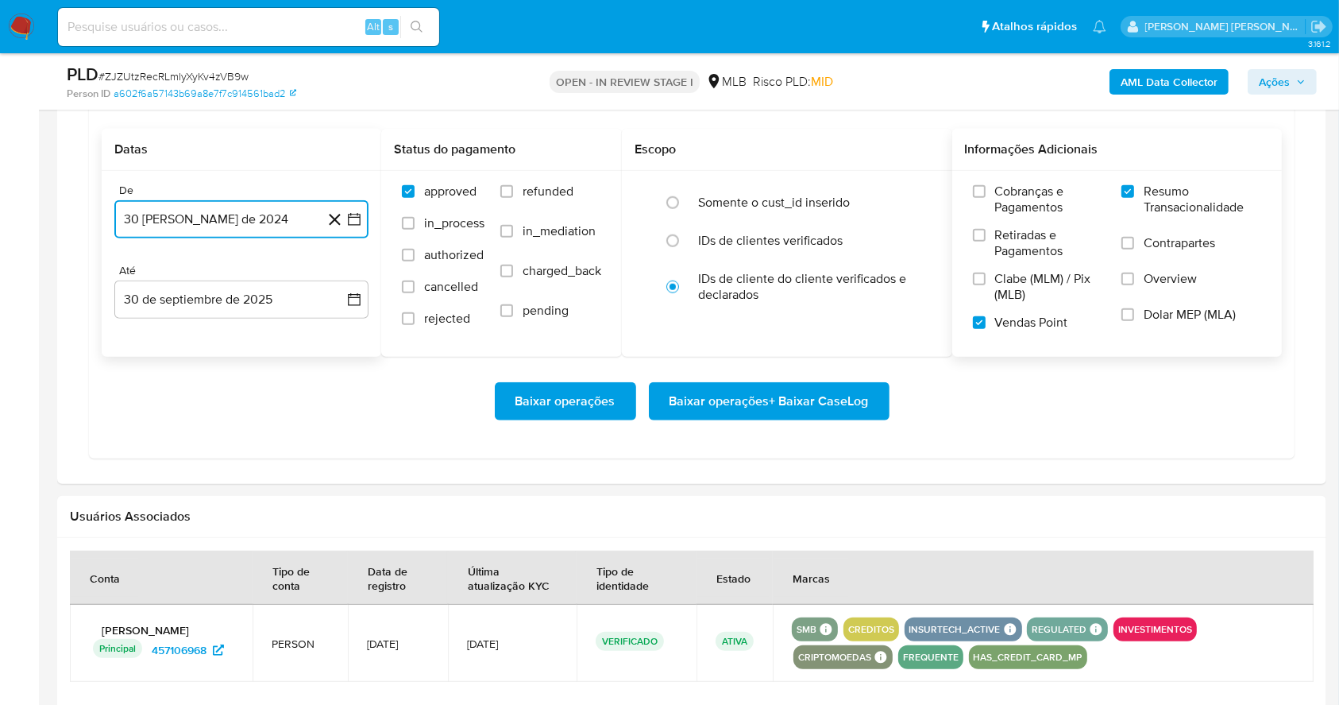
click at [354, 219] on icon "button" at bounding box center [354, 219] width 16 height 16
click at [342, 267] on icon "Mes siguiente" at bounding box center [339, 276] width 19 height 19
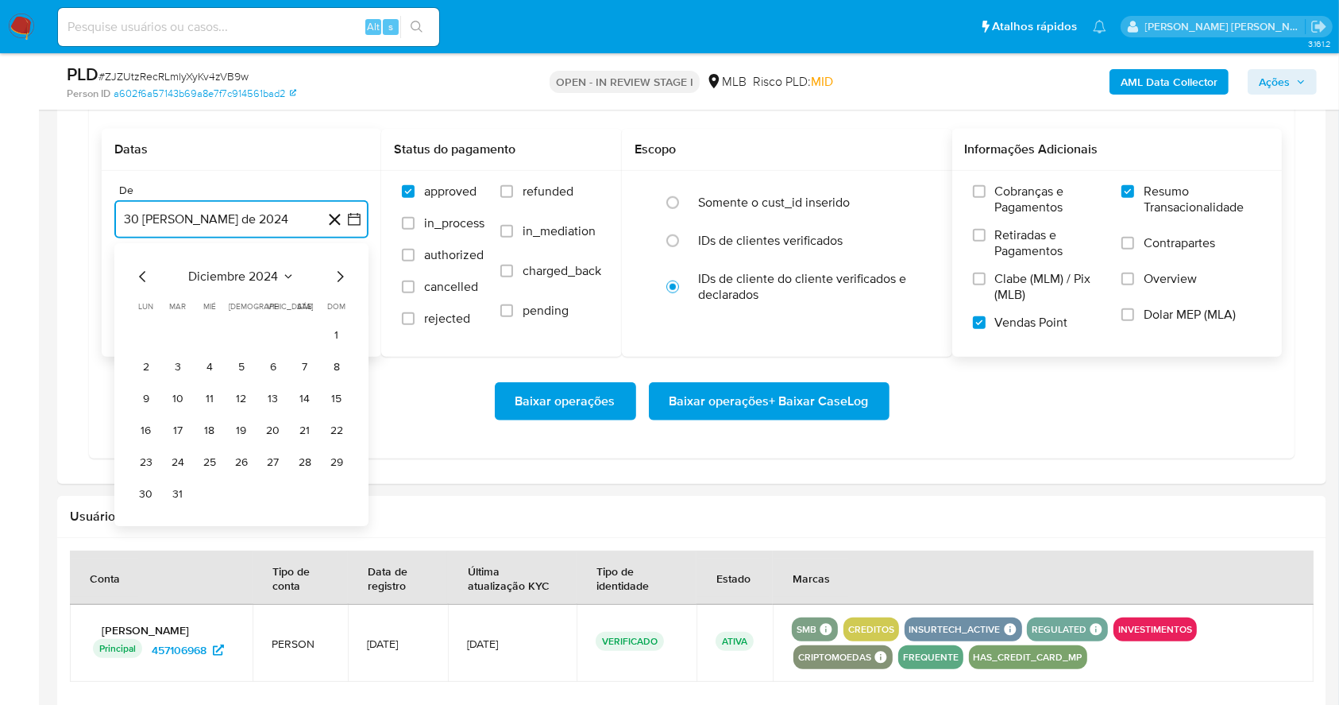
click at [342, 267] on icon "Mes siguiente" at bounding box center [339, 276] width 19 height 19
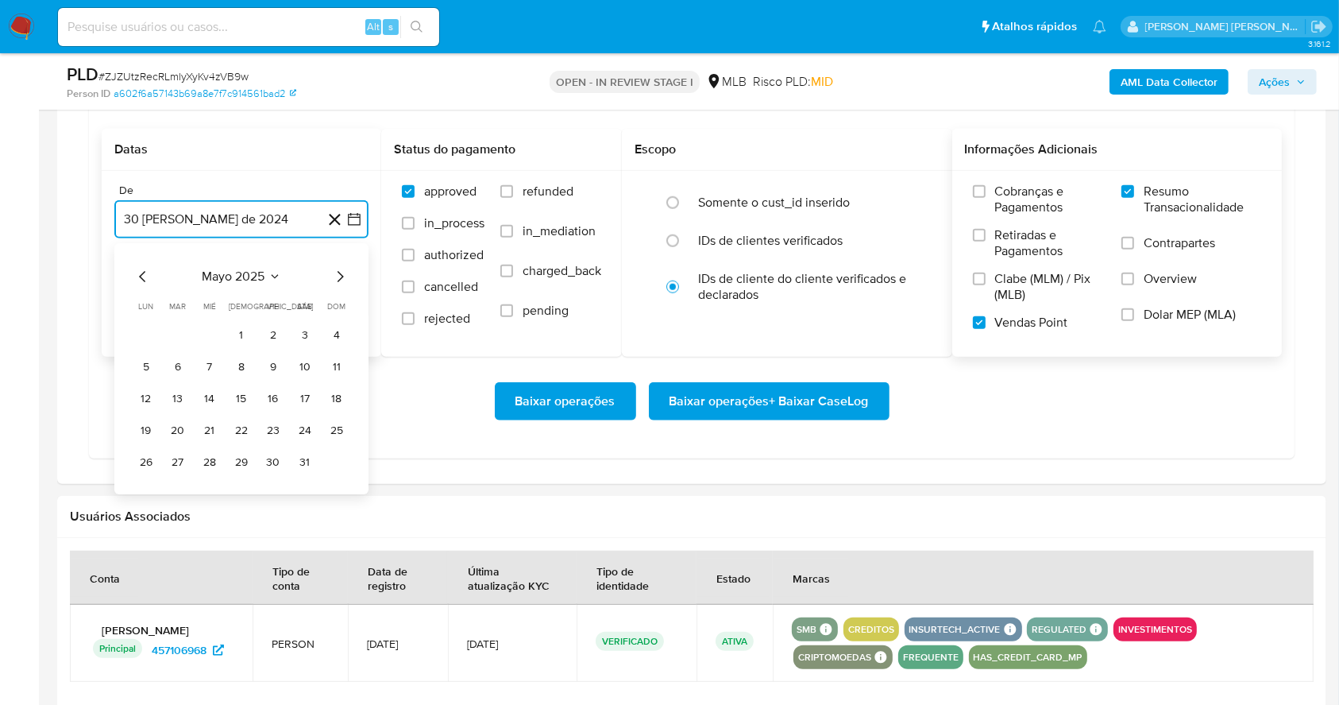
click at [342, 267] on icon "Mes siguiente" at bounding box center [339, 276] width 19 height 19
click at [342, 276] on icon "Mes siguiente" at bounding box center [339, 276] width 19 height 19
click at [338, 277] on icon "Mes siguiente" at bounding box center [339, 276] width 19 height 19
click at [273, 334] on button "1" at bounding box center [273, 335] width 25 height 25
click at [272, 299] on button "30 de septiembre de 2025" at bounding box center [241, 299] width 254 height 38
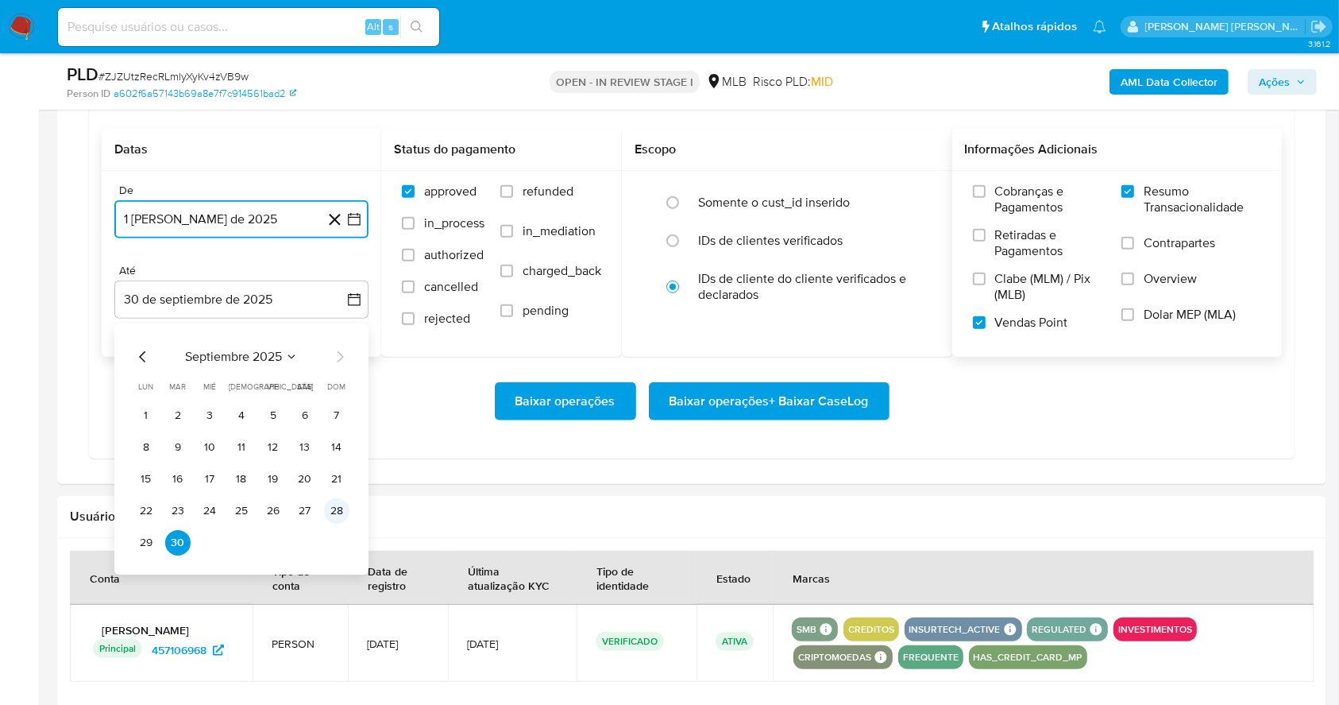
click at [342, 512] on button "28" at bounding box center [336, 510] width 25 height 25
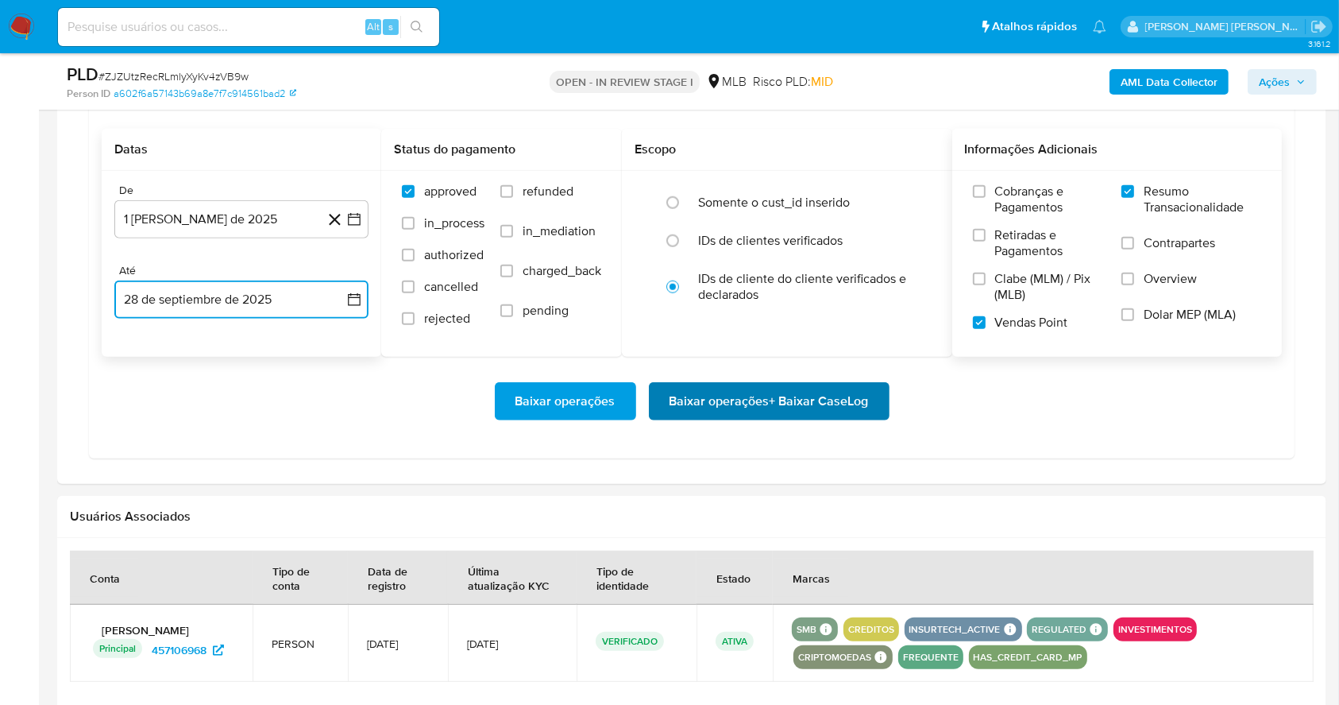
click at [802, 384] on span "Baixar operações + Baixar CaseLog" at bounding box center [769, 401] width 199 height 35
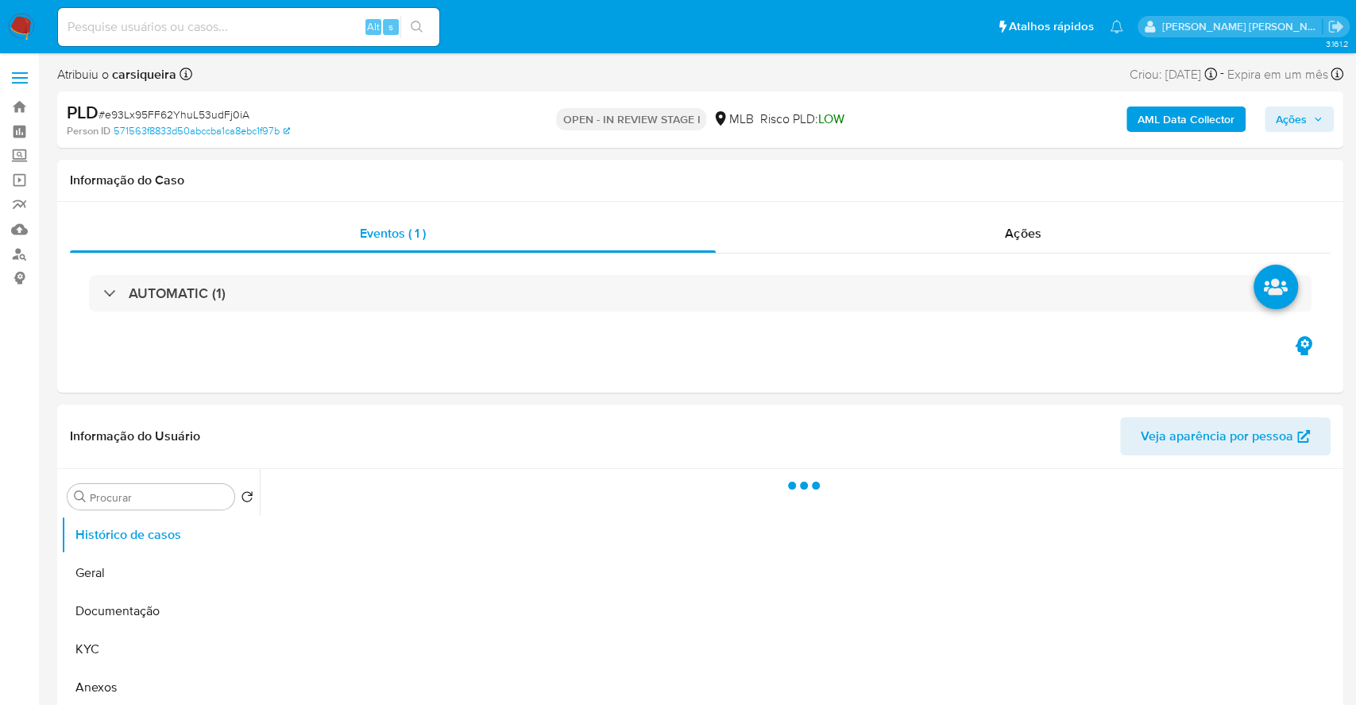
select select "10"
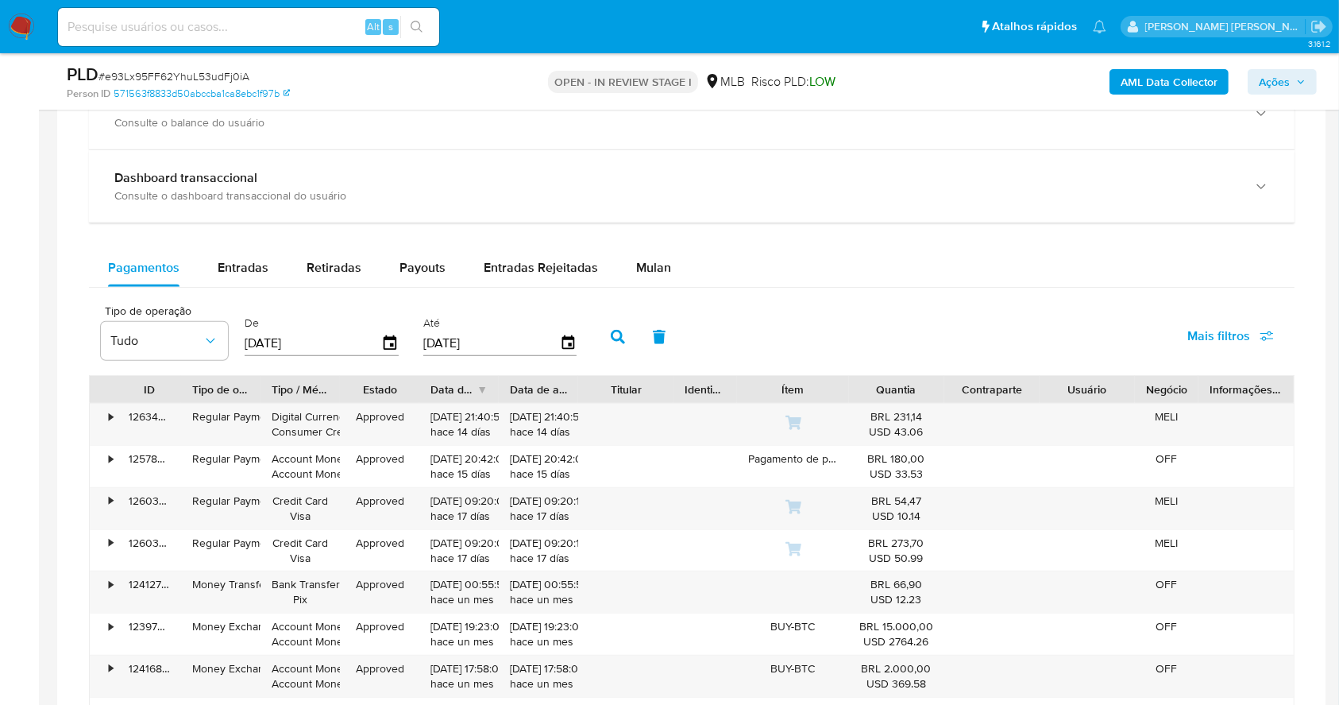
scroll to position [1132, 0]
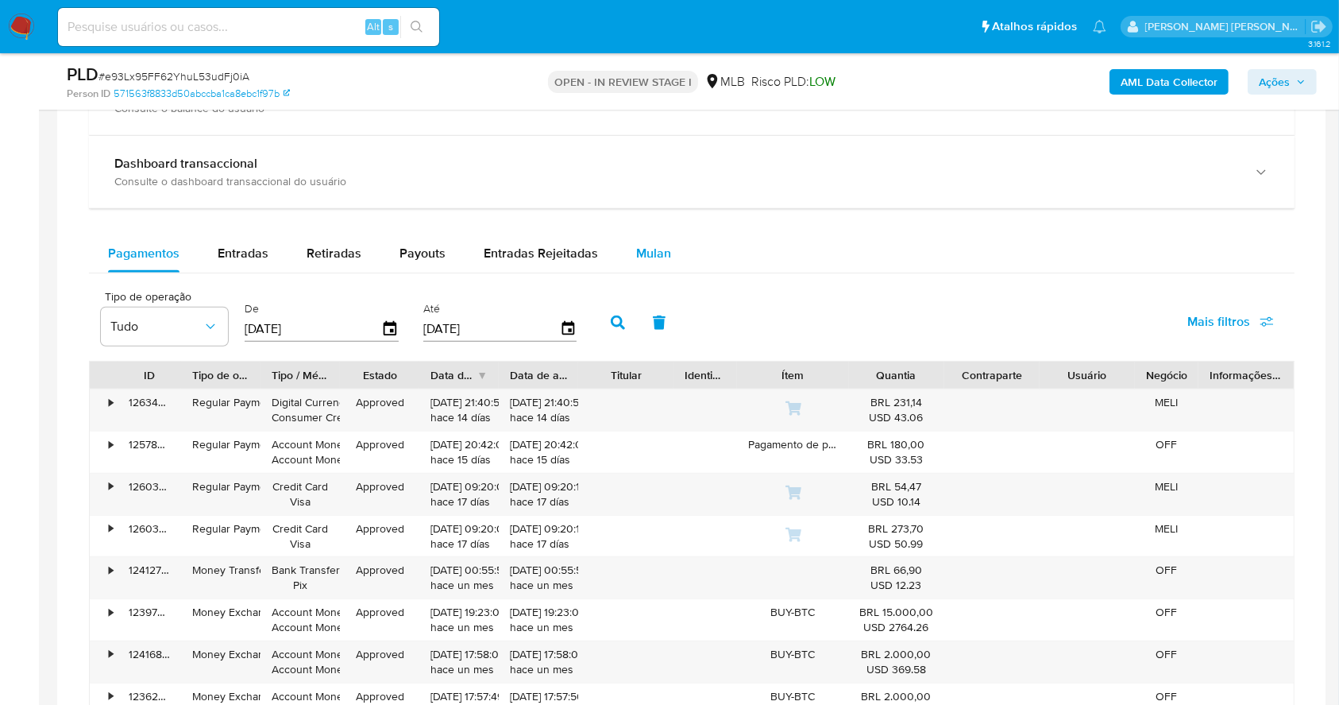
click at [642, 253] on span "Mulan" at bounding box center [653, 253] width 35 height 18
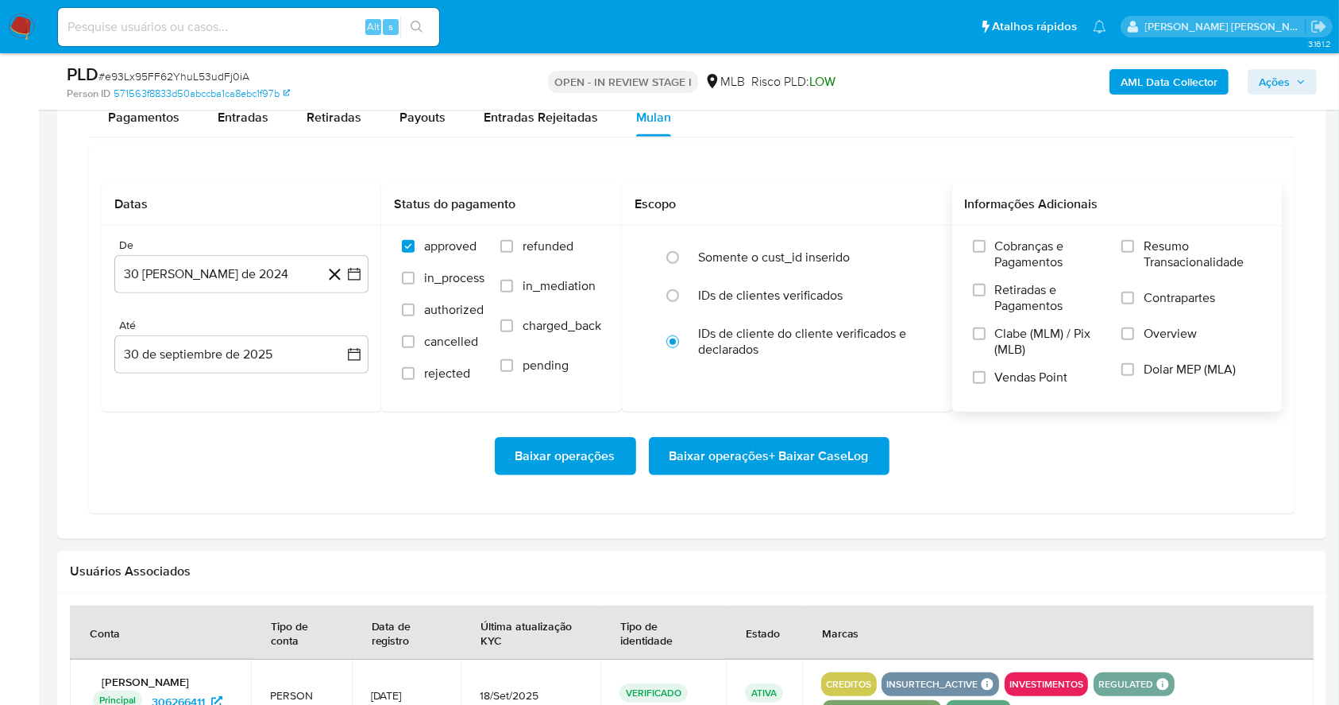
scroll to position [1344, 0]
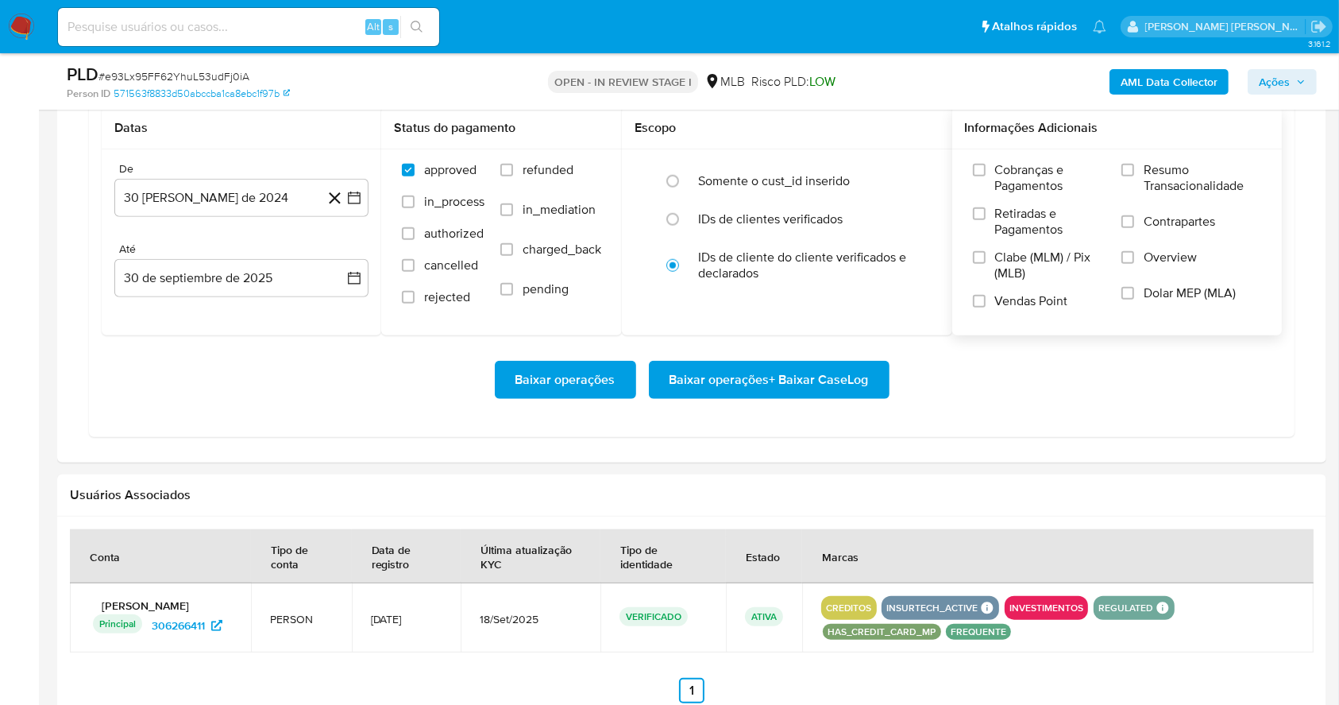
click at [1137, 167] on label "Resumo Transacionalidade" at bounding box center [1192, 188] width 140 height 52
click at [1134, 167] on input "Resumo Transacionalidade" at bounding box center [1128, 170] width 13 height 13
click at [978, 306] on input "Vendas Point" at bounding box center [979, 301] width 13 height 13
click at [350, 191] on icon "button" at bounding box center [354, 198] width 16 height 16
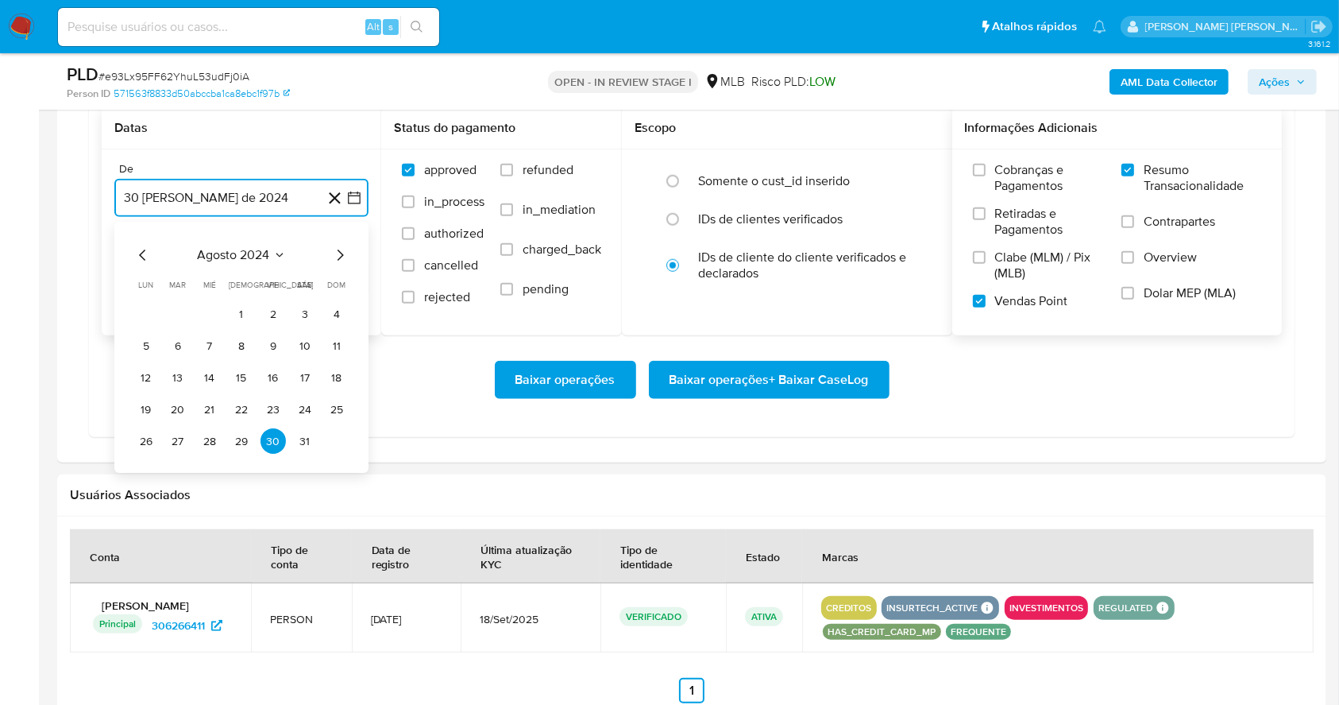
click at [338, 256] on icon "Mes siguiente" at bounding box center [339, 255] width 19 height 19
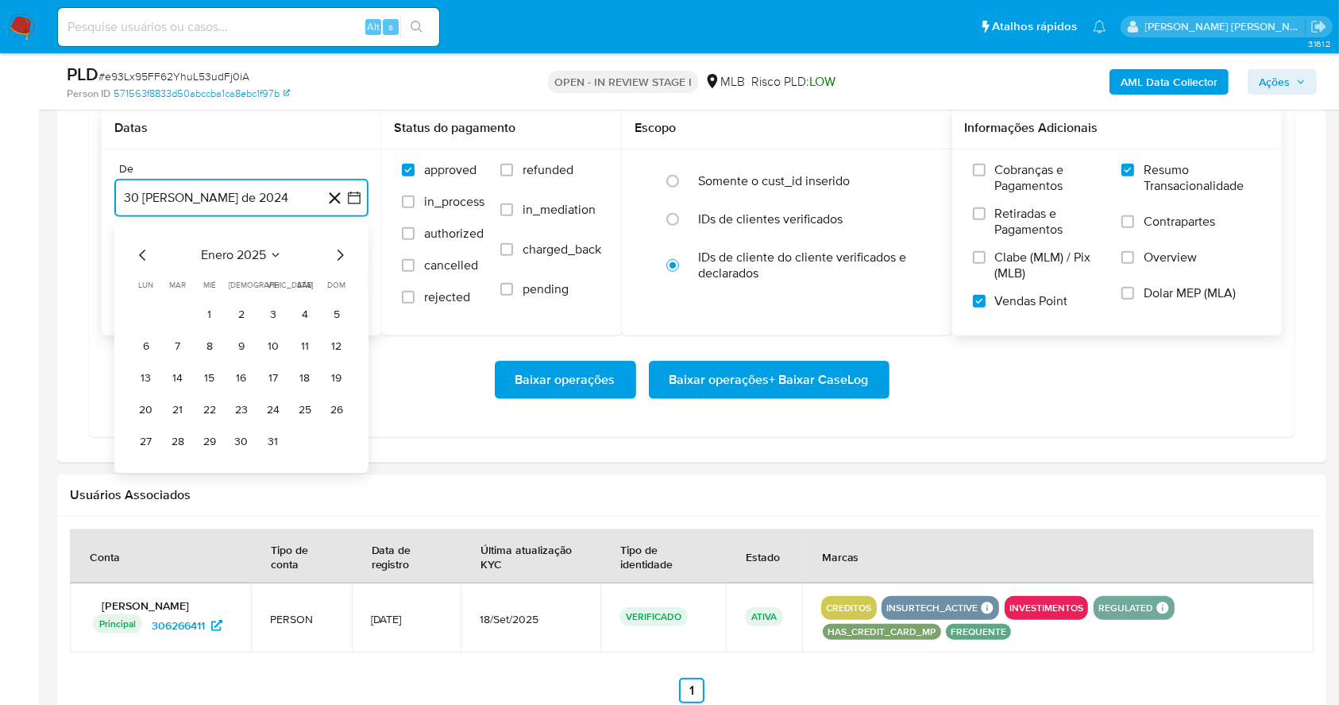
click at [338, 256] on icon "Mes siguiente" at bounding box center [339, 255] width 19 height 19
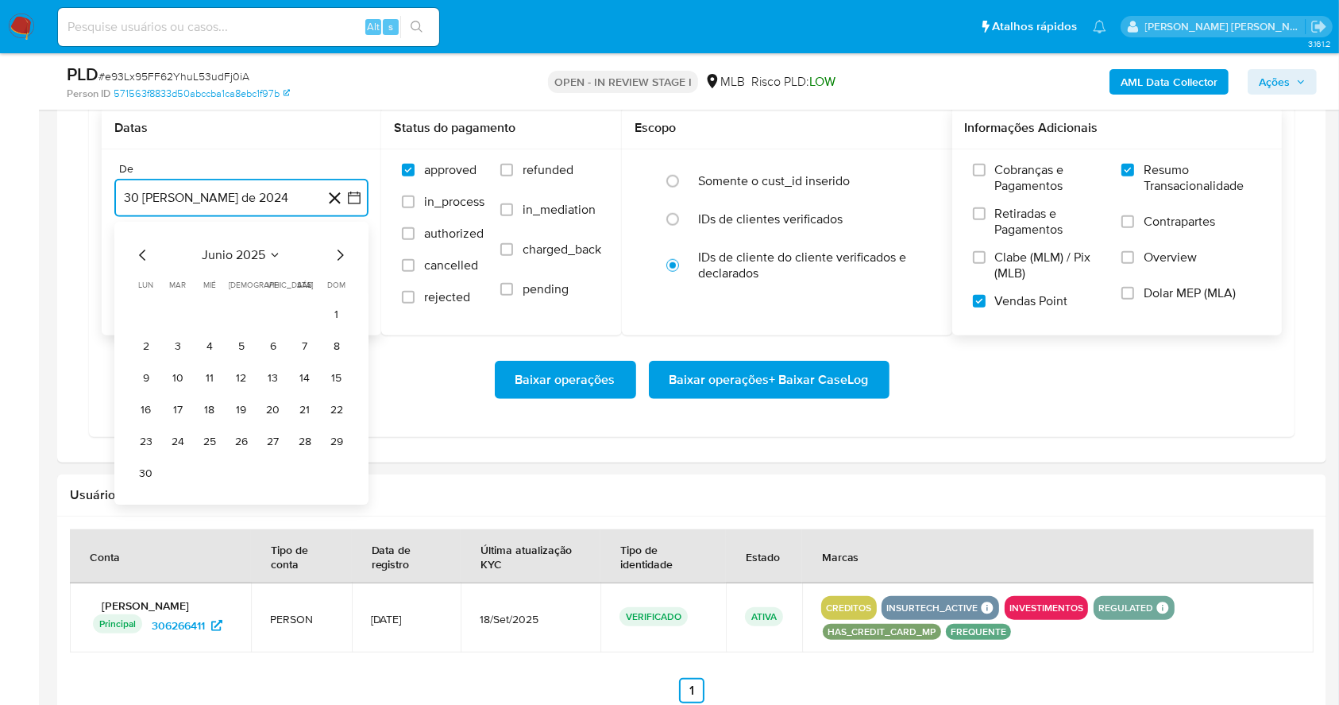
click at [338, 256] on icon "Mes siguiente" at bounding box center [339, 255] width 19 height 19
click at [265, 307] on button "1" at bounding box center [273, 314] width 25 height 25
click at [265, 275] on button "30 de septiembre de 2025" at bounding box center [241, 278] width 254 height 38
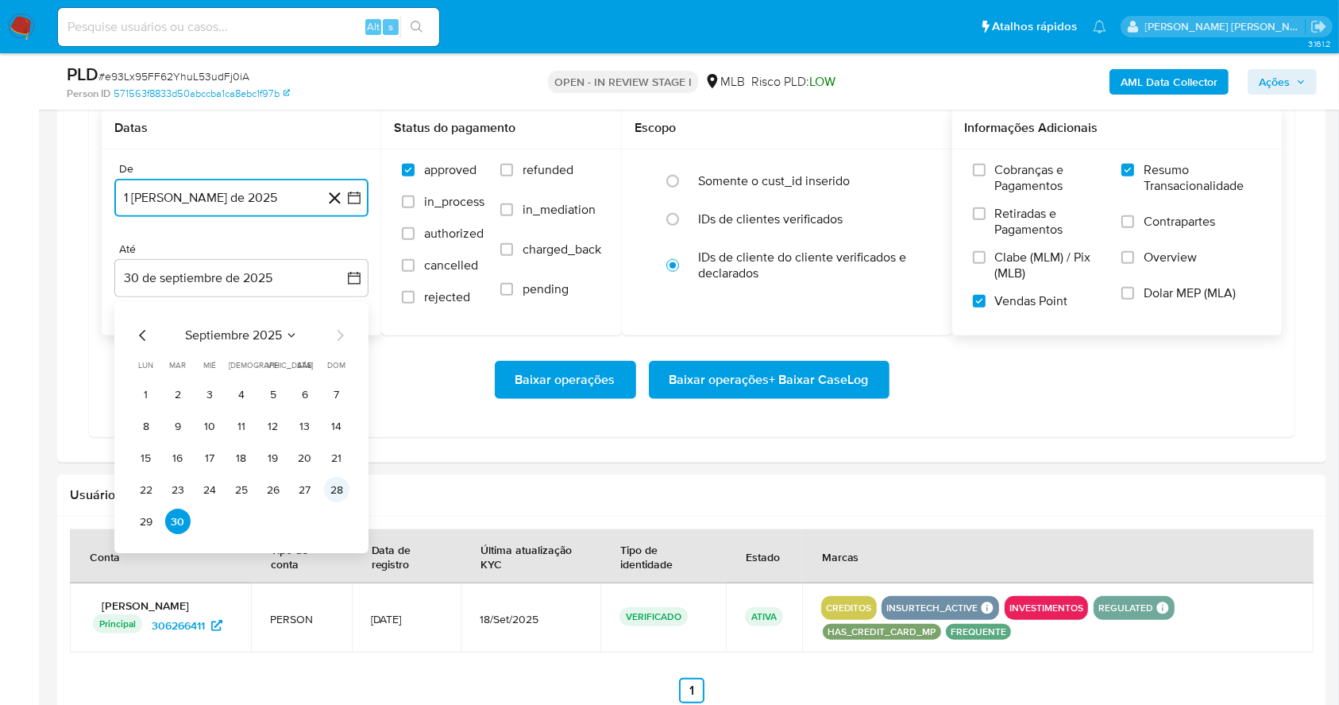
click at [341, 486] on button "28" at bounding box center [336, 489] width 25 height 25
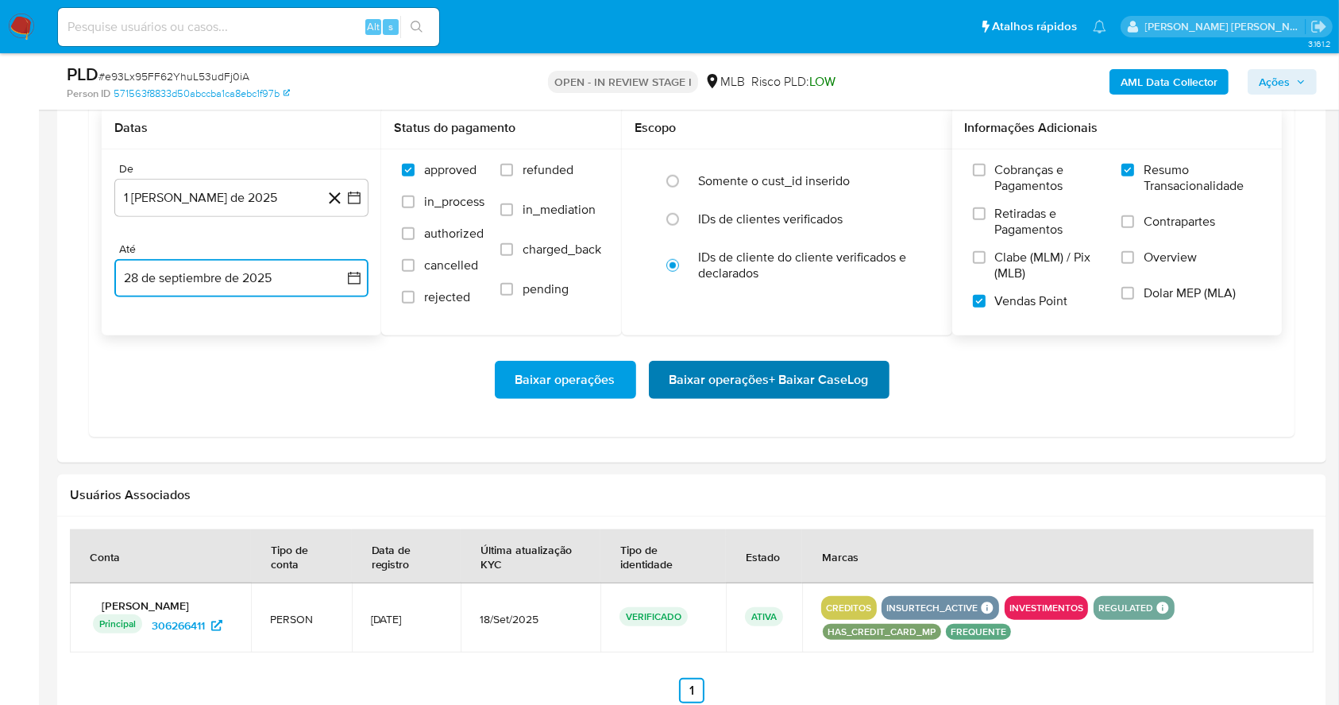
click at [710, 384] on span "Baixar operações + Baixar CaseLog" at bounding box center [769, 379] width 199 height 35
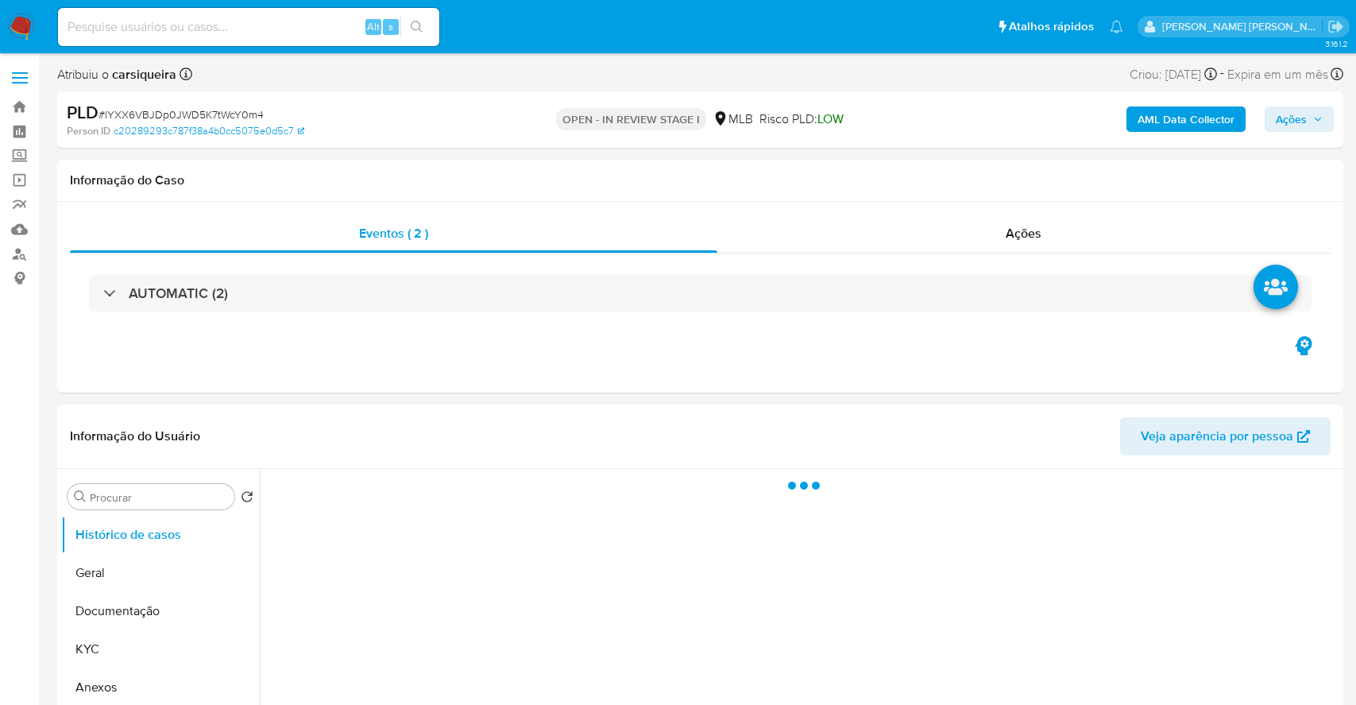
select select "10"
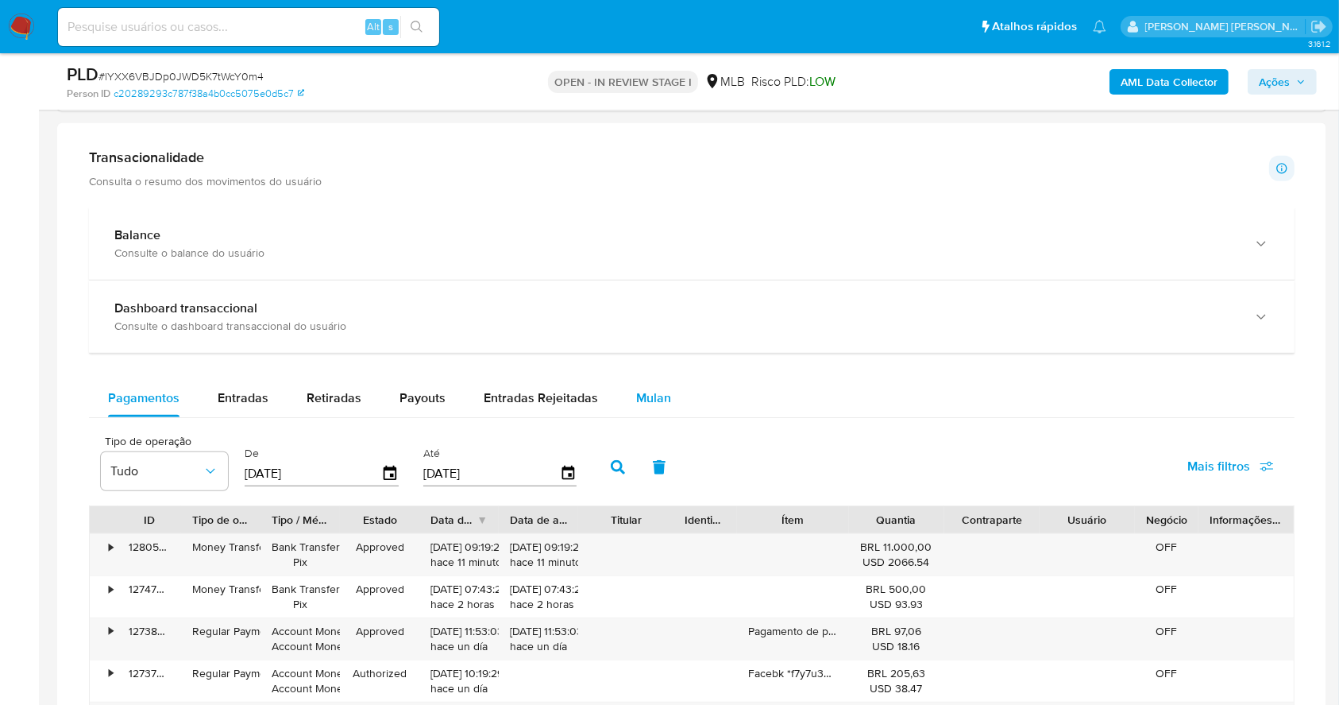
click at [655, 399] on span "Mulan" at bounding box center [653, 397] width 35 height 18
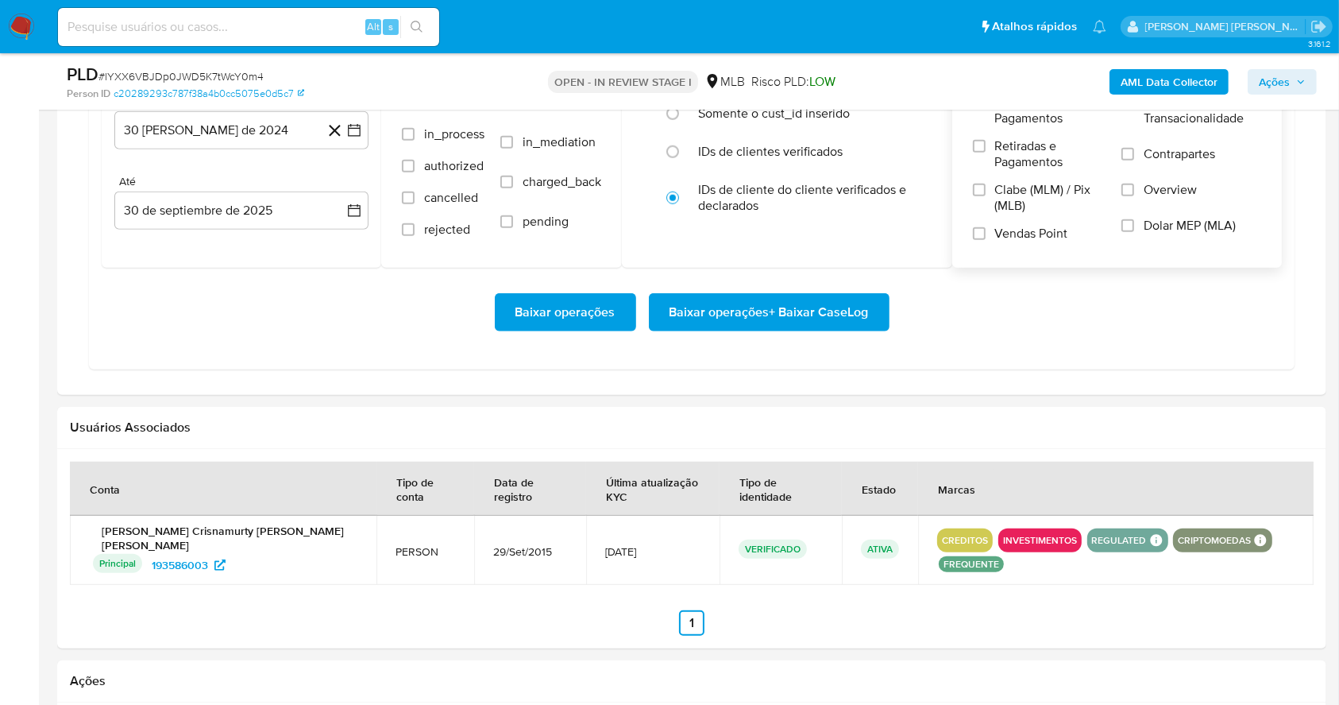
scroll to position [1278, 0]
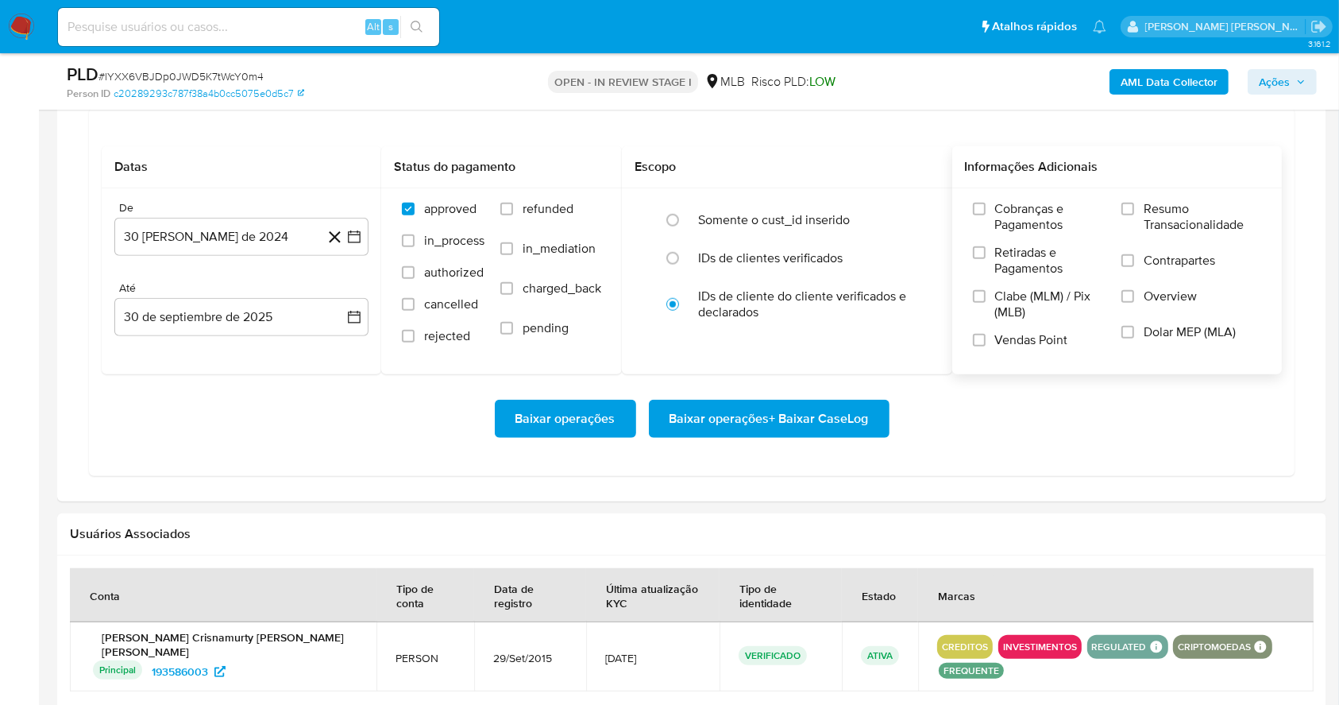
click at [1125, 199] on div "Cobranças e Pagamentos Retiradas e Pagamentos Clabe (MLM) / Pix (MLB) Vendas Po…" at bounding box center [1117, 280] width 330 height 184
click at [1127, 206] on input "Resumo Transacionalidade" at bounding box center [1128, 209] width 13 height 13
click at [983, 342] on input "Vendas Point" at bounding box center [979, 340] width 13 height 13
click at [358, 241] on icon "button" at bounding box center [354, 237] width 13 height 13
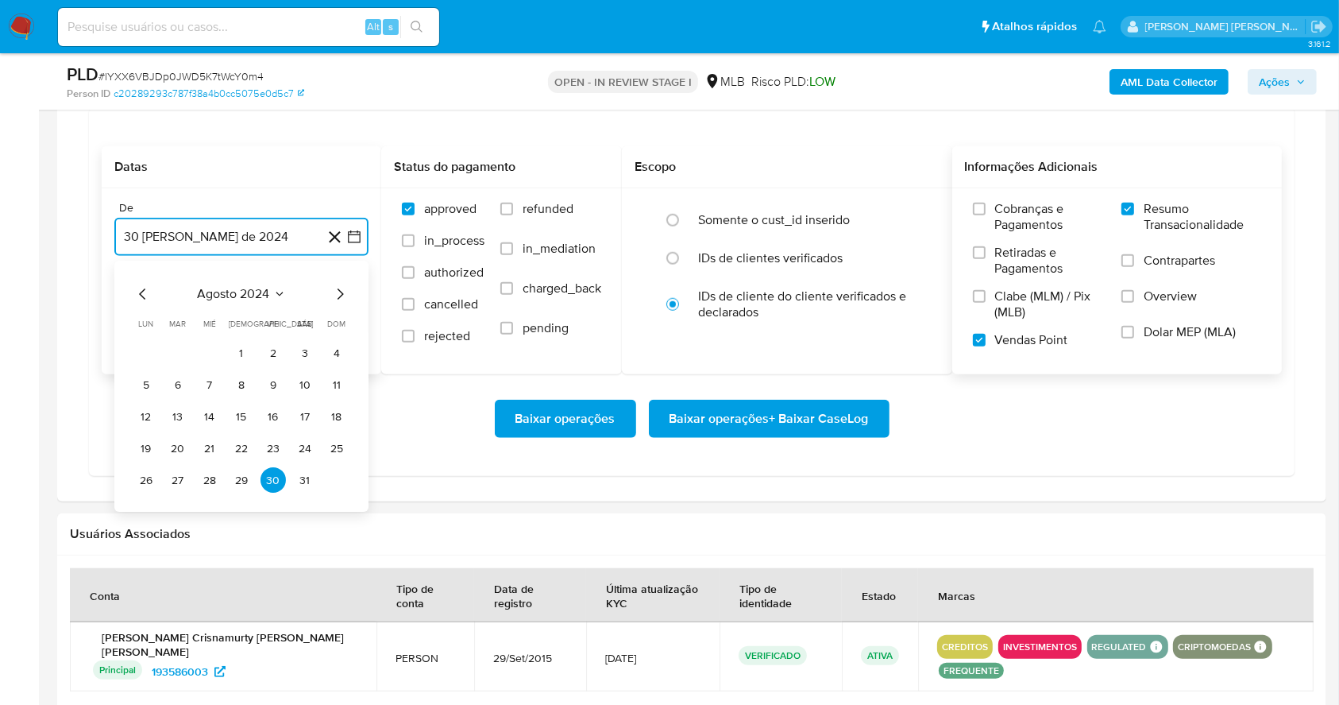
click at [342, 293] on icon "Mes siguiente" at bounding box center [341, 294] width 6 height 11
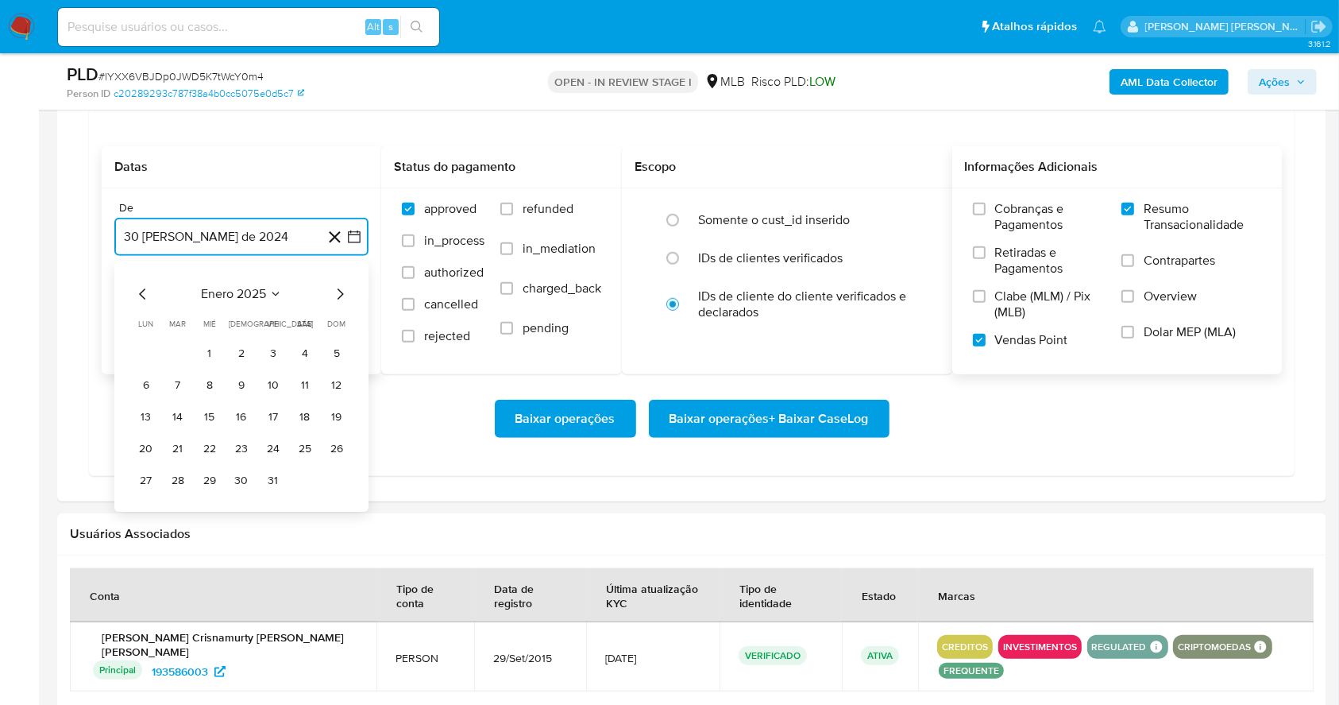
click at [342, 293] on icon "Mes siguiente" at bounding box center [341, 294] width 6 height 11
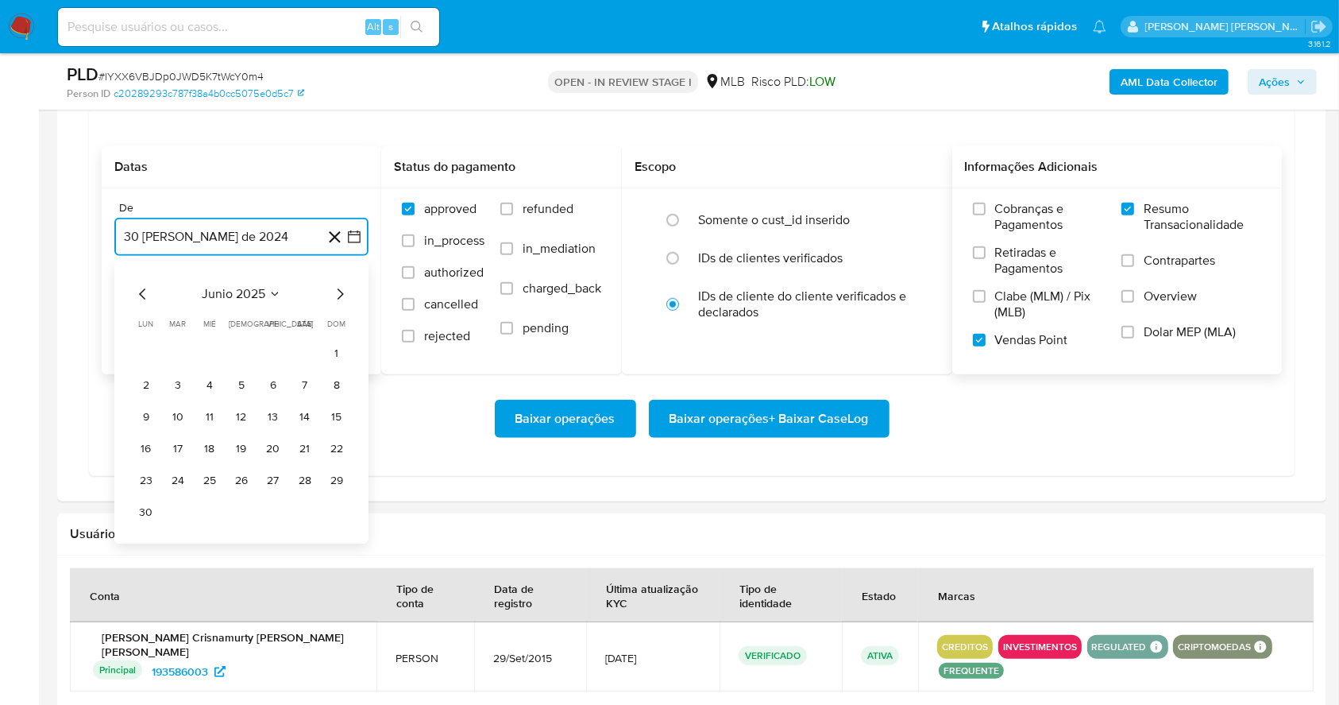
click at [342, 293] on icon "Mes siguiente" at bounding box center [341, 294] width 6 height 11
click at [342, 293] on icon "Mes siguiente" at bounding box center [339, 294] width 19 height 19
click at [271, 344] on button "1" at bounding box center [273, 353] width 25 height 25
click at [265, 315] on button "30 de septiembre de 2025" at bounding box center [241, 317] width 254 height 38
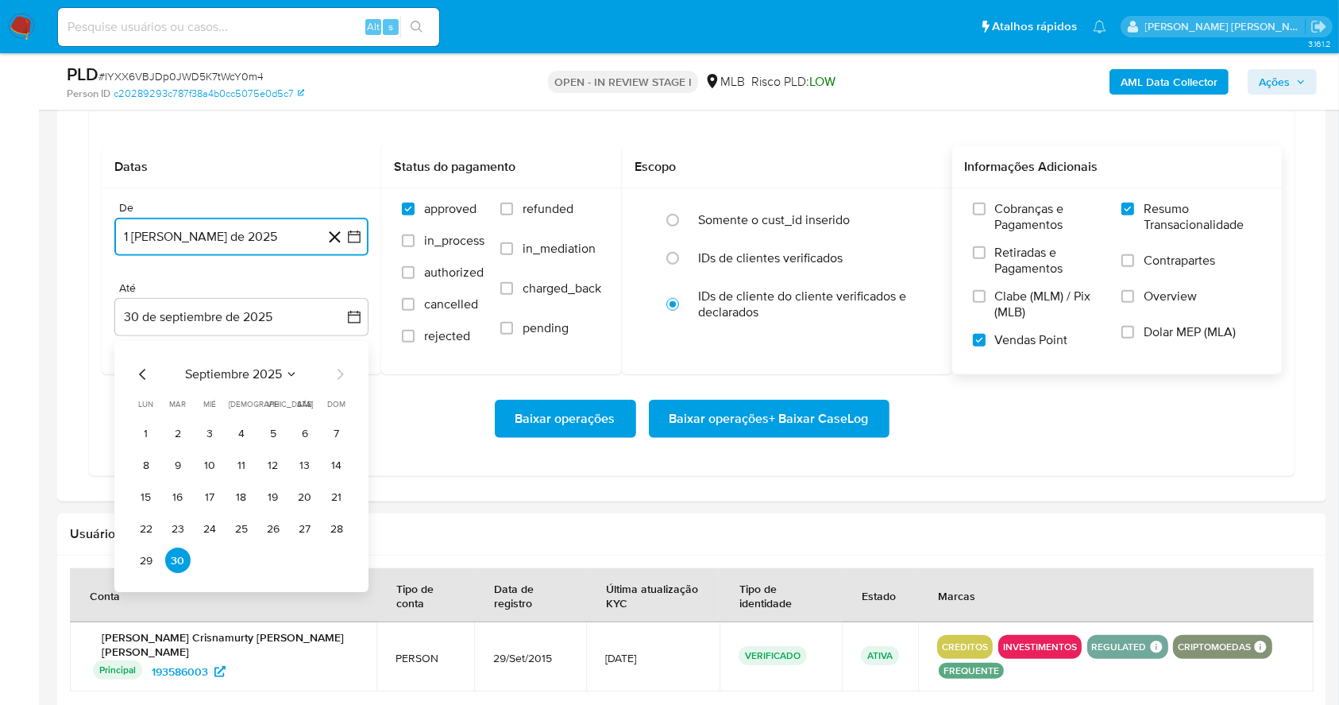
drag, startPoint x: 343, startPoint y: 537, endPoint x: 343, endPoint y: 528, distance: 8.7
click at [343, 537] on button "28" at bounding box center [336, 528] width 25 height 25
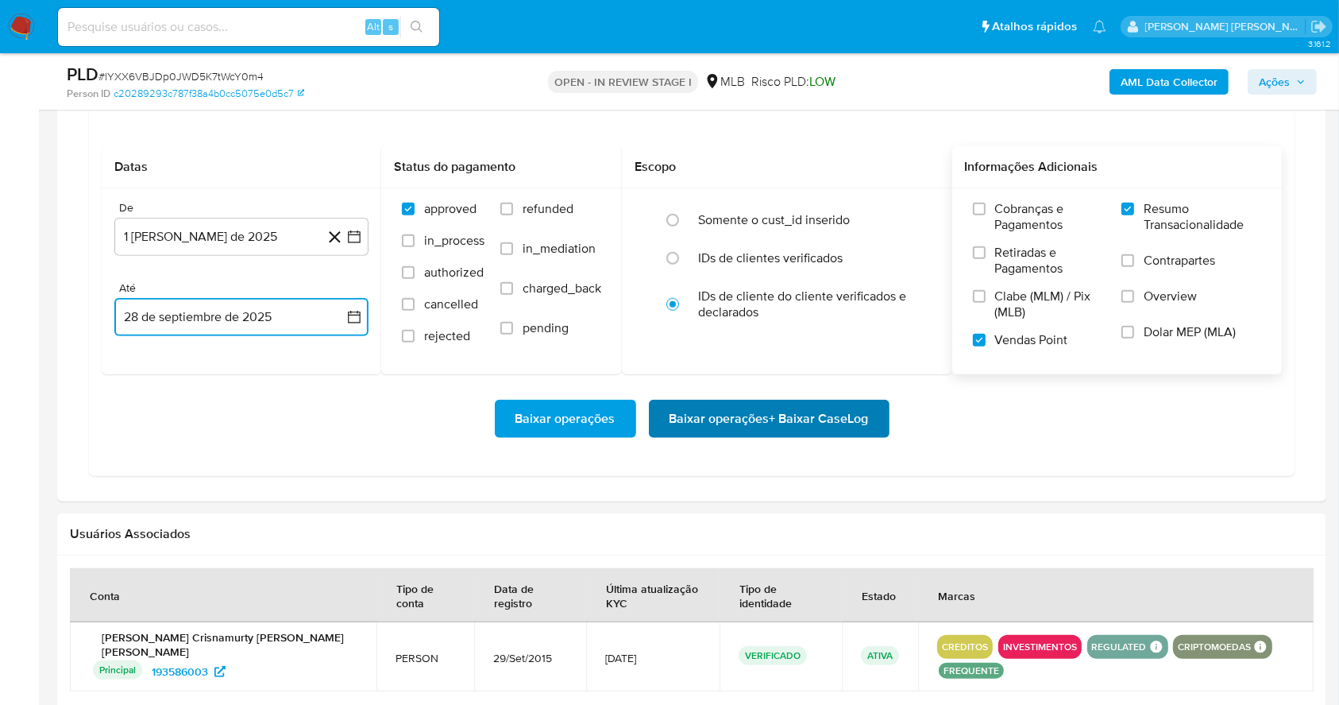
click at [756, 405] on span "Baixar operações + Baixar CaseLog" at bounding box center [769, 418] width 199 height 35
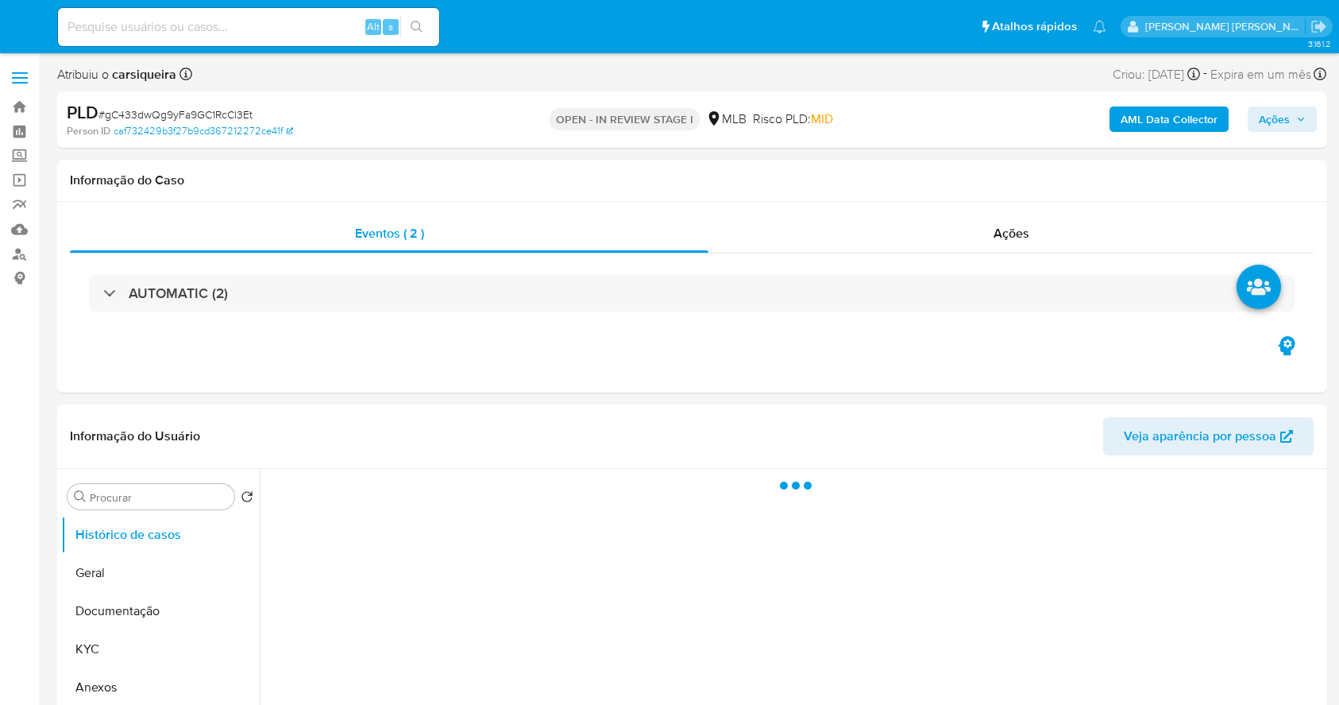
select select "10"
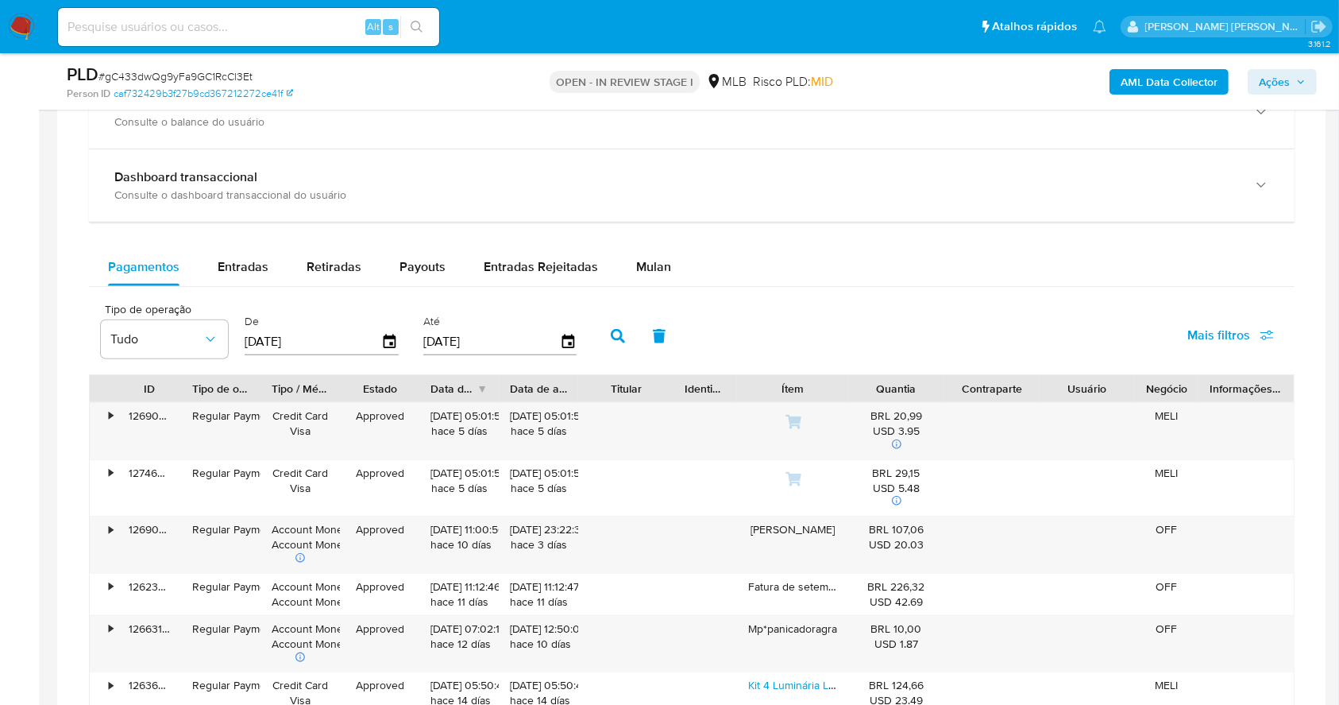
scroll to position [1212, 0]
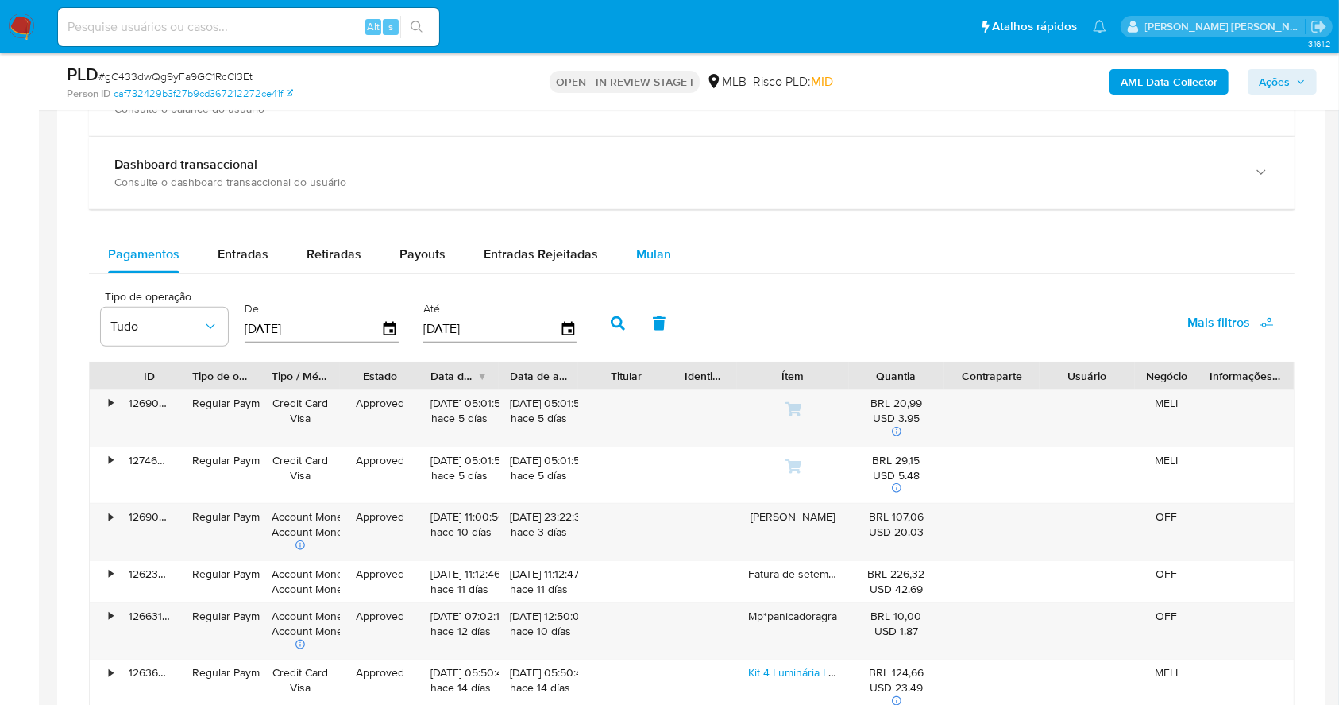
click at [661, 245] on span "Mulan" at bounding box center [653, 254] width 35 height 18
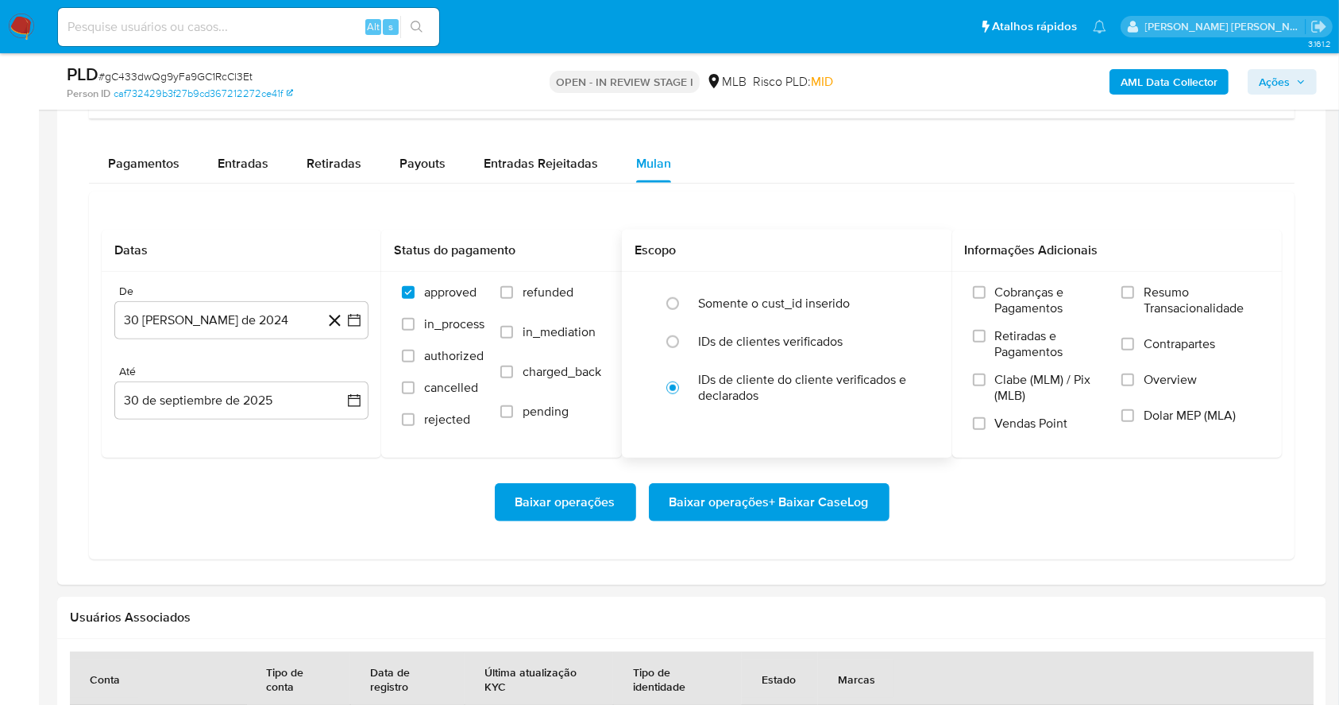
scroll to position [1424, 0]
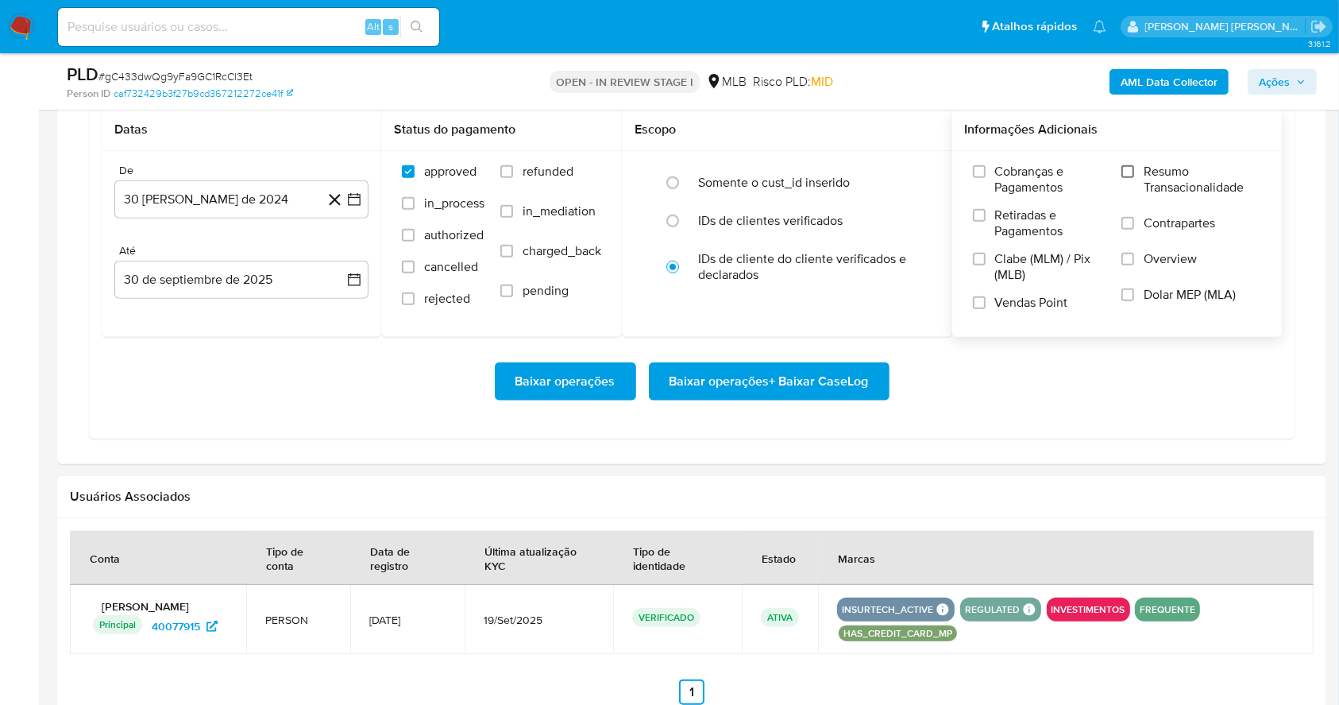
click at [1134, 168] on input "Resumo Transacionalidade" at bounding box center [1128, 171] width 13 height 13
click at [985, 301] on input "Vendas Point" at bounding box center [979, 302] width 13 height 13
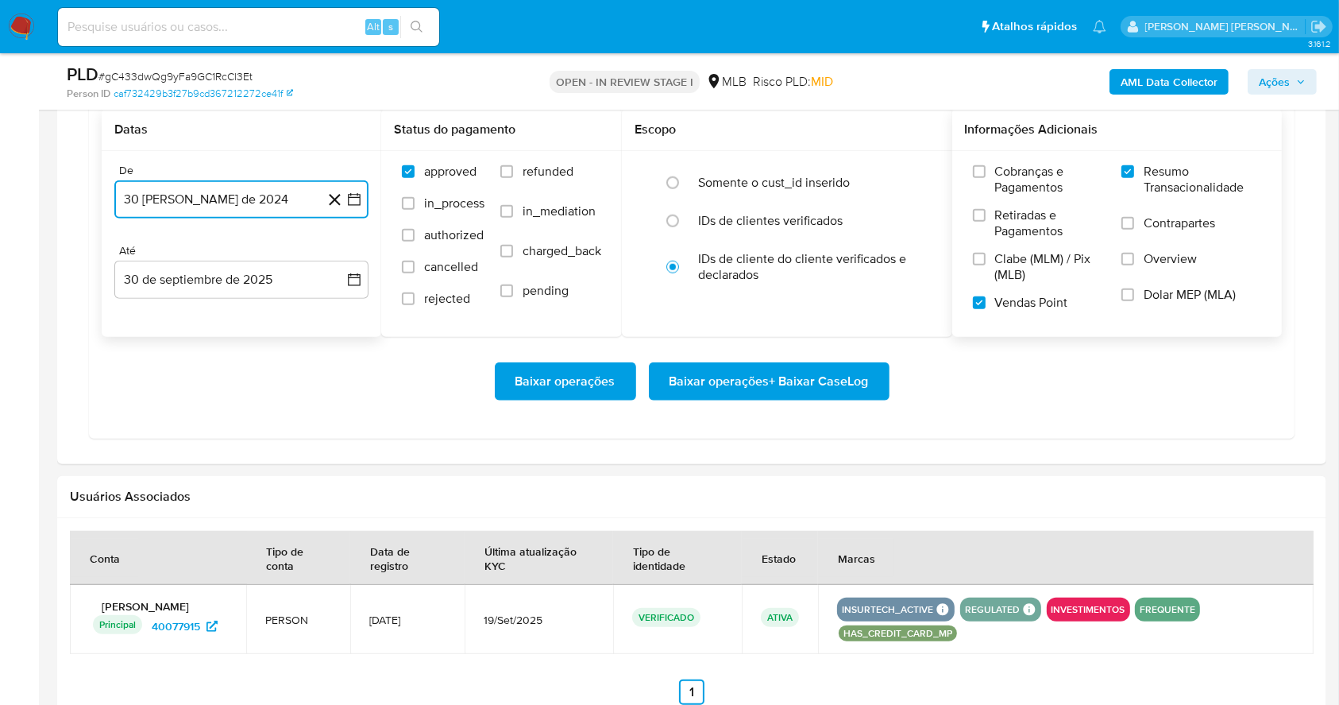
click at [350, 194] on icon "button" at bounding box center [354, 199] width 16 height 16
click at [334, 251] on icon "Mes siguiente" at bounding box center [339, 256] width 19 height 19
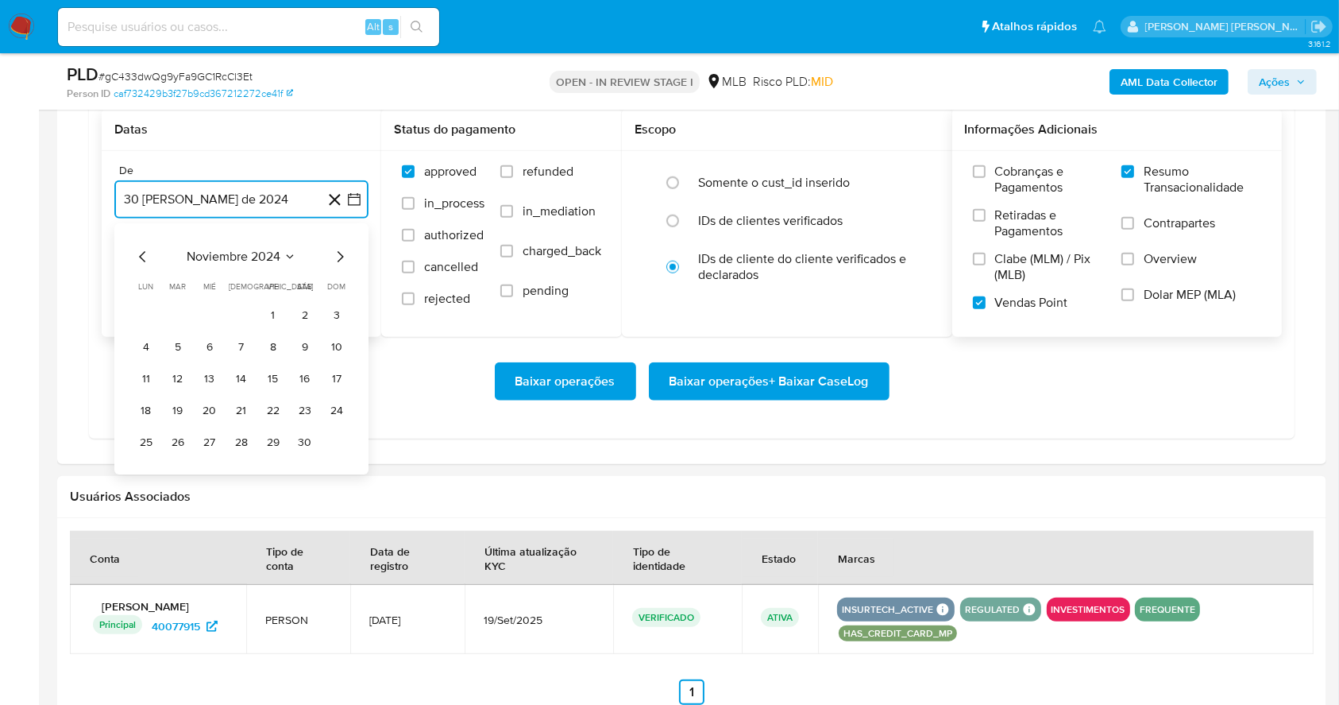
click at [334, 251] on icon "Mes siguiente" at bounding box center [339, 256] width 19 height 19
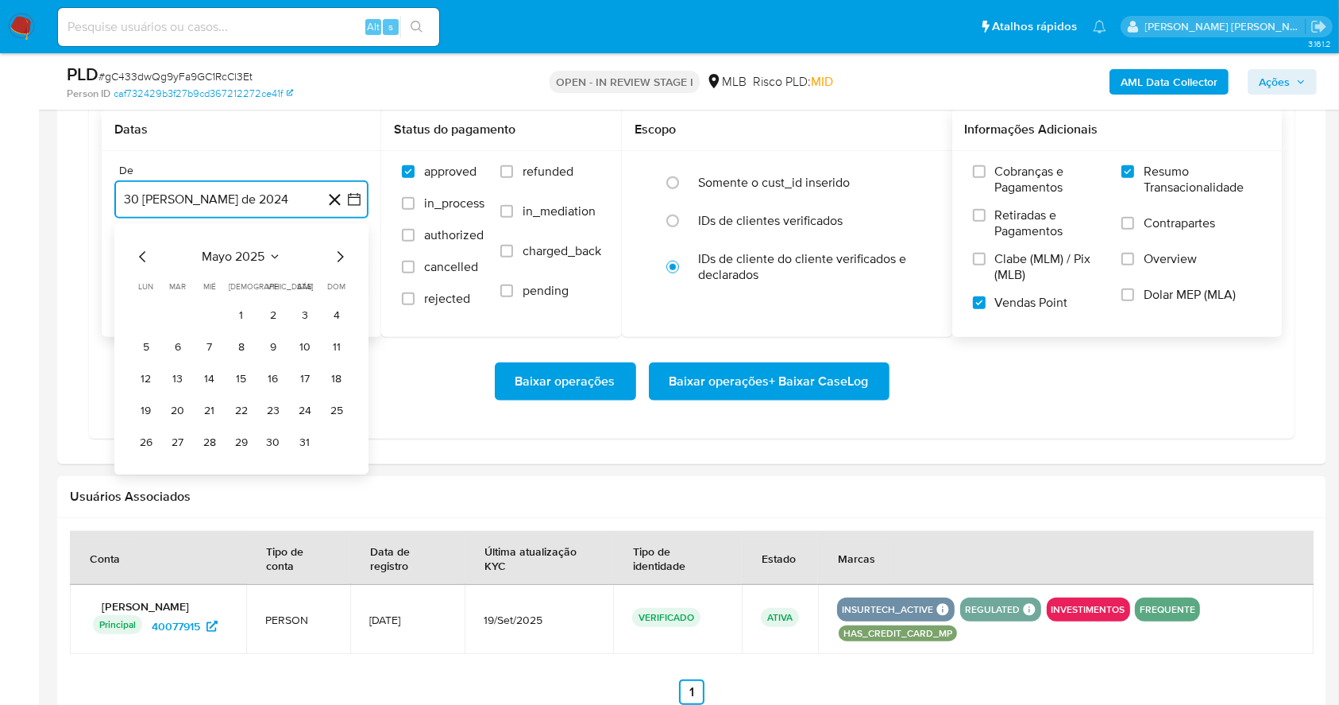
click at [334, 251] on icon "Mes siguiente" at bounding box center [339, 256] width 19 height 19
click at [335, 256] on icon "Mes siguiente" at bounding box center [339, 256] width 19 height 19
drag, startPoint x: 280, startPoint y: 311, endPoint x: 273, endPoint y: 289, distance: 22.4
click at [280, 311] on button "1" at bounding box center [273, 315] width 25 height 25
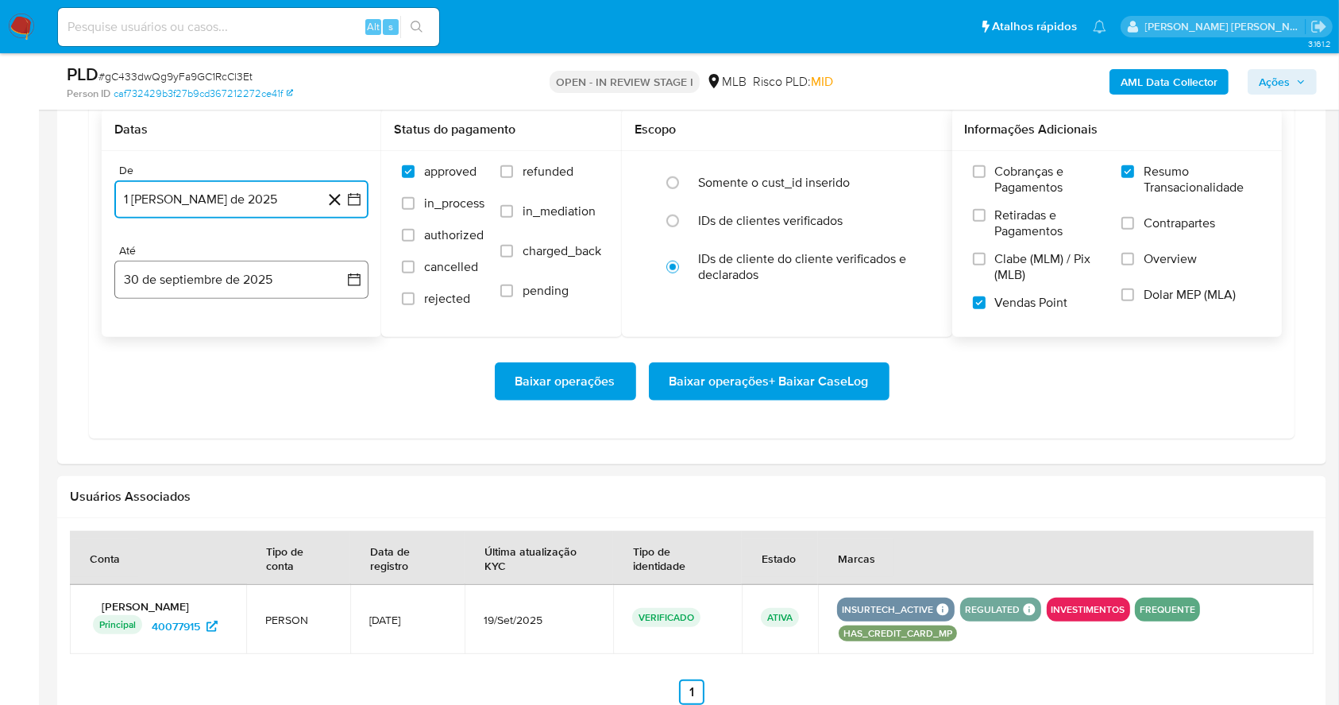
click at [268, 280] on button "30 de septiembre de 2025" at bounding box center [241, 280] width 254 height 38
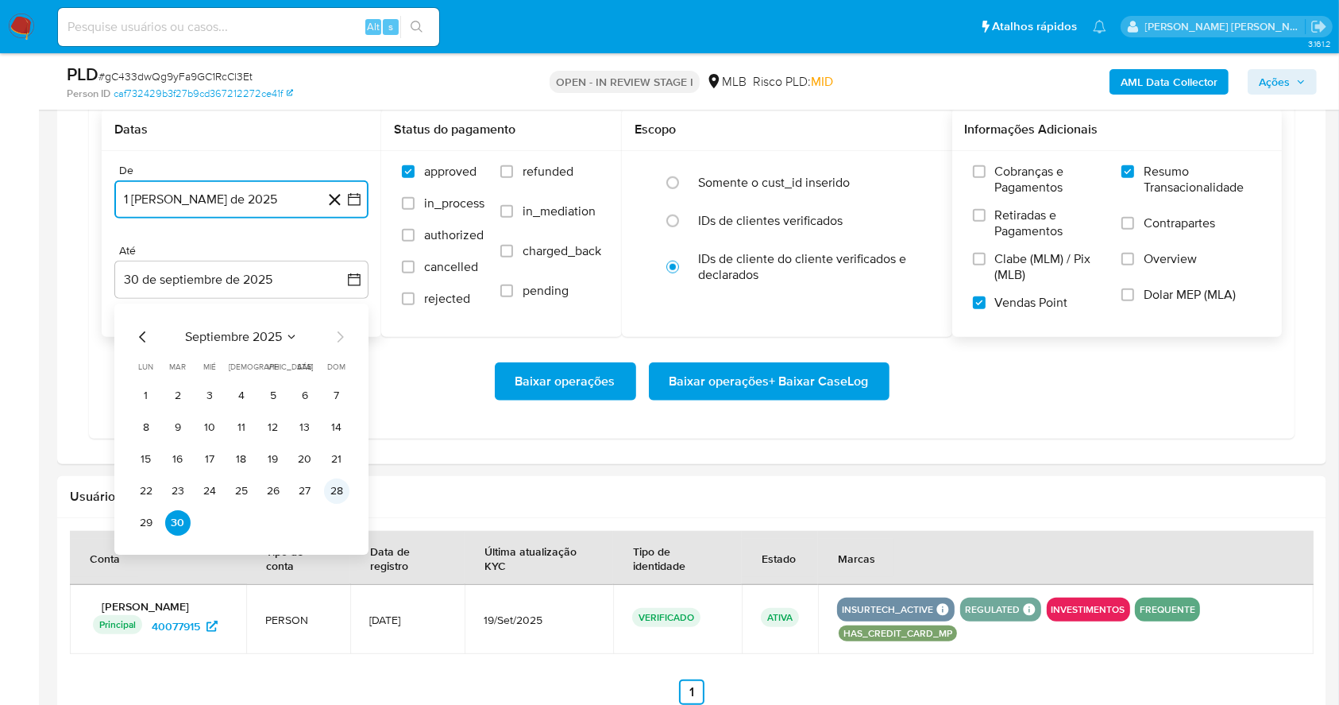
click at [337, 491] on button "28" at bounding box center [336, 490] width 25 height 25
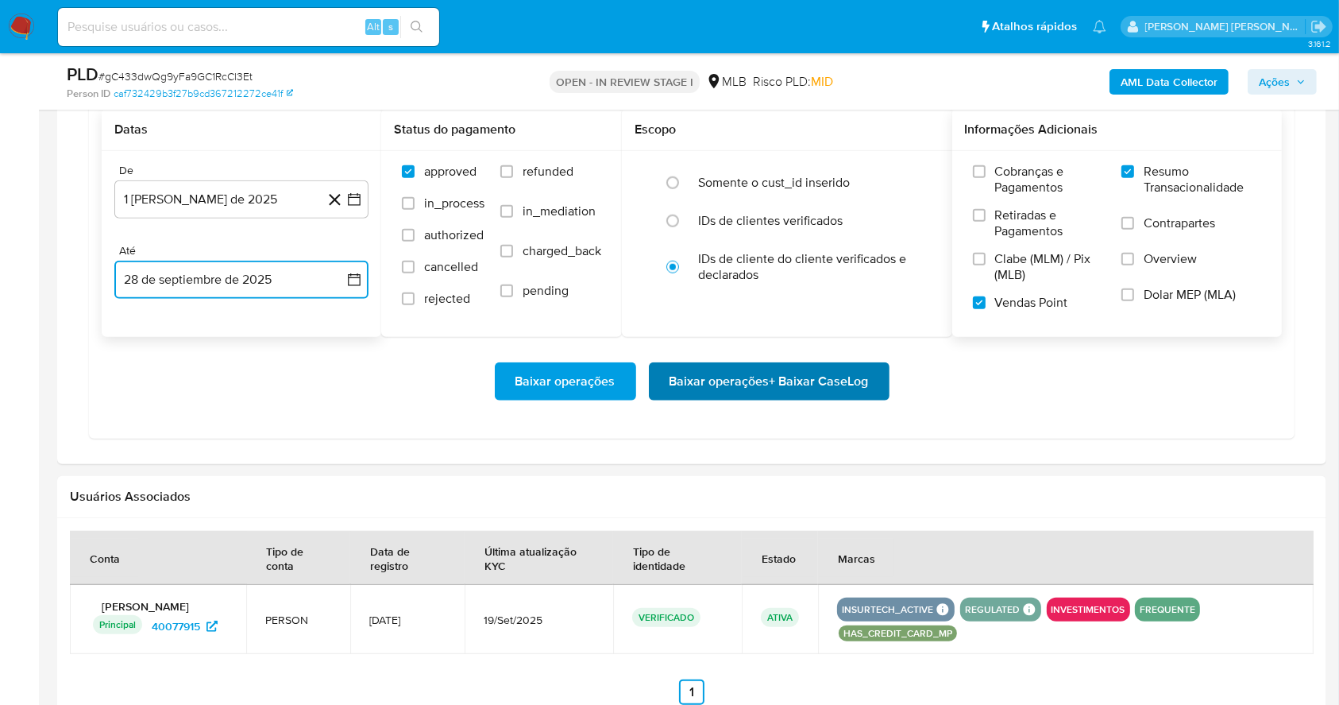
click at [704, 383] on span "Baixar operações + Baixar CaseLog" at bounding box center [769, 381] width 199 height 35
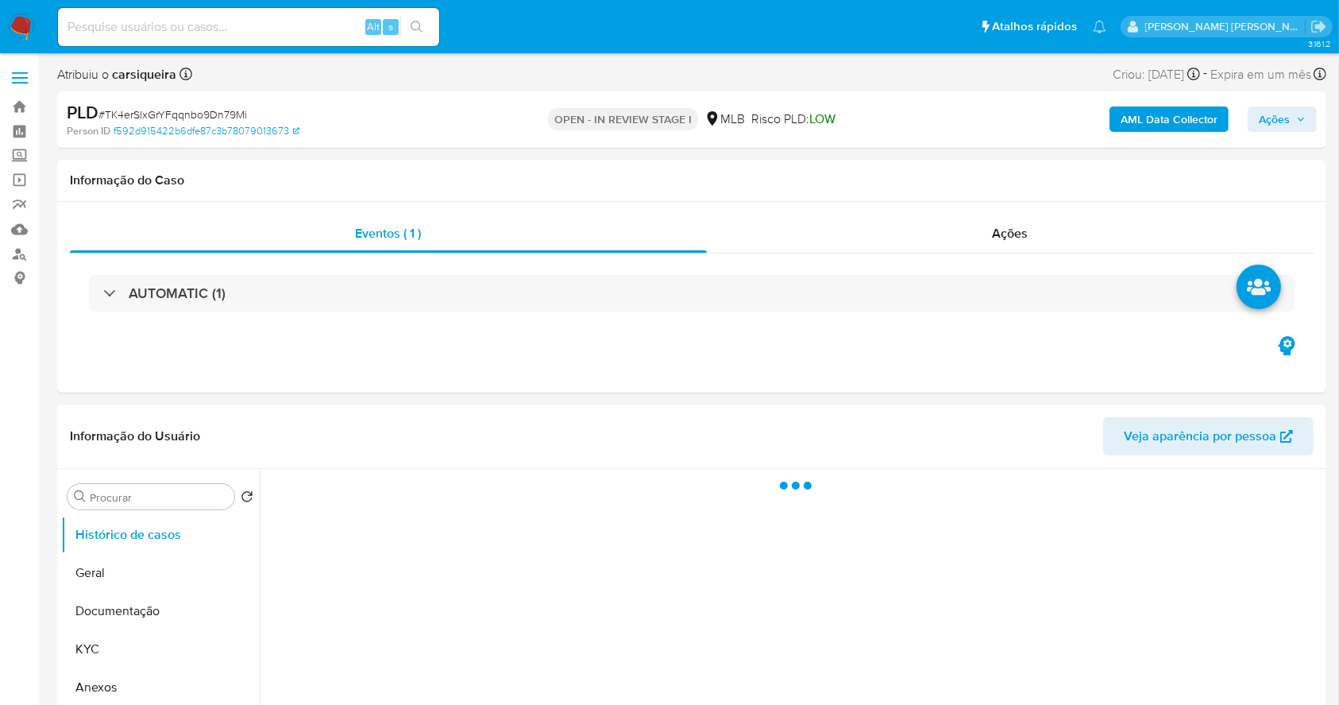
select select "10"
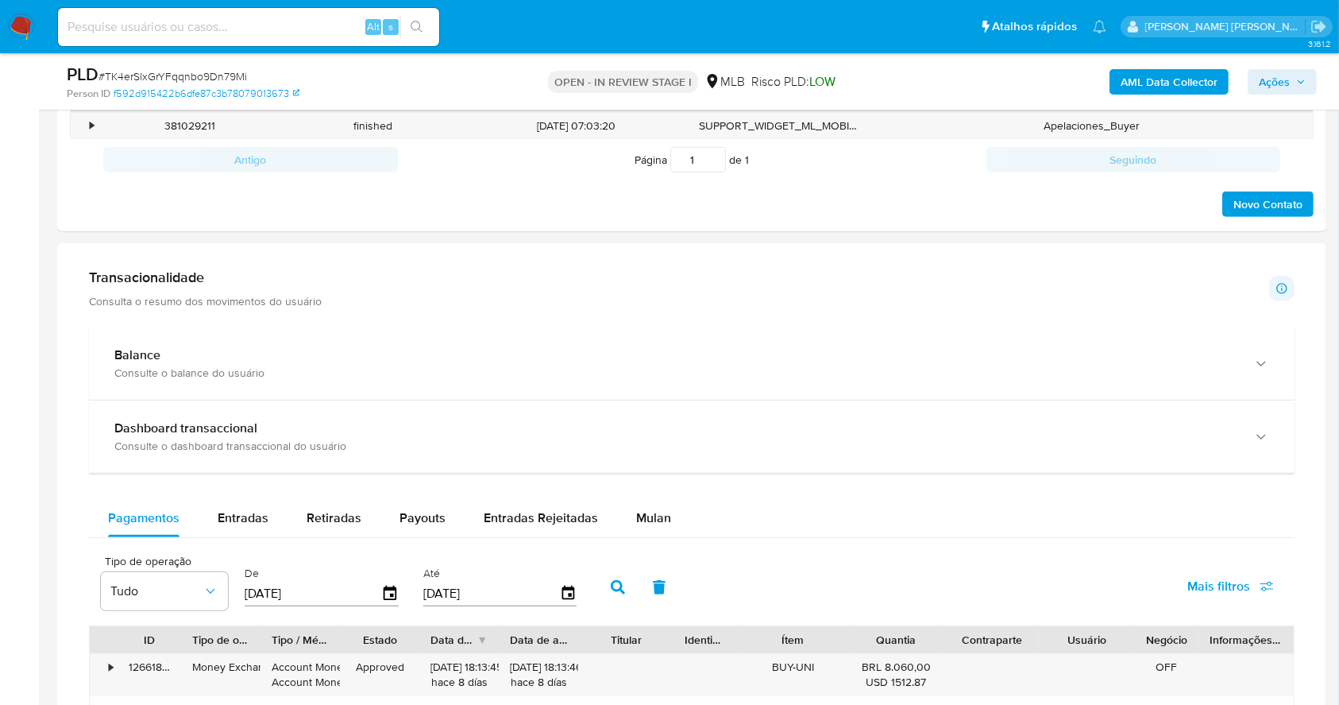
scroll to position [1010, 0]
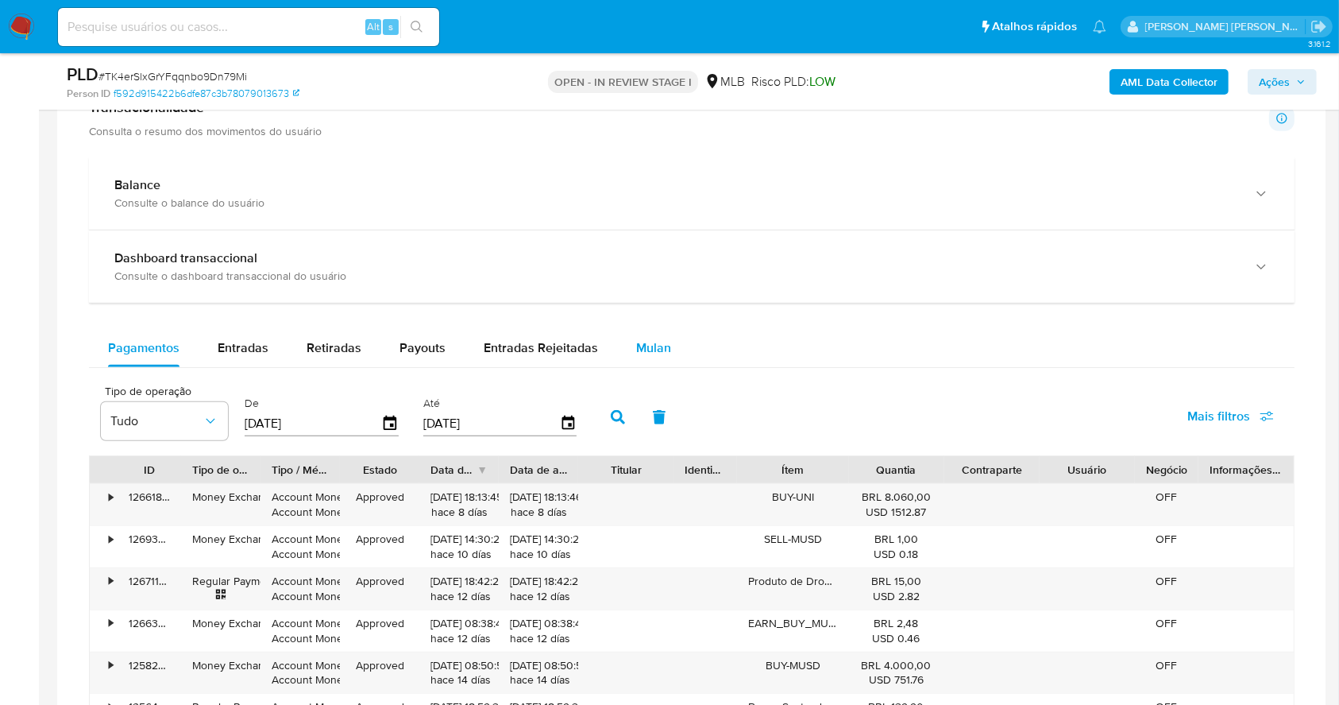
click at [648, 340] on span "Mulan" at bounding box center [653, 347] width 35 height 18
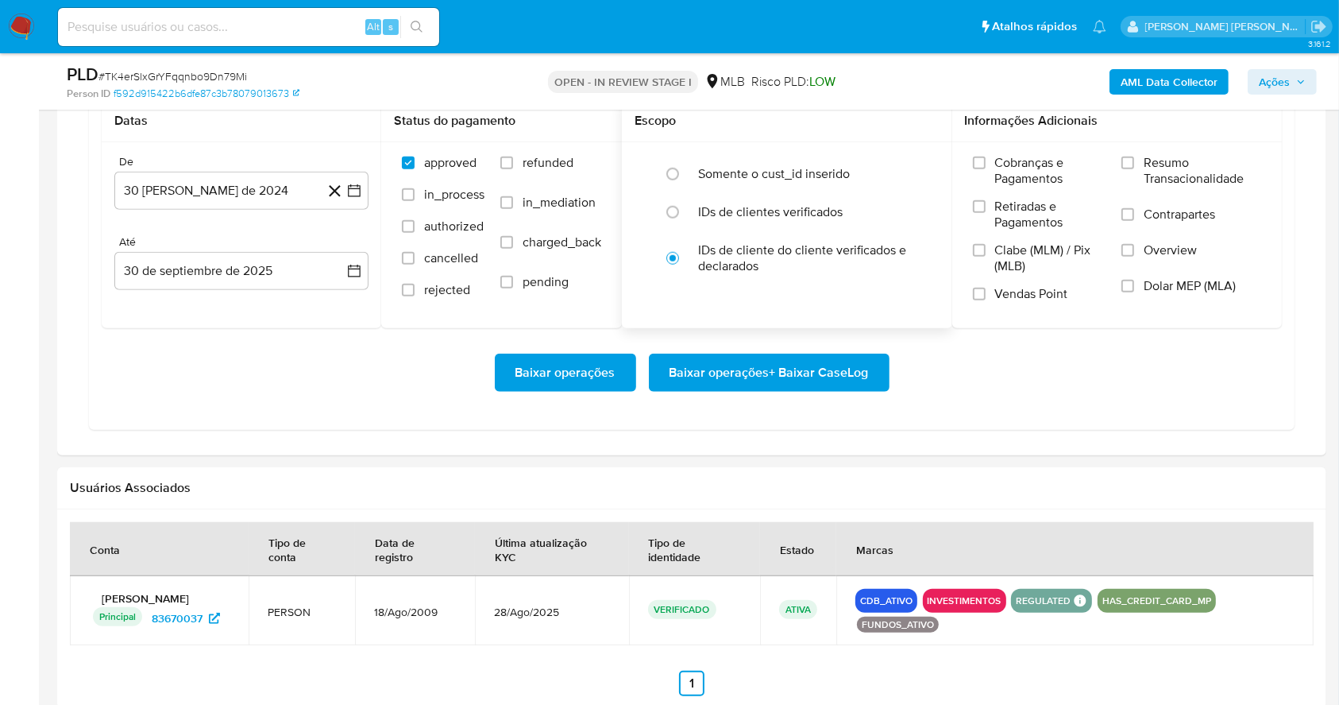
scroll to position [1328, 0]
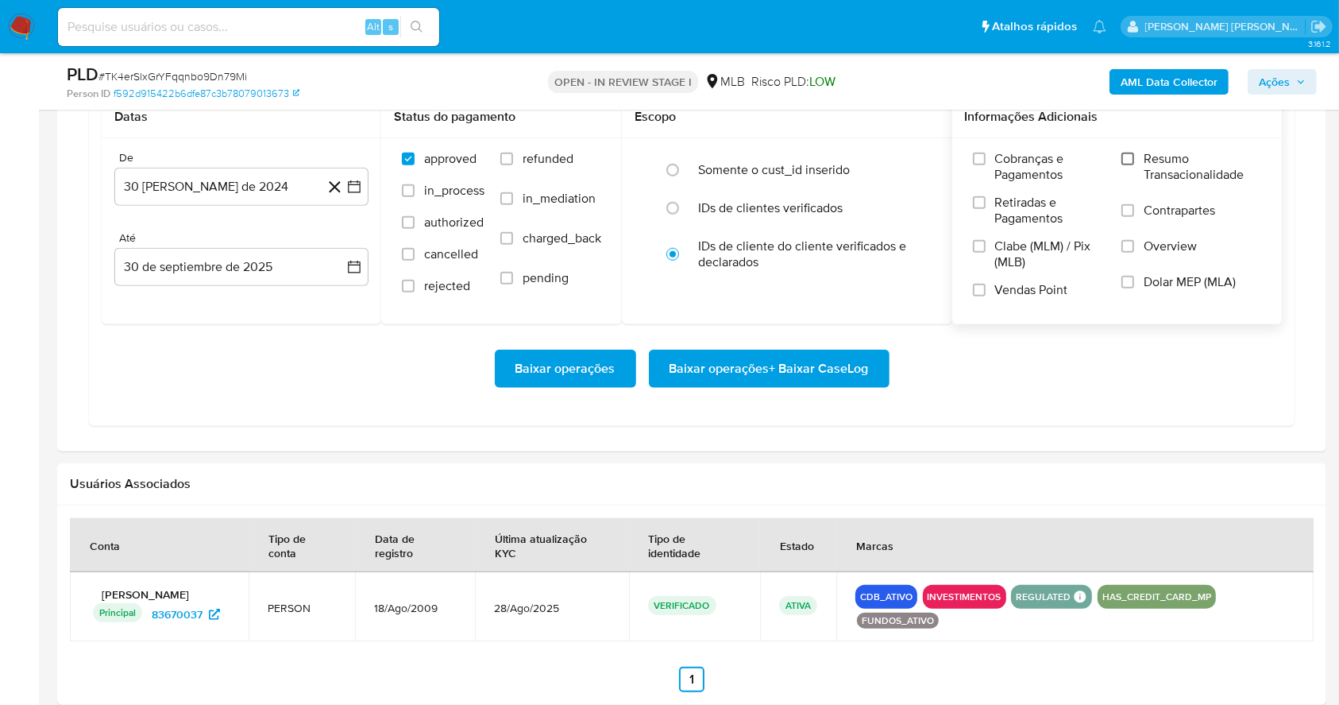
click at [1125, 160] on input "Resumo Transacionalidade" at bounding box center [1128, 159] width 13 height 13
drag, startPoint x: 983, startPoint y: 296, endPoint x: 963, endPoint y: 295, distance: 19.9
click at [981, 296] on label "Vendas Point" at bounding box center [1039, 296] width 133 height 28
click at [981, 296] on input "Vendas Point" at bounding box center [979, 290] width 13 height 13
drag, startPoint x: 352, startPoint y: 183, endPoint x: 348, endPoint y: 208, distance: 25.7
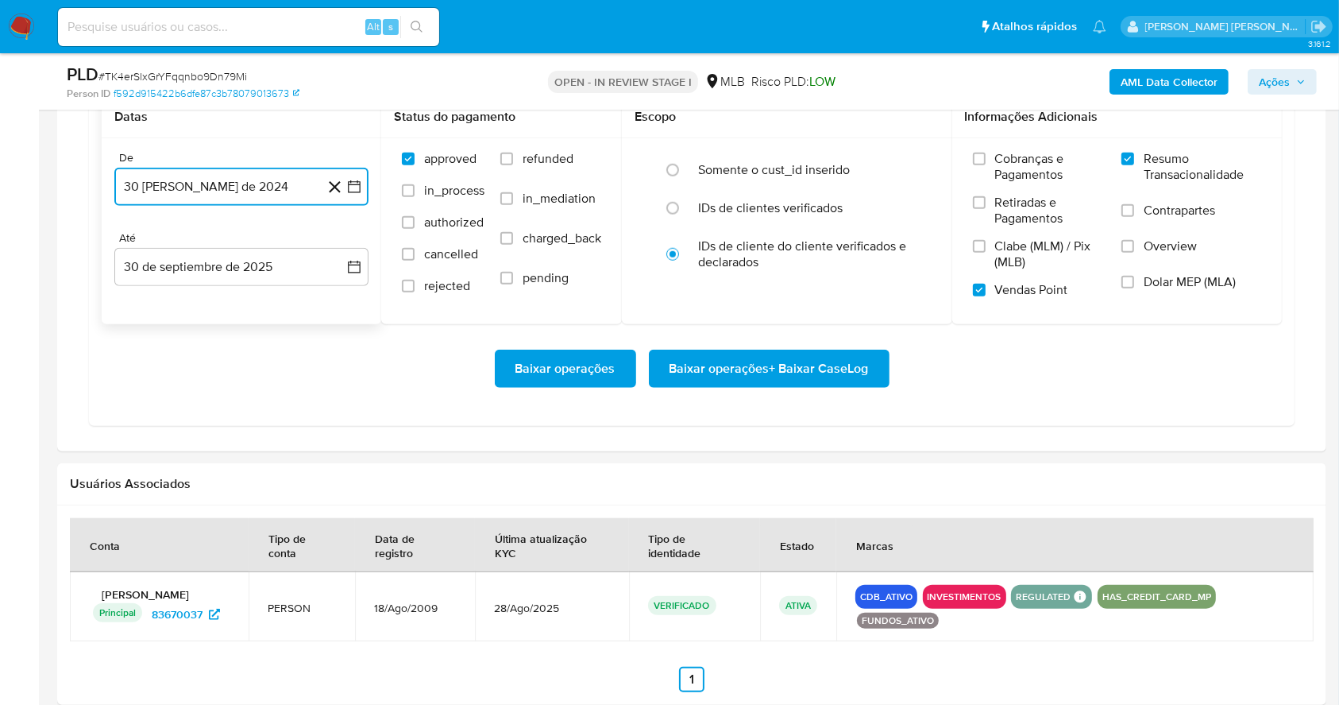
click at [350, 183] on icon "button" at bounding box center [354, 187] width 16 height 16
click at [335, 235] on icon "Mes siguiente" at bounding box center [339, 244] width 19 height 19
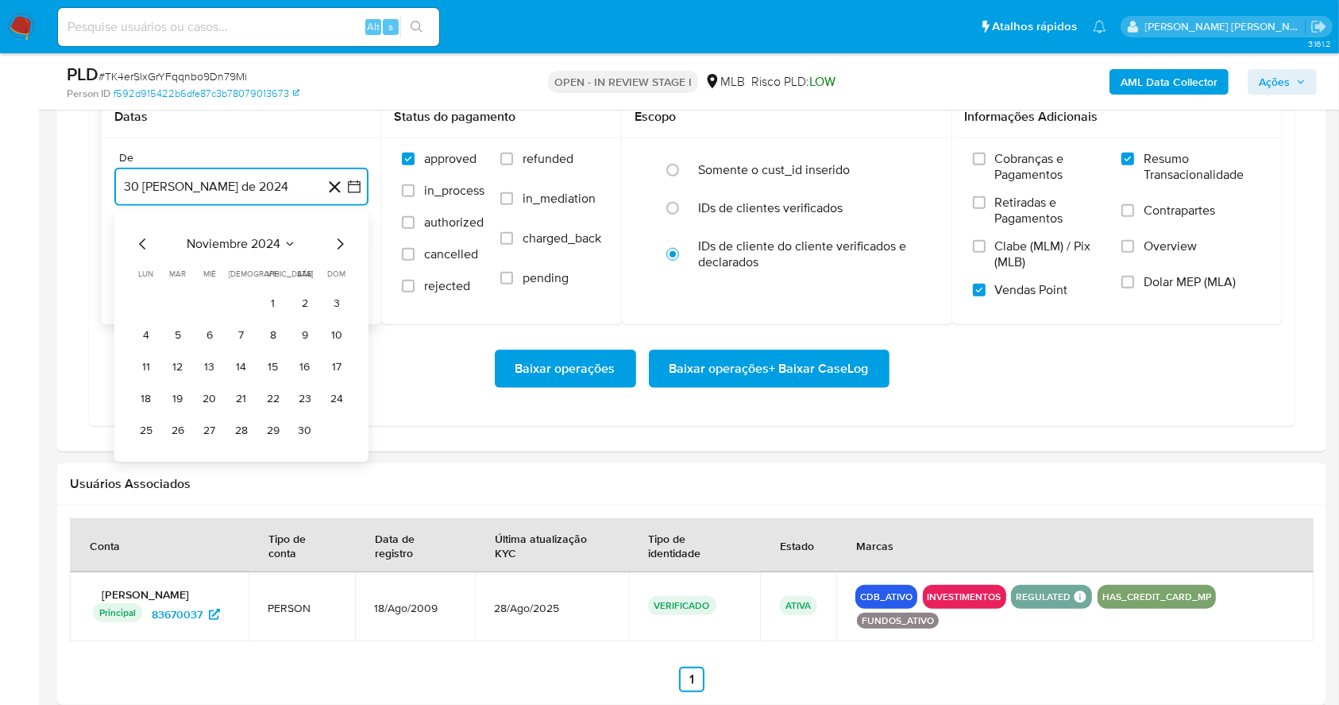
click at [335, 235] on icon "Mes siguiente" at bounding box center [339, 244] width 19 height 19
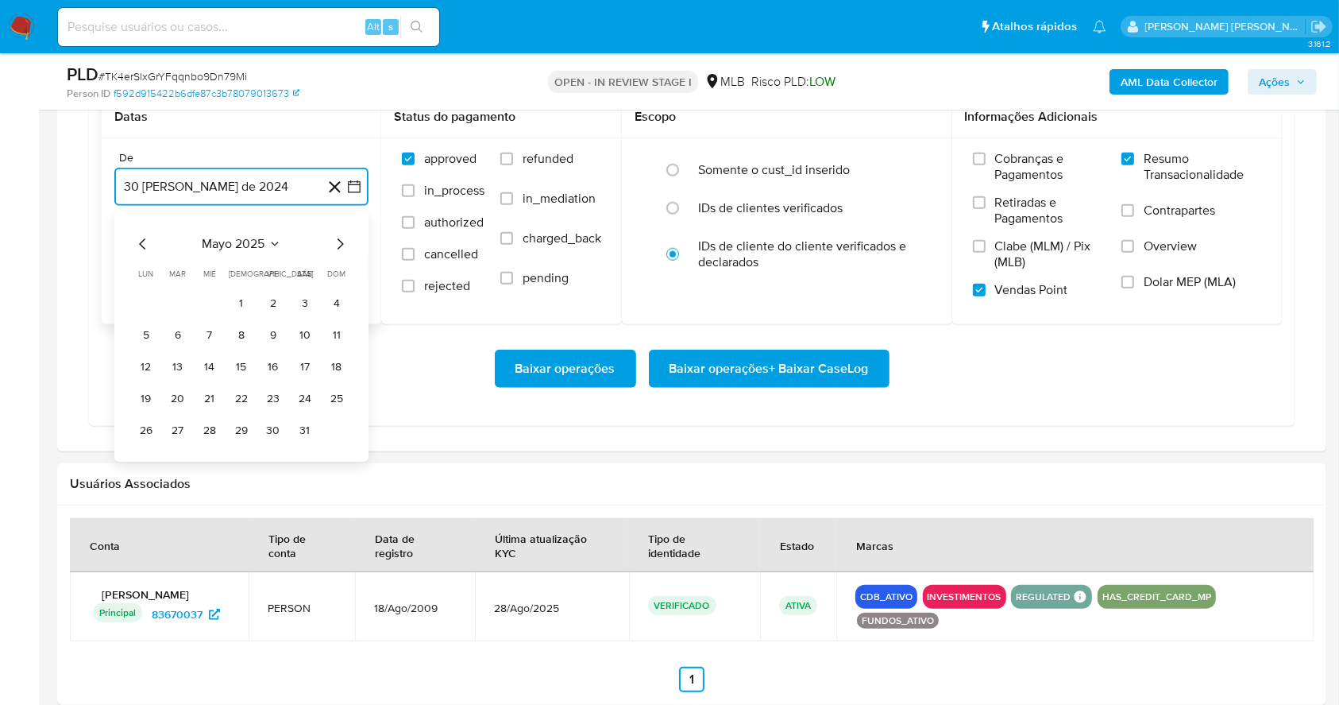
click at [335, 235] on icon "Mes siguiente" at bounding box center [339, 244] width 19 height 19
drag, startPoint x: 271, startPoint y: 305, endPoint x: 255, endPoint y: 267, distance: 41.3
click at [270, 304] on button "1" at bounding box center [273, 303] width 25 height 25
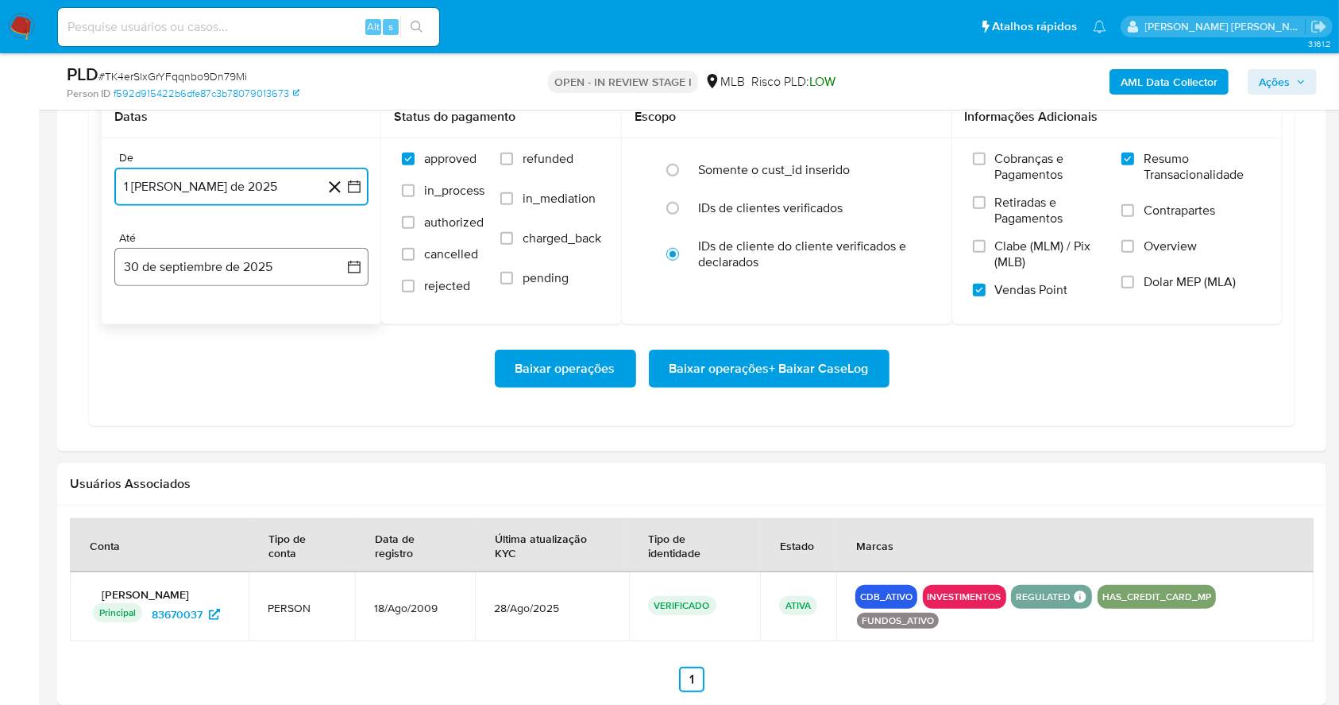
click at [252, 258] on button "30 de septiembre de 2025" at bounding box center [241, 267] width 254 height 38
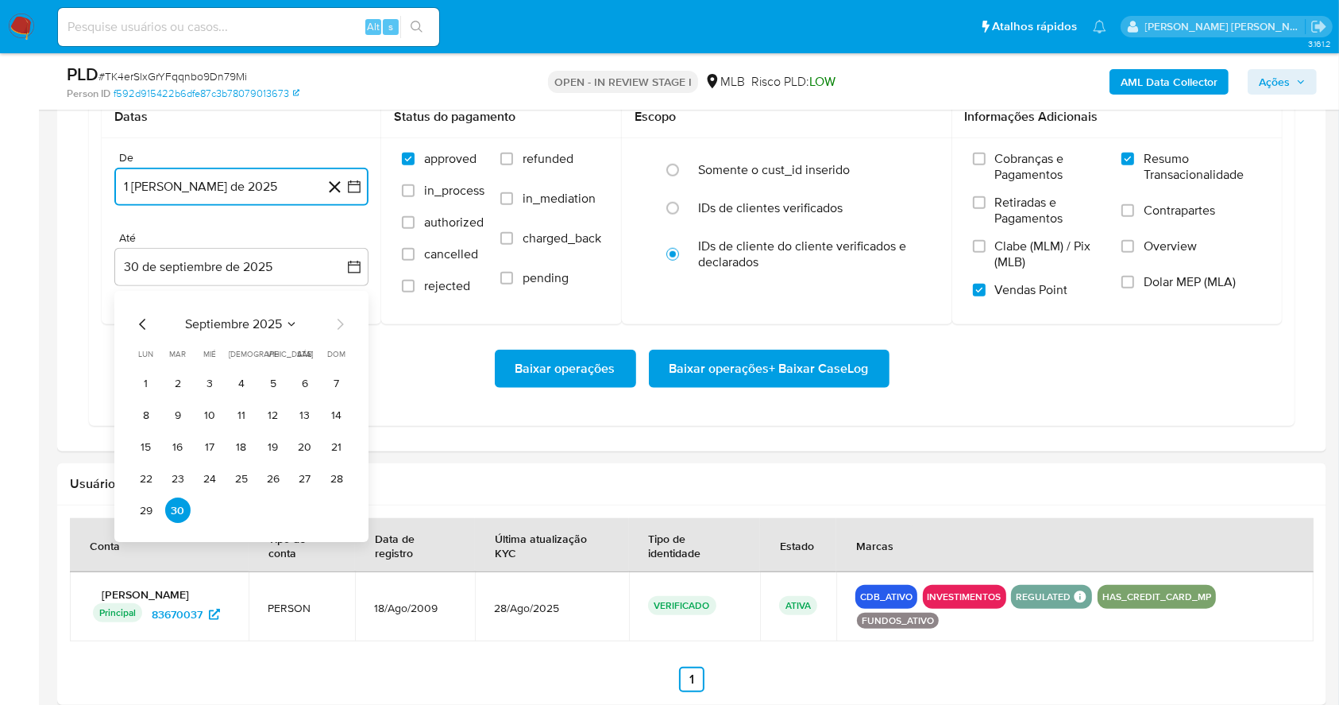
drag, startPoint x: 331, startPoint y: 483, endPoint x: 750, endPoint y: 442, distance: 420.6
click at [331, 482] on button "28" at bounding box center [336, 478] width 25 height 25
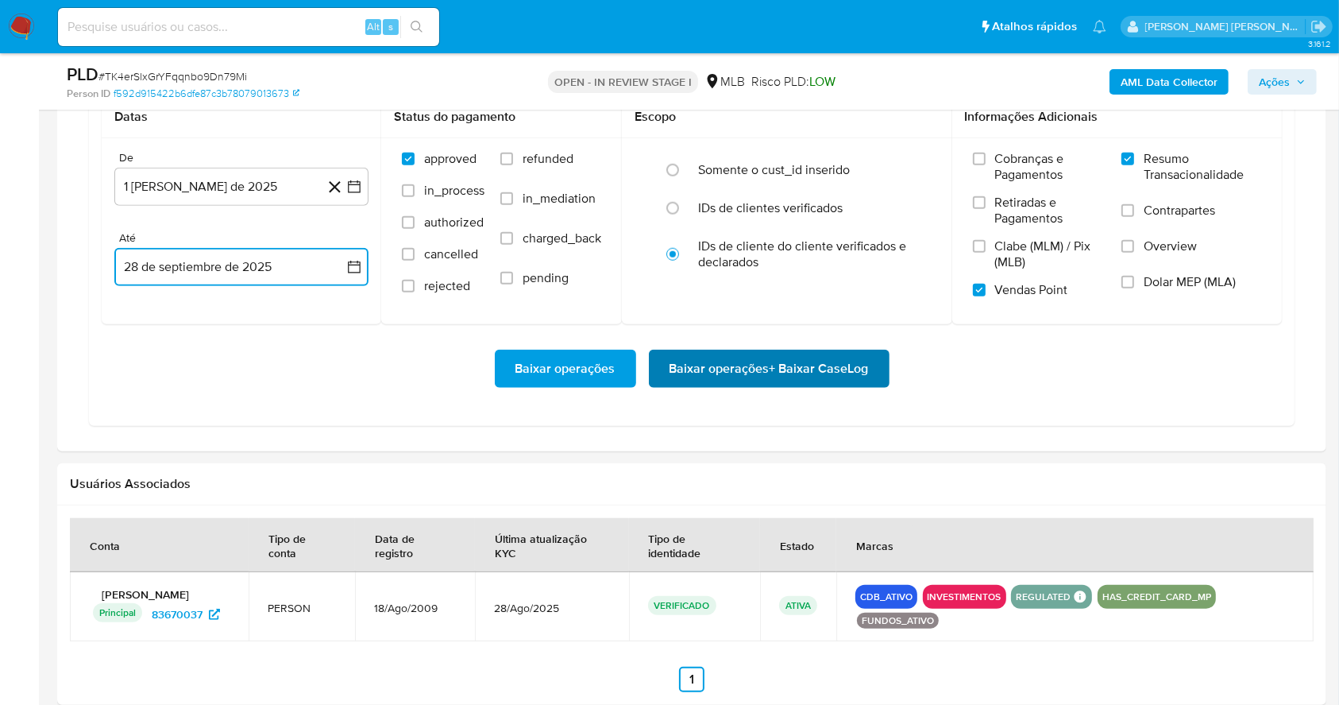
click at [774, 365] on span "Baixar operações + Baixar CaseLog" at bounding box center [769, 368] width 199 height 35
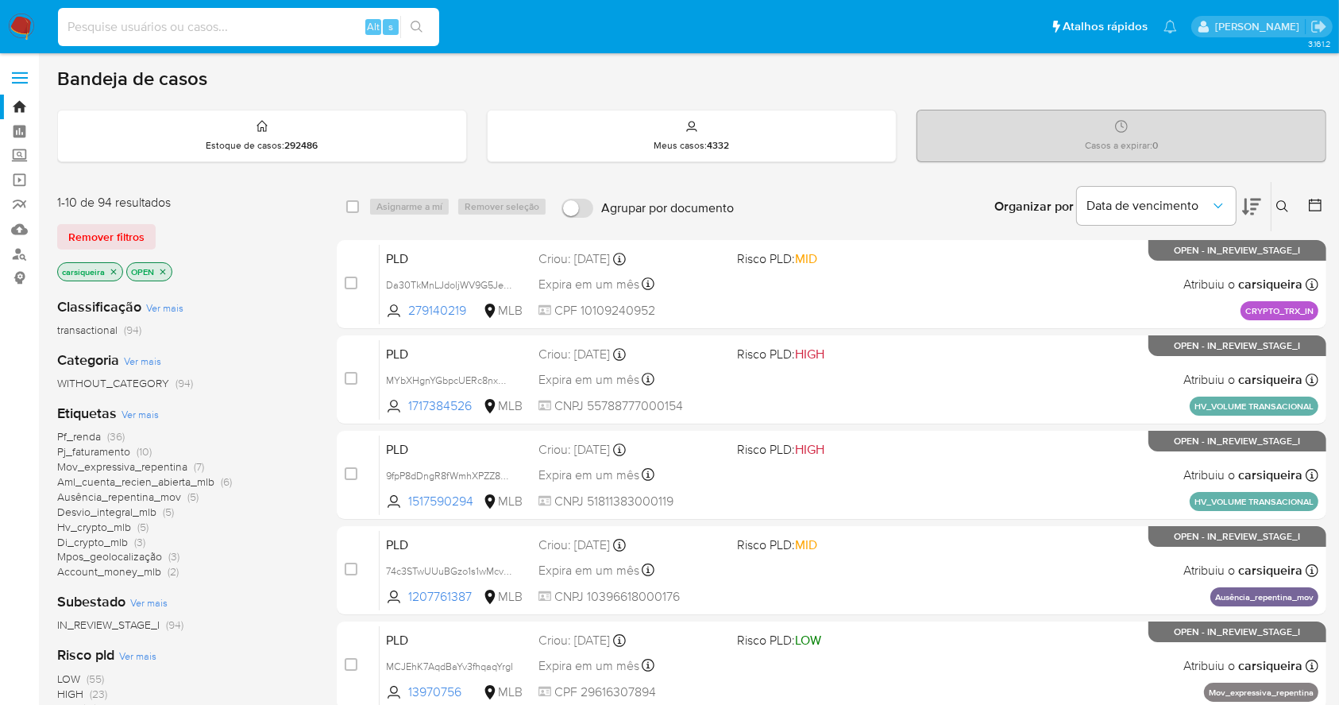
click at [203, 29] on input at bounding box center [248, 27] width 381 height 21
paste input "w06ZyUk9bpBL6y3sQ3IySIiZ"
type input "w06ZyUk9bpBL6y3sQ3IySIiZ"
click at [423, 19] on button "search-icon" at bounding box center [416, 27] width 33 height 22
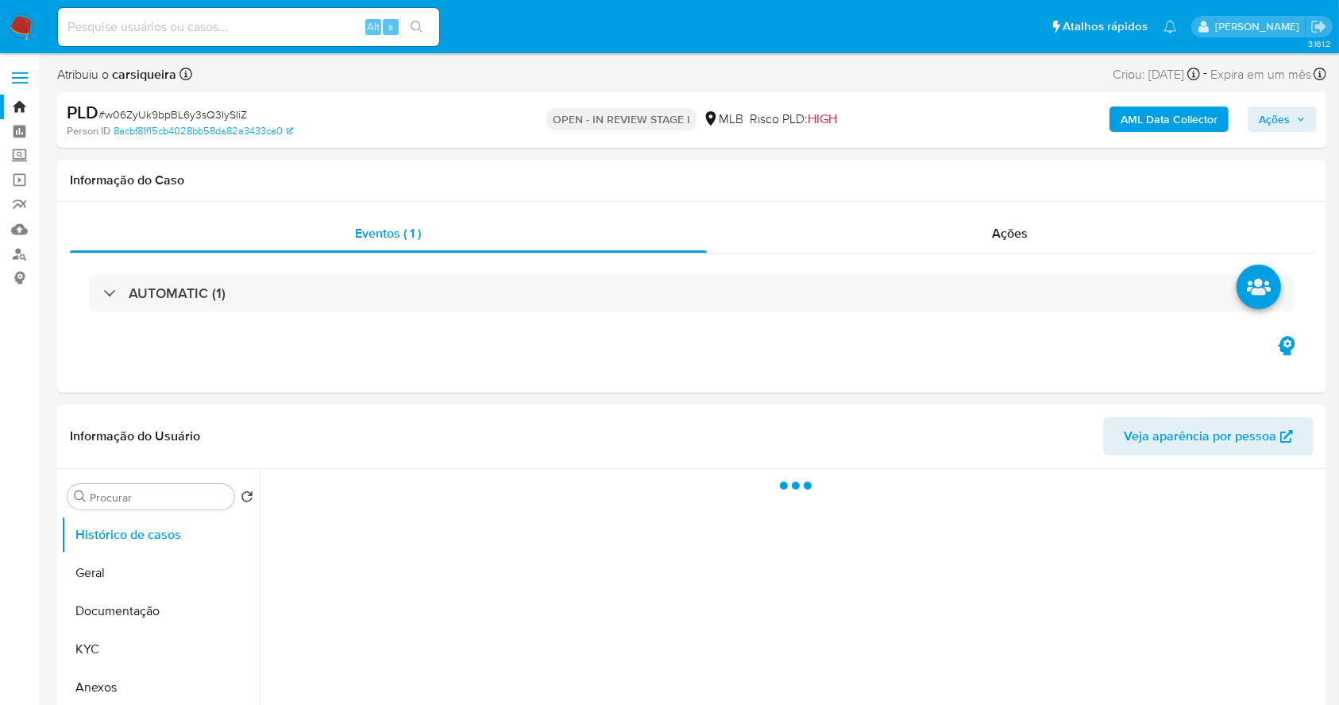
select select "10"
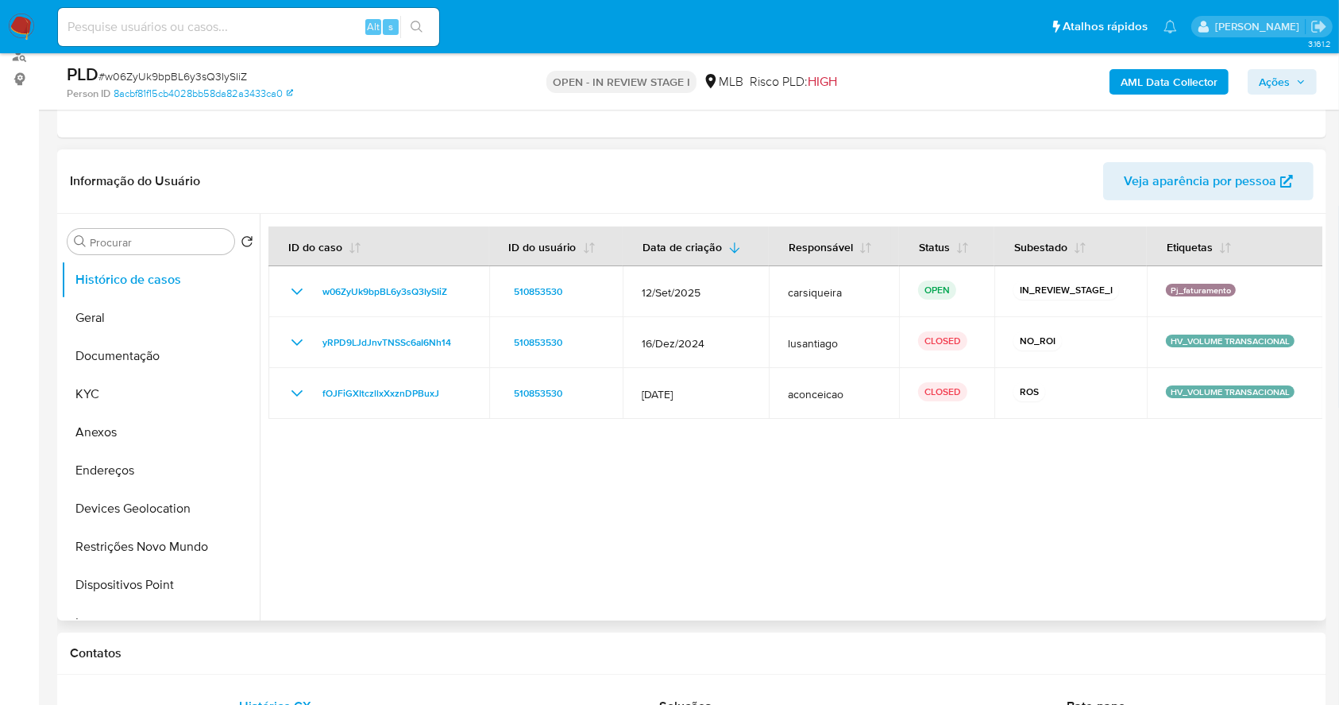
scroll to position [211, 0]
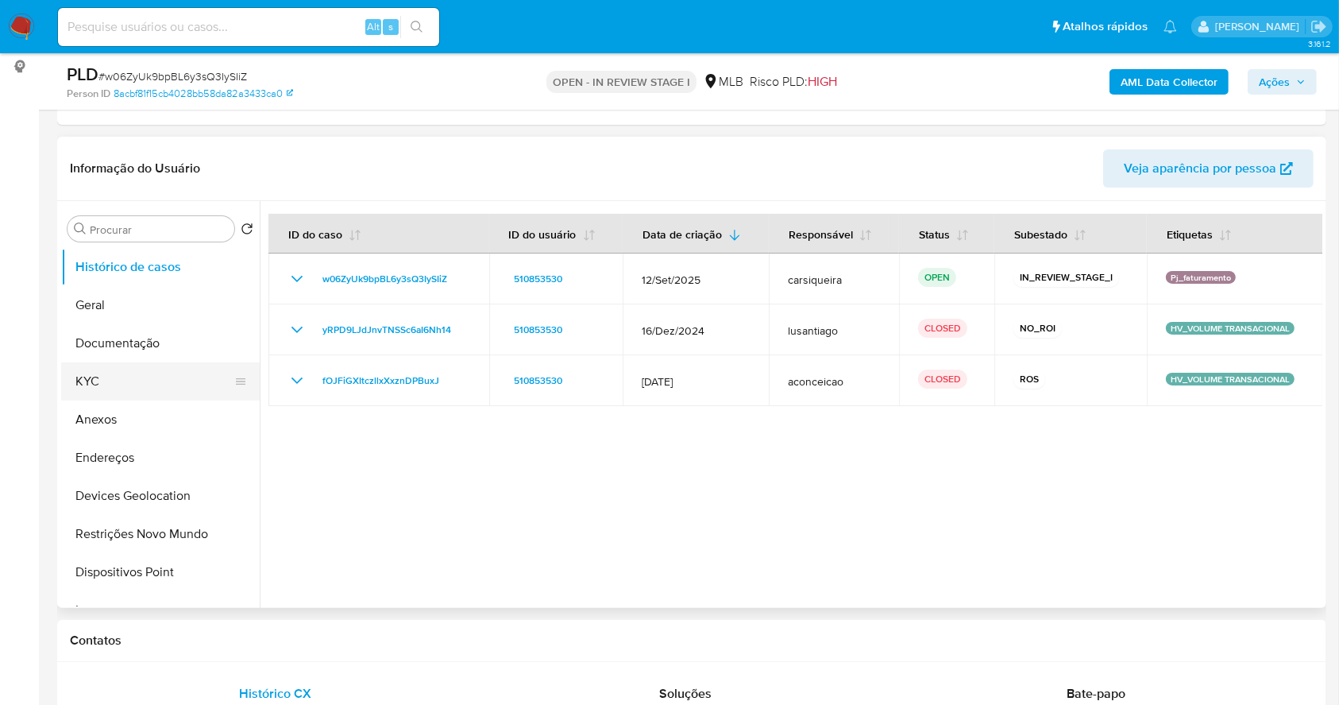
click at [115, 375] on button "KYC" at bounding box center [154, 381] width 186 height 38
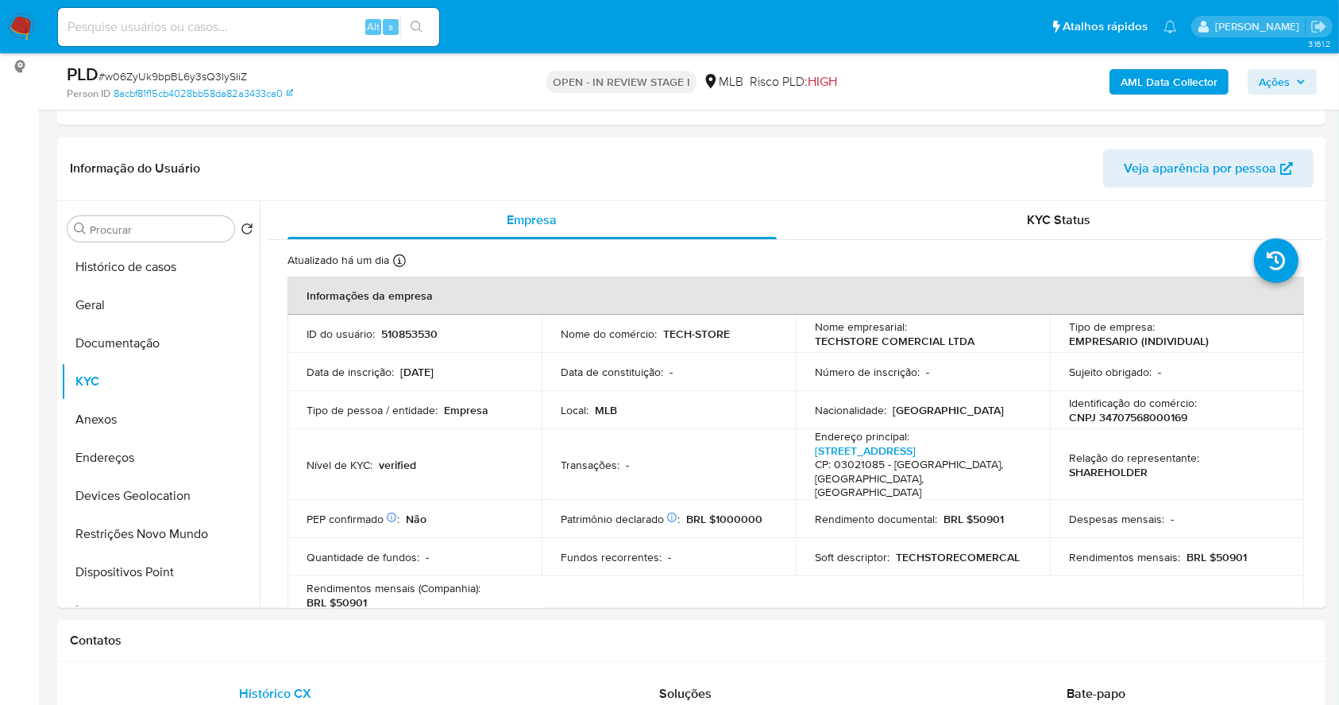
scroll to position [106, 0]
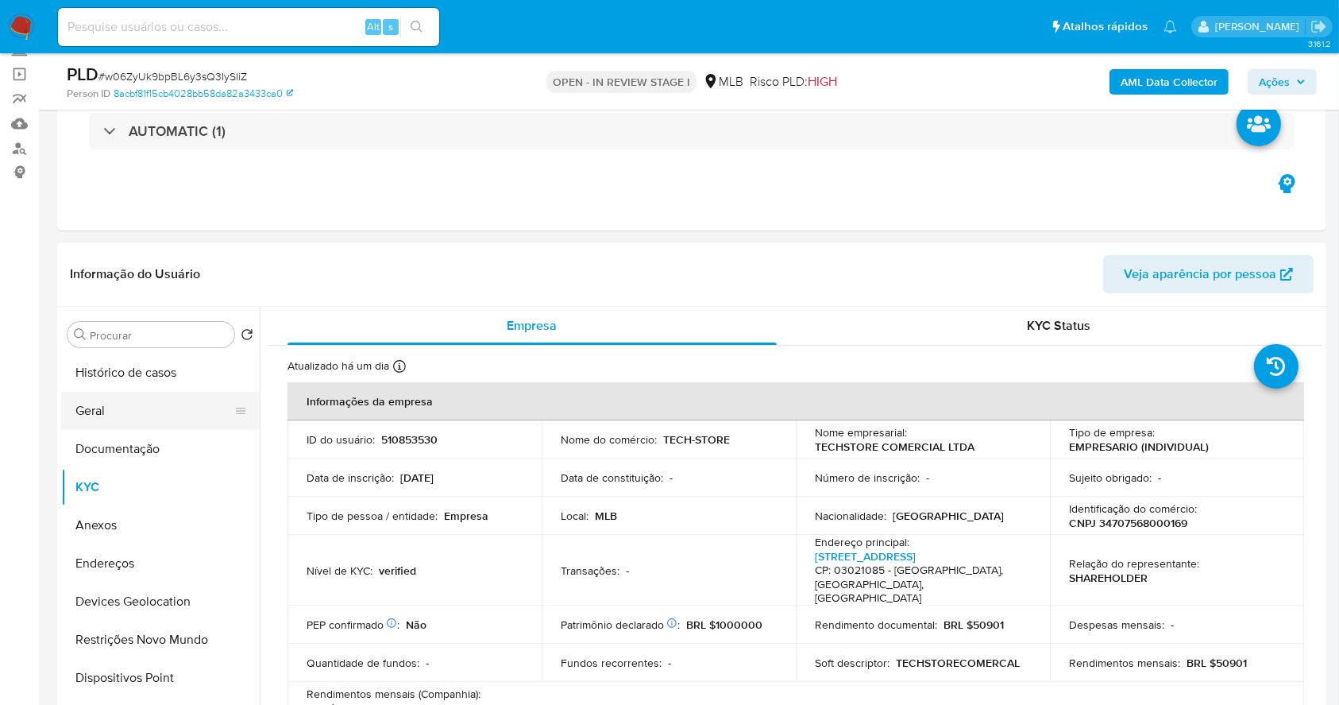
click at [160, 413] on button "Geral" at bounding box center [154, 411] width 186 height 38
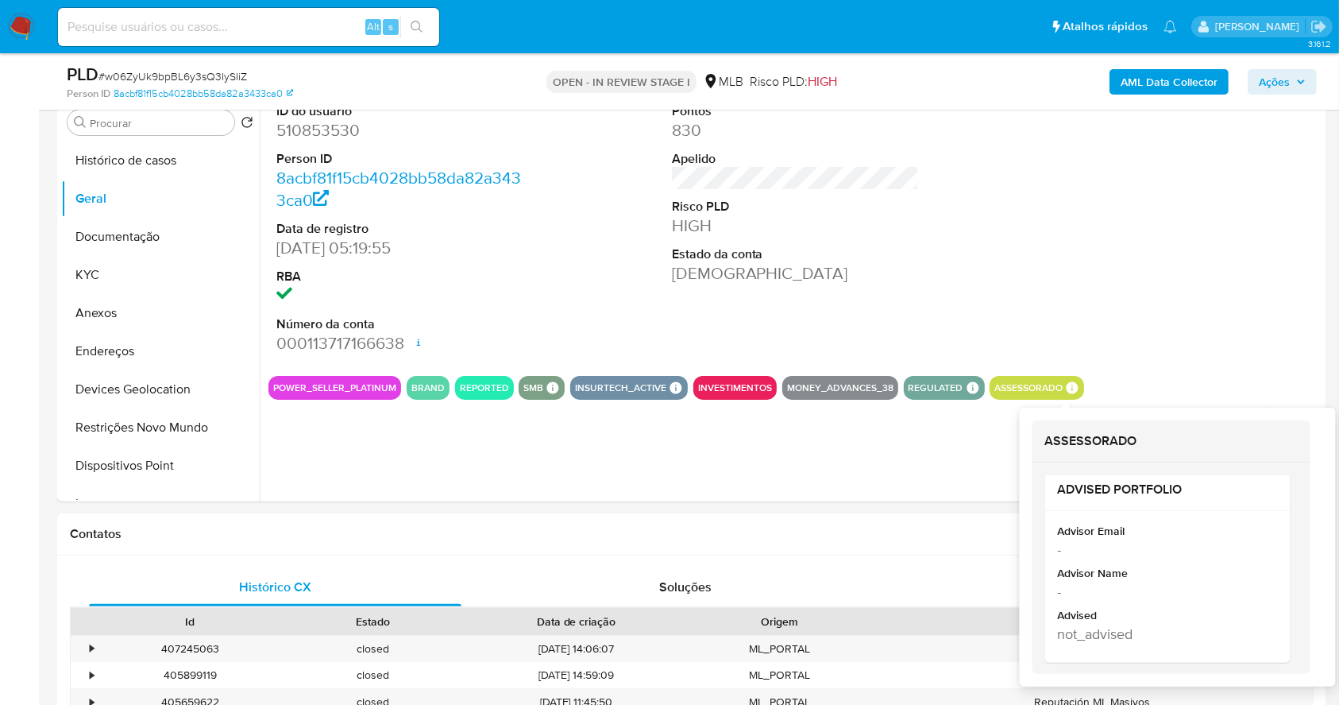
scroll to position [13, 0]
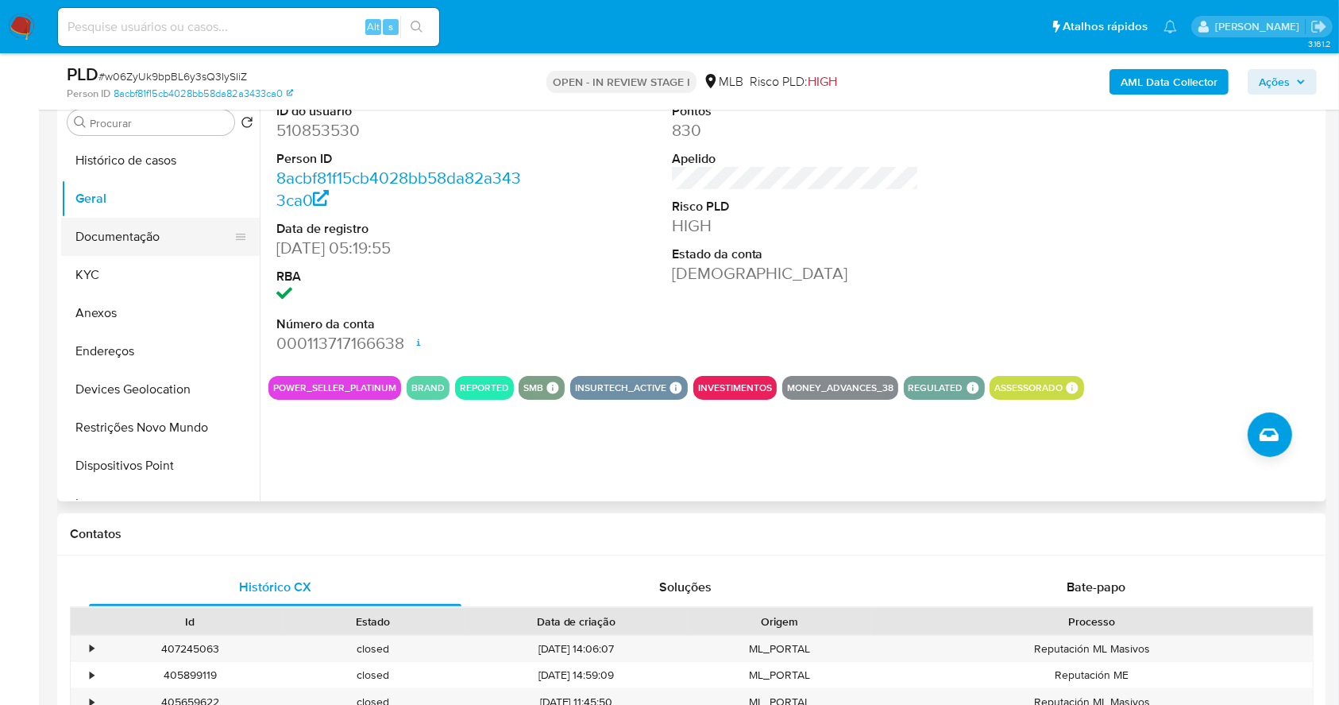
click at [152, 238] on button "Documentação" at bounding box center [154, 237] width 186 height 38
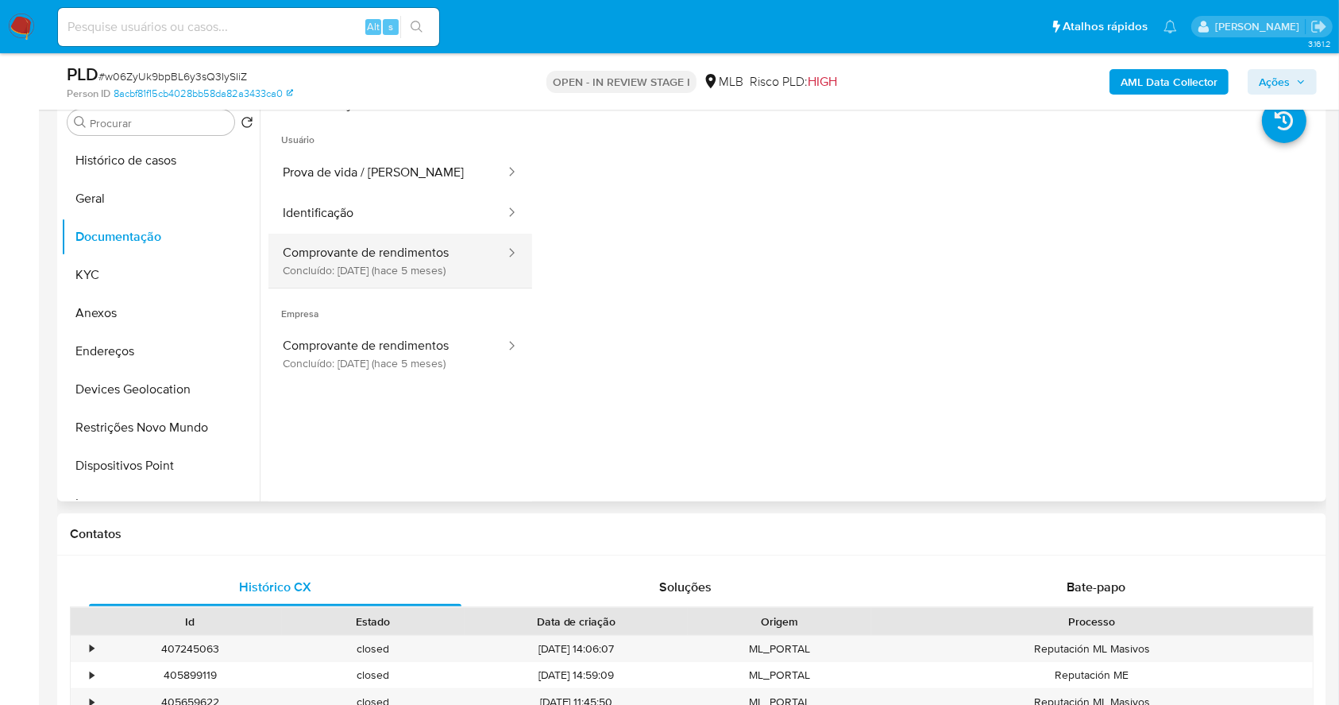
click at [432, 265] on button "Comprovante de rendimentos Concluído: 12/05/2025 (hace 5 meses)" at bounding box center [388, 261] width 238 height 54
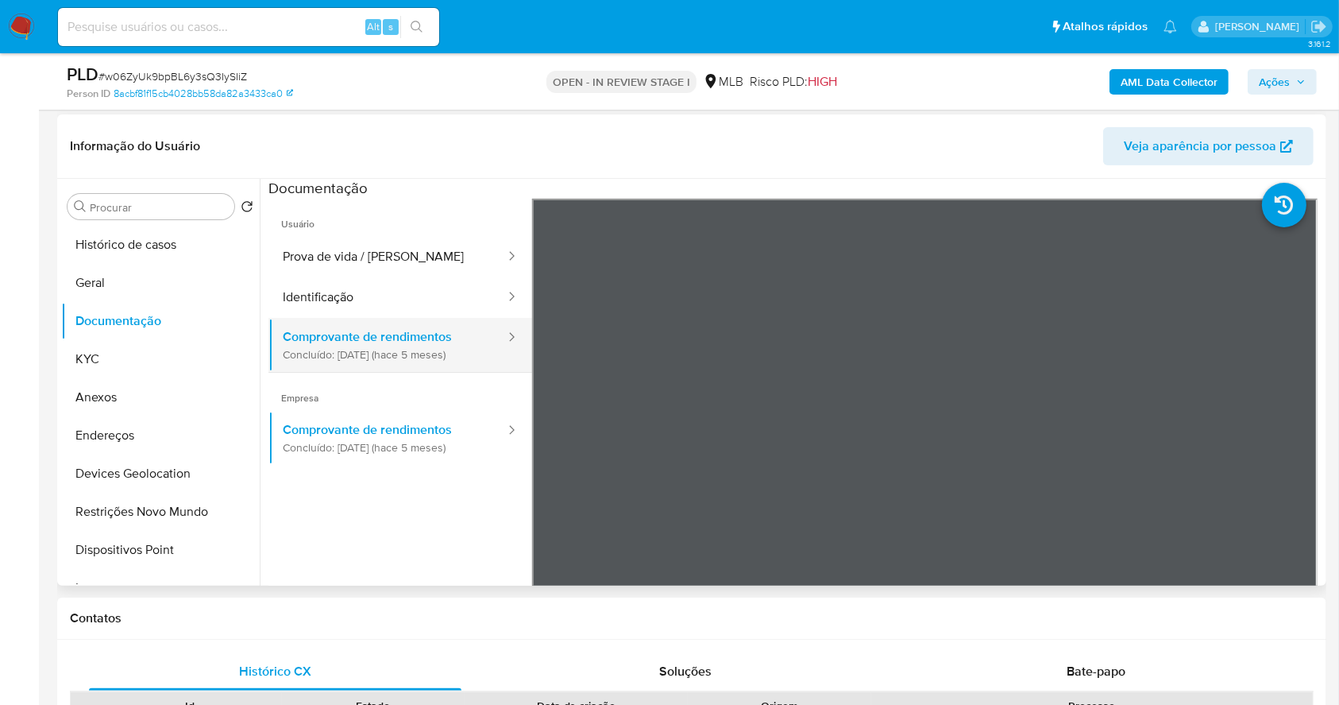
scroll to position [211, 0]
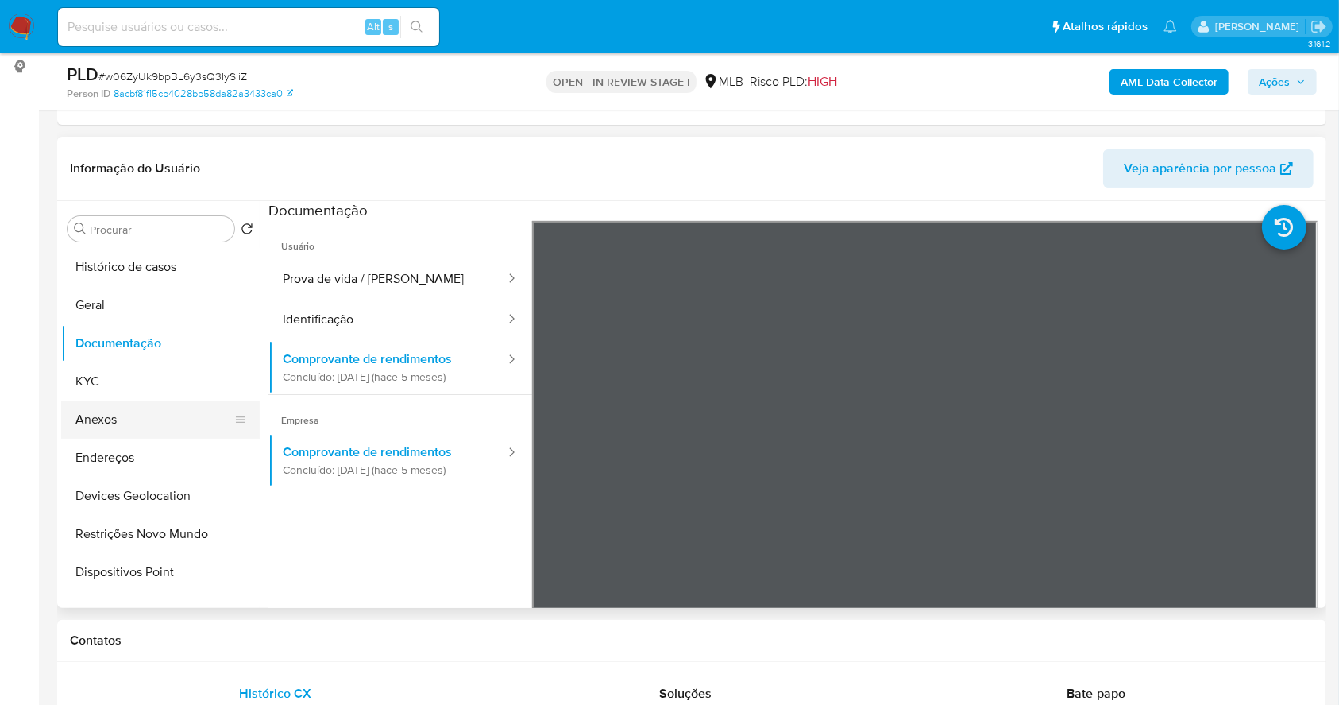
click at [91, 421] on button "Anexos" at bounding box center [154, 419] width 186 height 38
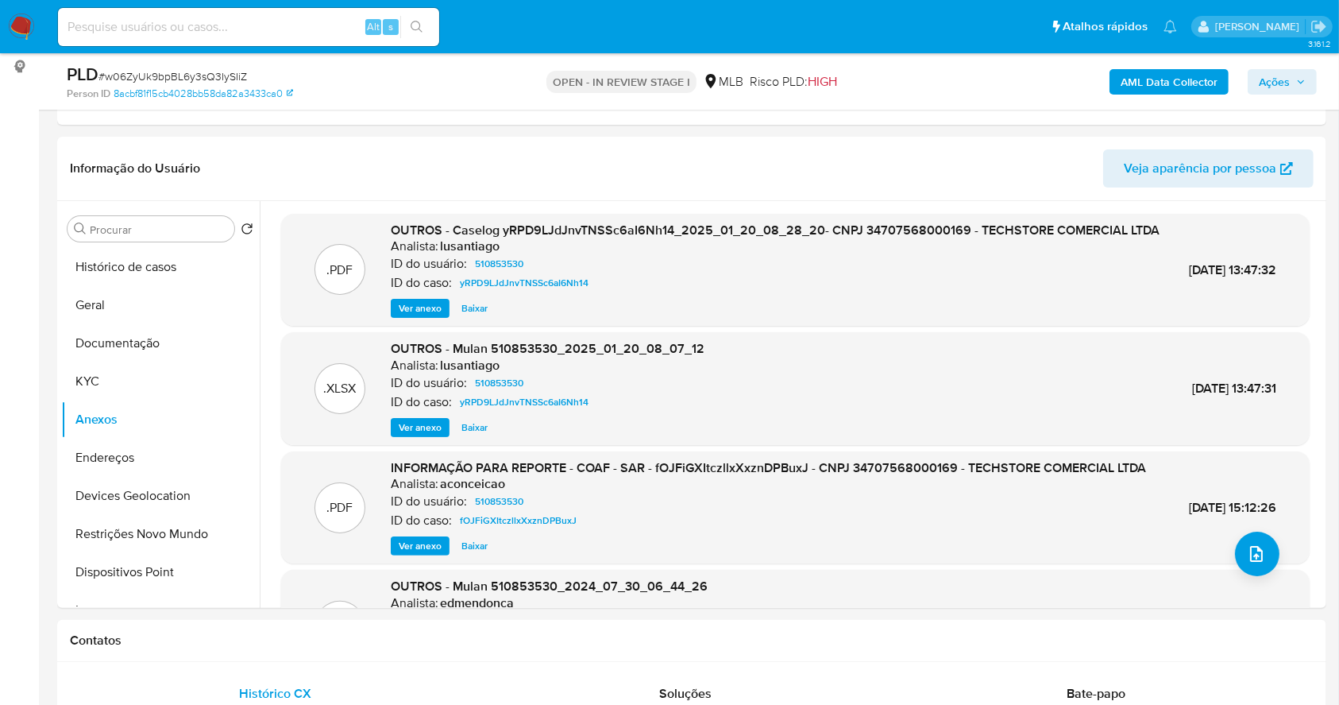
click at [1152, 86] on b "AML Data Collector" at bounding box center [1169, 81] width 97 height 25
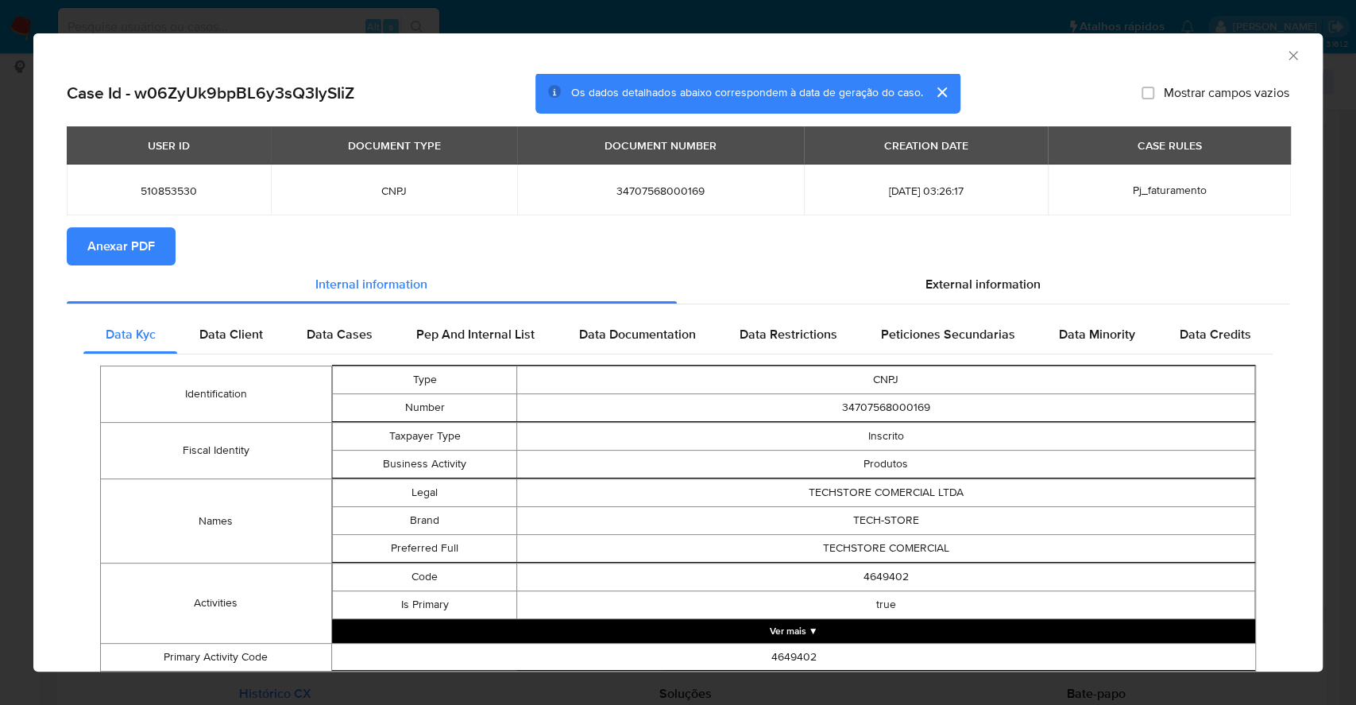
click at [119, 245] on span "Anexar PDF" at bounding box center [121, 246] width 68 height 35
click at [0, 340] on div "AML Data Collector Case Id - w06ZyUk9bpBL6y3sQ3IySIiZ Os dados detalhados abaix…" at bounding box center [678, 352] width 1356 height 705
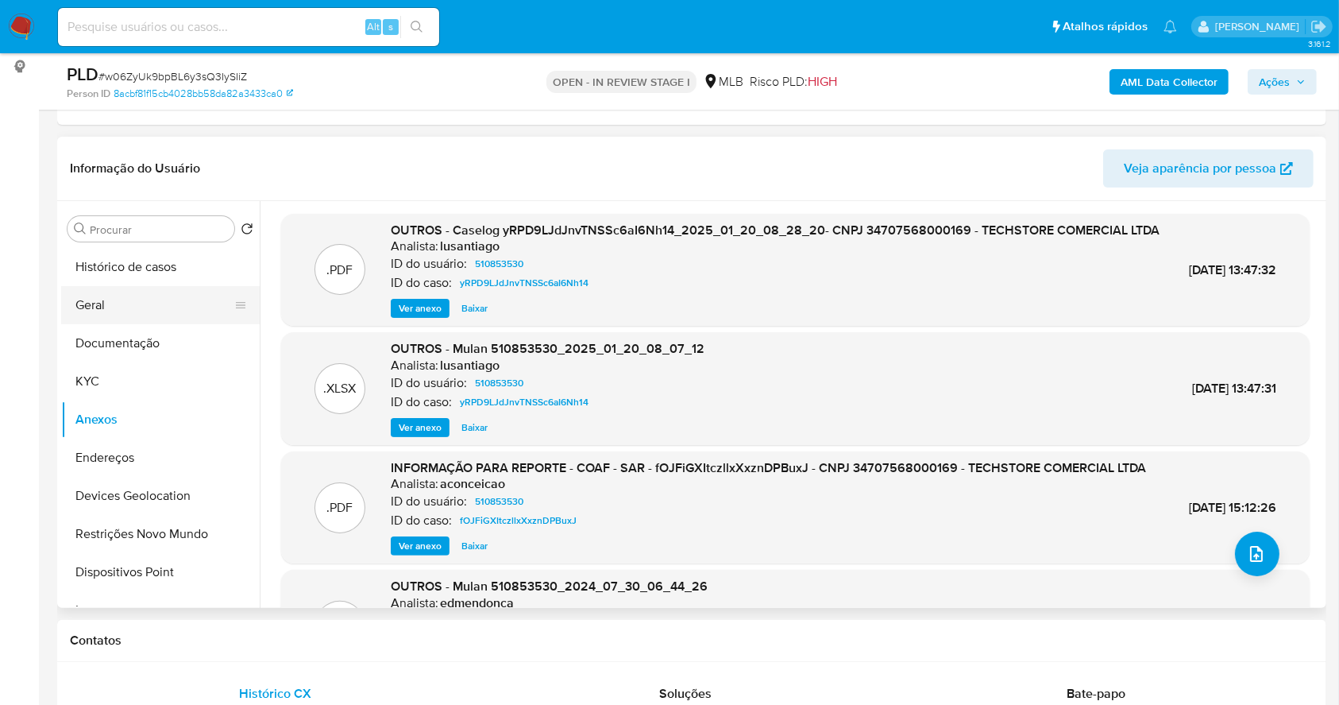
click at [120, 293] on button "Geral" at bounding box center [154, 305] width 186 height 38
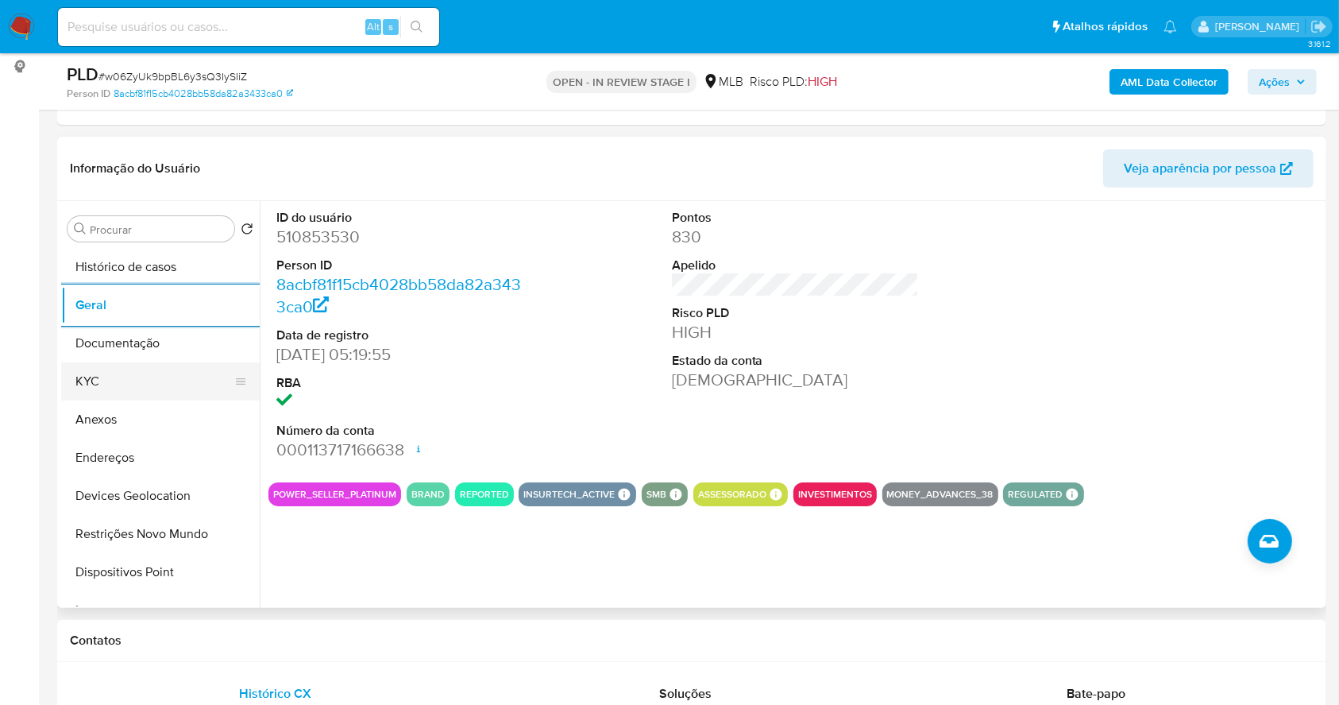
click at [147, 381] on button "KYC" at bounding box center [154, 381] width 186 height 38
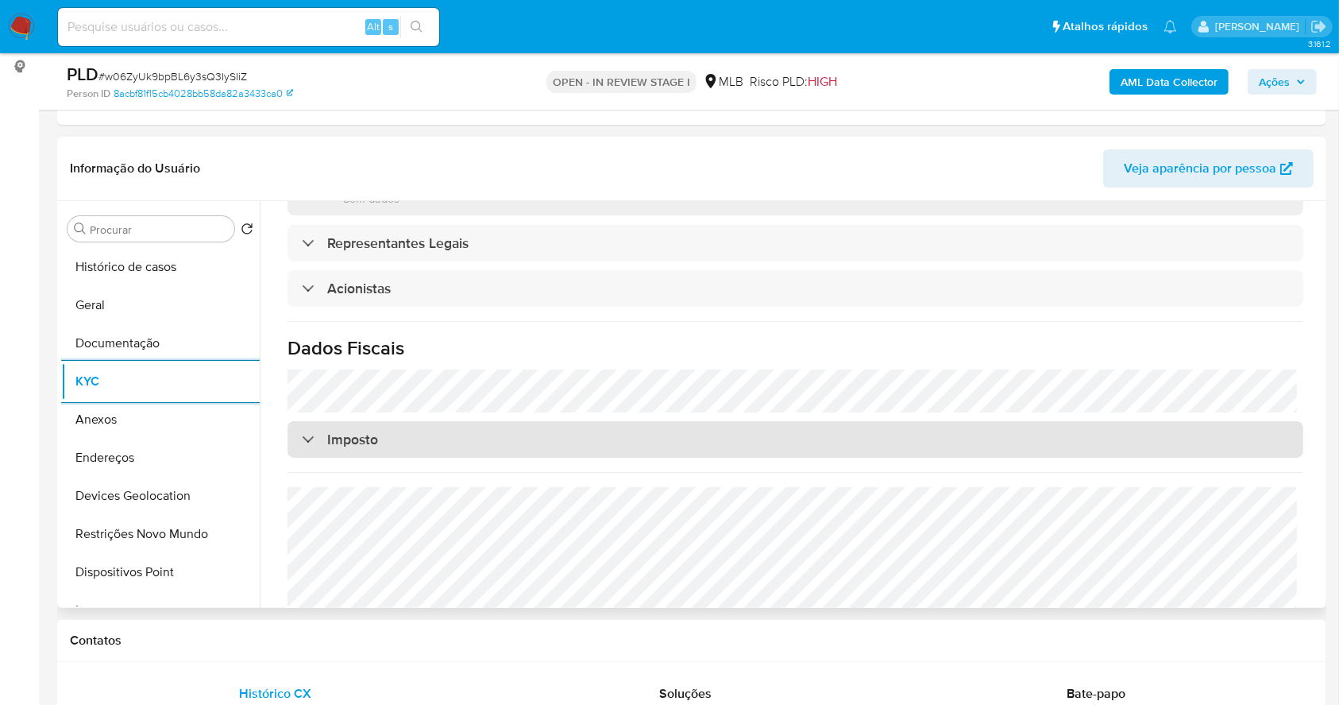
scroll to position [920, 0]
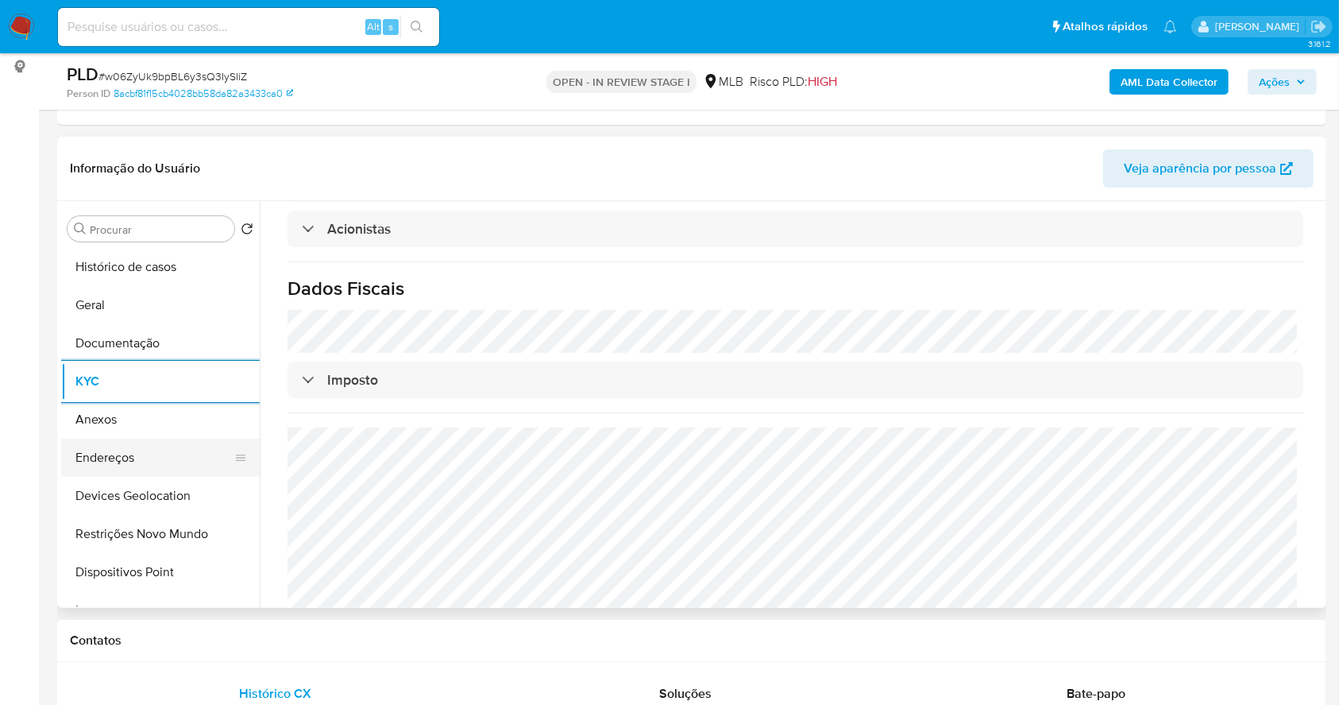
click at [82, 446] on button "Endereços" at bounding box center [154, 457] width 186 height 38
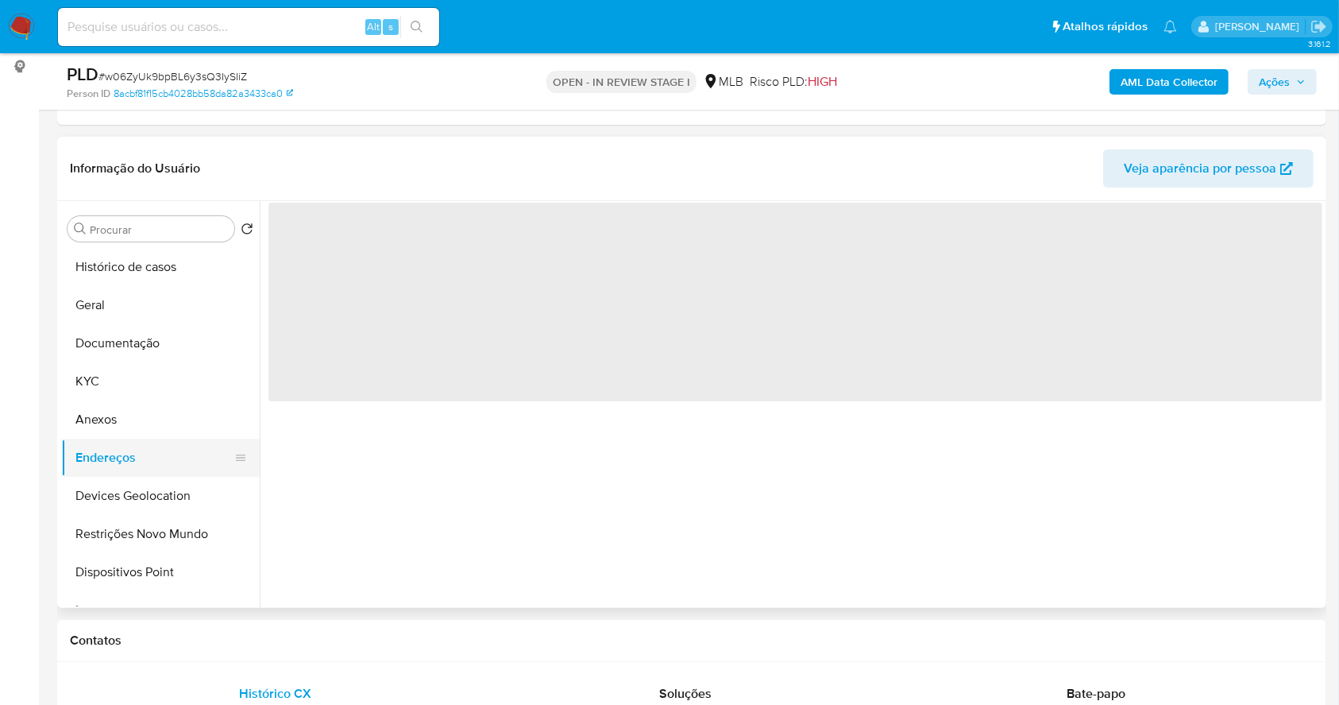
scroll to position [0, 0]
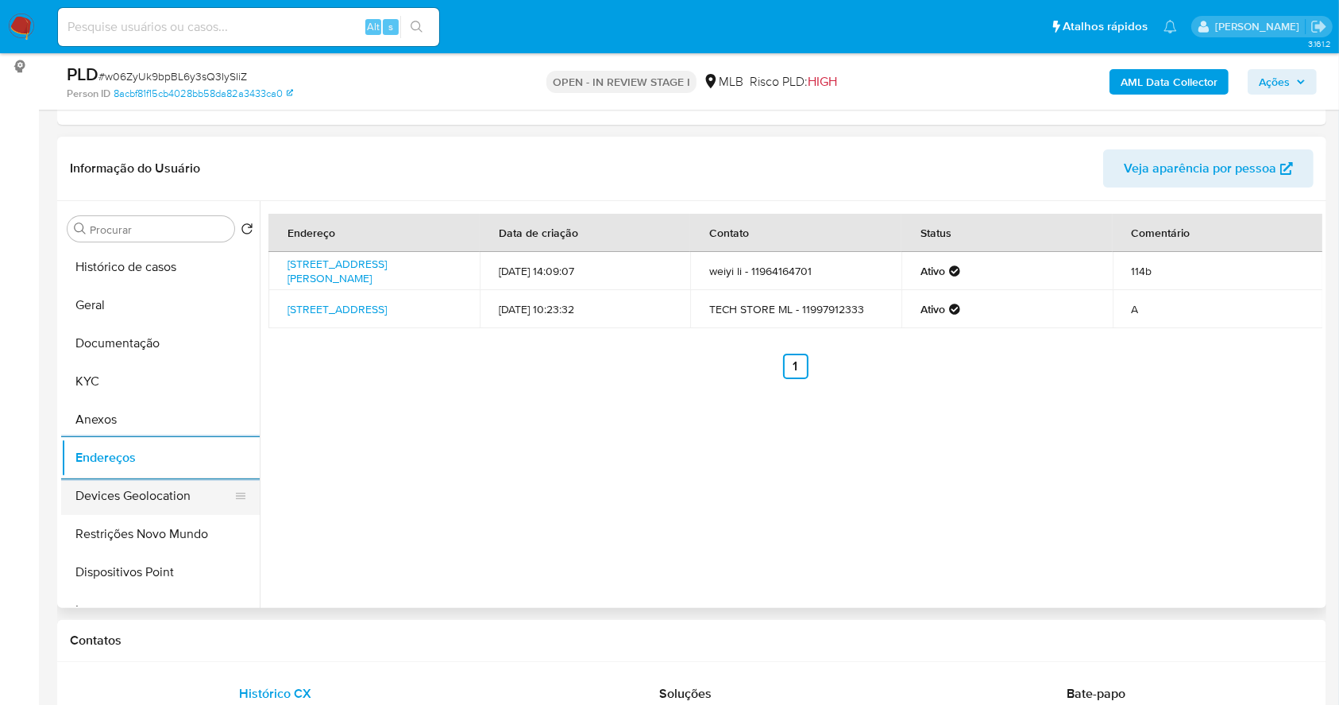
click at [173, 500] on button "Devices Geolocation" at bounding box center [154, 496] width 186 height 38
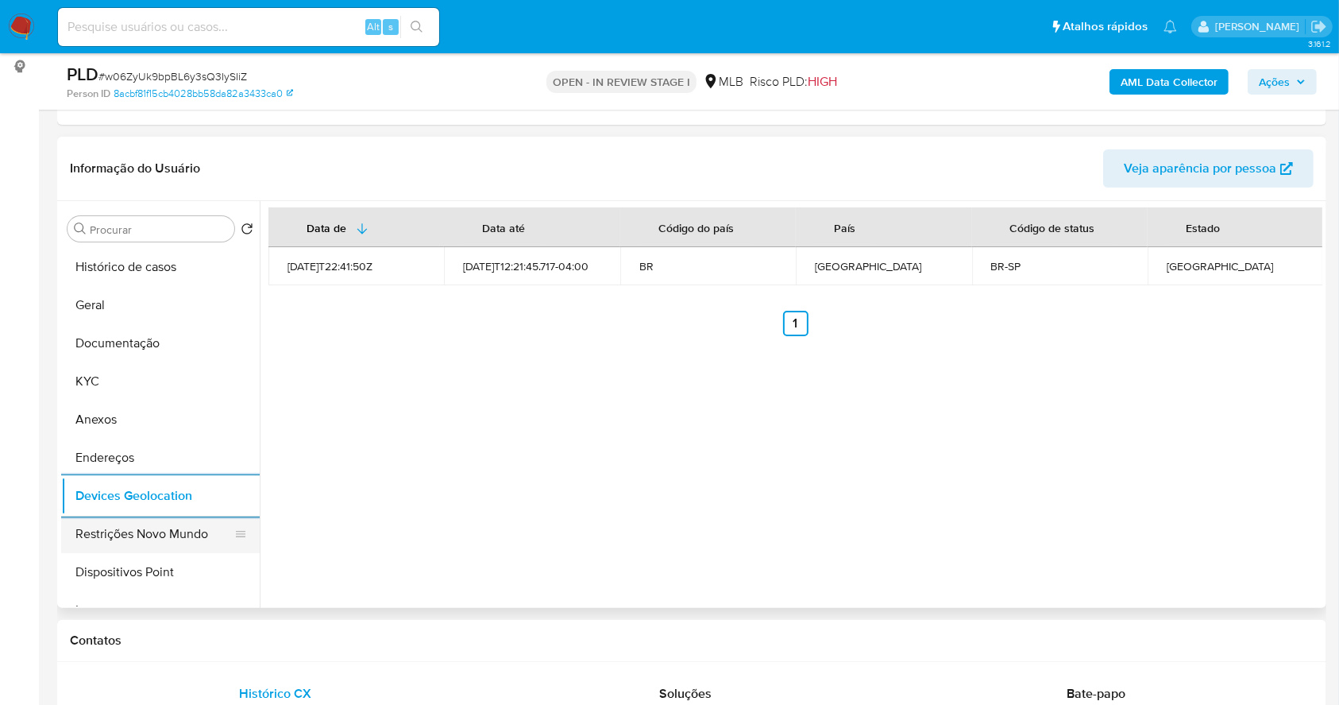
click at [148, 546] on button "Restrições Novo Mundo" at bounding box center [154, 534] width 186 height 38
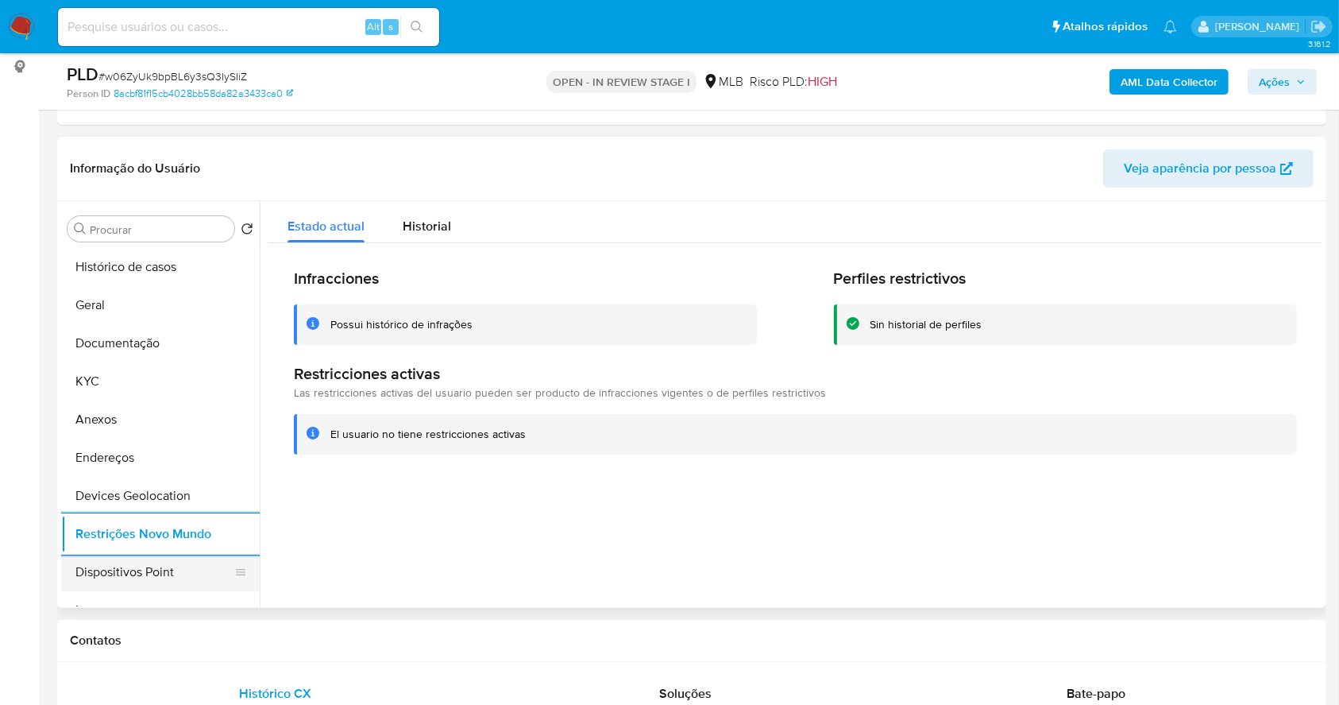
click at [162, 560] on button "Dispositivos Point" at bounding box center [154, 572] width 186 height 38
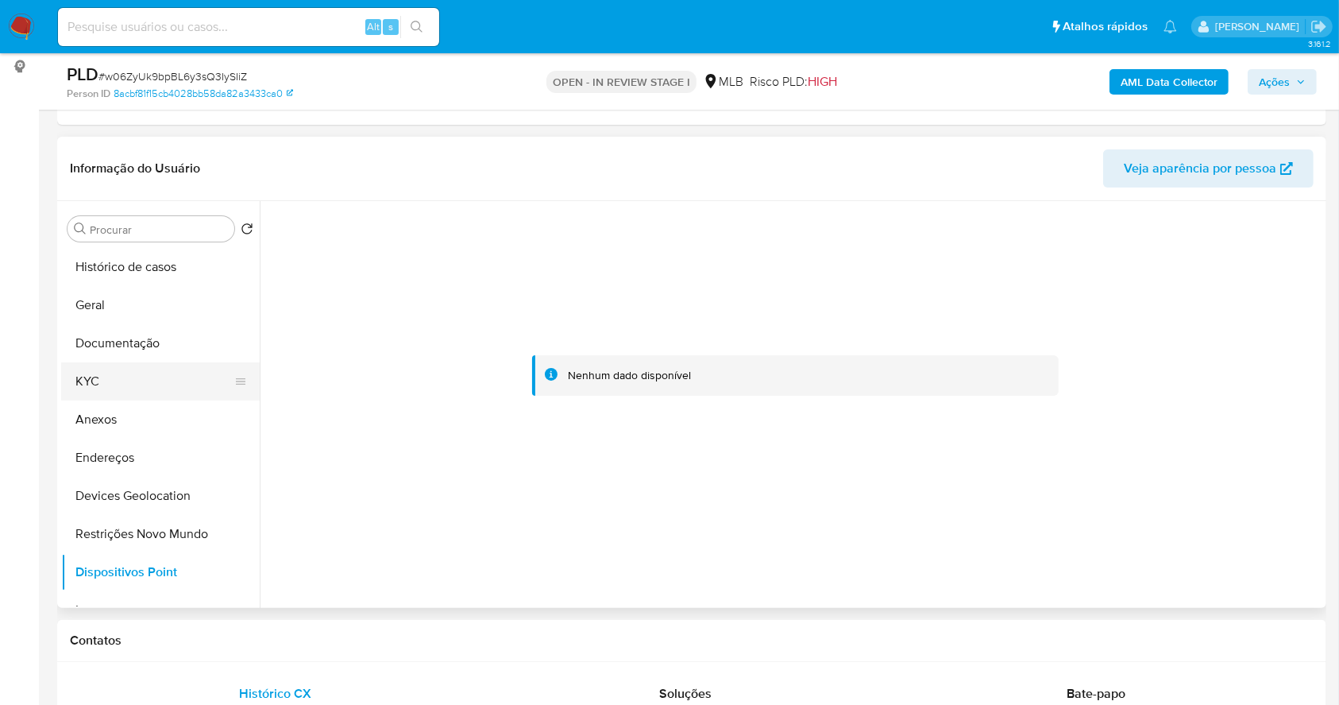
click at [146, 369] on button "KYC" at bounding box center [154, 381] width 186 height 38
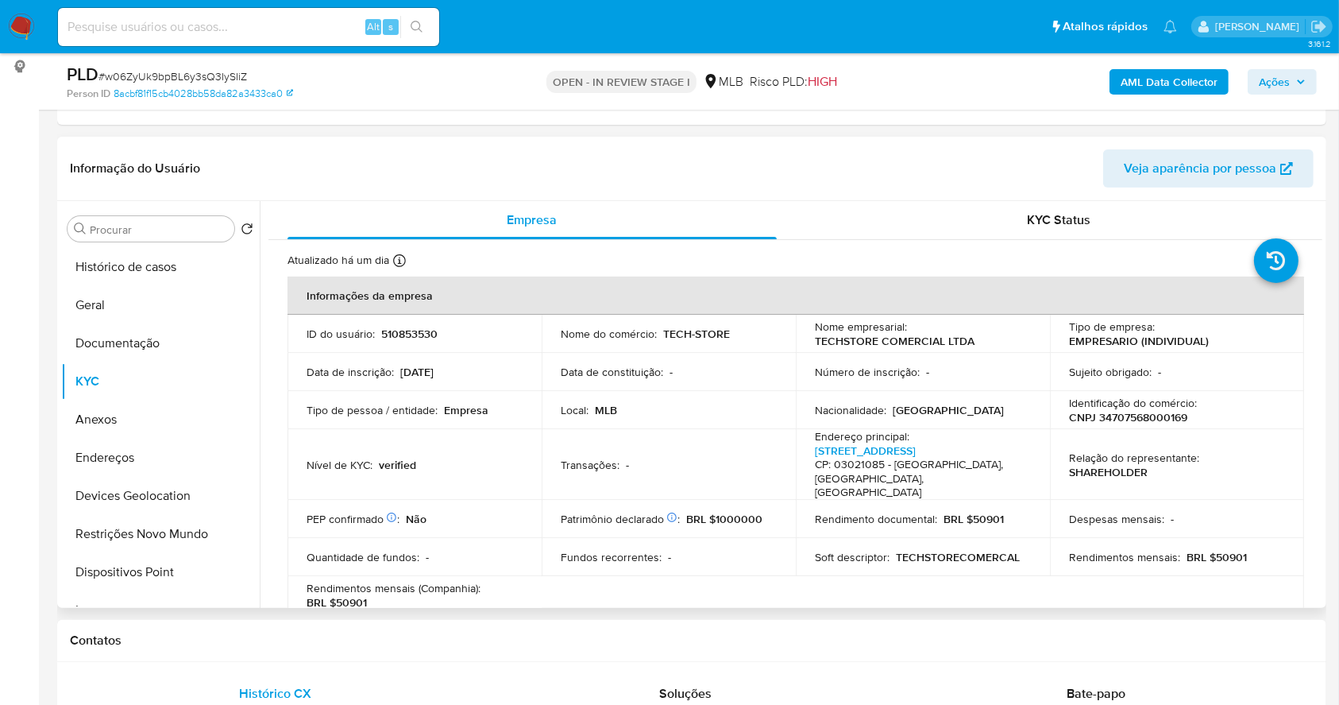
click at [1161, 411] on p "CNPJ 34707568000169" at bounding box center [1128, 417] width 118 height 14
copy p "34707568000169"
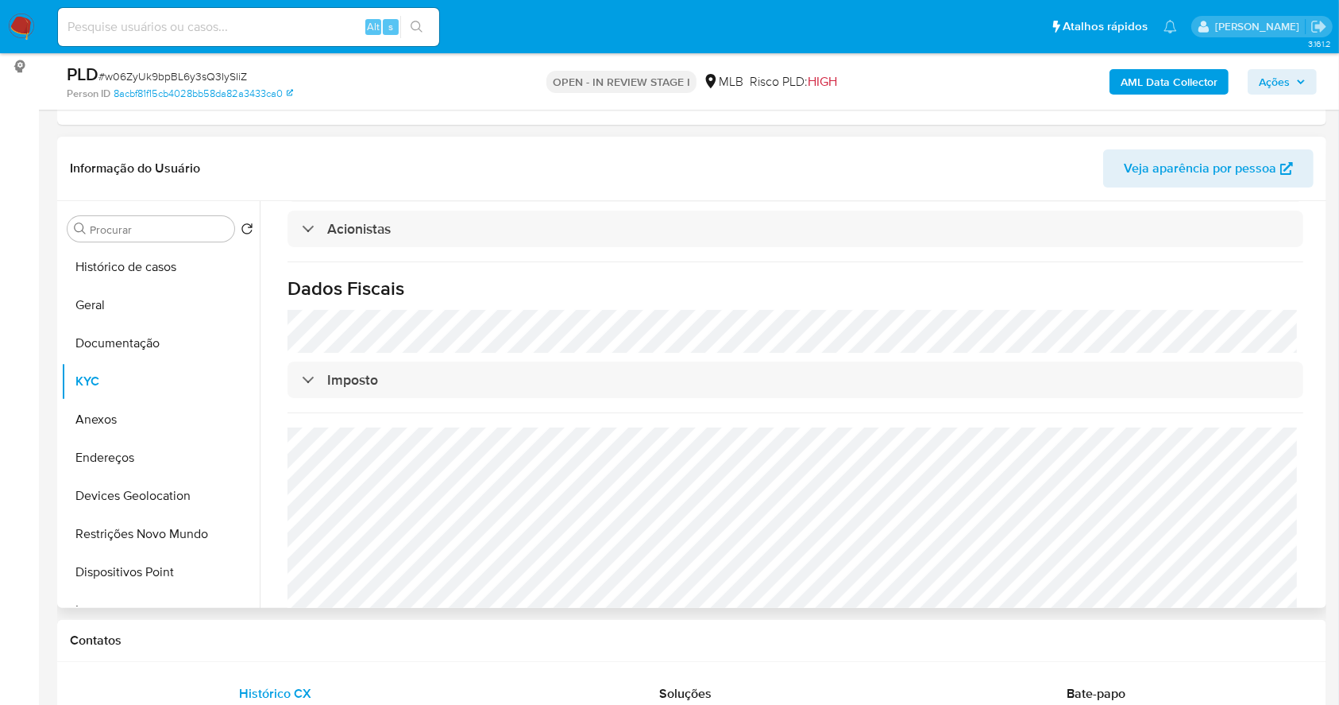
scroll to position [390, 0]
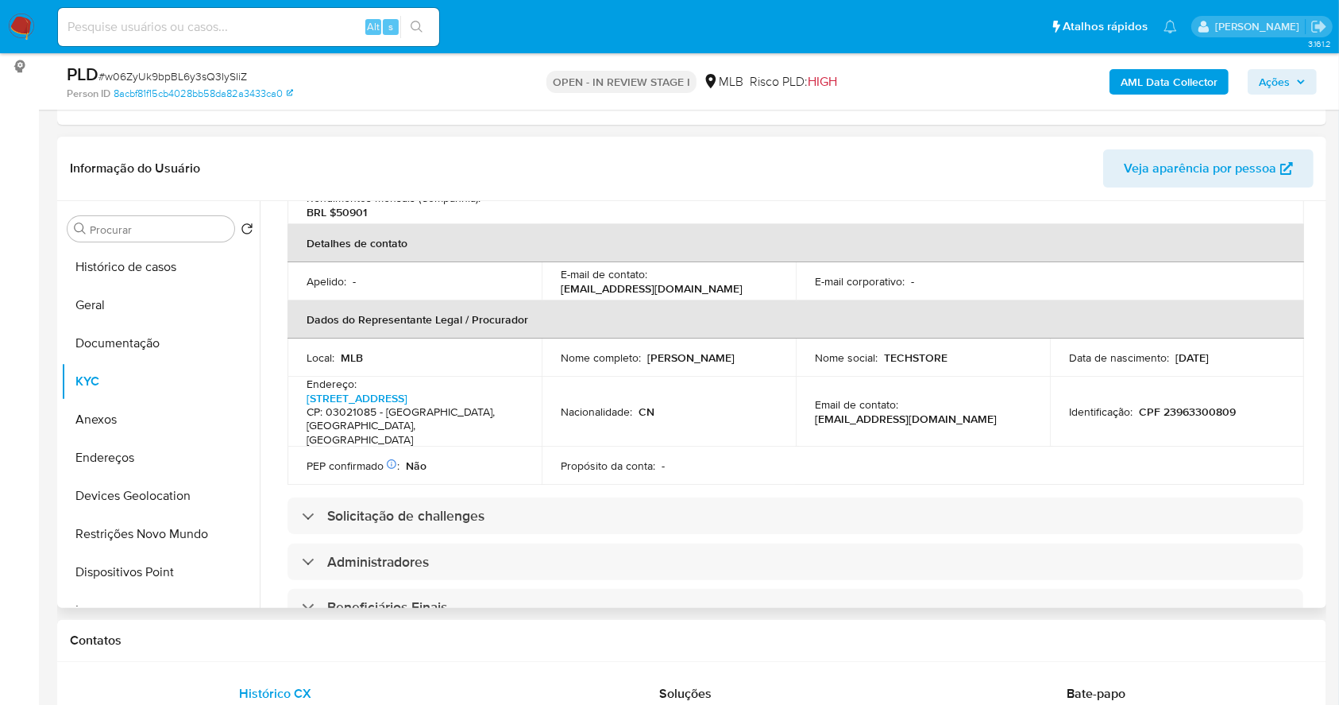
click at [1181, 404] on p "CPF 23963300809" at bounding box center [1187, 411] width 97 height 14
copy p "23963300809"
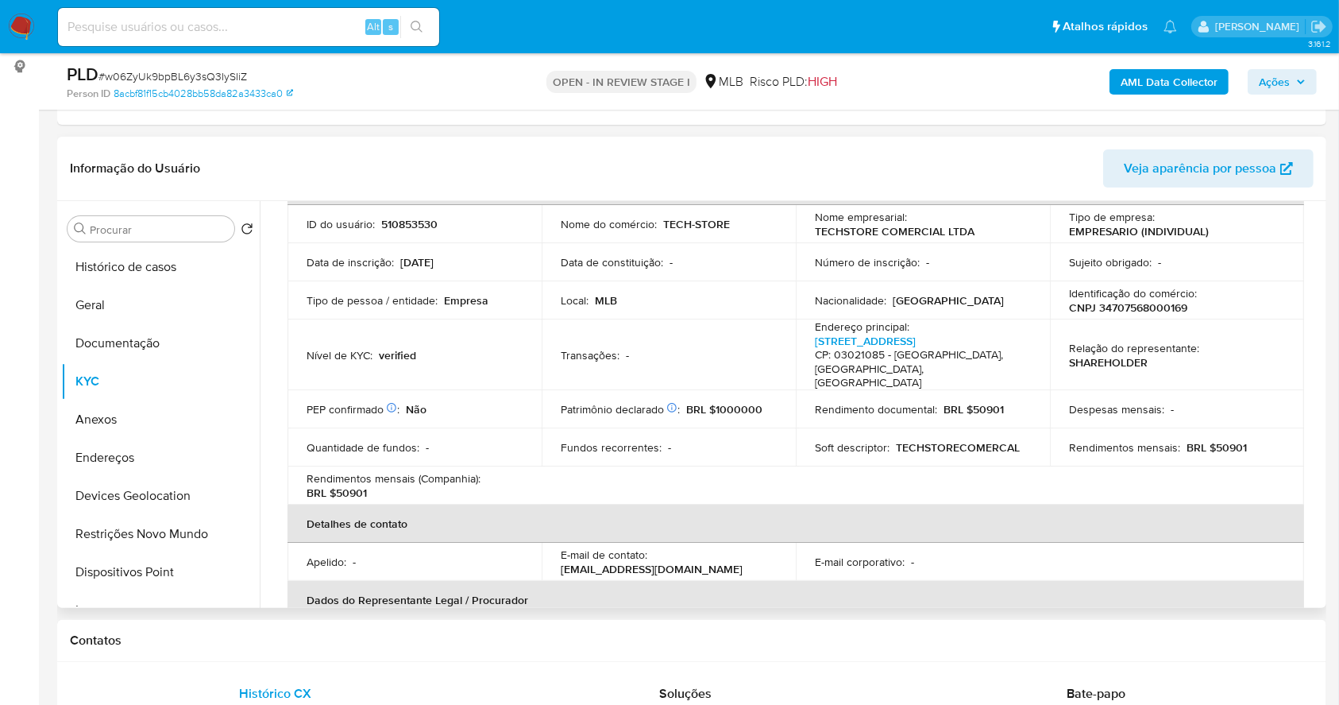
scroll to position [0, 0]
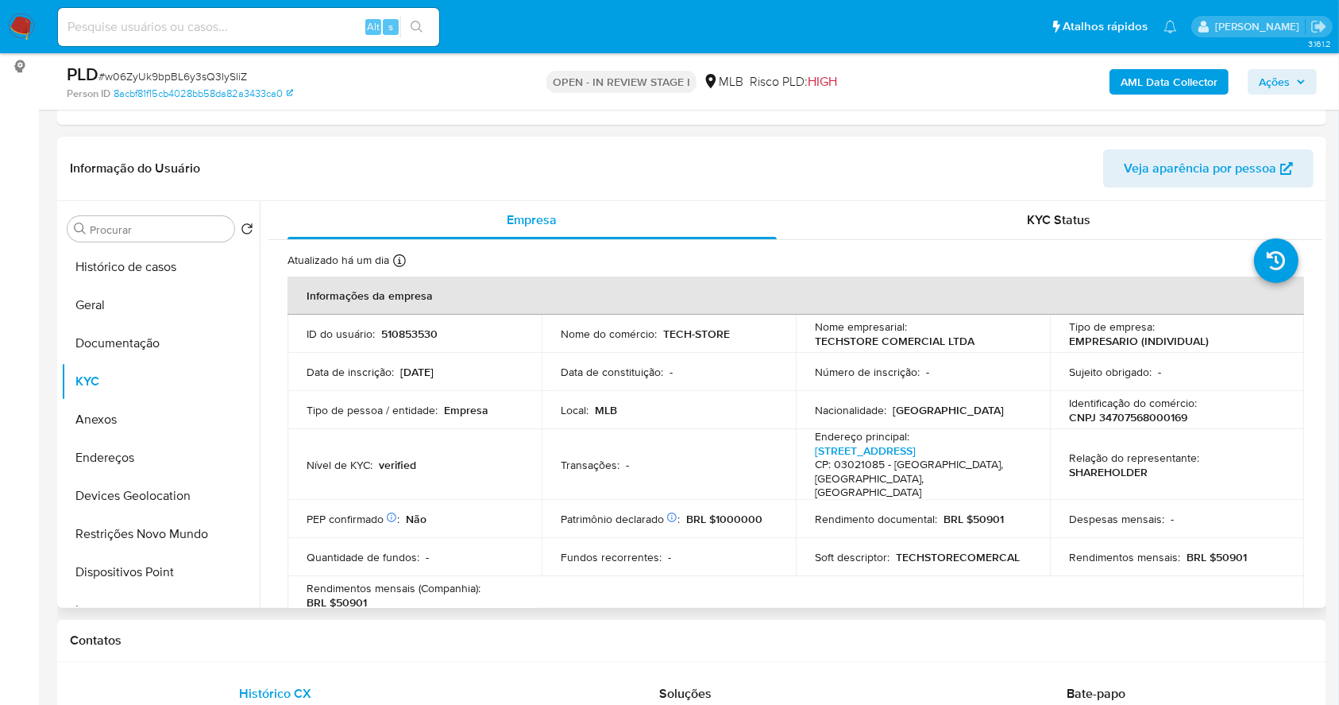
click at [1115, 416] on p "CNPJ 34707568000169" at bounding box center [1128, 417] width 118 height 14
copy p "34707568000169"
click at [157, 344] on button "Documentação" at bounding box center [154, 343] width 186 height 38
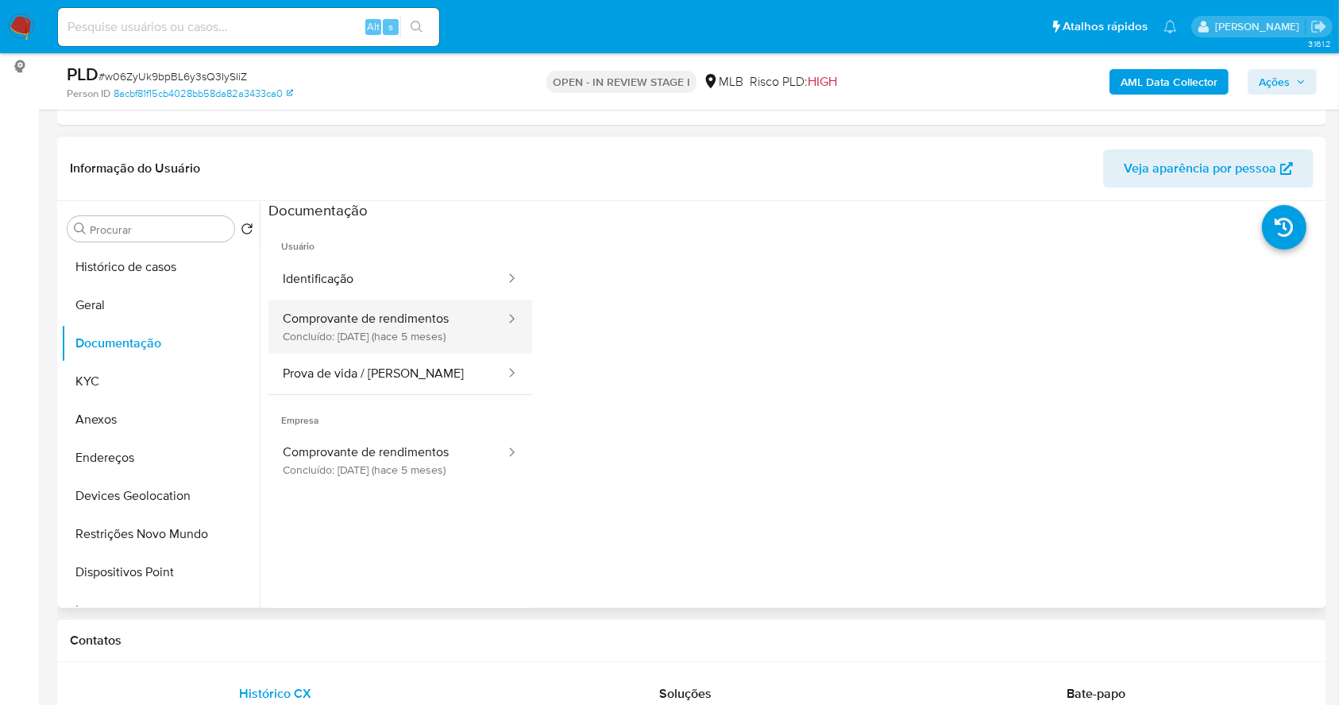
click at [386, 337] on button "Comprovante de rendimentos Concluído: 12/05/2025 (hace 5 meses)" at bounding box center [388, 326] width 238 height 54
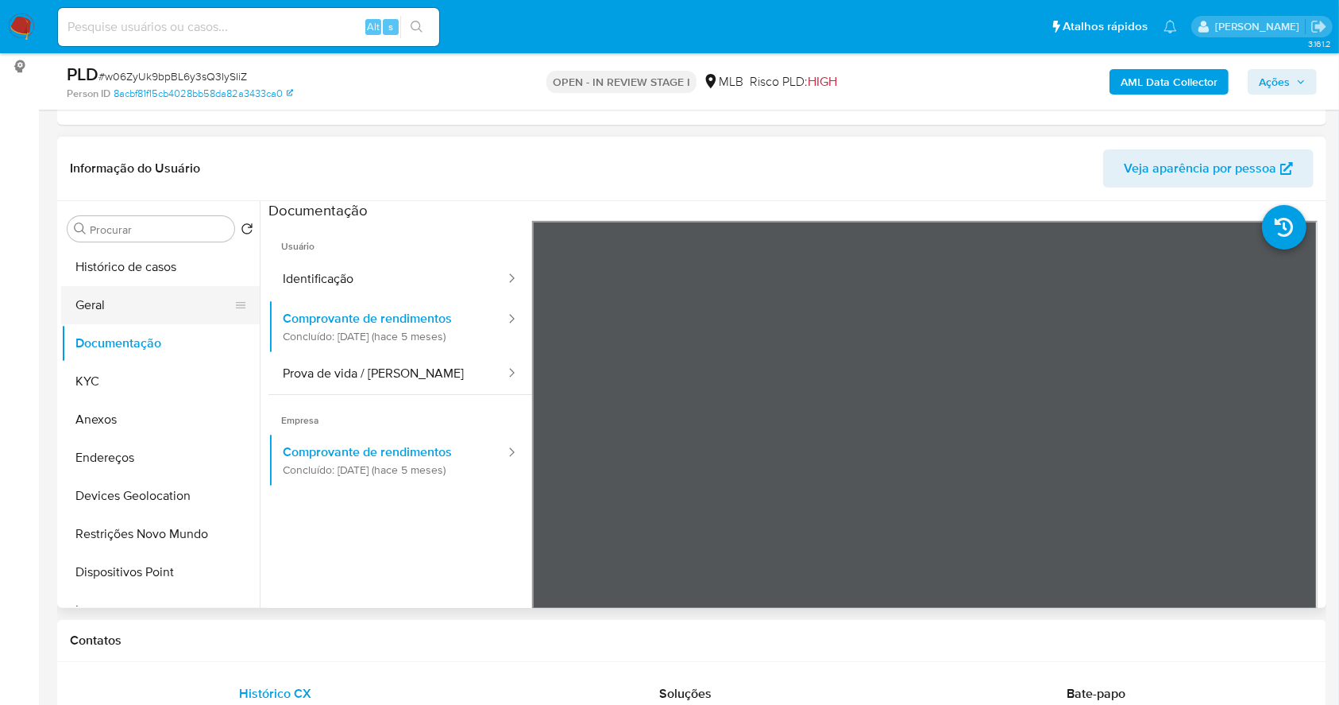
click at [139, 320] on button "Geral" at bounding box center [154, 305] width 186 height 38
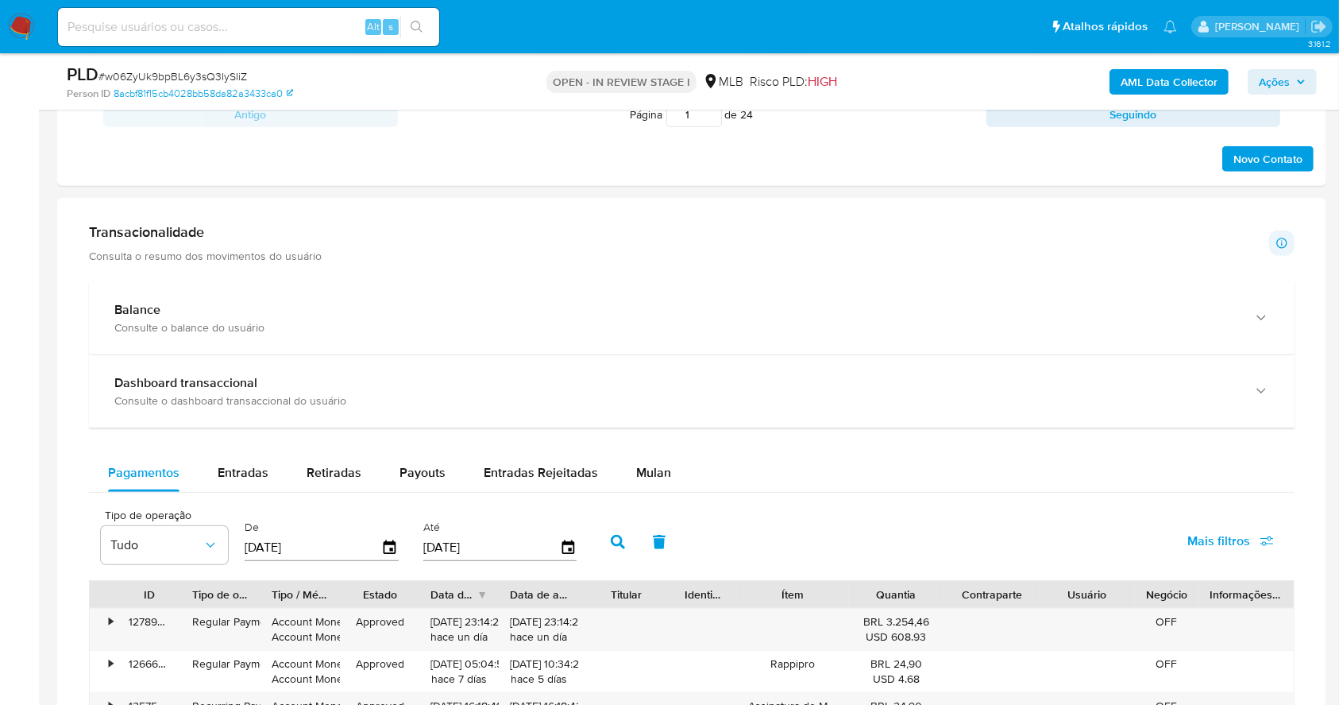
scroll to position [1003, 0]
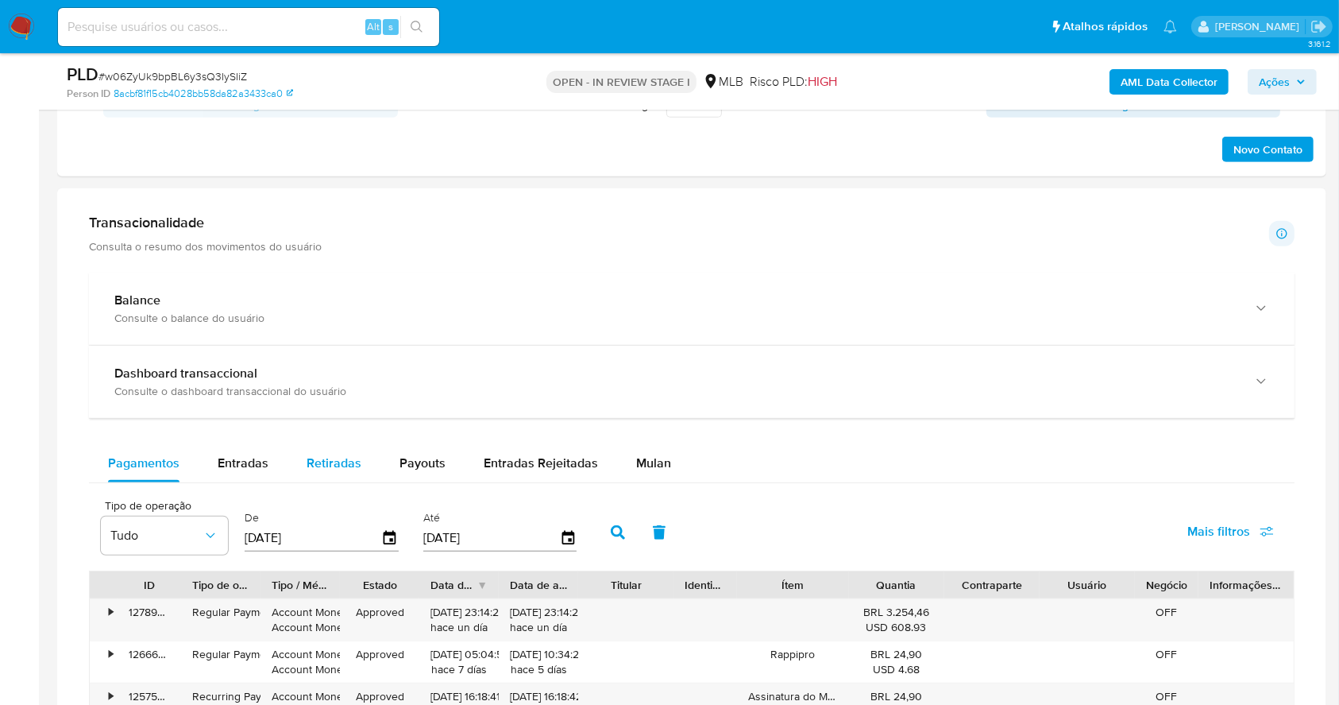
click at [311, 461] on span "Retiradas" at bounding box center [334, 463] width 55 height 18
select select "10"
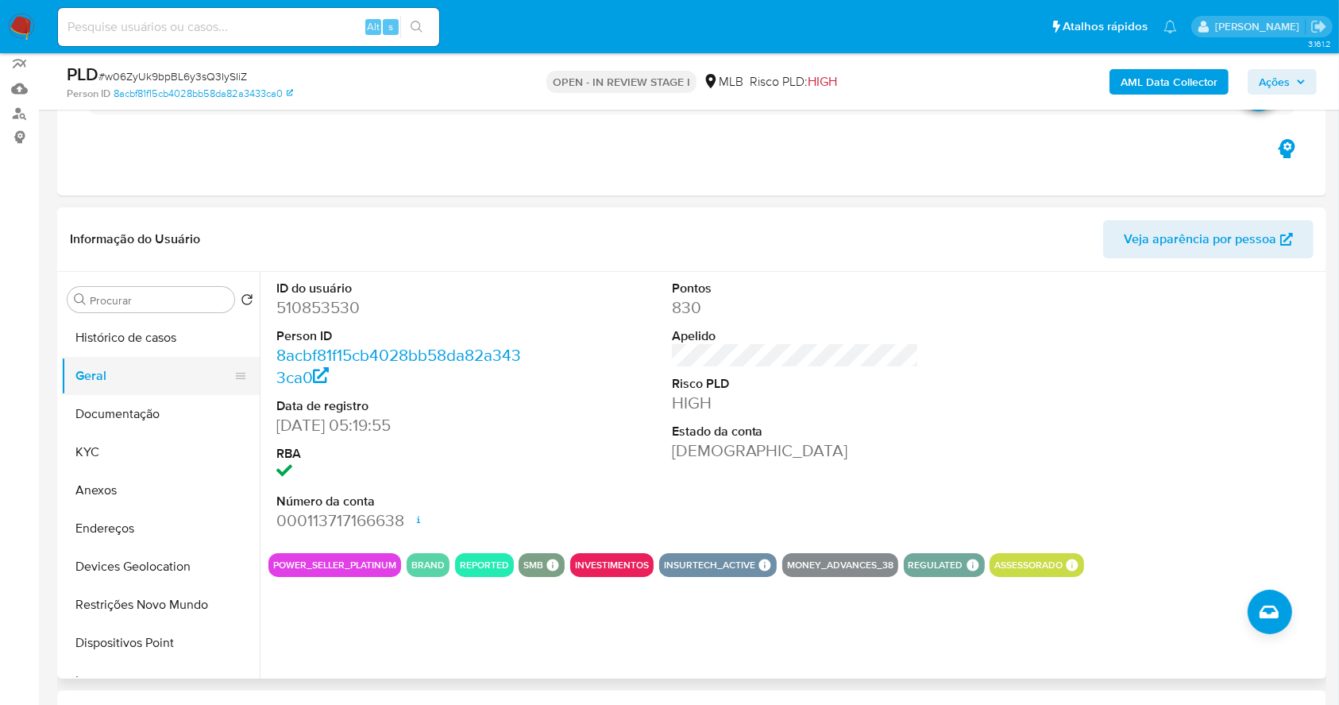
scroll to position [211, 0]
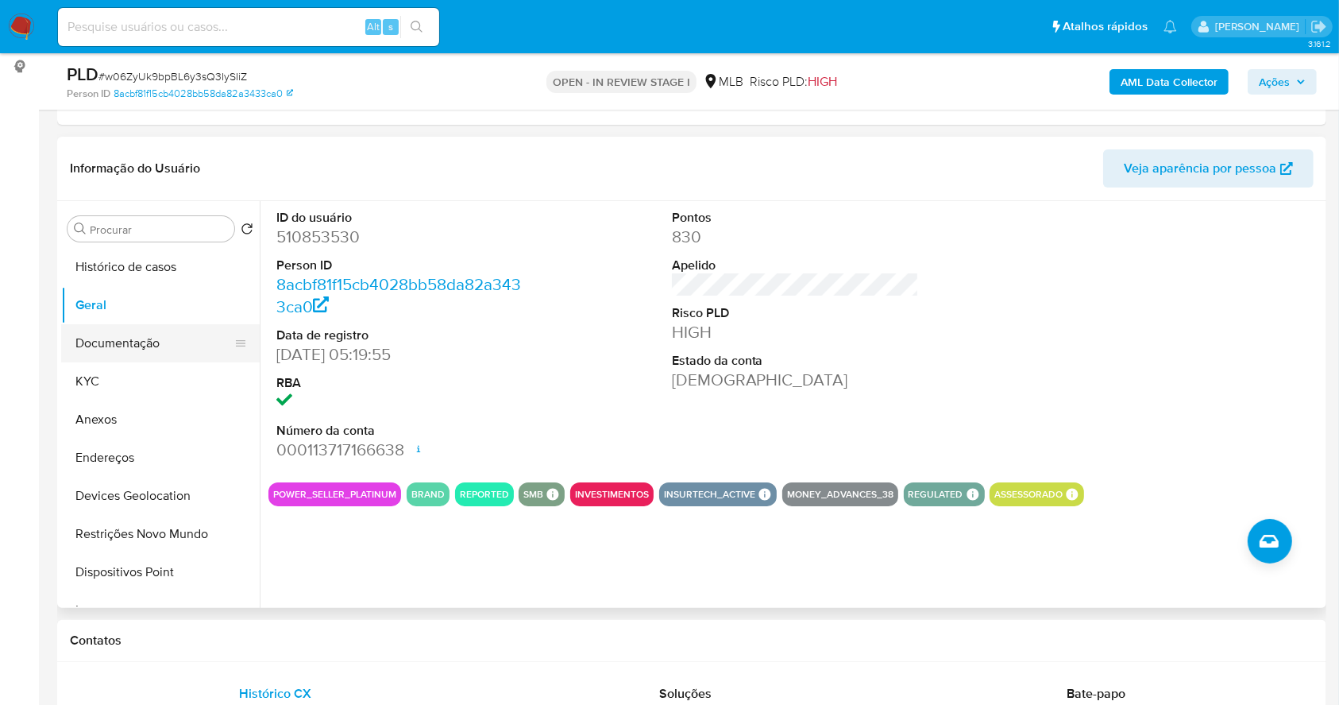
click at [127, 336] on button "Documentação" at bounding box center [154, 343] width 186 height 38
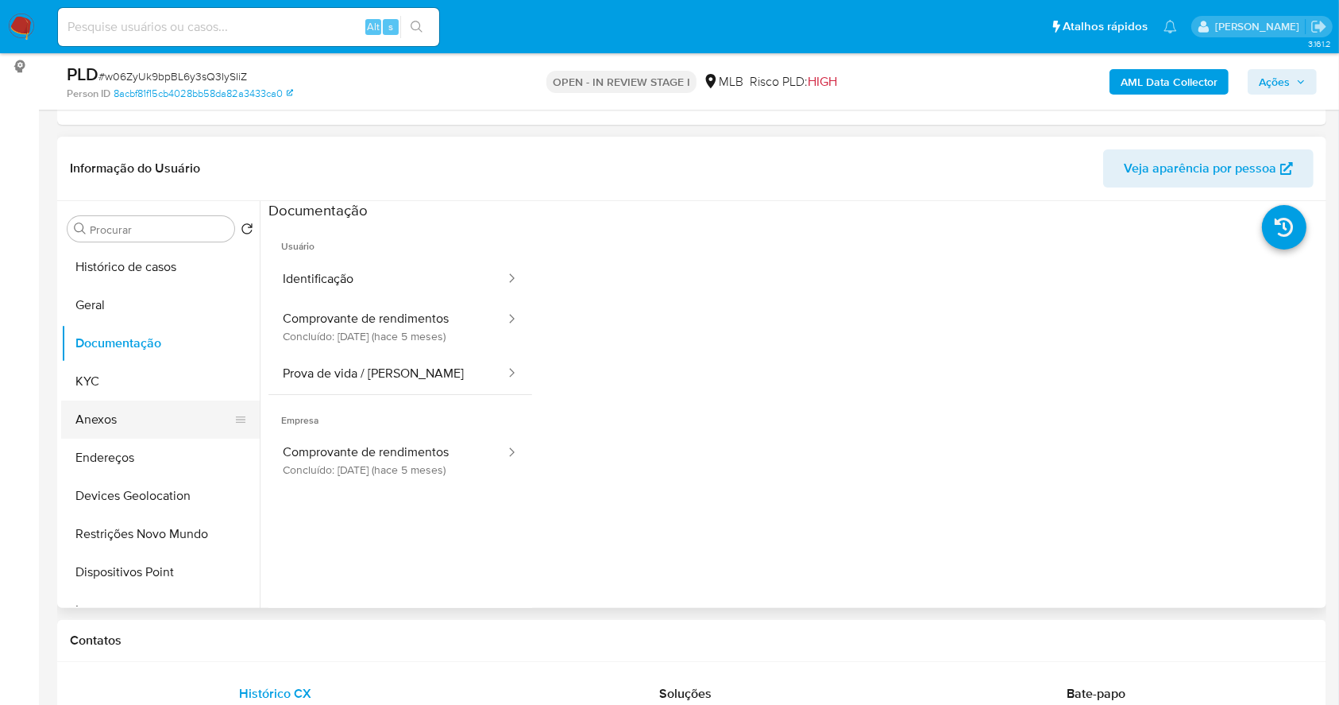
click at [165, 416] on button "Anexos" at bounding box center [154, 419] width 186 height 38
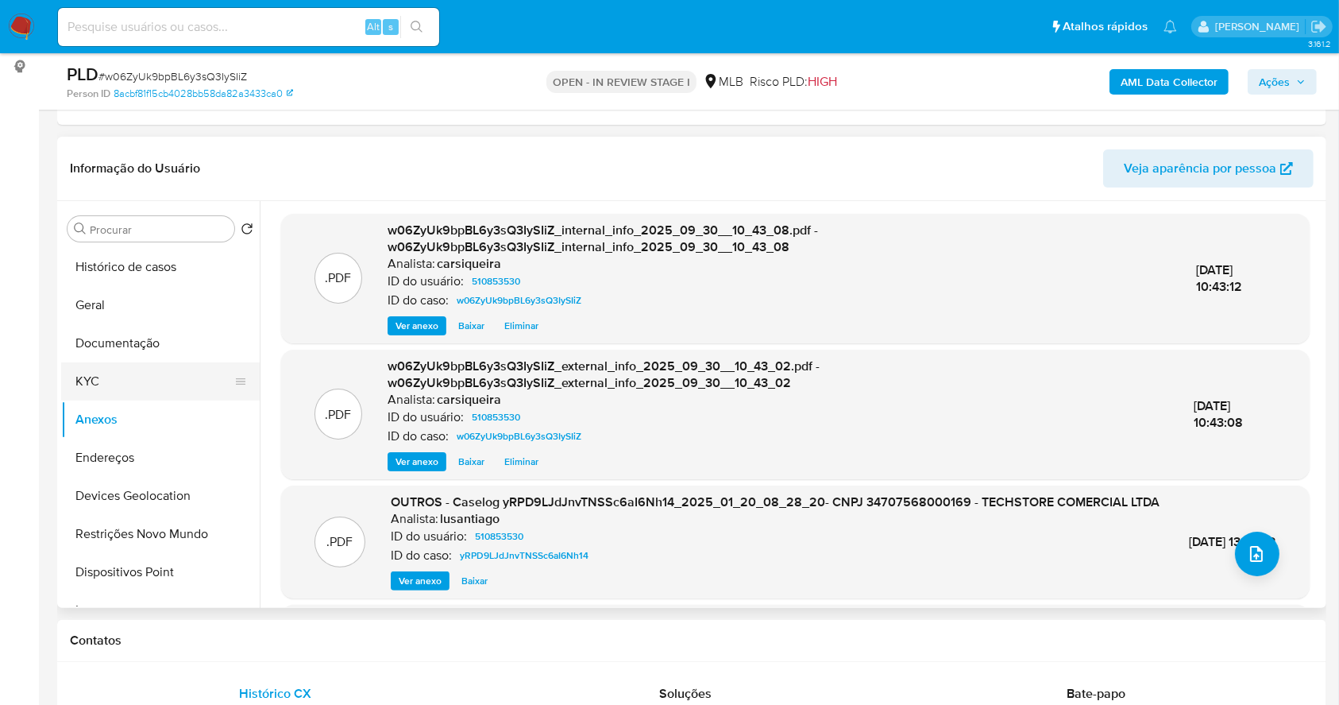
click at [129, 375] on button "KYC" at bounding box center [154, 381] width 186 height 38
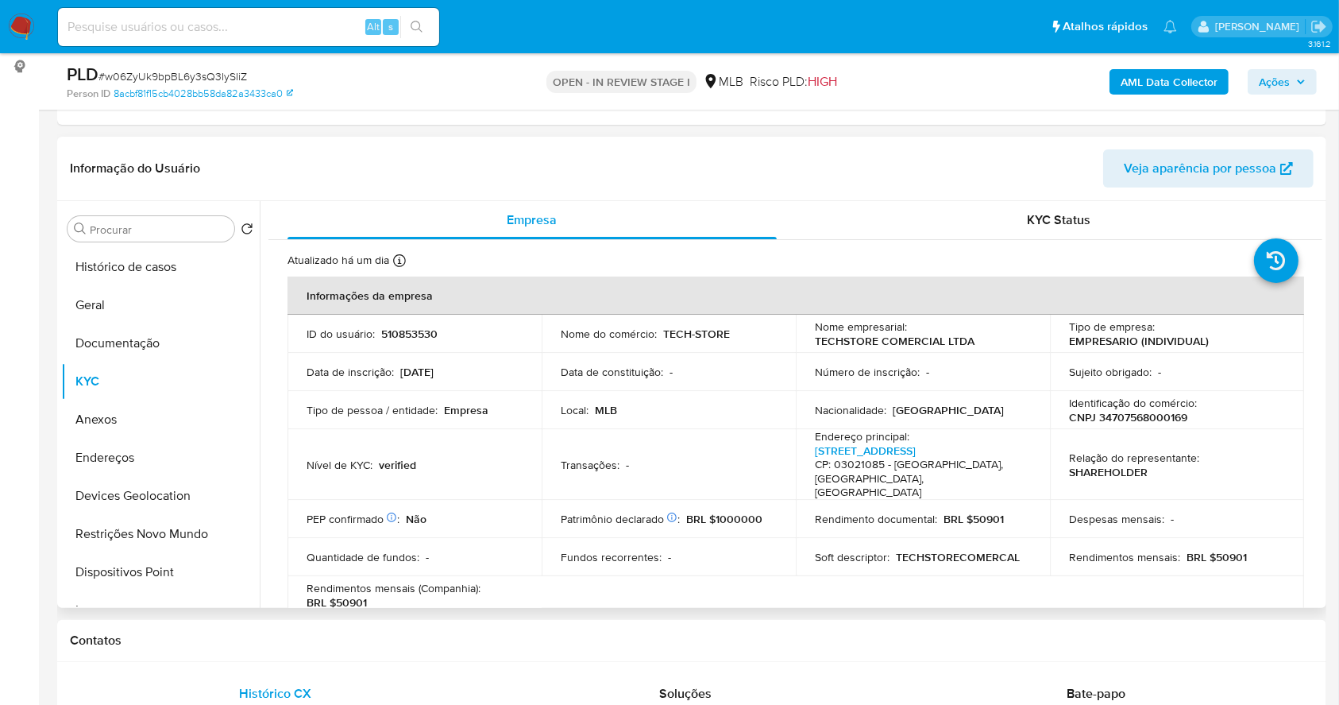
click at [1138, 425] on td "Identificação do comércio : CNPJ 34707568000169" at bounding box center [1177, 410] width 254 height 38
click at [1130, 423] on p "CNPJ 34707568000169" at bounding box center [1128, 417] width 118 height 14
copy p "34707568000169"
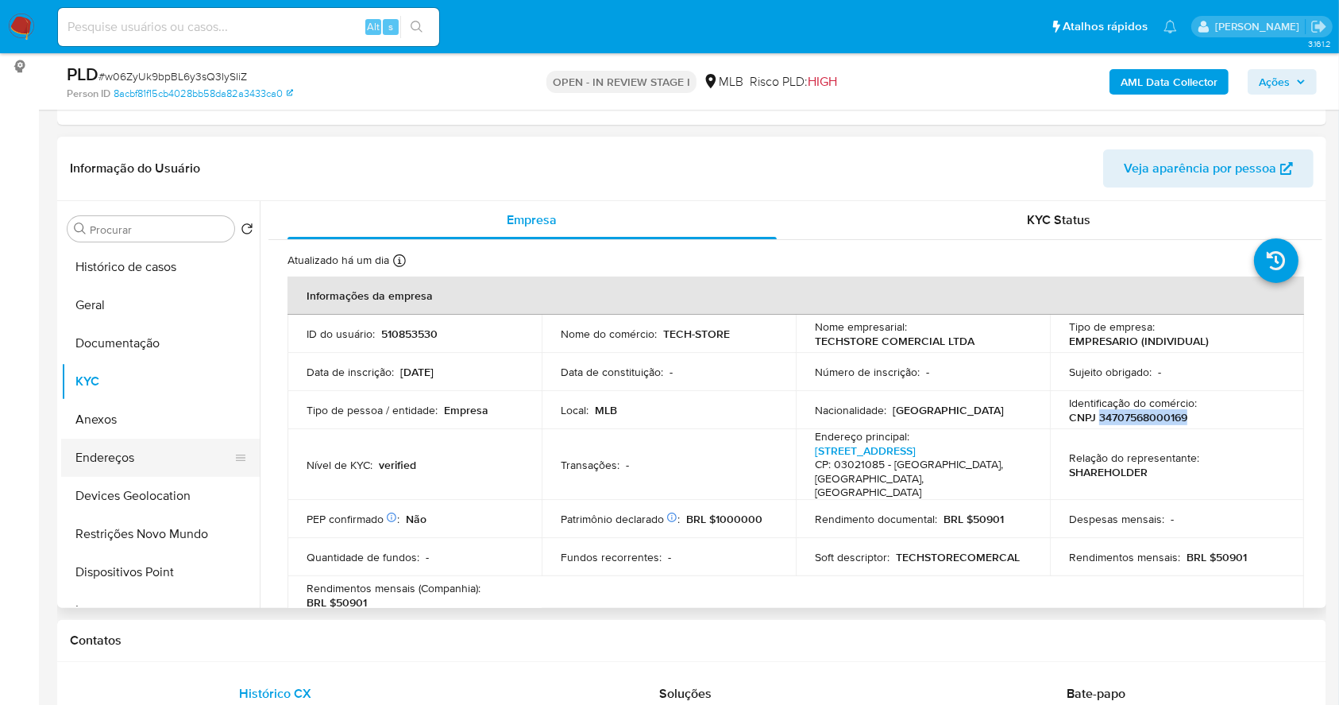
click at [152, 438] on button "Endereços" at bounding box center [154, 457] width 186 height 38
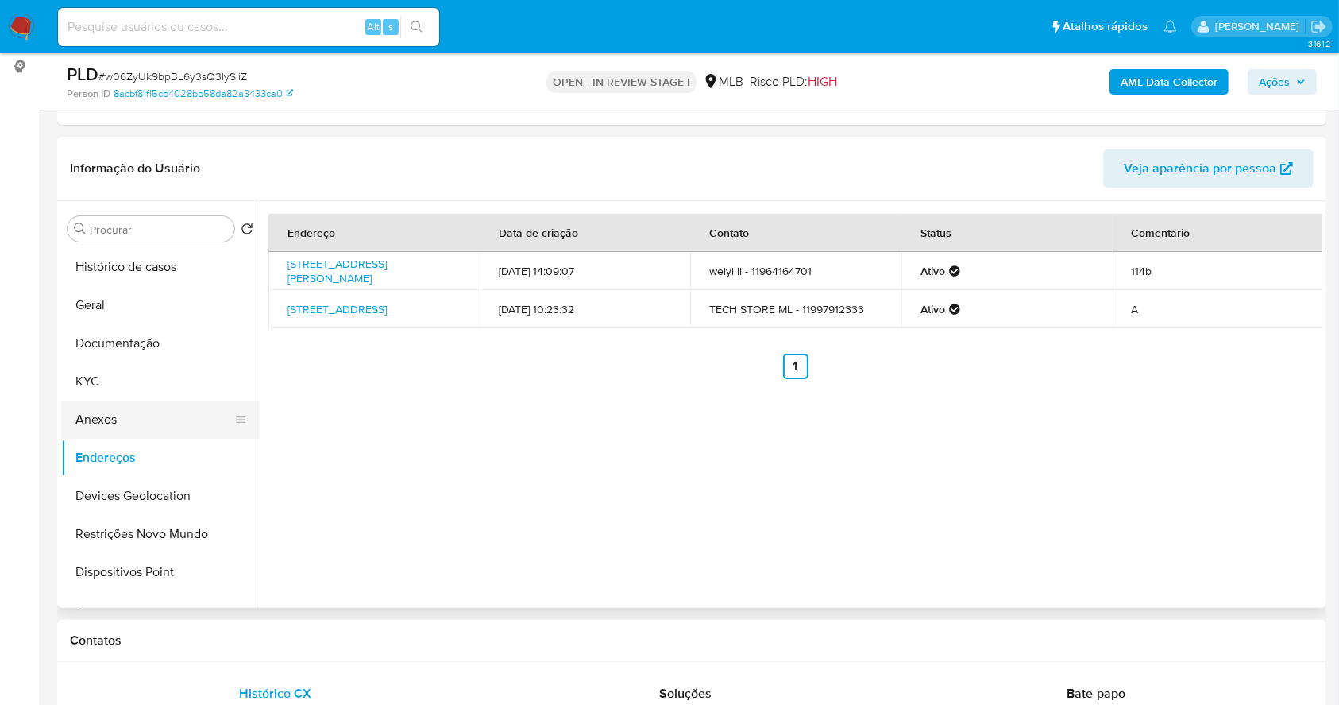
click at [158, 409] on button "Anexos" at bounding box center [154, 419] width 186 height 38
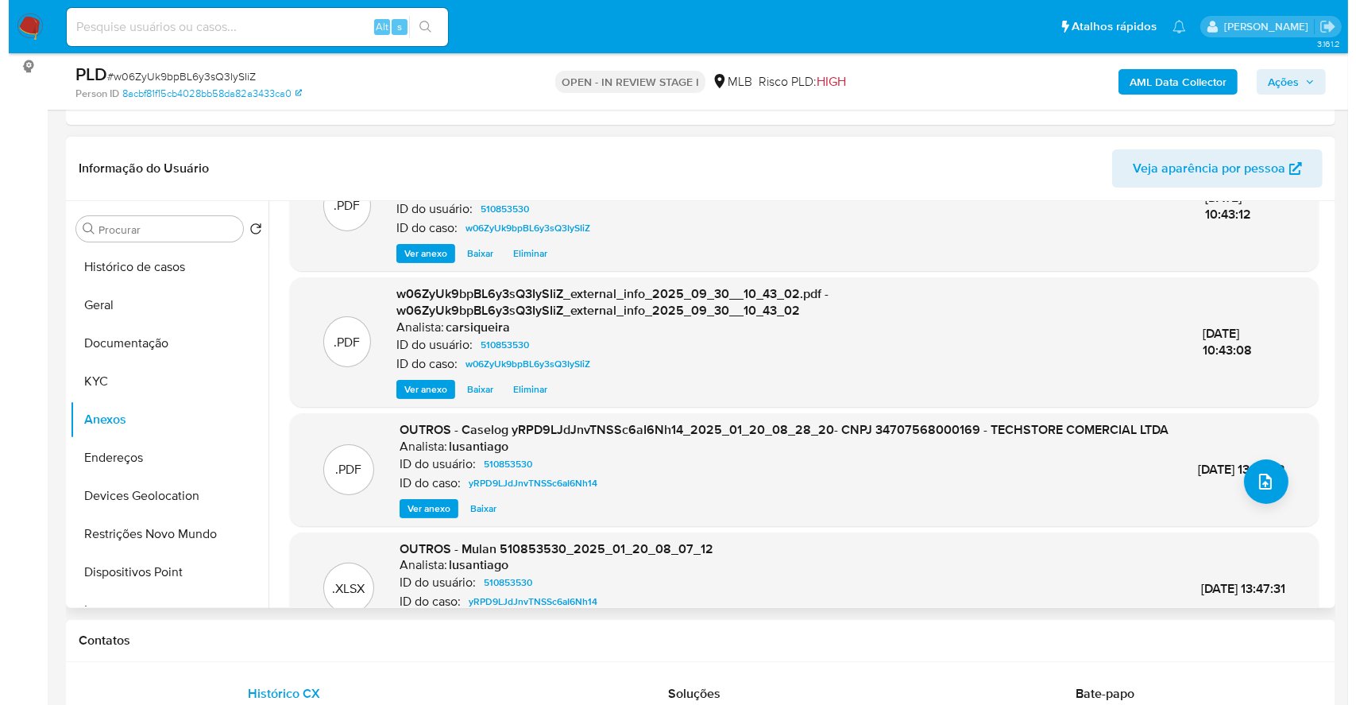
scroll to position [106, 0]
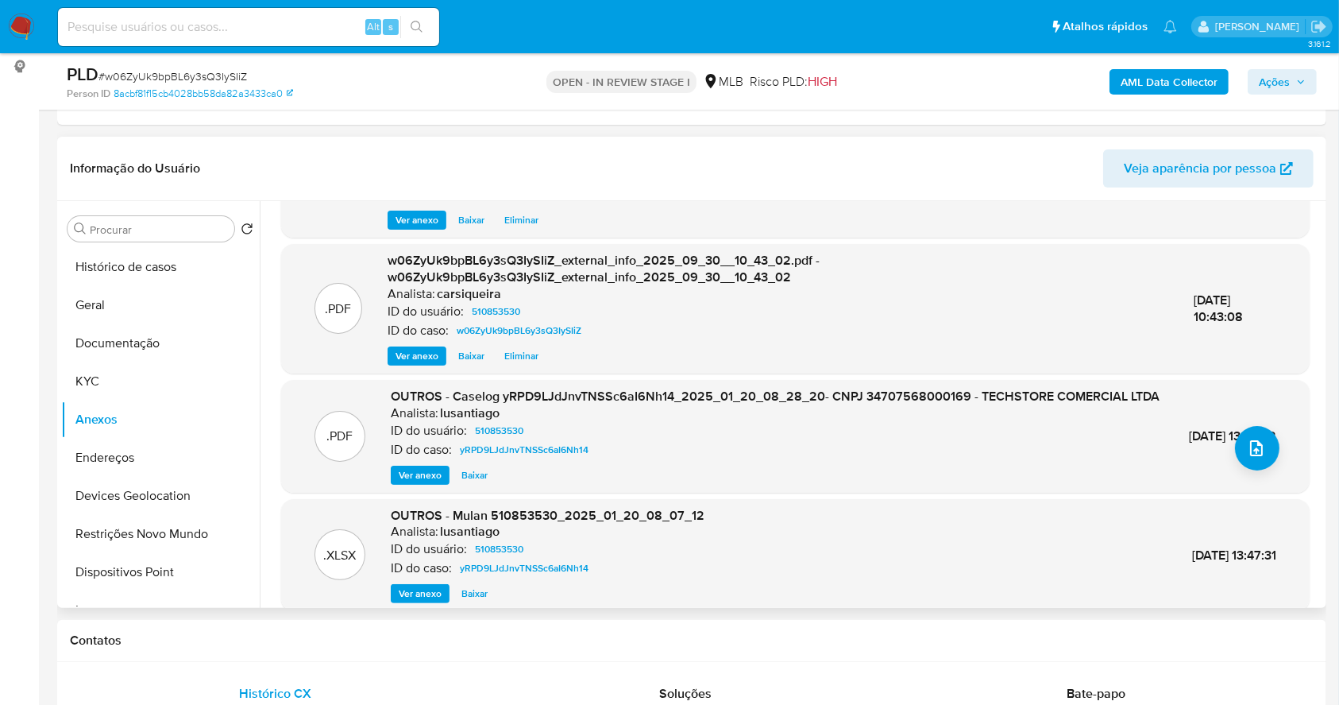
click at [415, 483] on span "Ver anexo" at bounding box center [420, 475] width 43 height 16
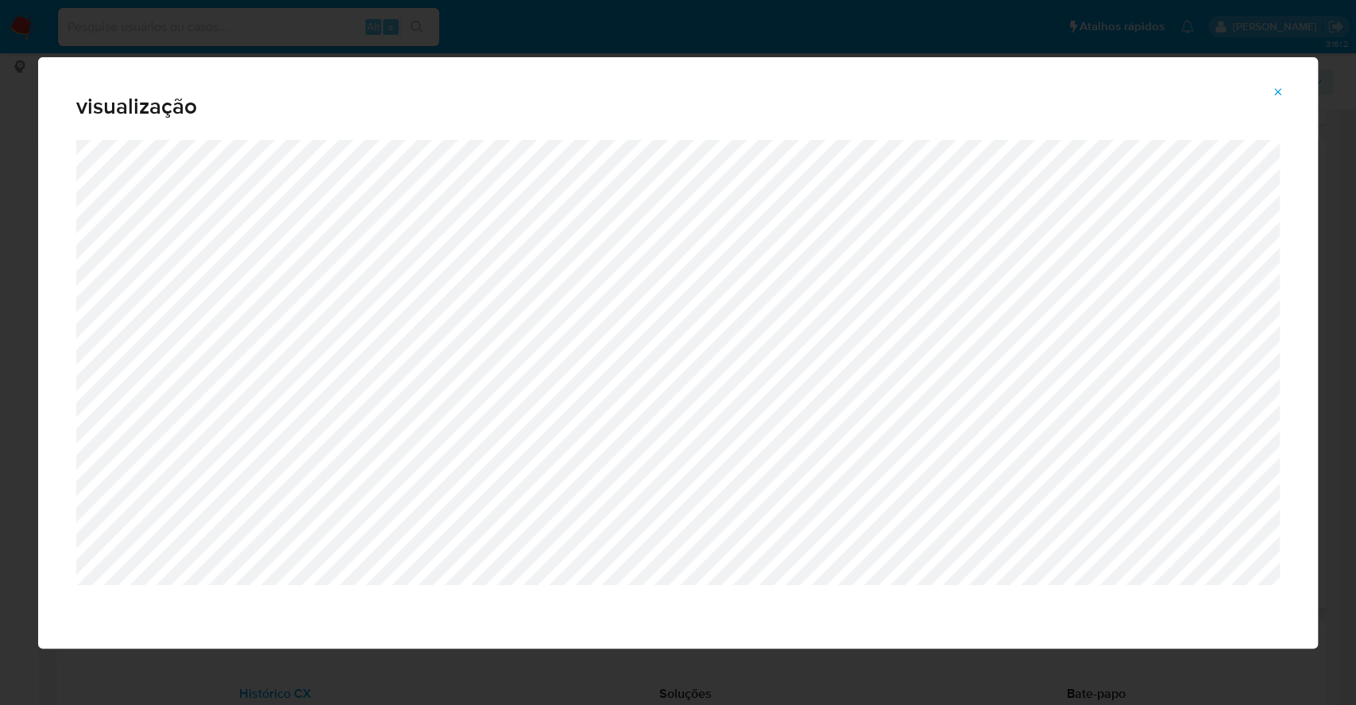
click at [0, 369] on div "visualização" at bounding box center [678, 352] width 1356 height 705
click at [1277, 84] on span "Attachment preview" at bounding box center [1278, 92] width 13 height 22
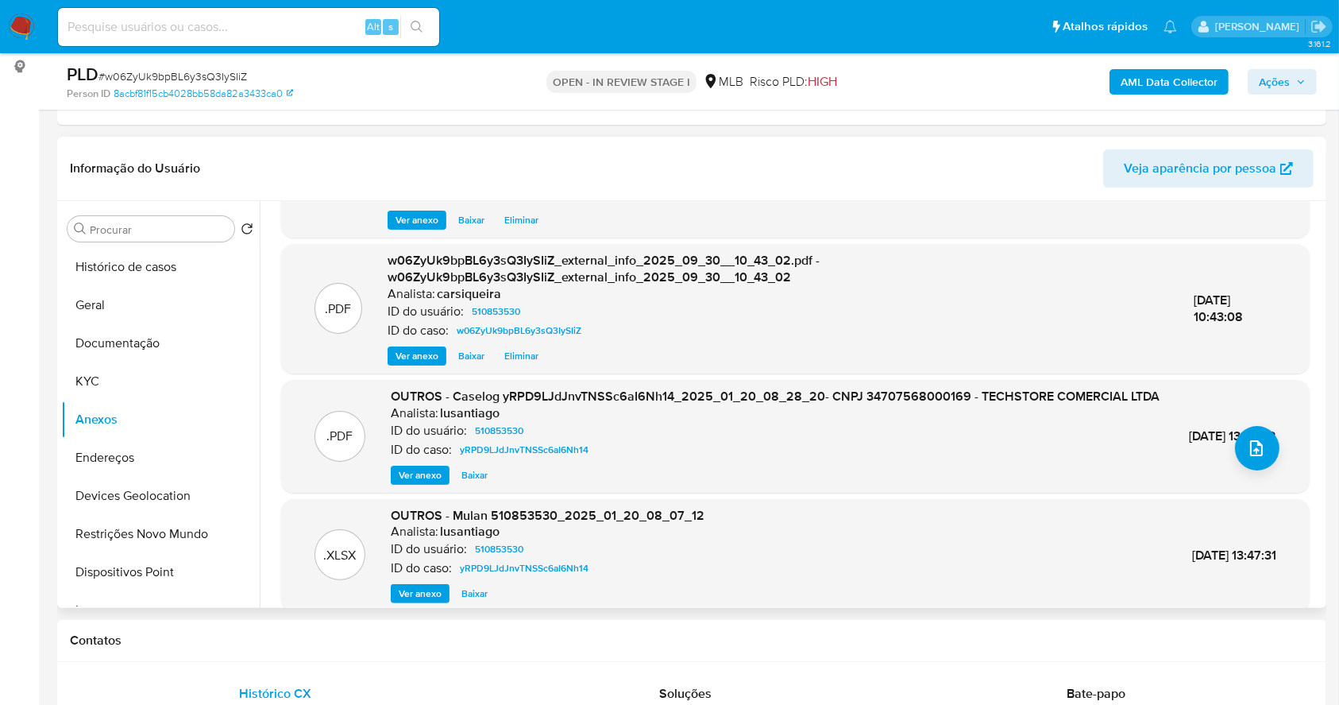
click at [1165, 80] on b "AML Data Collector" at bounding box center [1169, 81] width 97 height 25
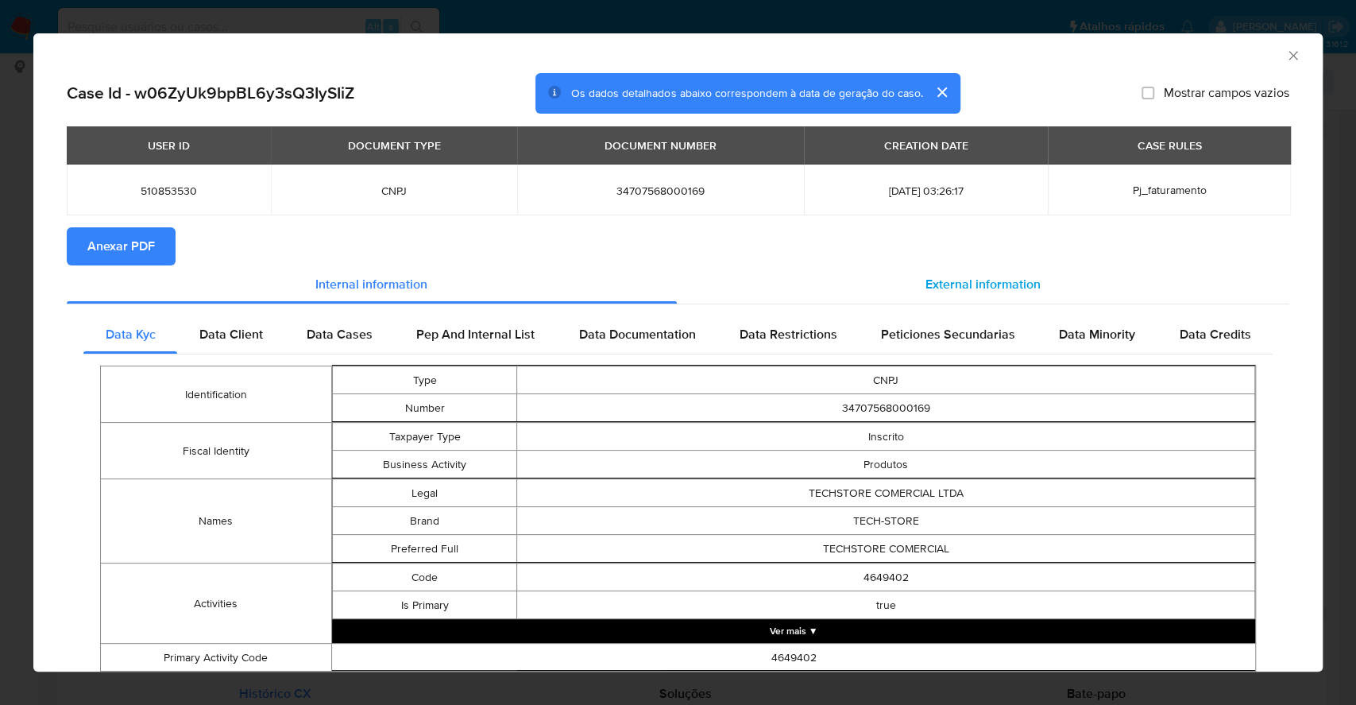
click at [960, 266] on div "External information" at bounding box center [983, 284] width 613 height 38
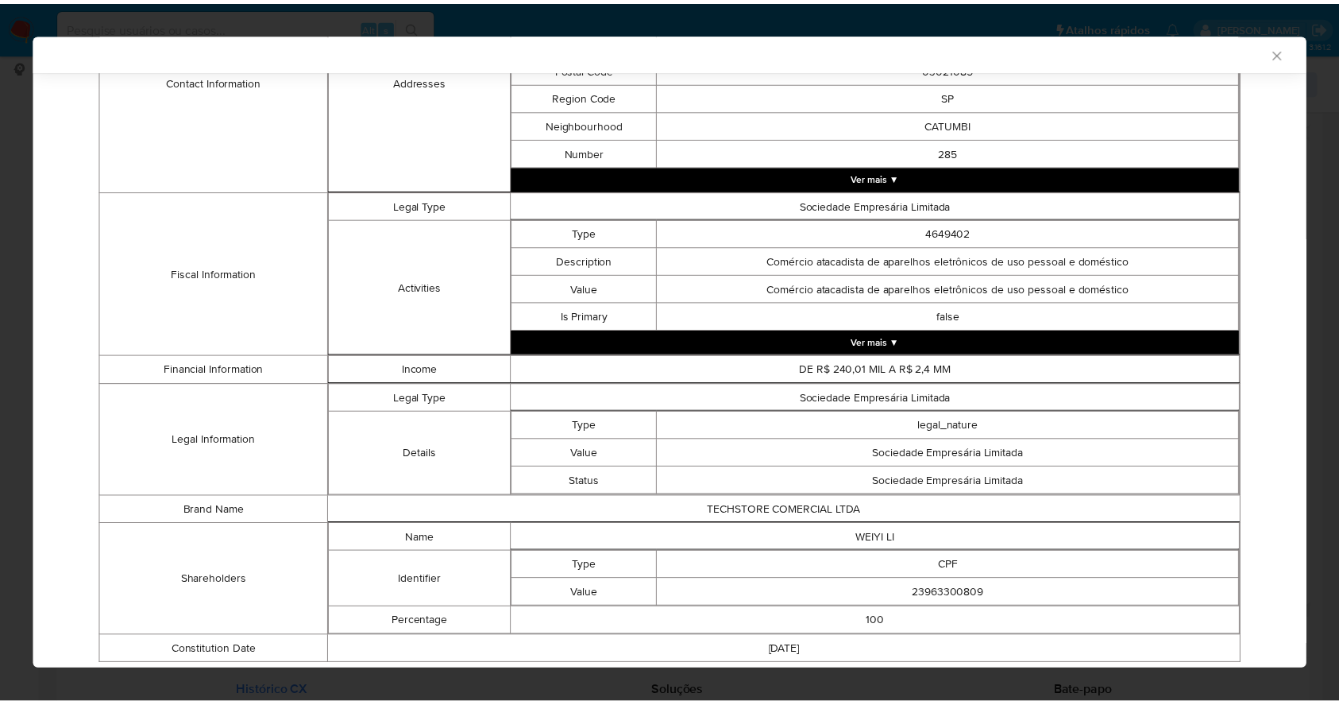
scroll to position [523, 0]
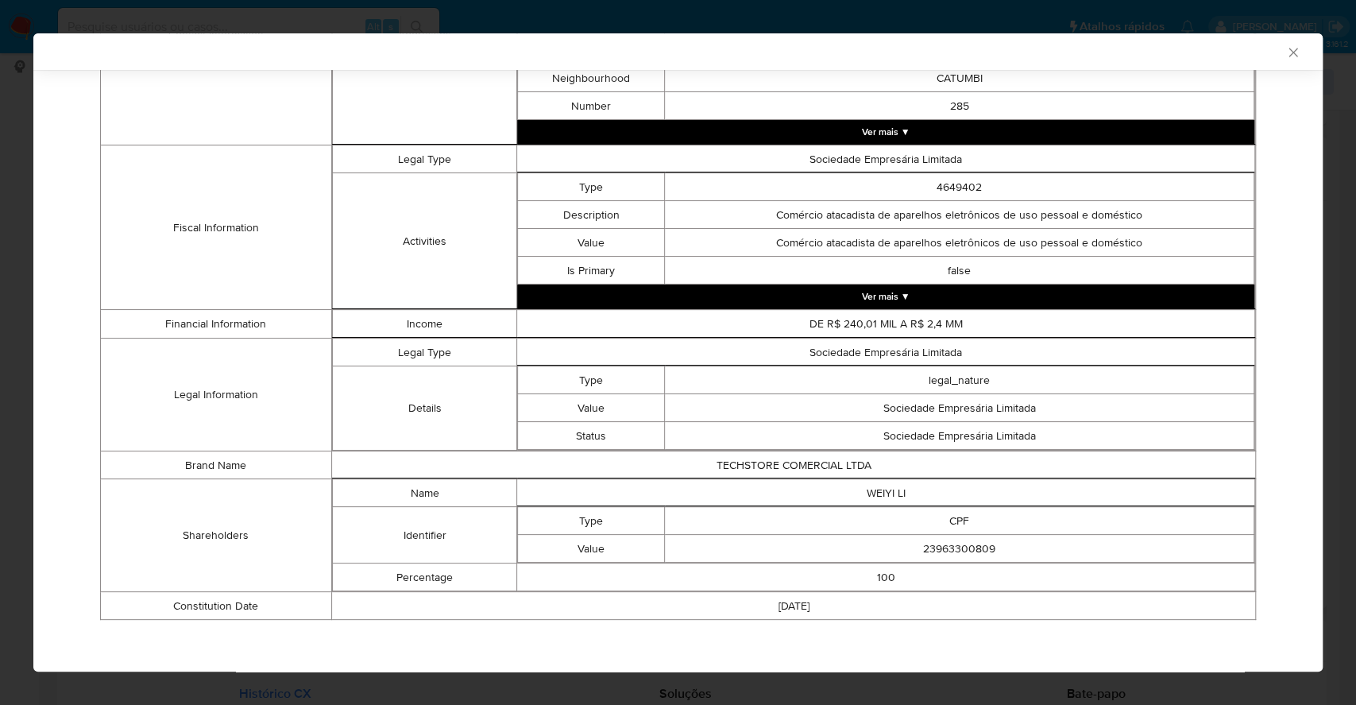
click at [0, 346] on div "AML Data Collector Case Id - w06ZyUk9bpBL6y3sQ3IySIiZ Os dados detalhados abaix…" at bounding box center [678, 352] width 1356 height 705
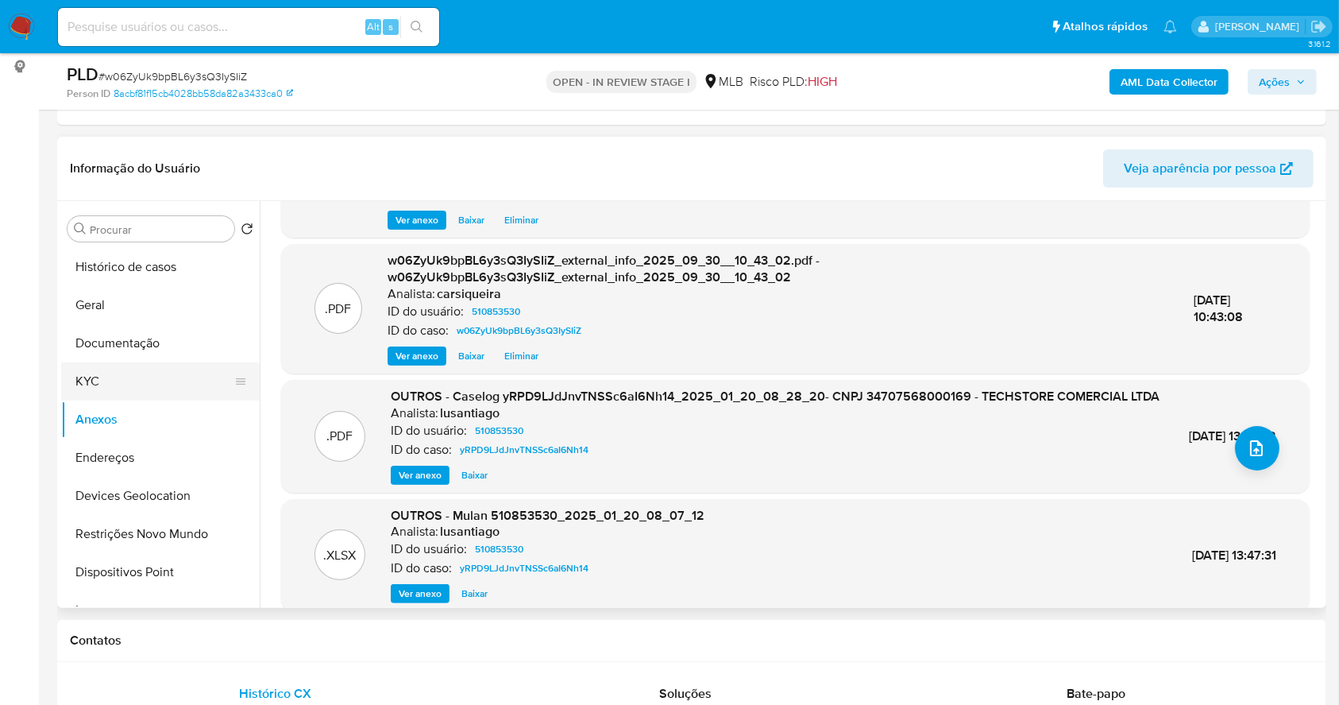
click at [141, 372] on button "KYC" at bounding box center [154, 381] width 186 height 38
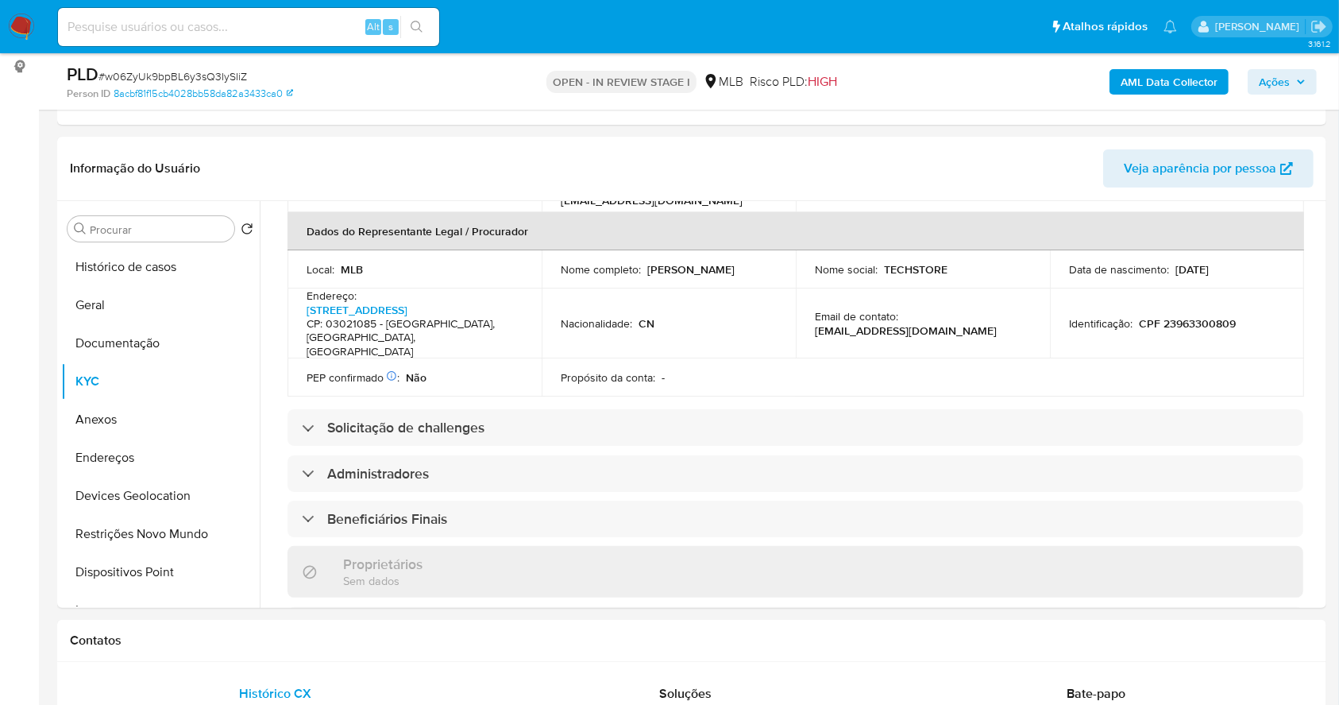
scroll to position [374, 0]
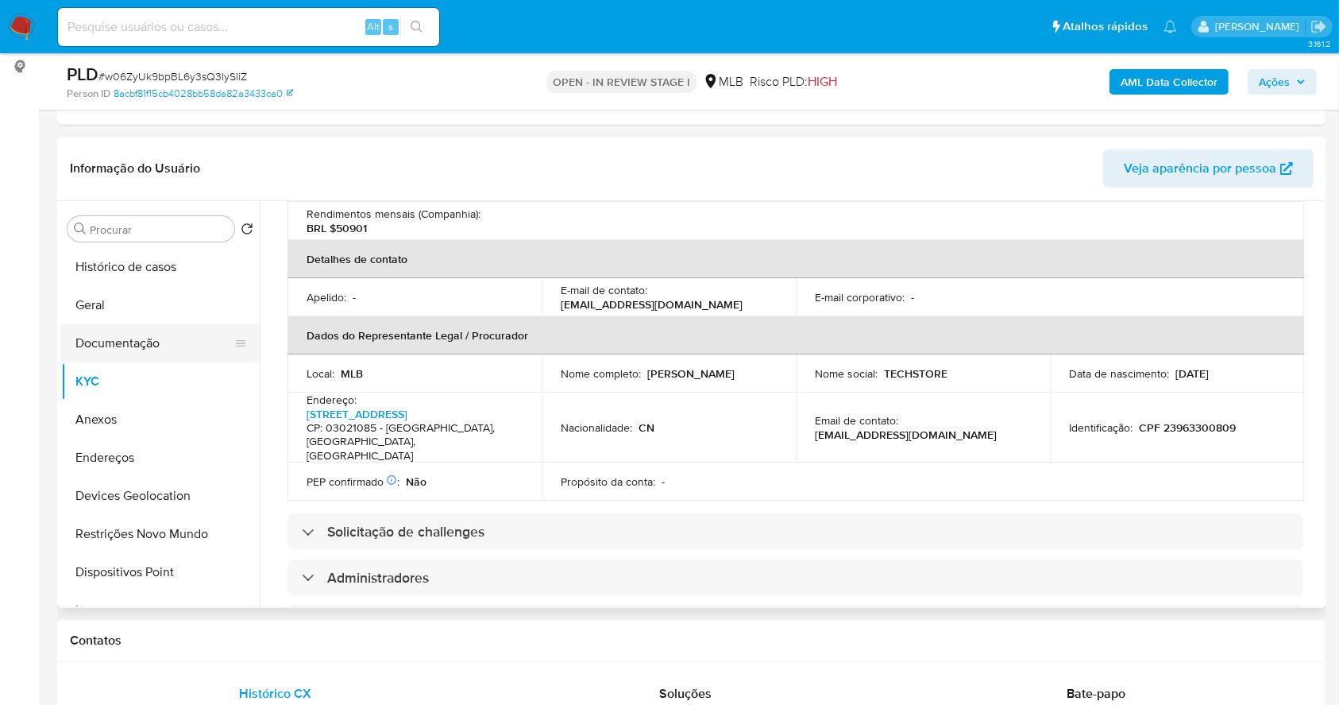
click at [120, 353] on button "Documentação" at bounding box center [154, 343] width 186 height 38
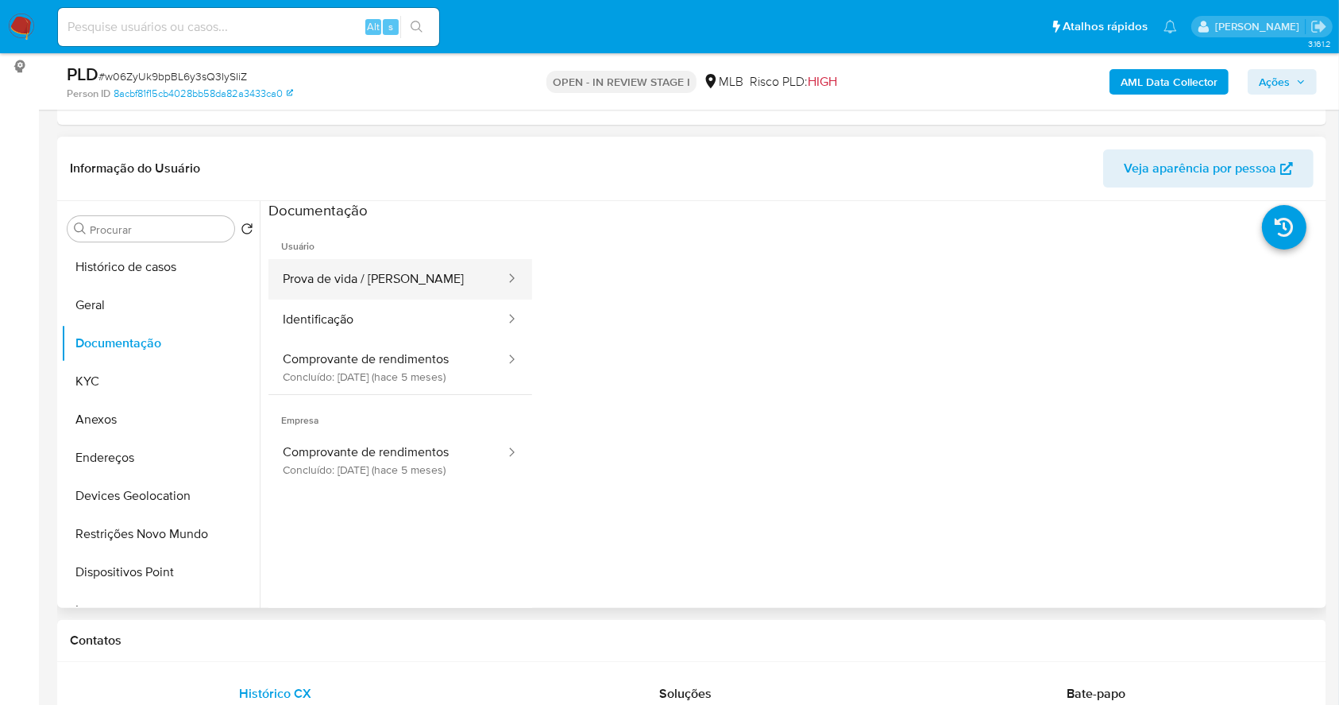
click at [366, 296] on button "Prova de vida / [PERSON_NAME]" at bounding box center [388, 279] width 238 height 41
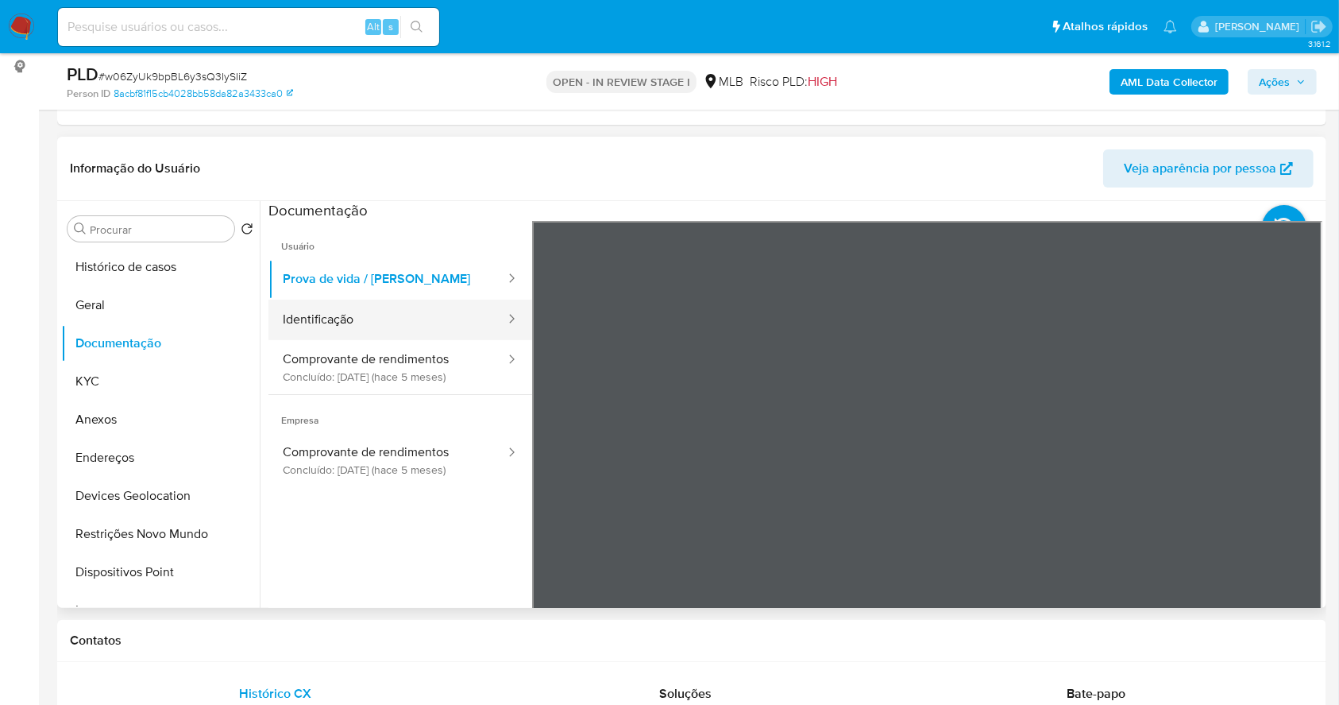
click at [378, 316] on button "Identificação" at bounding box center [388, 319] width 238 height 41
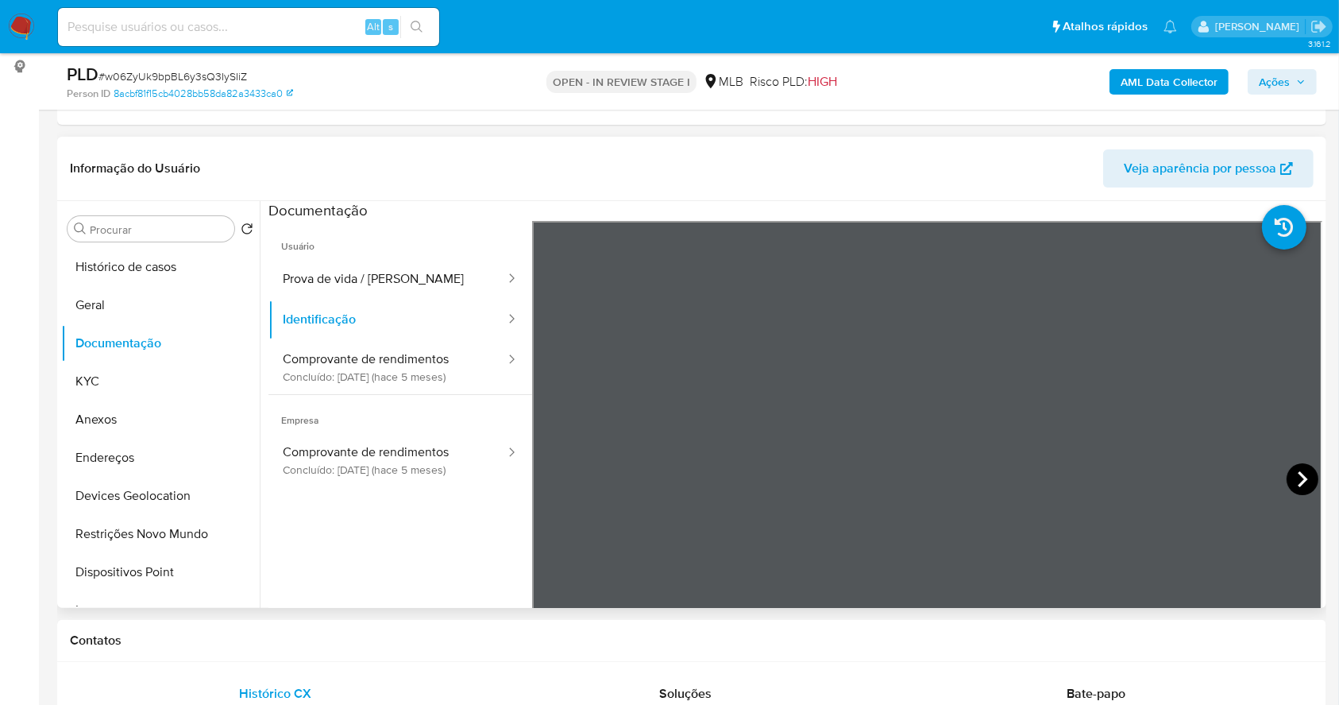
click at [1287, 476] on icon at bounding box center [1303, 479] width 32 height 32
click at [547, 468] on icon at bounding box center [552, 479] width 32 height 32
click at [1302, 469] on icon at bounding box center [1303, 479] width 32 height 32
click at [544, 485] on icon at bounding box center [552, 479] width 32 height 32
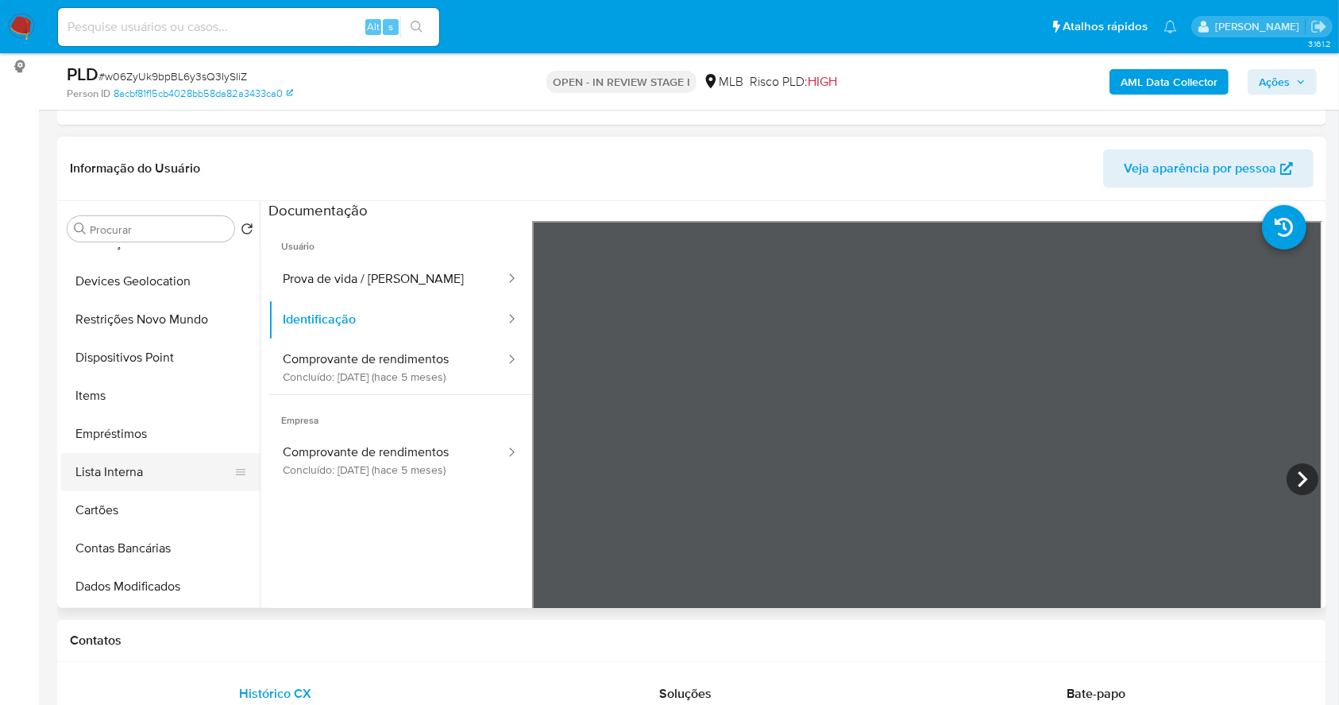
scroll to position [211, 0]
click at [123, 384] on button "Items" at bounding box center [154, 399] width 186 height 38
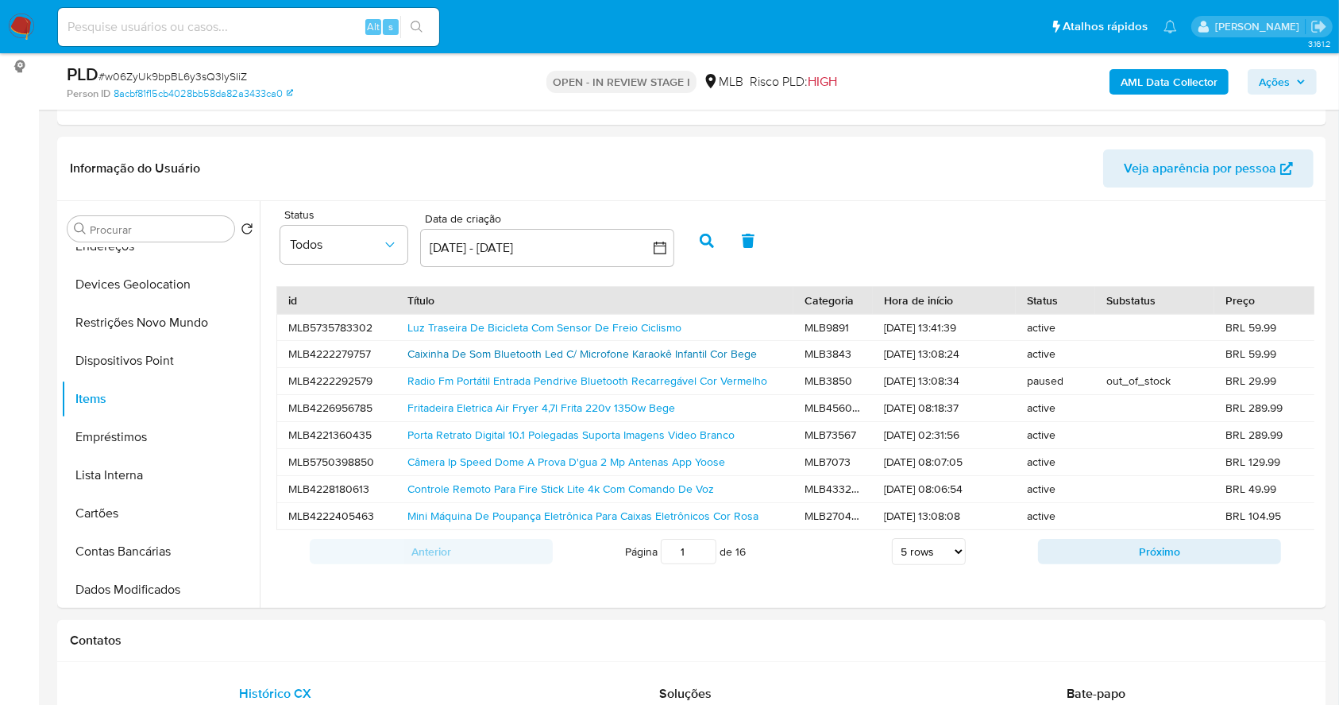
click at [489, 353] on link "Caixinha De Som Bluetooth Led C/ Microfone Karaokê Infantil Cor Bege" at bounding box center [583, 354] width 350 height 16
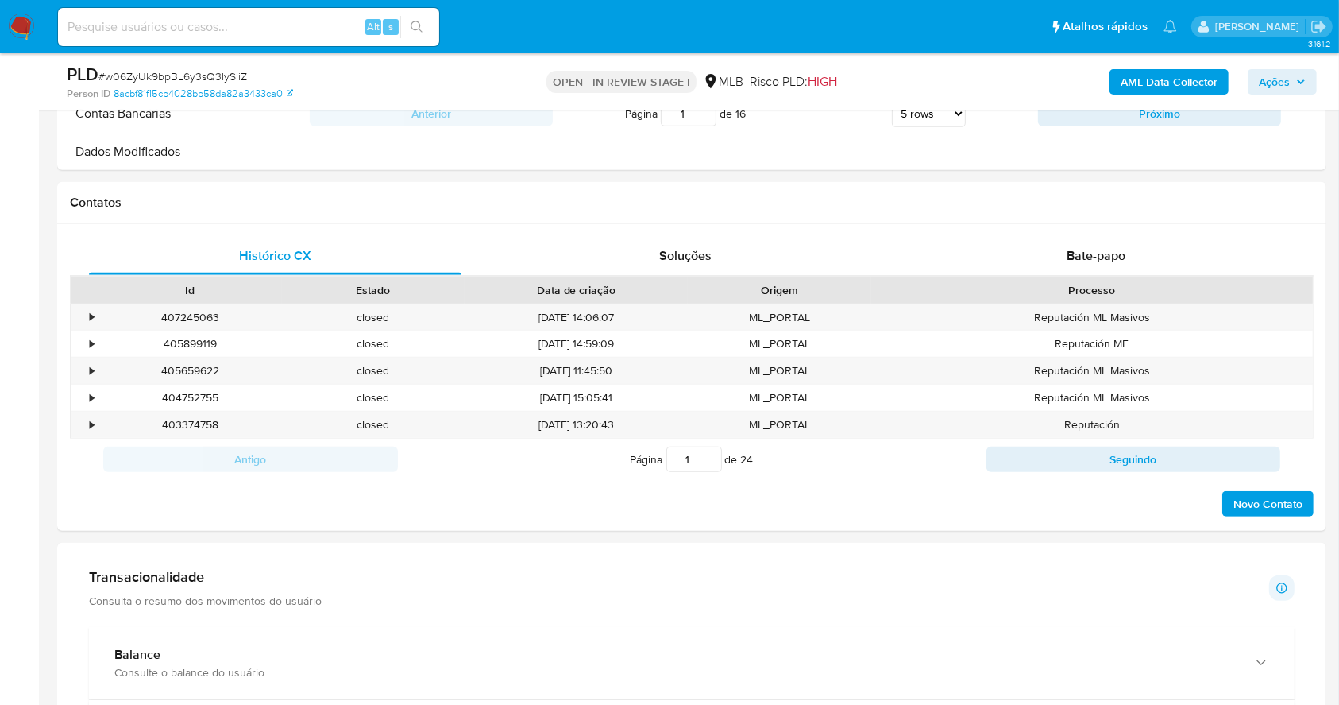
scroll to position [953, 0]
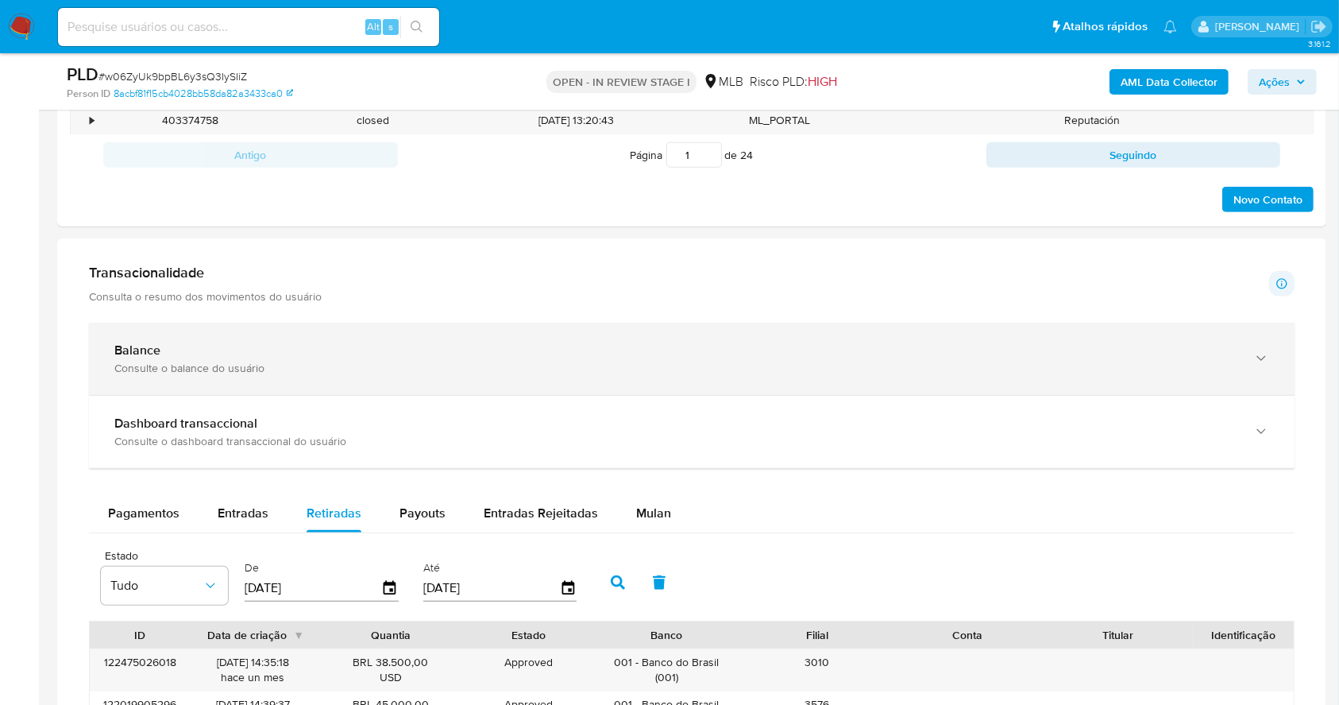
click at [451, 367] on div "Consulte o balance do usuário" at bounding box center [675, 368] width 1123 height 14
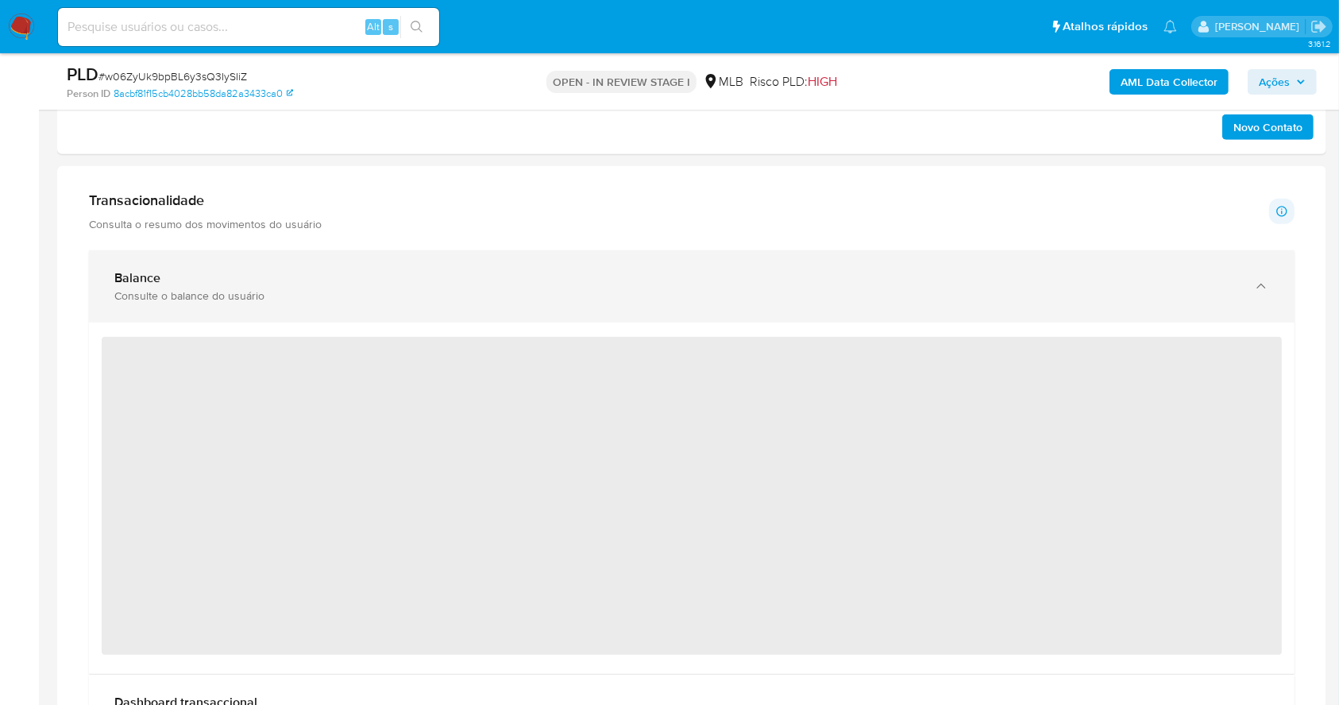
scroll to position [1060, 0]
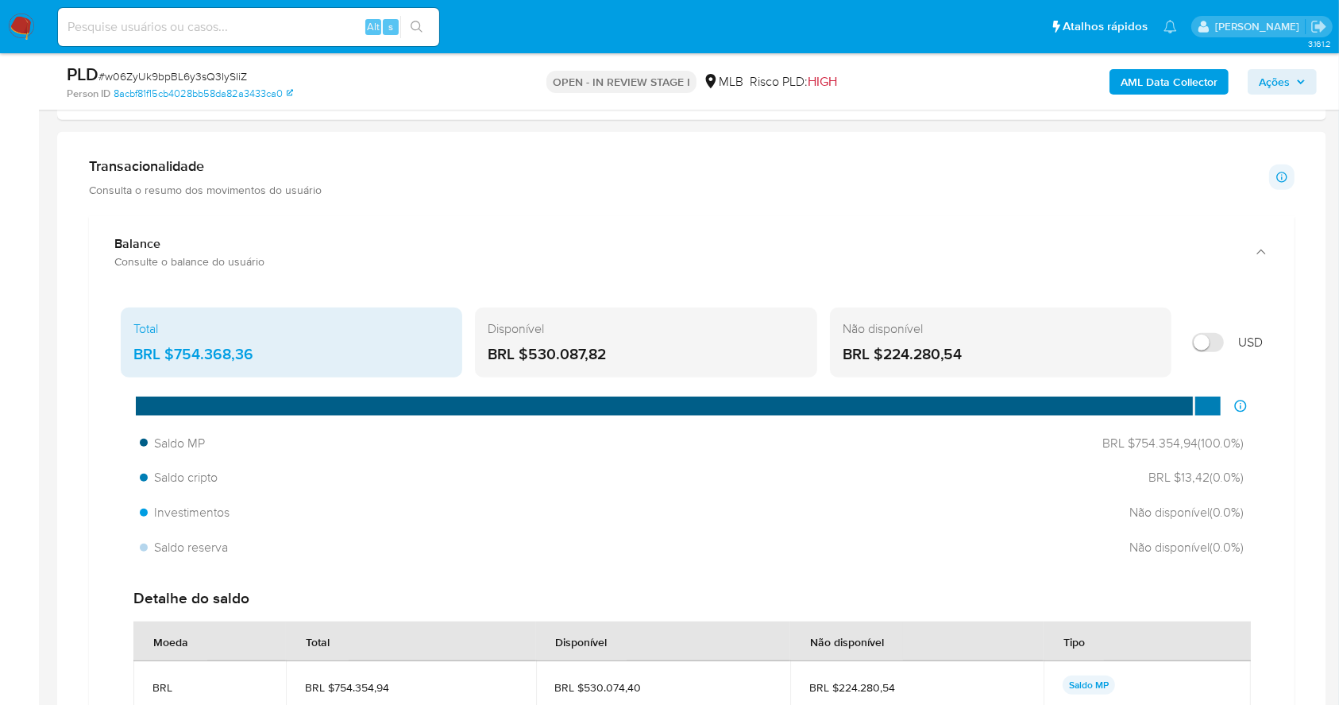
drag, startPoint x: 633, startPoint y: 353, endPoint x: 527, endPoint y: 354, distance: 105.7
click at [527, 354] on div "BRL $530.087,82" at bounding box center [646, 354] width 316 height 21
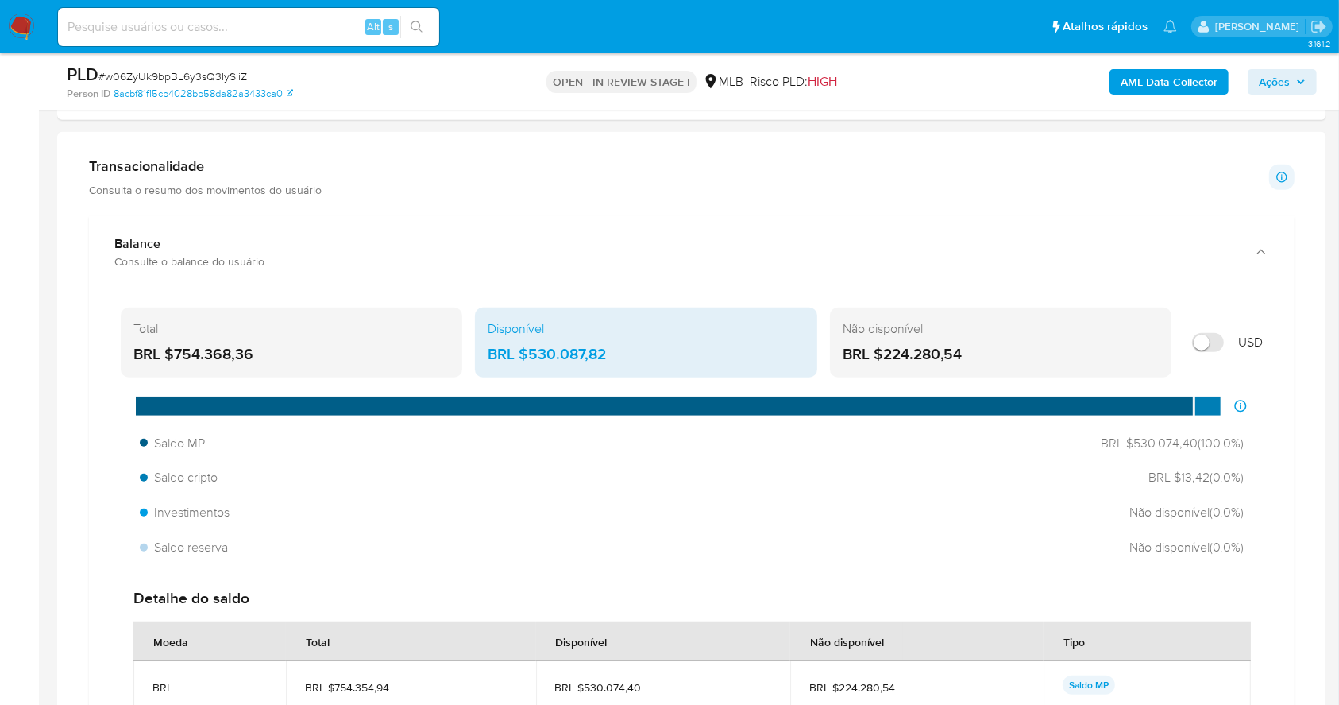
click at [831, 171] on div "Transacionalidade Consulta o resumo dos movimentos do usuário Informações trans…" at bounding box center [692, 177] width 1206 height 40
click at [1284, 74] on span "Ações" at bounding box center [1274, 81] width 31 height 25
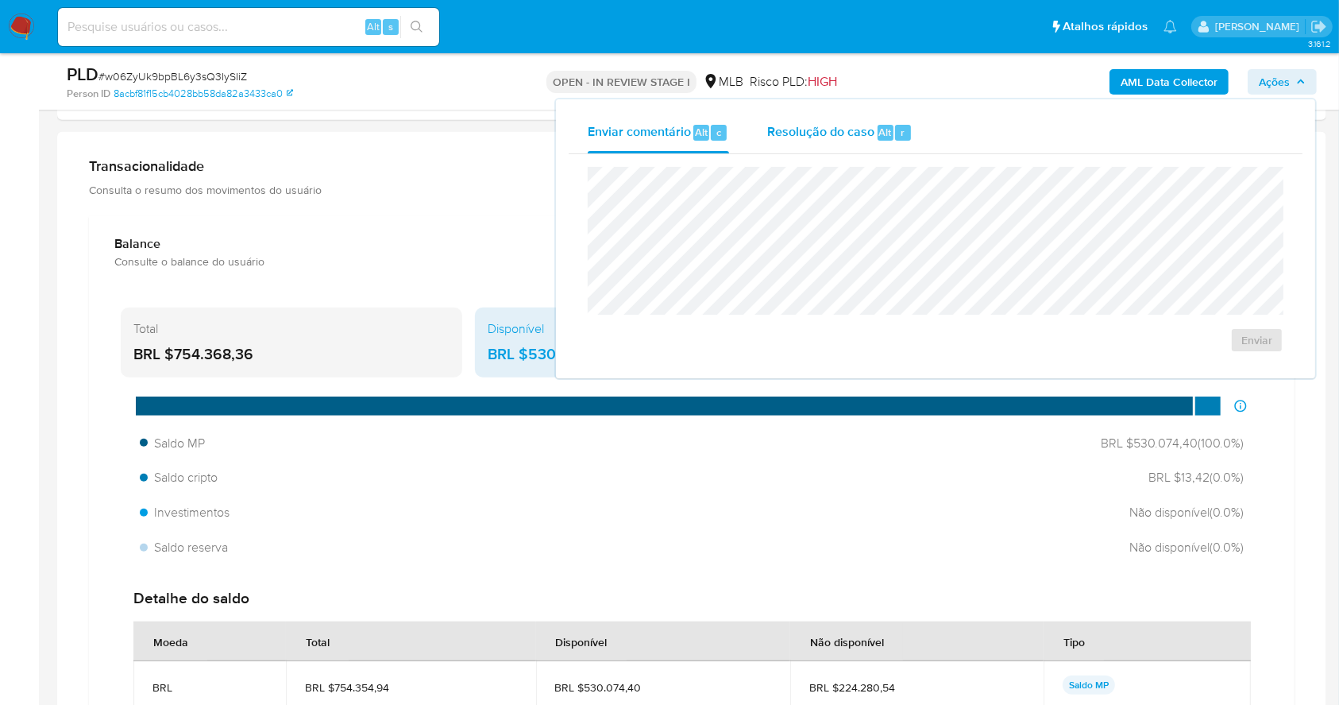
click at [848, 133] on span "Resolução do caso" at bounding box center [820, 131] width 107 height 18
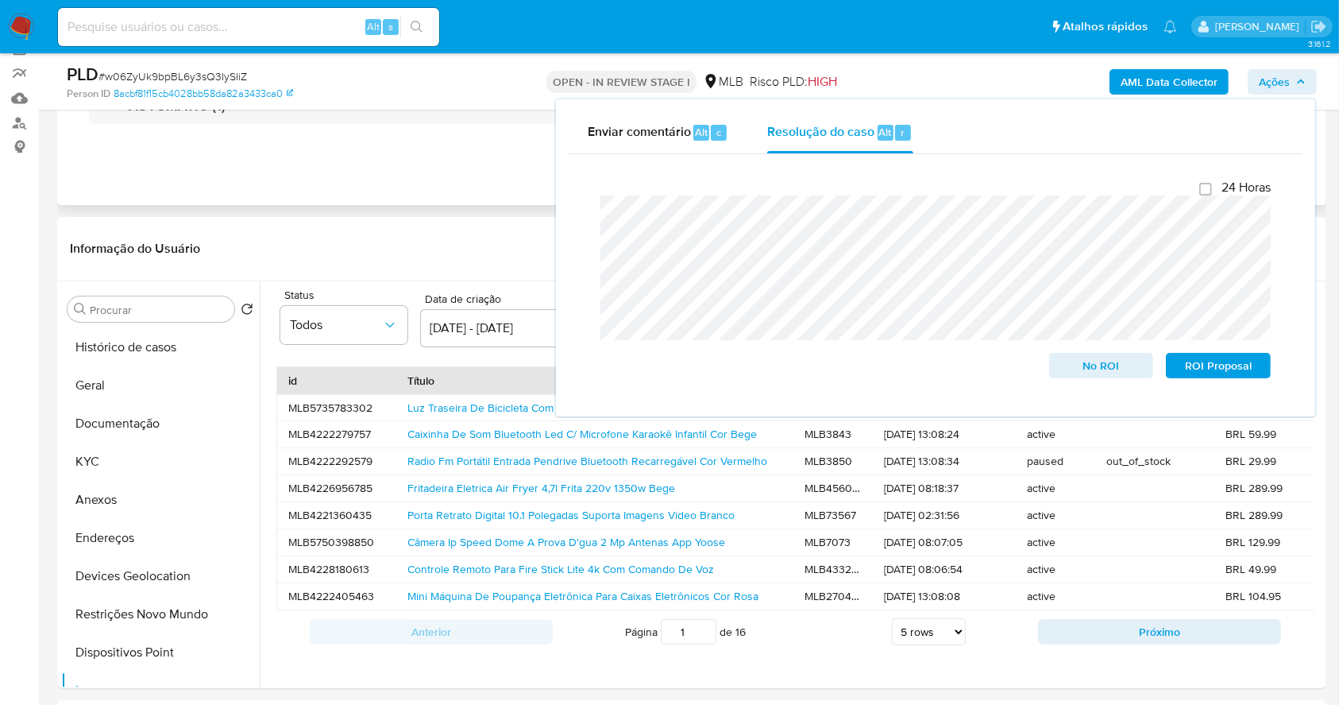
scroll to position [0, 0]
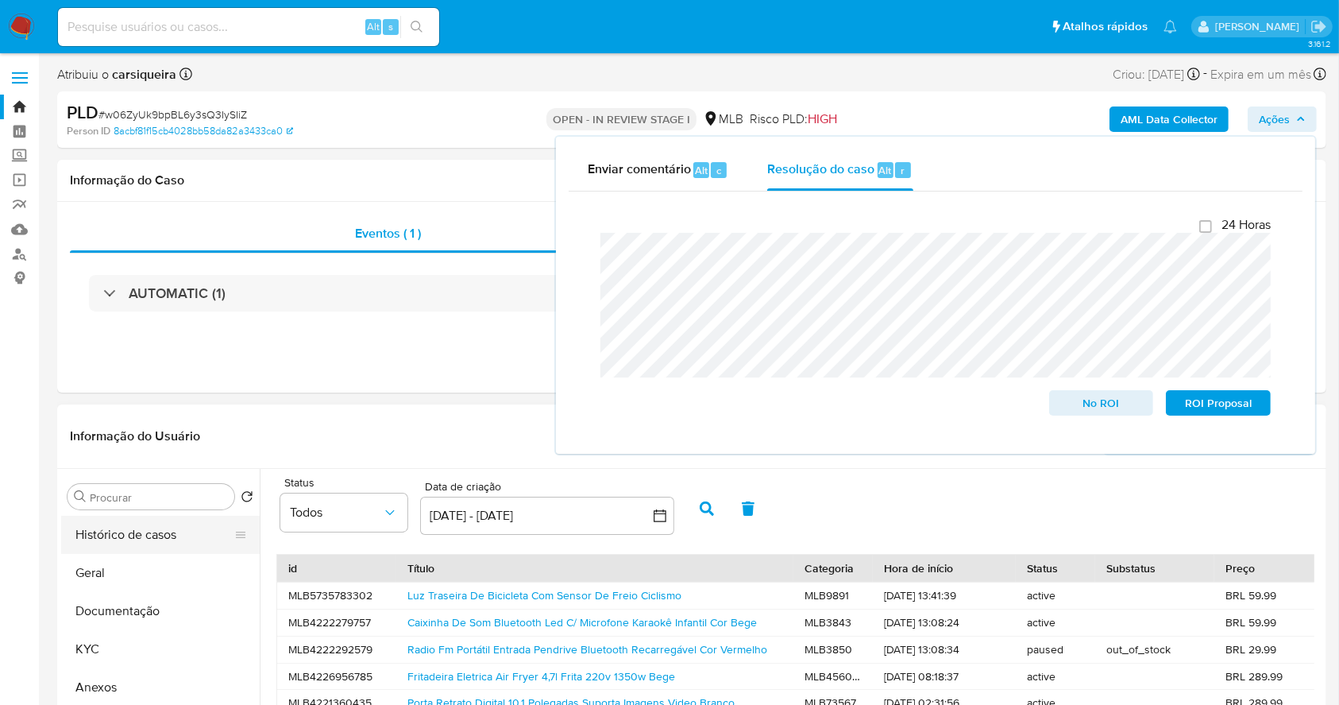
click at [137, 527] on button "Histórico de casos" at bounding box center [154, 535] width 186 height 38
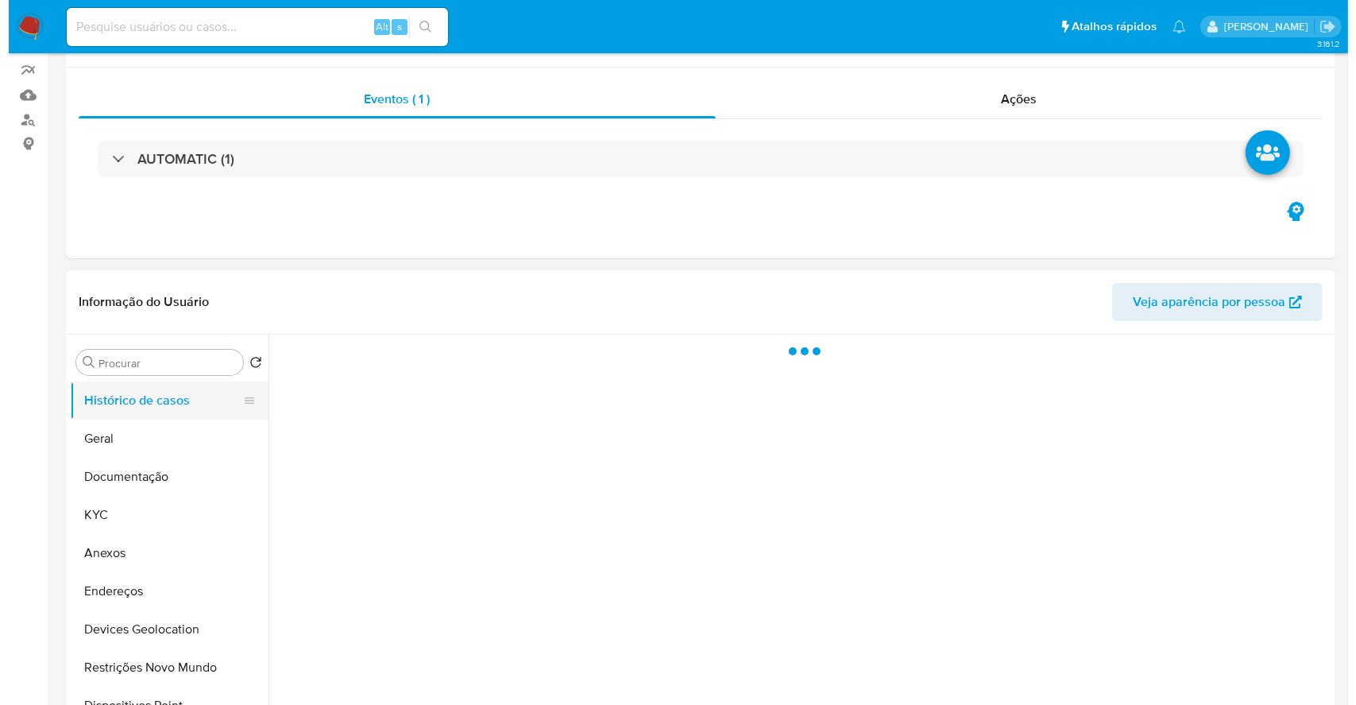
scroll to position [211, 0]
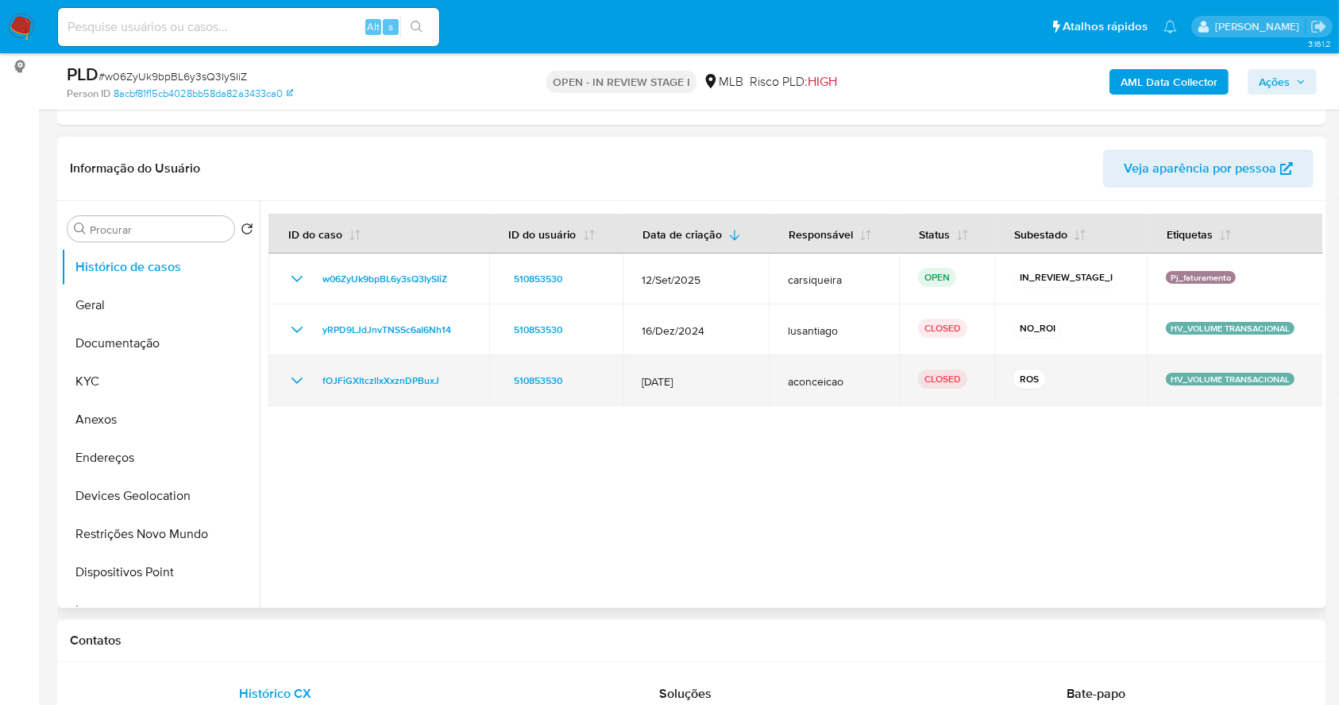
click at [289, 378] on icon "Mostrar/Ocultar" at bounding box center [297, 380] width 19 height 19
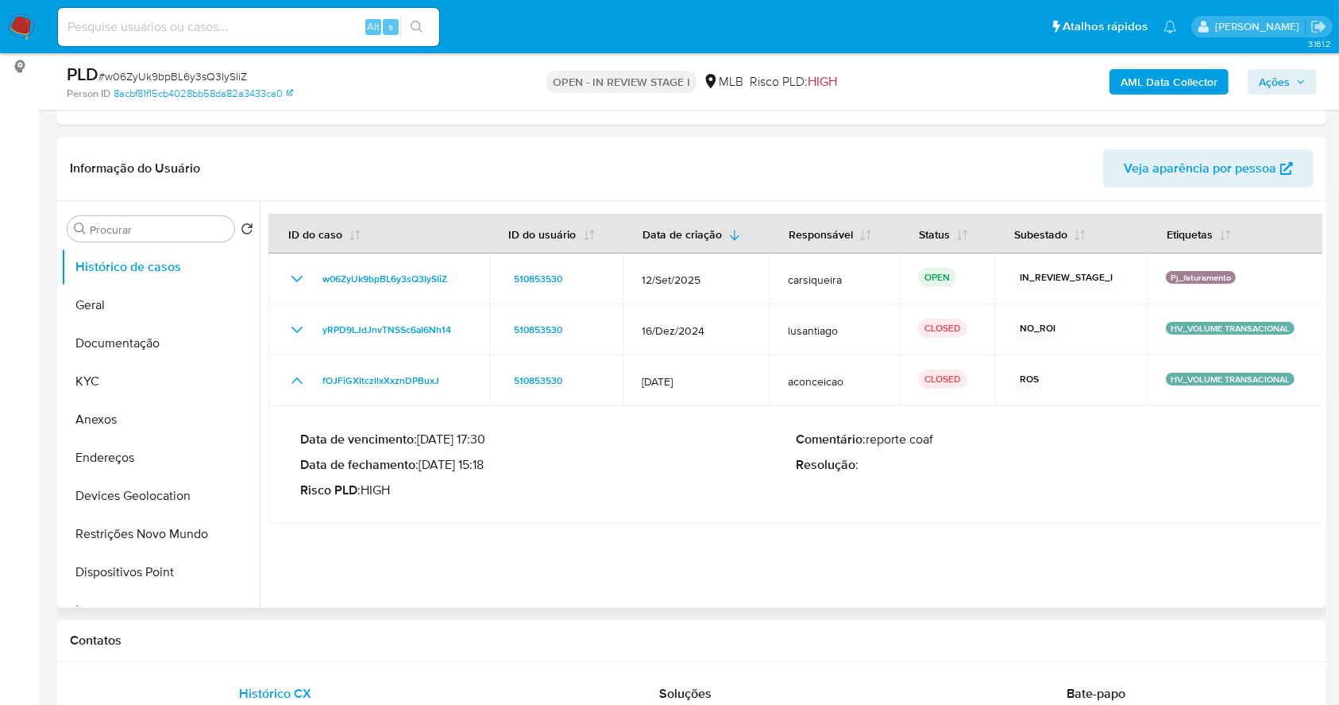
drag, startPoint x: 425, startPoint y: 468, endPoint x: 491, endPoint y: 468, distance: 65.9
click at [491, 468] on p "Data de fechamento : 02/08/2024 15:18" at bounding box center [548, 465] width 496 height 16
click at [1294, 79] on span "Ações" at bounding box center [1282, 82] width 47 height 22
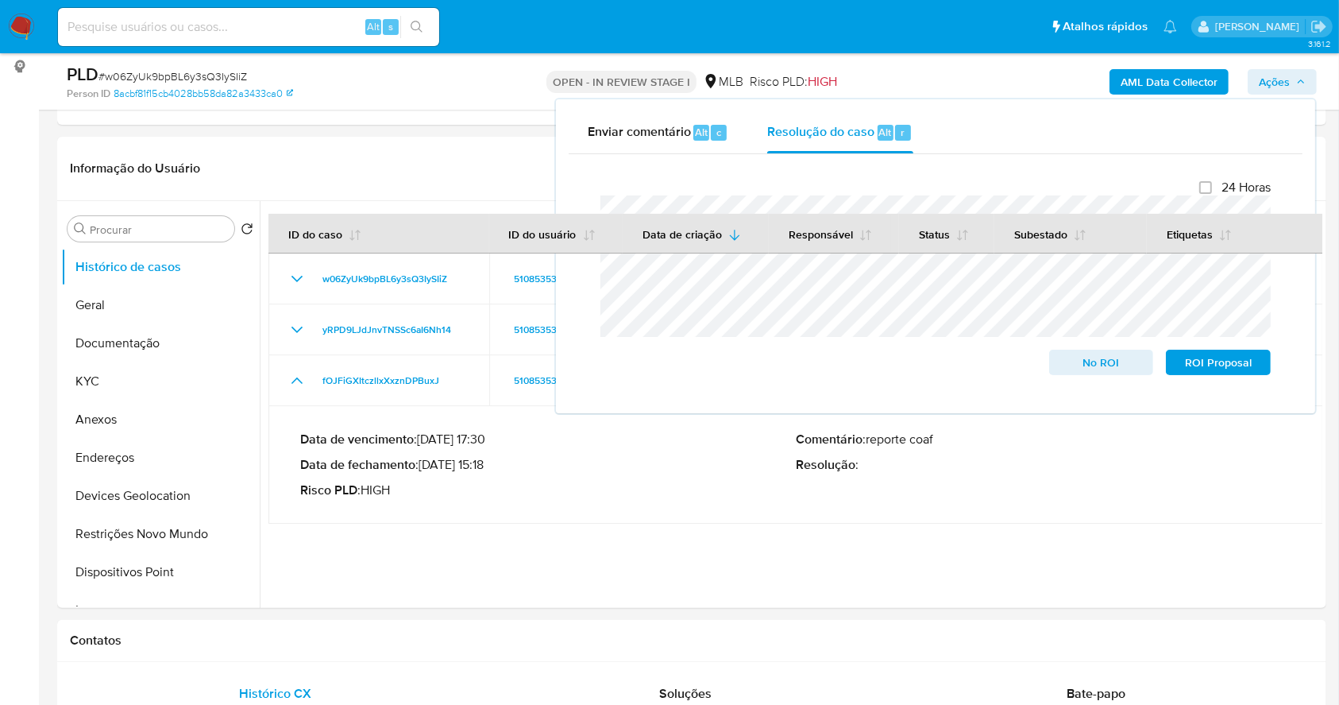
click at [578, 319] on div "Fechamento do caso 24 Horas No ROI ROI Proposal" at bounding box center [936, 277] width 734 height 246
click at [126, 419] on button "Anexos" at bounding box center [154, 419] width 186 height 38
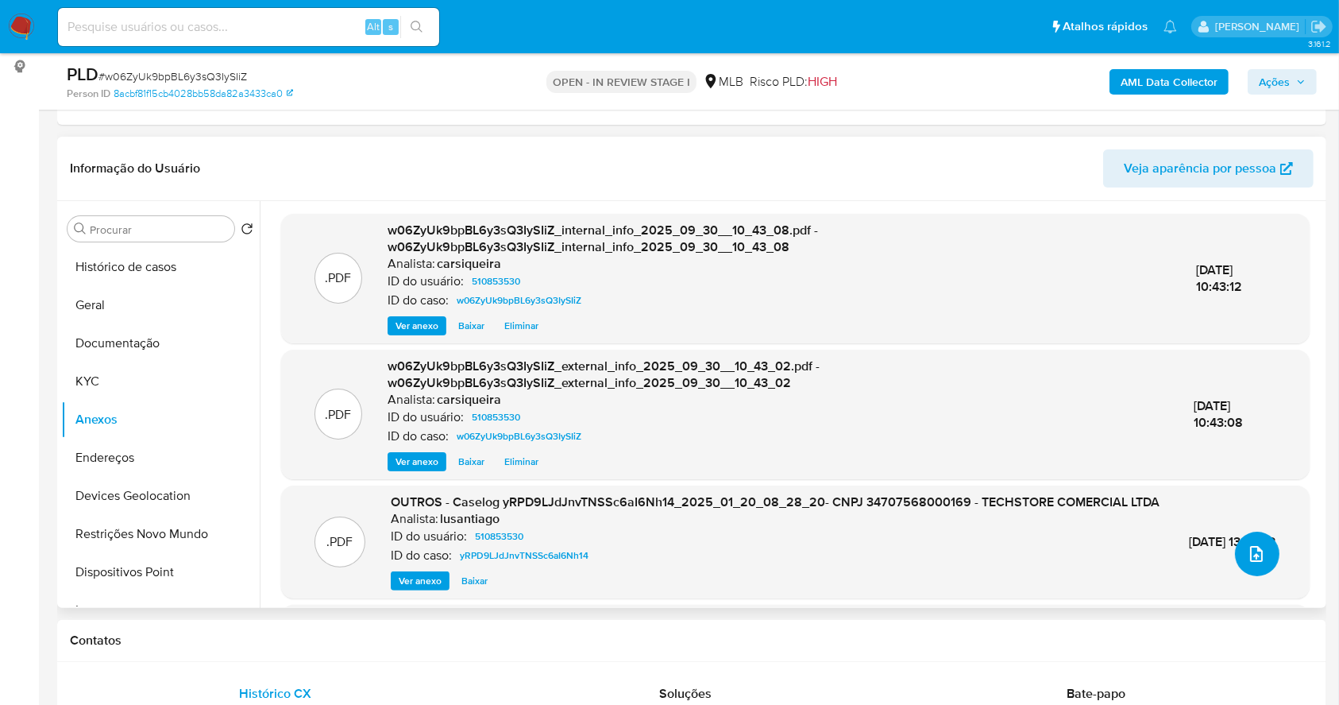
click at [1251, 562] on icon "upload-file" at bounding box center [1256, 553] width 19 height 19
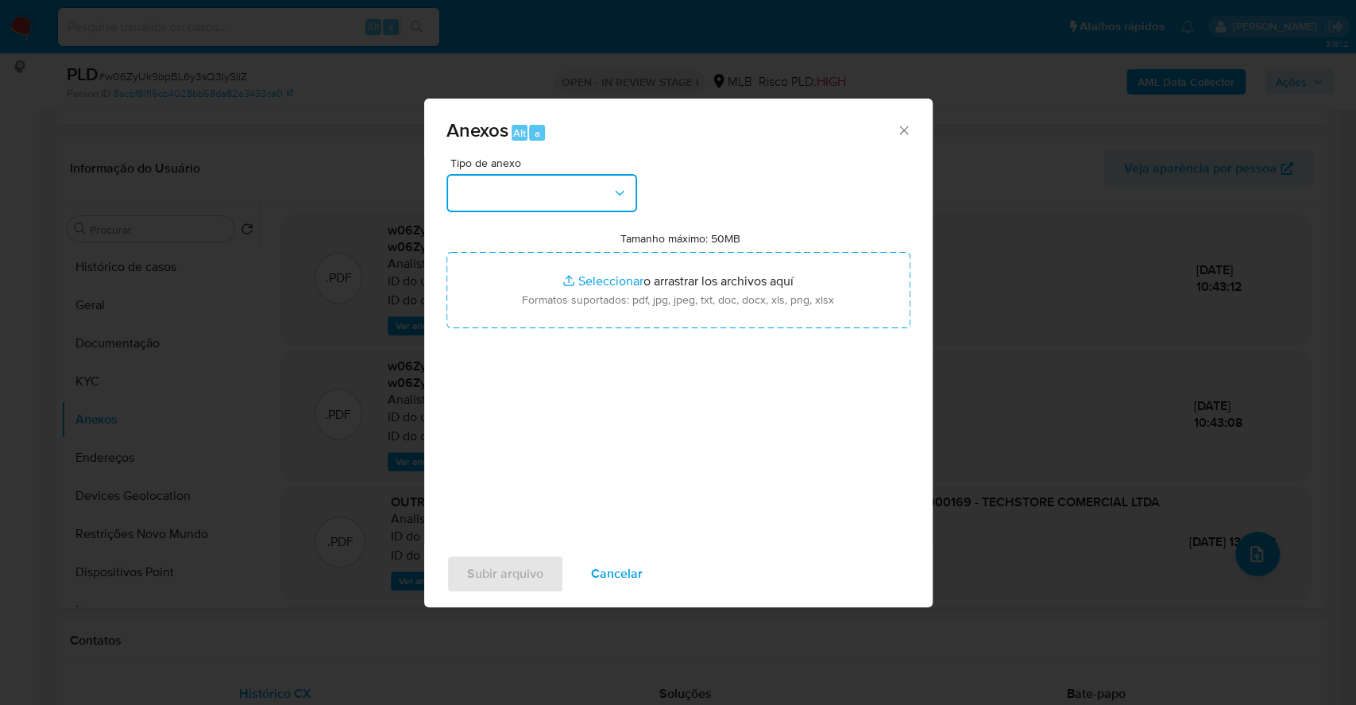
click at [585, 175] on button "button" at bounding box center [541, 193] width 191 height 38
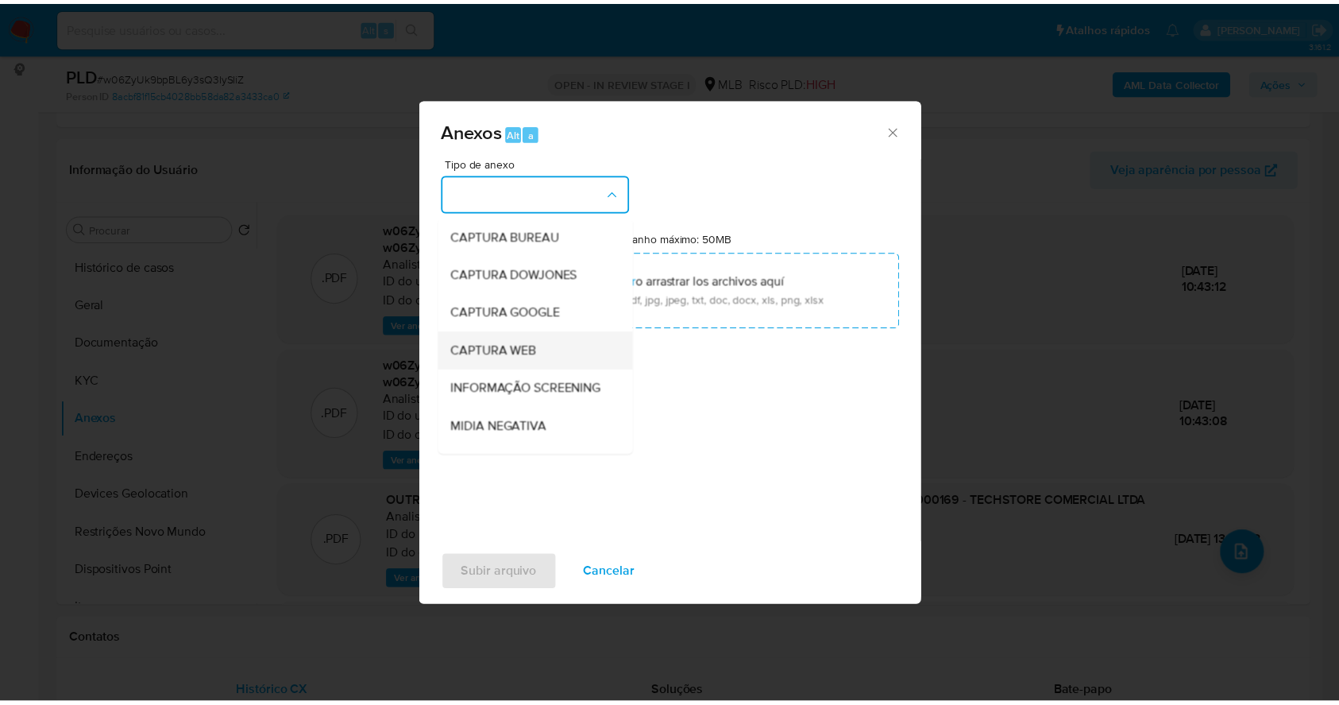
scroll to position [244, 0]
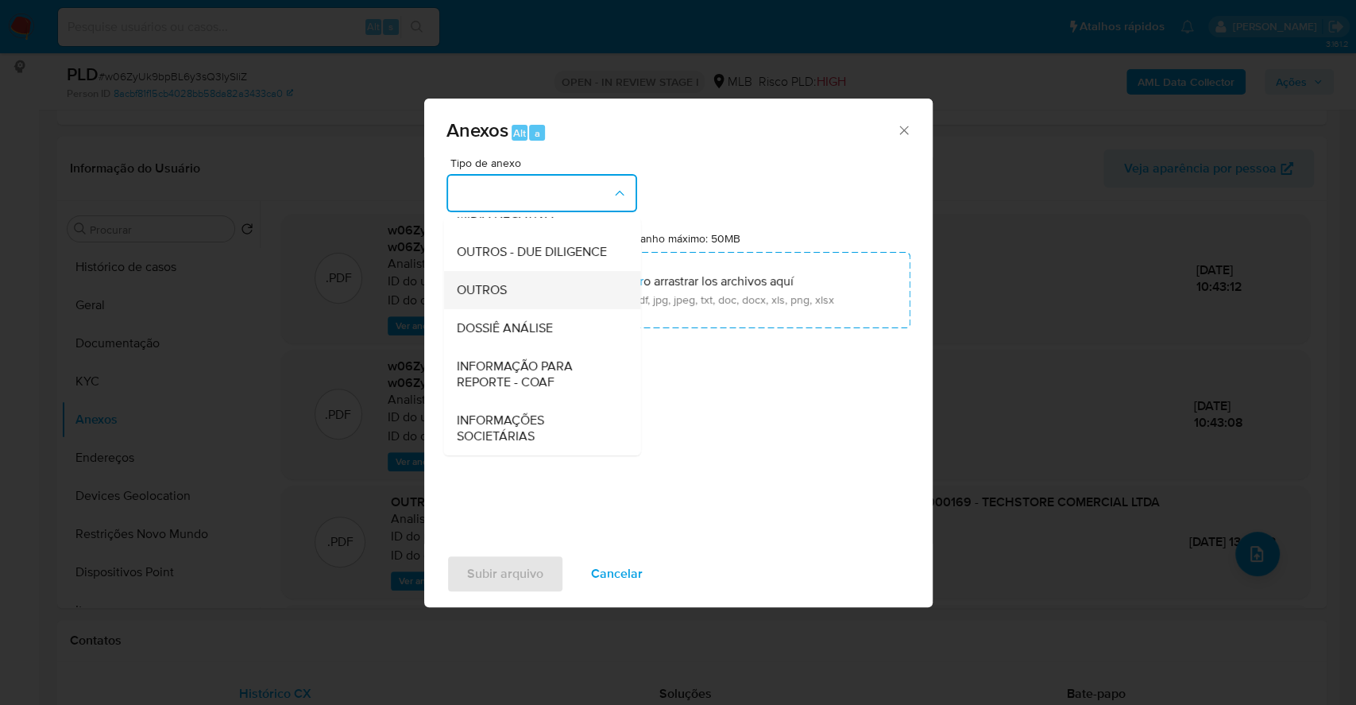
click at [548, 288] on div "OUTROS" at bounding box center [537, 290] width 162 height 38
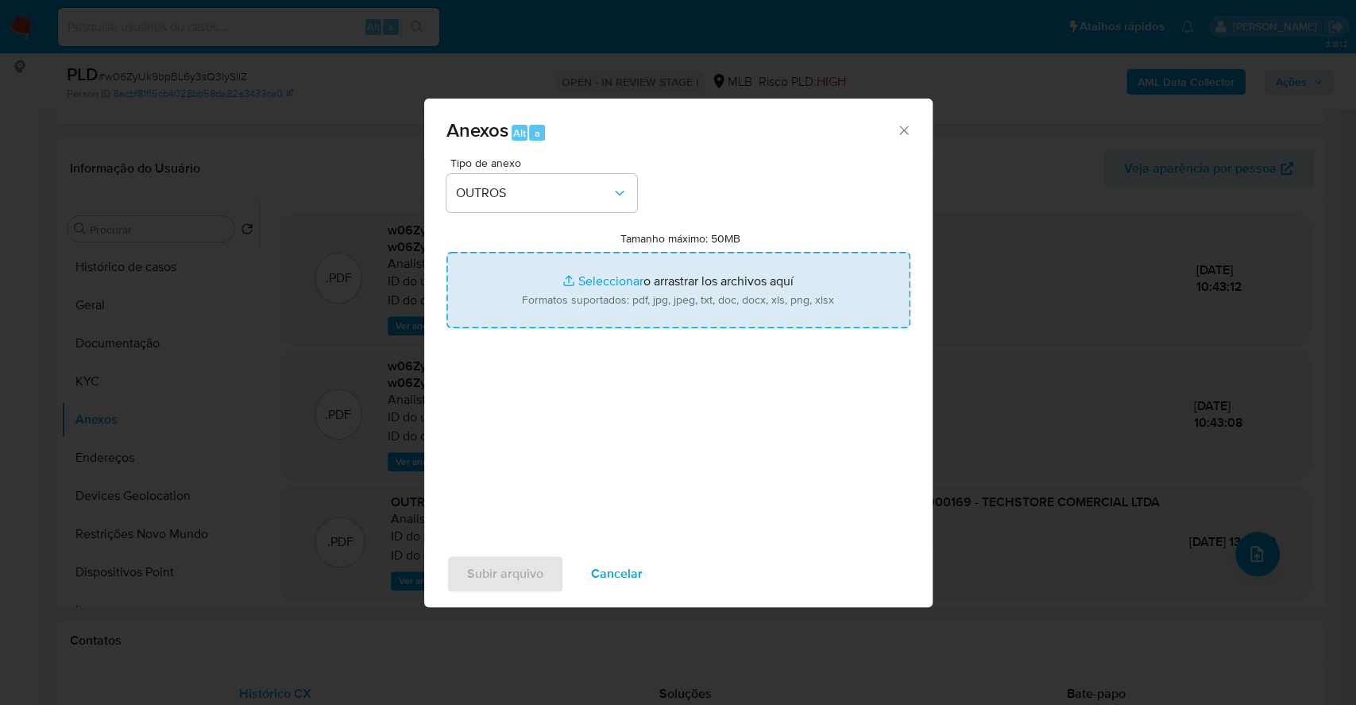
click at [580, 279] on input "Tamanho máximo: 50MB Seleccionar archivos" at bounding box center [678, 290] width 464 height 76
type input "C:\fakepath\2º SAR - CNPJ 34707568000169 - TECHSTORE COMERCIAL LTDA - Documento…"
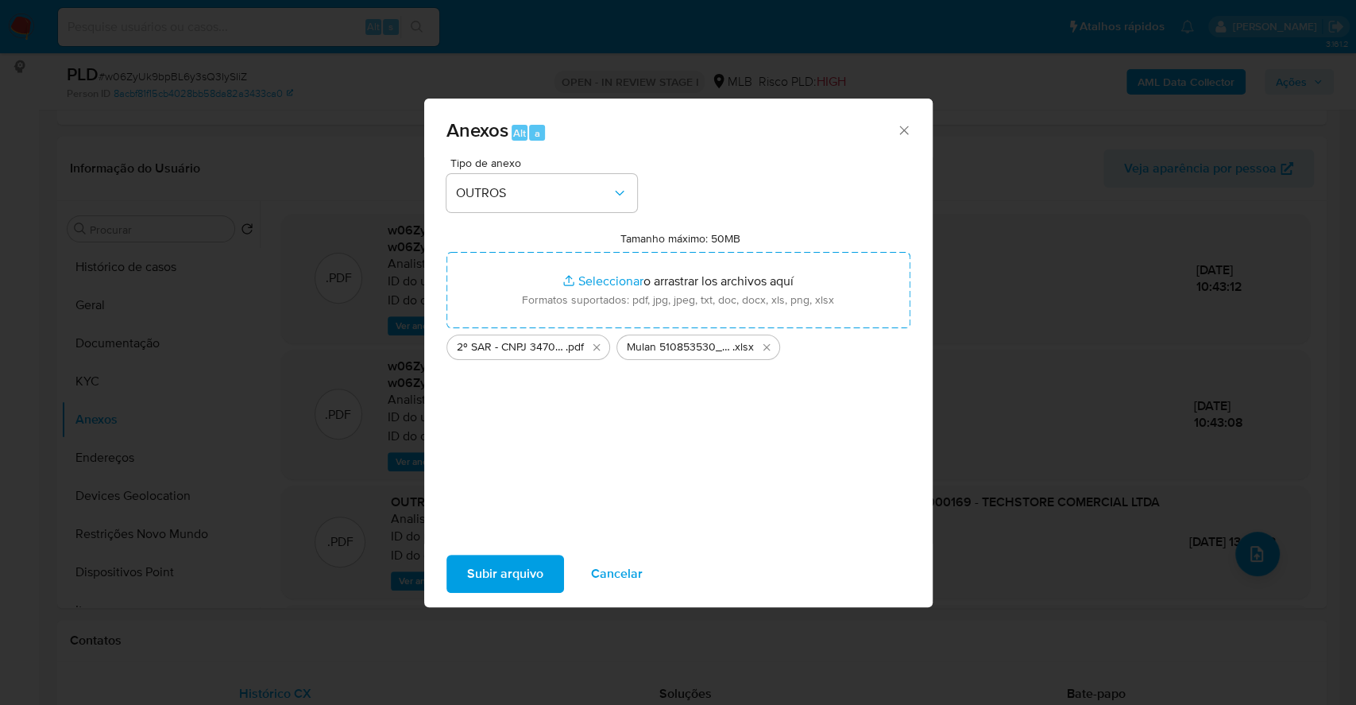
click at [493, 556] on span "Subir arquivo" at bounding box center [505, 573] width 76 height 35
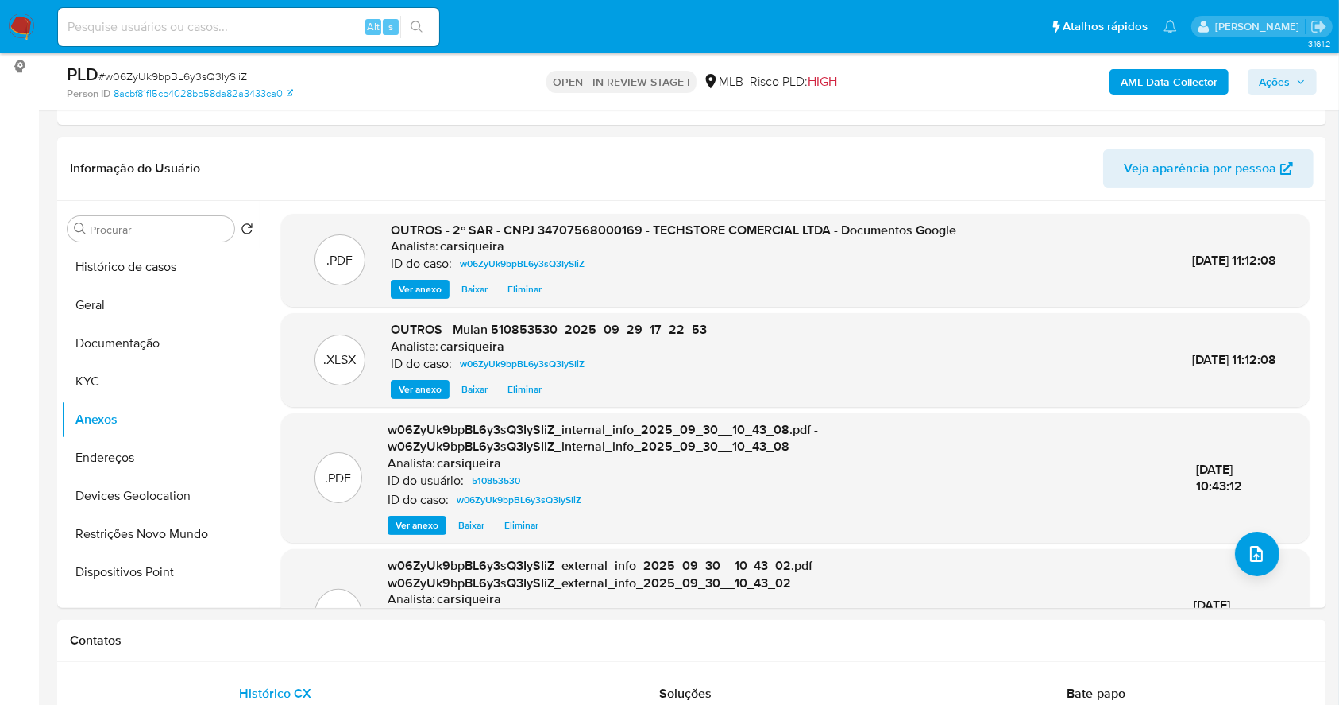
click at [1291, 79] on span "Ações" at bounding box center [1282, 82] width 47 height 22
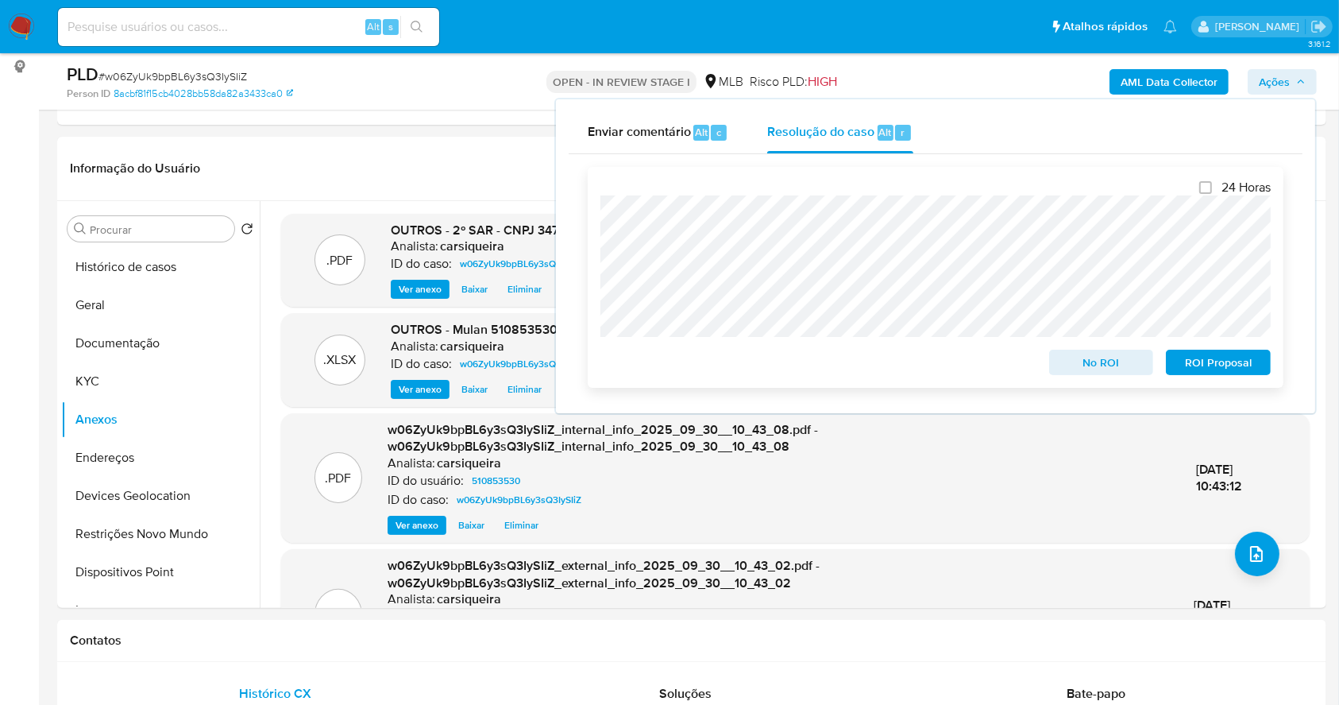
click at [1230, 367] on span "ROI Proposal" at bounding box center [1218, 362] width 83 height 22
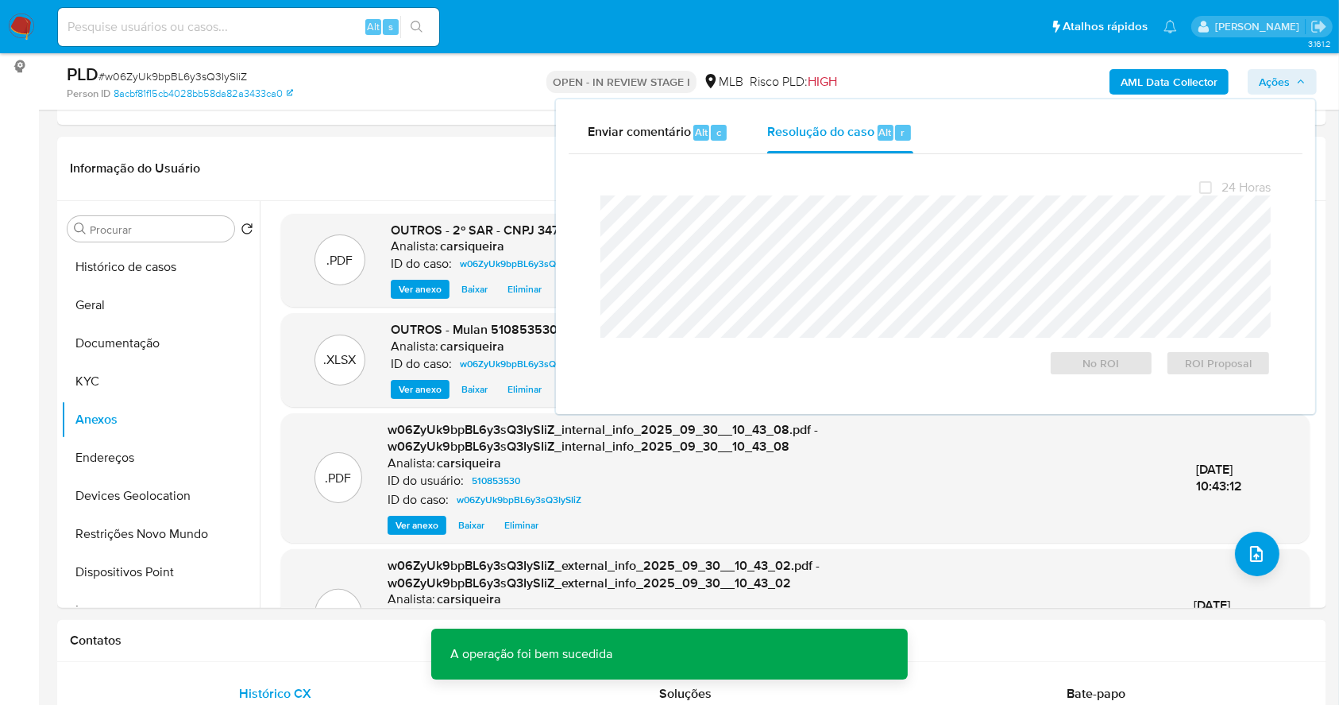
click at [174, 70] on span "# w06ZyUk9bpBL6y3sQ3IySIiZ" at bounding box center [173, 76] width 149 height 16
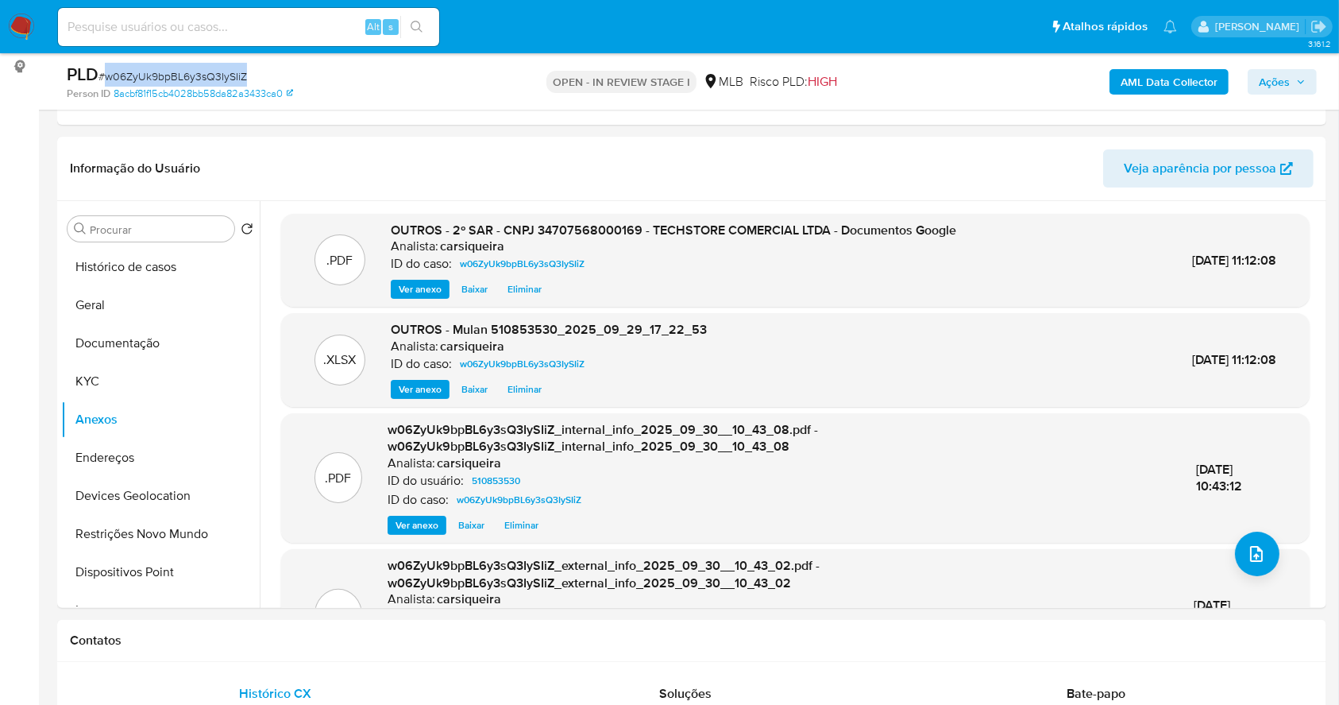
click at [174, 70] on span "# w06ZyUk9bpBL6y3sQ3IySIiZ" at bounding box center [173, 76] width 149 height 16
copy span "w06ZyUk9bpBL6y3sQ3IySIiZ"
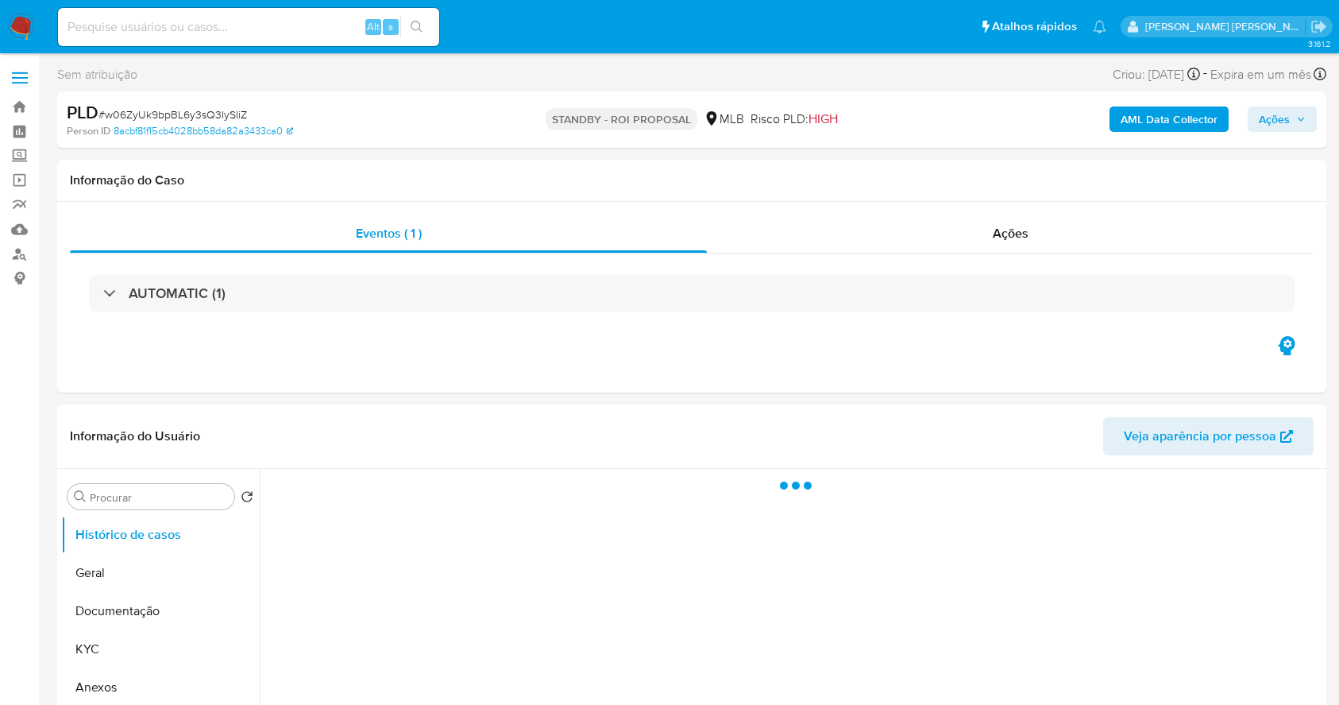
select select "10"
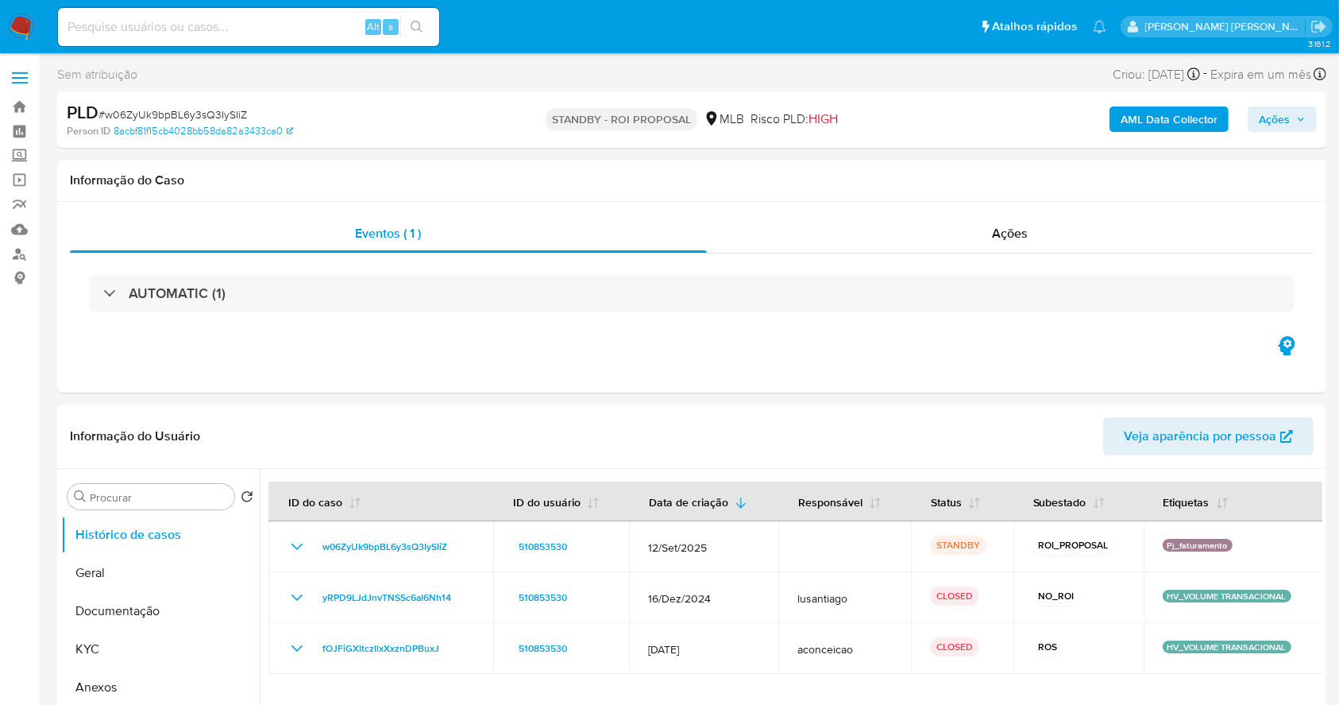
click at [15, 21] on img at bounding box center [21, 27] width 27 height 27
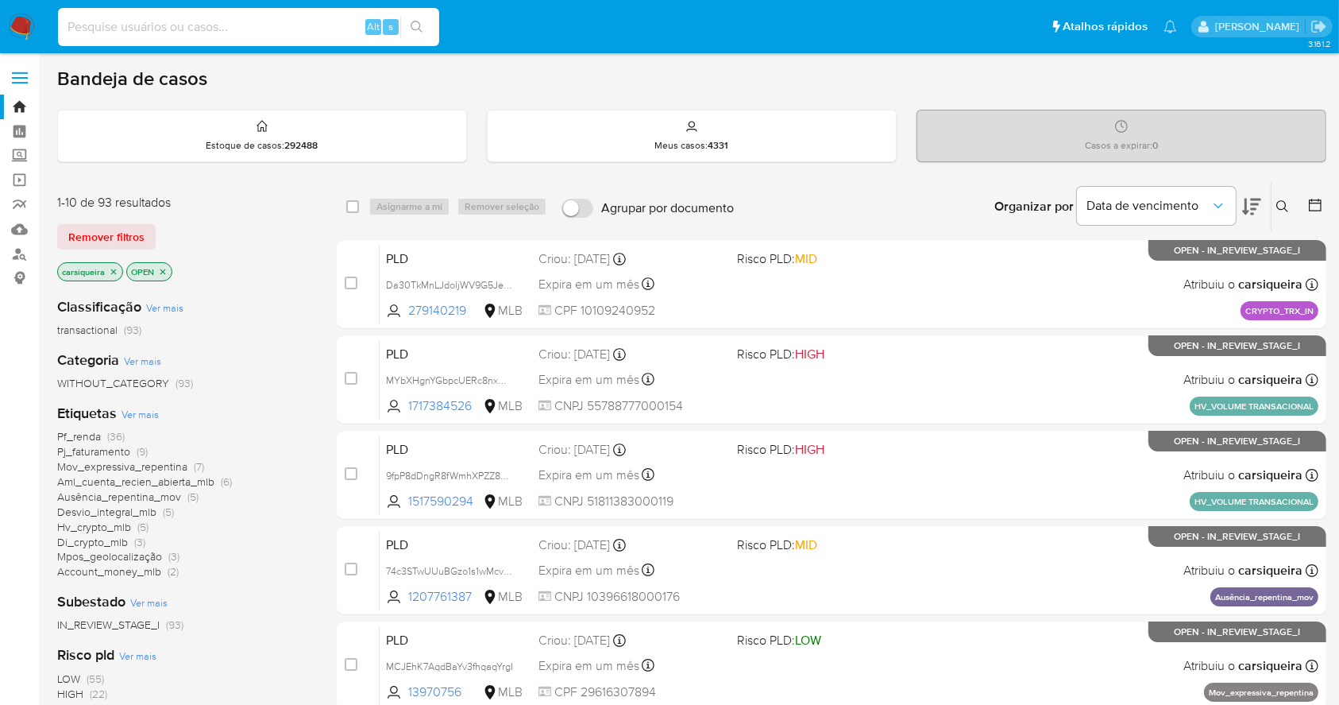
click at [299, 22] on input at bounding box center [248, 27] width 381 height 21
paste input "ZJZUtzRecRLmlyXyKv4zVB9w"
type input "ZJZUtzRecRLmlyXyKv4zVB9w"
click at [416, 24] on icon "search-icon" at bounding box center [417, 27] width 13 height 13
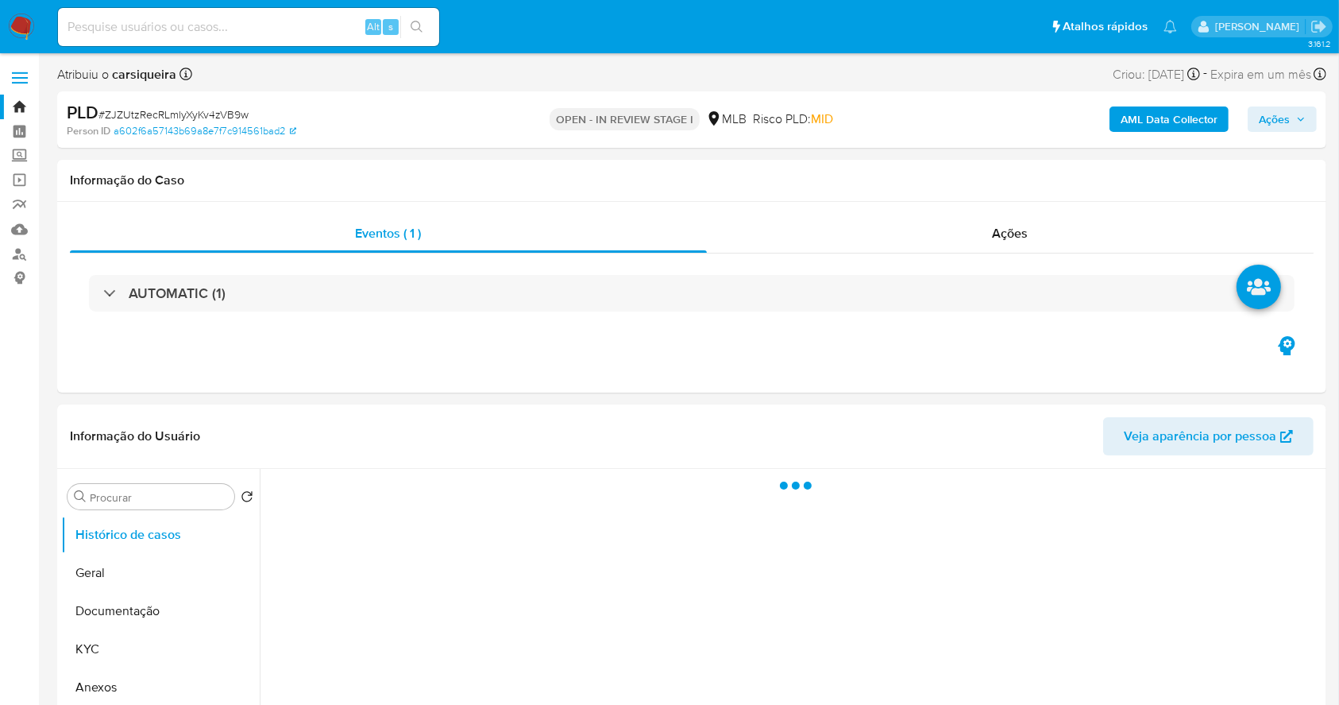
select select "10"
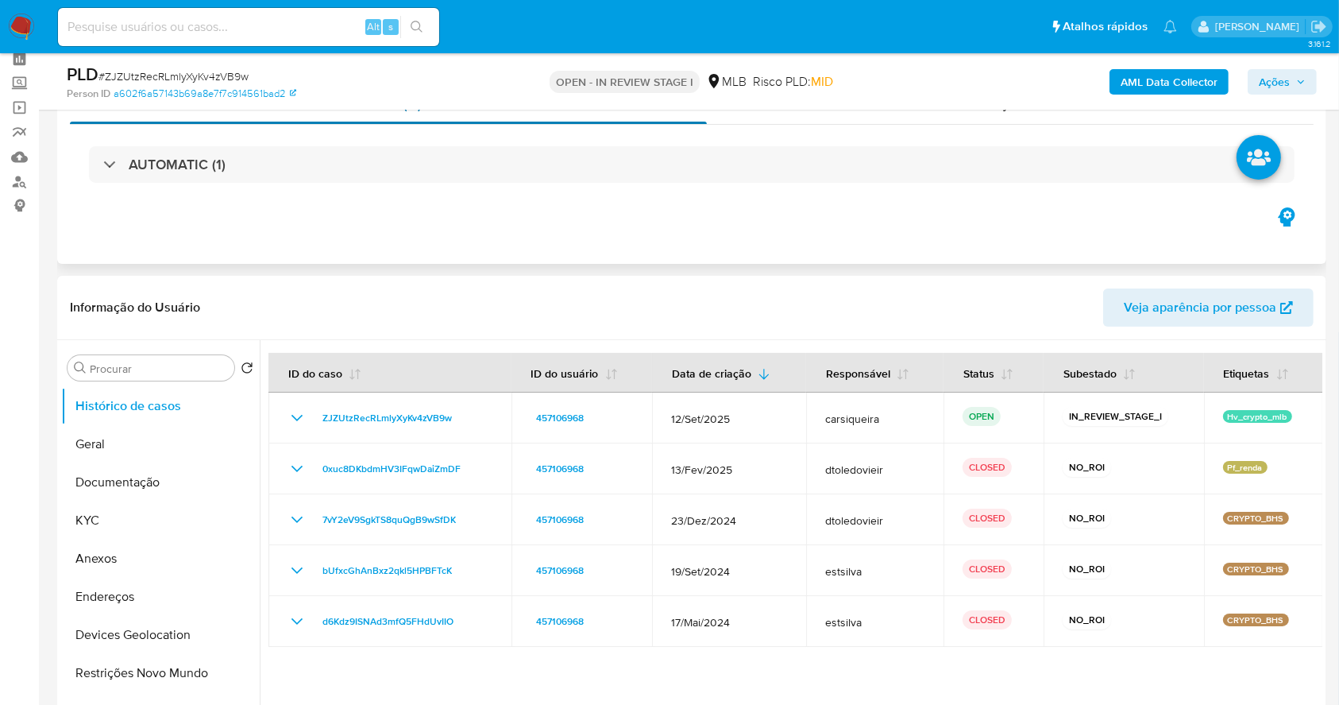
scroll to position [106, 0]
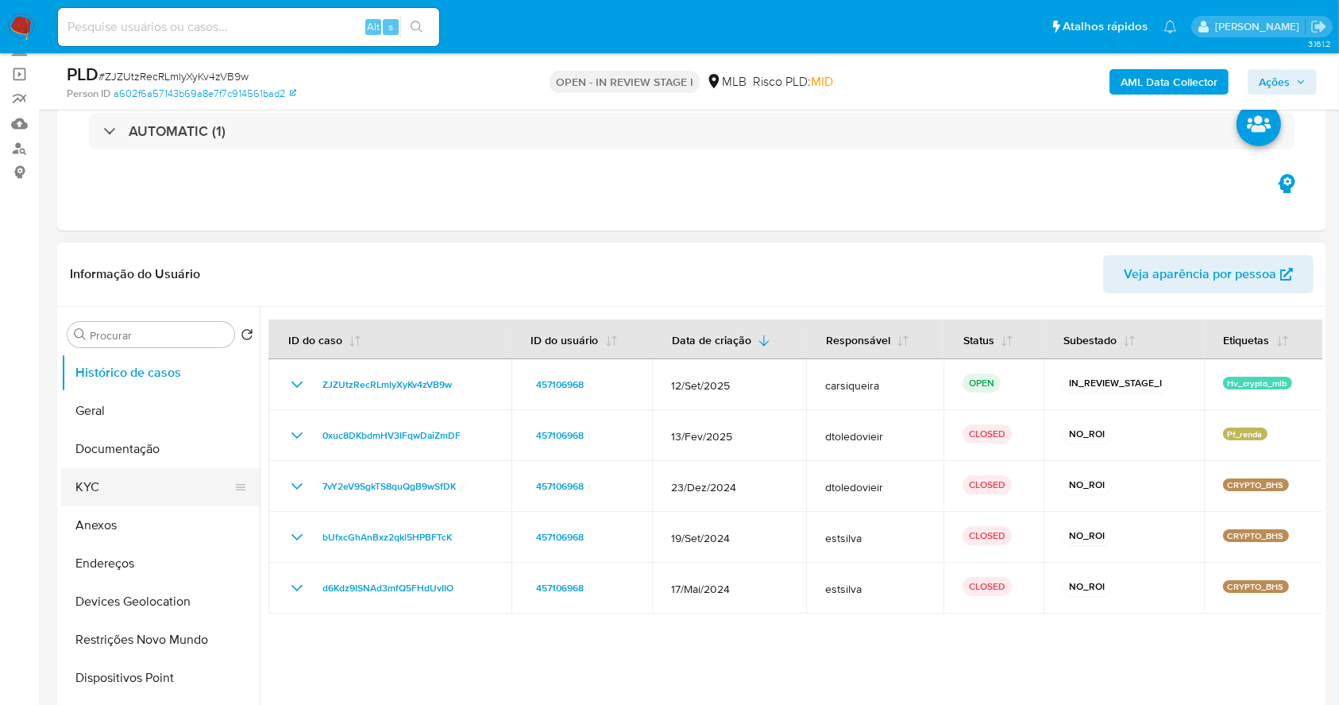
click at [145, 481] on button "KYC" at bounding box center [154, 487] width 186 height 38
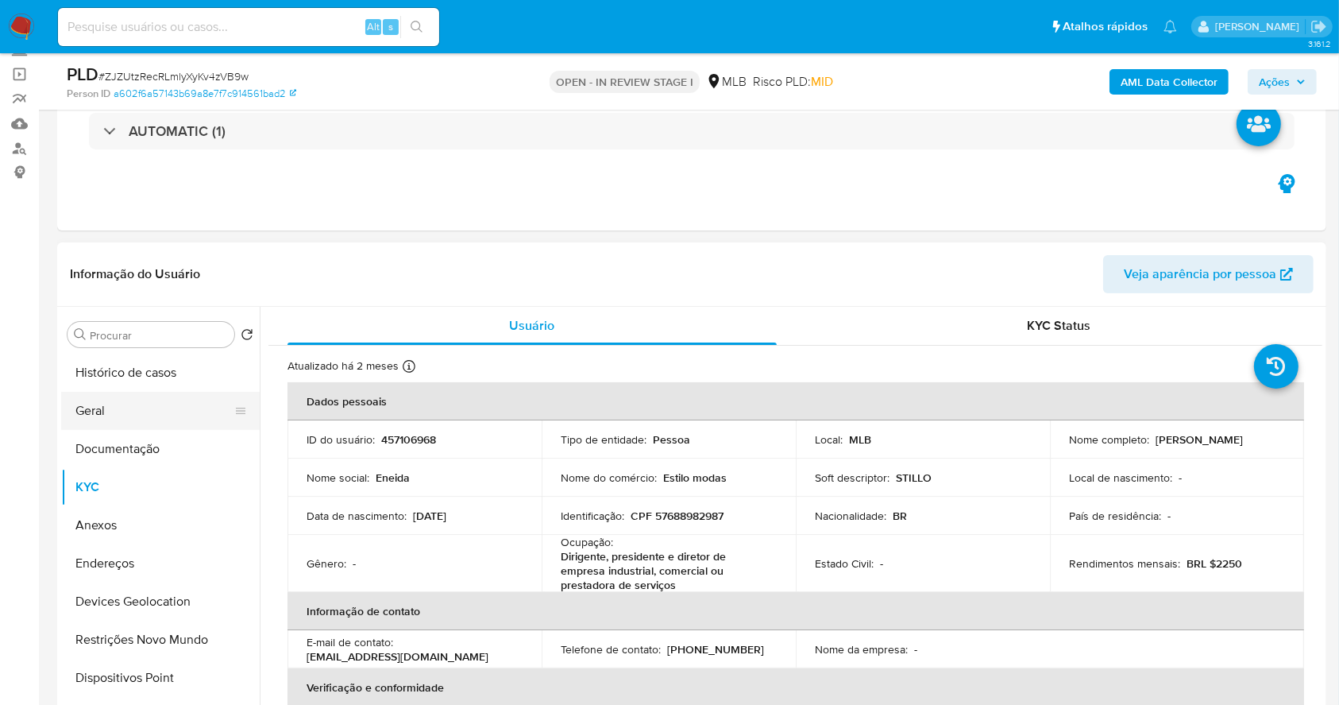
click at [90, 408] on button "Geral" at bounding box center [154, 411] width 186 height 38
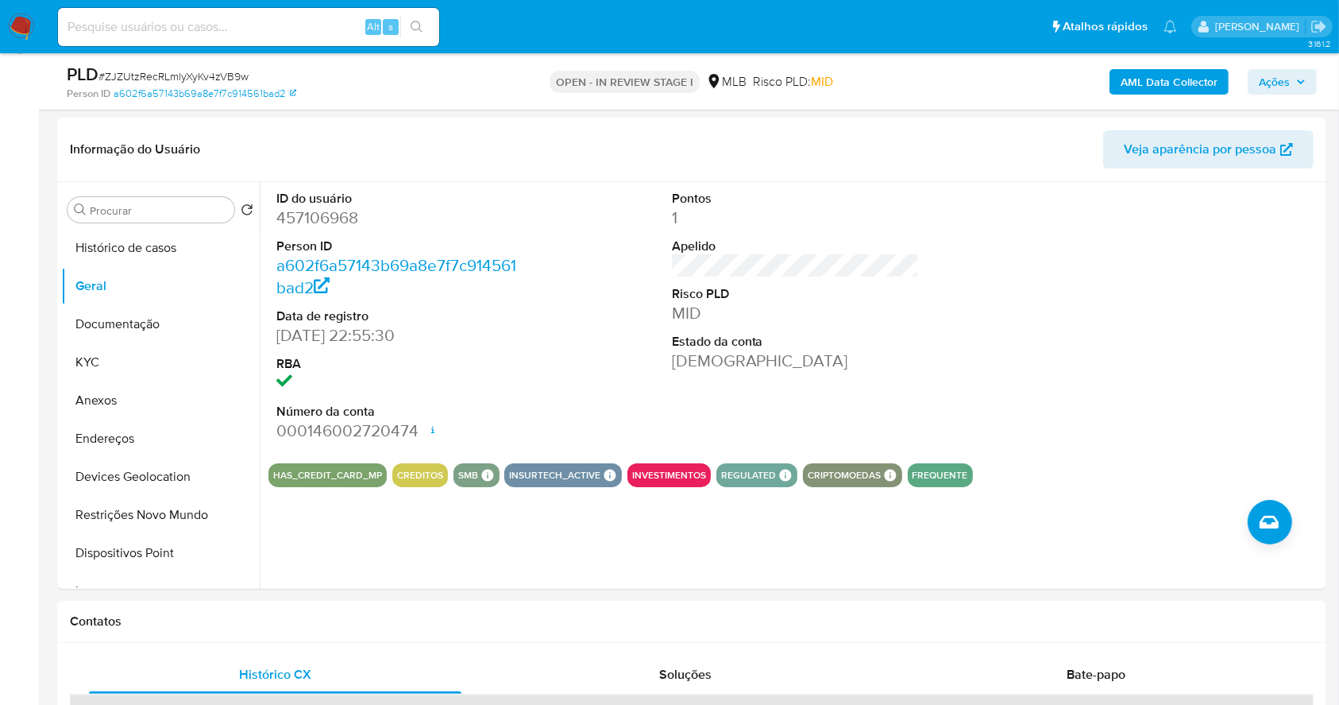
scroll to position [227, 0]
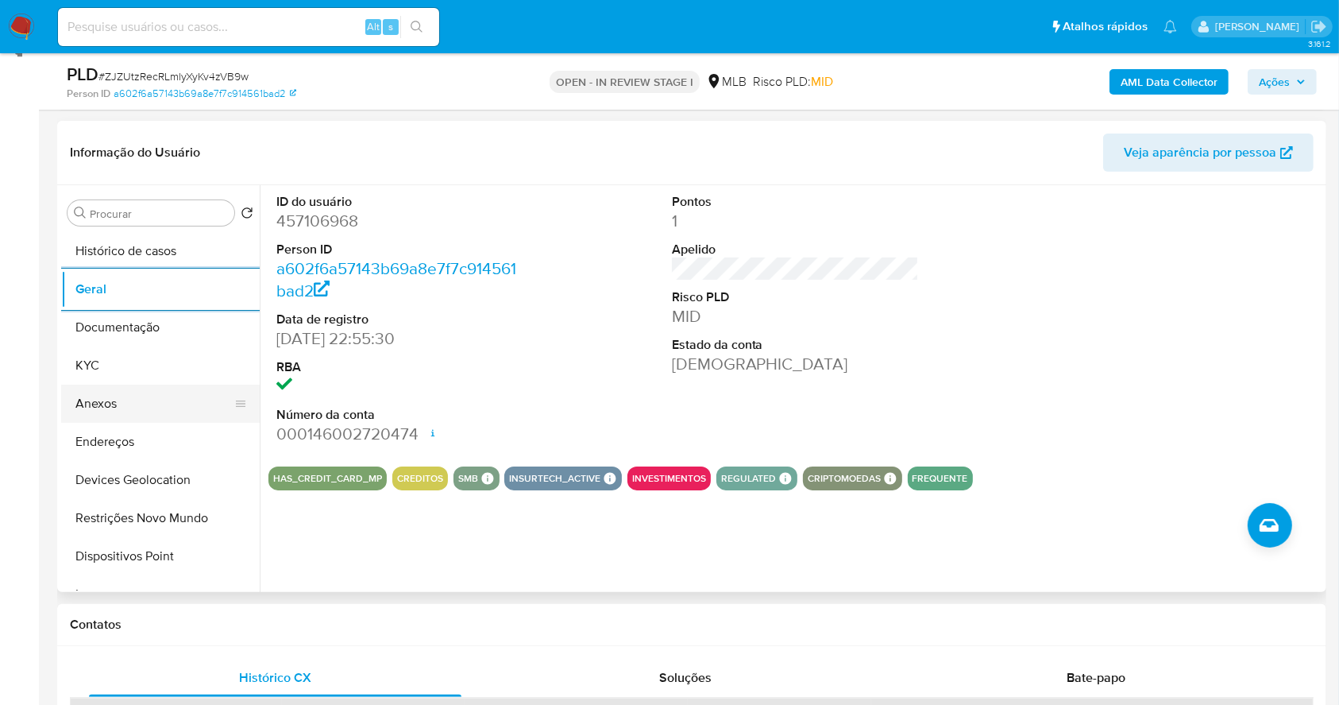
click at [151, 384] on button "Anexos" at bounding box center [154, 403] width 186 height 38
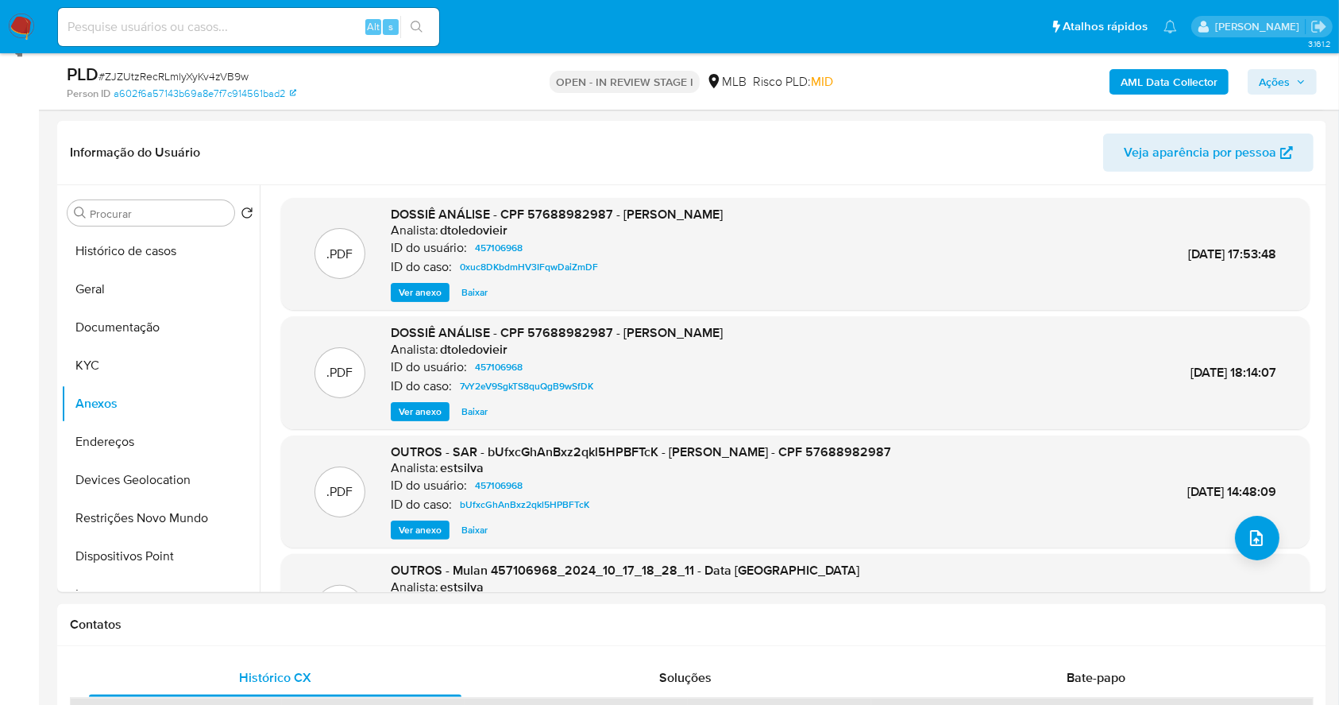
click at [1176, 81] on b "AML Data Collector" at bounding box center [1169, 81] width 97 height 25
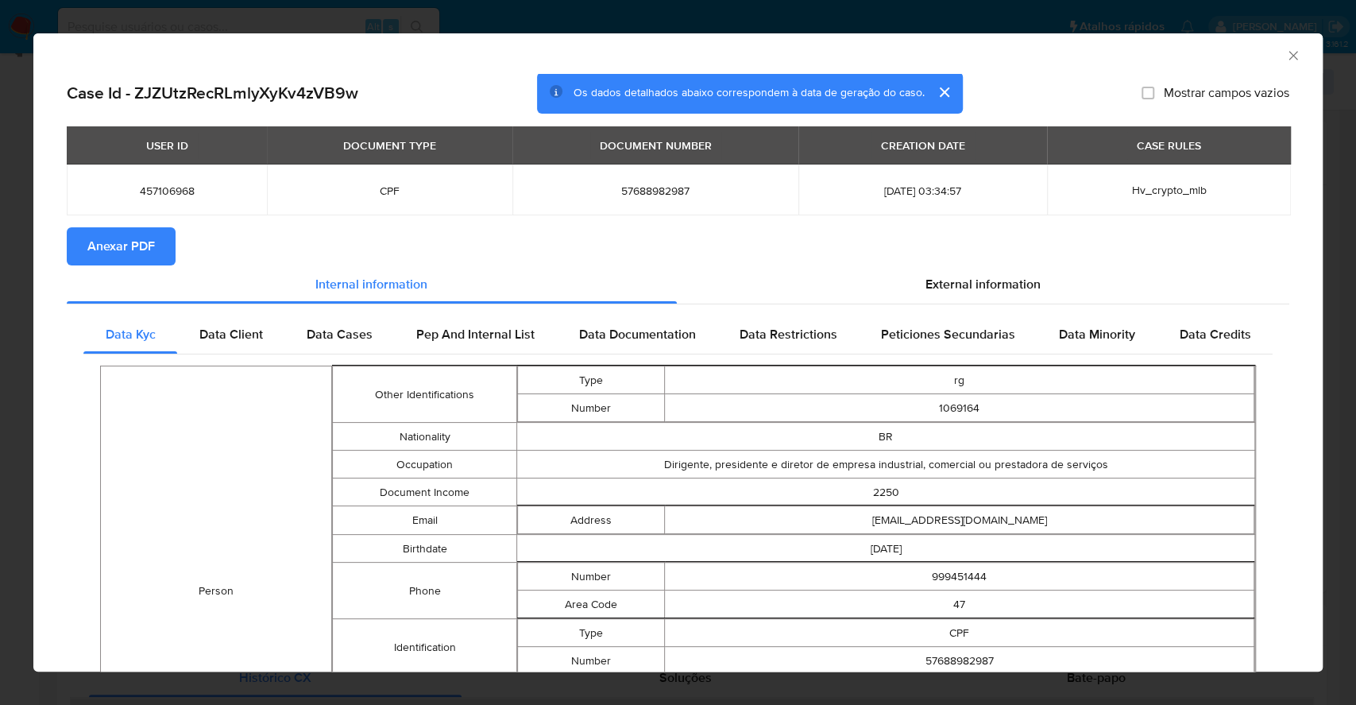
click at [139, 248] on span "Anexar PDF" at bounding box center [121, 246] width 68 height 35
click at [0, 297] on div "AML Data Collector Case Id - ZJZUtzRecRLmlyXyKv4zVB9w Os dados detalhados abaix…" at bounding box center [678, 352] width 1356 height 705
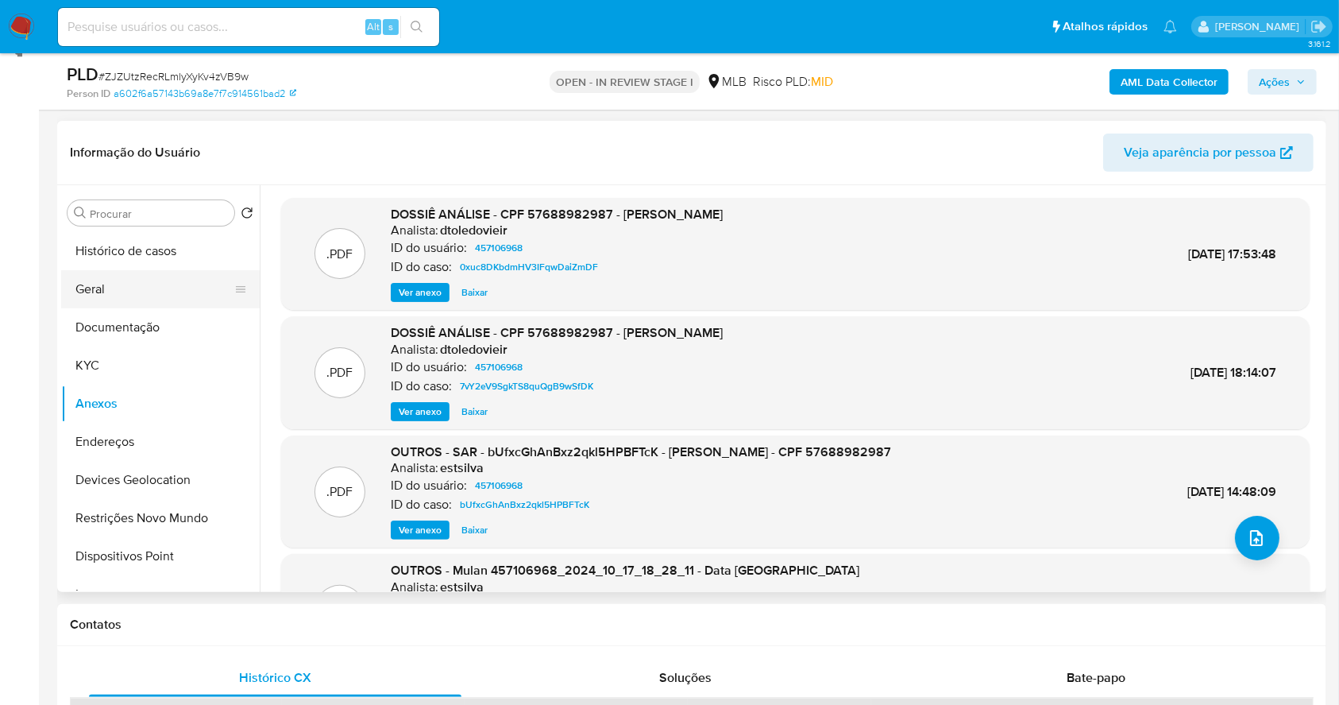
click at [112, 288] on button "Geral" at bounding box center [154, 289] width 186 height 38
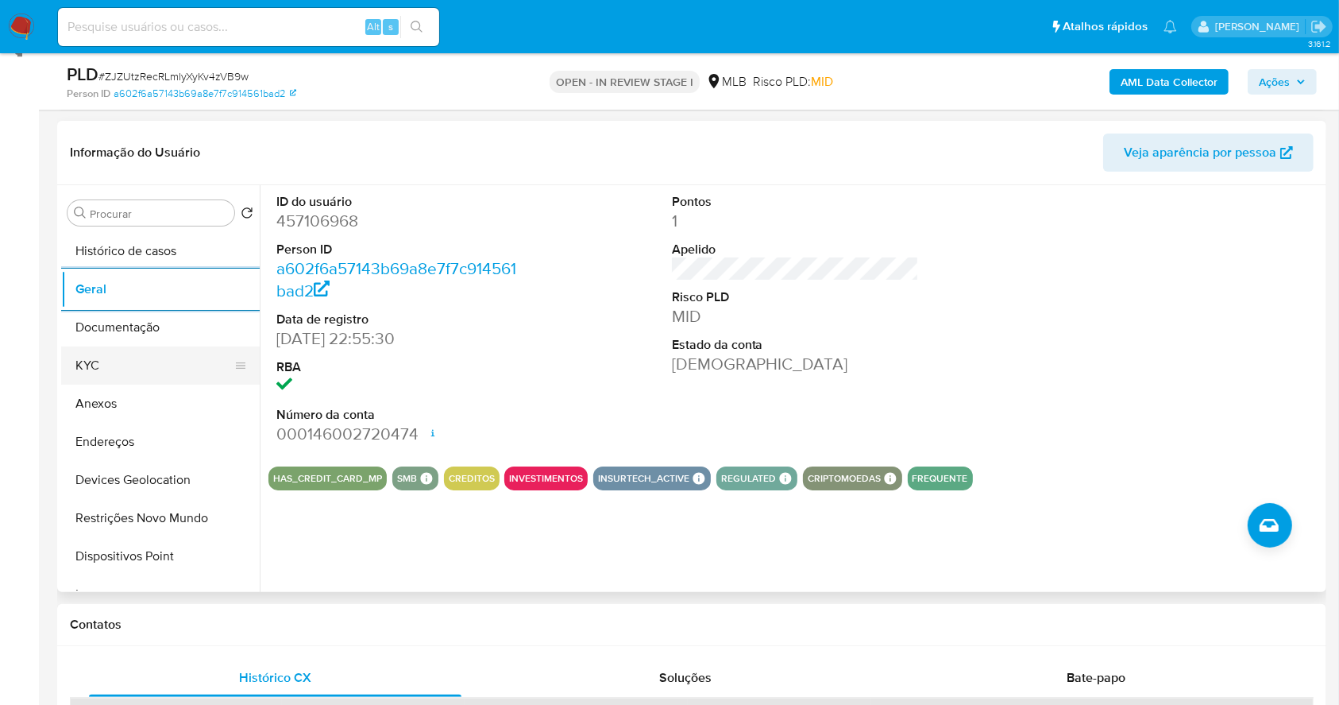
click at [128, 356] on button "KYC" at bounding box center [154, 365] width 186 height 38
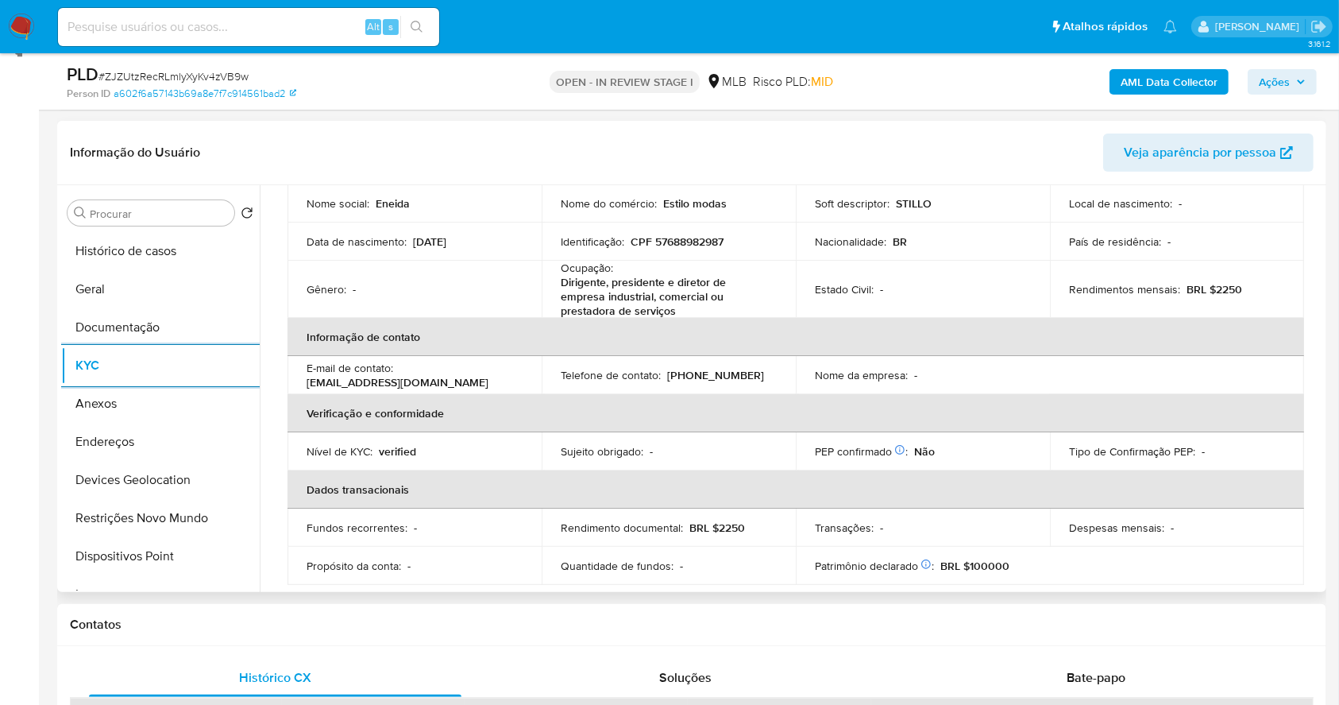
scroll to position [694, 0]
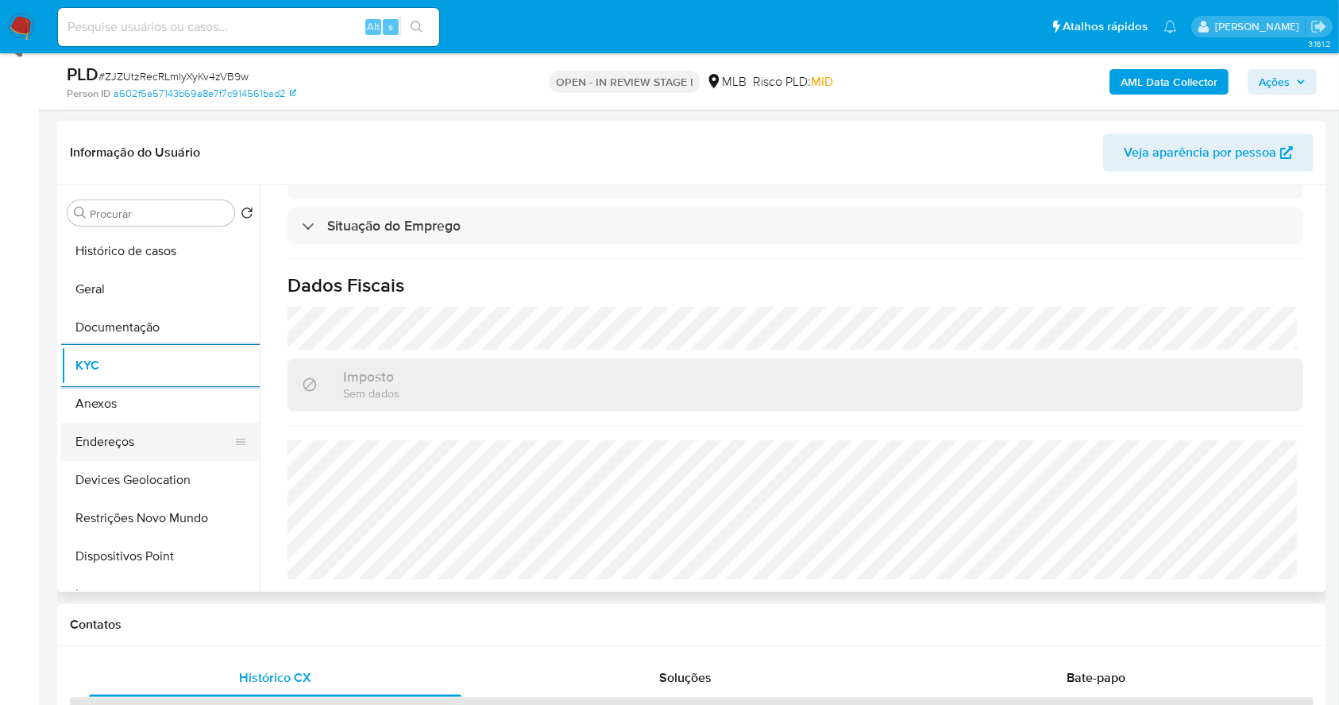
click at [147, 447] on button "Endereços" at bounding box center [154, 442] width 186 height 38
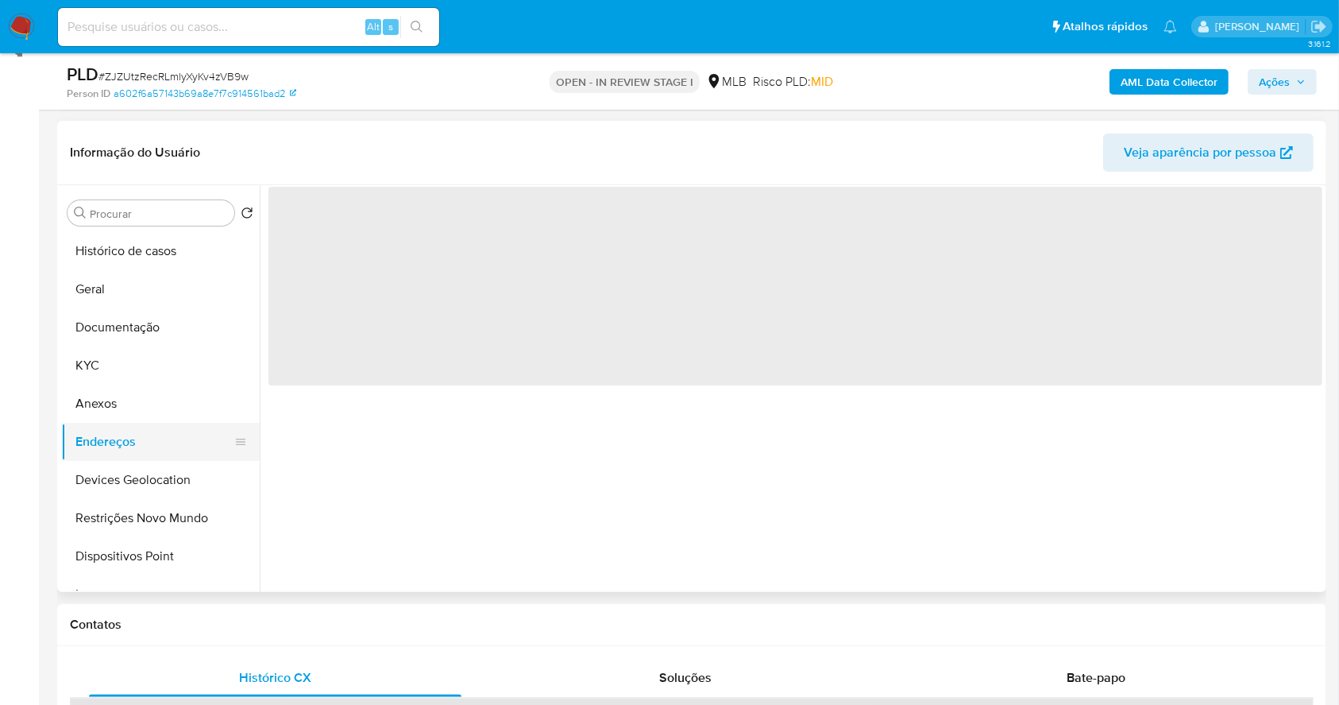
scroll to position [0, 0]
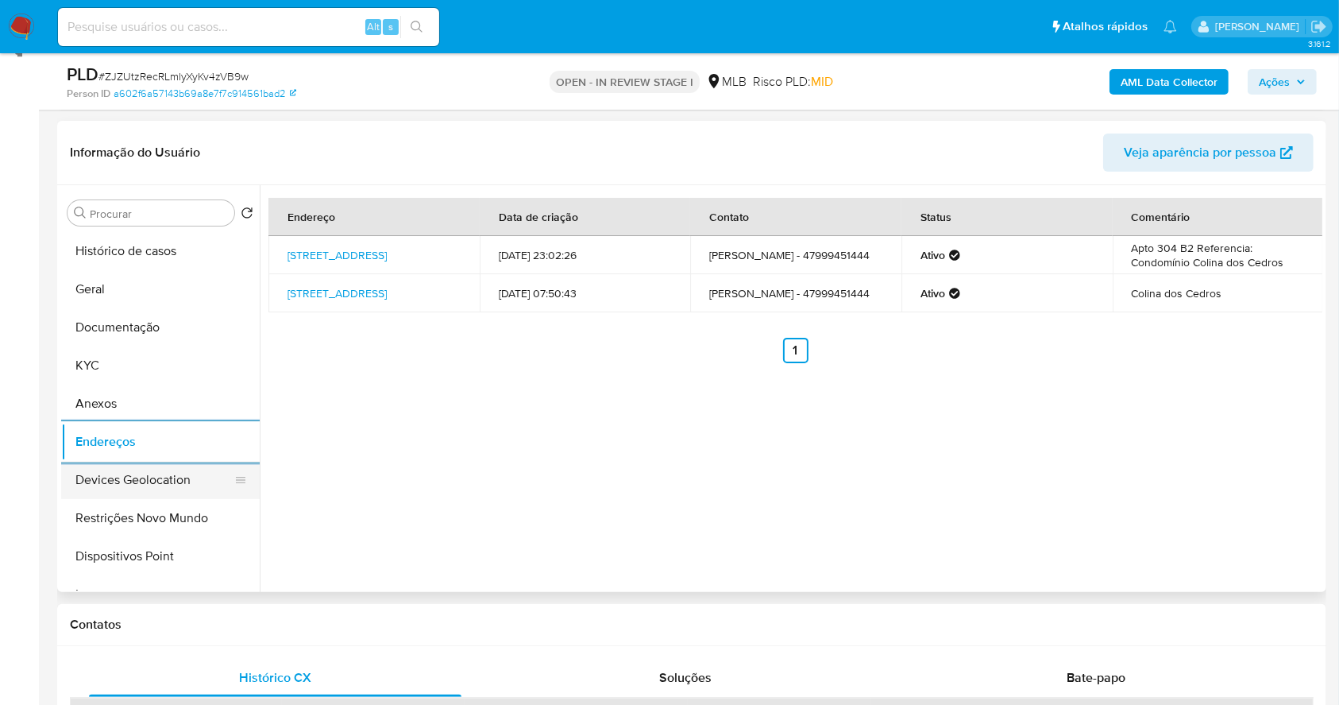
click at [168, 476] on button "Devices Geolocation" at bounding box center [154, 480] width 186 height 38
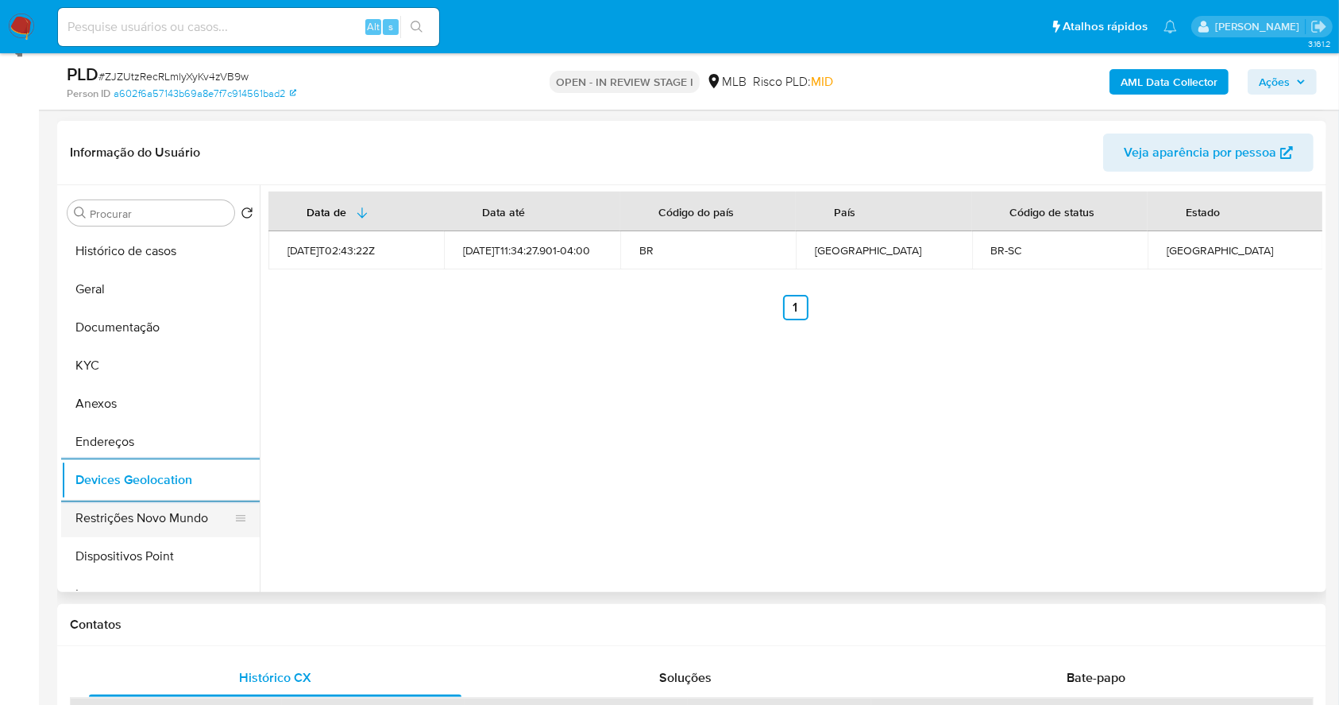
click at [175, 520] on button "Restrições Novo Mundo" at bounding box center [154, 518] width 186 height 38
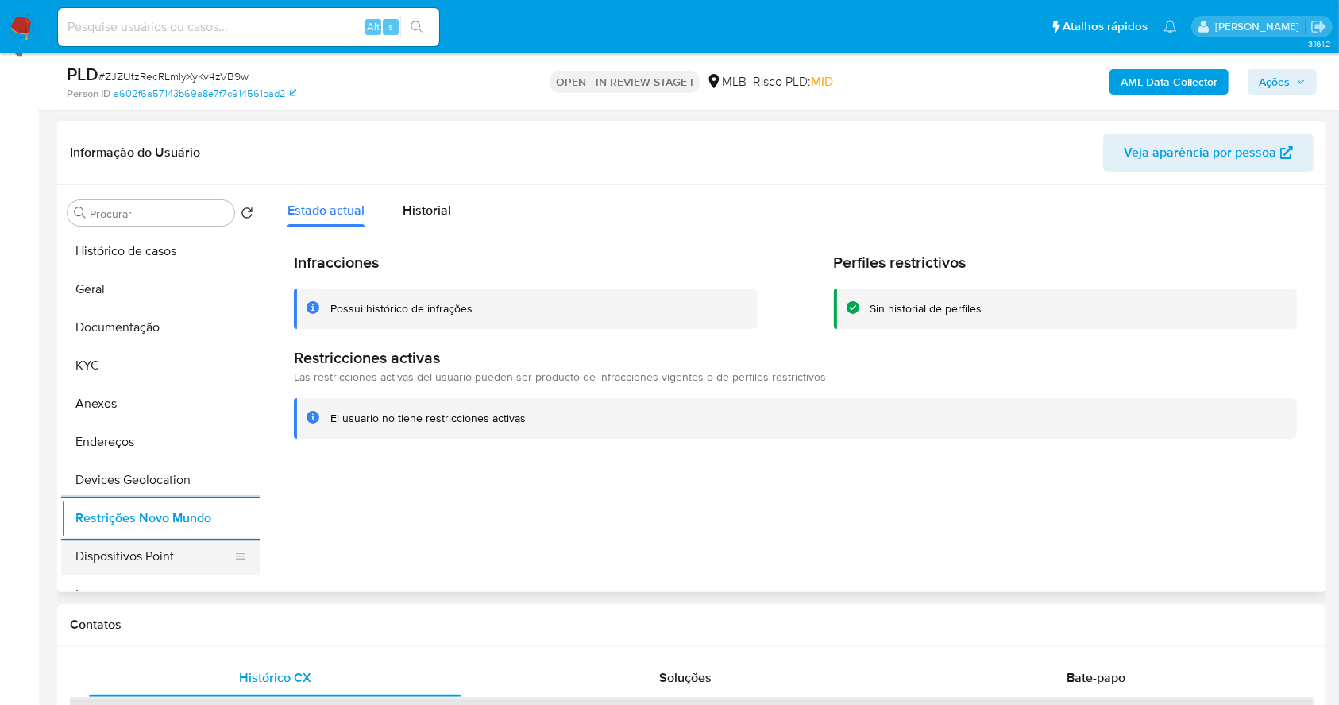
click at [185, 543] on button "Dispositivos Point" at bounding box center [154, 556] width 186 height 38
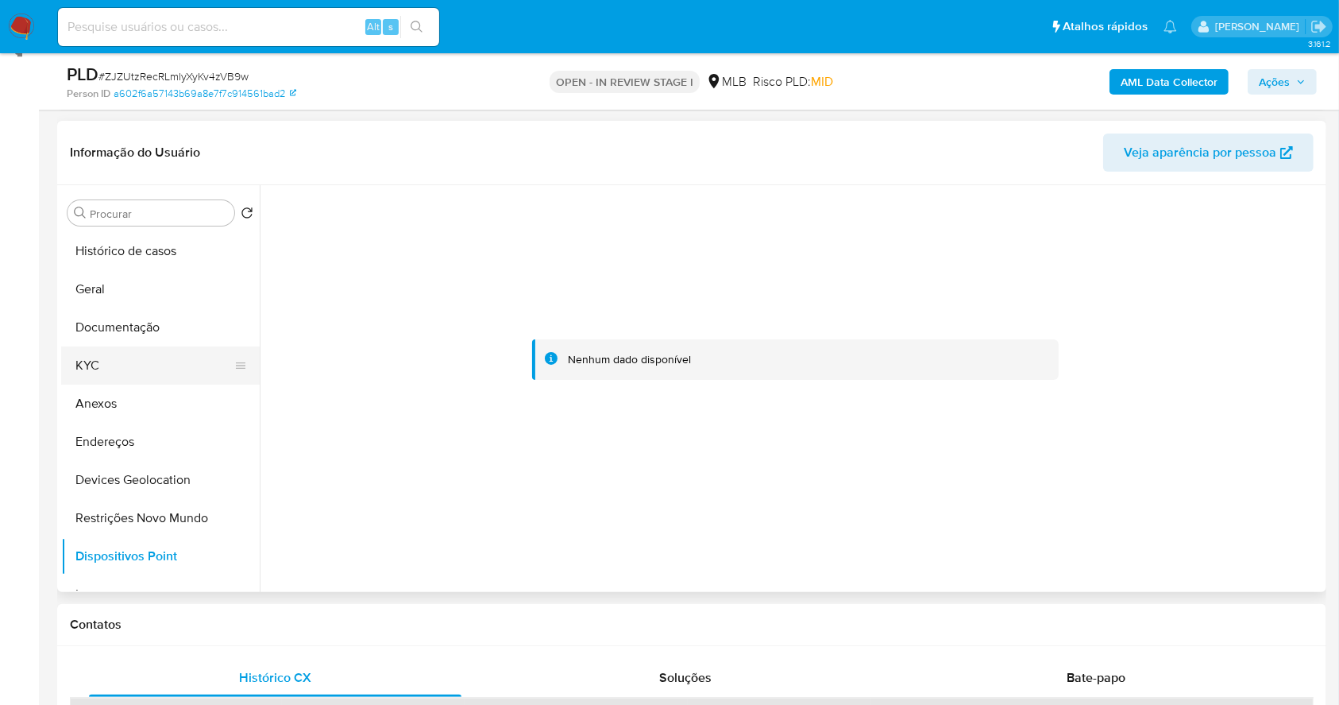
click at [150, 357] on button "KYC" at bounding box center [154, 365] width 186 height 38
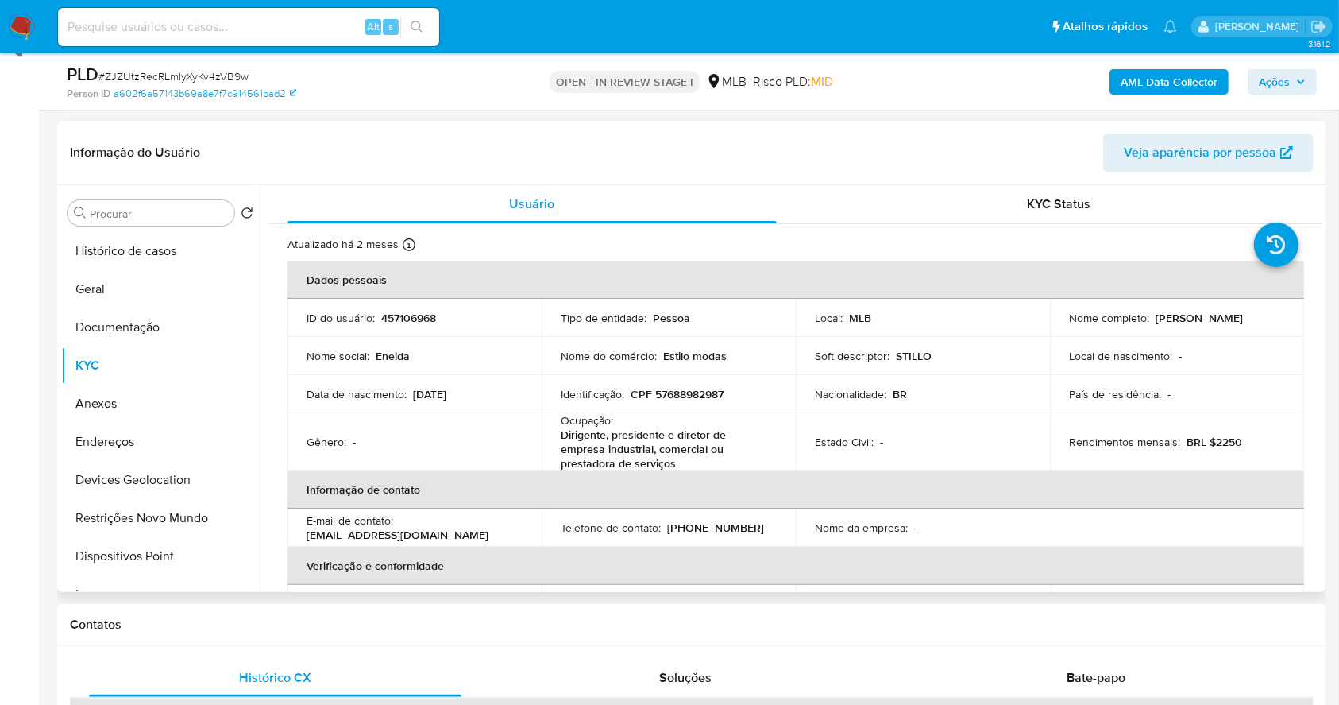
click at [686, 394] on p "CPF 57688982987" at bounding box center [677, 394] width 93 height 14
copy p "57688982987"
click at [116, 330] on button "Documentação" at bounding box center [154, 327] width 186 height 38
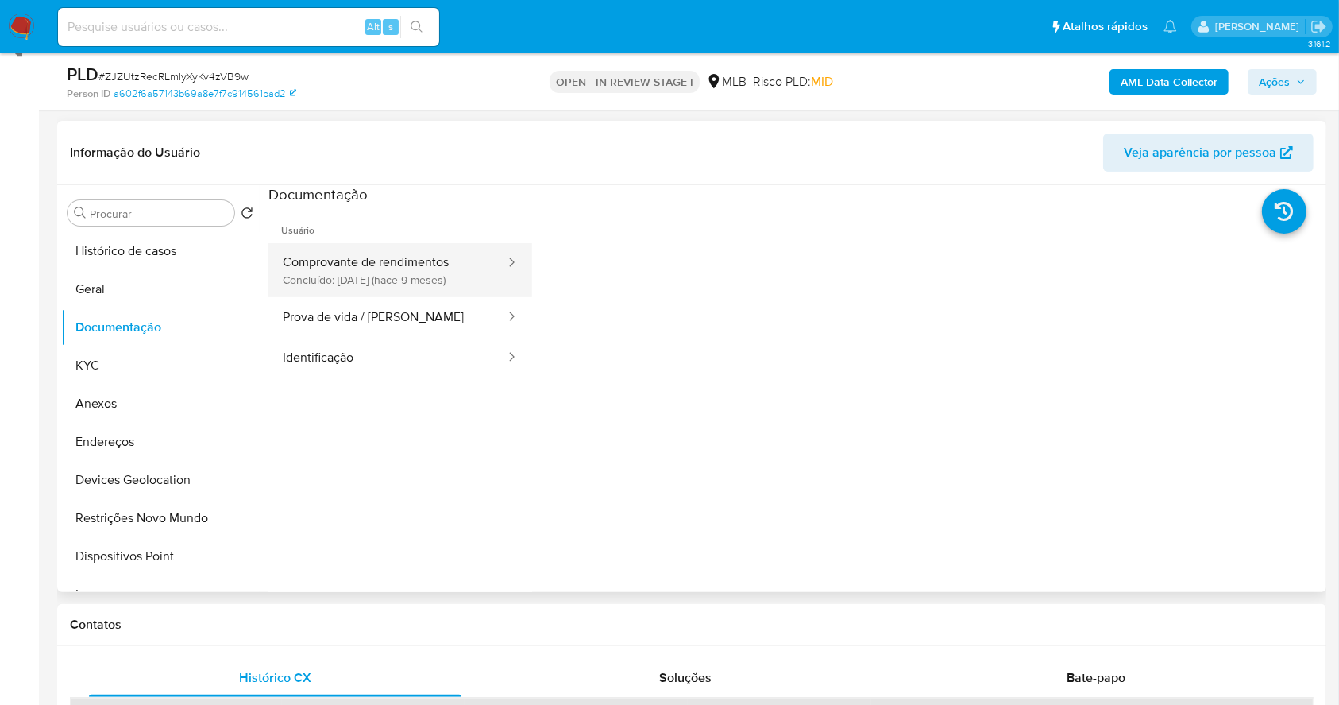
click at [429, 270] on button "Comprovante de rendimentos Concluído: [DATE] (hace 9 meses)" at bounding box center [388, 270] width 238 height 54
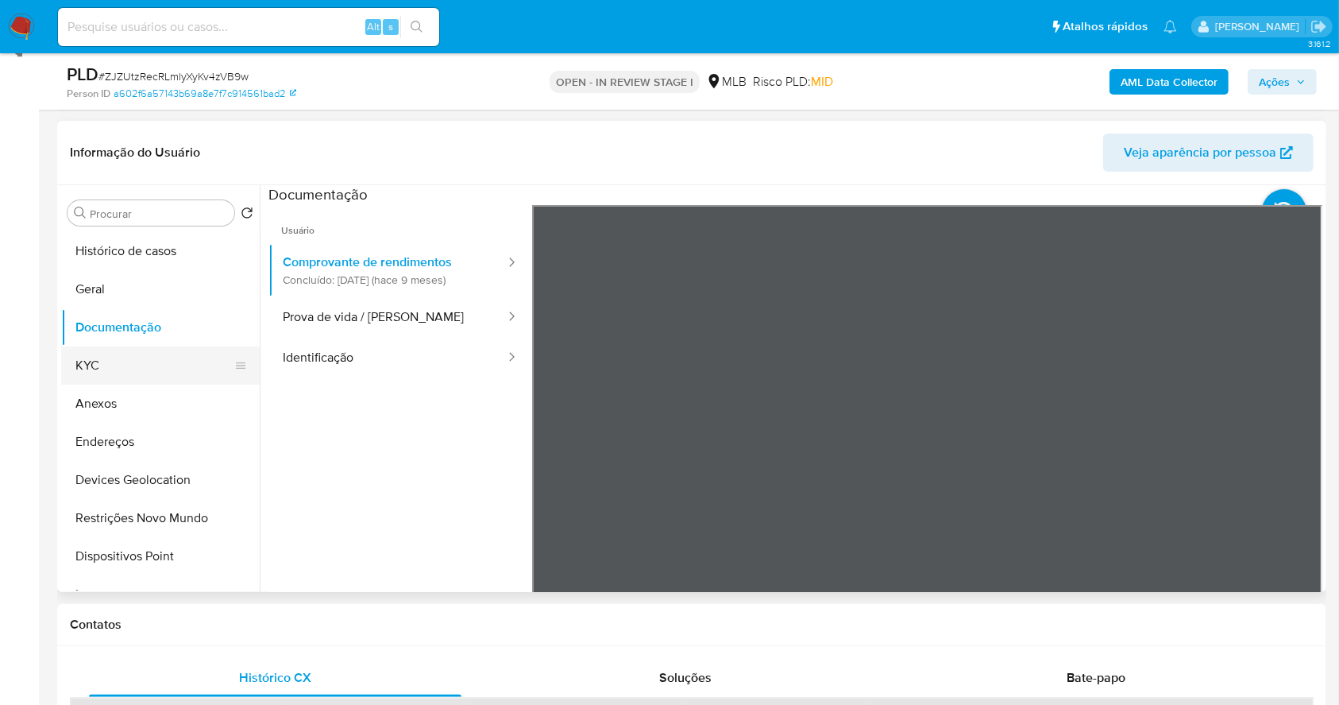
click at [133, 349] on button "KYC" at bounding box center [154, 365] width 186 height 38
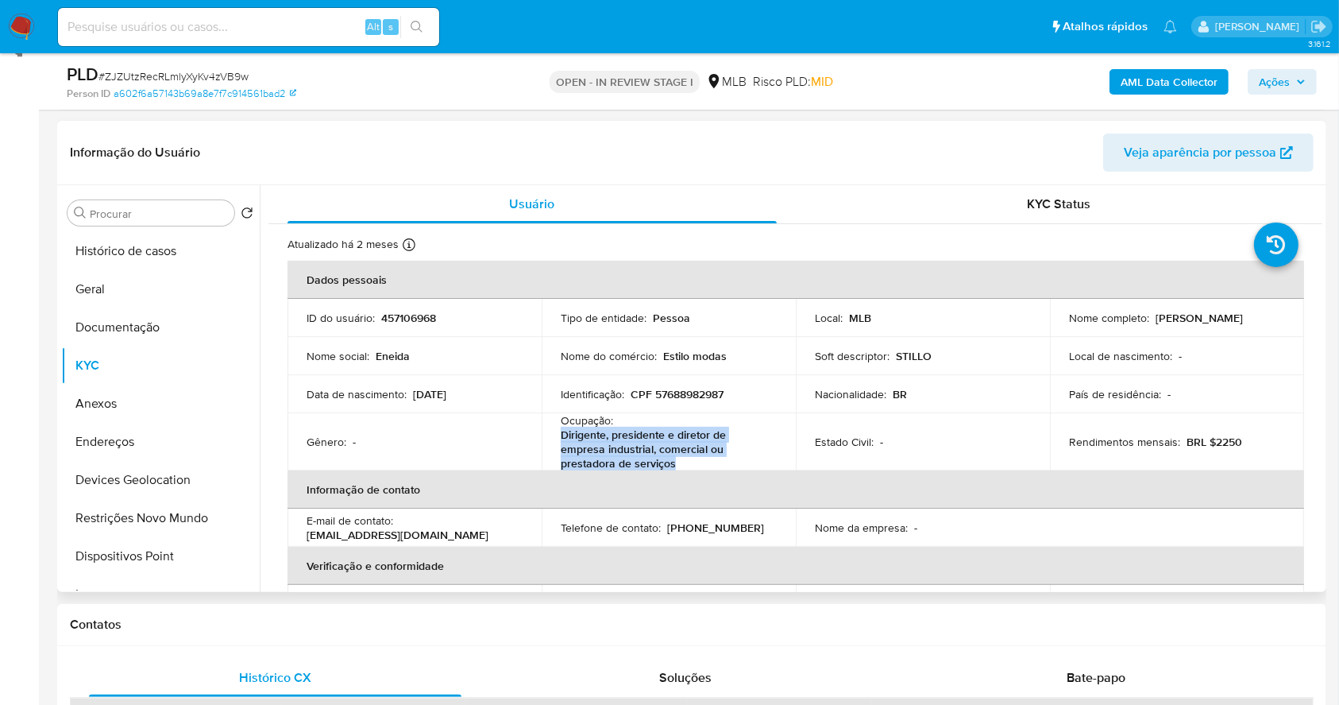
drag, startPoint x: 697, startPoint y: 467, endPoint x: 559, endPoint y: 435, distance: 141.2
click at [561, 435] on p "Dirigente, presidente e diretor de empresa industrial, comercial ou prestadora …" at bounding box center [666, 448] width 210 height 43
click at [558, 434] on td "Ocupação : Dirigente, presidente e diretor de empresa industrial, comercial ou …" at bounding box center [669, 441] width 254 height 57
drag, startPoint x: 557, startPoint y: 423, endPoint x: 699, endPoint y: 462, distance: 147.6
click at [699, 462] on td "Ocupação : Dirigente, presidente e diretor de empresa industrial, comercial ou …" at bounding box center [669, 441] width 254 height 57
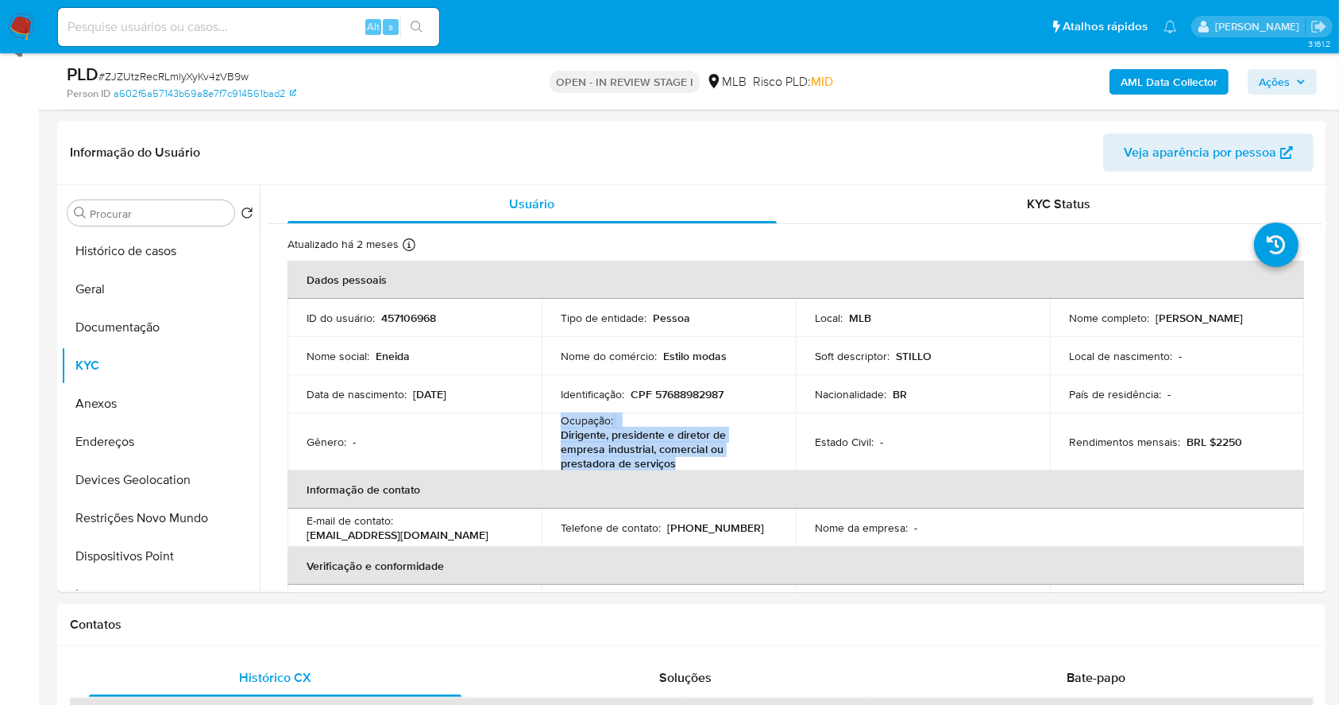
copy div "Ocupação : Dirigente, presidente e diretor de empresa industrial, comercial ou …"
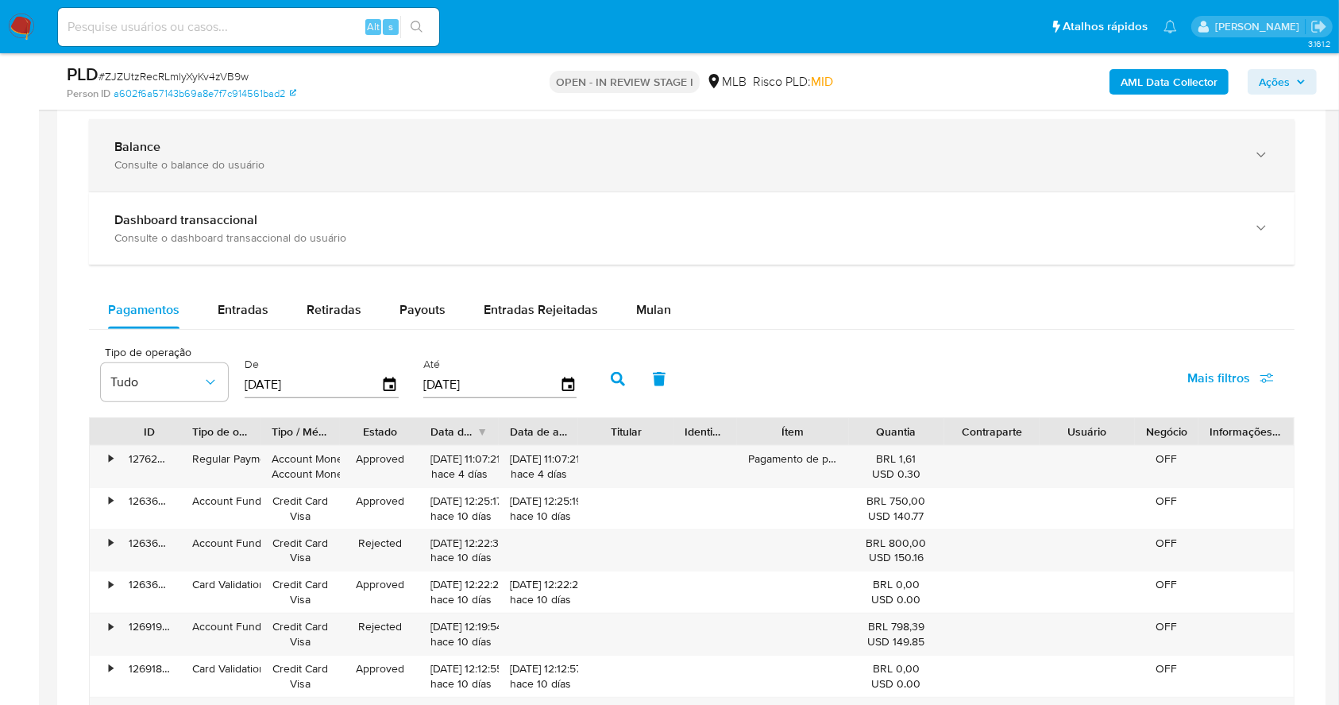
scroll to position [1123, 0]
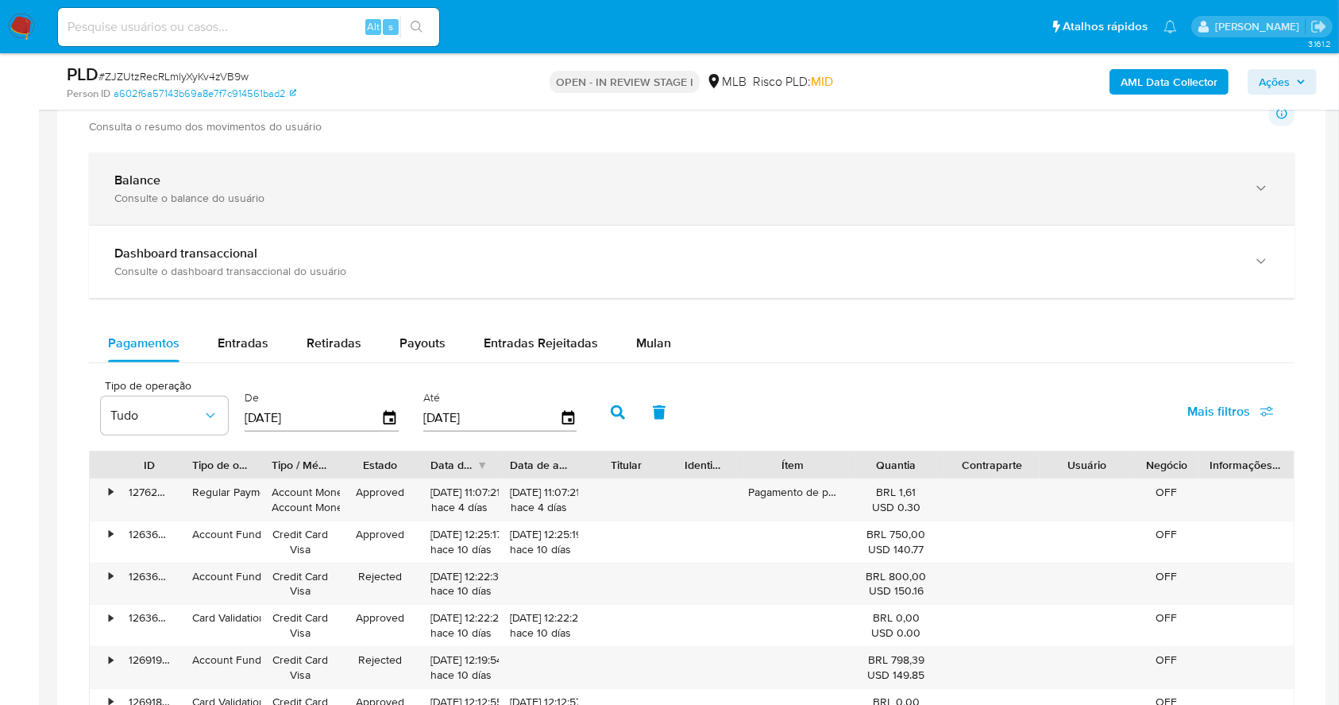
click at [478, 203] on div "Consulte o balance do usuário" at bounding box center [675, 198] width 1123 height 14
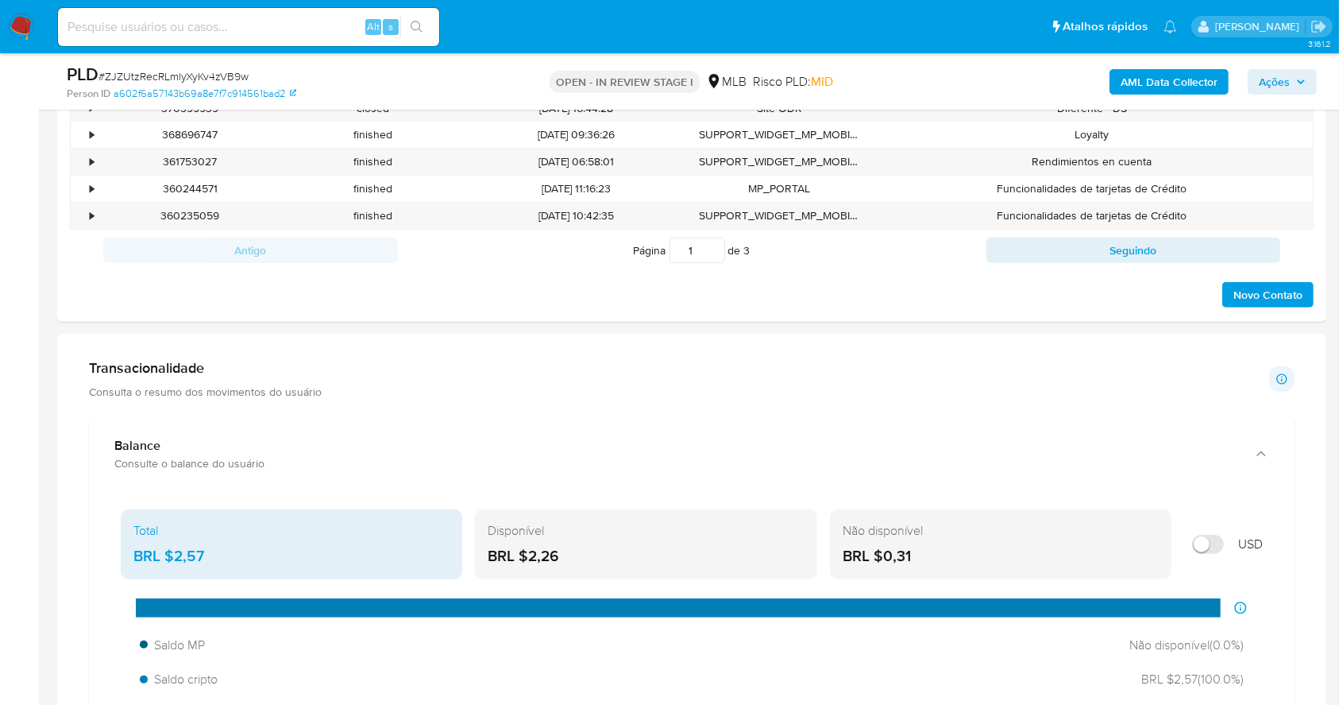
scroll to position [276, 0]
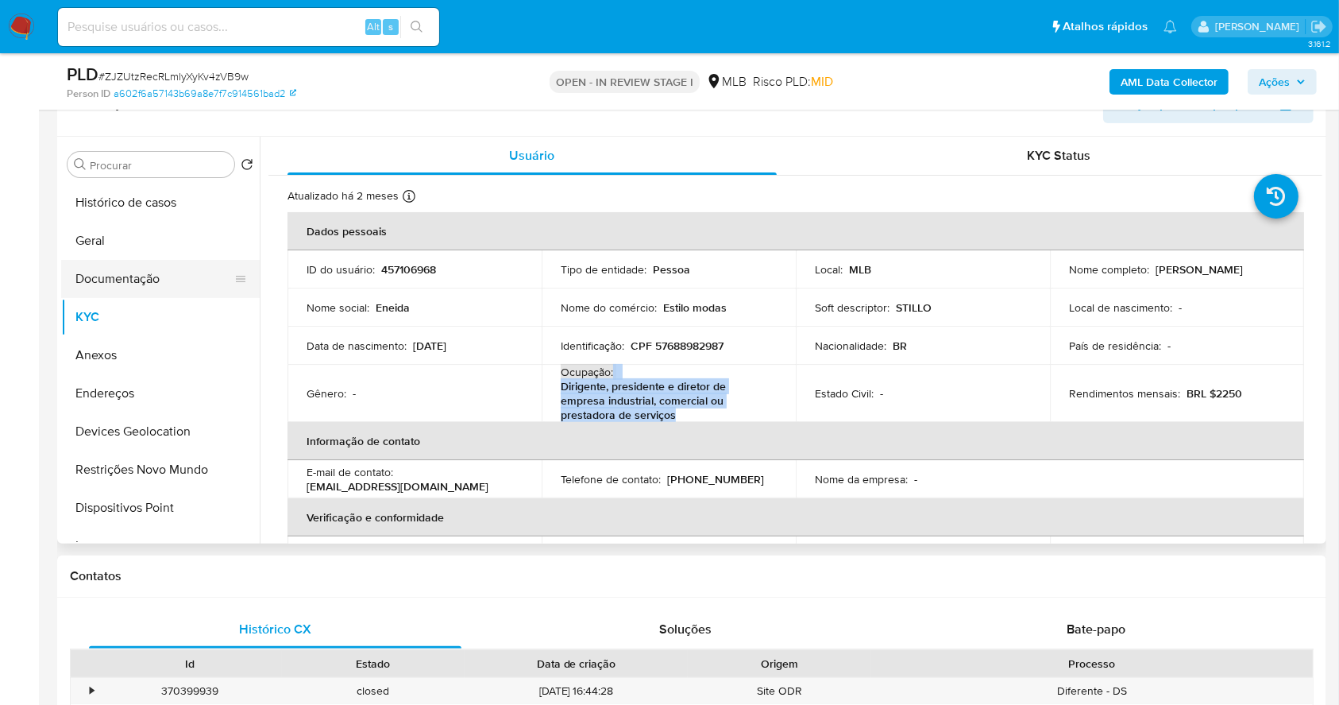
click at [146, 280] on button "Documentação" at bounding box center [154, 279] width 186 height 38
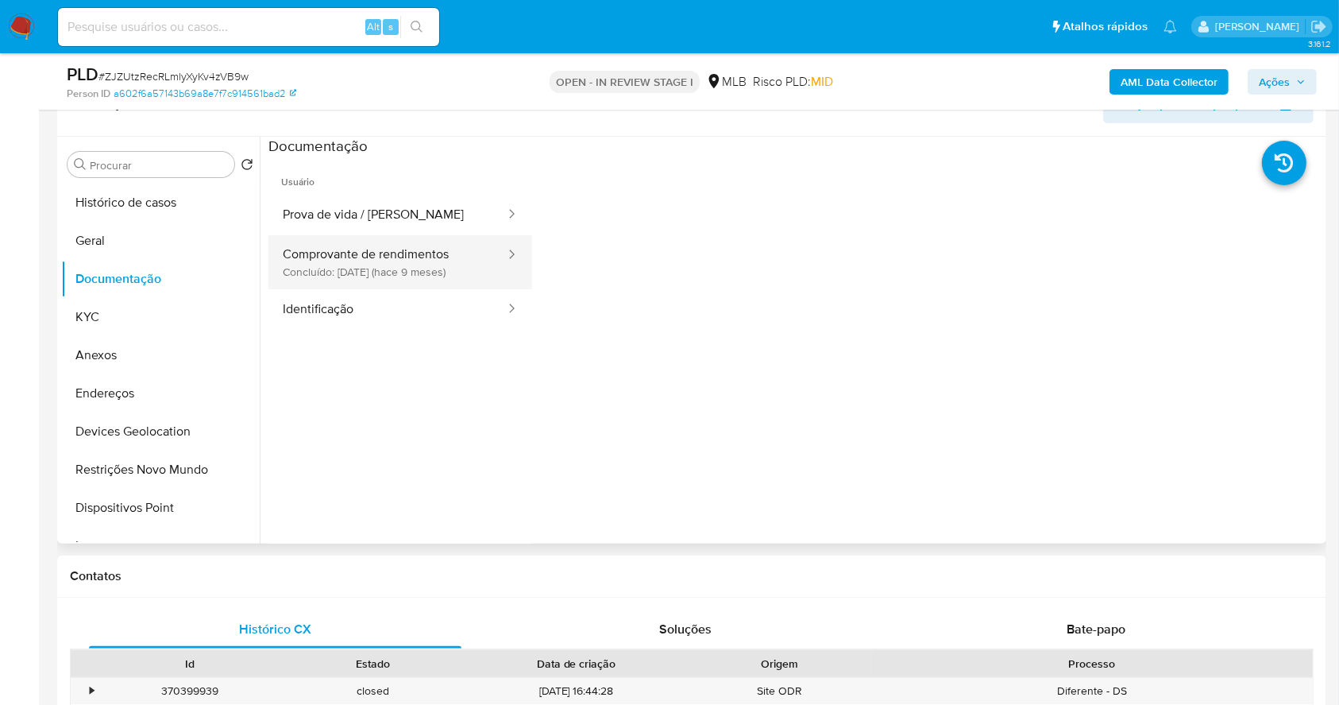
click at [447, 253] on button "Comprovante de rendimentos Concluído: [DATE] (hace 9 meses)" at bounding box center [388, 262] width 238 height 54
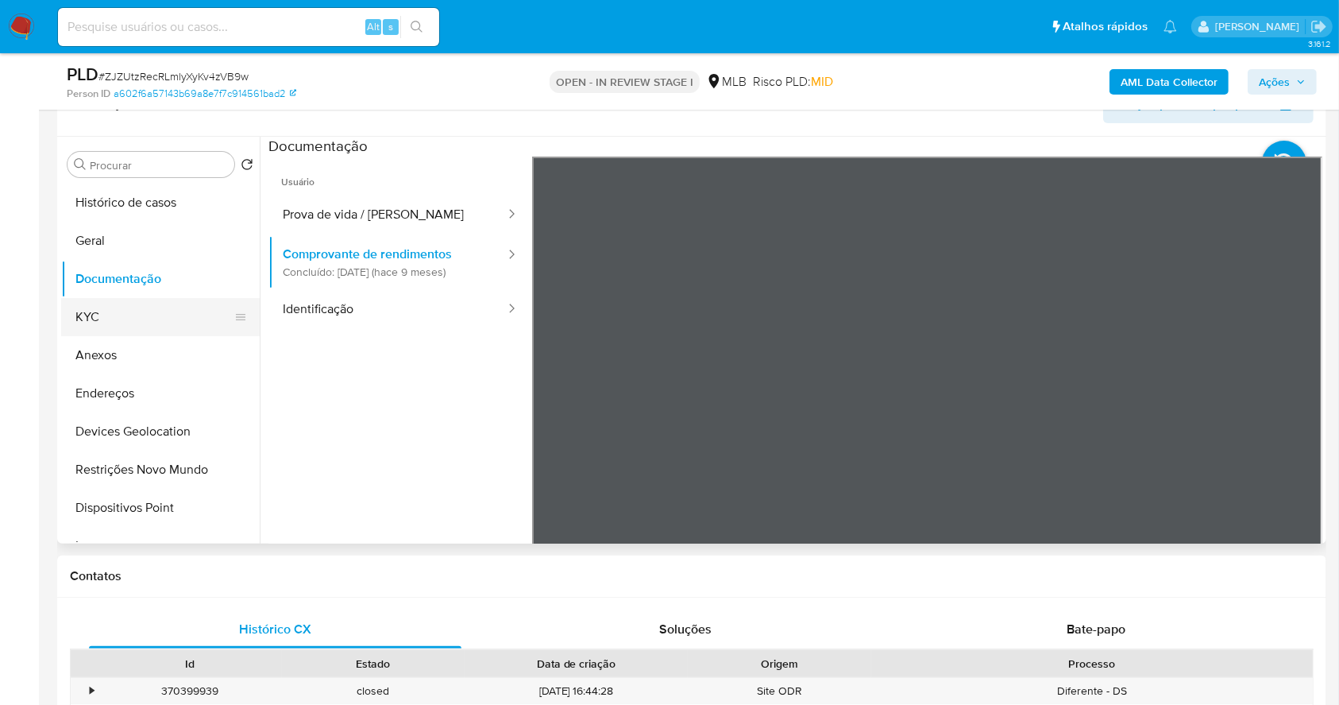
click at [109, 308] on button "KYC" at bounding box center [154, 317] width 186 height 38
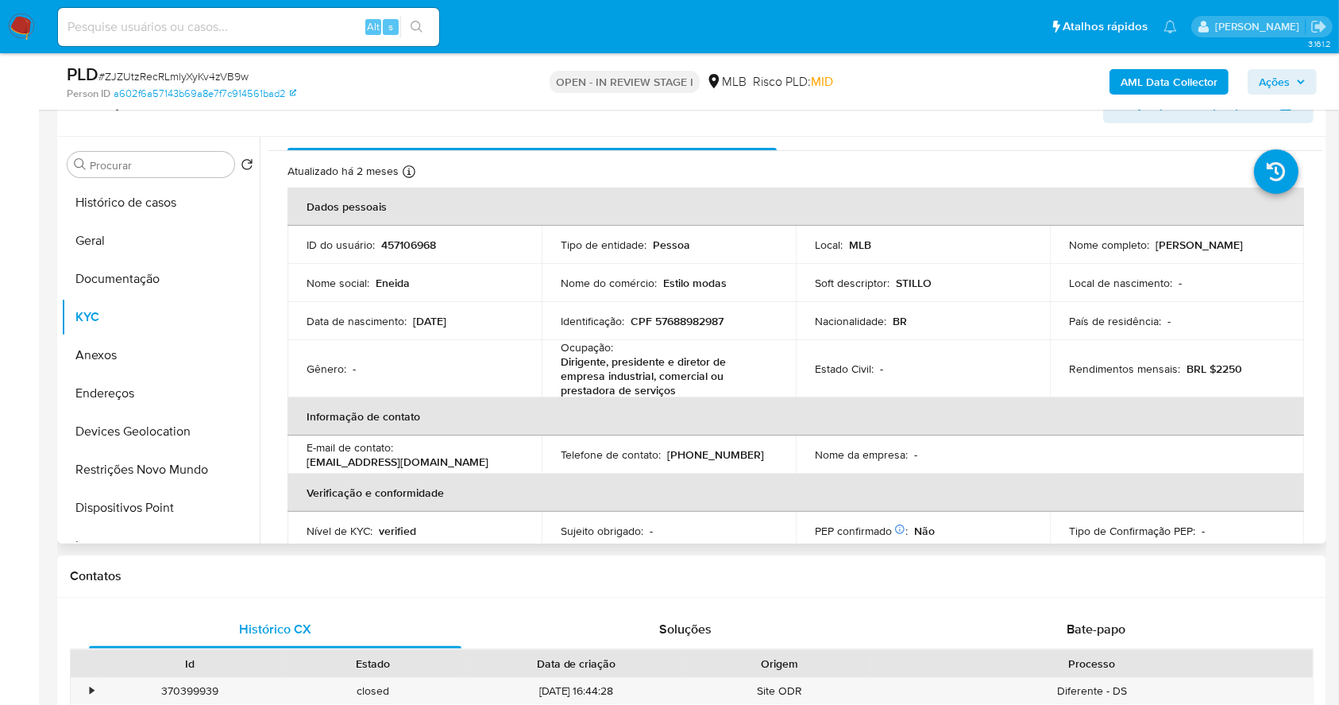
scroll to position [0, 0]
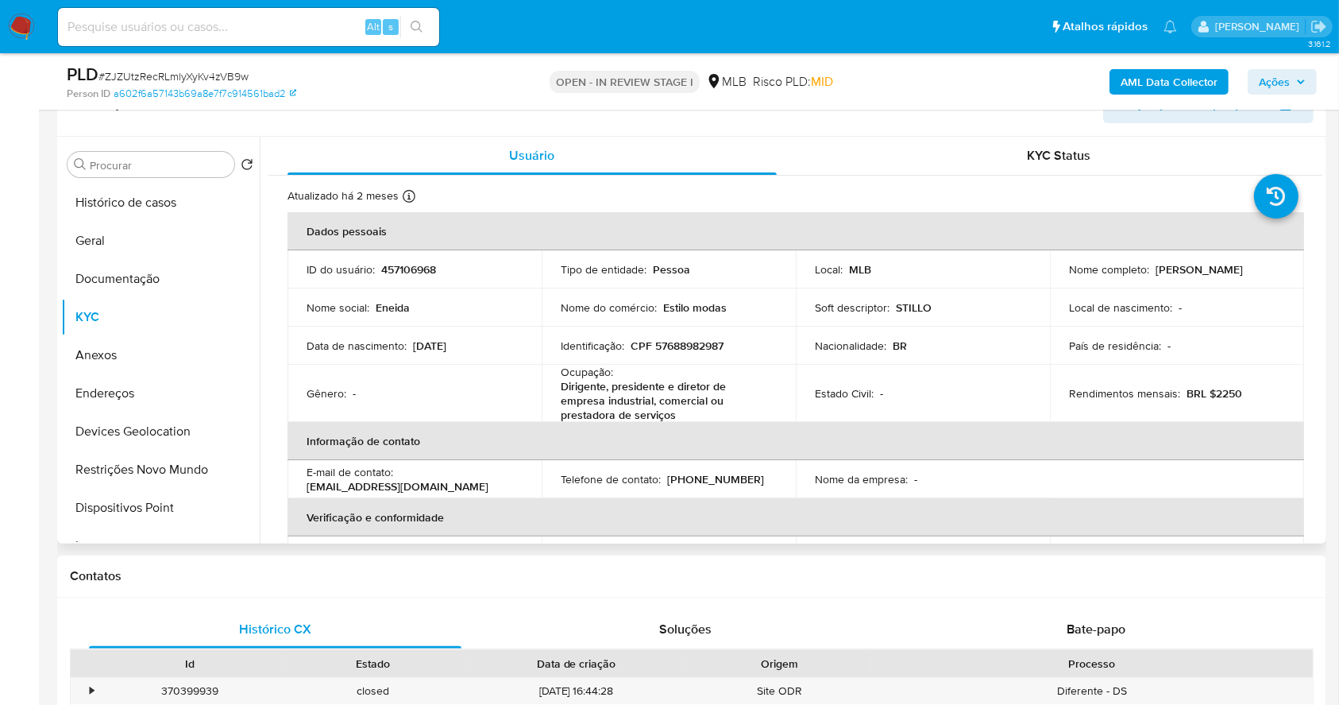
click at [694, 349] on p "CPF 57688982987" at bounding box center [677, 345] width 93 height 14
copy p "57688982987"
click at [172, 195] on button "Histórico de casos" at bounding box center [154, 203] width 186 height 38
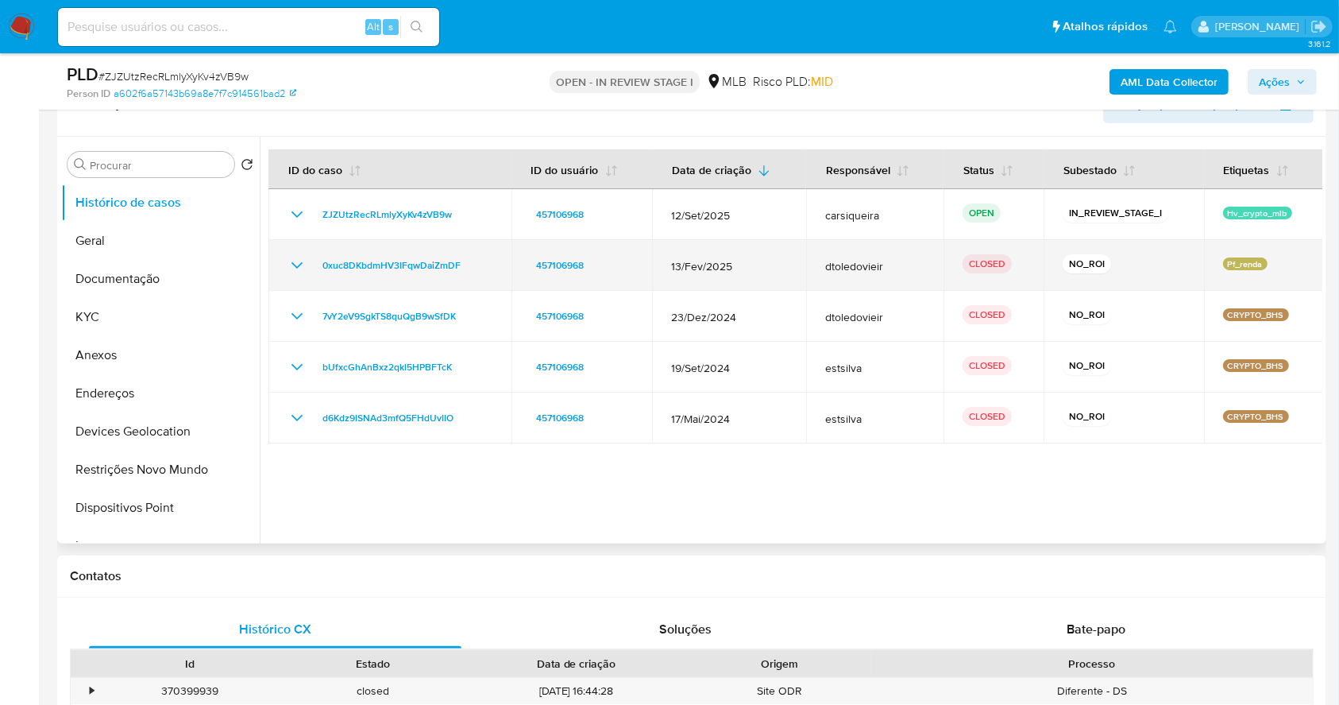
click at [297, 261] on icon "Mostrar/Ocultar" at bounding box center [297, 265] width 19 height 19
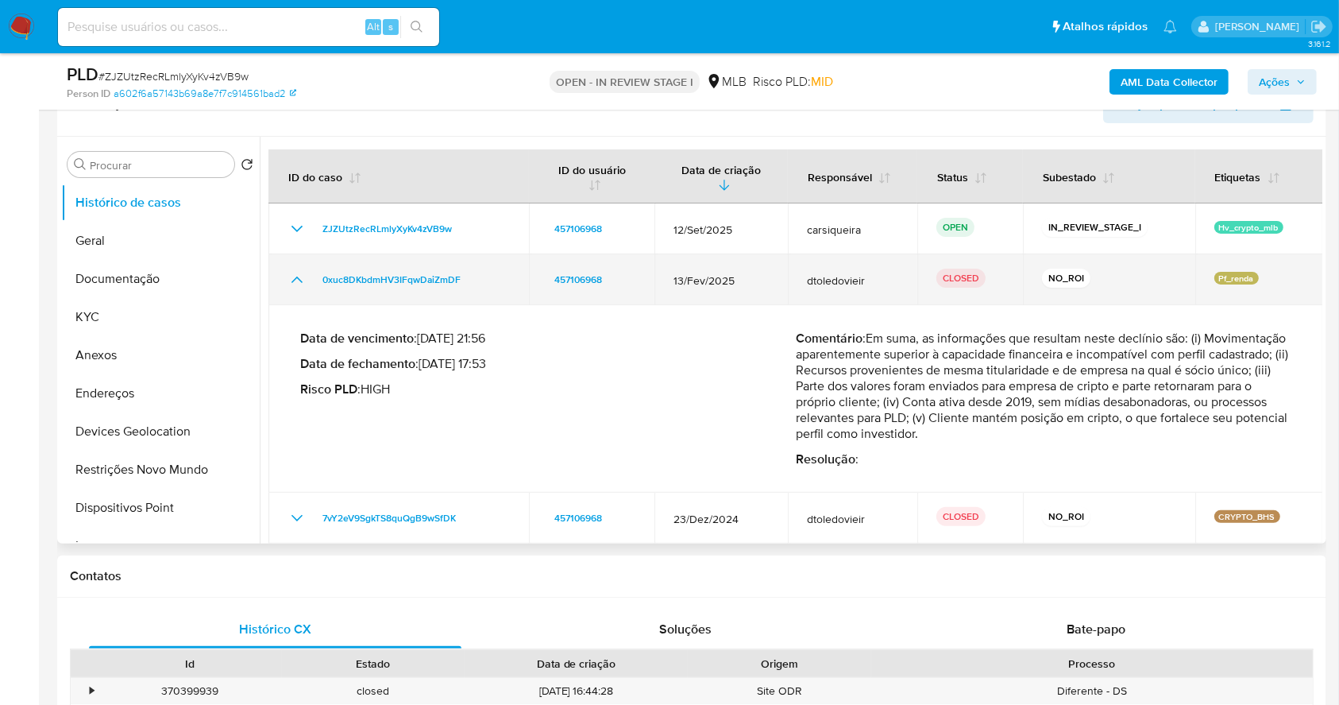
click at [297, 261] on td "0xuc8DKbdmHV3IFqwDaiZmDF" at bounding box center [399, 279] width 261 height 51
click at [296, 276] on icon "Mostrar/Ocultar" at bounding box center [297, 279] width 11 height 6
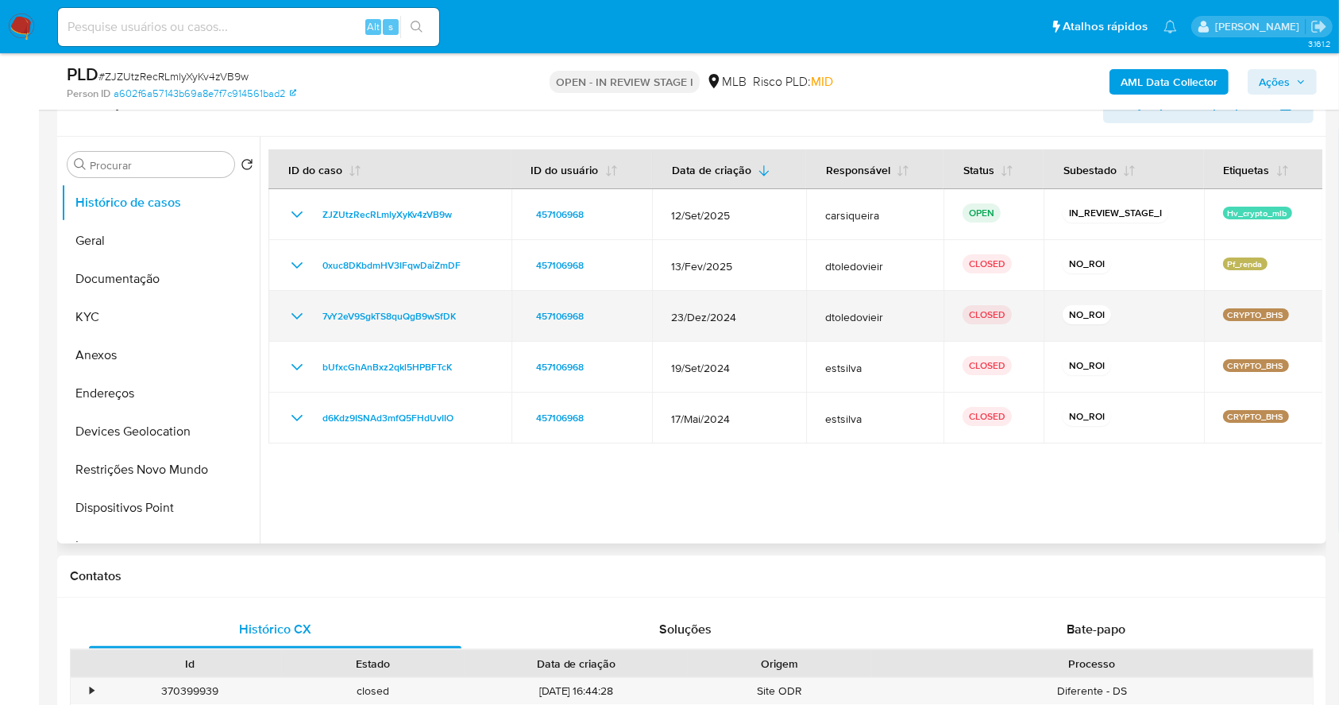
click at [311, 321] on div "7vY2eV9SgkTS8quQgB9wSfDK" at bounding box center [390, 316] width 205 height 19
click at [301, 307] on icon "Mostrar/Ocultar" at bounding box center [297, 316] width 19 height 19
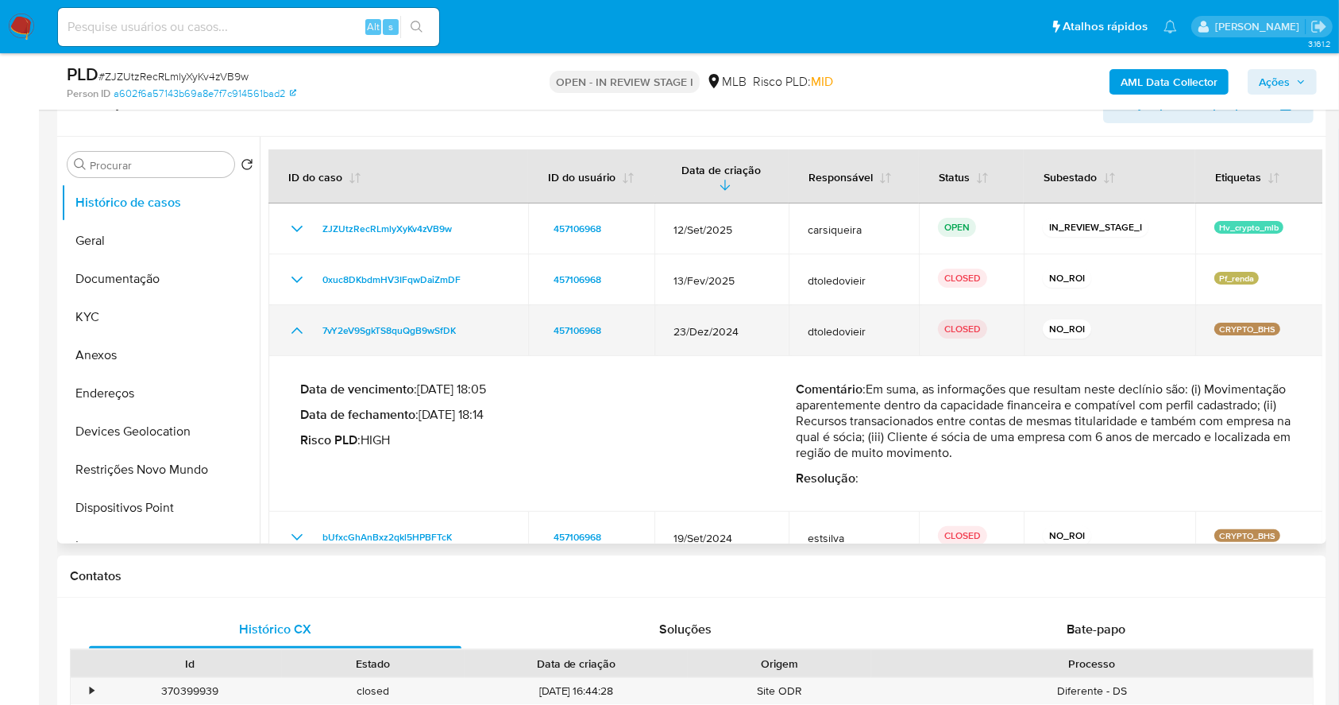
click at [301, 307] on td "7vY2eV9SgkTS8quQgB9wSfDK" at bounding box center [399, 330] width 260 height 51
click at [299, 311] on td "7vY2eV9SgkTS8quQgB9wSfDK" at bounding box center [399, 330] width 260 height 51
click at [299, 326] on icon "Mostrar/Ocultar" at bounding box center [297, 330] width 19 height 19
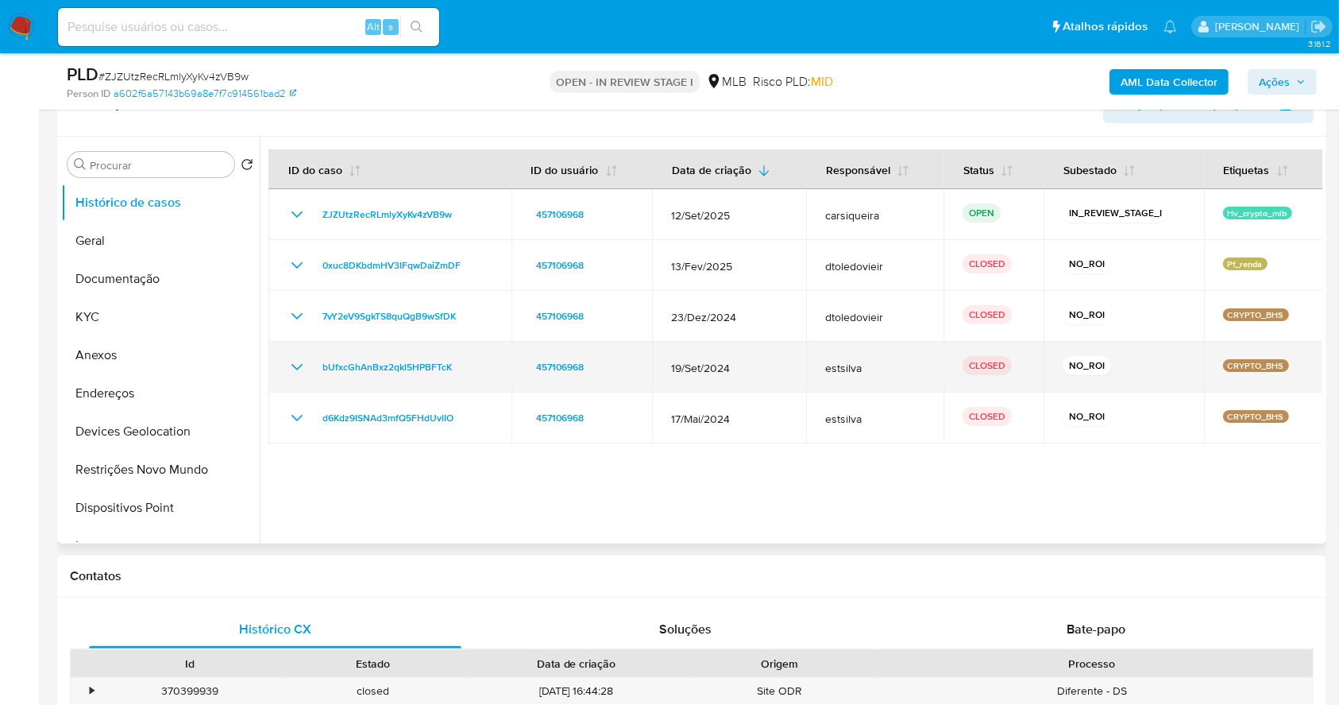
click at [296, 365] on icon "Mostrar/Ocultar" at bounding box center [297, 366] width 19 height 19
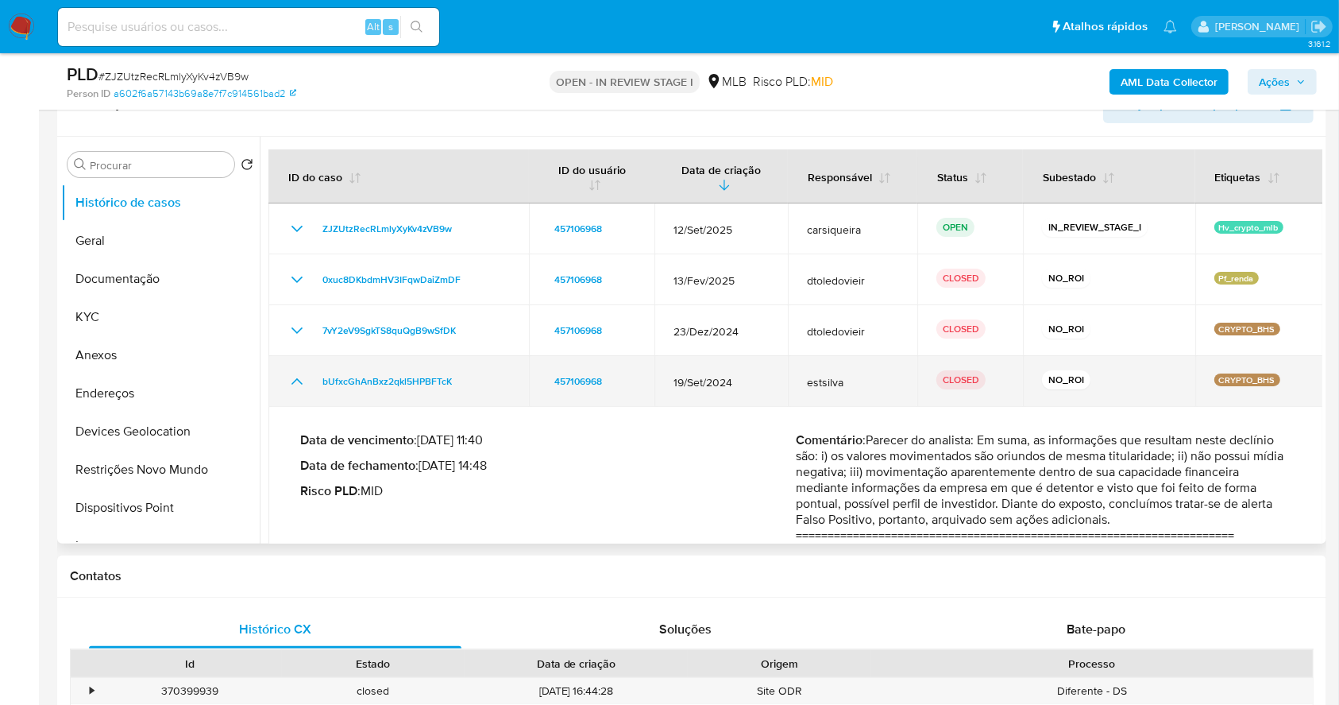
click at [296, 365] on td "bUfxcGhAnBxz2qkl5HPBFTcK" at bounding box center [399, 381] width 261 height 51
click at [289, 378] on icon "Mostrar/Ocultar" at bounding box center [297, 381] width 19 height 19
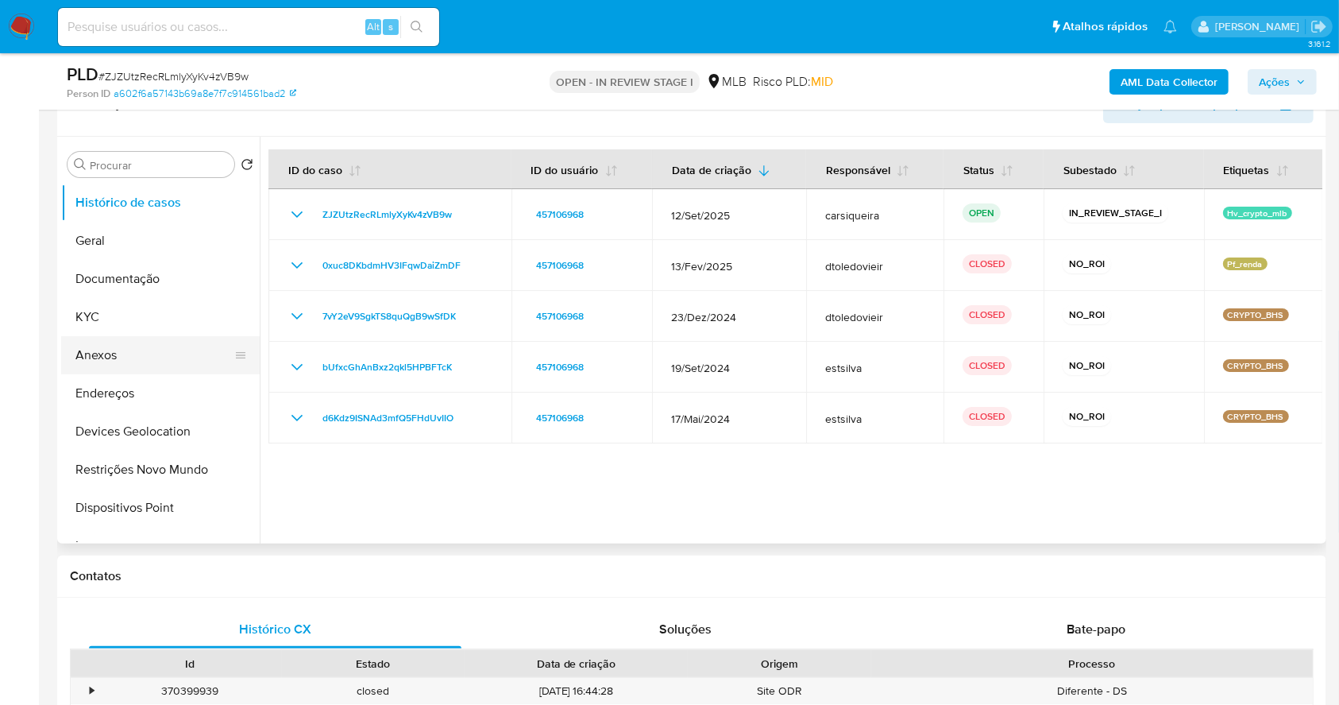
click at [124, 348] on button "Anexos" at bounding box center [154, 355] width 186 height 38
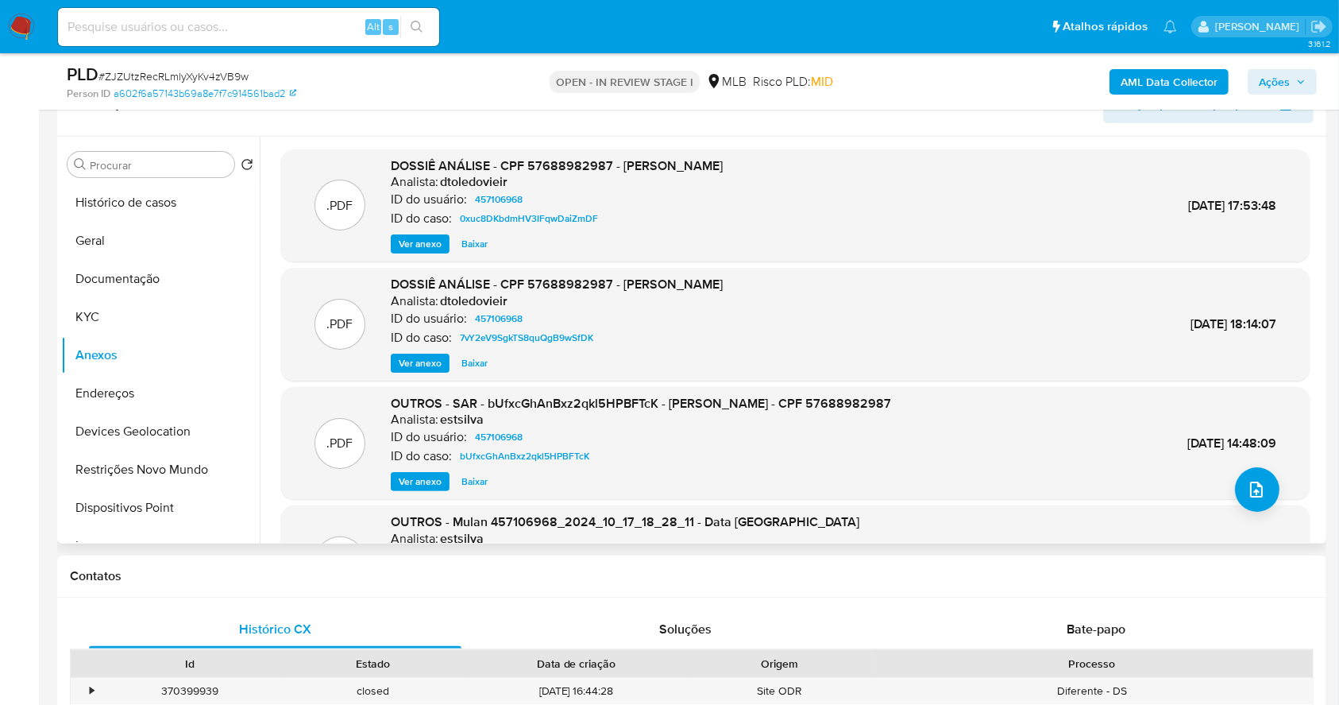
click at [424, 236] on span "Ver anexo" at bounding box center [420, 244] width 43 height 16
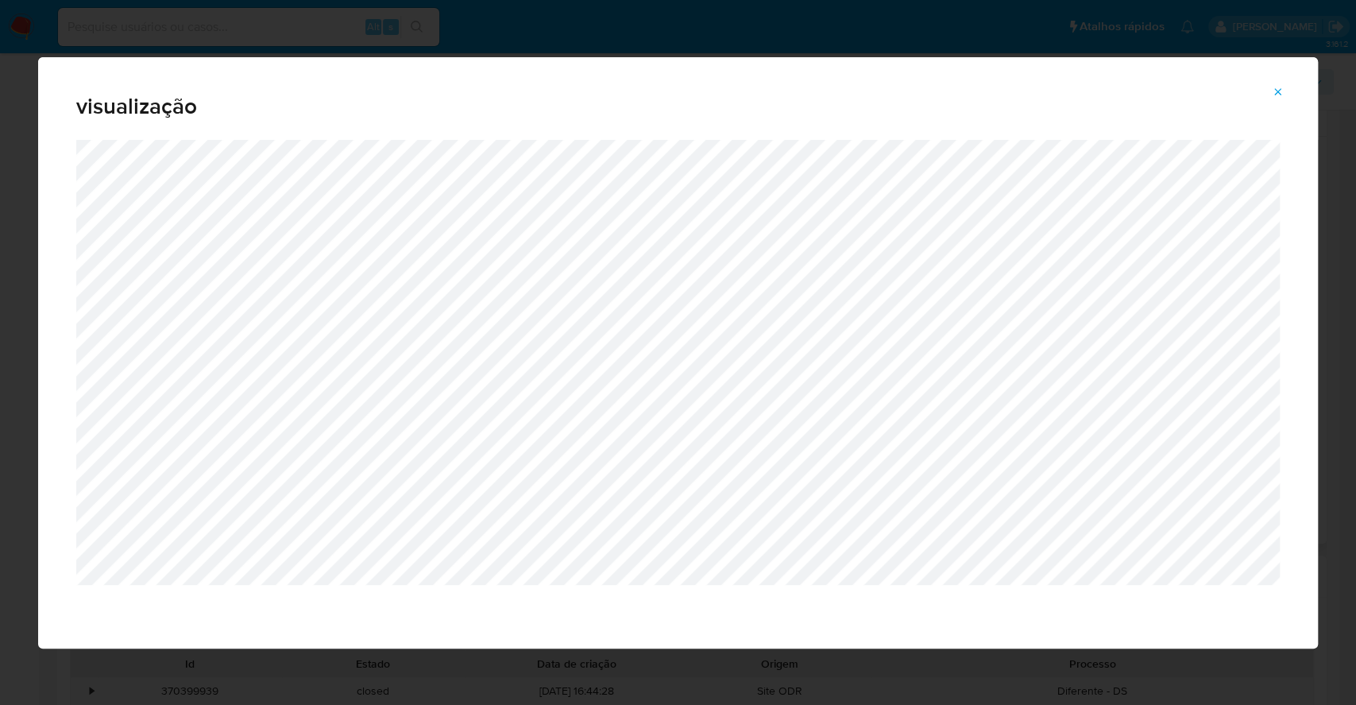
click at [1272, 91] on icon "Attachment preview" at bounding box center [1278, 92] width 13 height 13
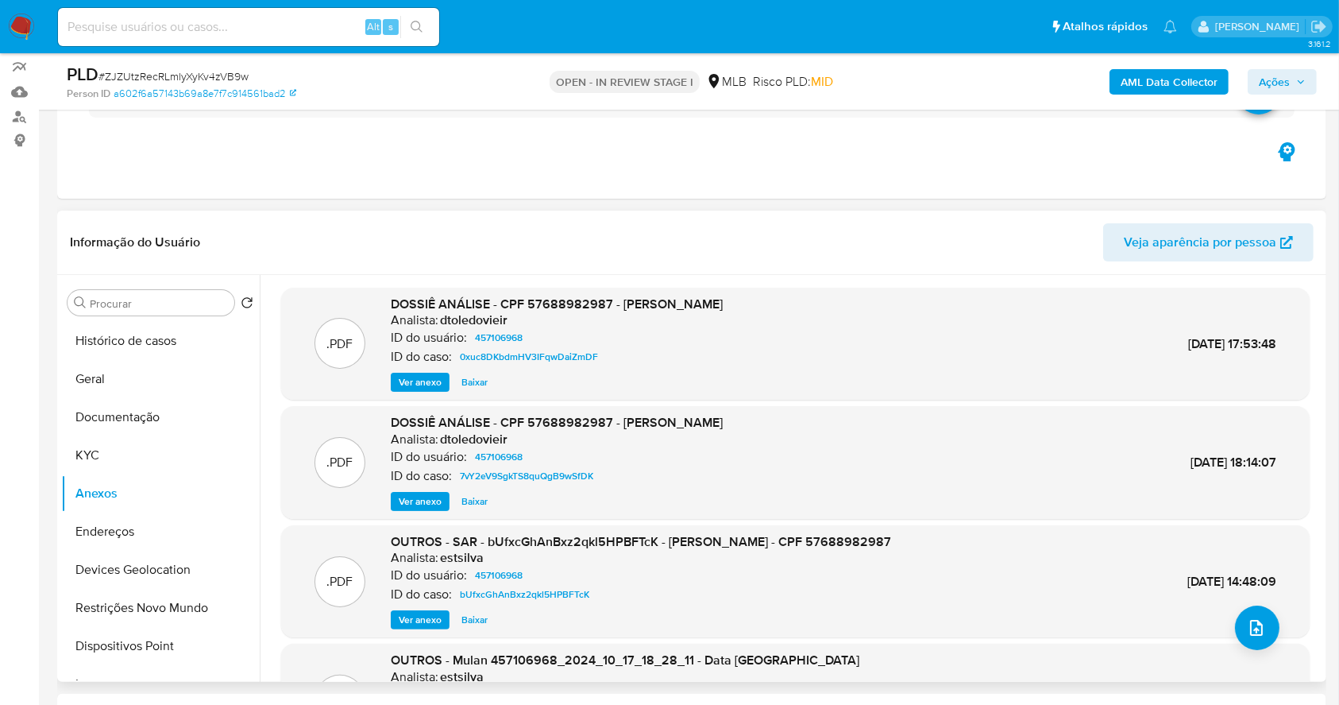
scroll to position [137, 0]
click at [147, 351] on button "Histórico de casos" at bounding box center [154, 342] width 186 height 38
